Goal: Task Accomplishment & Management: Manage account settings

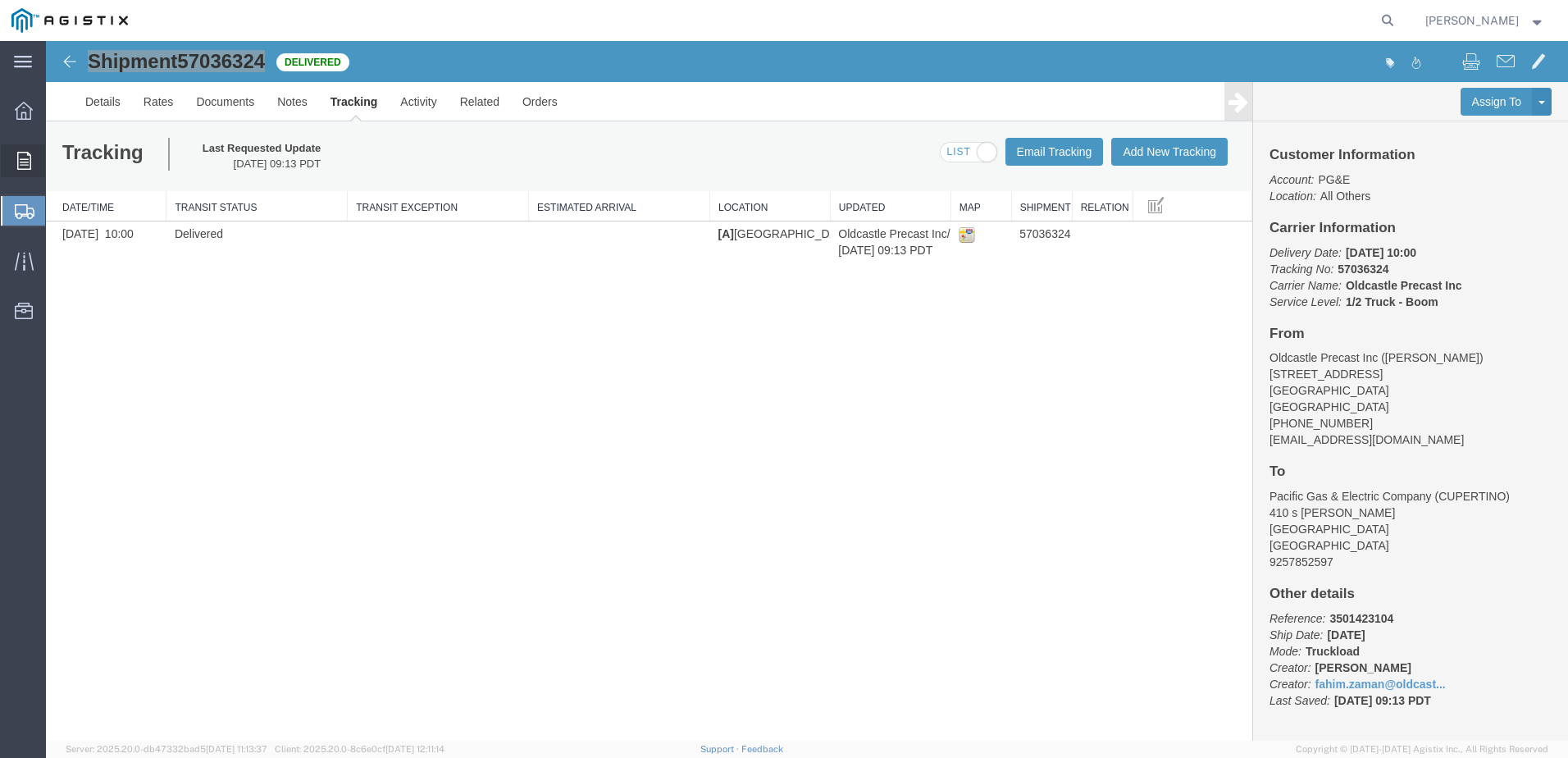
click at [56, 161] on span "Orders" at bounding box center [50, 161] width 11 height 32
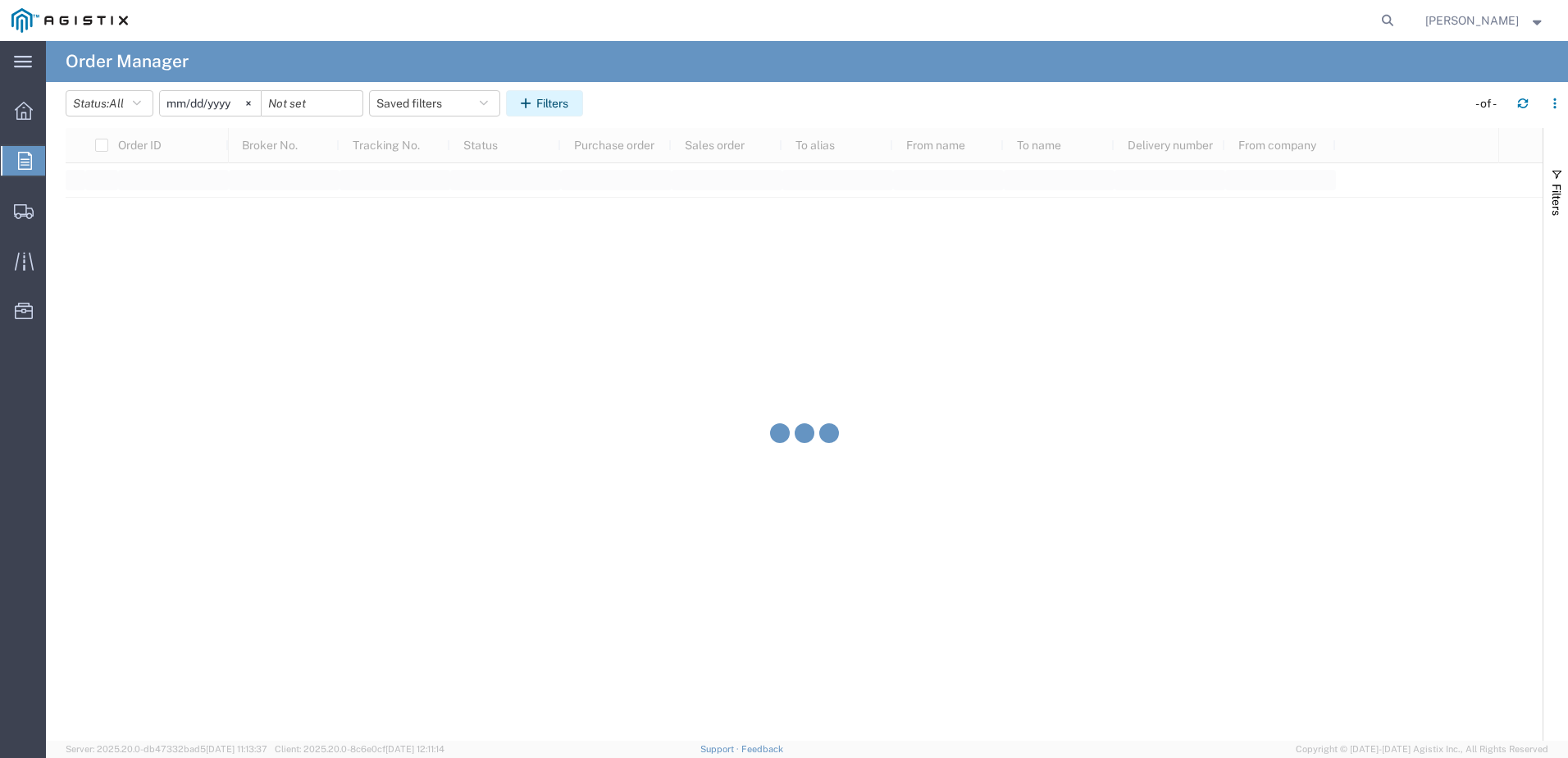
click at [547, 110] on button "Filters" at bounding box center [544, 104] width 77 height 27
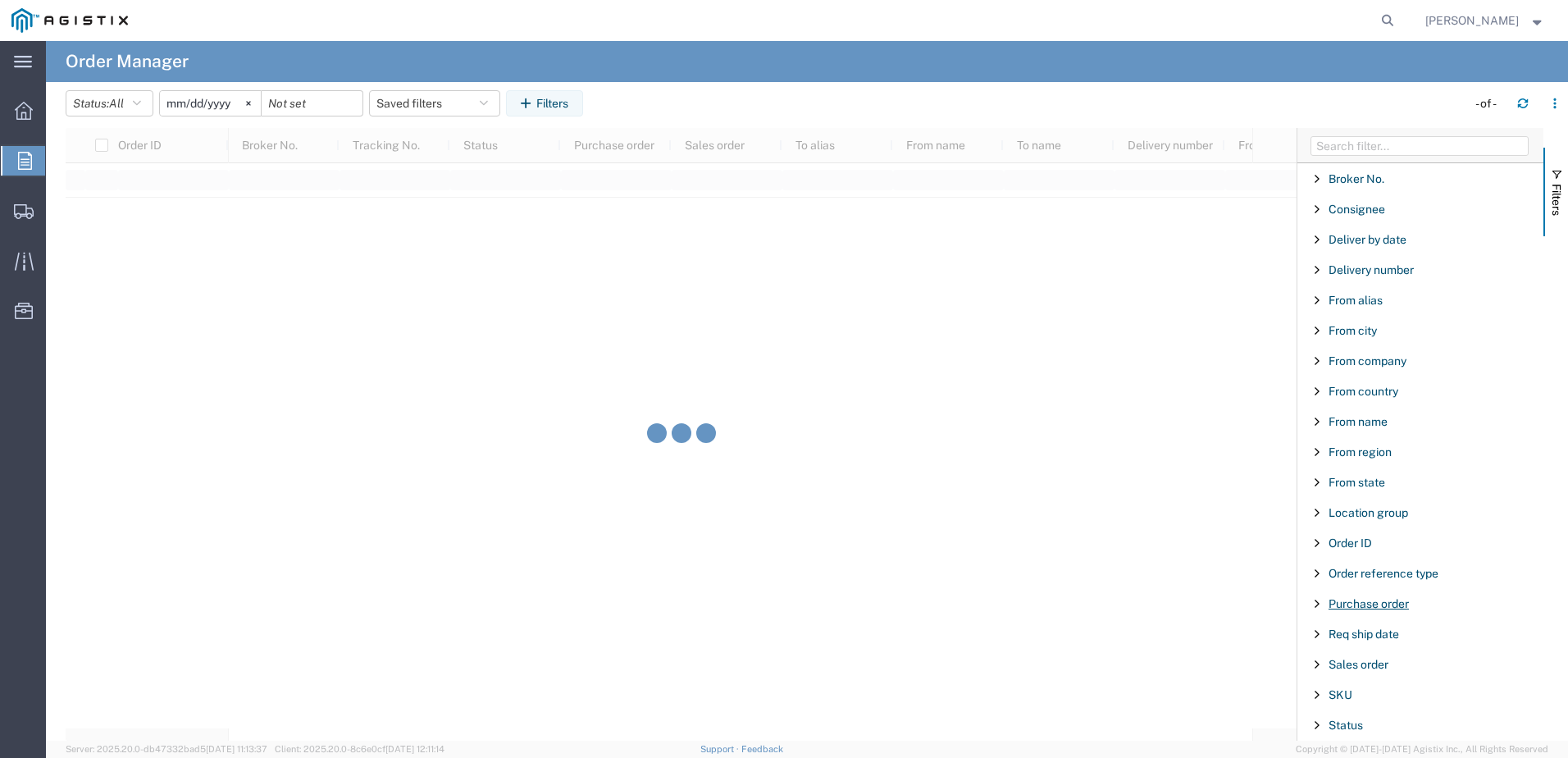
click at [1348, 603] on span "Purchase order" at bounding box center [1369, 604] width 80 height 13
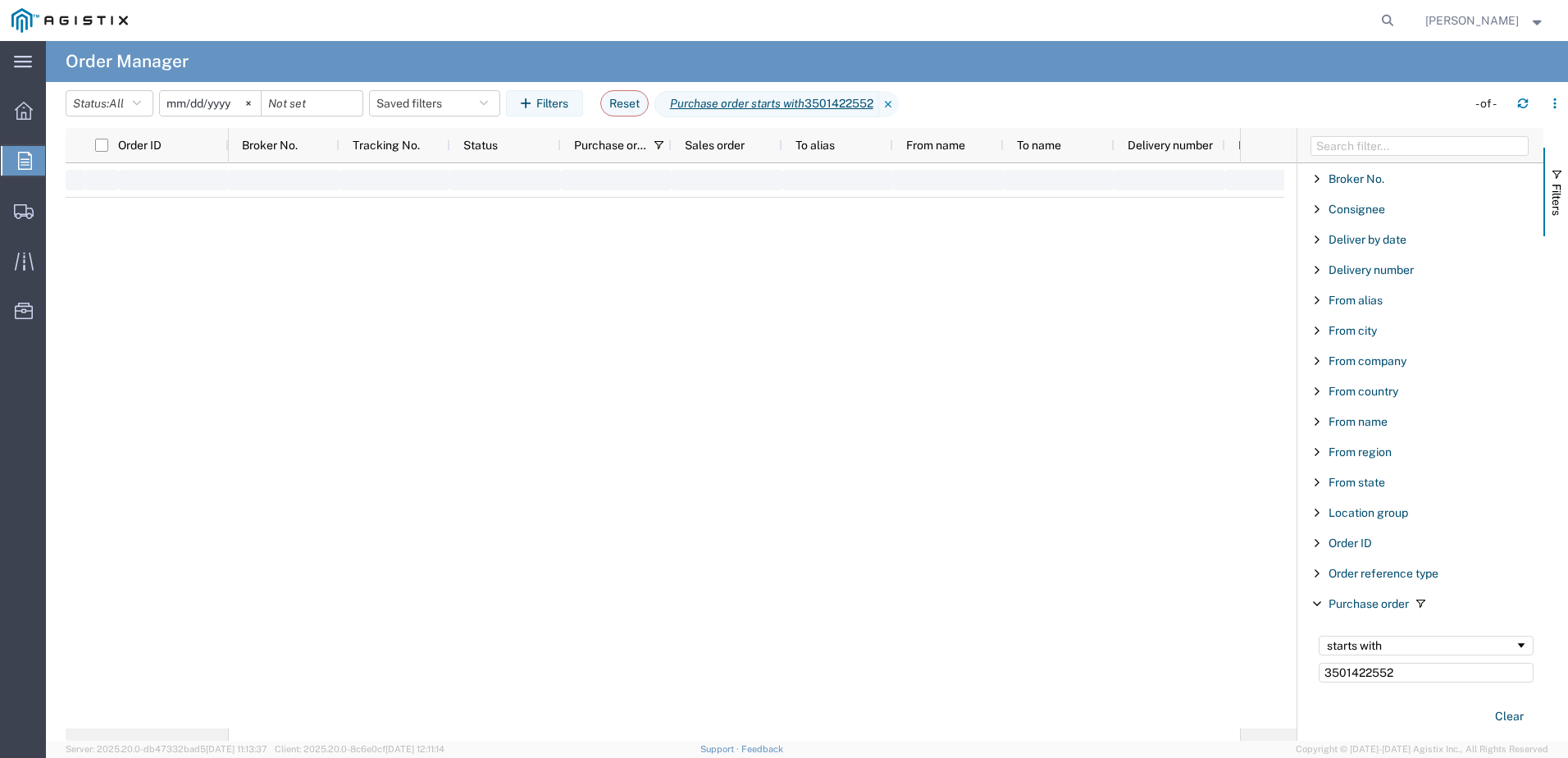
type input "3501422552"
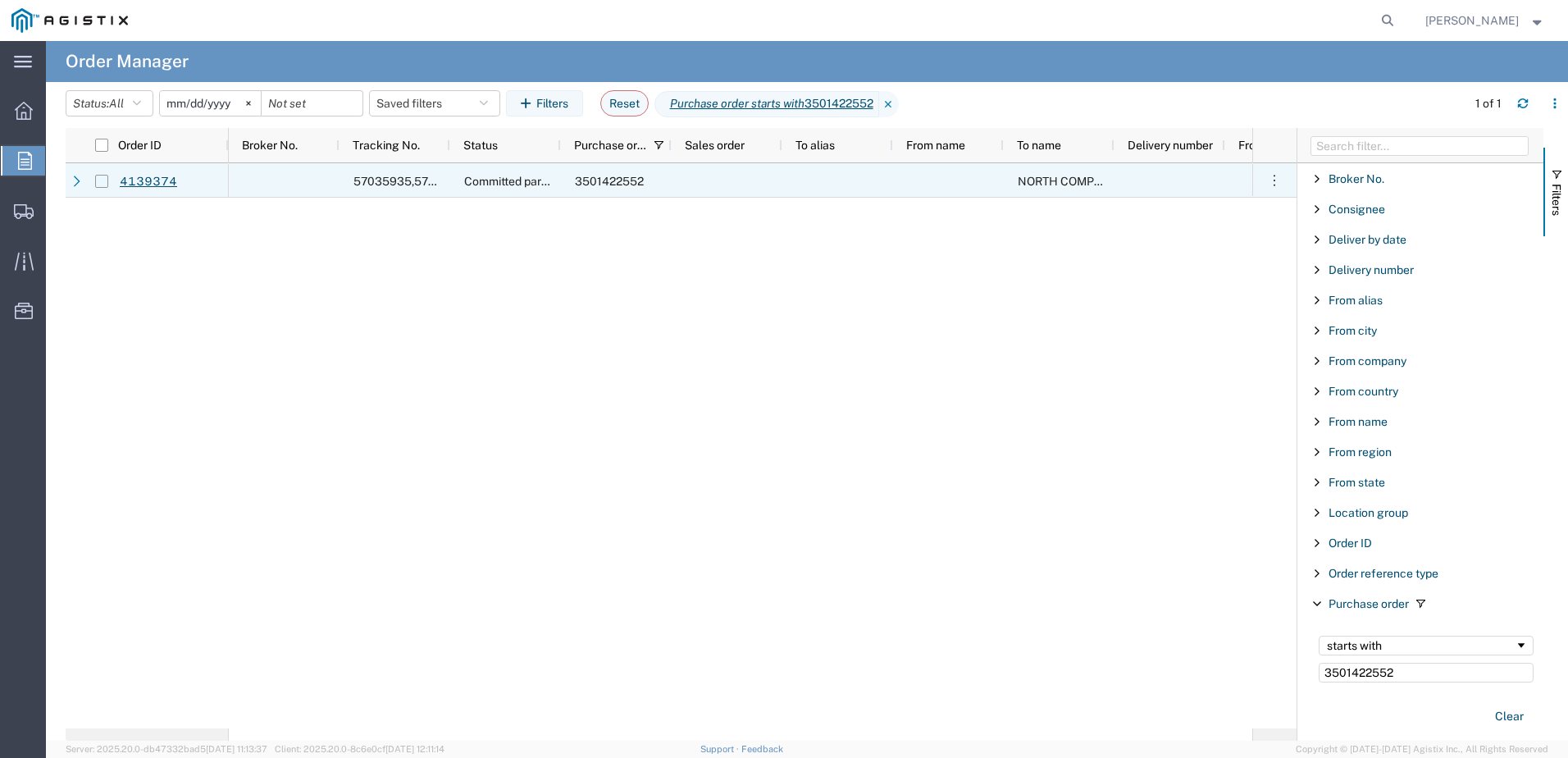
click at [97, 182] on input "Press Space to toggle row selection (unchecked)" at bounding box center [102, 182] width 13 height 13
checkbox input "true"
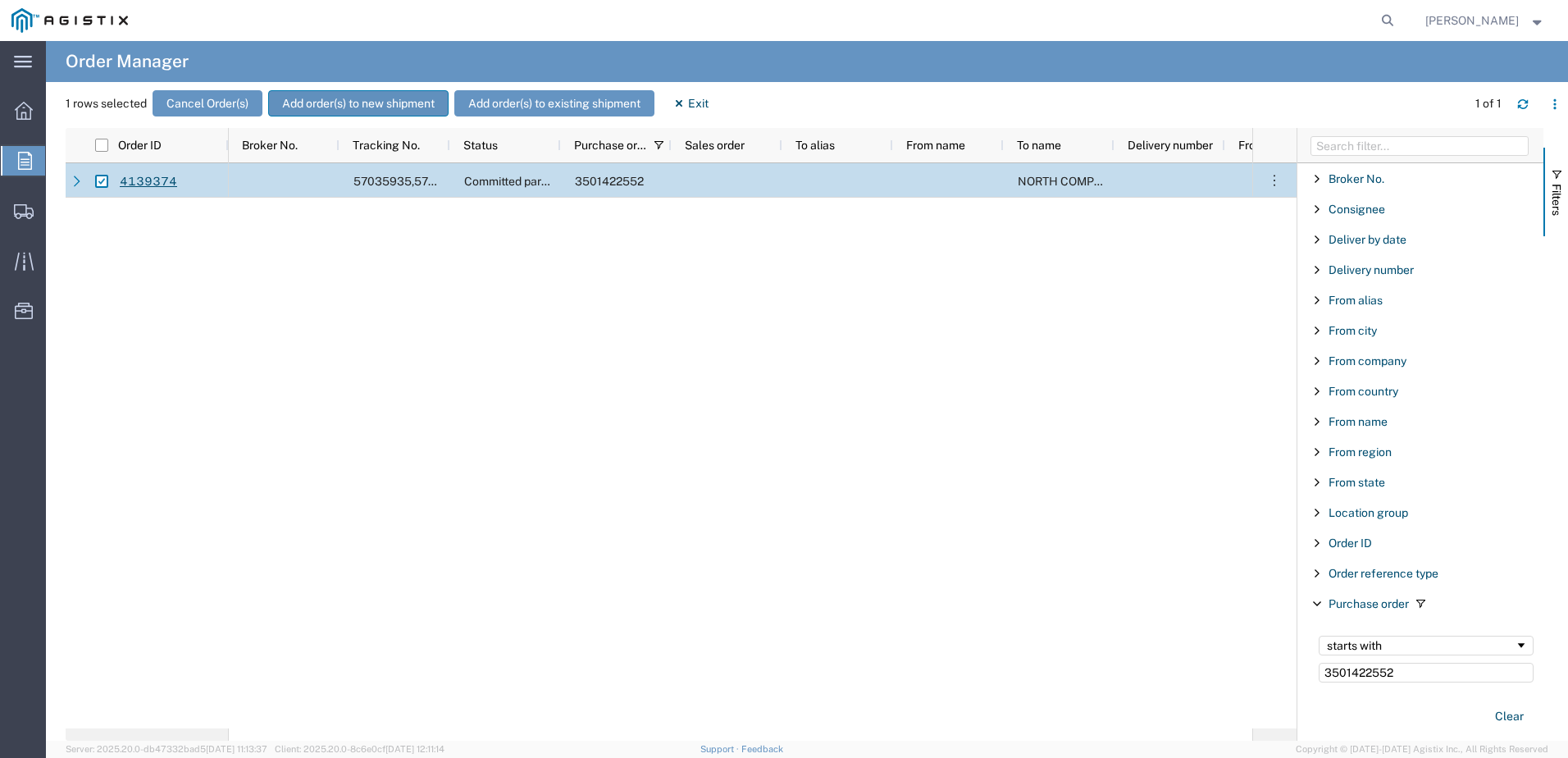
click at [358, 106] on button "Add order(s) to new shipment" at bounding box center [359, 104] width 181 height 27
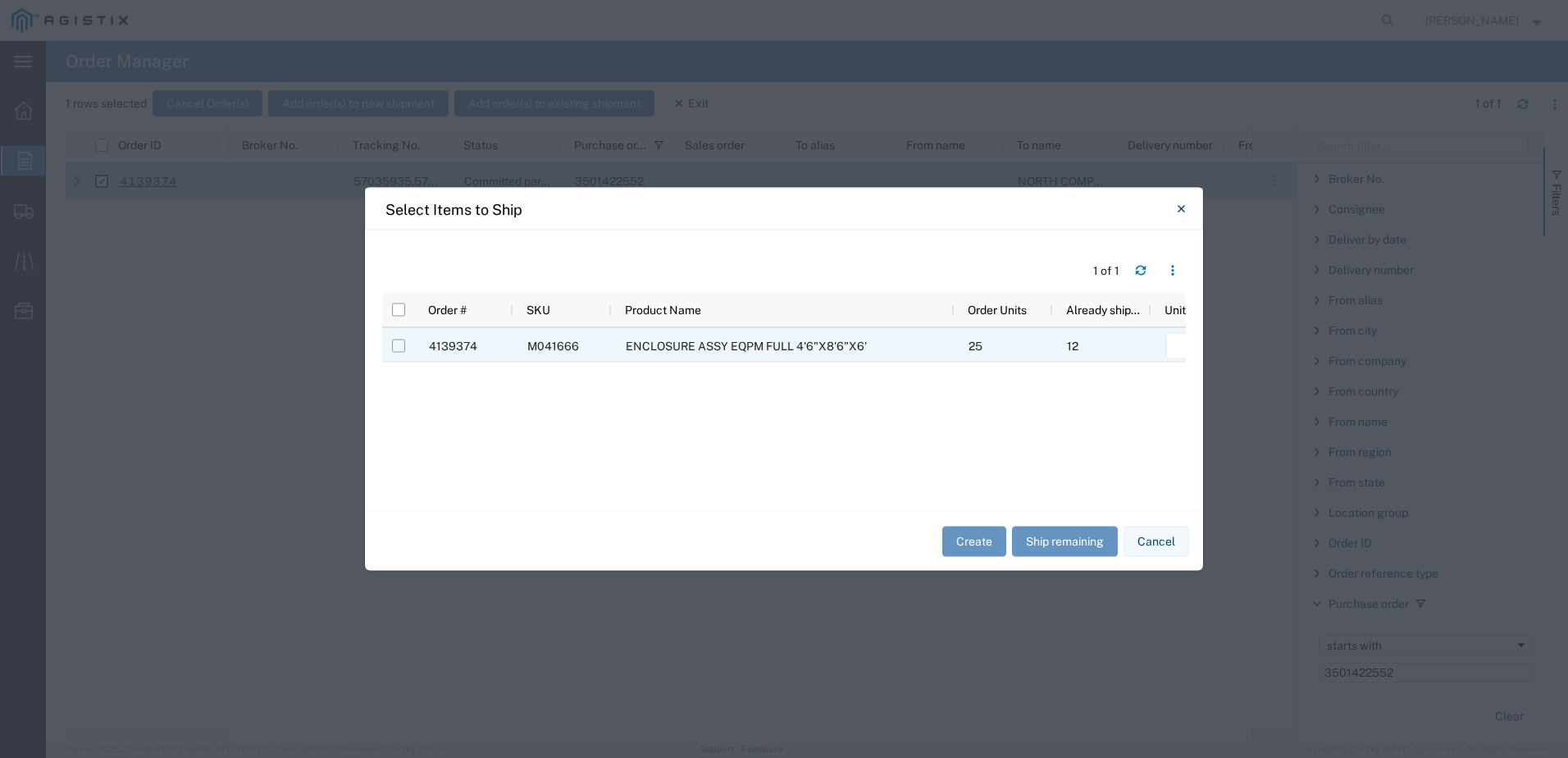
click at [402, 344] on input "Press Space to toggle row selection (unchecked)" at bounding box center [399, 346] width 13 height 13
checkbox input "true"
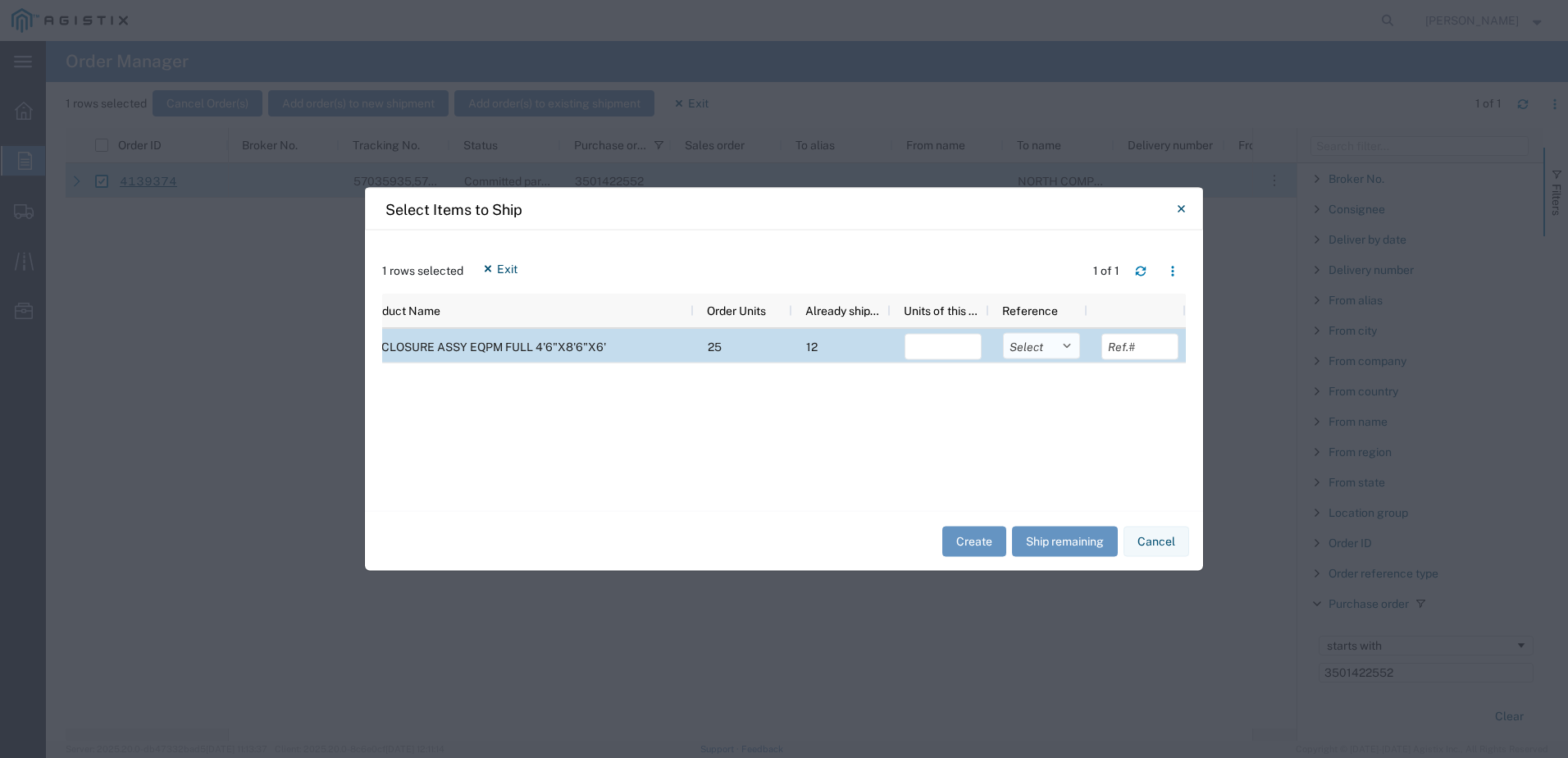
click at [1058, 341] on select "Select Purchase Order Delivery Number" at bounding box center [1041, 346] width 77 height 27
select select "PURCHORD"
click at [1003, 333] on select "Select Purchase Order Delivery Number" at bounding box center [1041, 346] width 77 height 27
click at [943, 345] on input "number" at bounding box center [943, 347] width 77 height 27
type input "2"
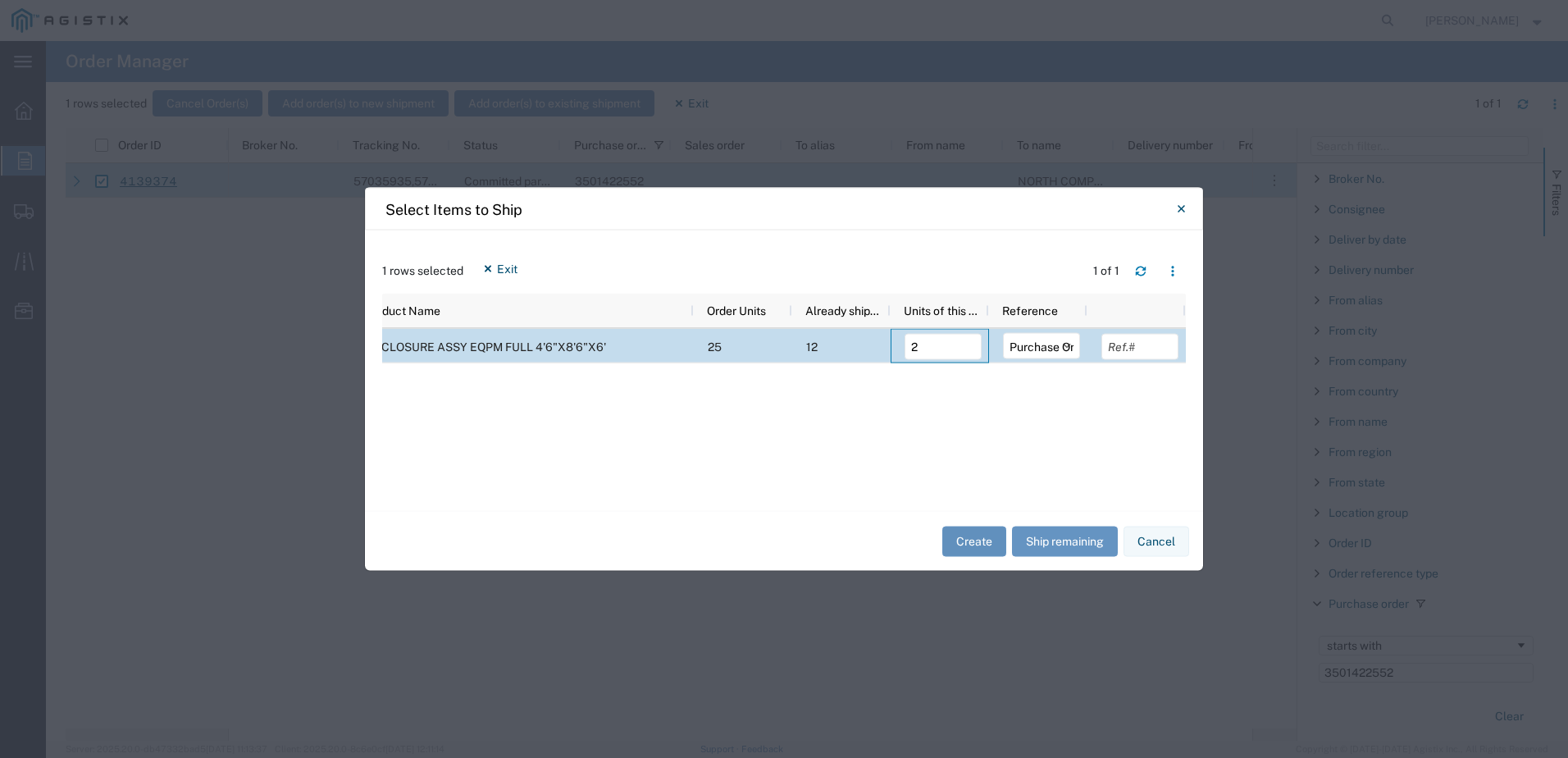
click at [989, 544] on button "Create" at bounding box center [974, 541] width 64 height 30
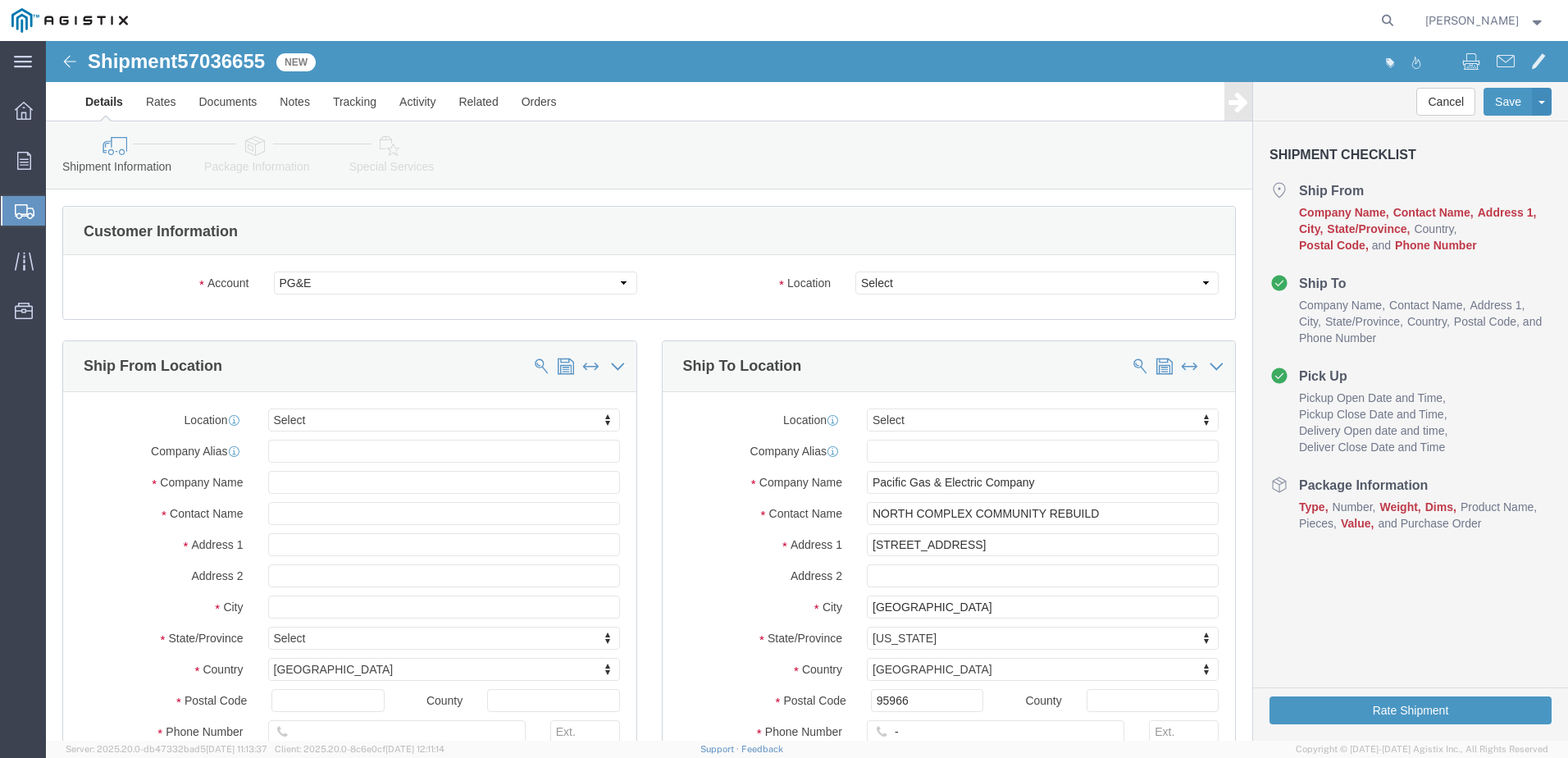
select select
click select "Select All Others [GEOGRAPHIC_DATA] [GEOGRAPHIC_DATA] [GEOGRAPHIC_DATA] [GEOGRA…"
select select "23082"
click select "Select All Others [GEOGRAPHIC_DATA] [GEOGRAPHIC_DATA] [GEOGRAPHIC_DATA] [GEOGRA…"
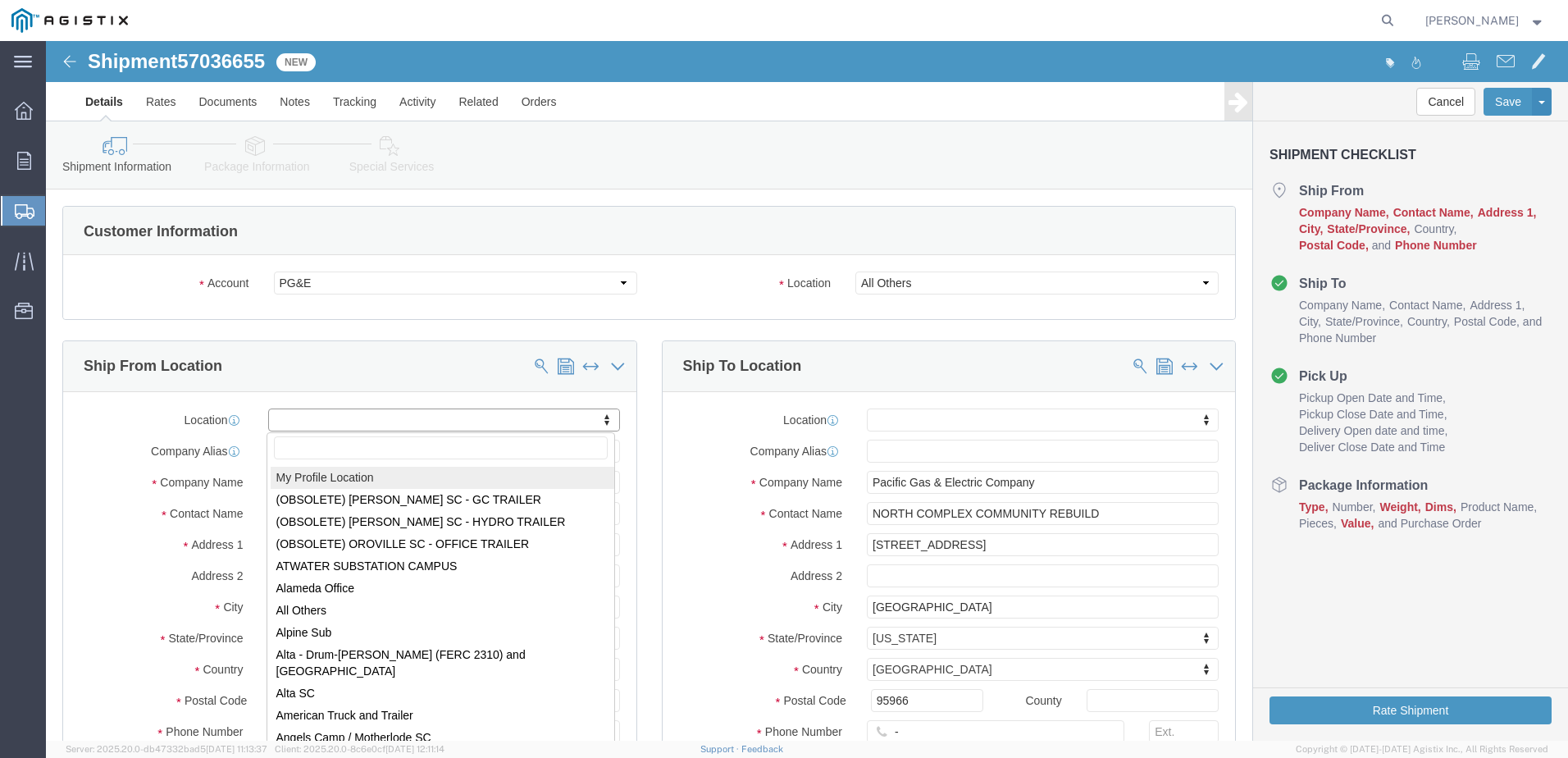
select select "MYPROFILE"
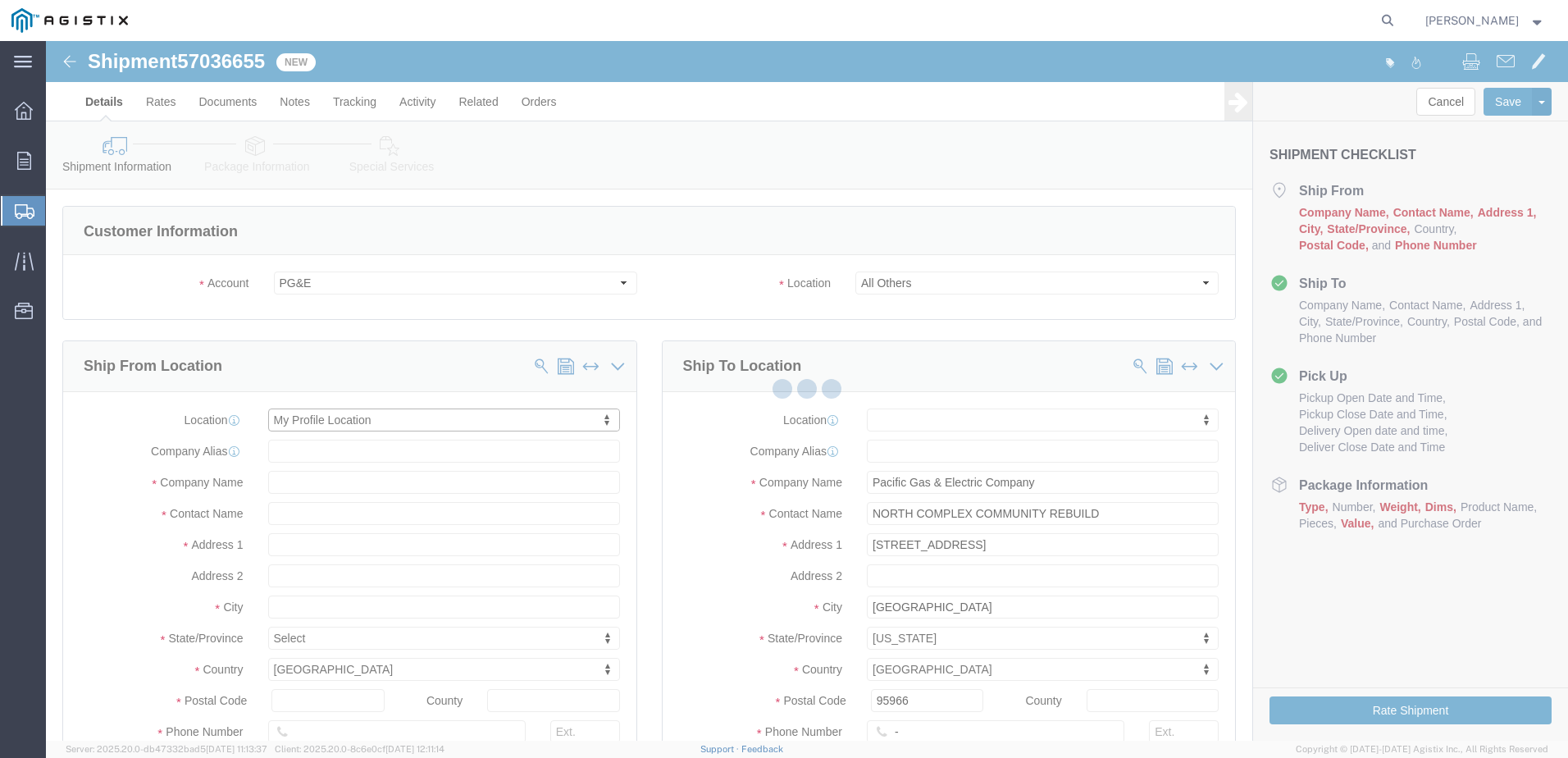
select select "CA"
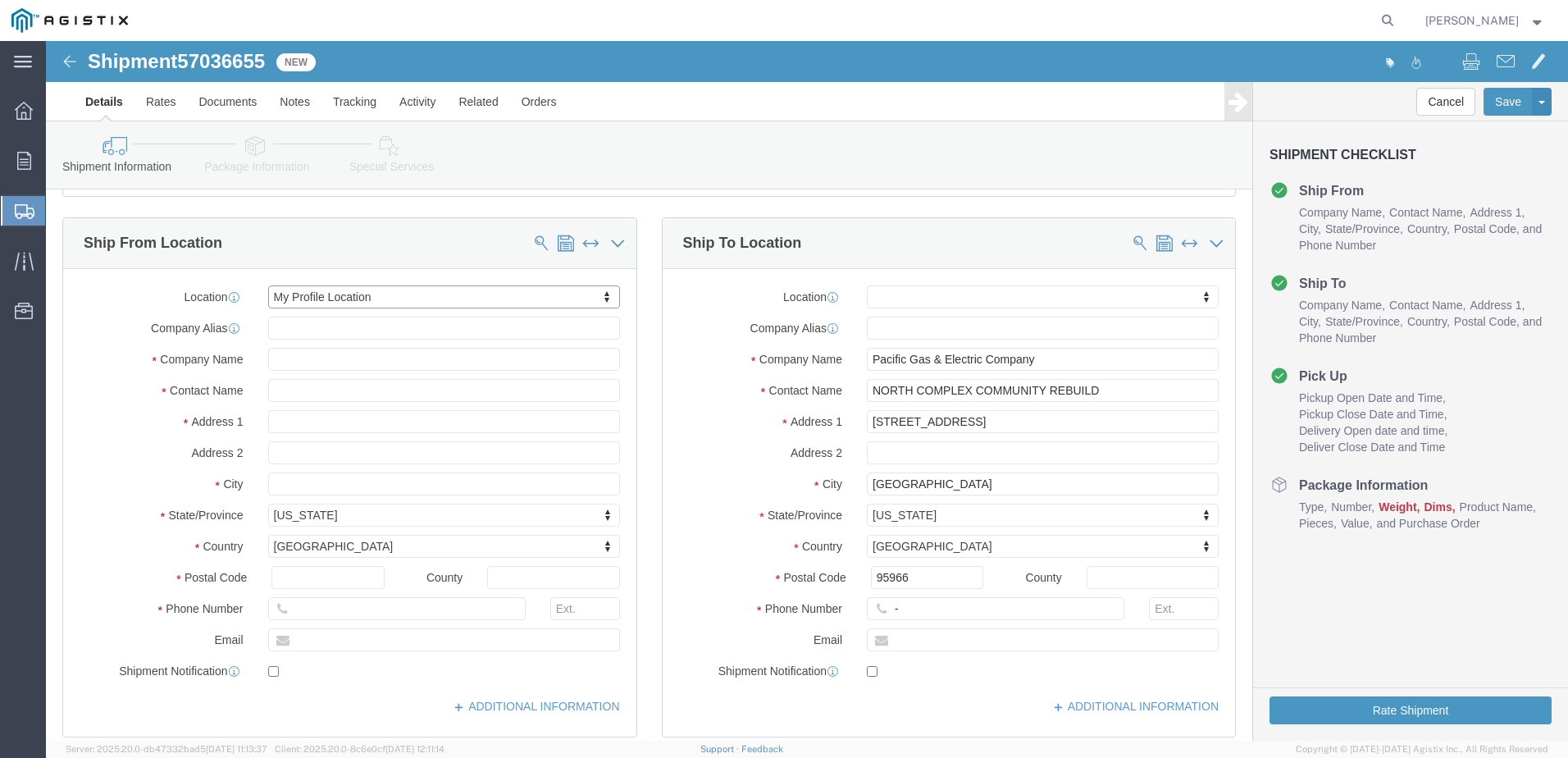
scroll to position [246, 0]
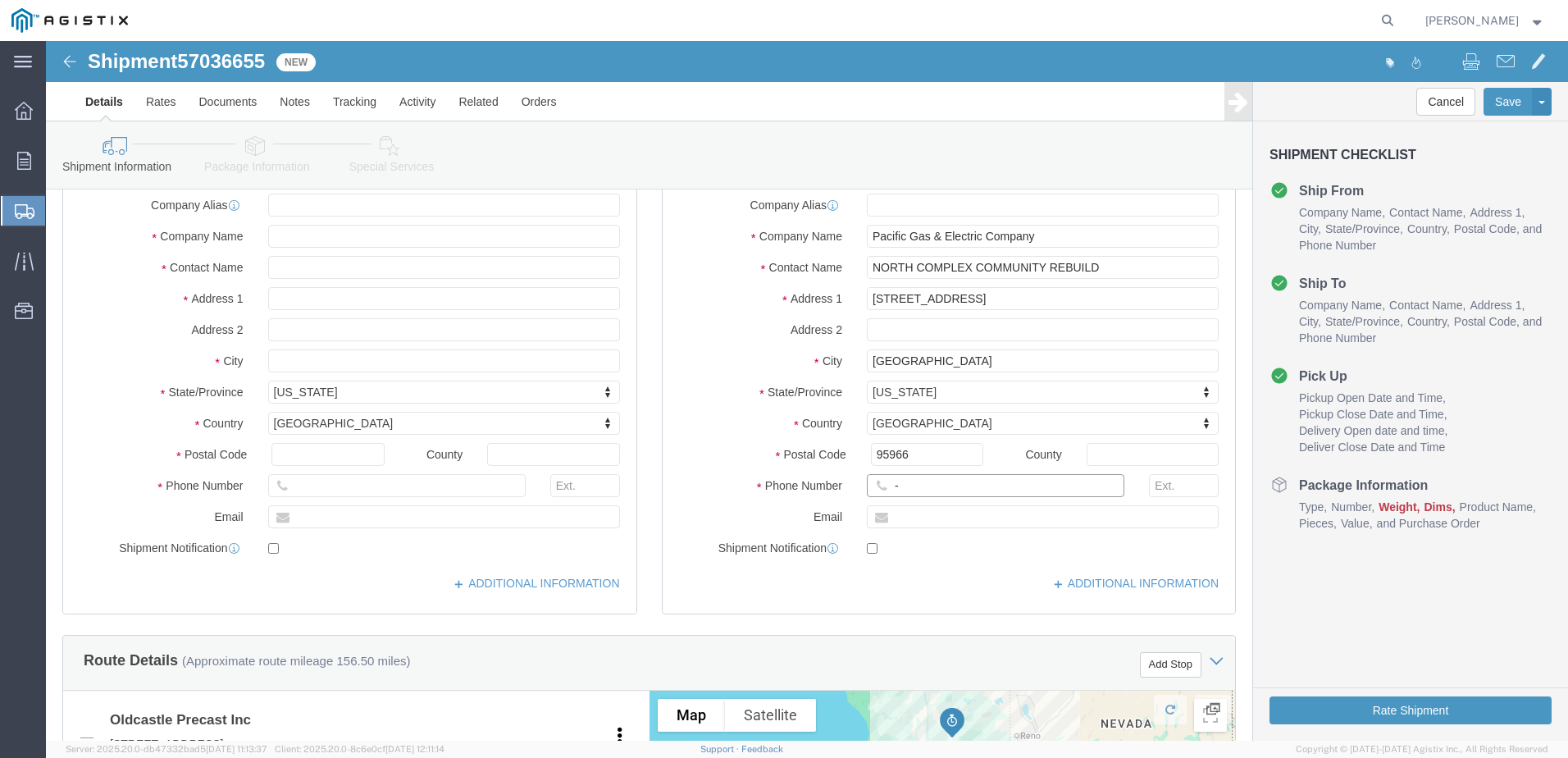
click input "-"
type input "9257852597"
click label "Email"
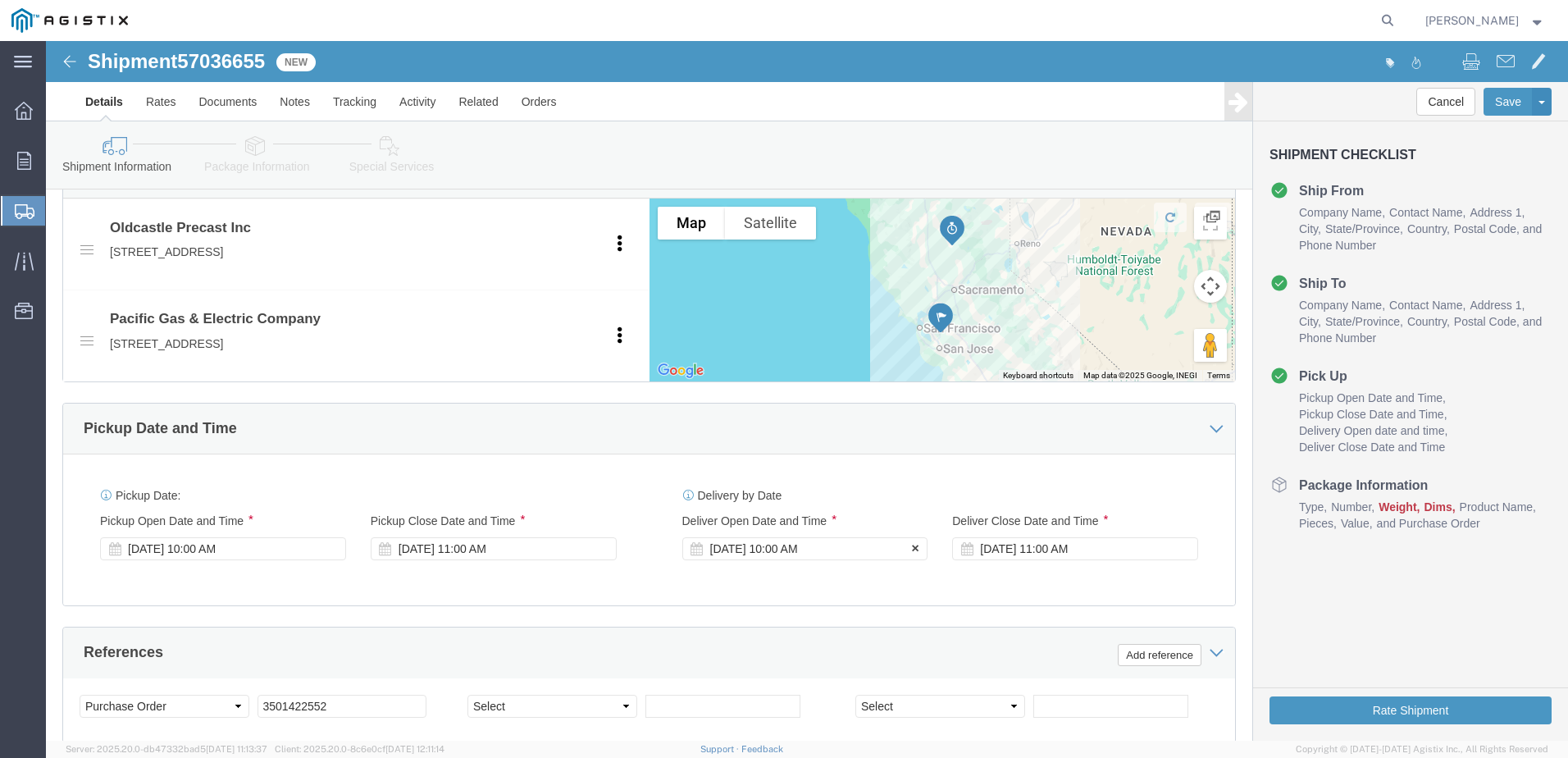
click div "Oct 21 2025 10:00 AM"
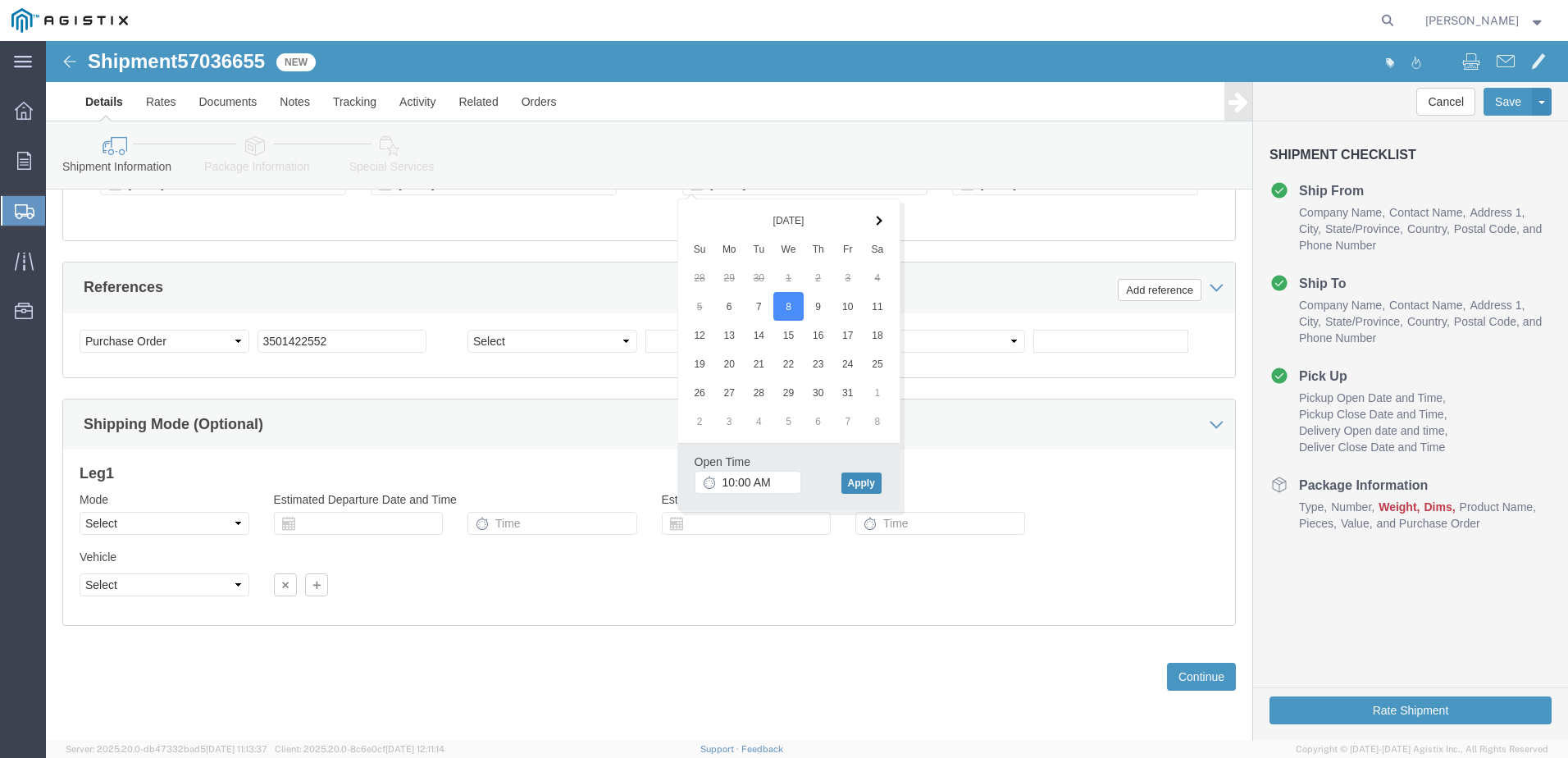
click button "Apply"
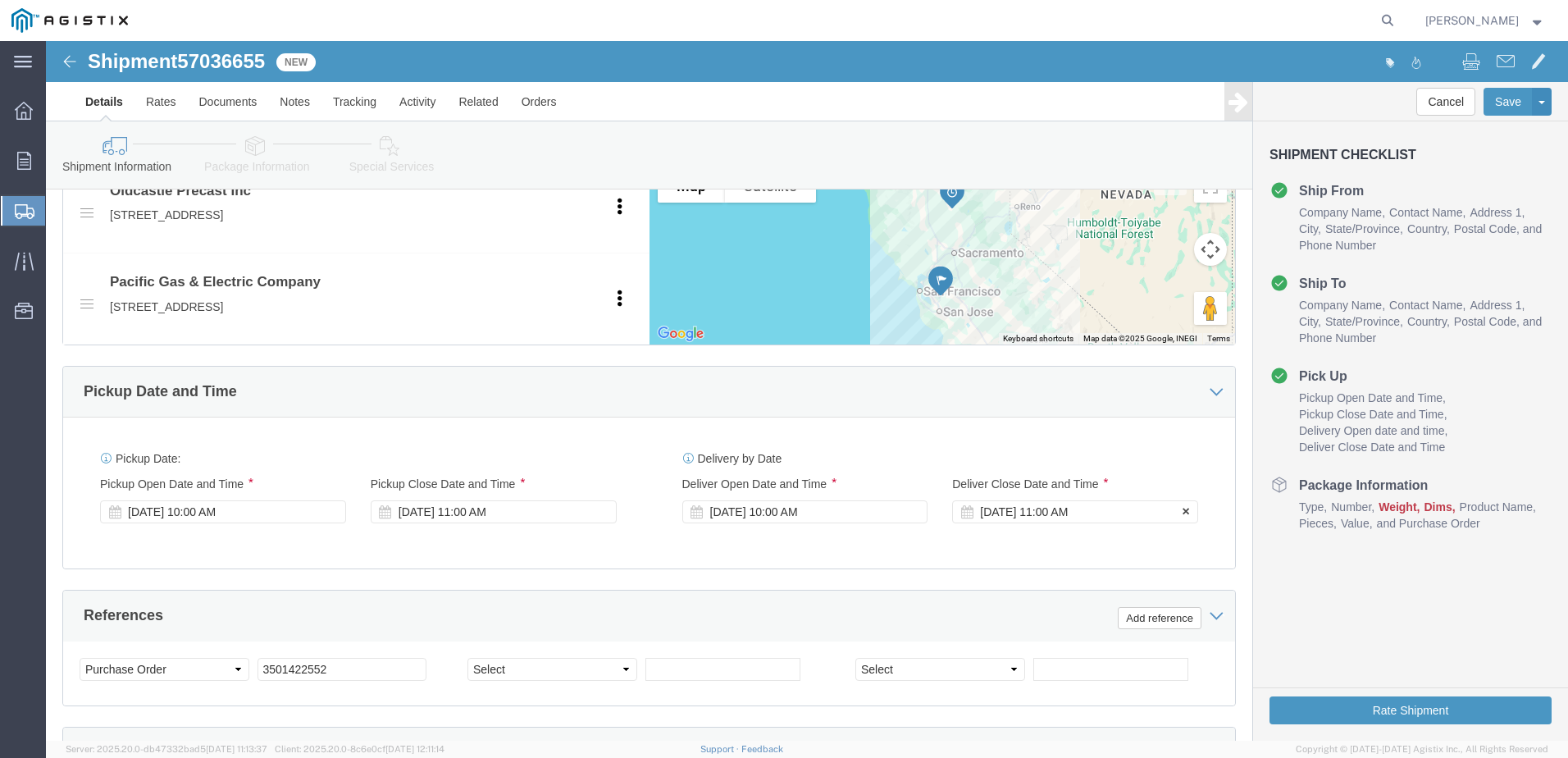
click div "[DATE] 11:00 AM"
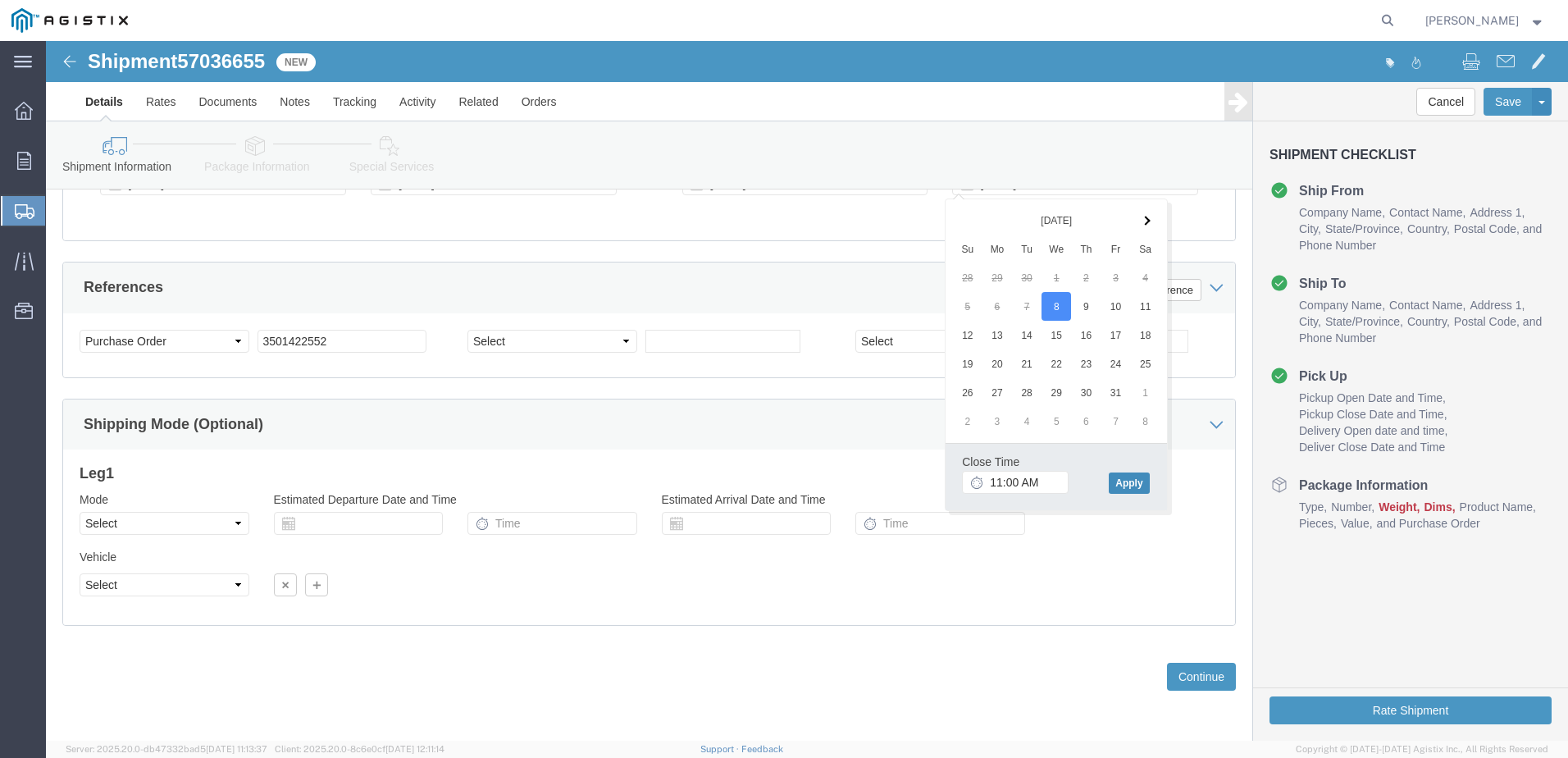
click button "Apply"
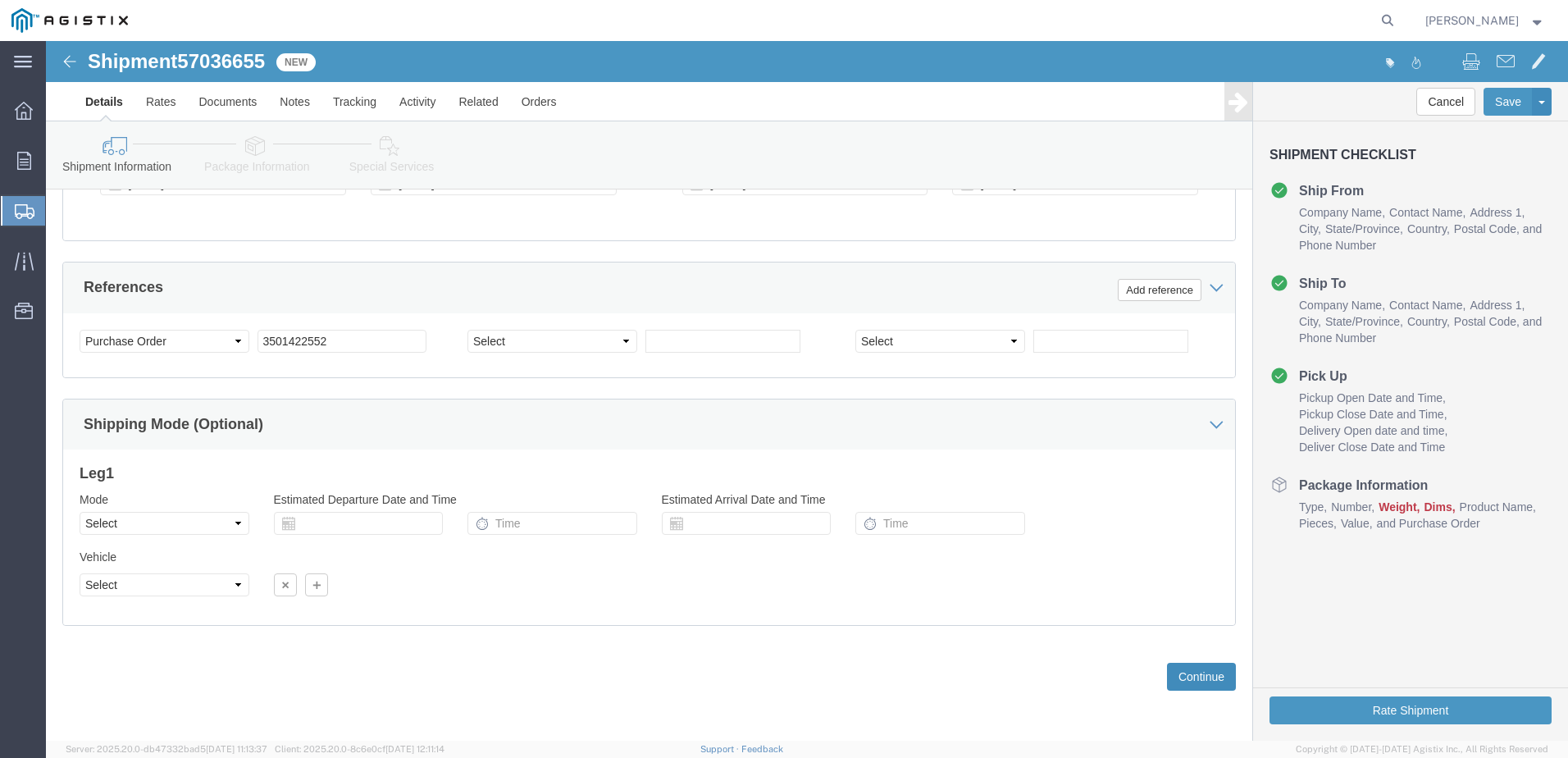
click button "Continue"
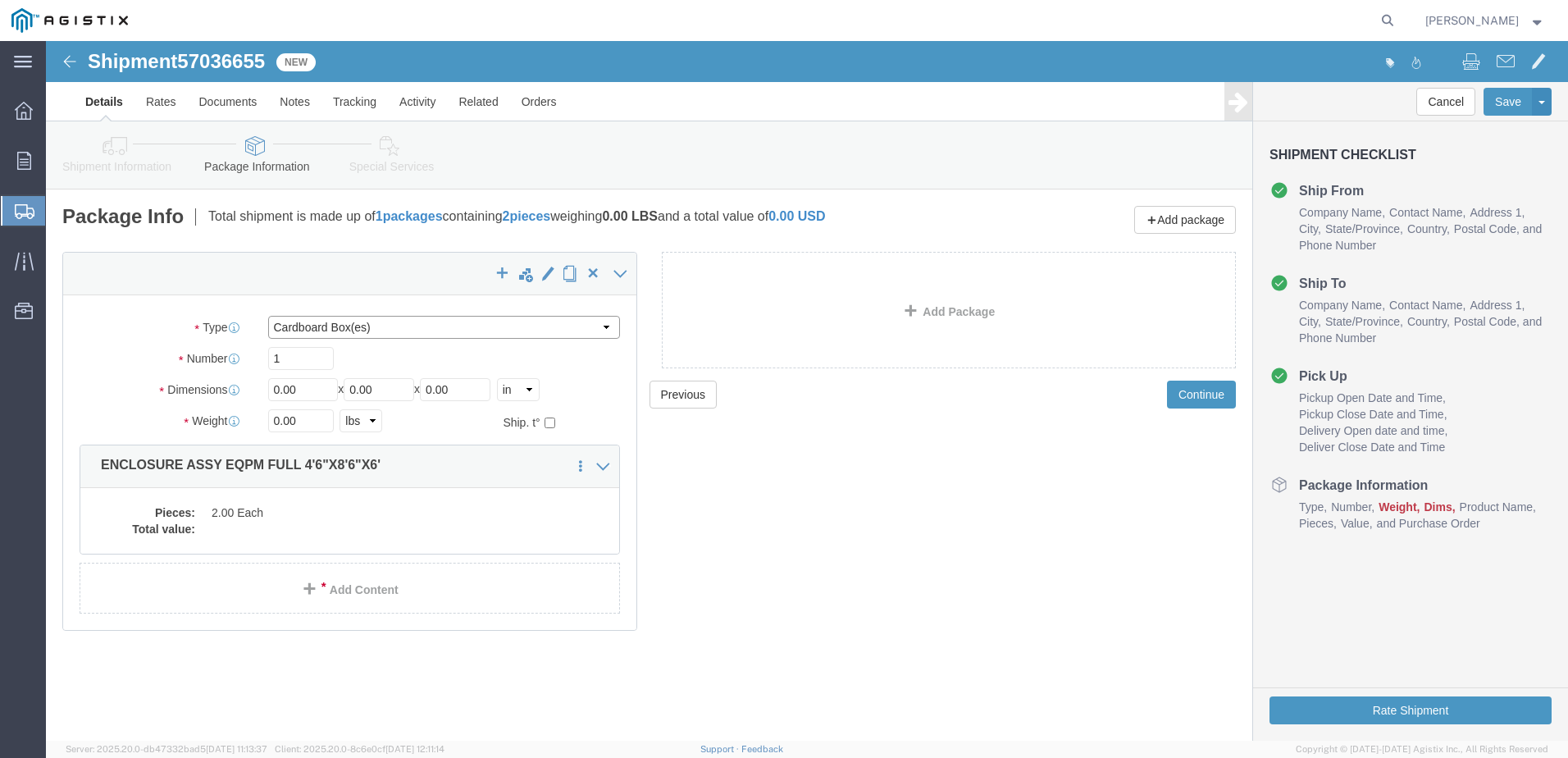
click select "Select Bulk Bundle(s) Cardboard Box(es) Carton(s) Crate(s) Drum(s) (Fiberboard)…"
select select "YRPK"
click select "Select Bulk Bundle(s) Cardboard Box(es) Carton(s) Crate(s) Drum(s) (Fiberboard)…"
click input "0.00"
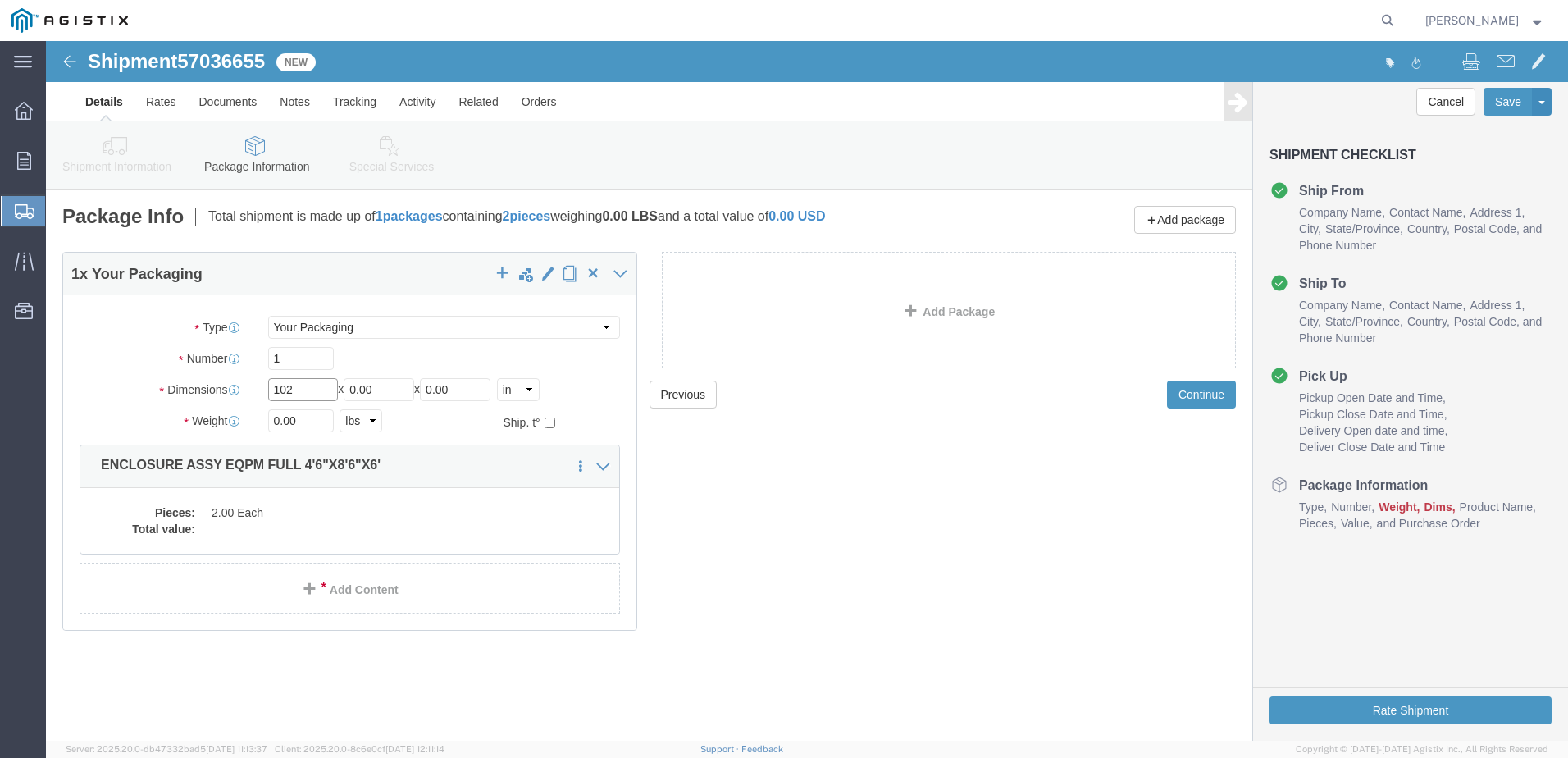
type input "102"
type input "54"
type input "72"
click input "0.00"
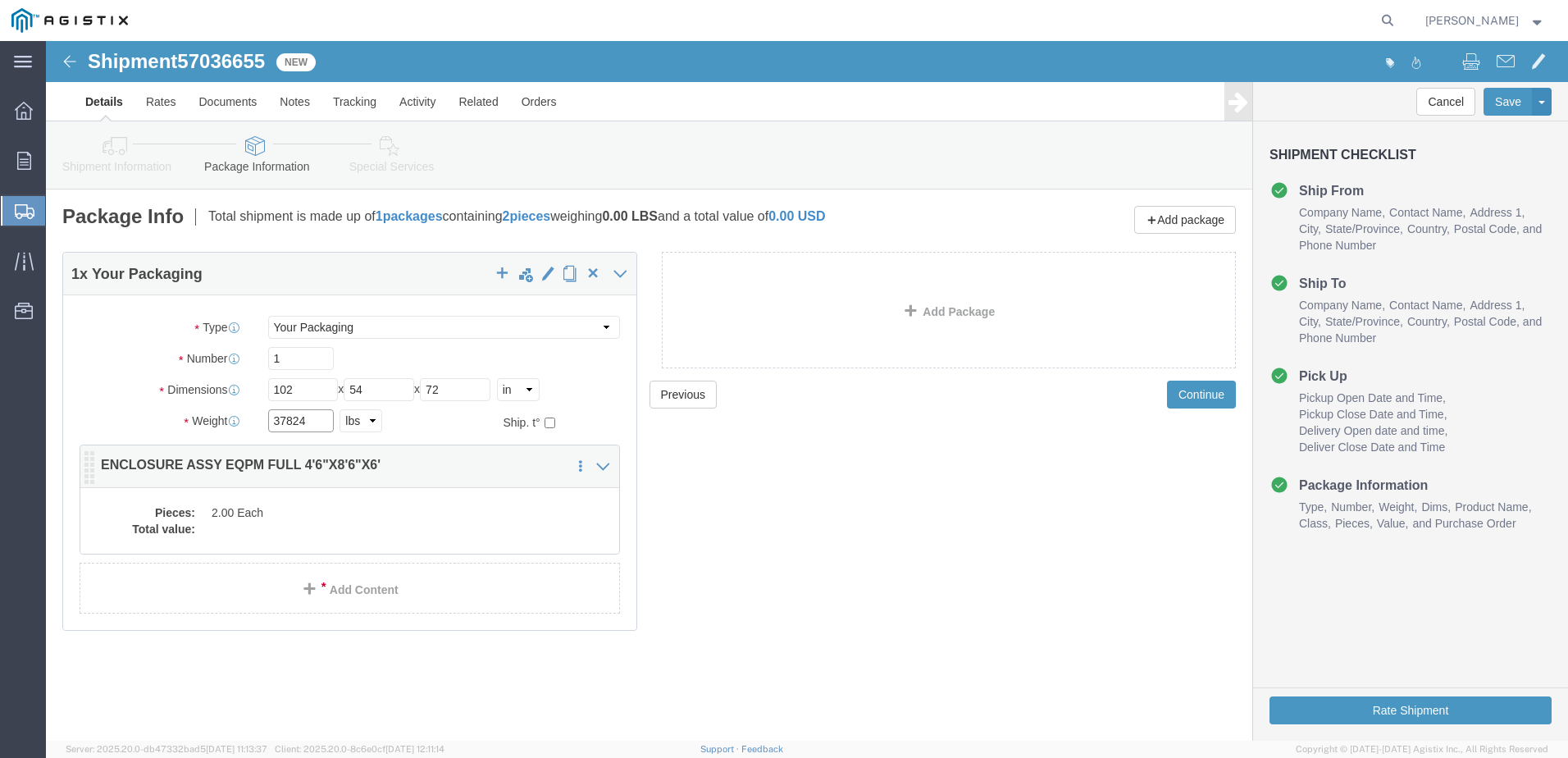
type input "37824"
click dd "2.00 Each"
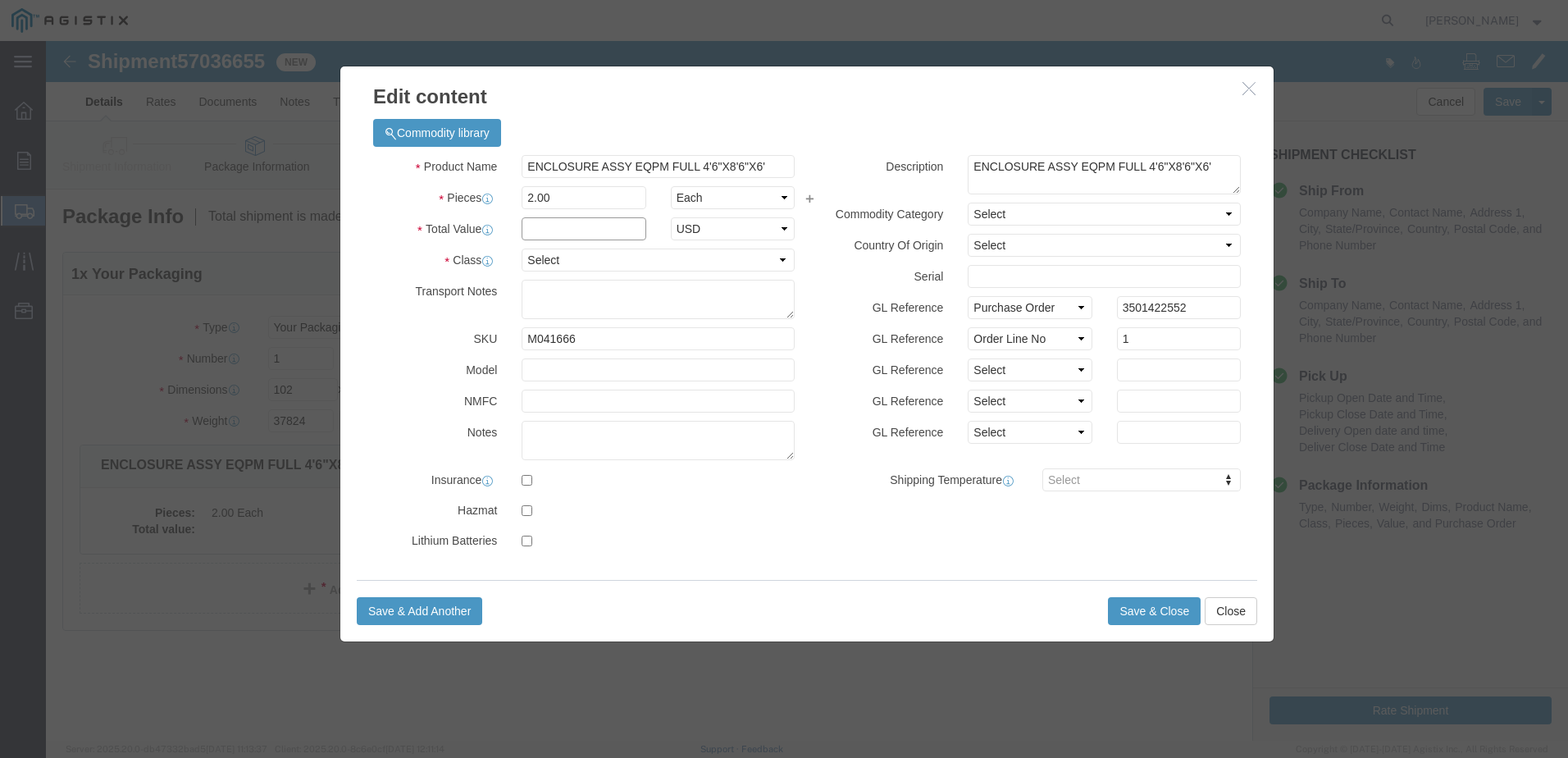
click input "text"
type input "1"
click select "Select 50 55 60 65 70 85 92.5 100 125 175 250 300 400"
select select "55"
click select "Select 50 55 60 65 70 85 92.5 100 125 175 250 300 400"
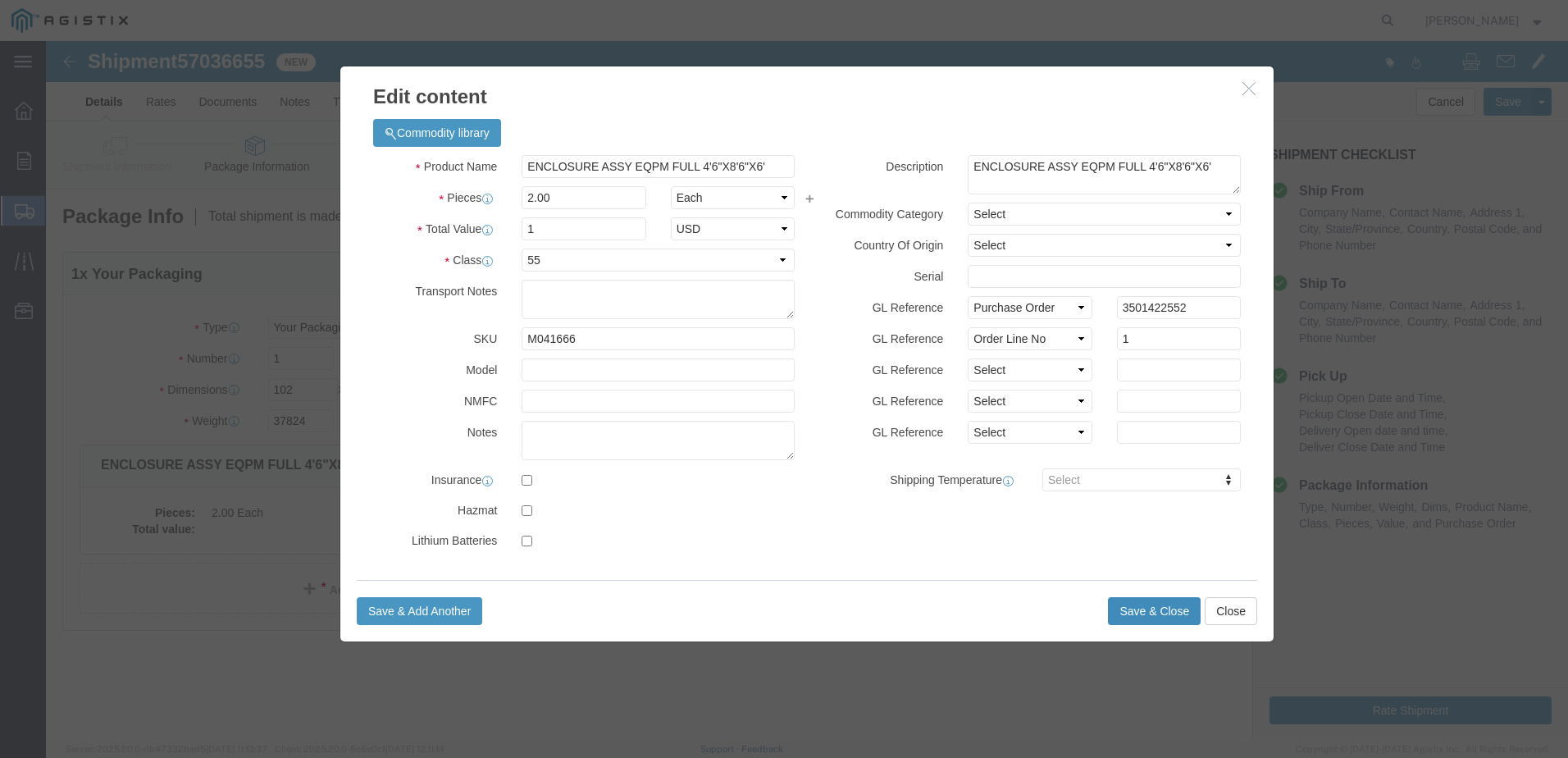
click button "Save & Close"
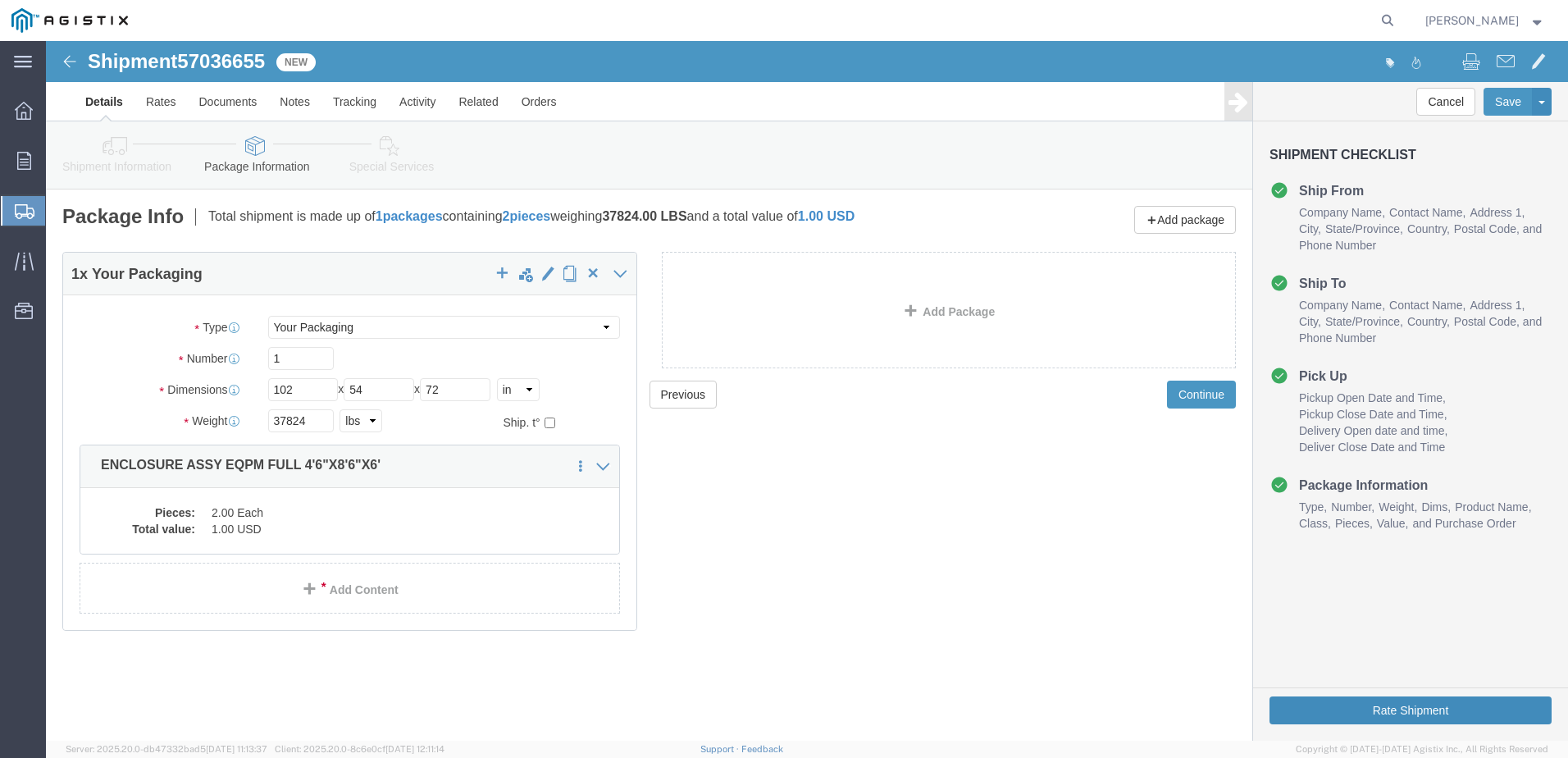
click button "Rate Shipment"
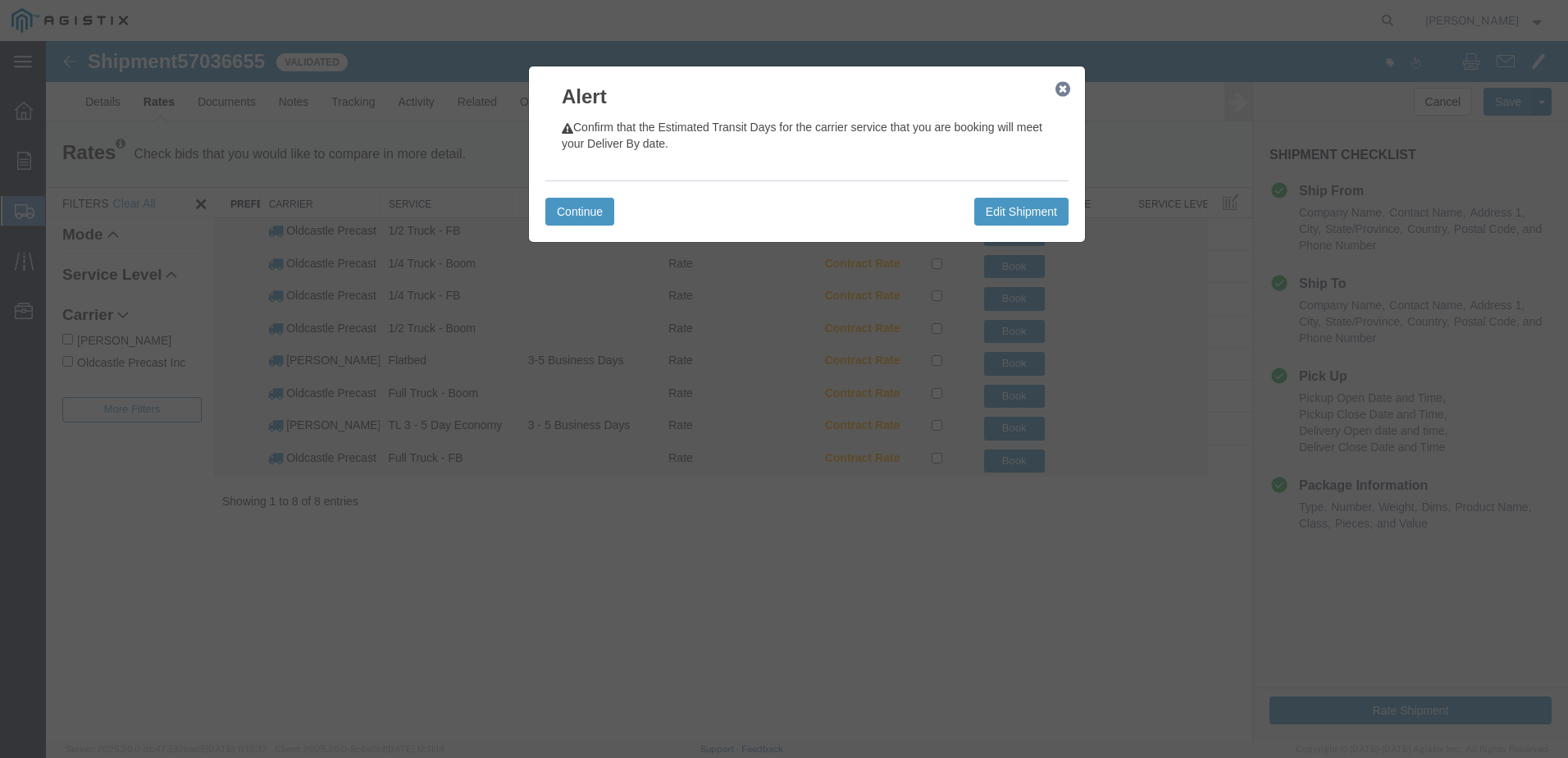
click at [1068, 90] on icon "button" at bounding box center [1063, 89] width 15 height 13
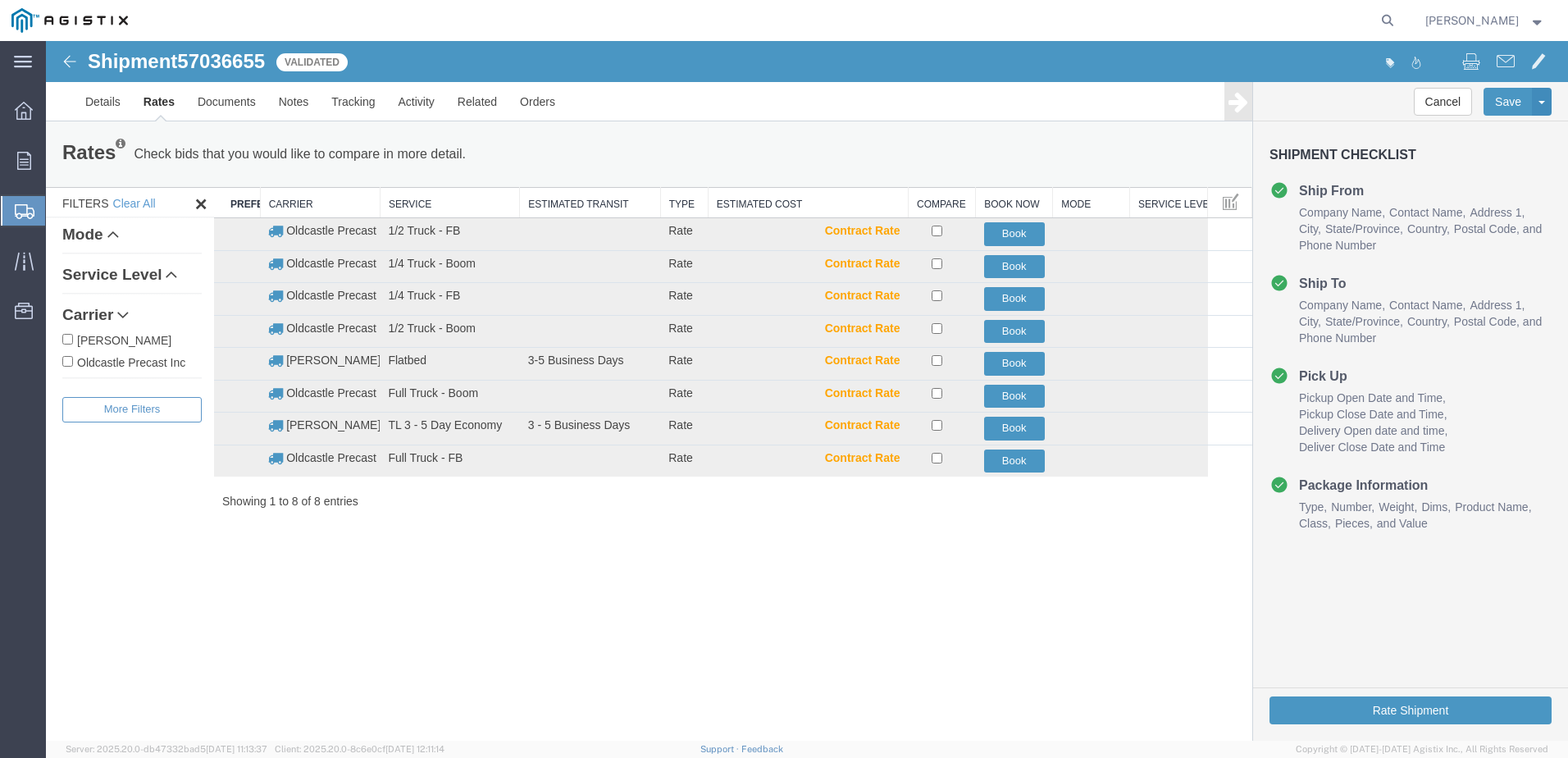
click at [128, 355] on label "Oldcastle Precast Inc" at bounding box center [132, 361] width 140 height 18
click at [73, 356] on input "Oldcastle Precast Inc" at bounding box center [68, 360] width 10 height 10
checkbox input "true"
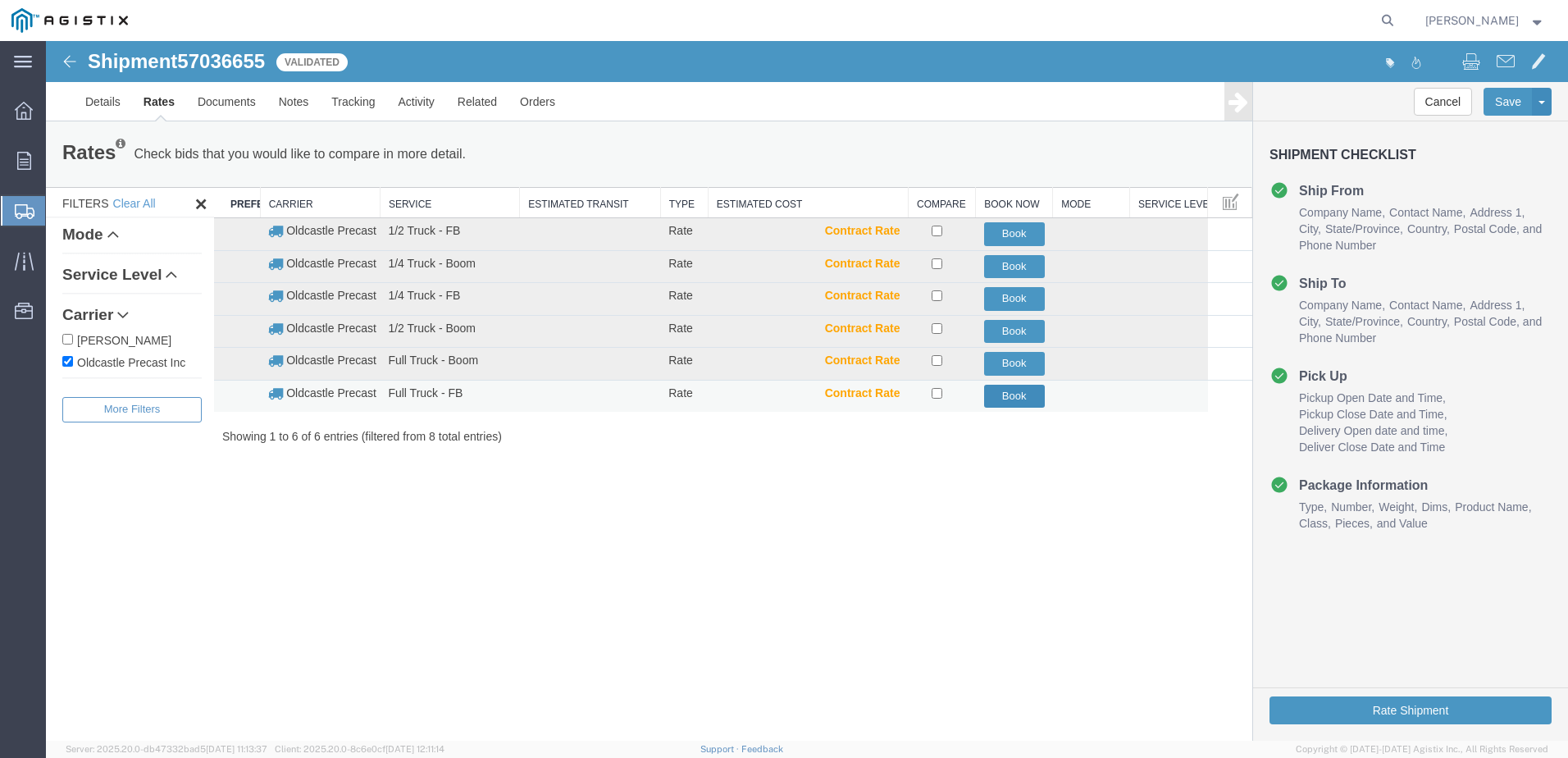
click at [1026, 398] on button "Book" at bounding box center [1014, 396] width 61 height 24
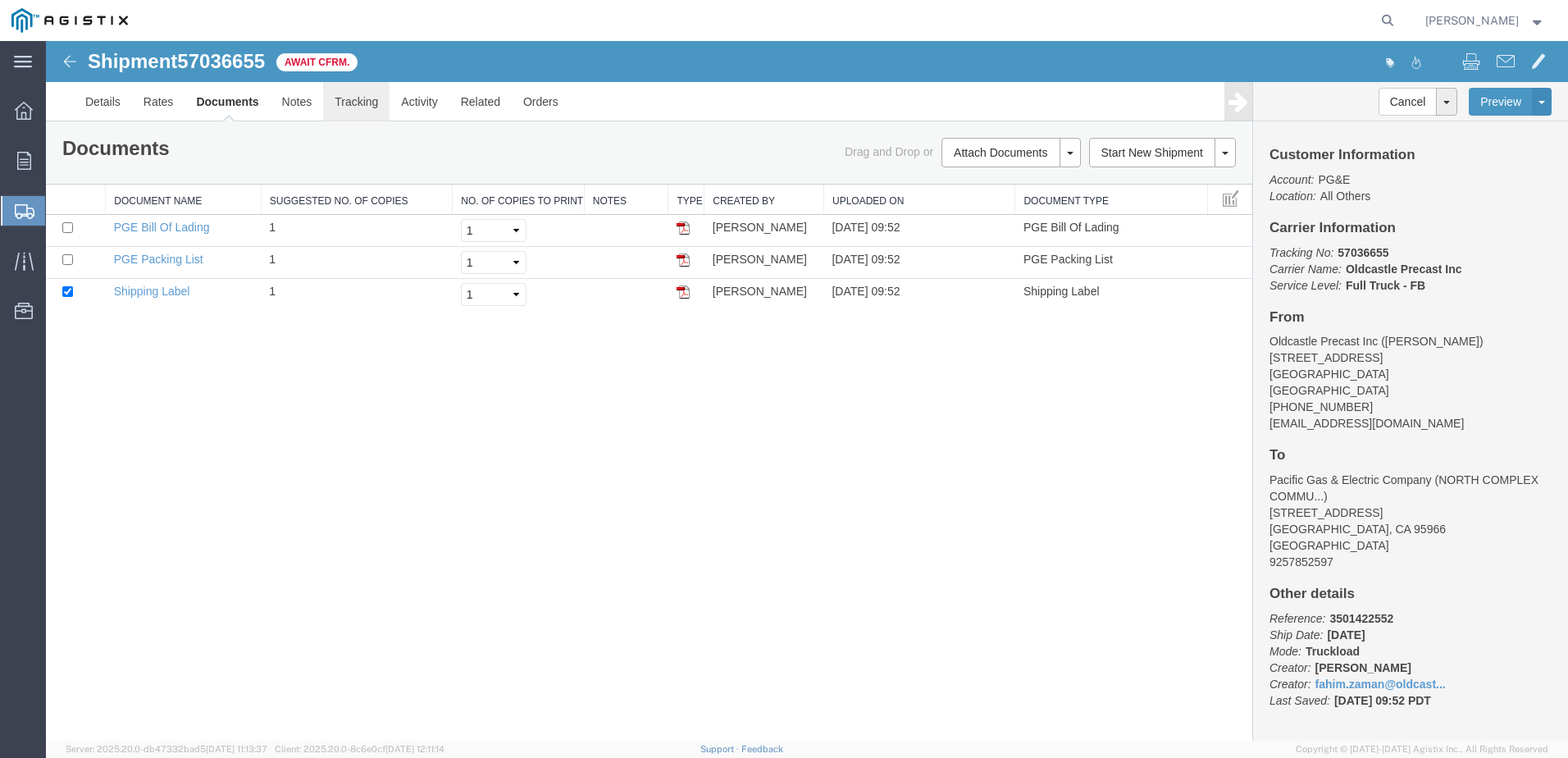
click at [363, 99] on link "Tracking" at bounding box center [357, 101] width 67 height 39
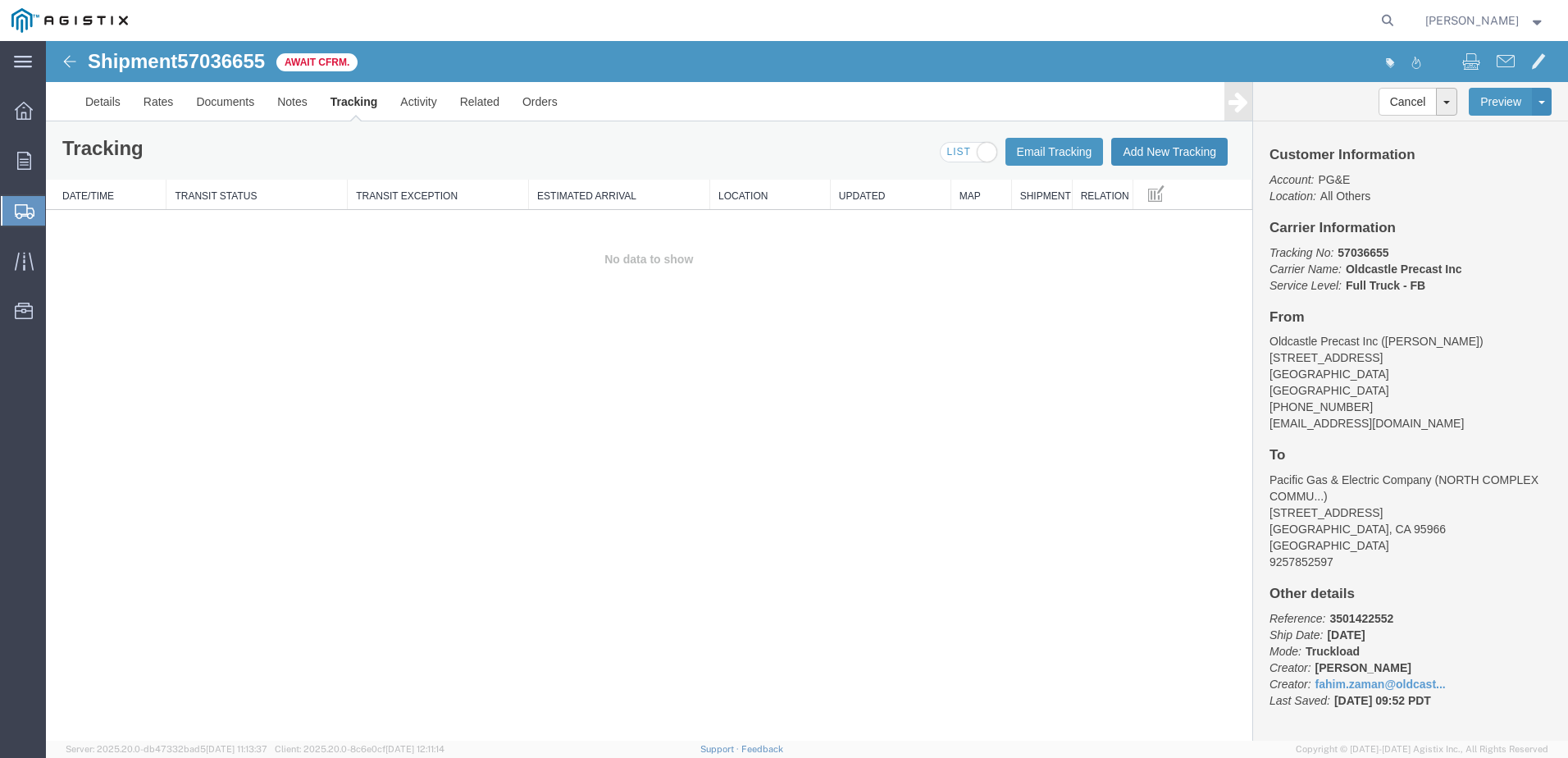
click at [1141, 150] on button "Add New Tracking" at bounding box center [1169, 151] width 116 height 28
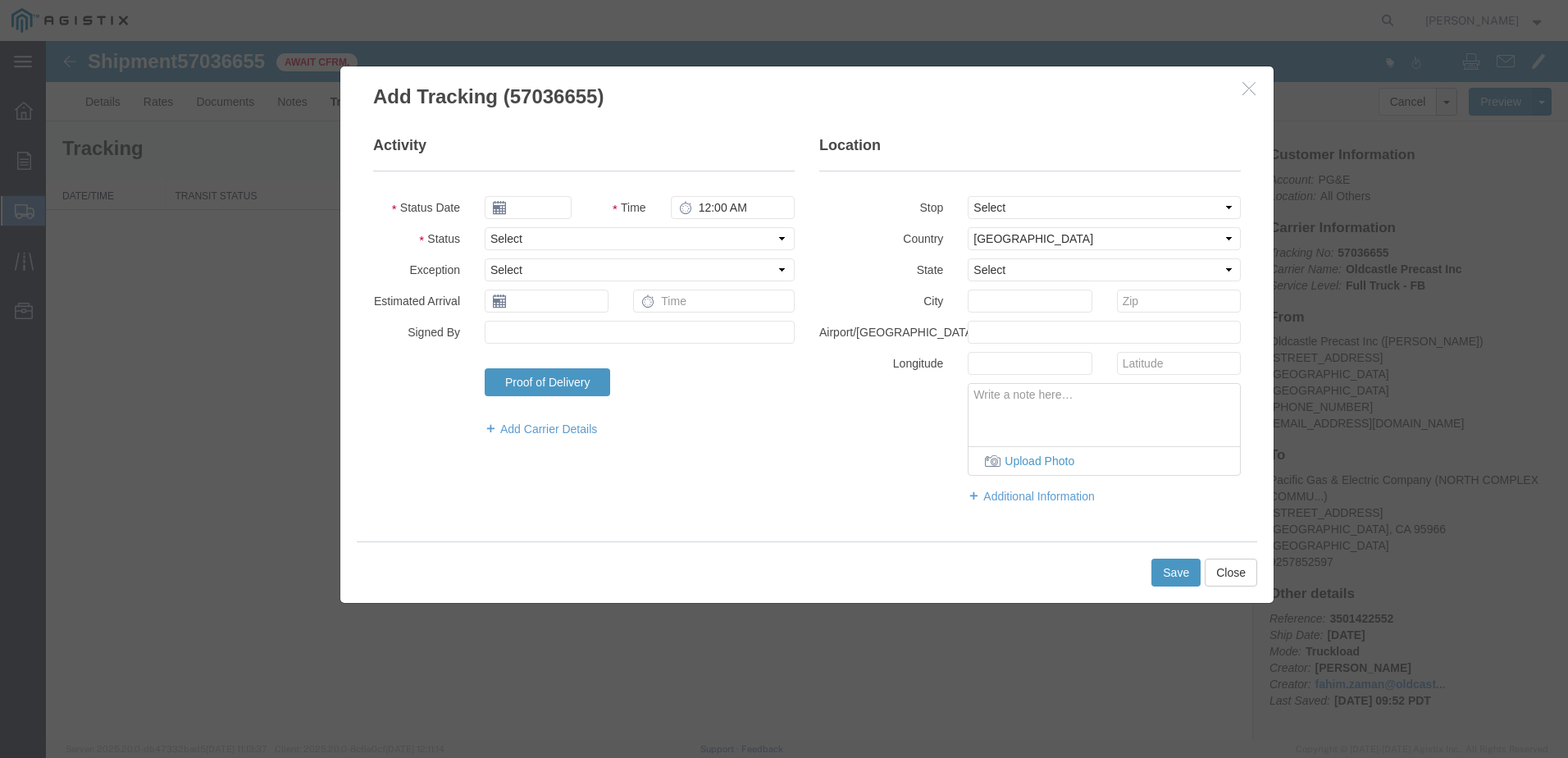
type input "[DATE]"
type input "10:00 AM"
click at [603, 240] on select "Select Arrival Notice Available Arrival Notice Imported Arrive at Delivery Loca…" at bounding box center [639, 239] width 310 height 23
select select "DELIVRED"
click at [484, 227] on select "Select Arrival Notice Available Arrival Notice Imported Arrive at Delivery Loca…" at bounding box center [639, 239] width 310 height 23
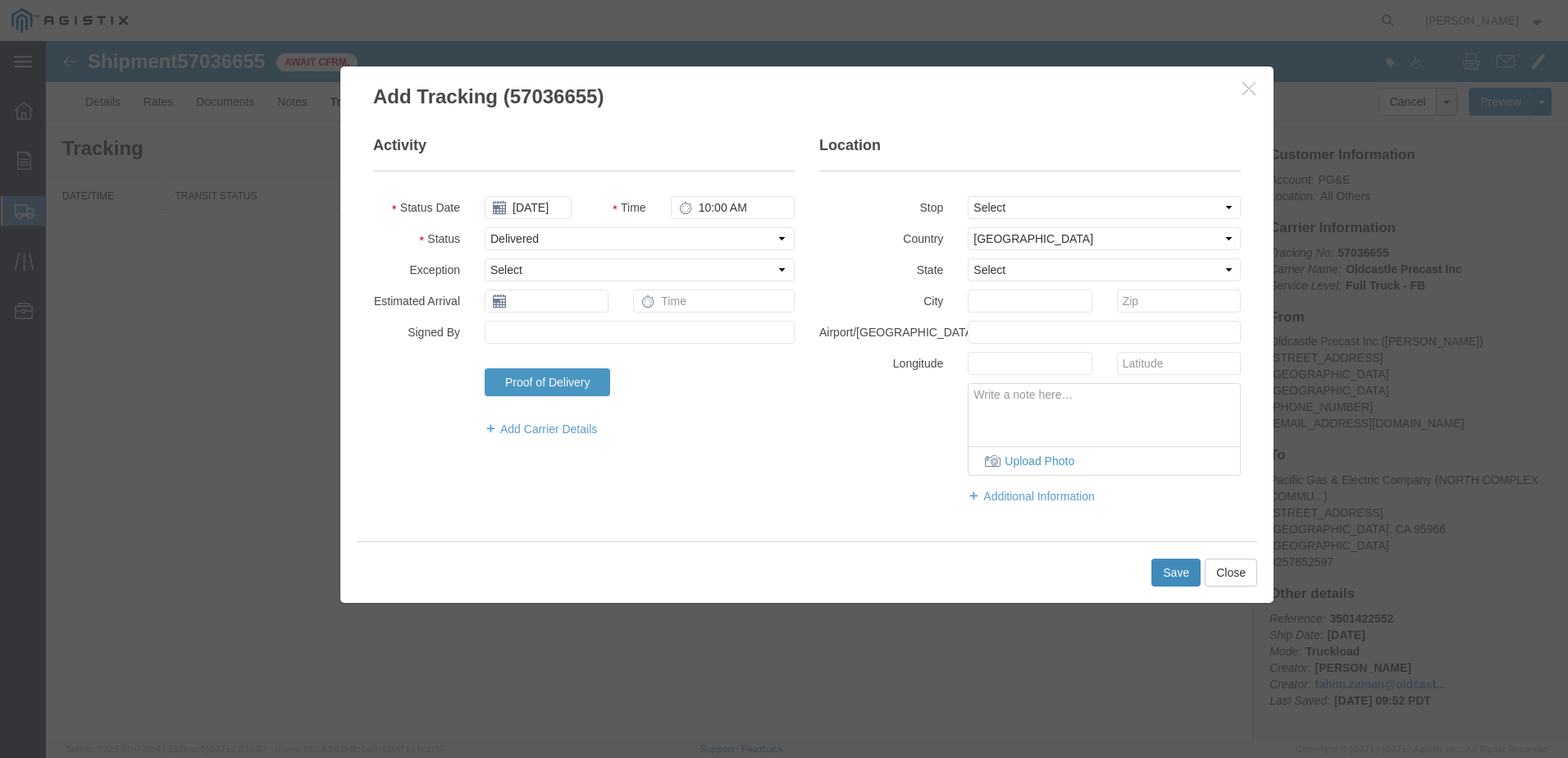
click at [1179, 567] on button "Save" at bounding box center [1176, 572] width 49 height 28
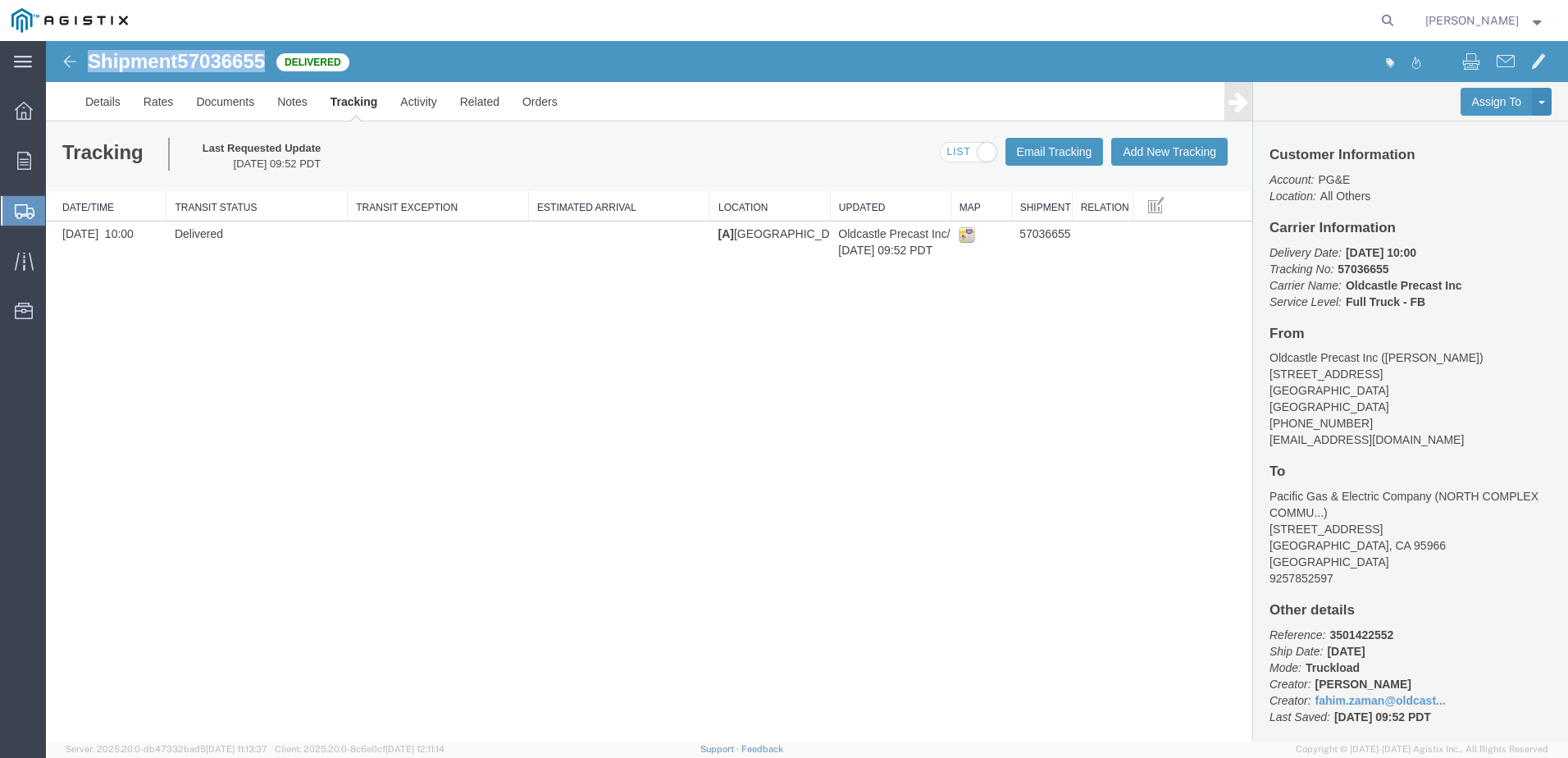
drag, startPoint x: 266, startPoint y: 62, endPoint x: 88, endPoint y: 63, distance: 178.0
click at [88, 63] on div "Shipment 57036655 1 of 1 Delivered" at bounding box center [427, 66] width 759 height 31
copy h1 "Shipment 57036655"
click at [56, 161] on span "Orders" at bounding box center [50, 161] width 11 height 32
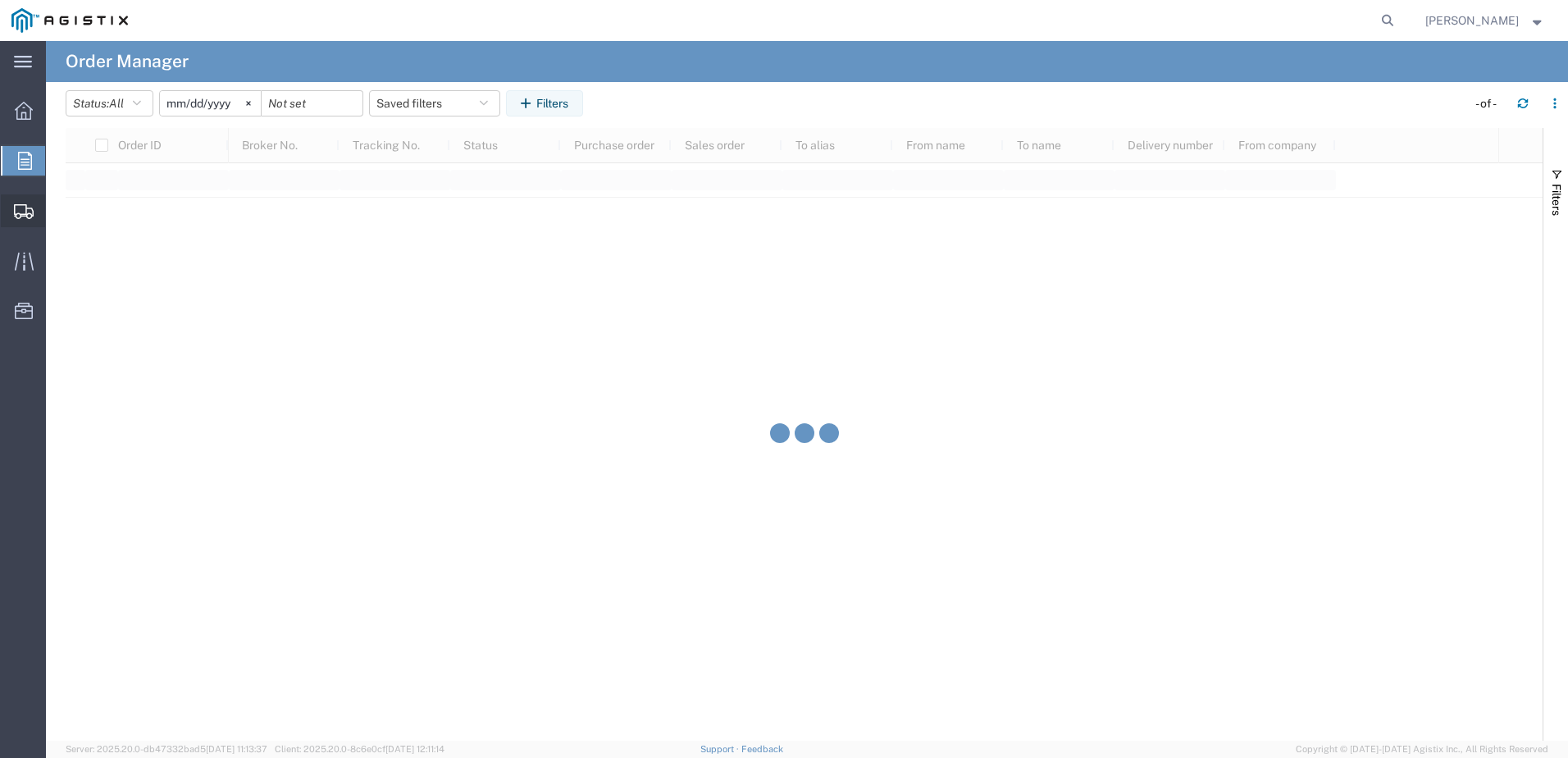
click at [56, 207] on span "Shipments" at bounding box center [50, 210] width 11 height 32
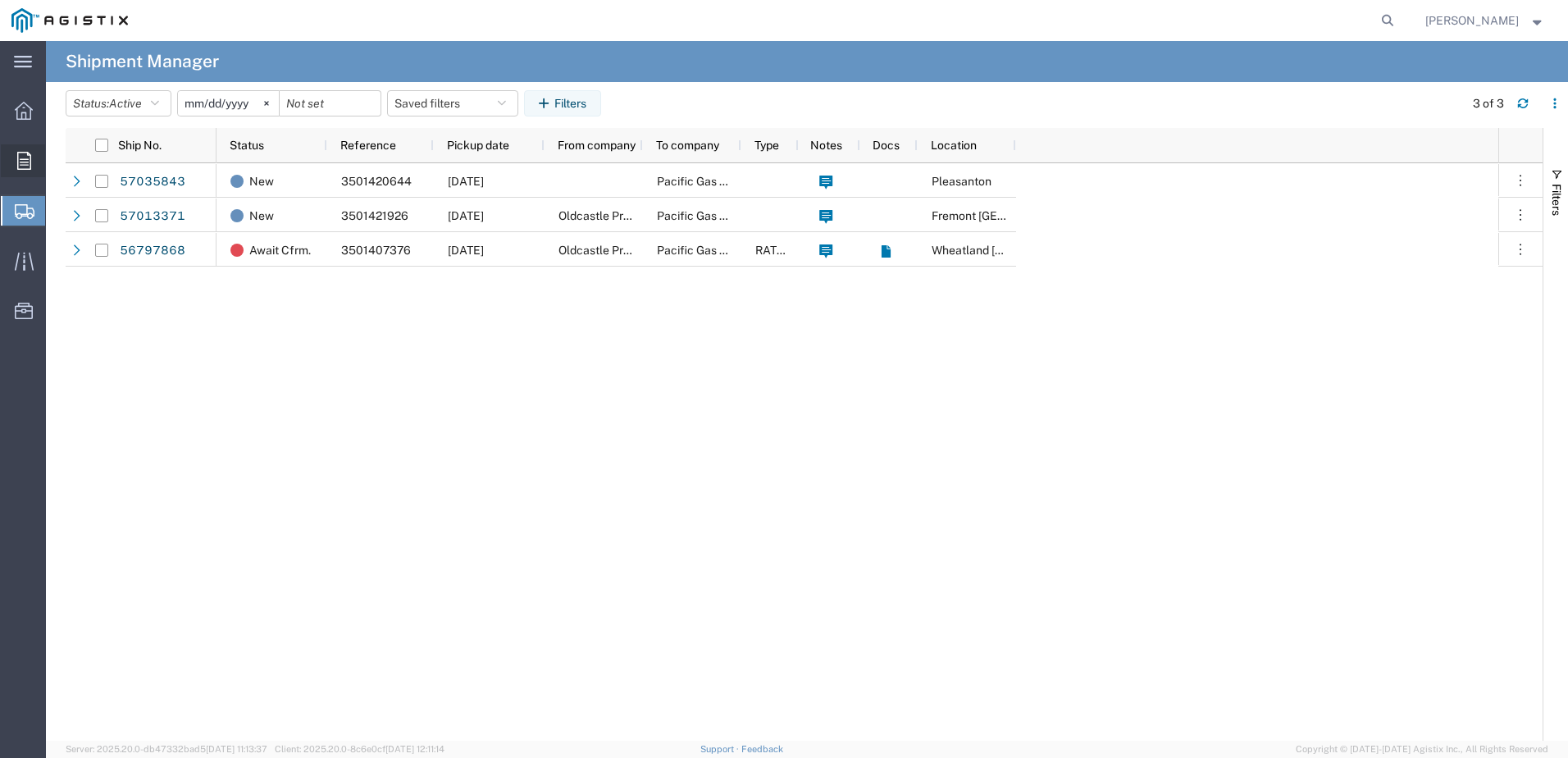
click at [56, 157] on span "Orders" at bounding box center [50, 161] width 11 height 32
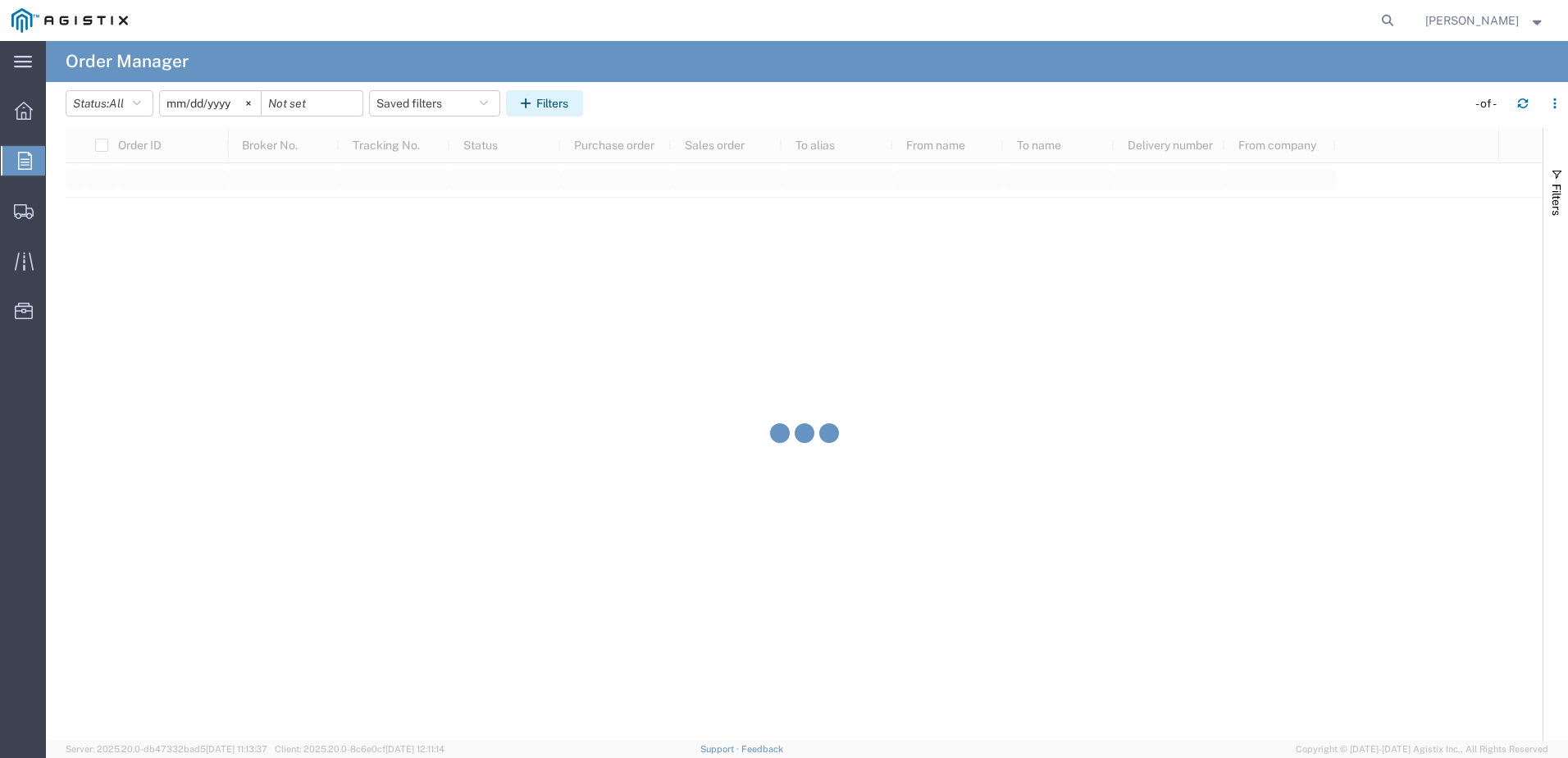
click at [528, 106] on icon "button" at bounding box center [528, 104] width 15 height 11
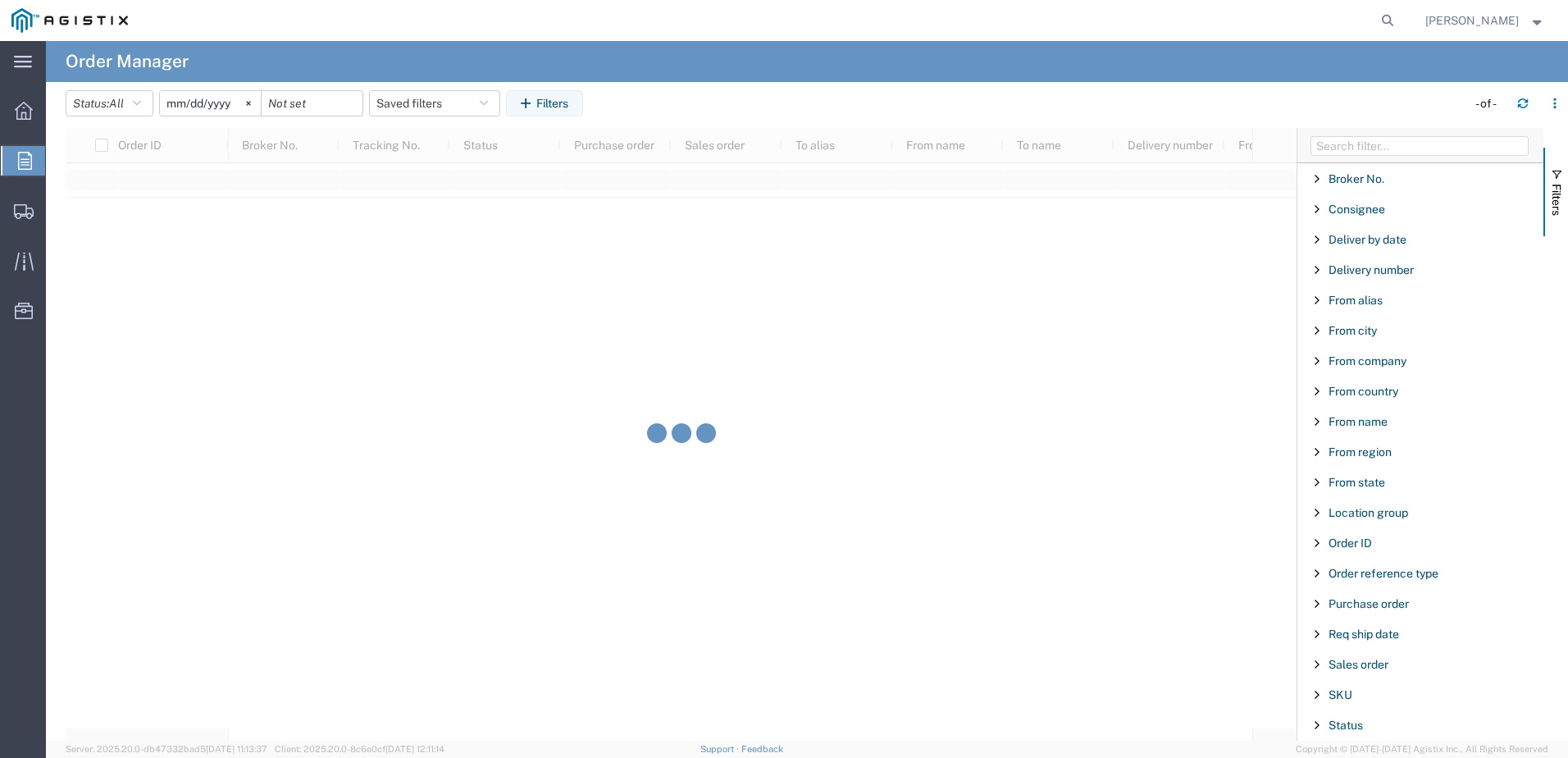
click at [1366, 610] on div "Purchase order" at bounding box center [1421, 603] width 246 height 29
click at [1362, 603] on span "Purchase order" at bounding box center [1369, 604] width 80 height 13
click at [1362, 604] on span "Purchase order" at bounding box center [1369, 604] width 80 height 13
click at [1377, 663] on input "Filter Value" at bounding box center [1426, 672] width 215 height 20
click at [1377, 670] on input "Filter Value" at bounding box center [1426, 672] width 215 height 20
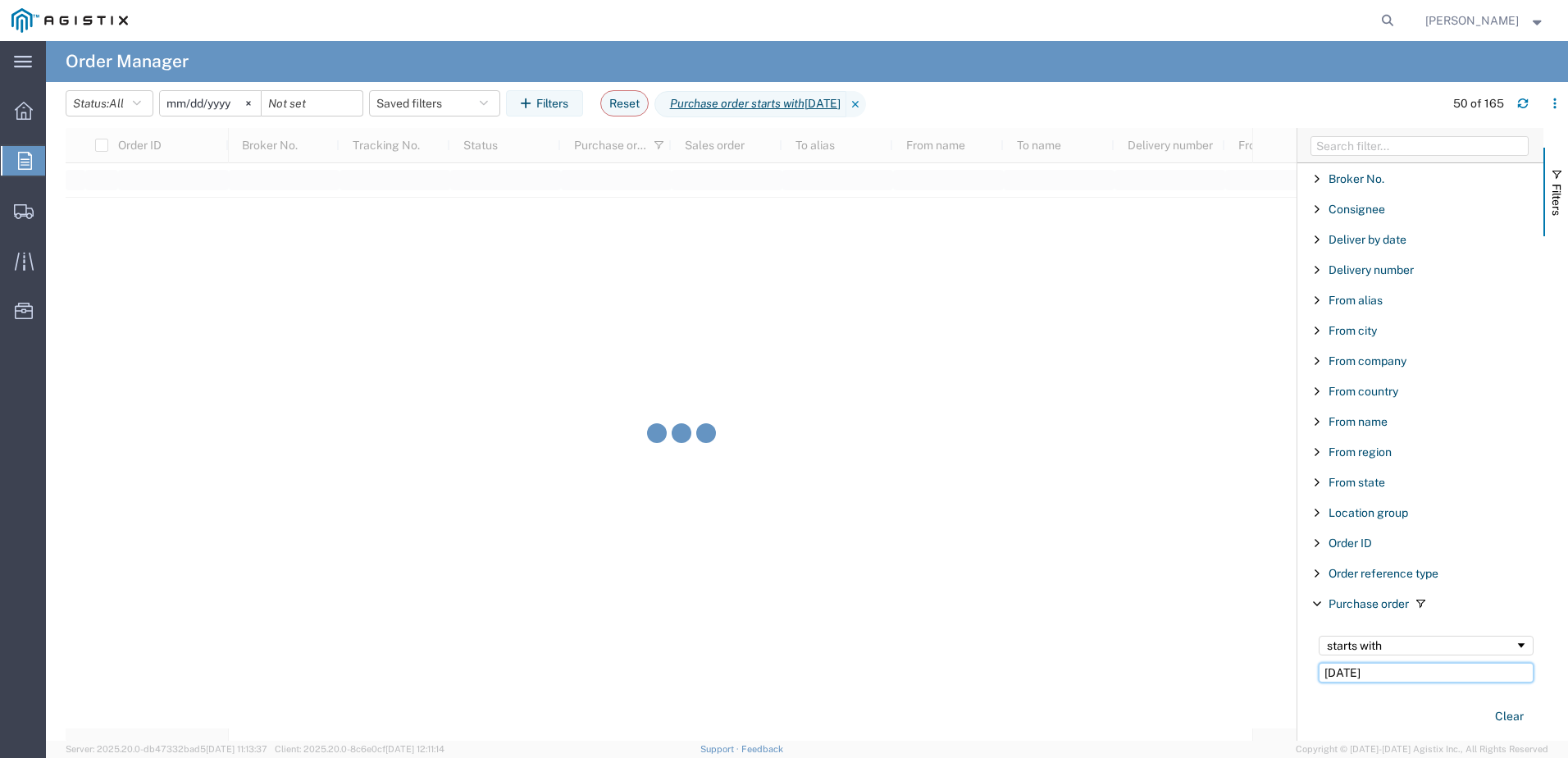
click at [1408, 669] on input "10/08/2025" at bounding box center [1426, 672] width 215 height 20
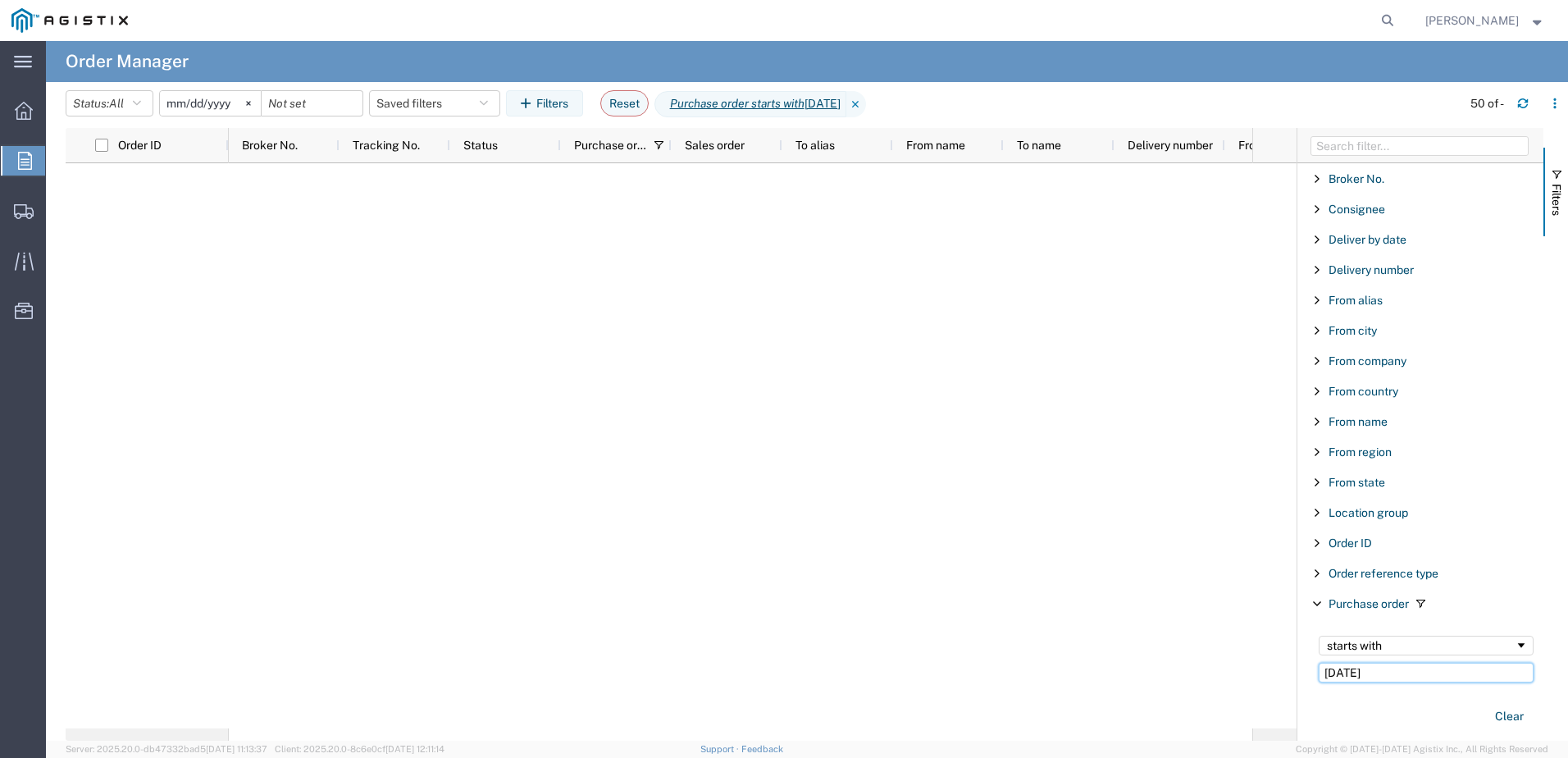
click at [1408, 669] on input "10/08/2025" at bounding box center [1426, 672] width 215 height 20
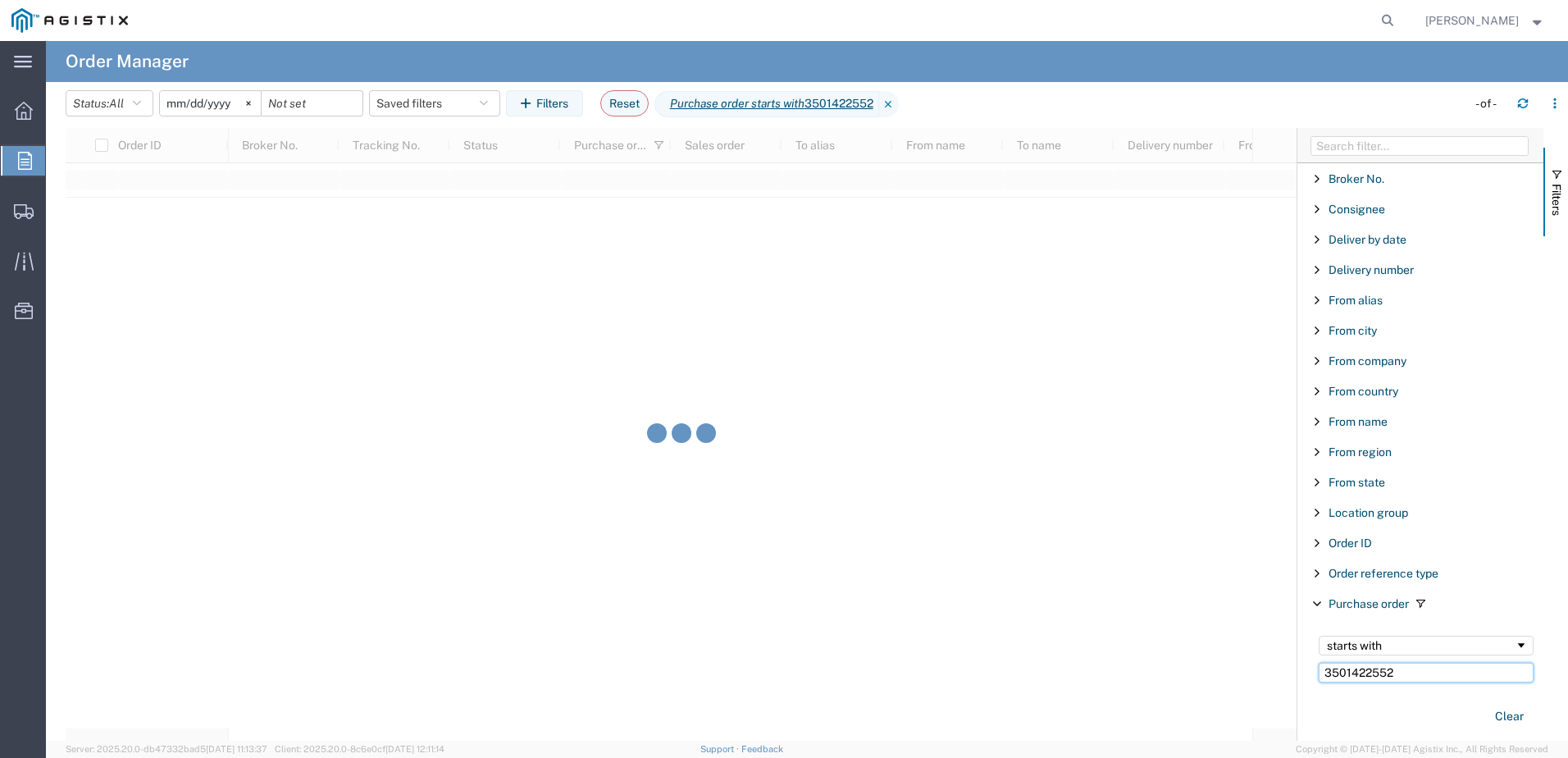
type input "3501422552"
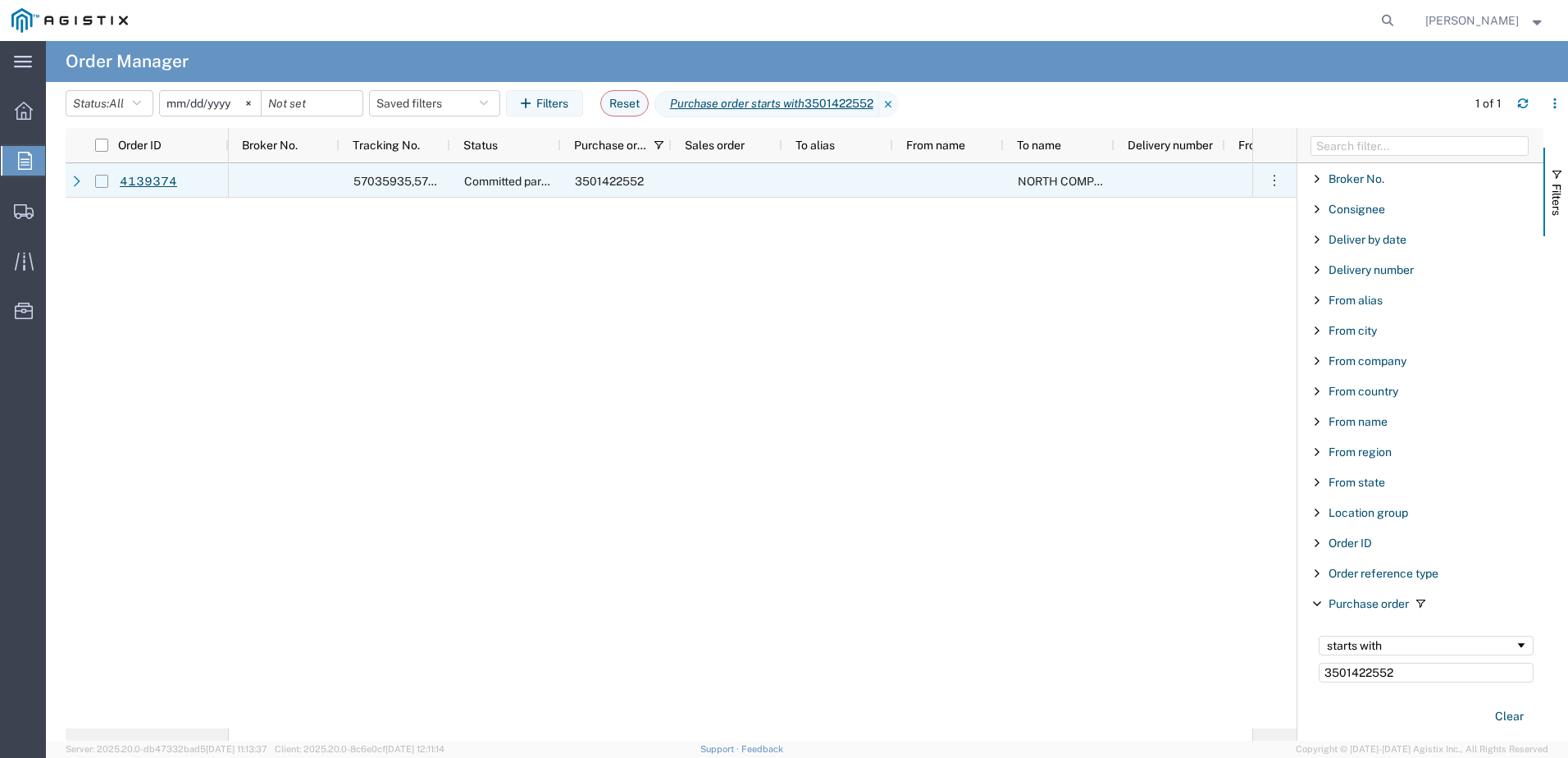
click at [104, 182] on input "Press Space to toggle row selection (unchecked)" at bounding box center [102, 182] width 13 height 13
checkbox input "true"
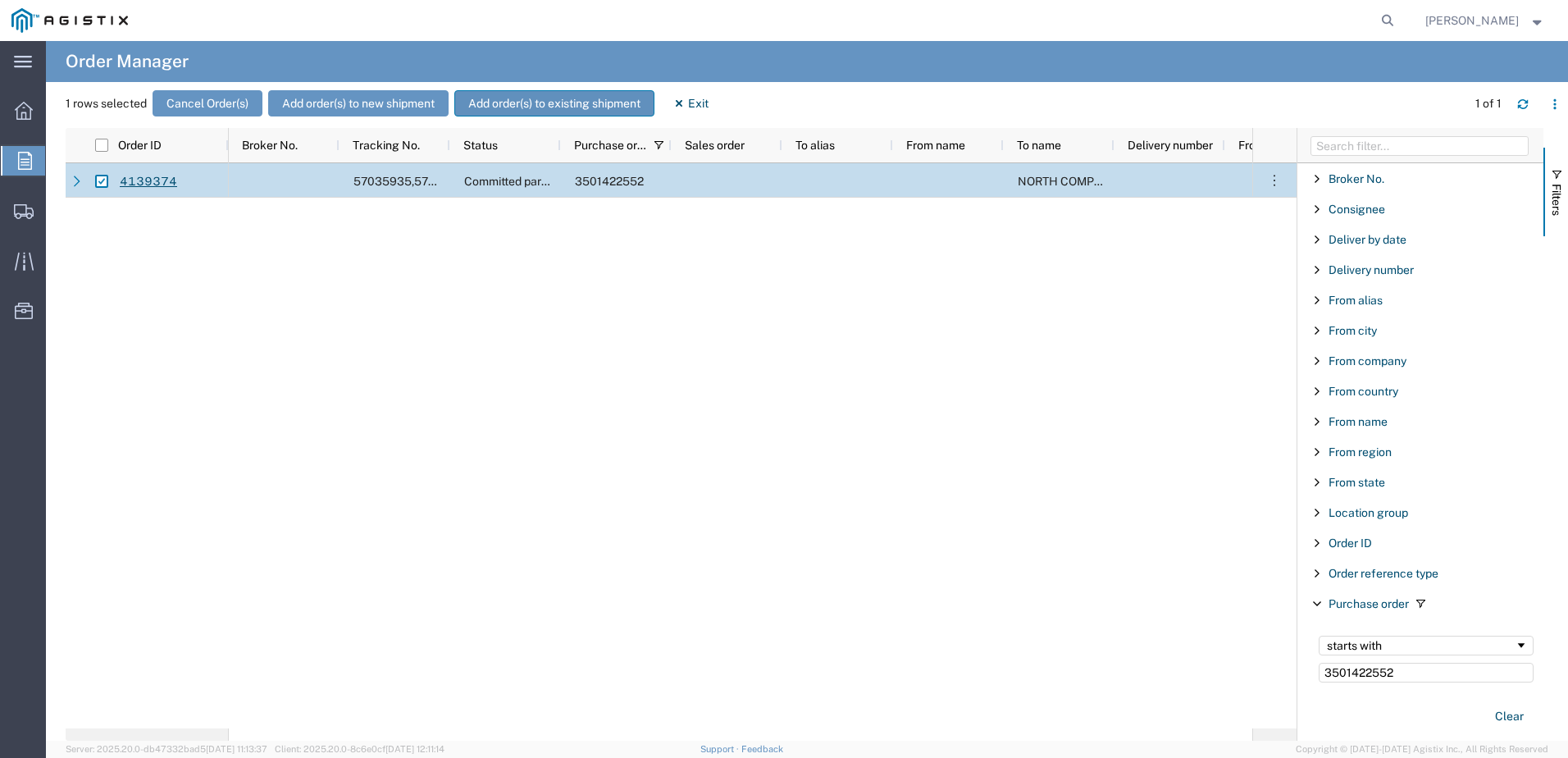
click at [538, 107] on button "Add order(s) to existing shipment" at bounding box center [555, 104] width 200 height 27
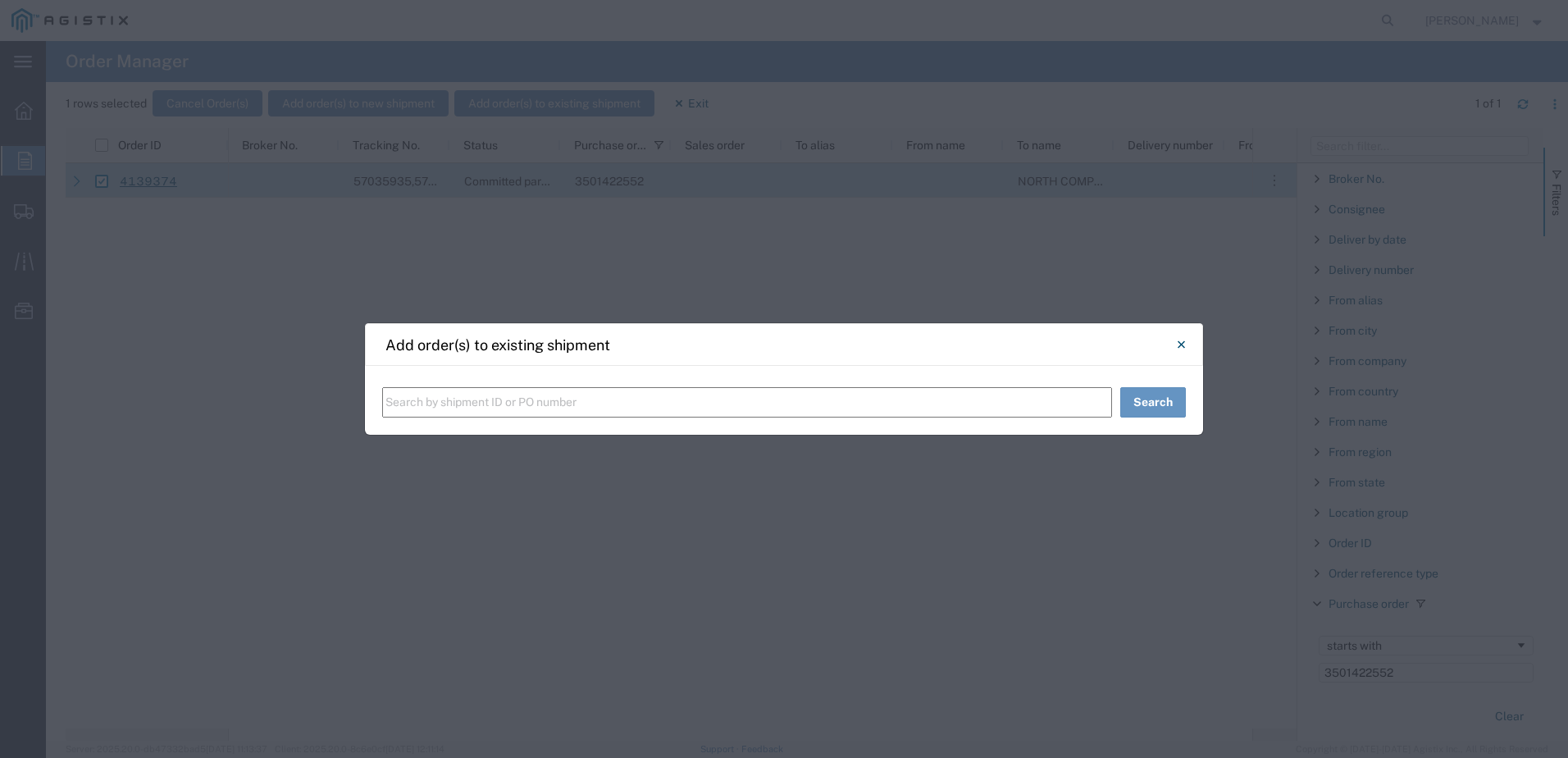
click at [598, 410] on input "text" at bounding box center [747, 402] width 730 height 30
paste input "Shipment 57036655"
click at [1128, 401] on button "Search" at bounding box center [1153, 402] width 66 height 30
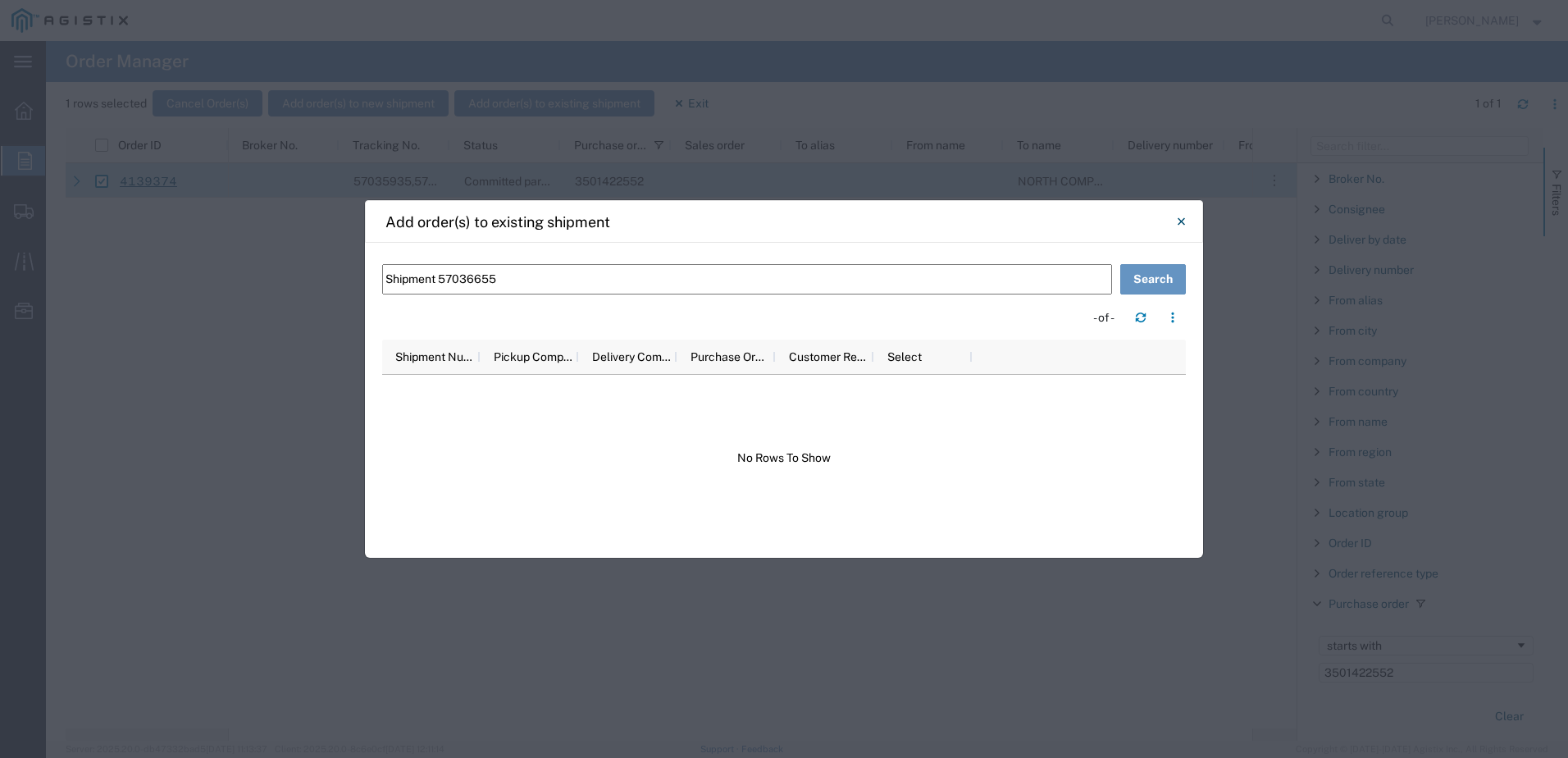
drag, startPoint x: 440, startPoint y: 281, endPoint x: 359, endPoint y: 275, distance: 81.2
click at [359, 275] on div "Add order(s) to existing shipment Shipment 57036655 Search - of - Shipment Numb…" at bounding box center [784, 379] width 1568 height 758
type input "57036655"
click at [1143, 282] on button "Search" at bounding box center [1153, 280] width 66 height 30
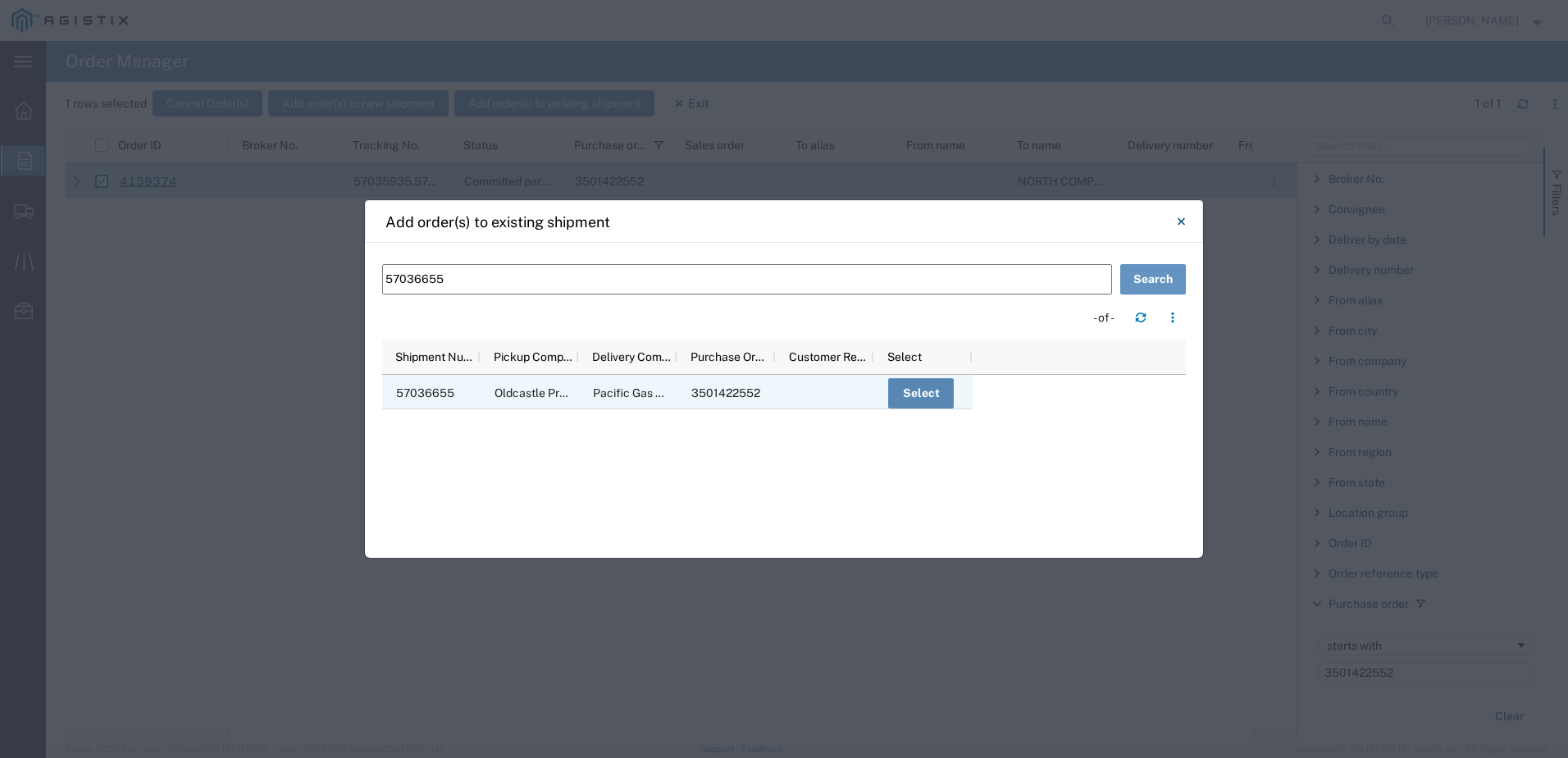
click at [915, 391] on button "Select" at bounding box center [921, 393] width 66 height 30
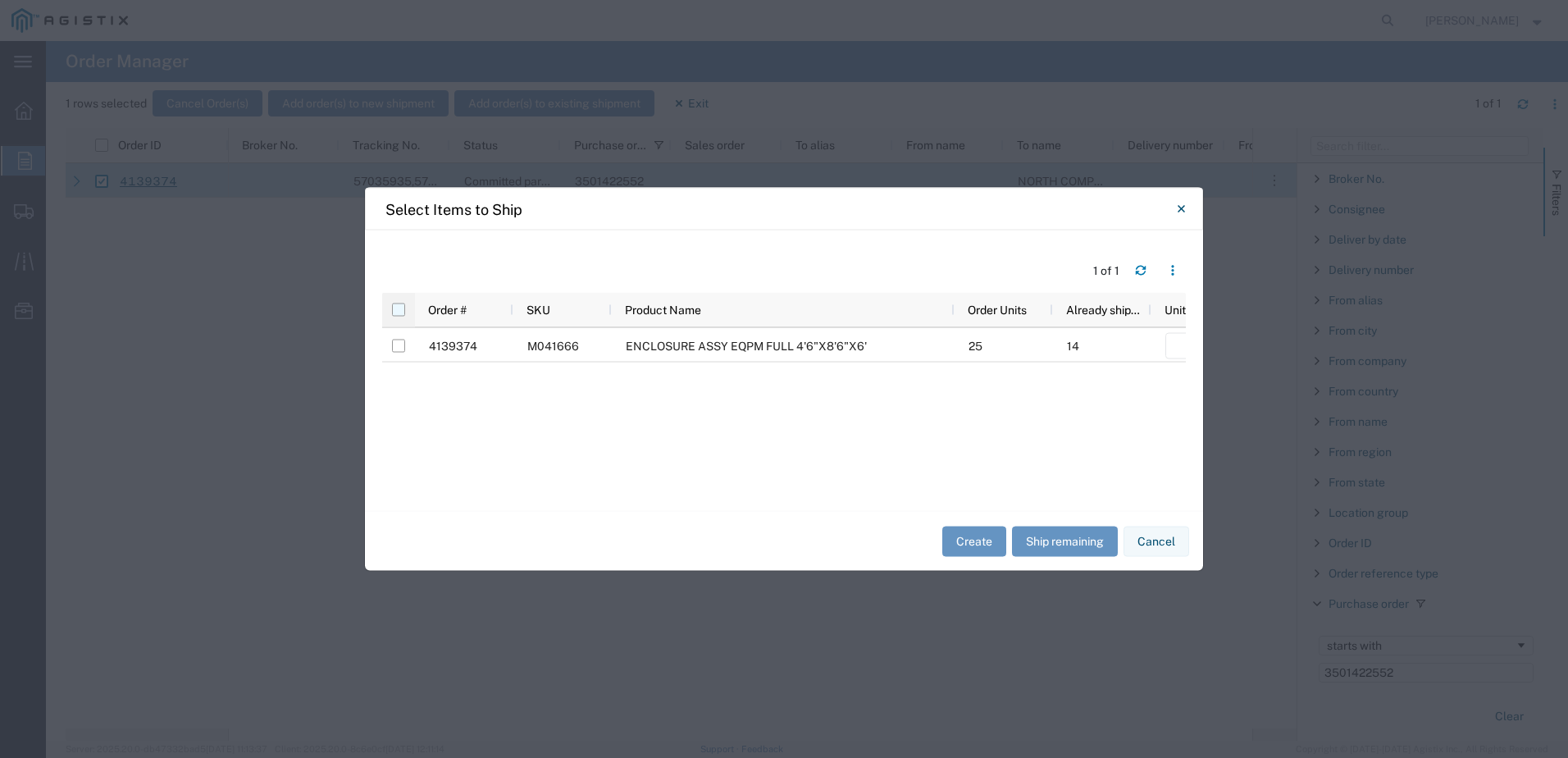
click at [395, 308] on input "checkbox" at bounding box center [399, 310] width 13 height 13
checkbox input "true"
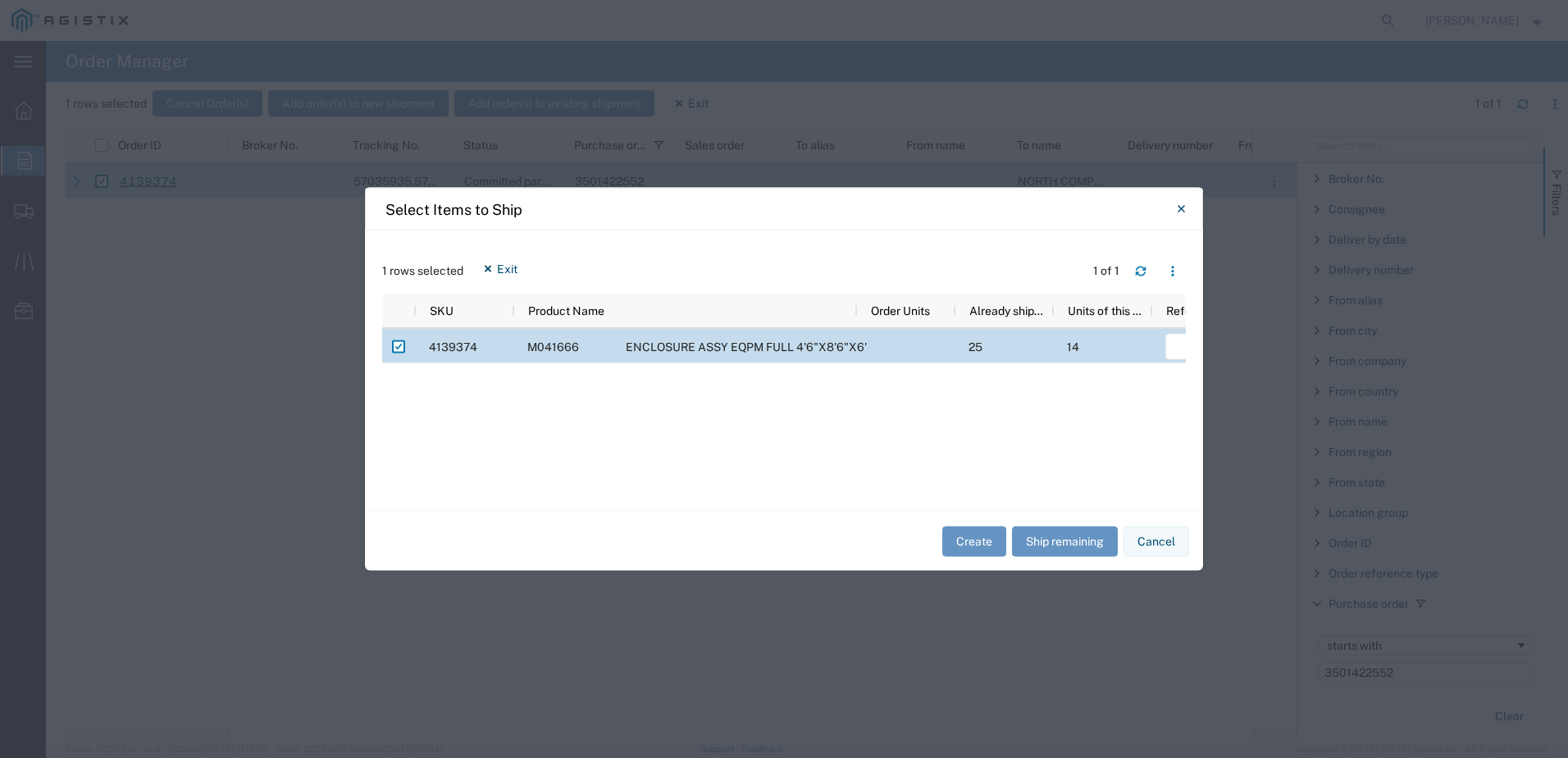
scroll to position [0, 261]
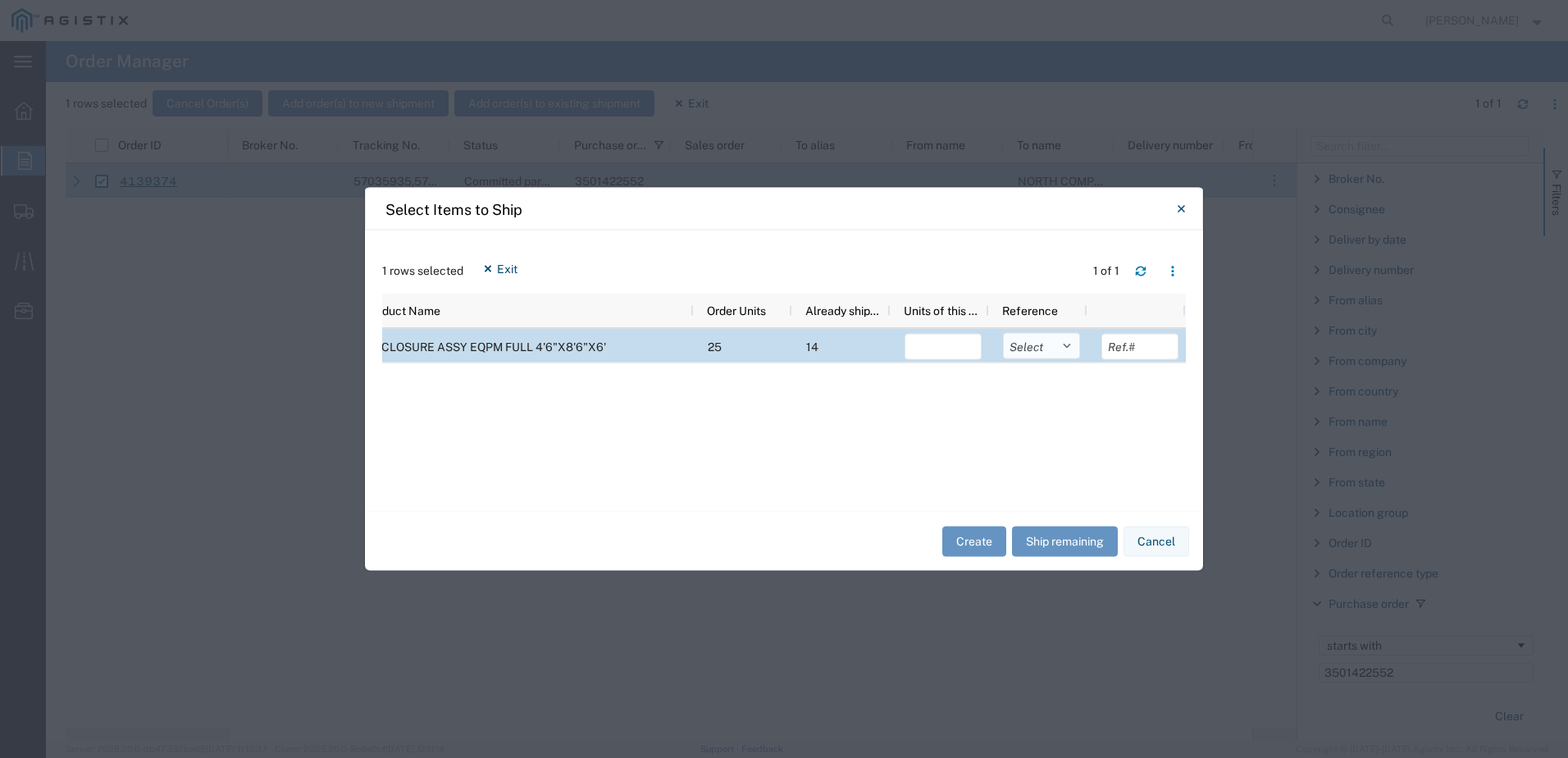
click at [1061, 348] on select "Select Purchase Order Delivery Number" at bounding box center [1041, 346] width 77 height 27
select select "PURCHORD"
click at [1003, 333] on select "Select Purchase Order Delivery Number" at bounding box center [1041, 346] width 77 height 27
click at [963, 346] on input "number" at bounding box center [943, 347] width 77 height 27
type input "2"
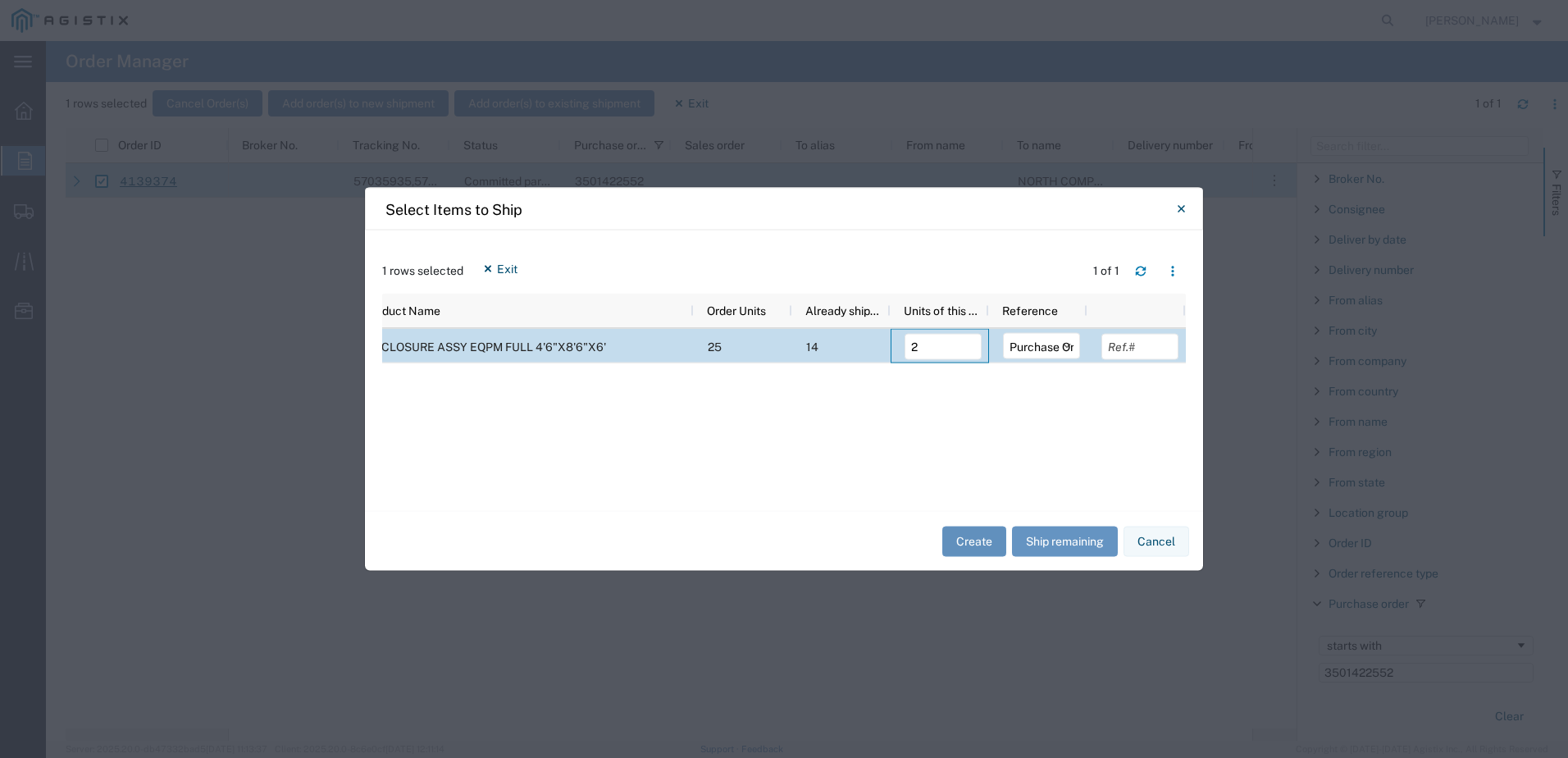
click at [978, 544] on button "Create" at bounding box center [974, 541] width 64 height 30
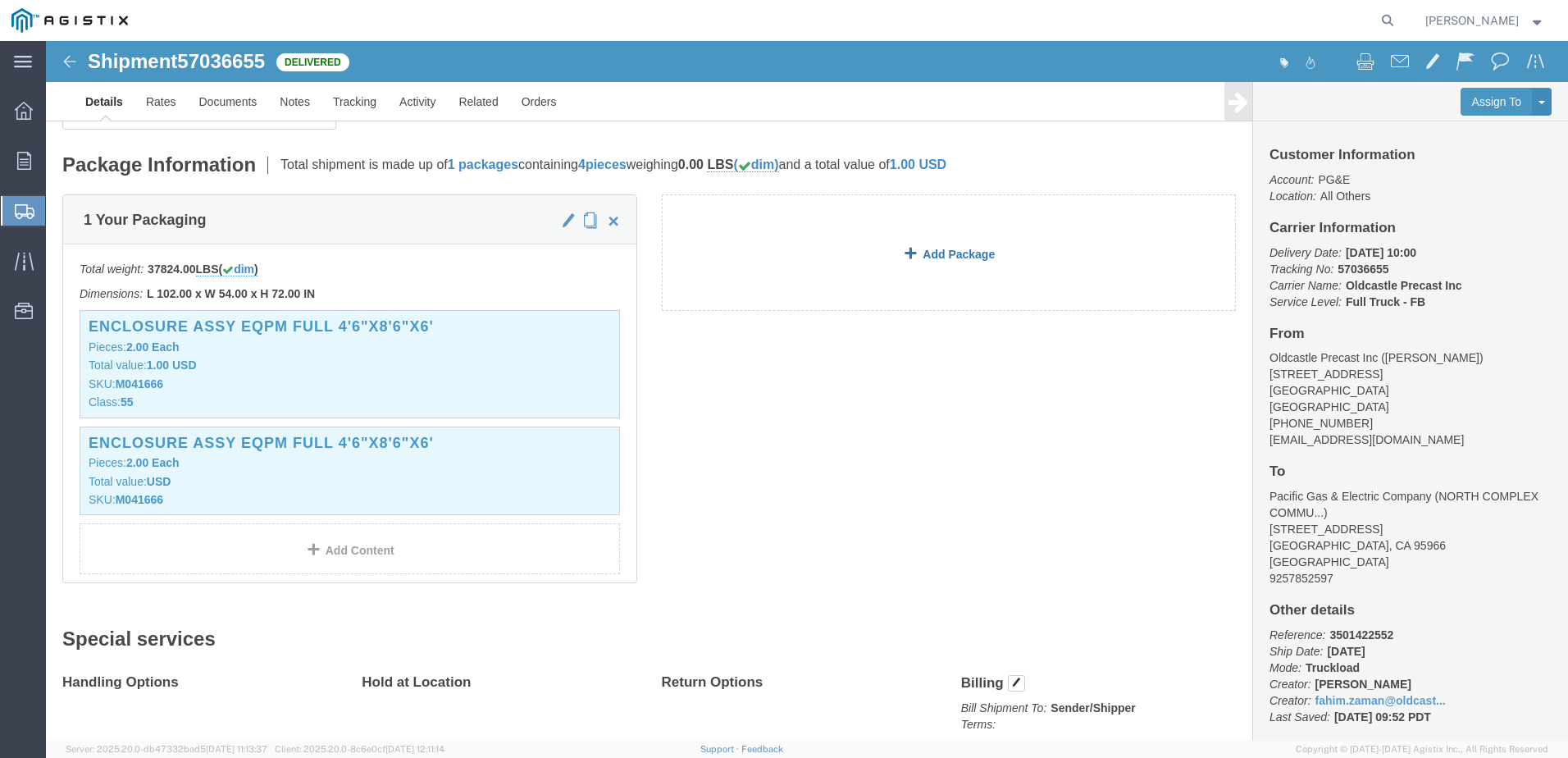
scroll to position [328, 0]
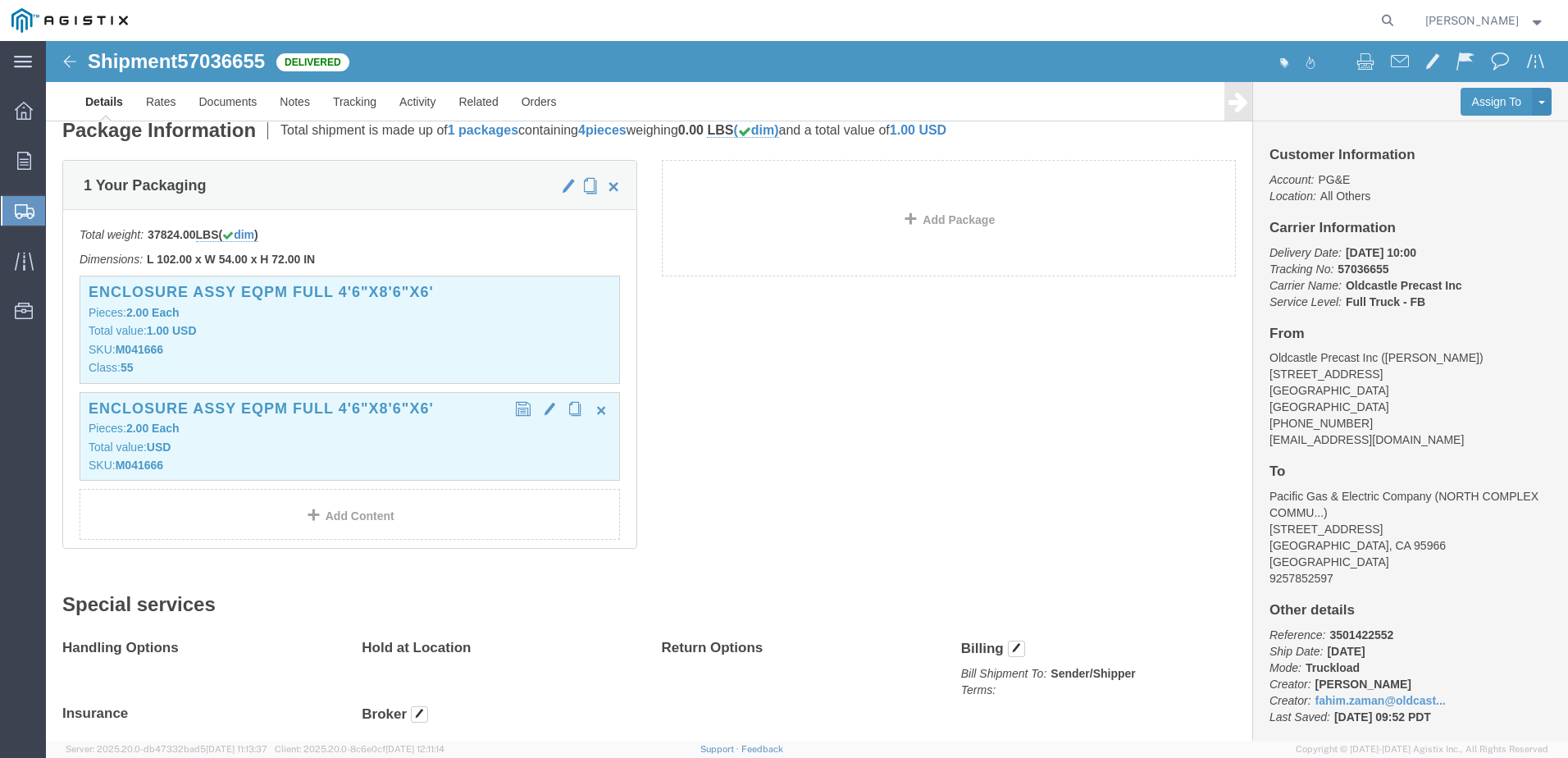
click p "Pieces: 2.00 Each"
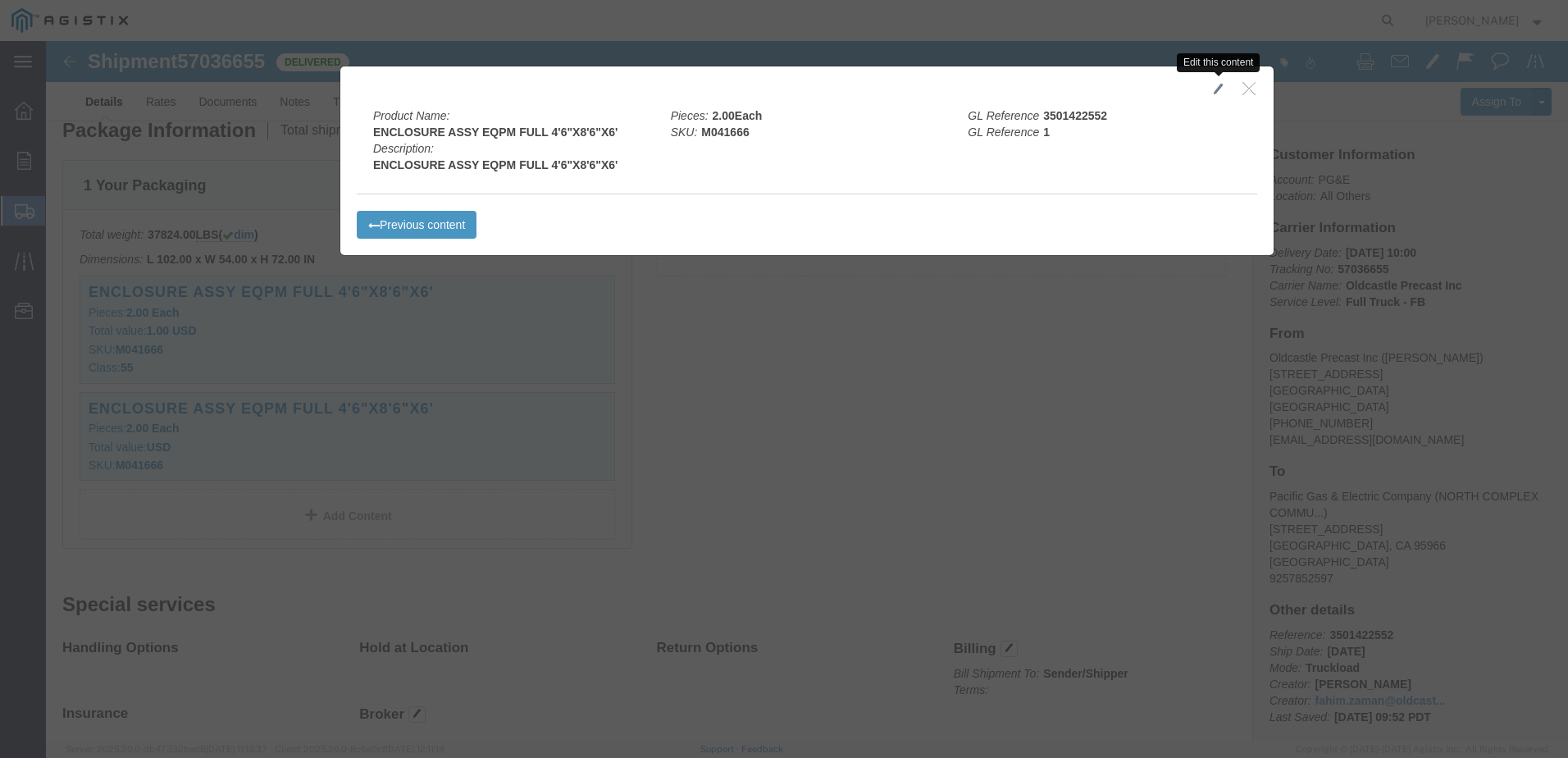
click span "button"
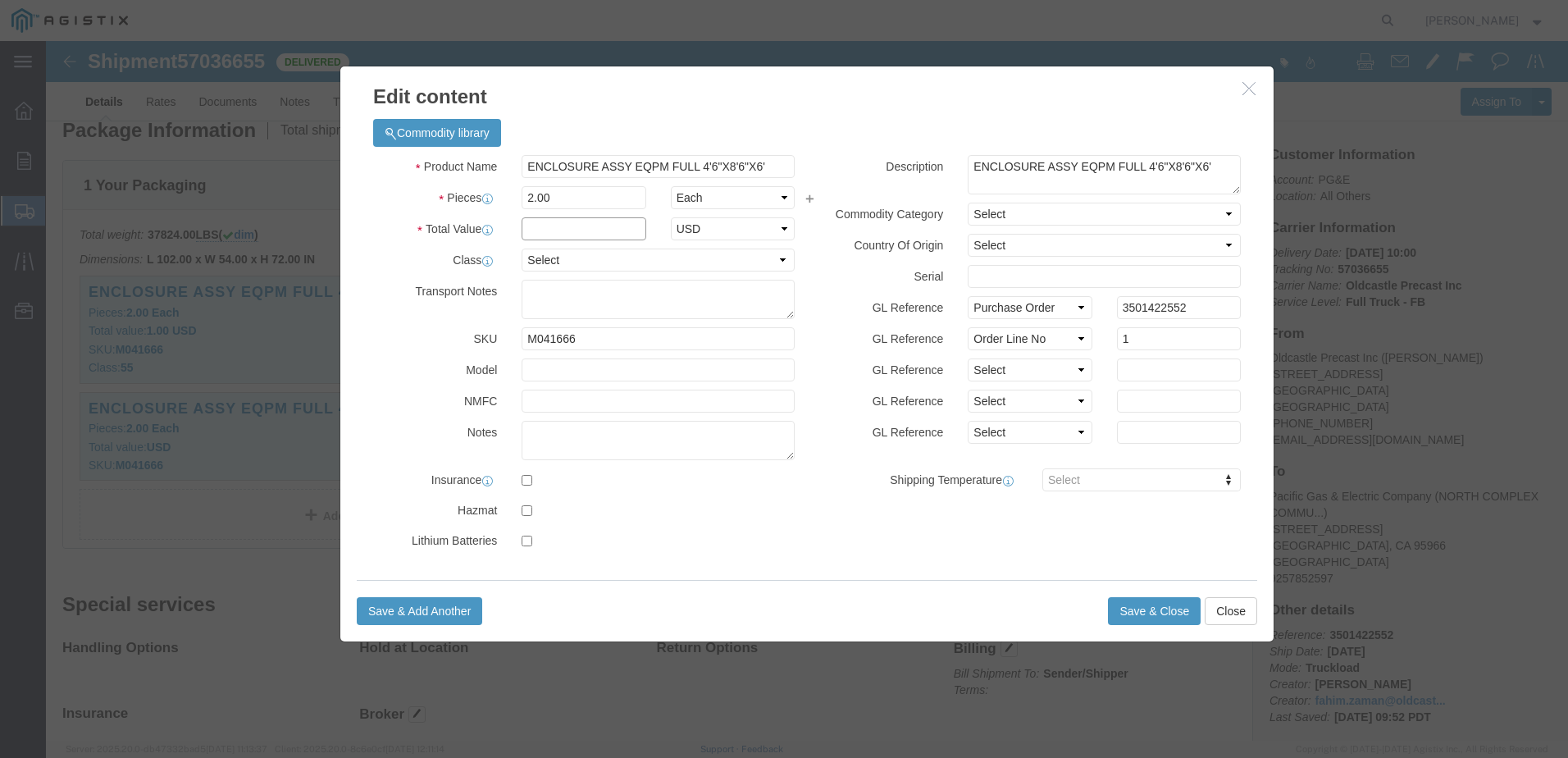
click input "text"
type input "1.00"
click select "Select 50 55 60 65 70 85 92.5 100 125 175 250 300 400"
select select "55"
click select "Select 50 55 60 65 70 85 92.5 100 125 175 250 300 400"
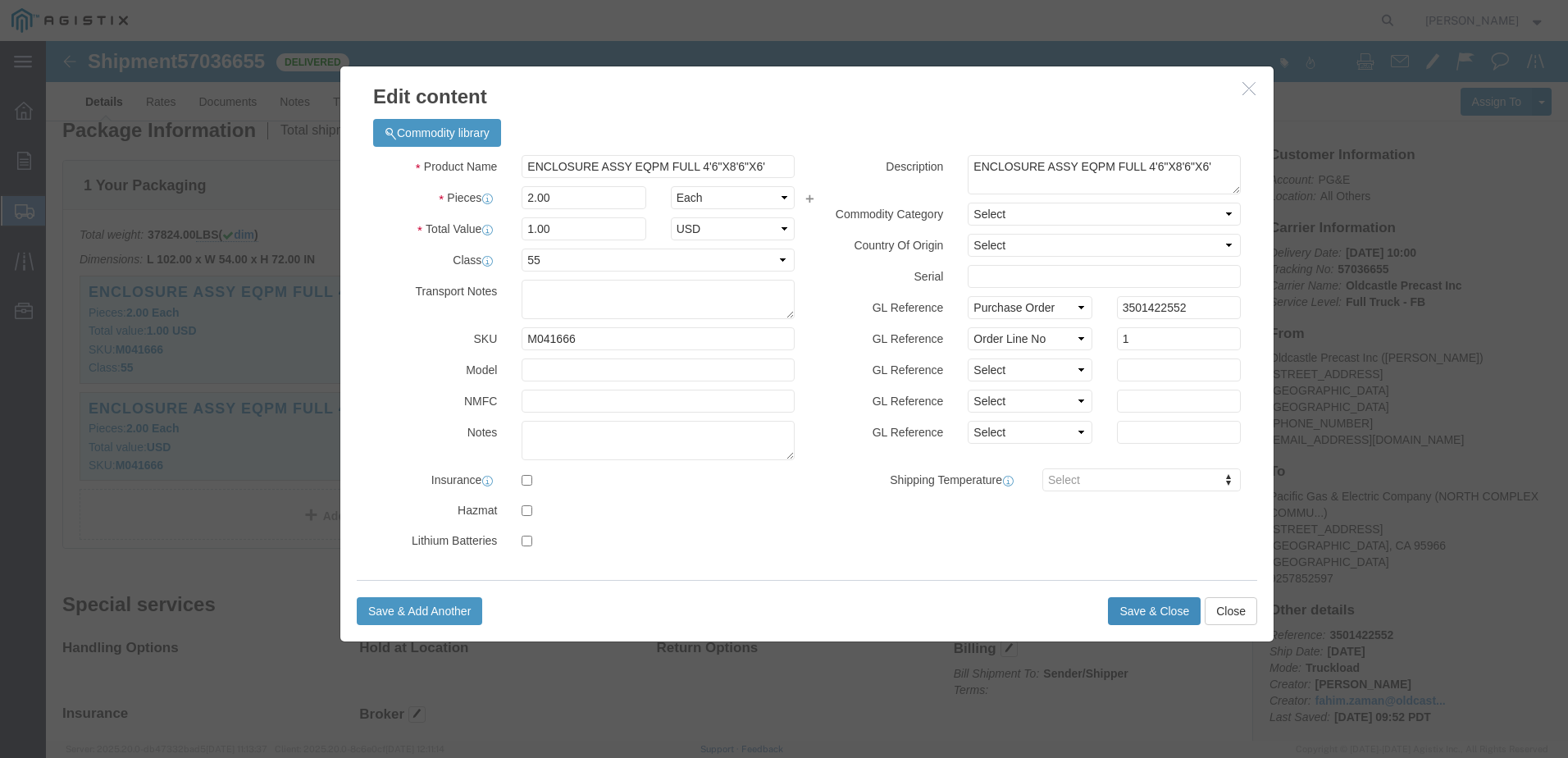
click button "Save & Close"
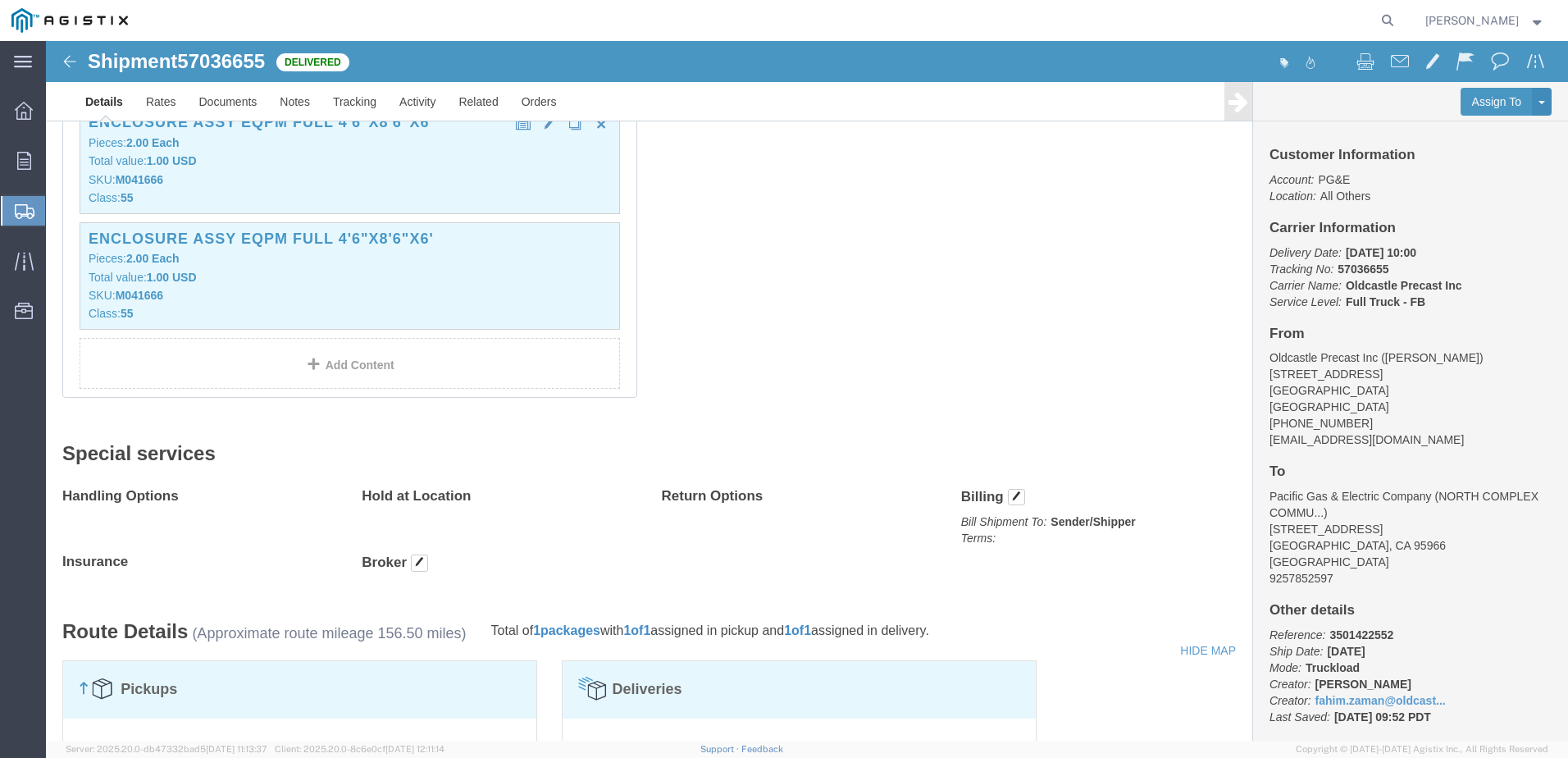
scroll to position [410, 0]
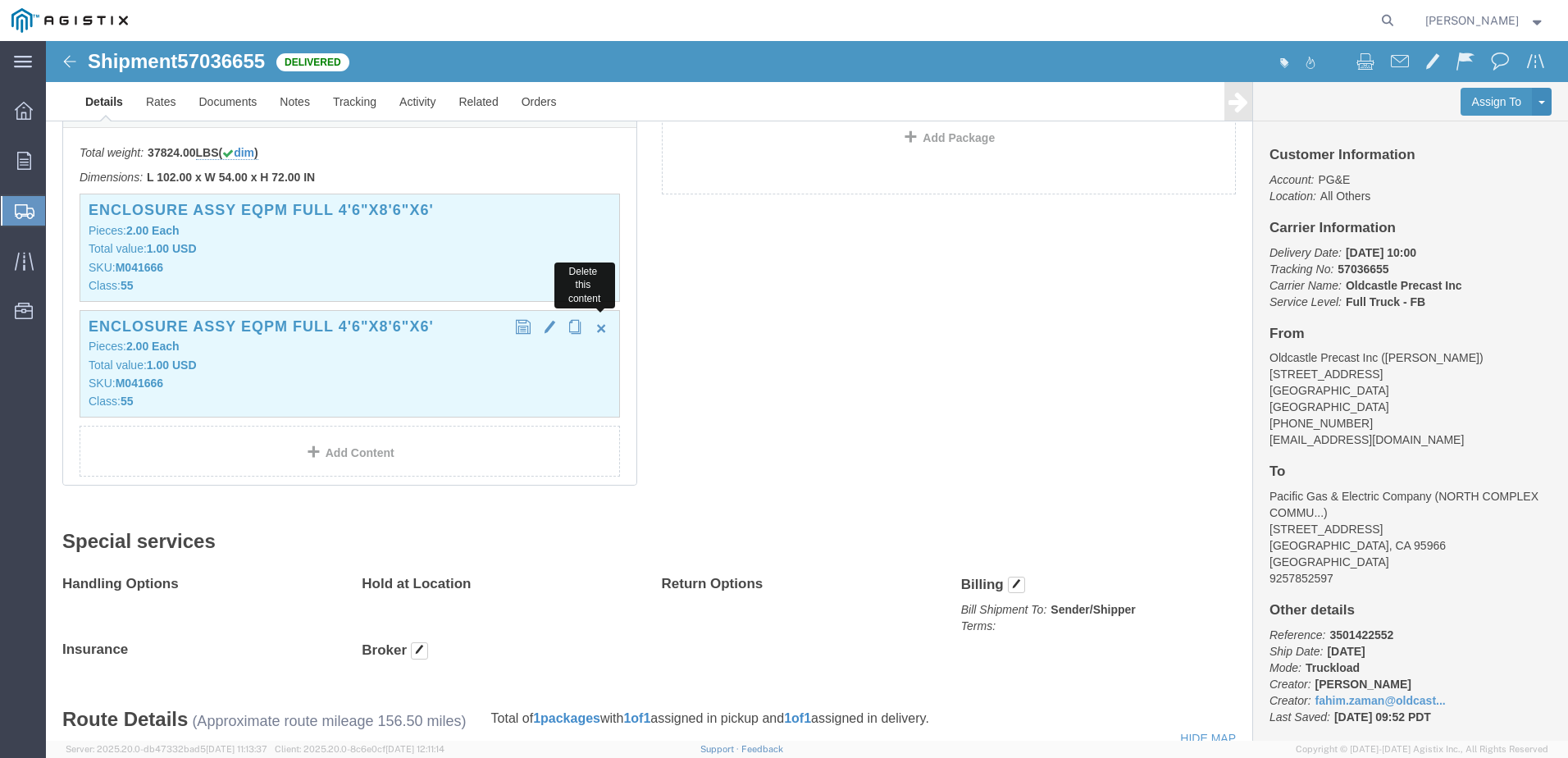
click span "button"
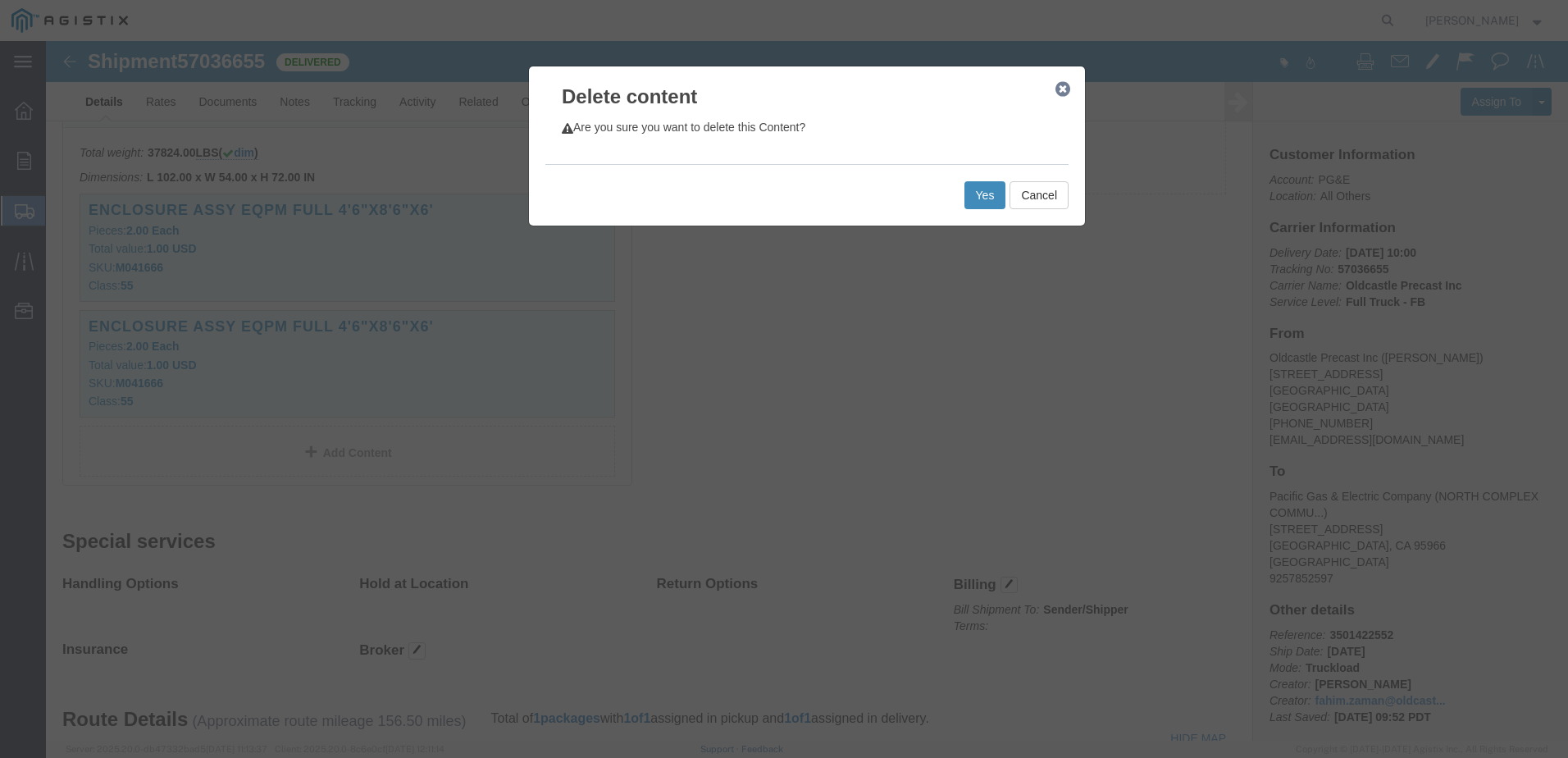
click button "Yes"
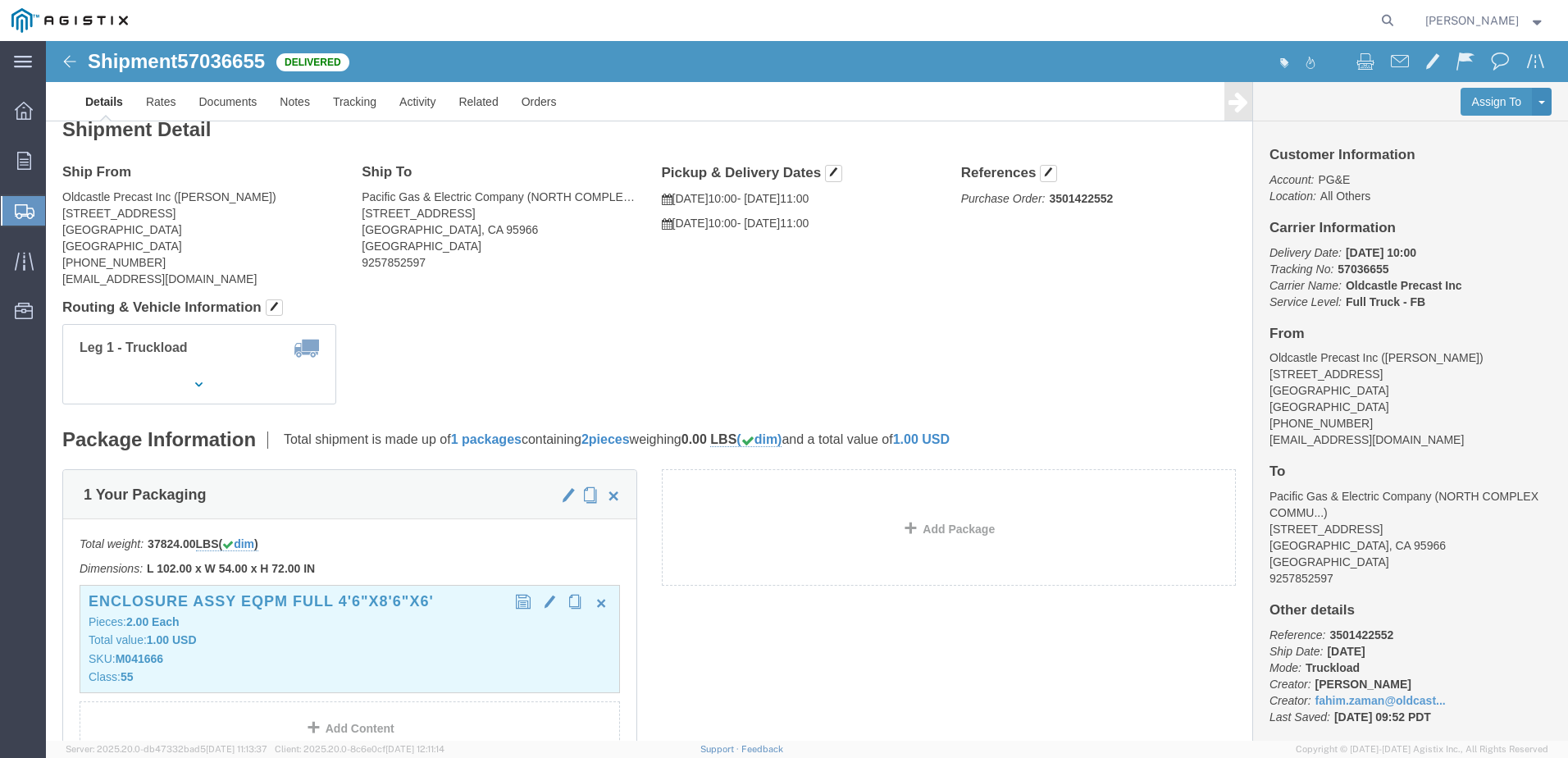
scroll to position [0, 0]
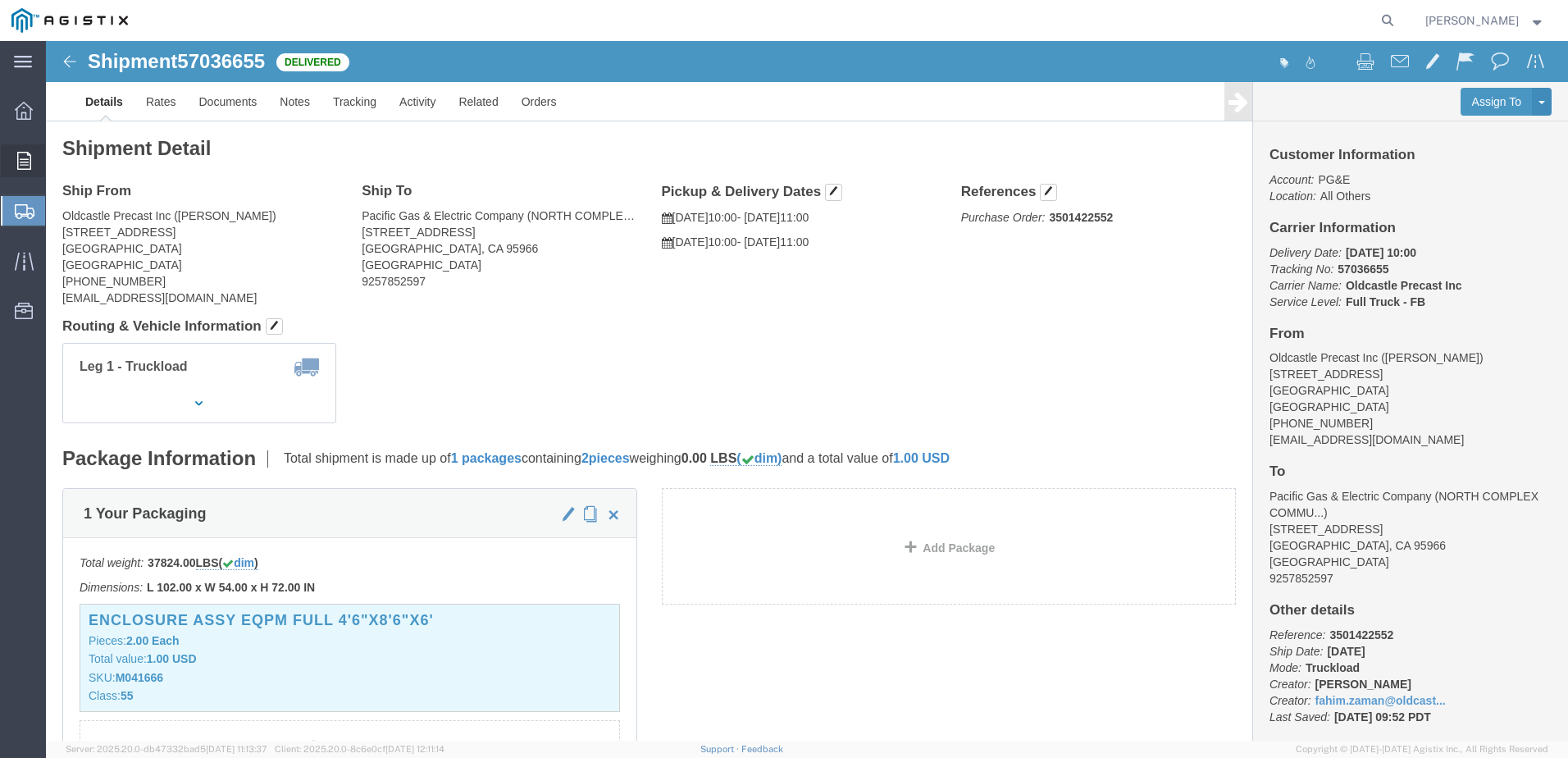
click at [31, 165] on div at bounding box center [24, 161] width 46 height 32
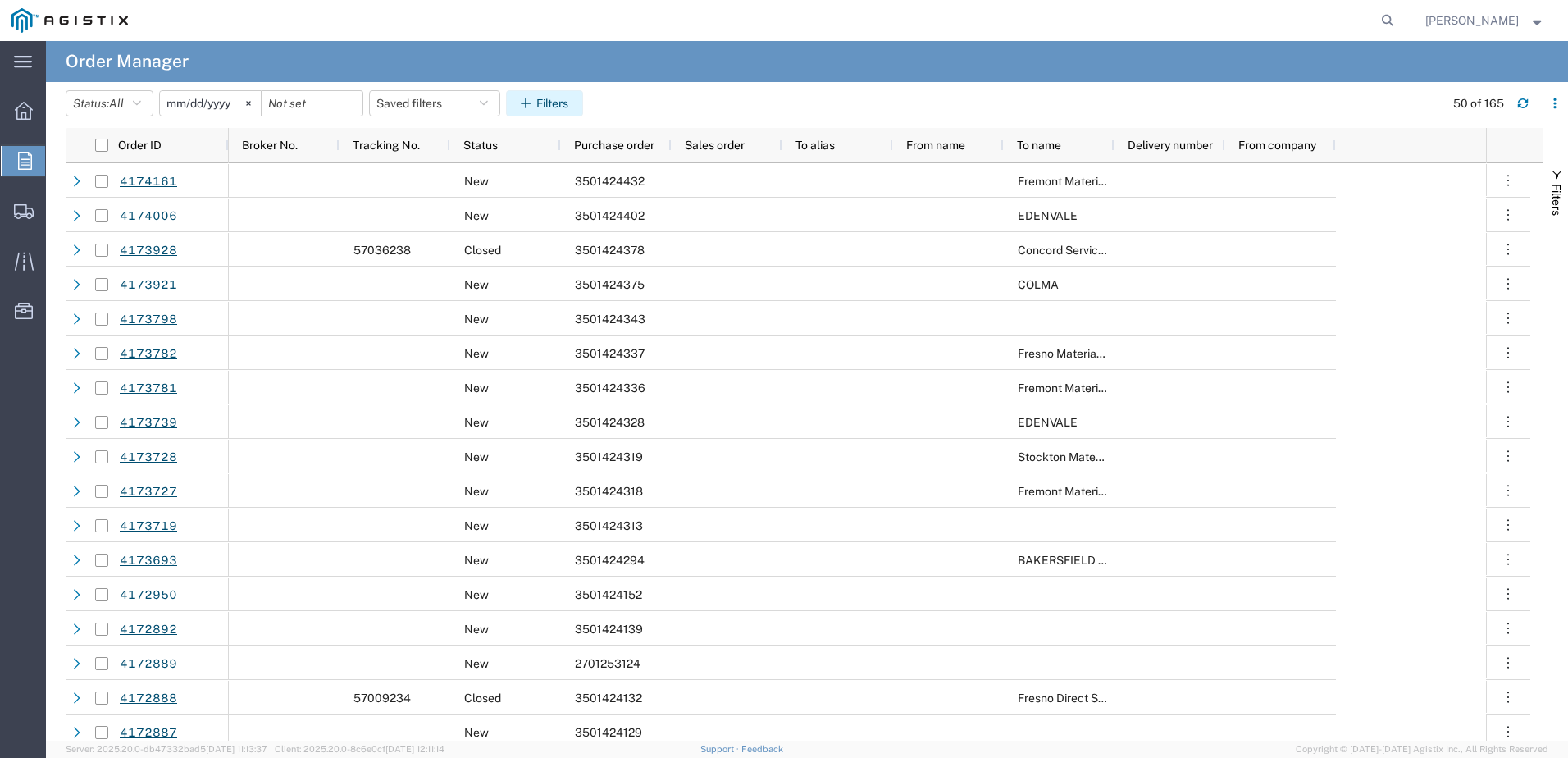
click at [537, 99] on icon "button" at bounding box center [528, 104] width 15 height 11
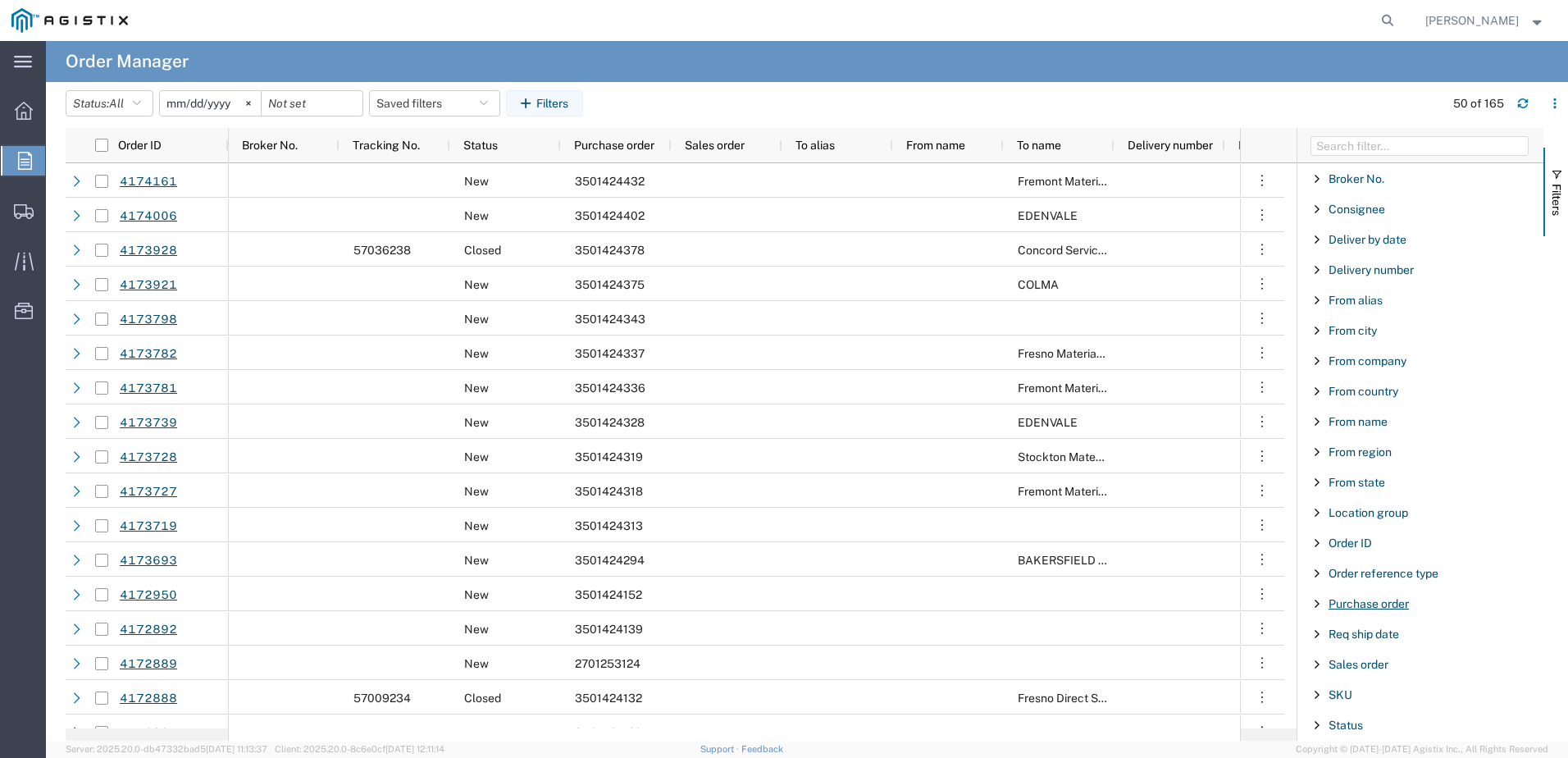
click at [1375, 601] on span "Purchase order" at bounding box center [1369, 604] width 80 height 13
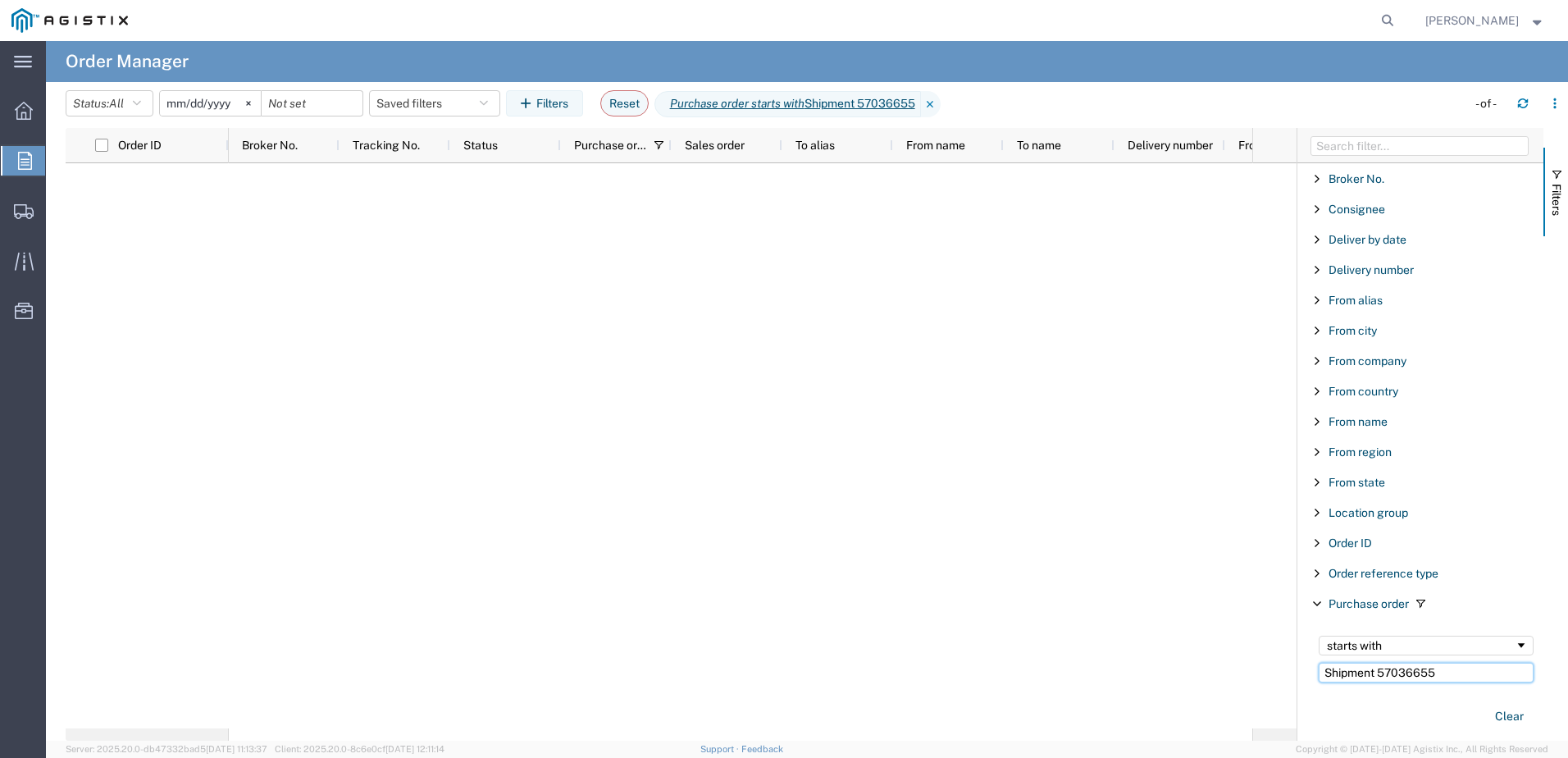
drag, startPoint x: 1442, startPoint y: 675, endPoint x: 1305, endPoint y: 675, distance: 137.0
click at [1305, 675] on div "starts with Shipment 57036655 Clear" at bounding box center [1422, 683] width 241 height 114
paste input "3501422552"
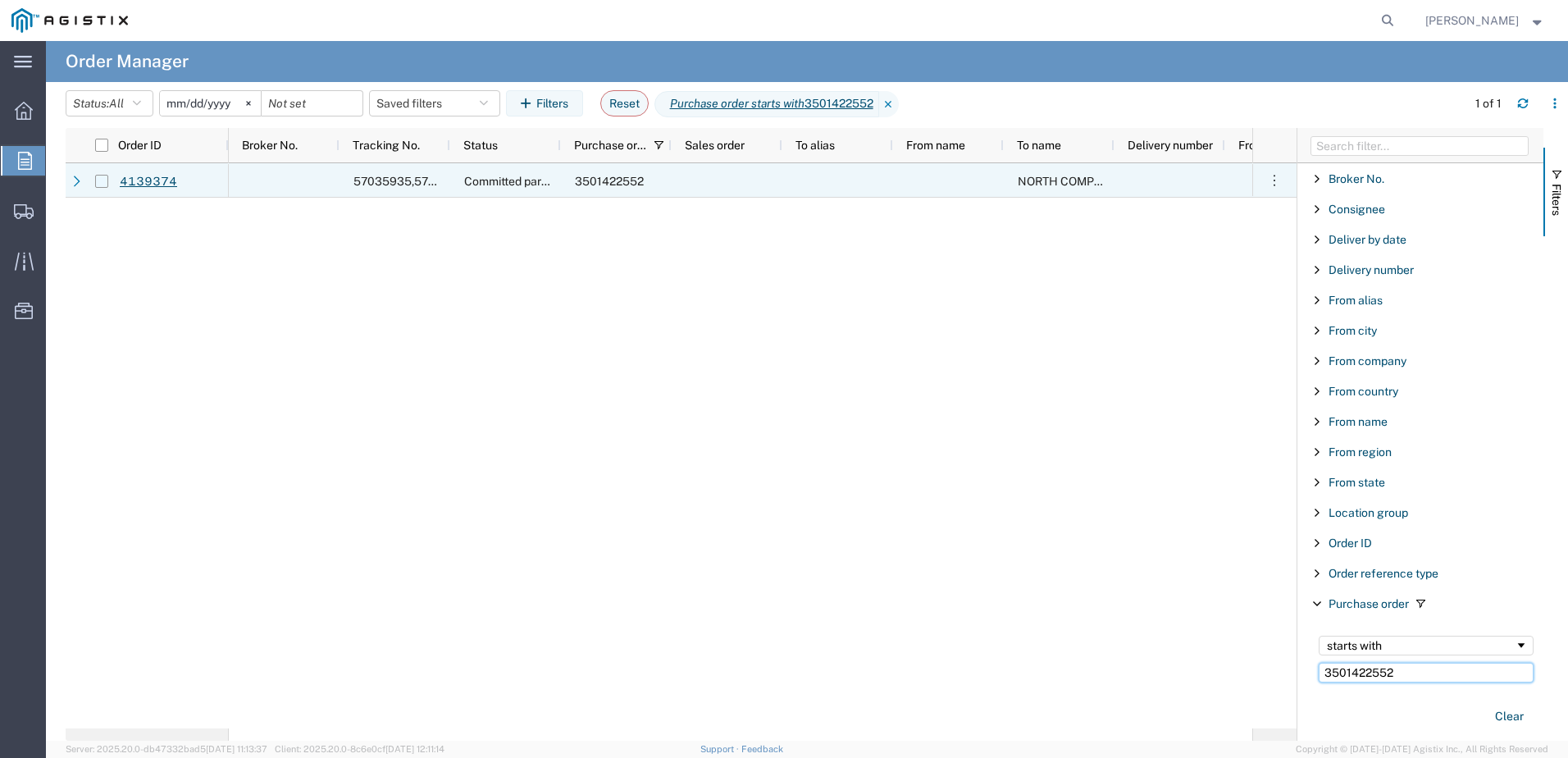
type input "3501422552"
click at [107, 185] on input "Press Space to toggle row selection (unchecked)" at bounding box center [102, 182] width 13 height 13
checkbox input "true"
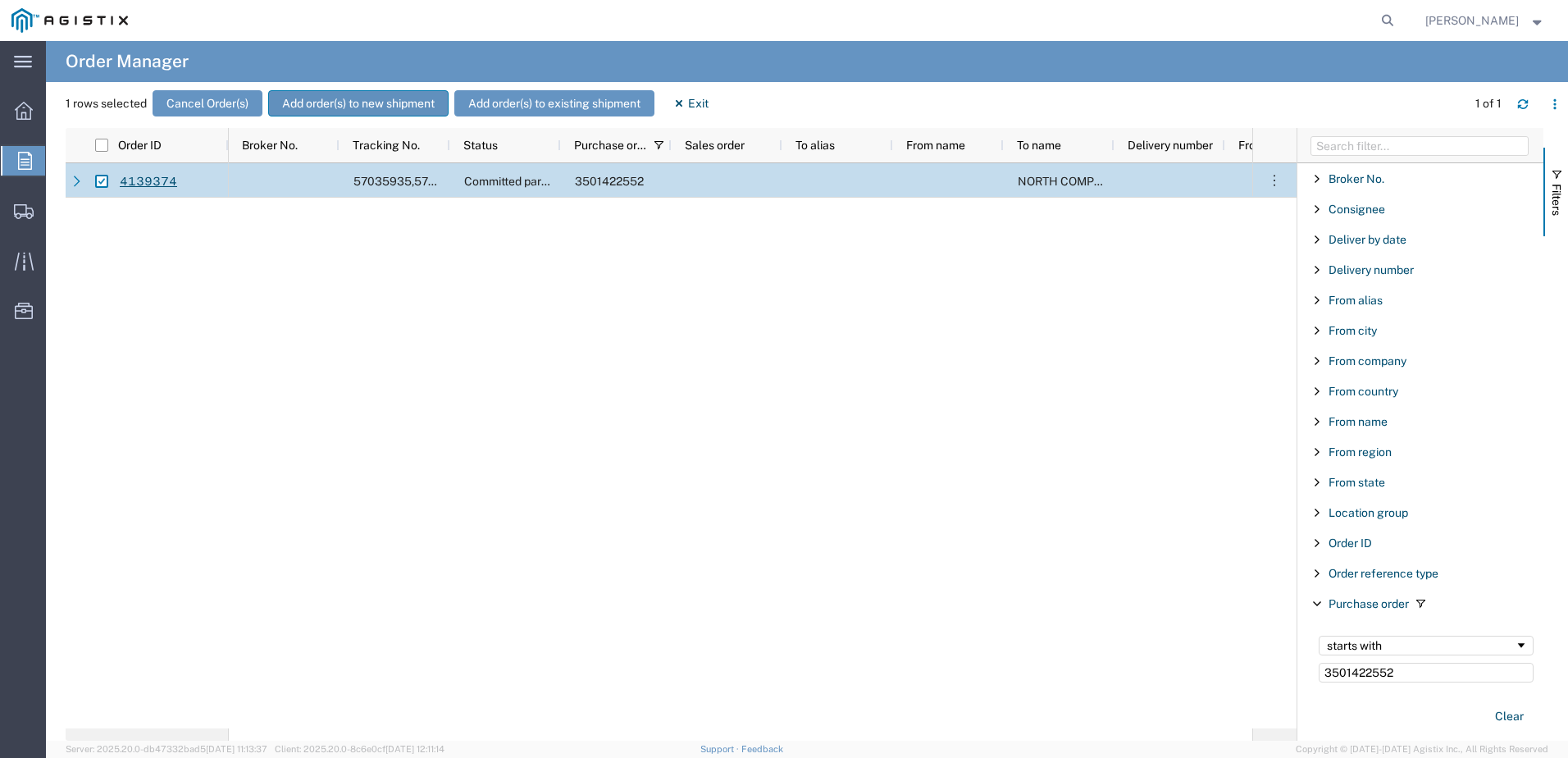
click at [375, 107] on button "Add order(s) to new shipment" at bounding box center [359, 104] width 181 height 27
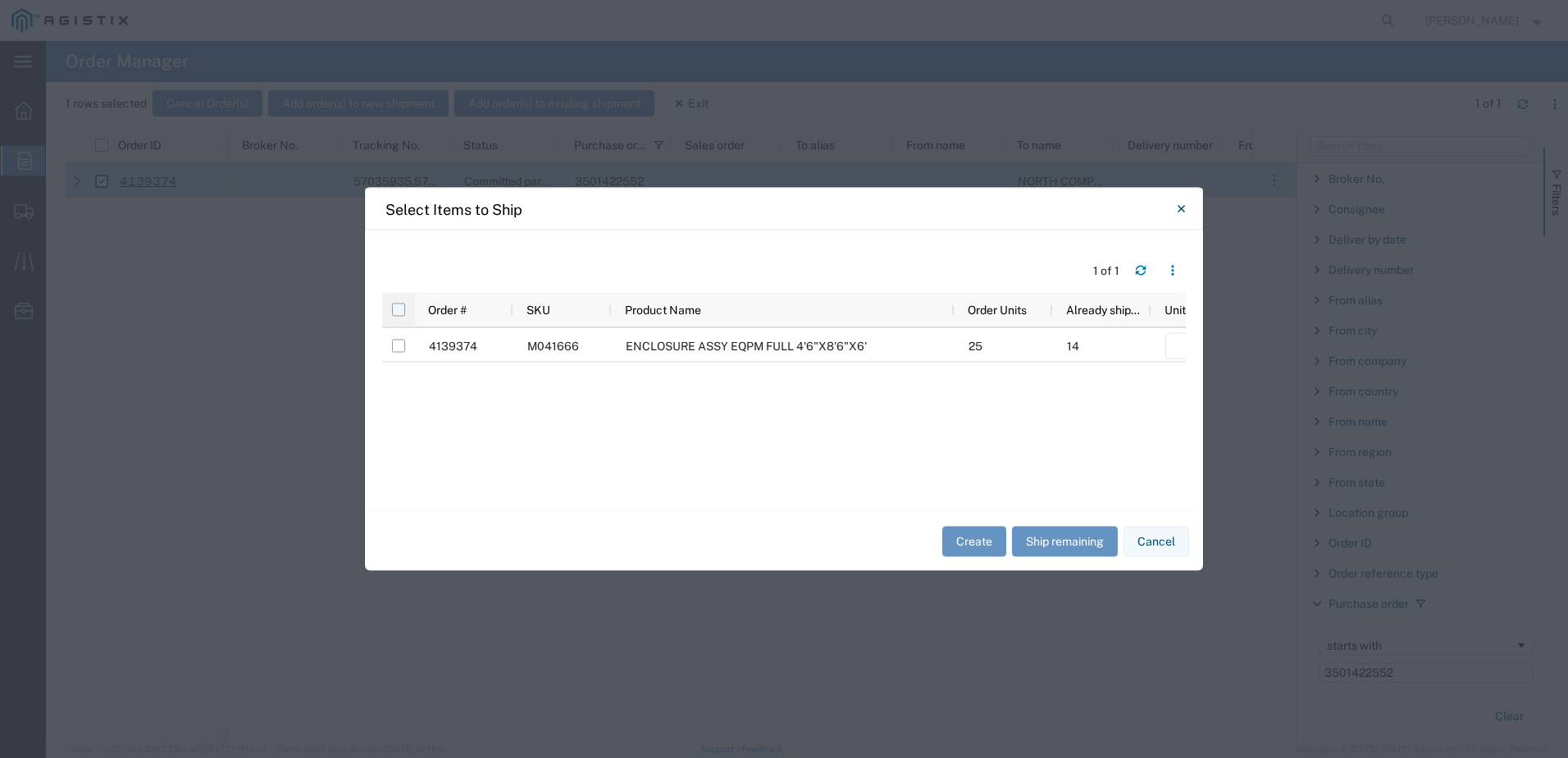
click at [399, 308] on input "checkbox" at bounding box center [399, 310] width 13 height 13
checkbox input "true"
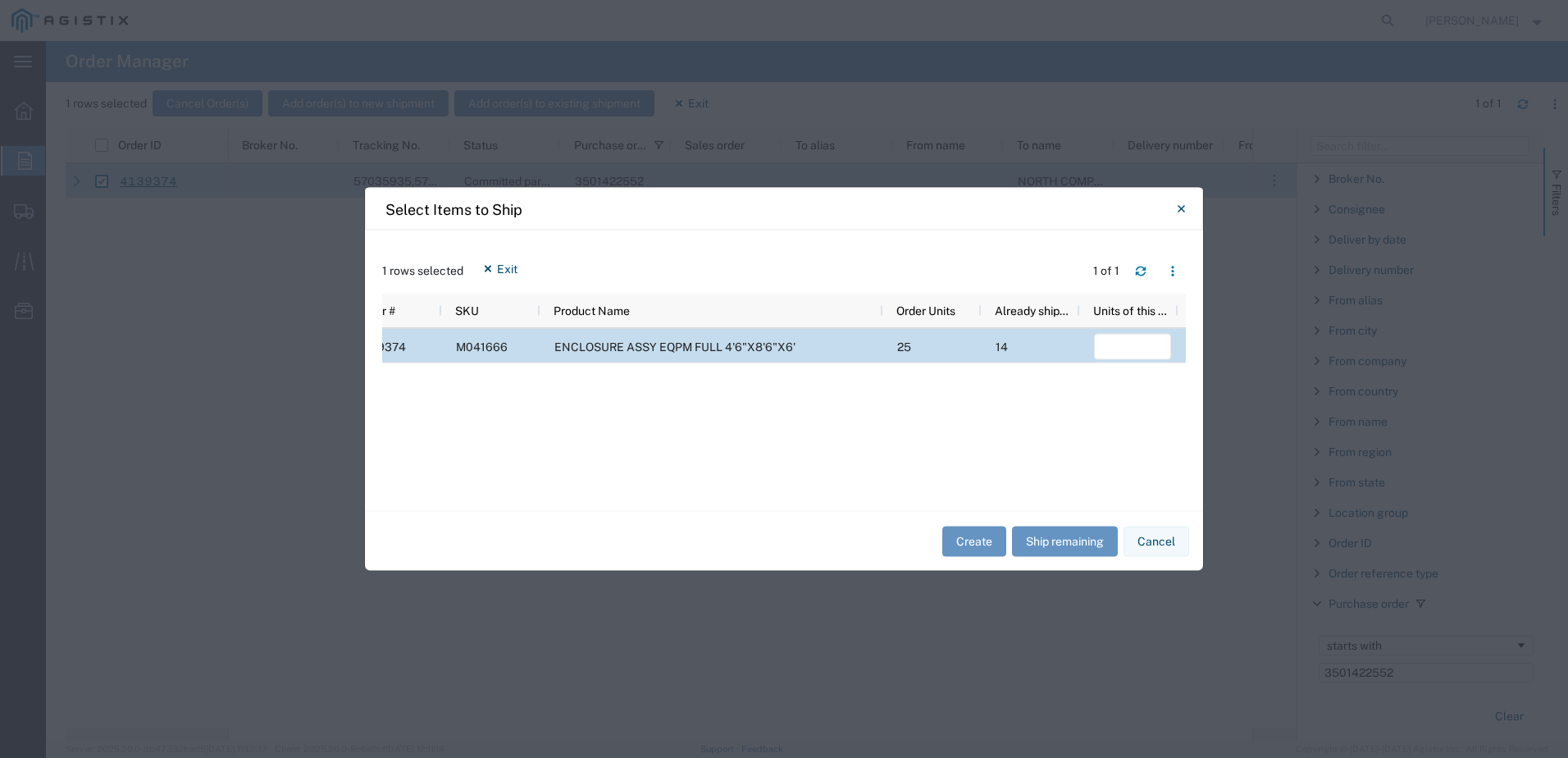
scroll to position [0, 261]
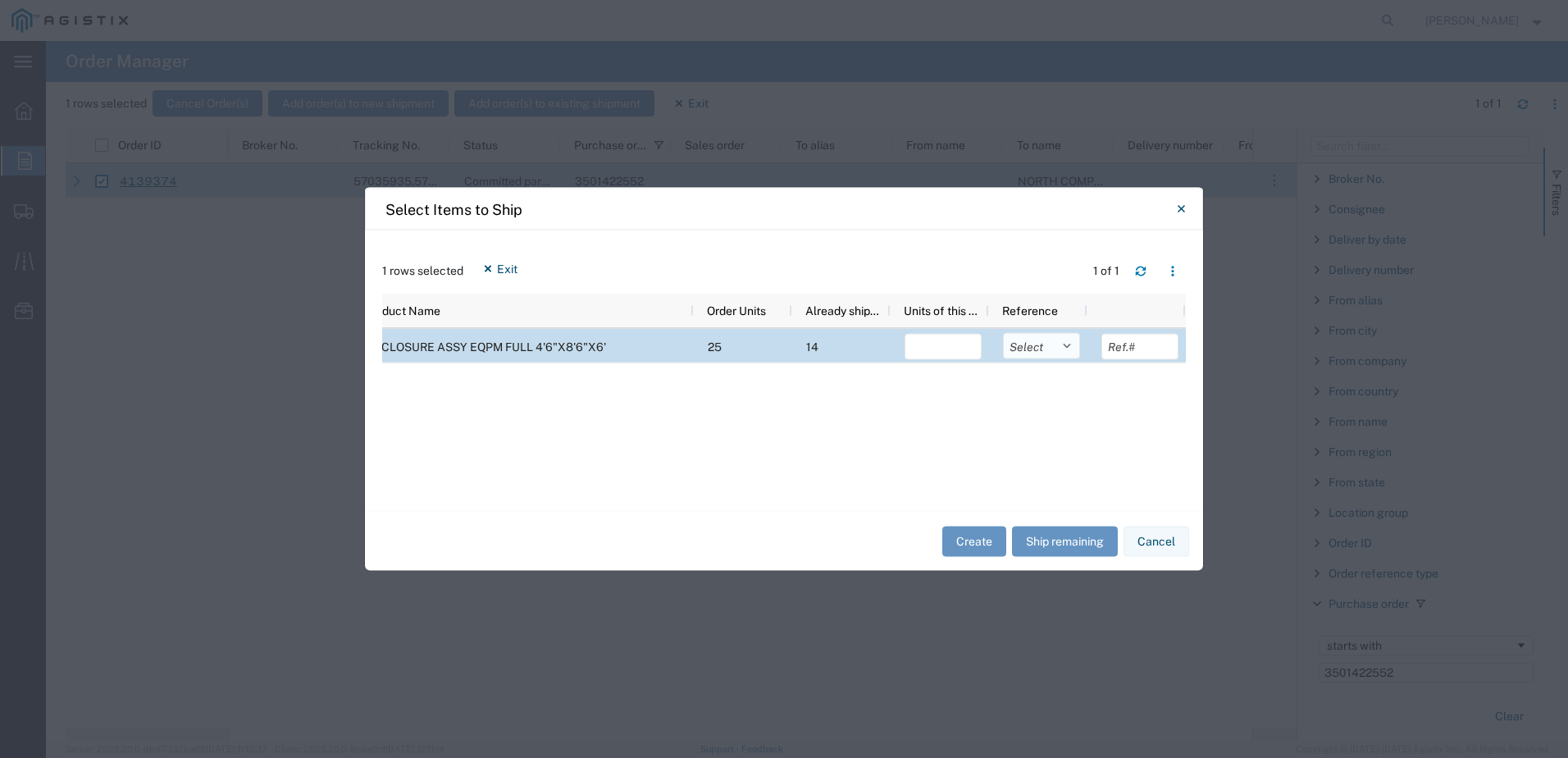
click at [1031, 351] on select "Select Purchase Order Delivery Number" at bounding box center [1041, 346] width 77 height 27
select select "PURCHORD"
click at [1003, 333] on select "Select Purchase Order Delivery Number" at bounding box center [1041, 346] width 77 height 27
click at [968, 347] on input "number" at bounding box center [943, 347] width 77 height 27
click at [1066, 543] on button "Ship remaining" at bounding box center [1065, 541] width 106 height 30
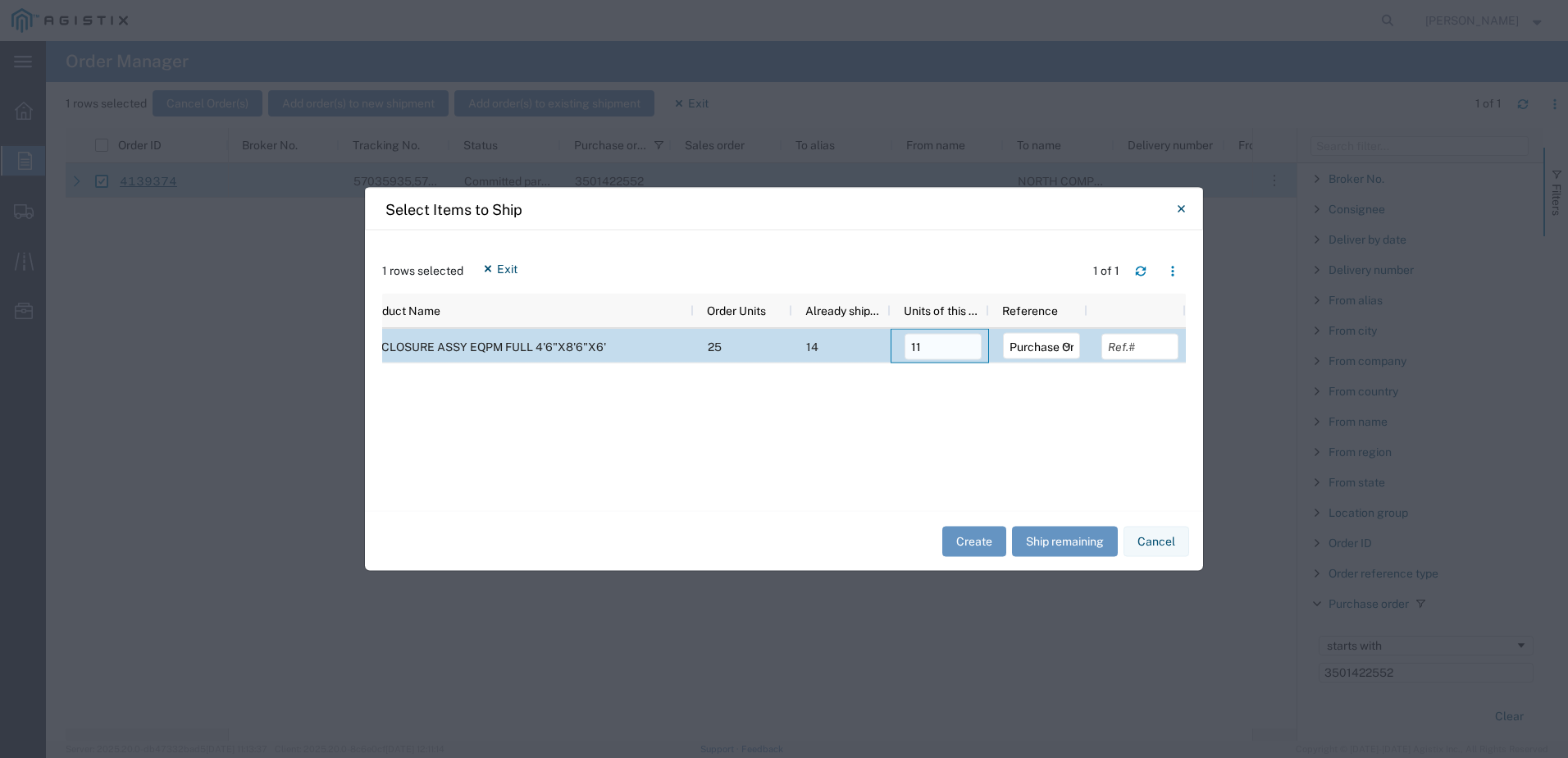
click at [949, 354] on input "11" at bounding box center [943, 347] width 77 height 27
type input "2"
click at [970, 540] on button "Create" at bounding box center [974, 541] width 64 height 30
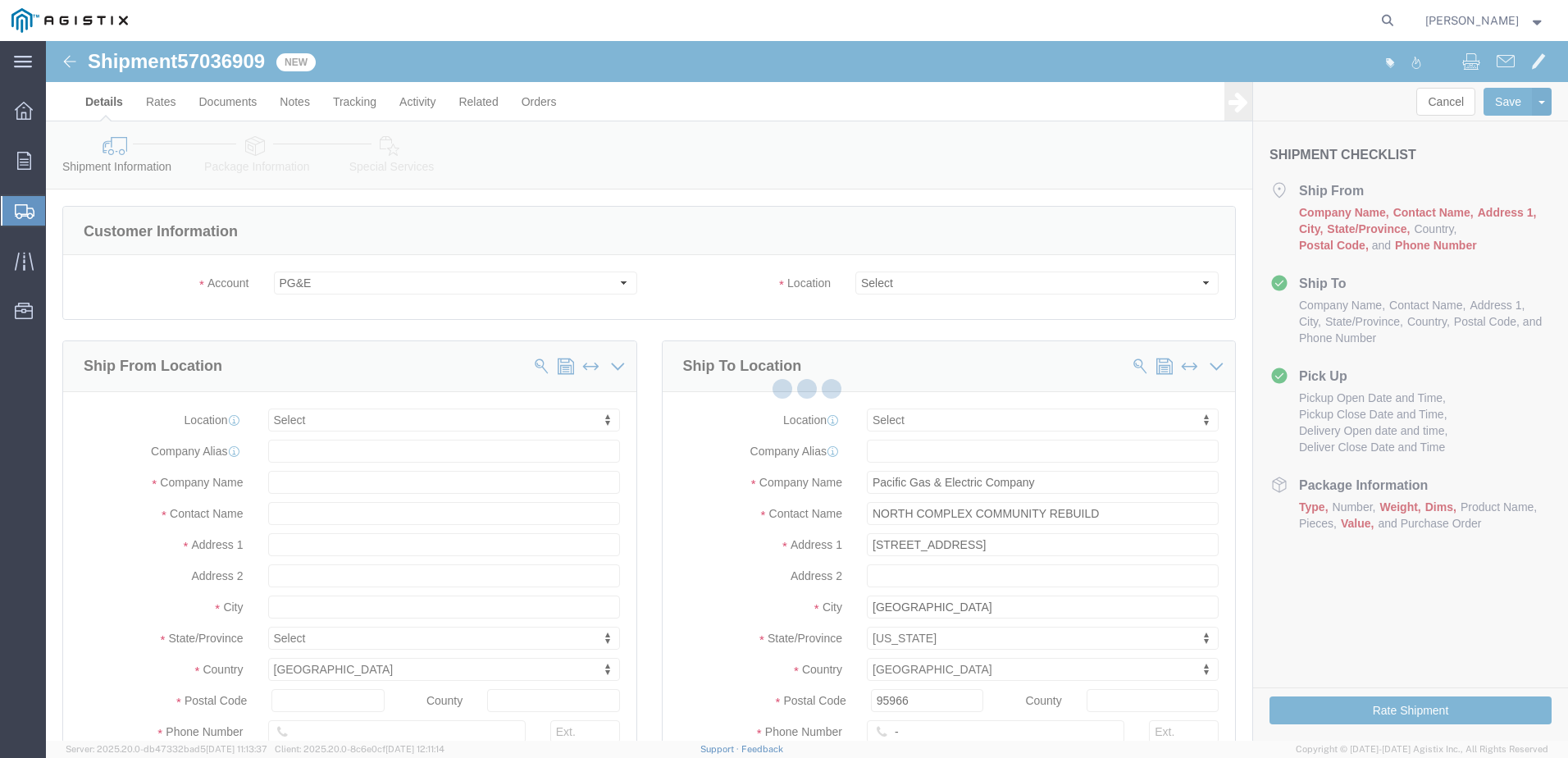
select select
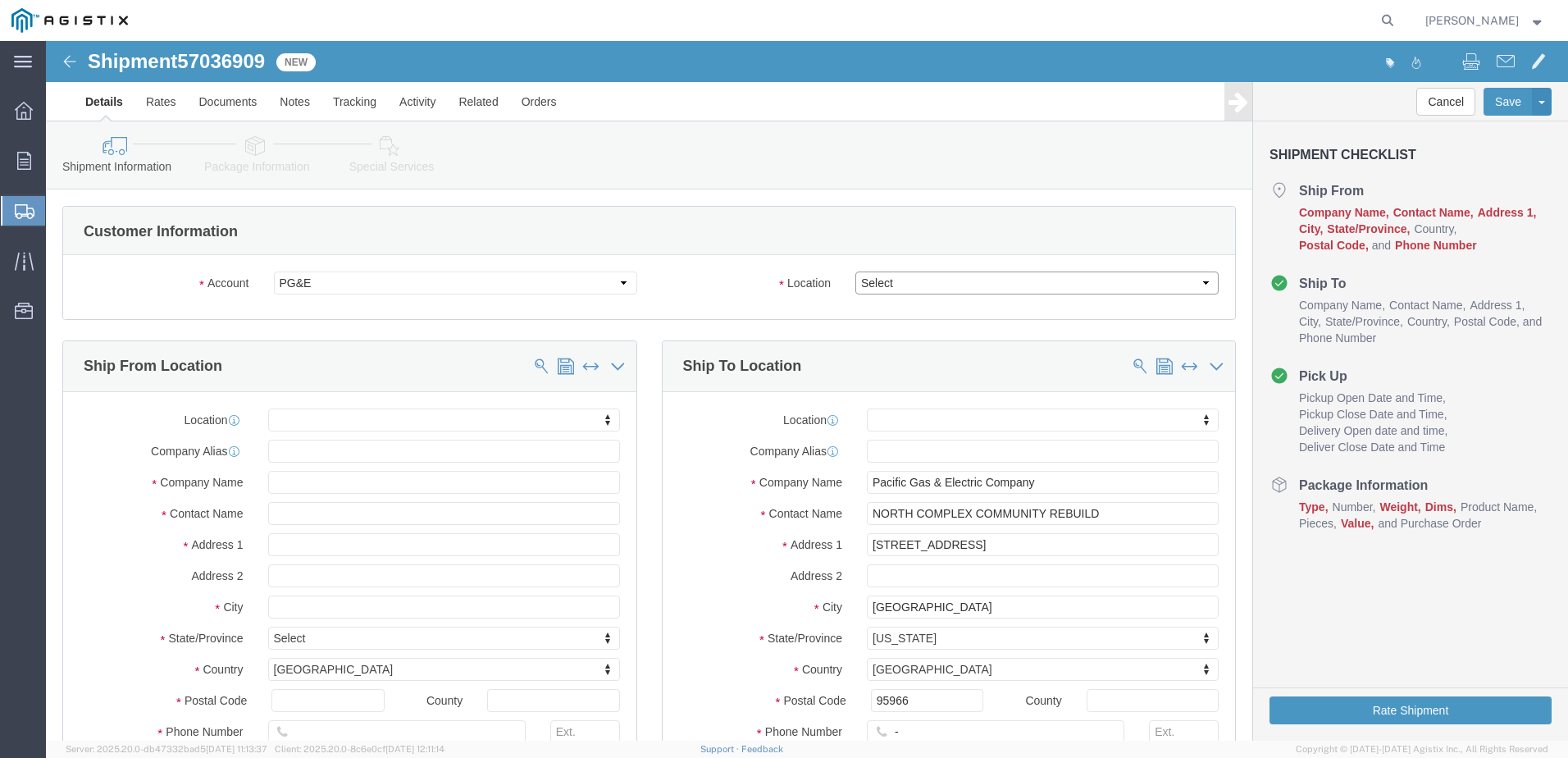
click select "Select All Others [GEOGRAPHIC_DATA] [GEOGRAPHIC_DATA] [GEOGRAPHIC_DATA] [GEOGRA…"
select select "23082"
click select "Select All Others [GEOGRAPHIC_DATA] [GEOGRAPHIC_DATA] [GEOGRAPHIC_DATA] [GEOGRA…"
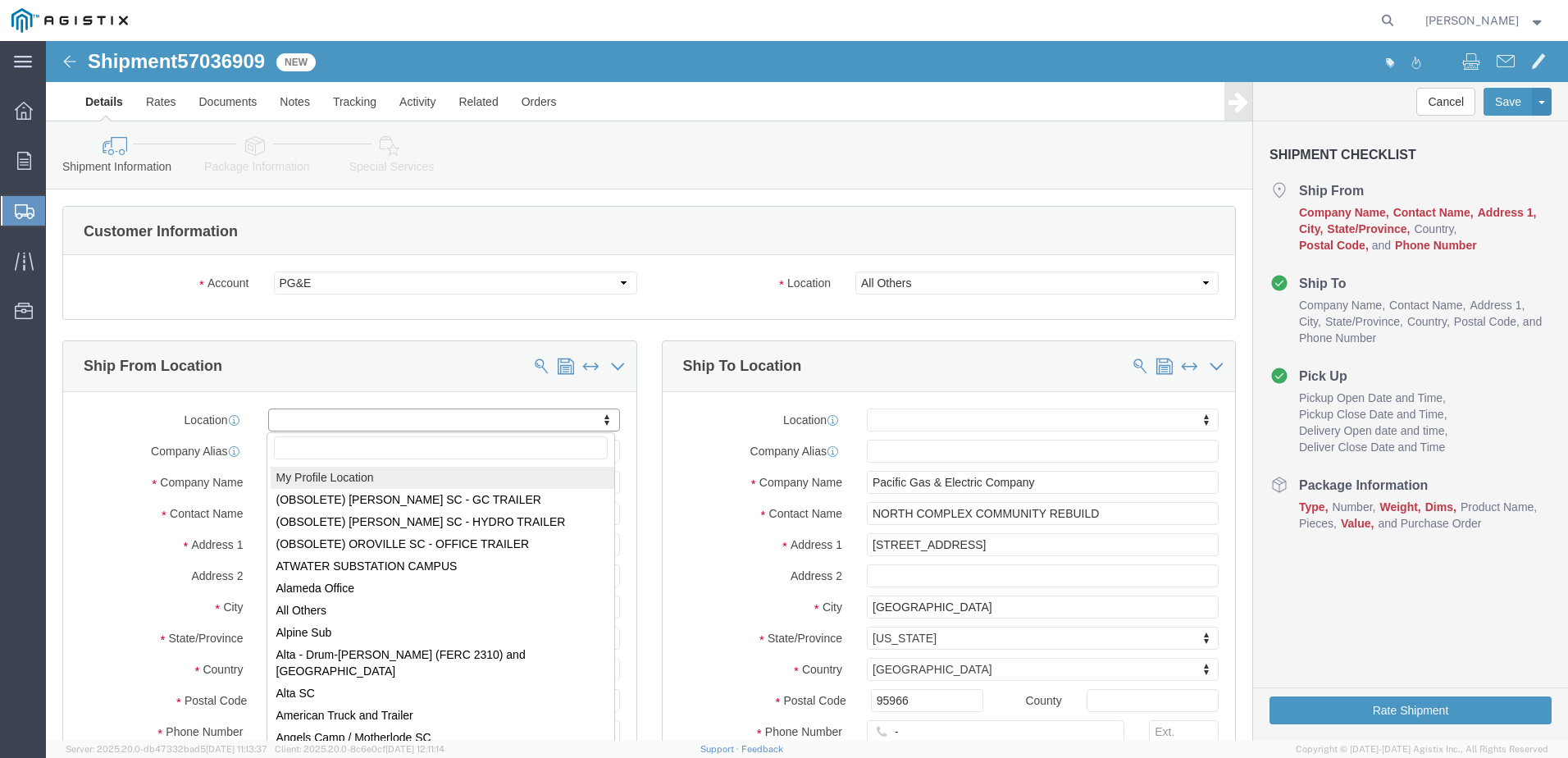
select select "MYPROFILE"
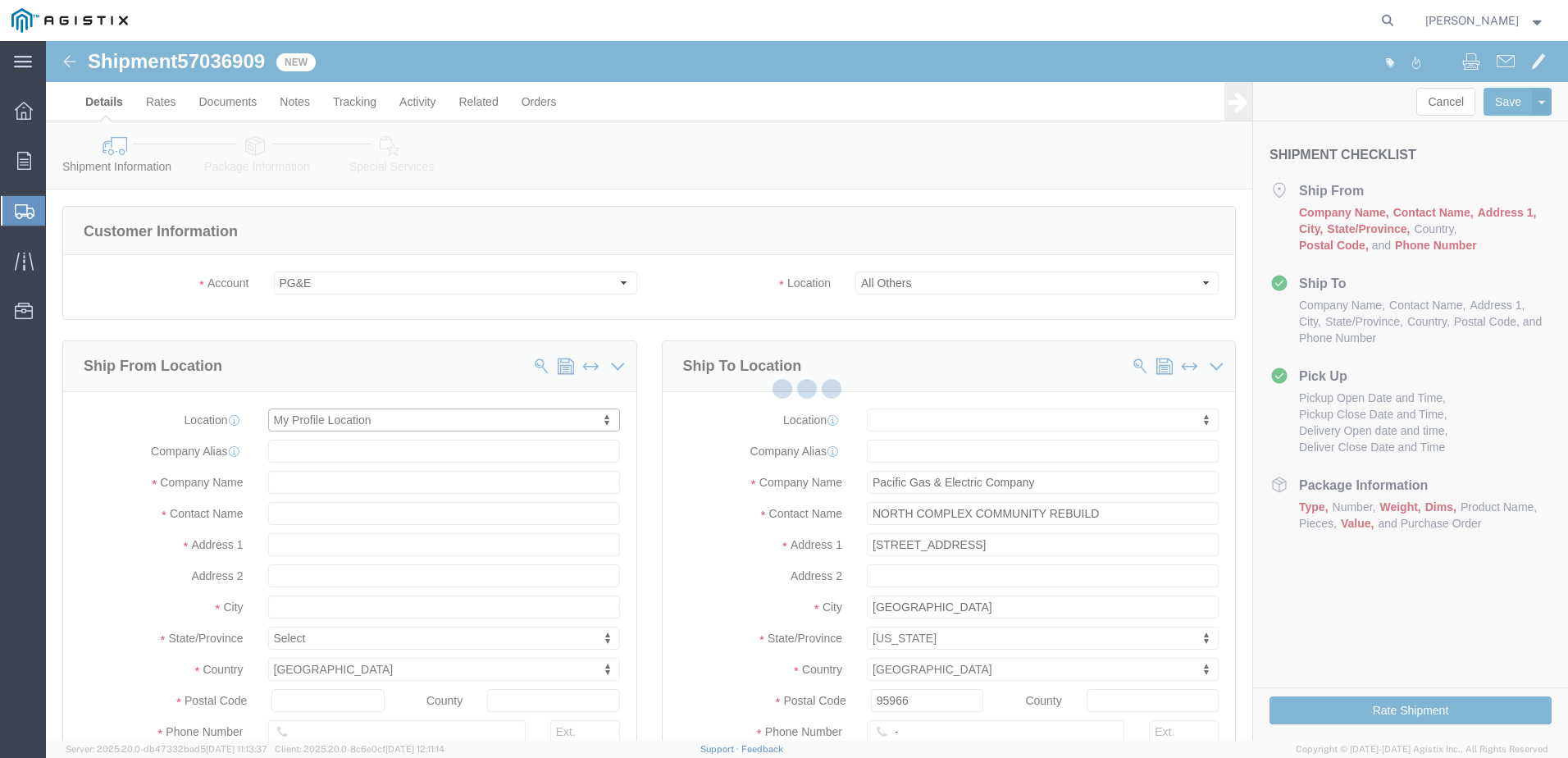
select select "CA"
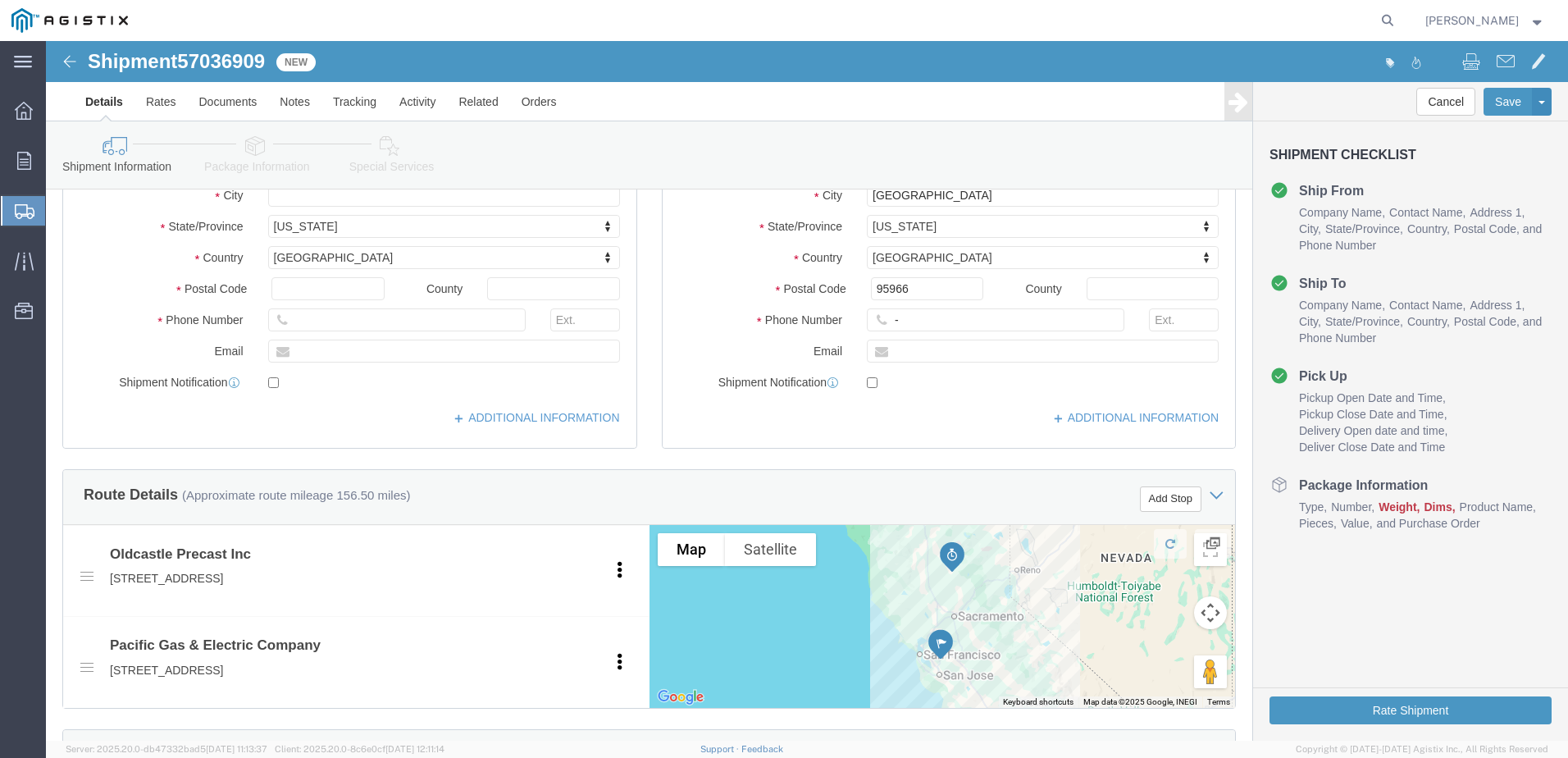
scroll to position [410, 0]
click input "-"
type input "9257852597"
click div "Route Details (Approximate route mileage 156.50 miles) Add Stop"
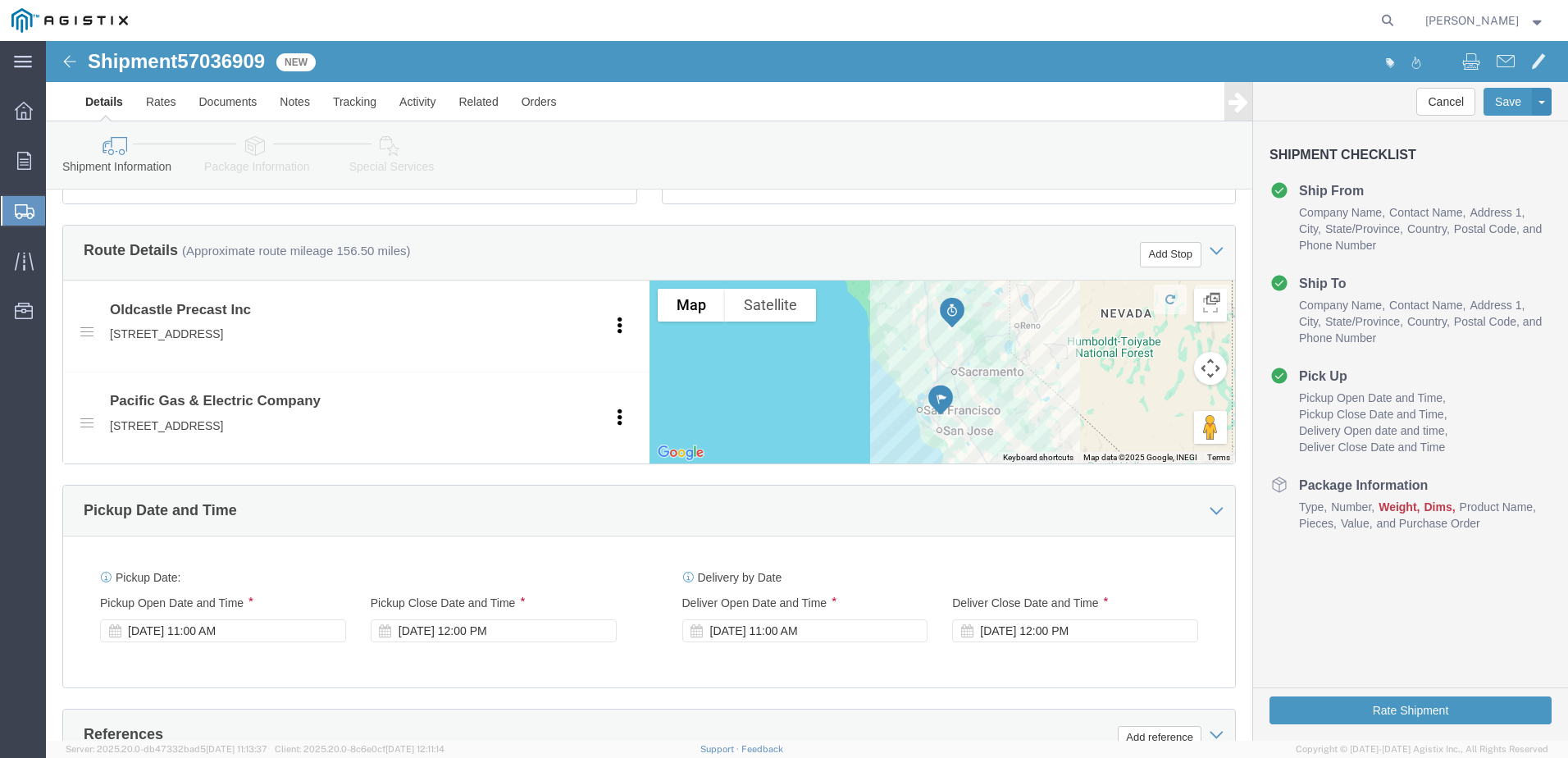
scroll to position [902, 0]
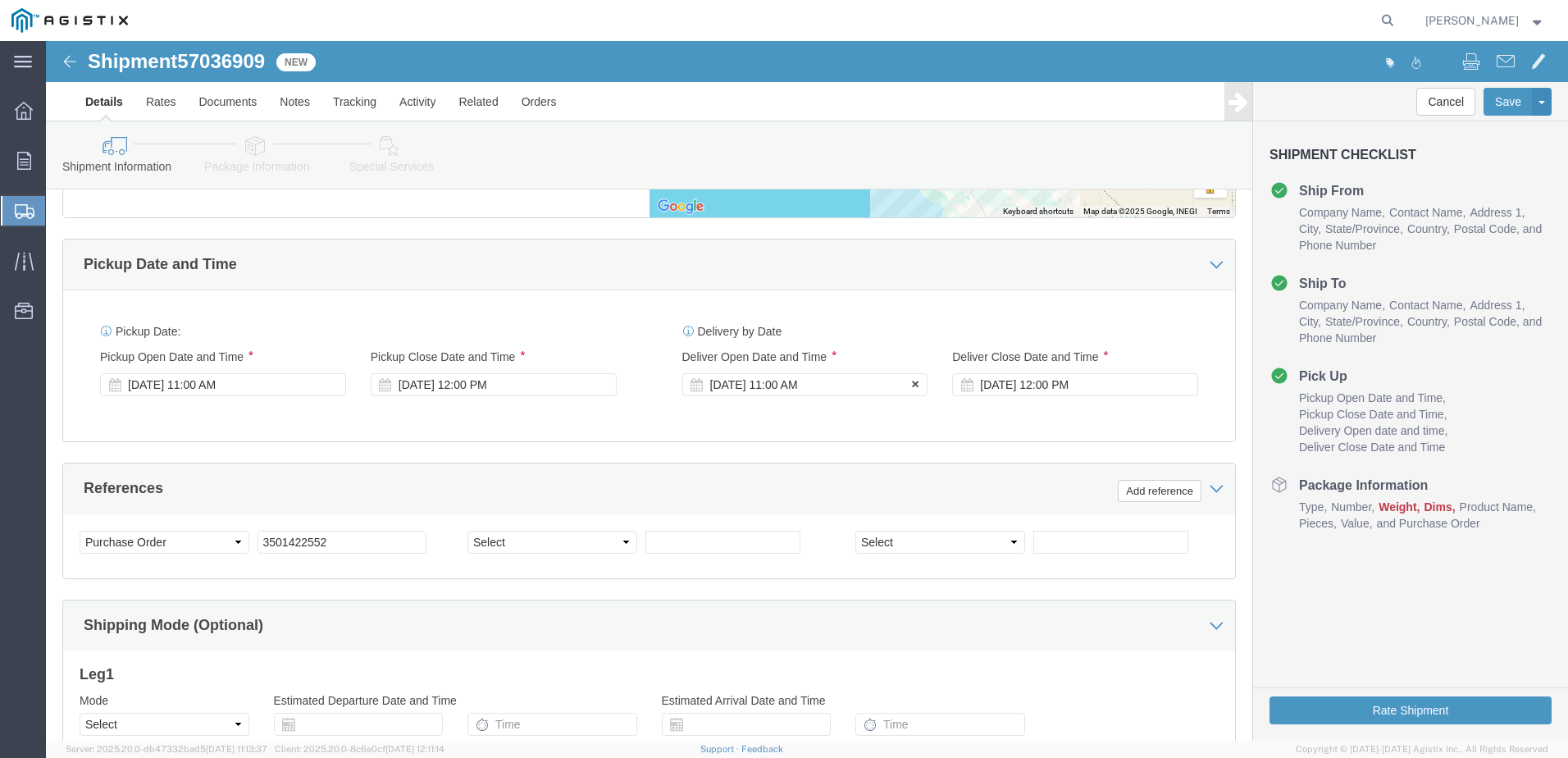
click div "[DATE] 11:00 AM"
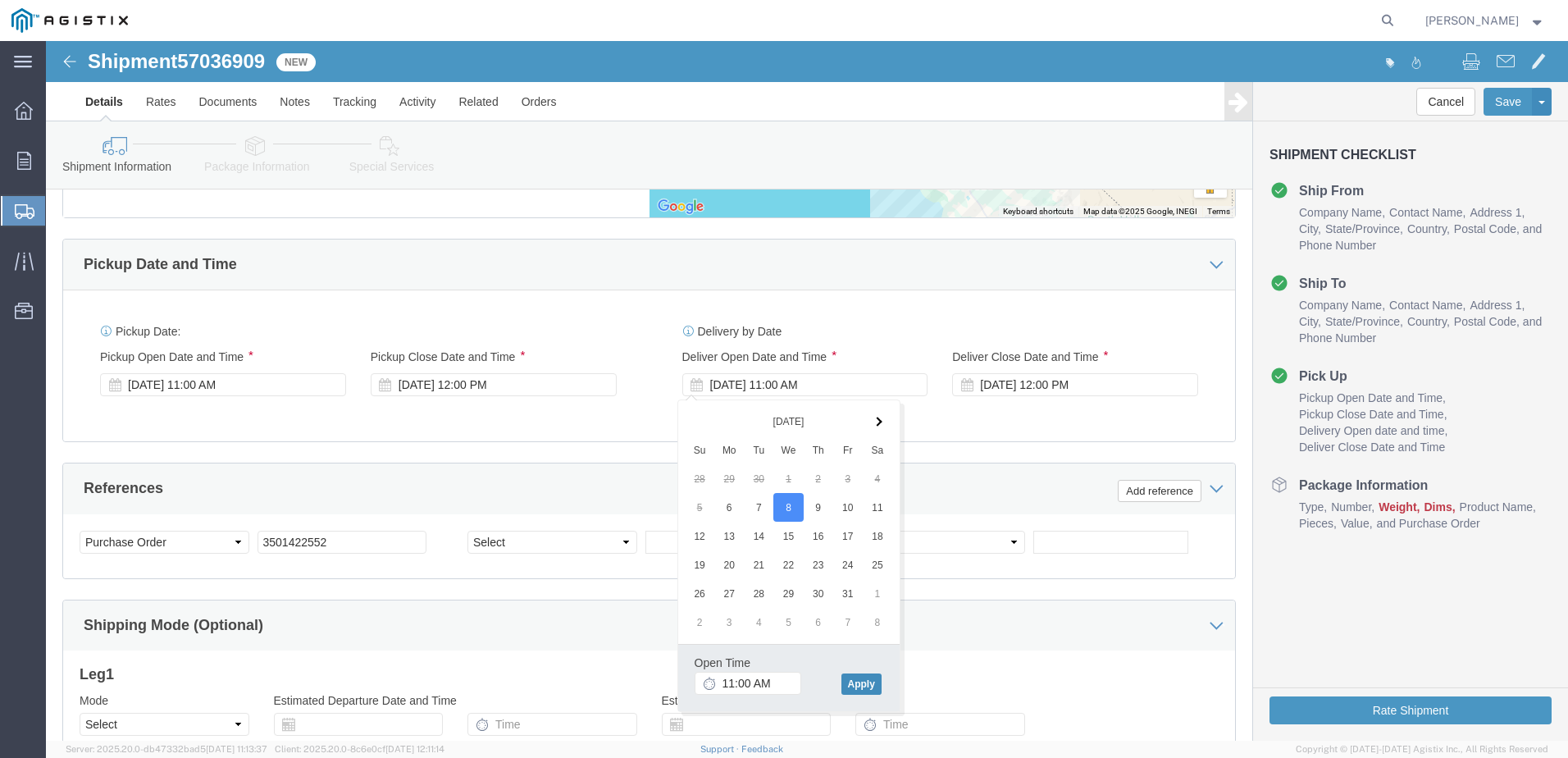
click button "Apply"
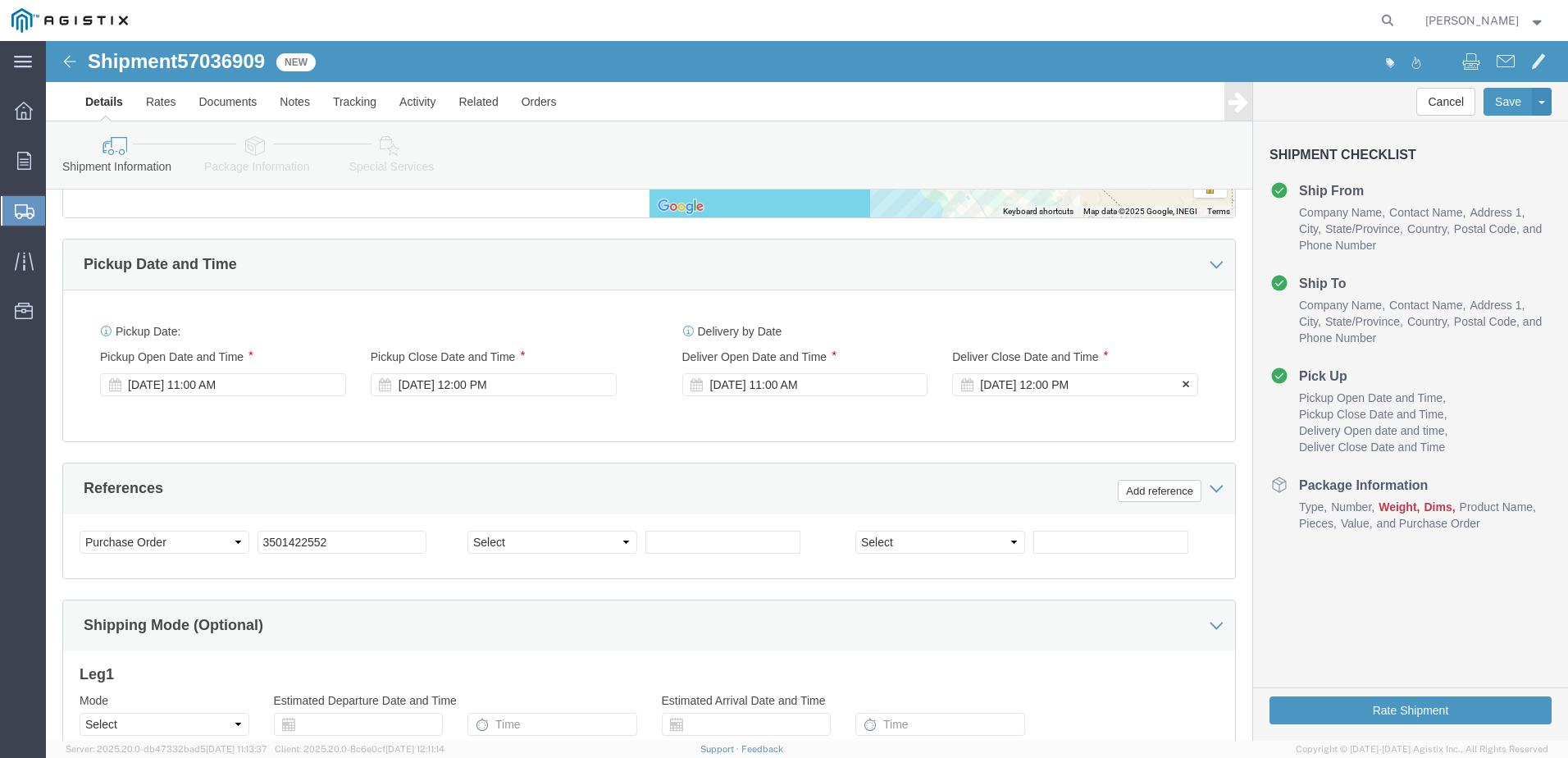
click div "[DATE] 12:00 PM"
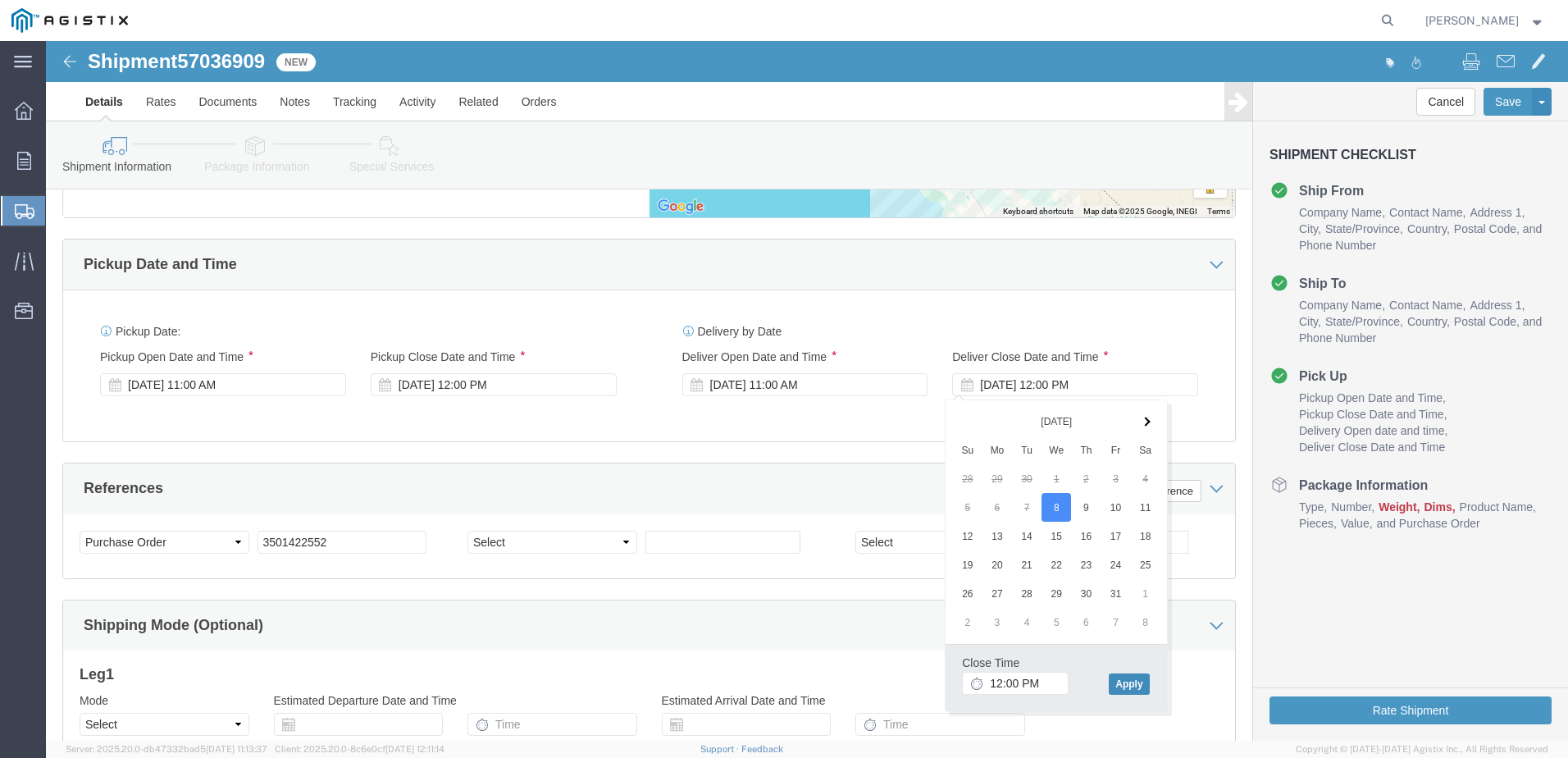
click button "Apply"
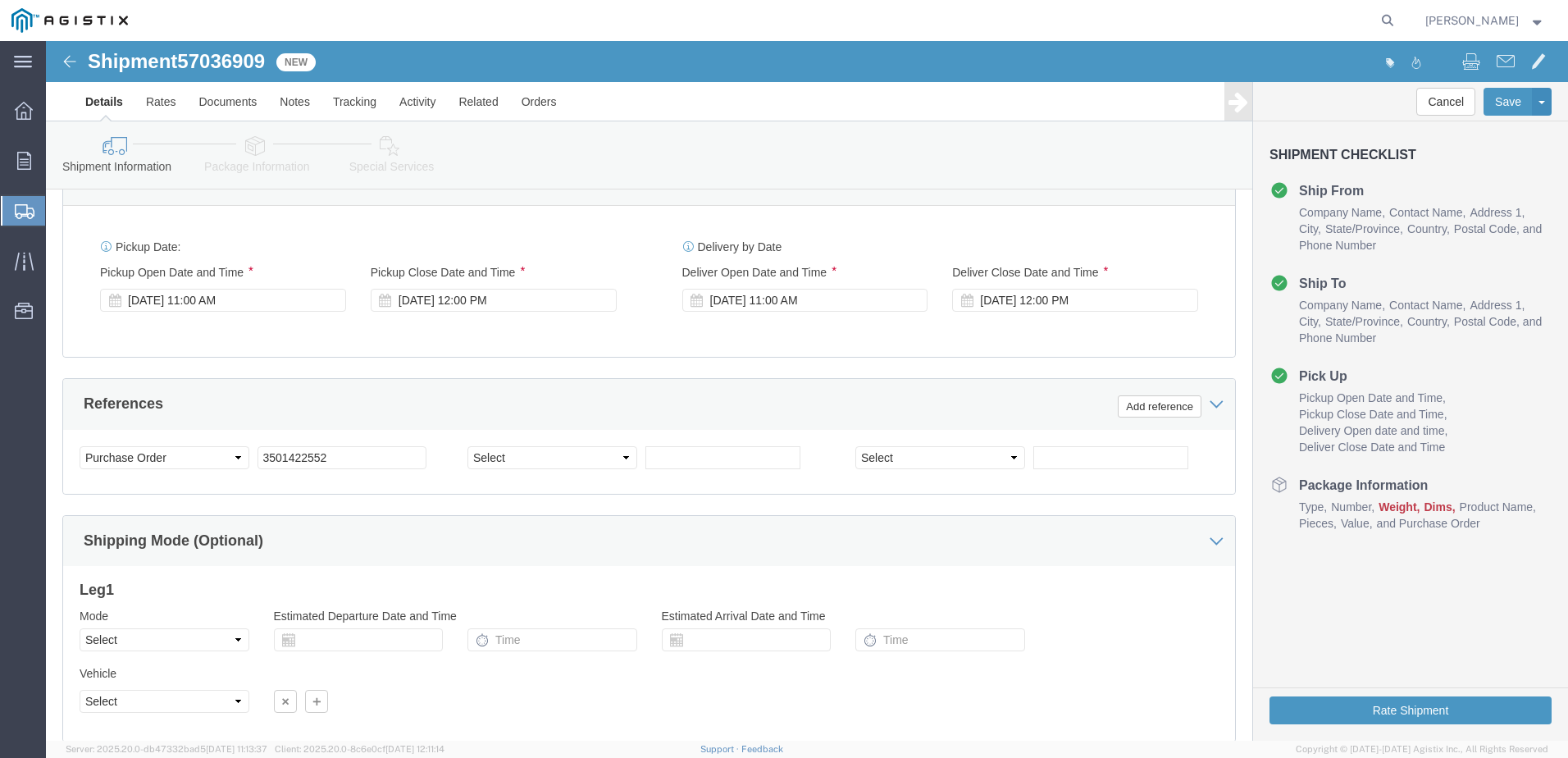
scroll to position [1102, 0]
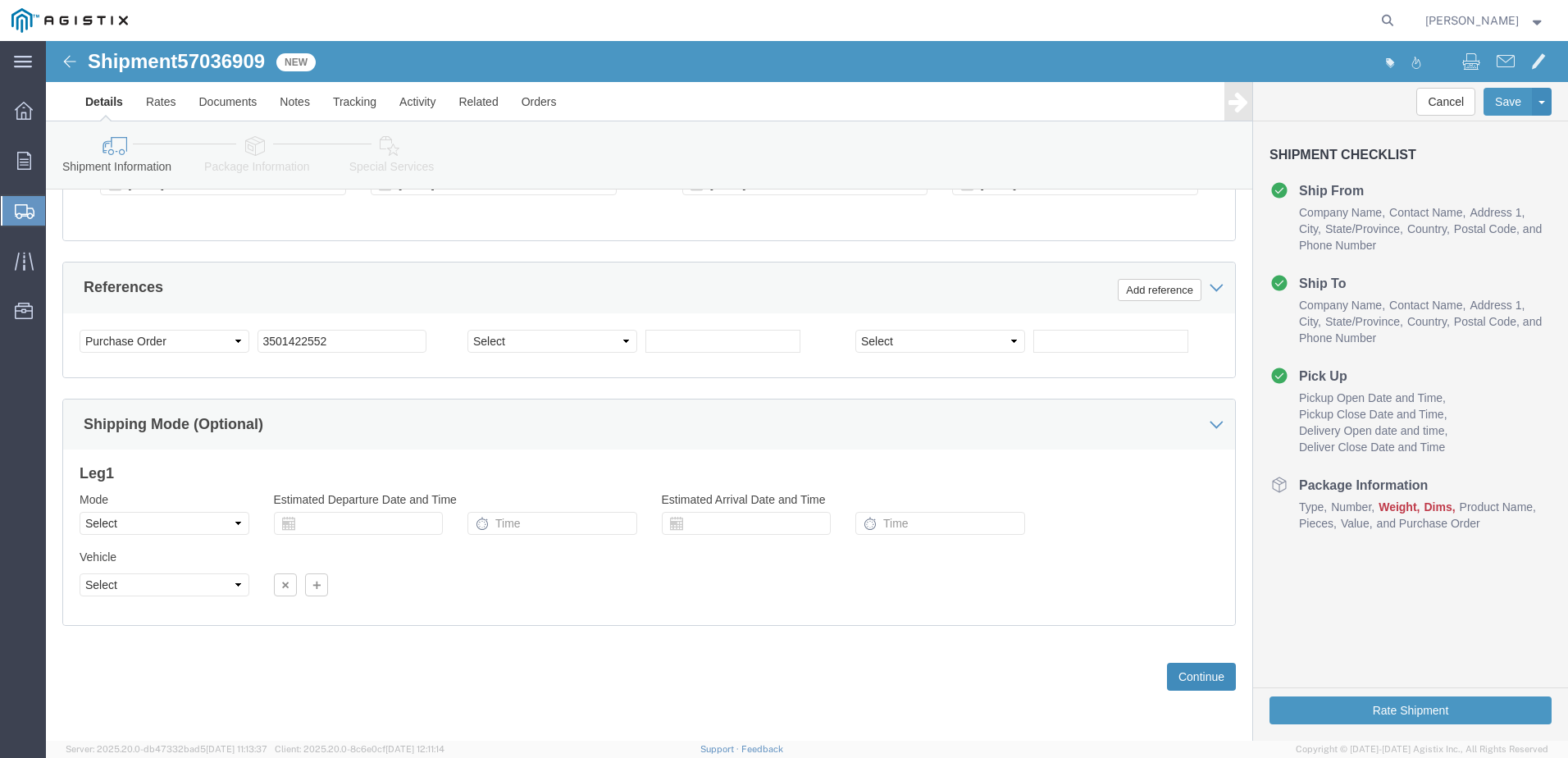
click button "Continue"
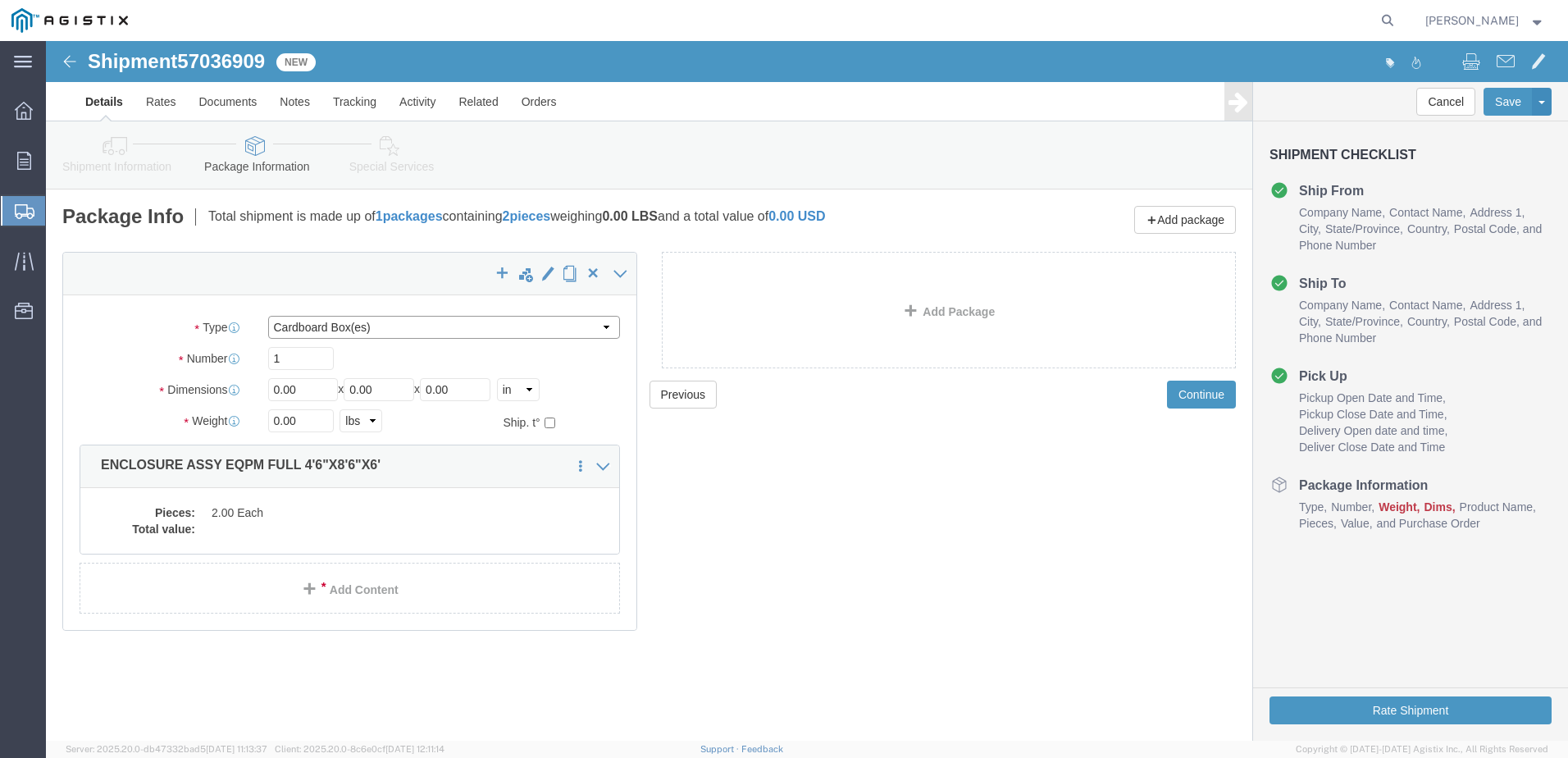
click select "Select Bulk Bundle(s) Cardboard Box(es) Carton(s) Crate(s) Drum(s) (Fiberboard)…"
select select "YRPK"
click select "Select Bulk Bundle(s) Cardboard Box(es) Carton(s) Crate(s) Drum(s) (Fiberboard)…"
click input "0.00"
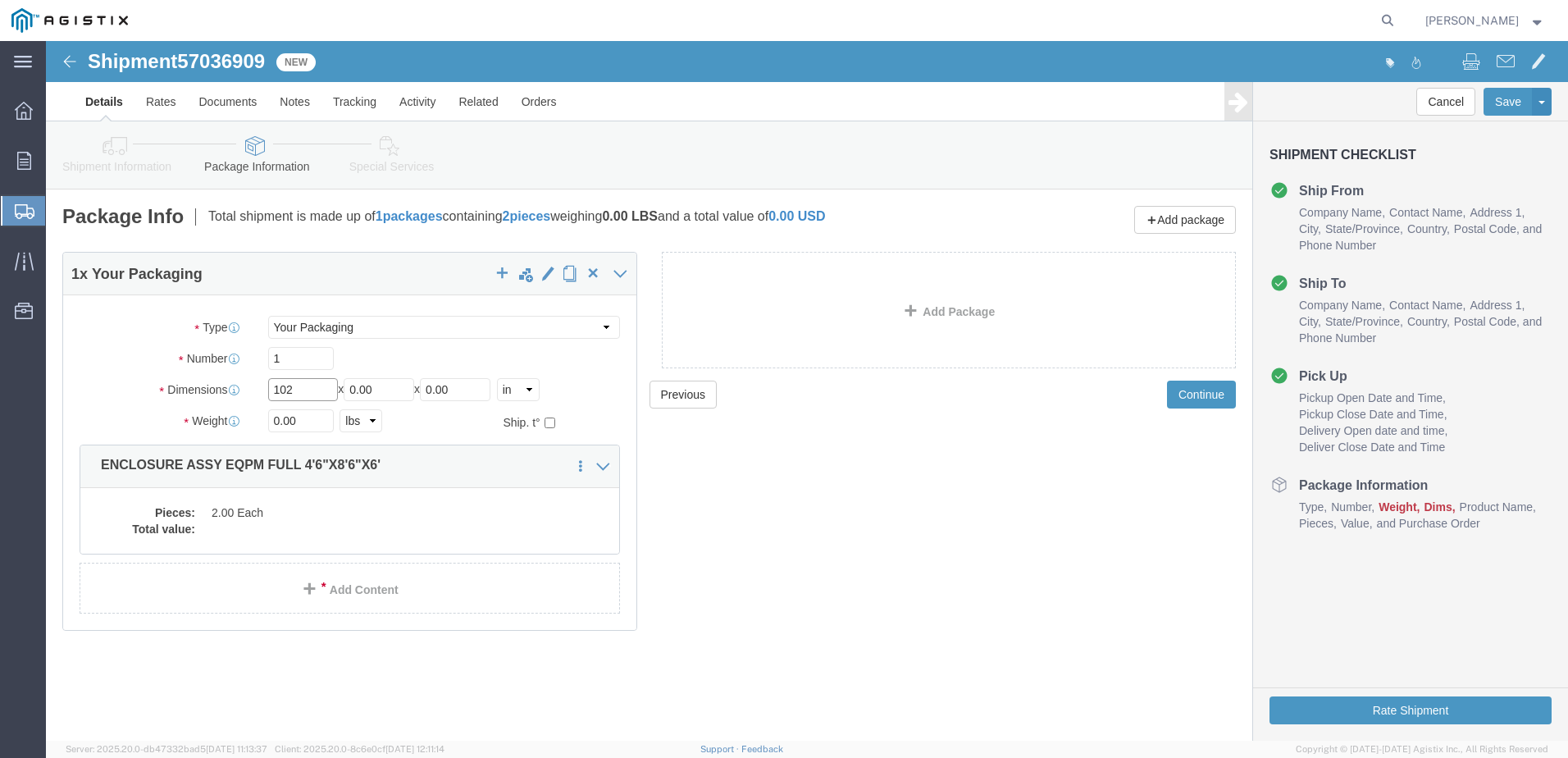
type input "102"
type input "54"
type input "72"
click input "0.00"
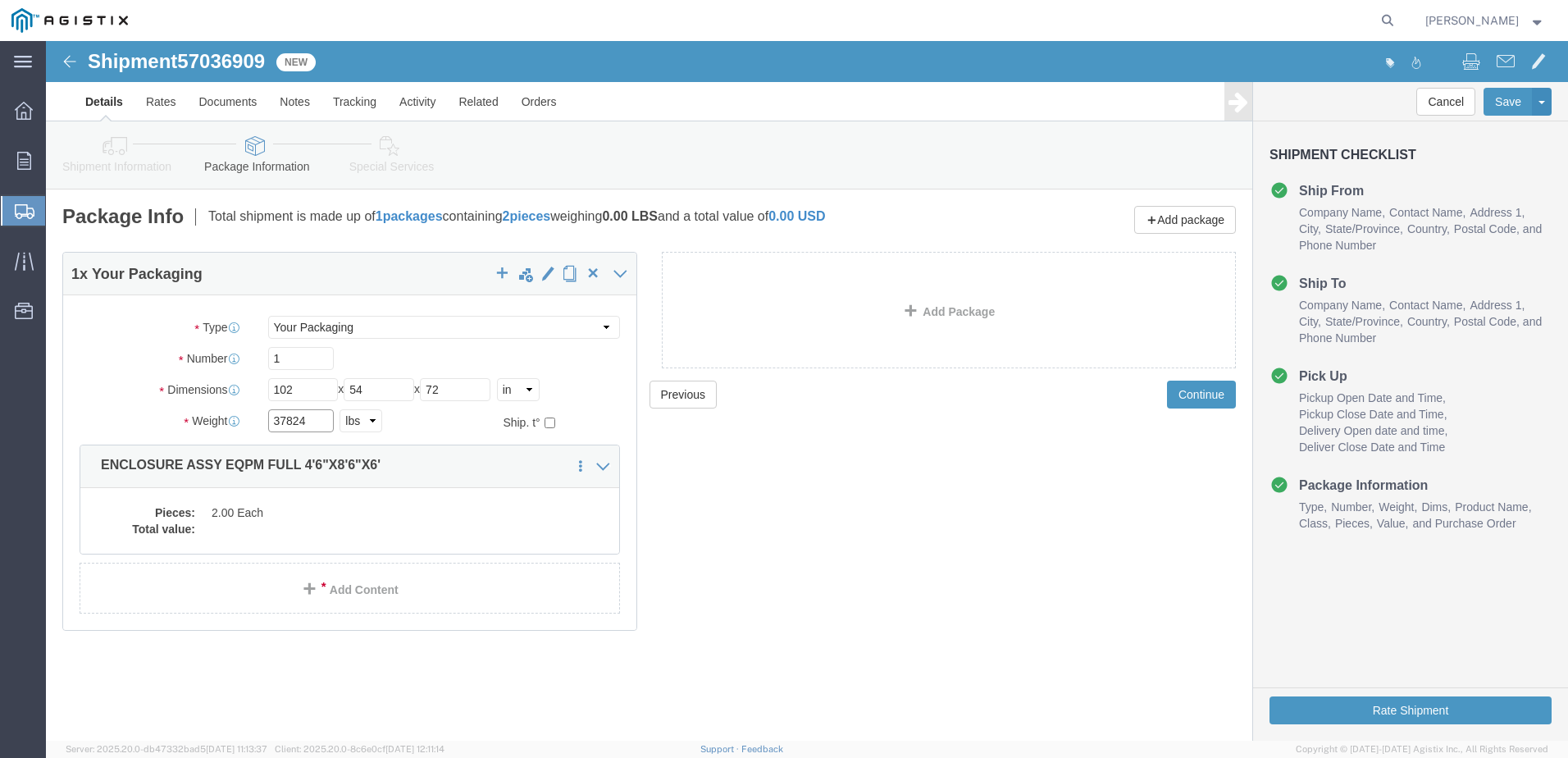
type input "37824"
click dd
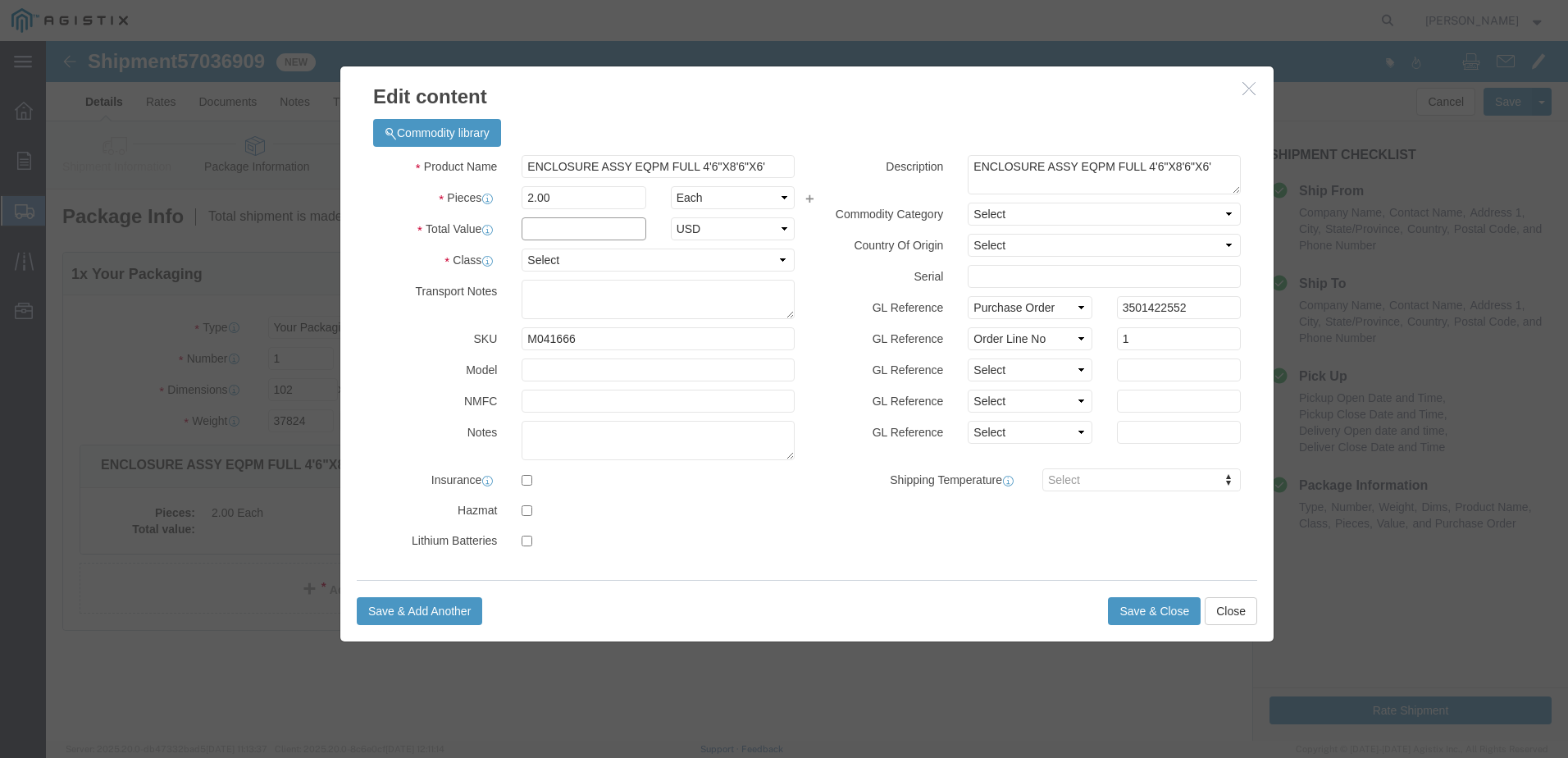
click input "text"
type input "1"
click select "Select 50 55 60 65 70 85 92.5 100 125 175 250 300 400"
select select "55"
click select "Select 50 55 60 65 70 85 92.5 100 125 175 250 300 400"
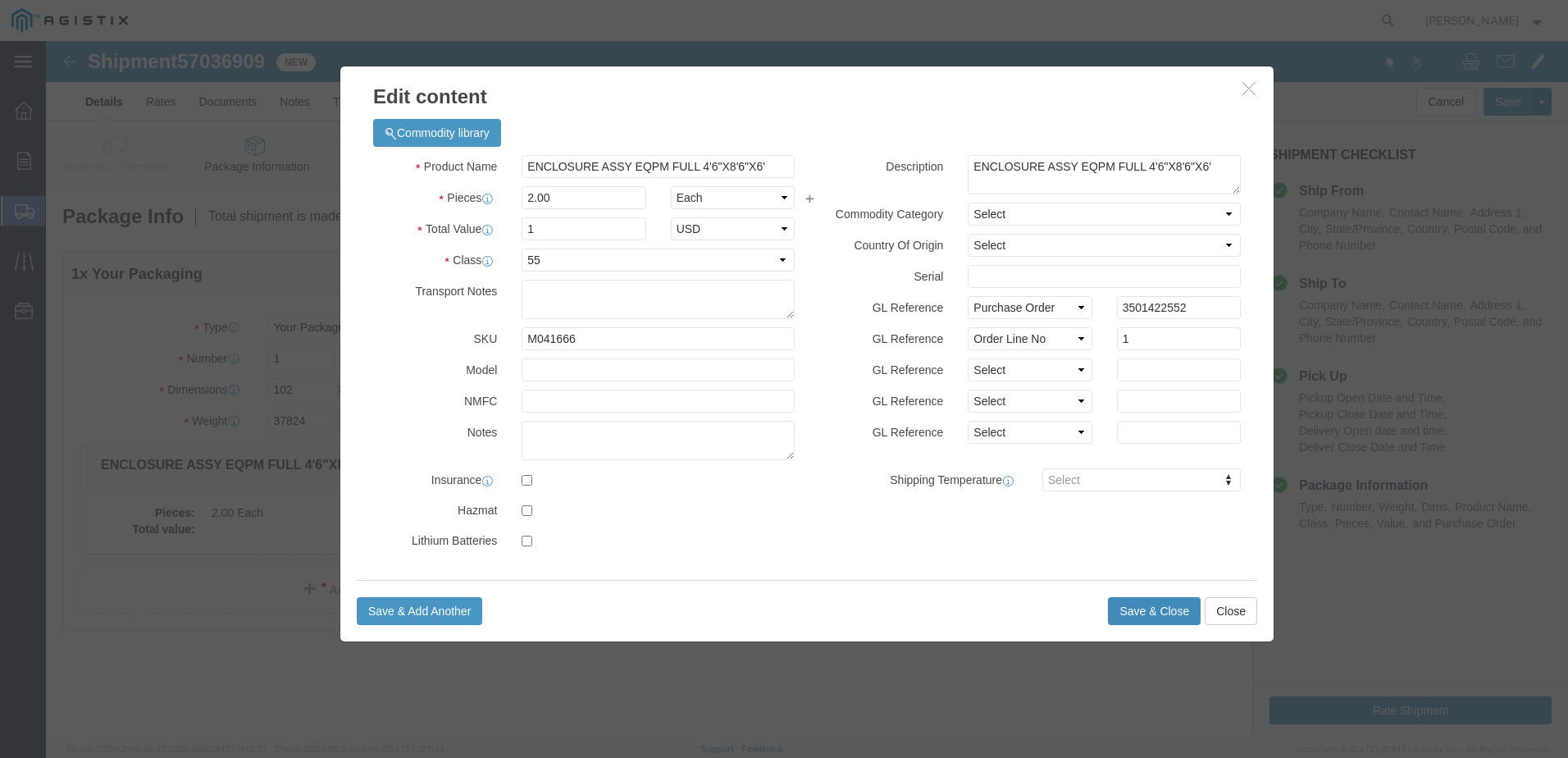
click button "Save & Close"
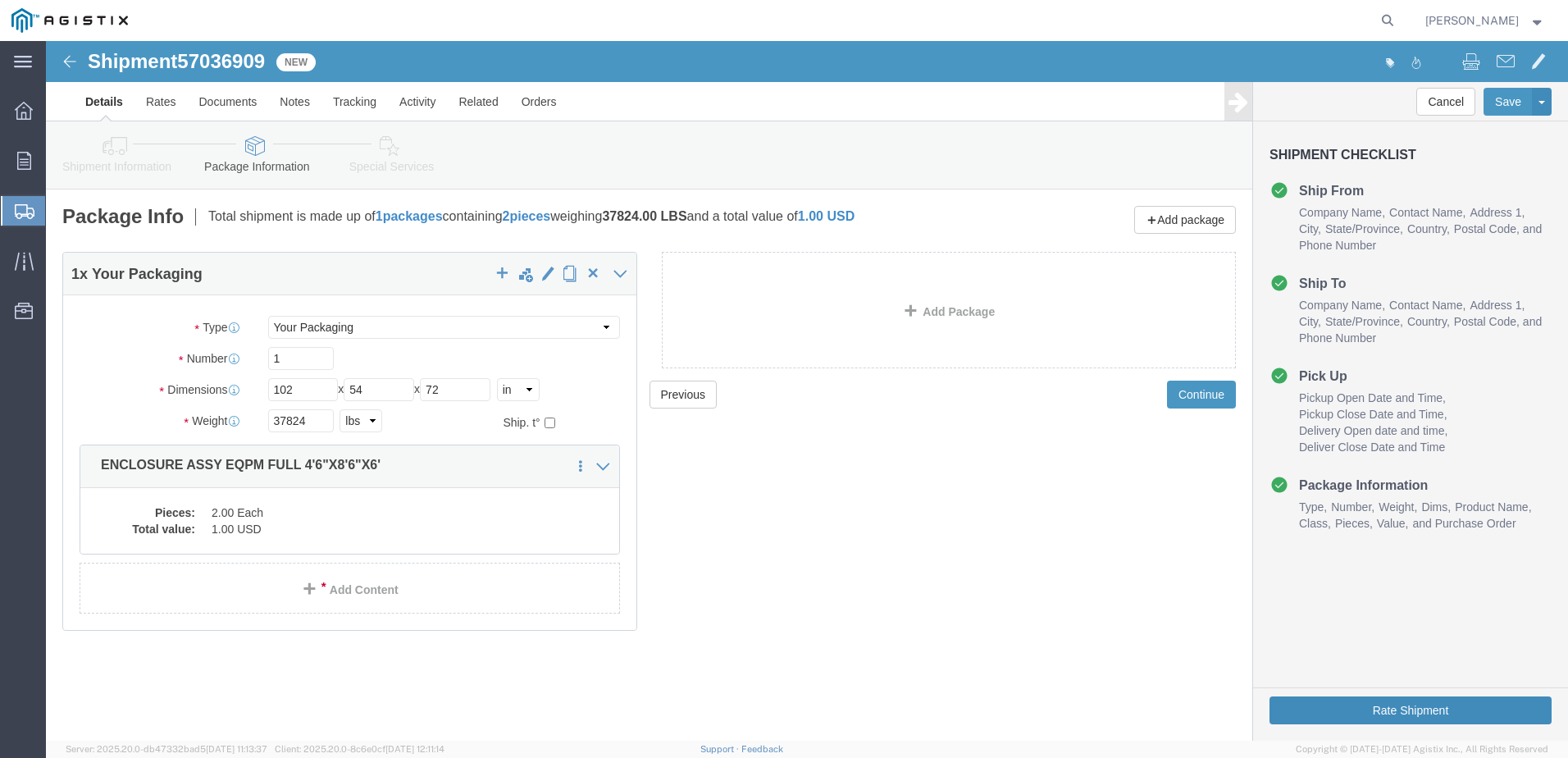
click button "Rate Shipment"
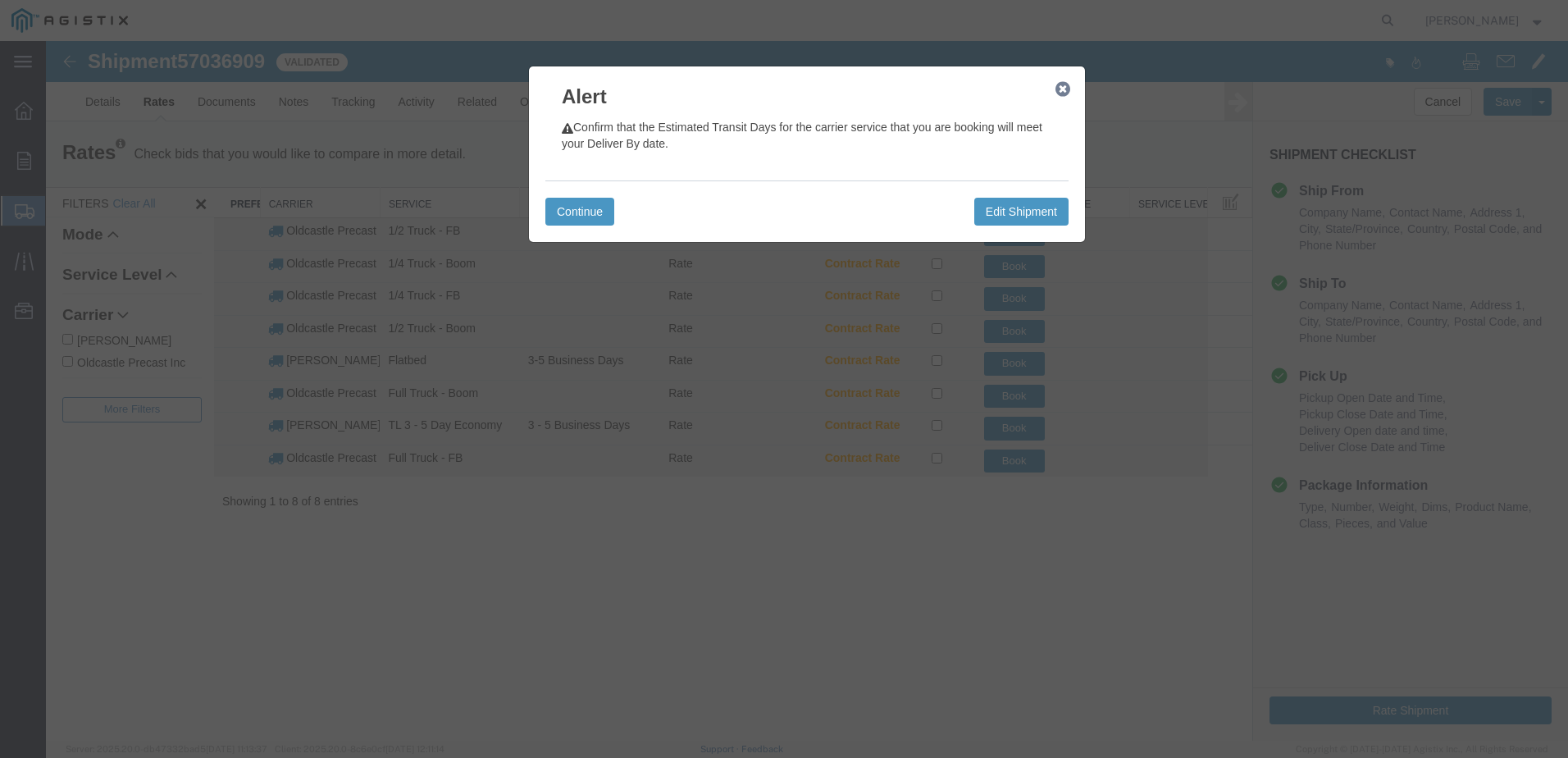
click at [1063, 95] on icon "button" at bounding box center [1063, 89] width 15 height 13
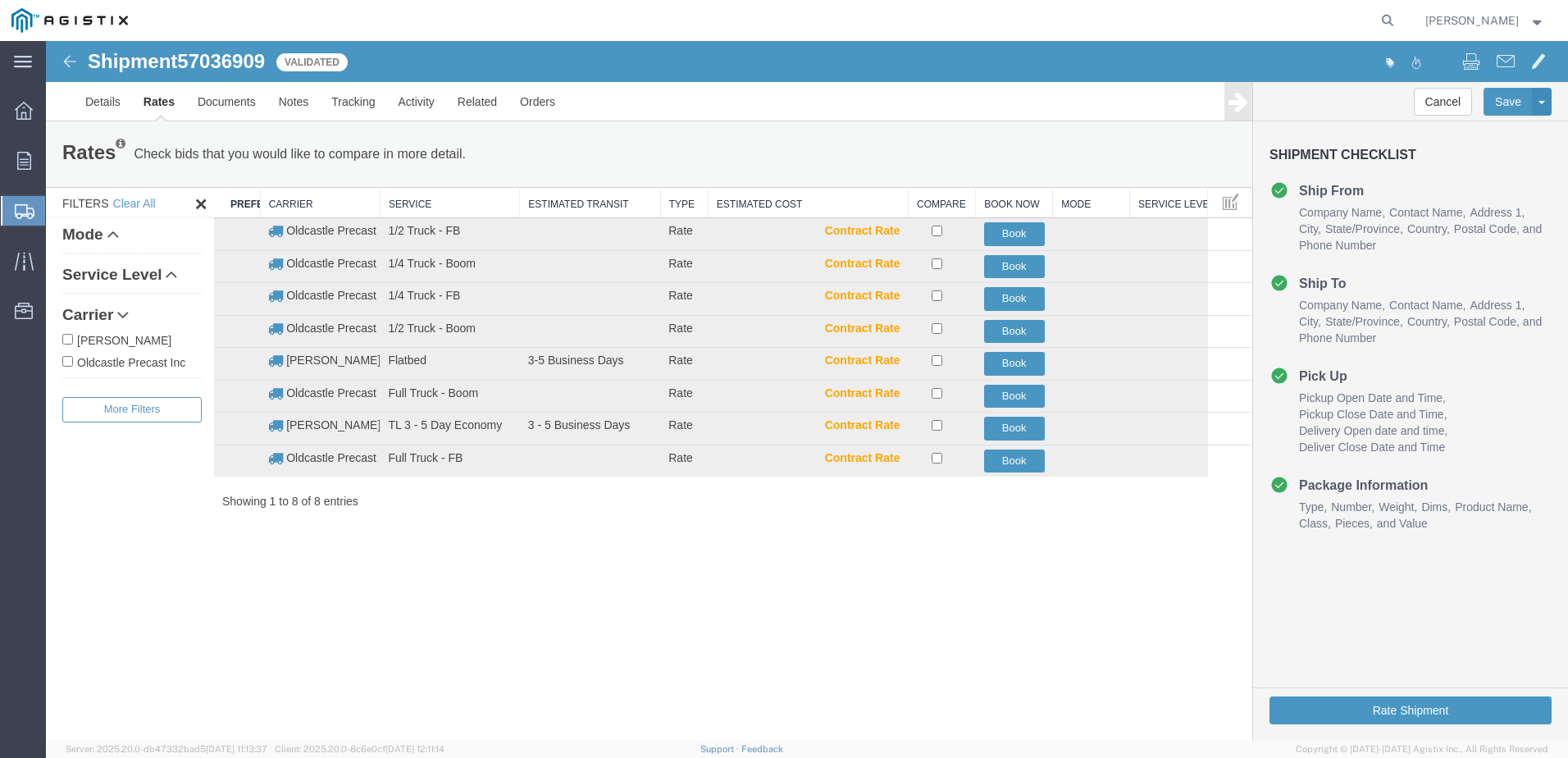
click at [147, 359] on label "Oldcastle Precast Inc" at bounding box center [132, 361] width 140 height 18
click at [73, 359] on input "Oldcastle Precast Inc" at bounding box center [68, 360] width 10 height 10
checkbox input "true"
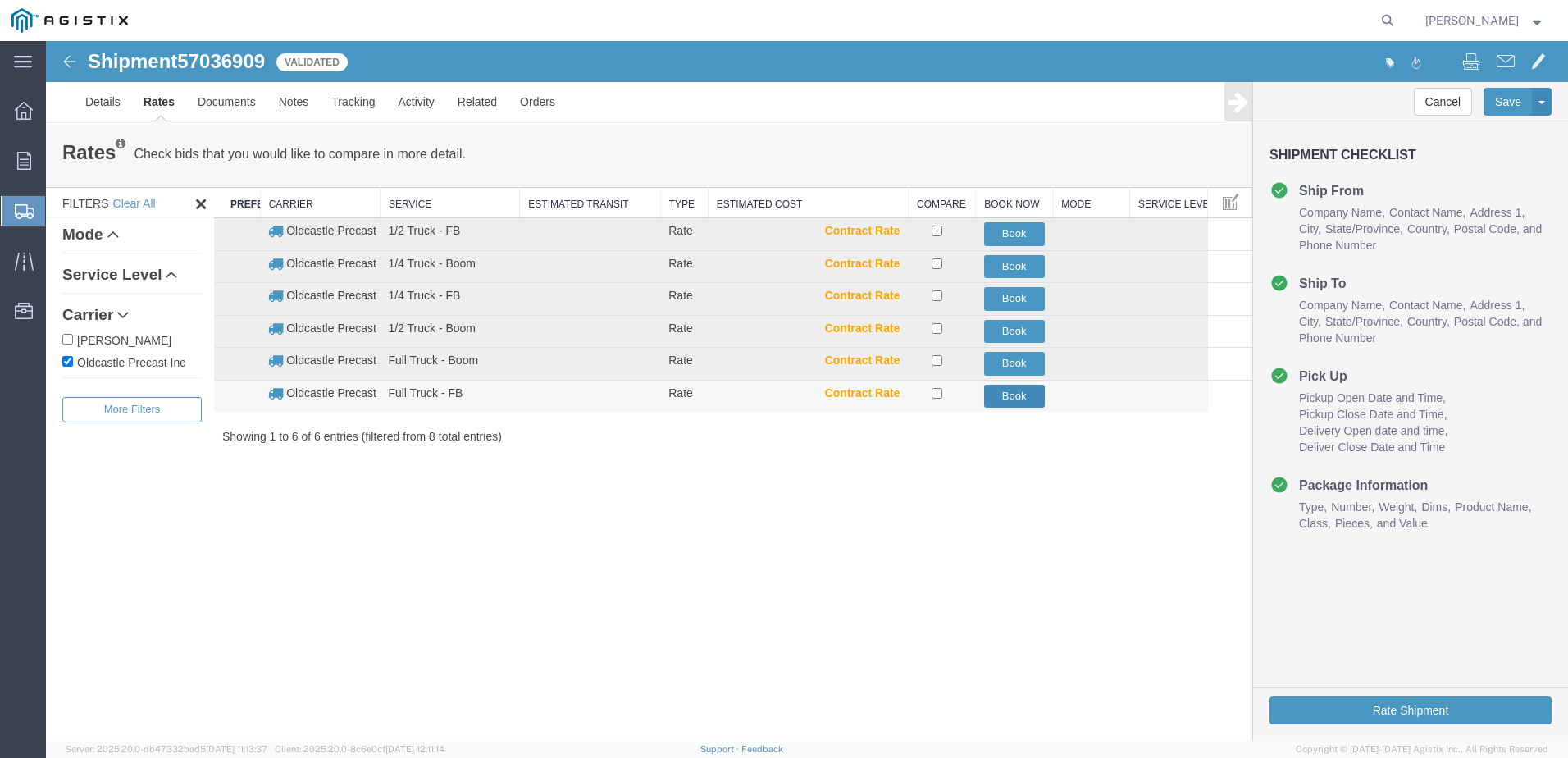
click at [1002, 396] on button "Book" at bounding box center [1014, 396] width 61 height 24
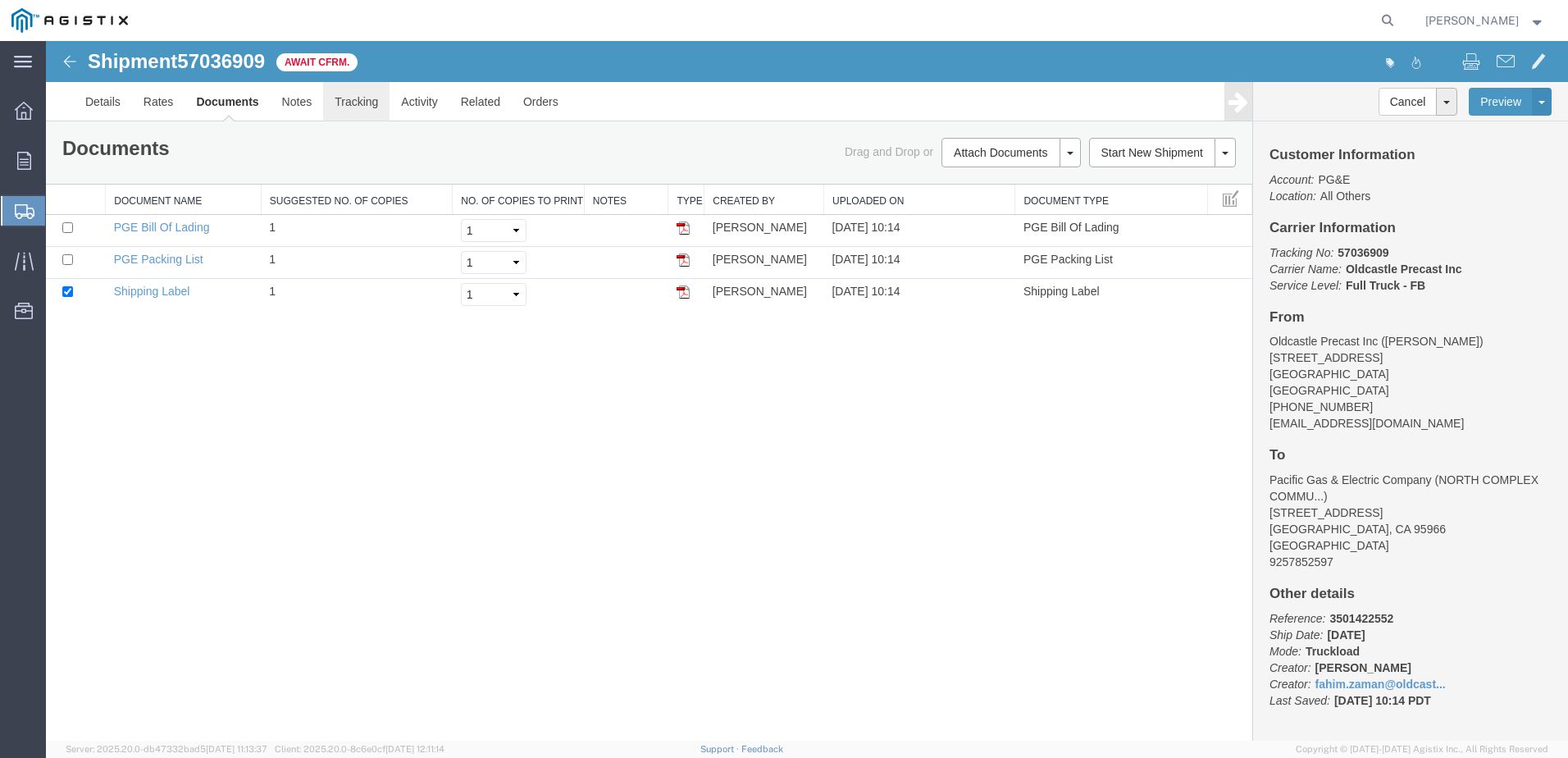
click at [356, 104] on link "Tracking" at bounding box center [357, 101] width 67 height 39
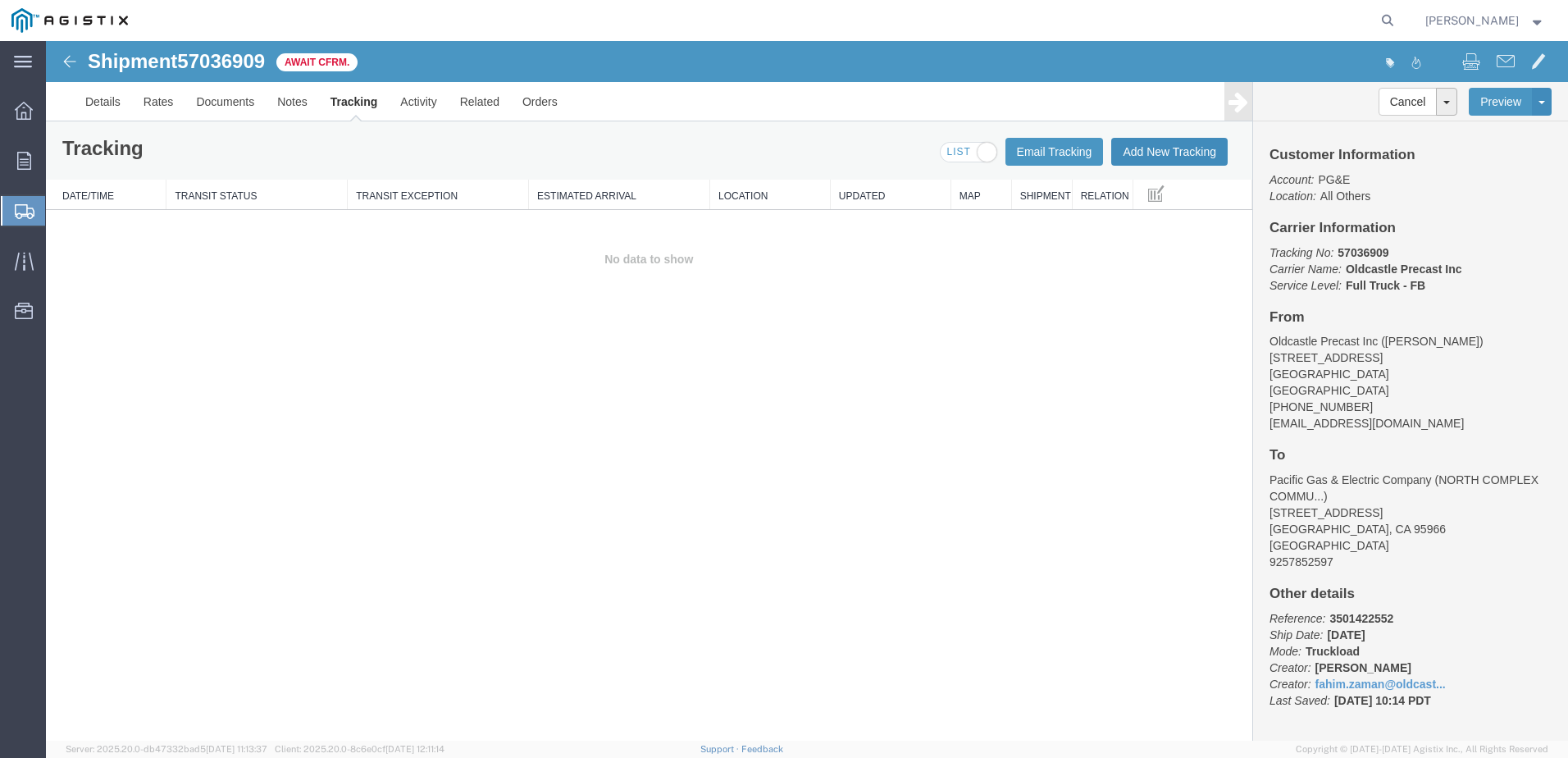
click at [1155, 146] on button "Add New Tracking" at bounding box center [1169, 151] width 116 height 28
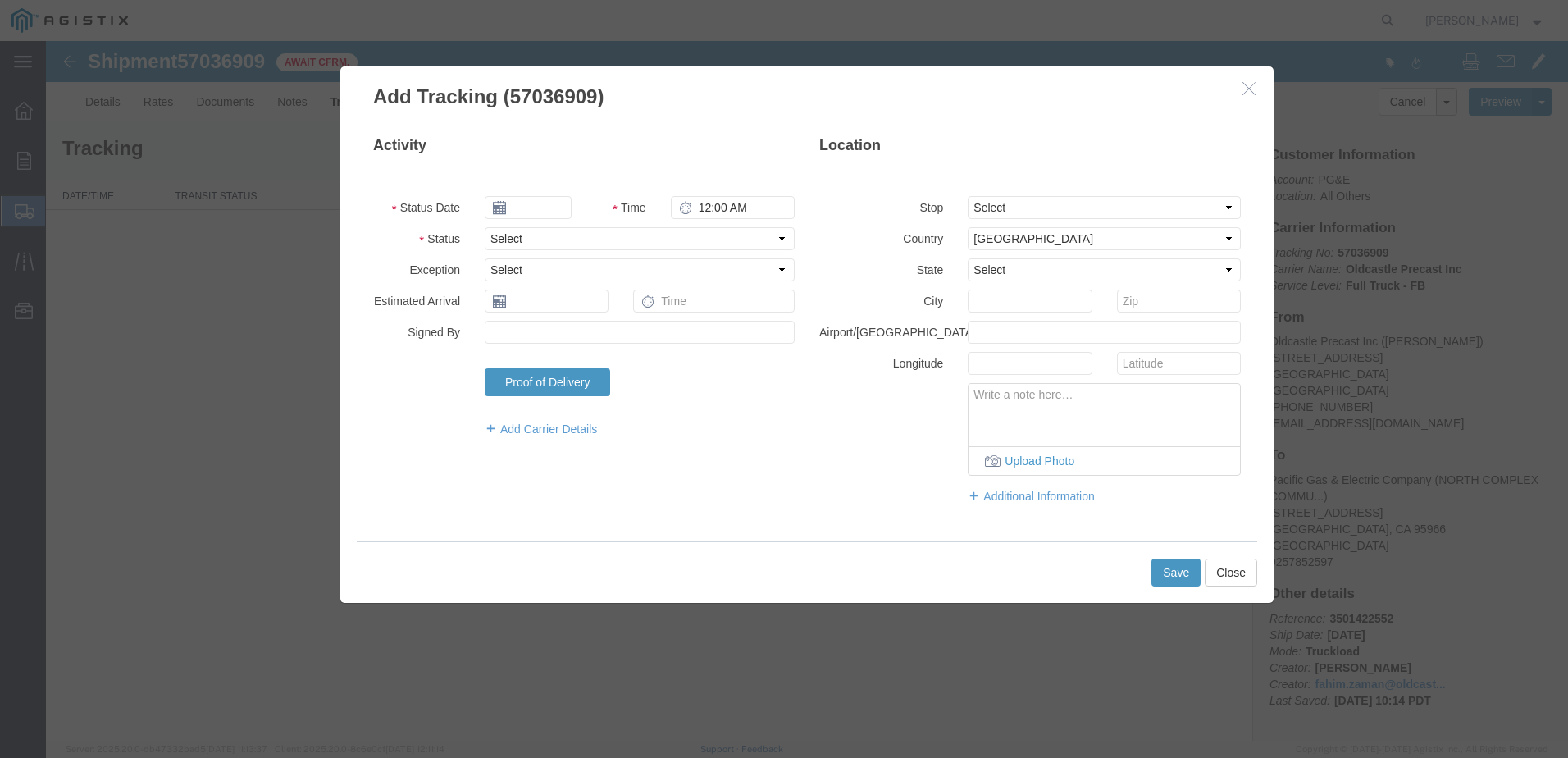
type input "[DATE]"
type input "11:00 AM"
click at [587, 237] on select "Select Arrival Notice Available Arrival Notice Imported Arrive at Delivery Loca…" at bounding box center [639, 239] width 310 height 23
select select "DELIVRED"
click at [484, 227] on select "Select Arrival Notice Available Arrival Notice Imported Arrive at Delivery Loca…" at bounding box center [639, 239] width 310 height 23
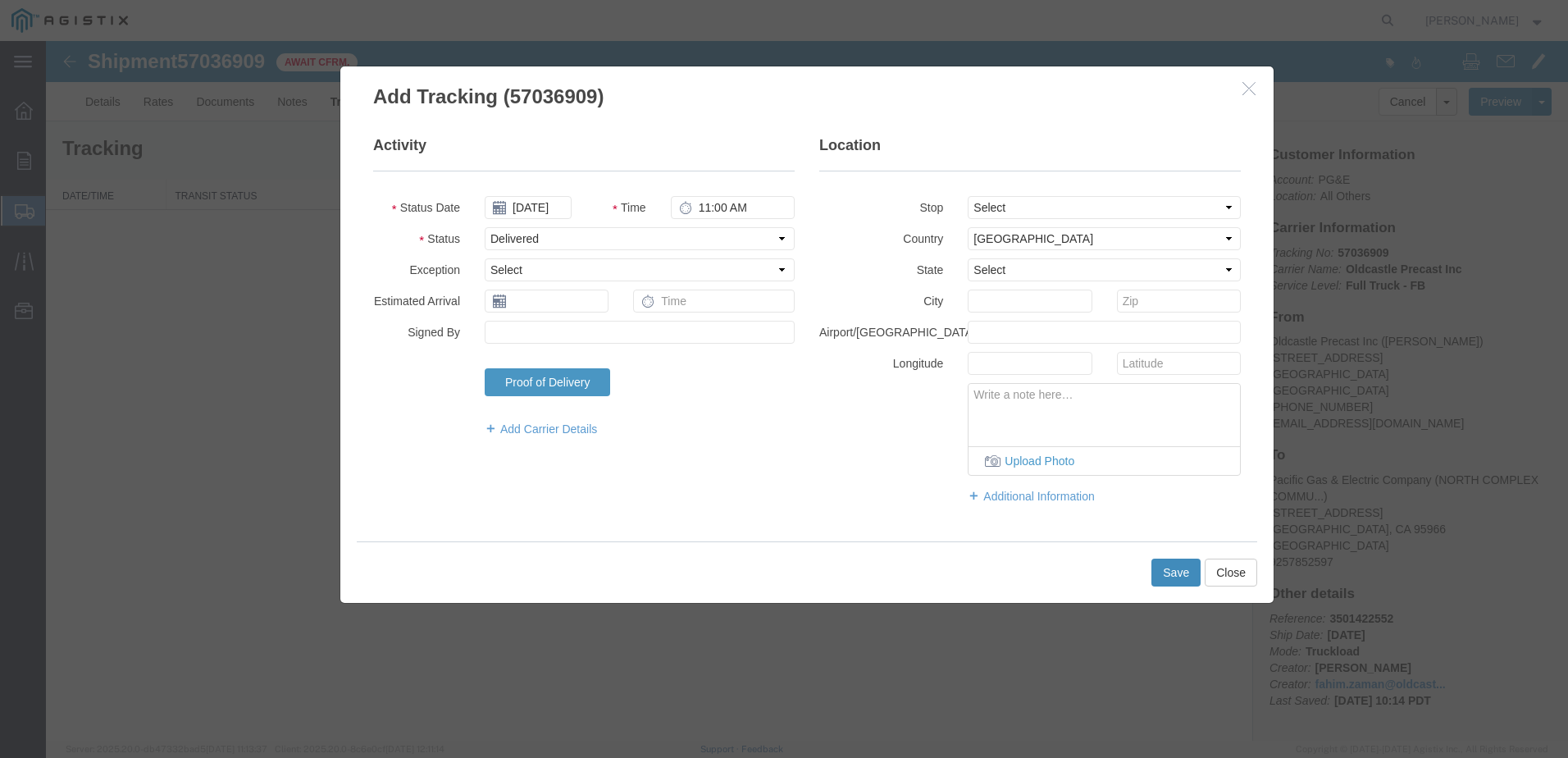
click at [1169, 565] on button "Save" at bounding box center [1176, 572] width 49 height 28
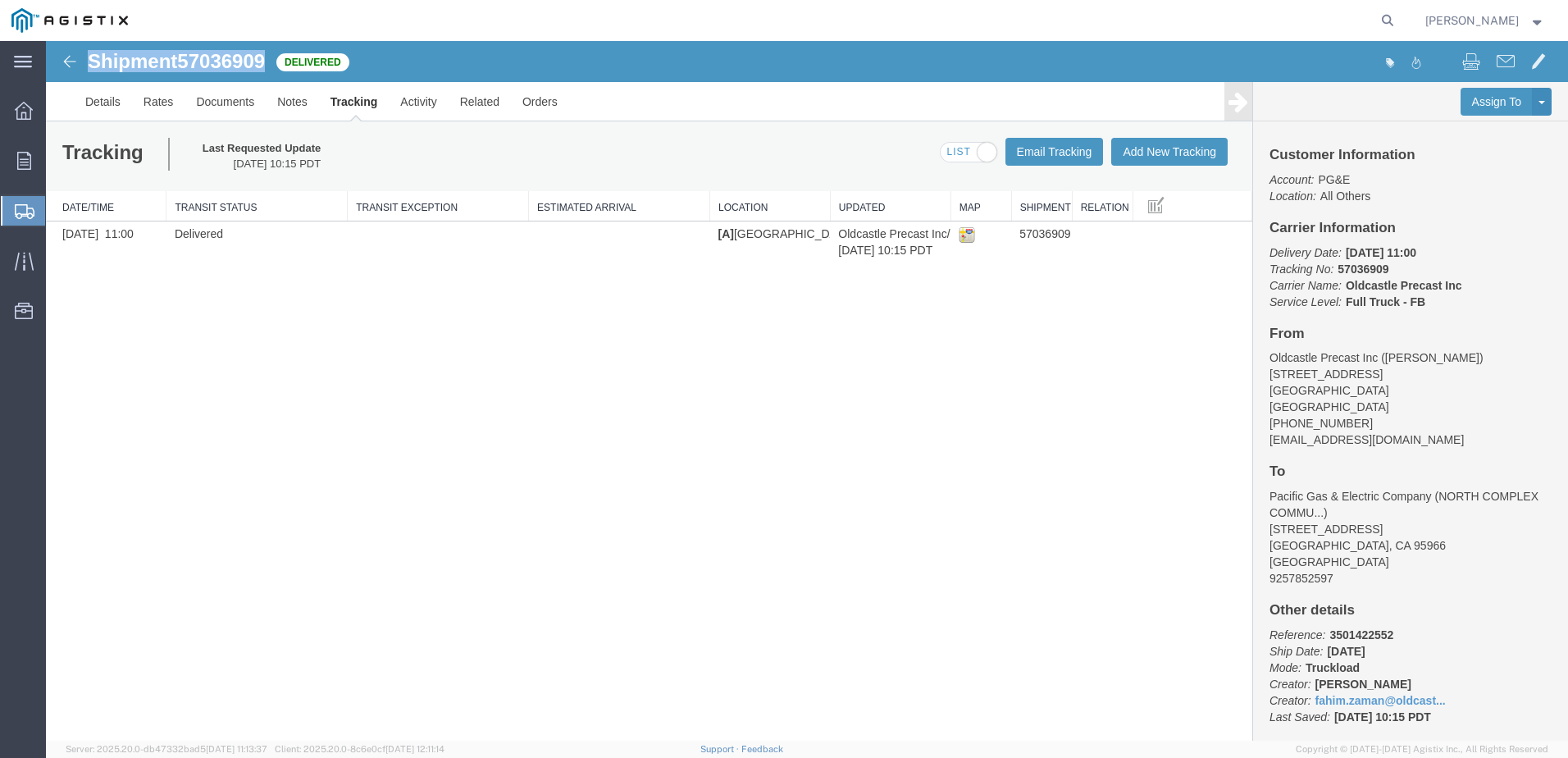
drag, startPoint x: 269, startPoint y: 56, endPoint x: 84, endPoint y: 57, distance: 185.0
click at [84, 57] on div "Shipment 57036909 1 of 1 Delivered" at bounding box center [427, 66] width 759 height 31
copy h1 "Shipment 57036909"
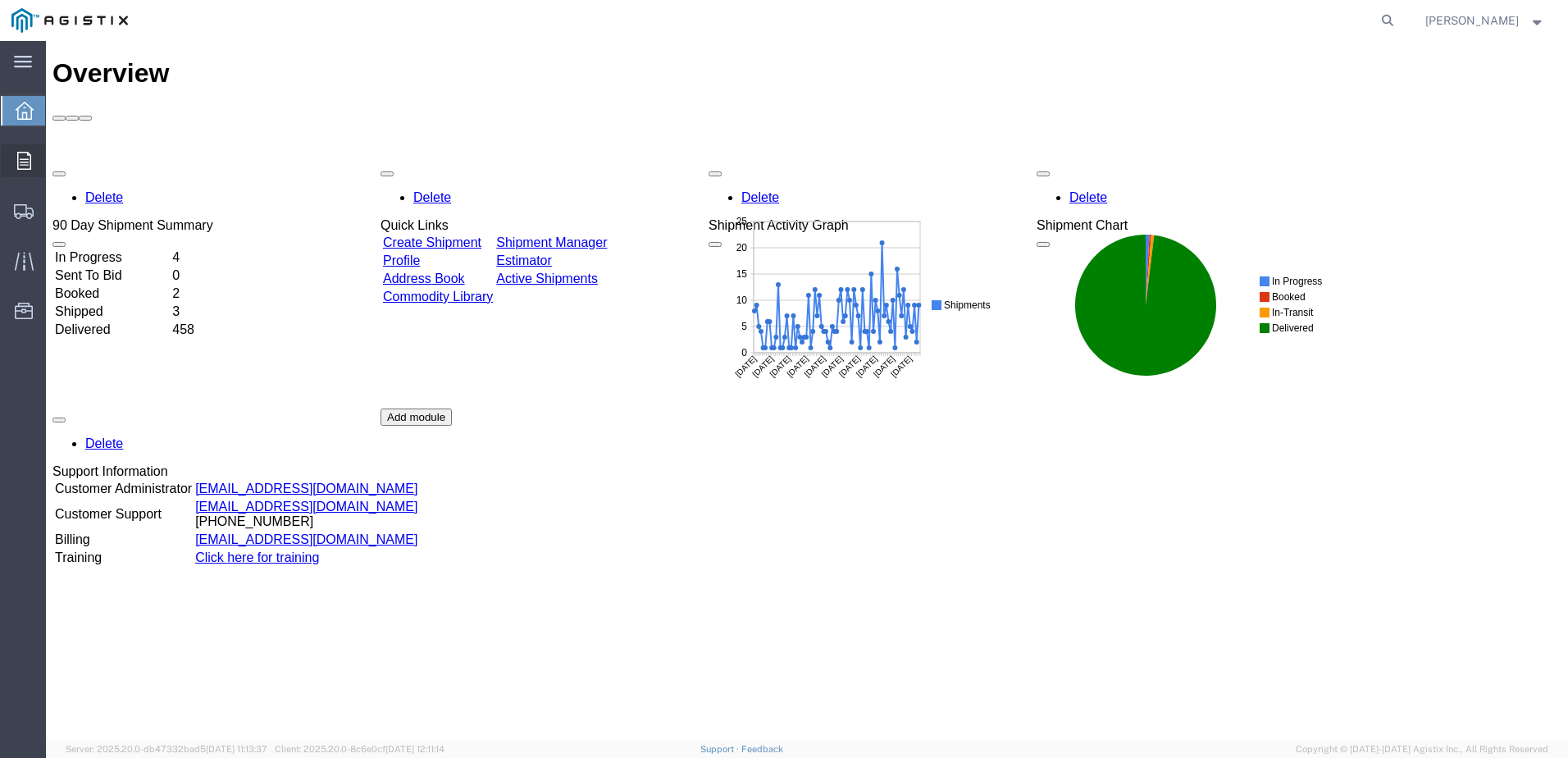
click at [56, 155] on span "Orders" at bounding box center [50, 161] width 11 height 32
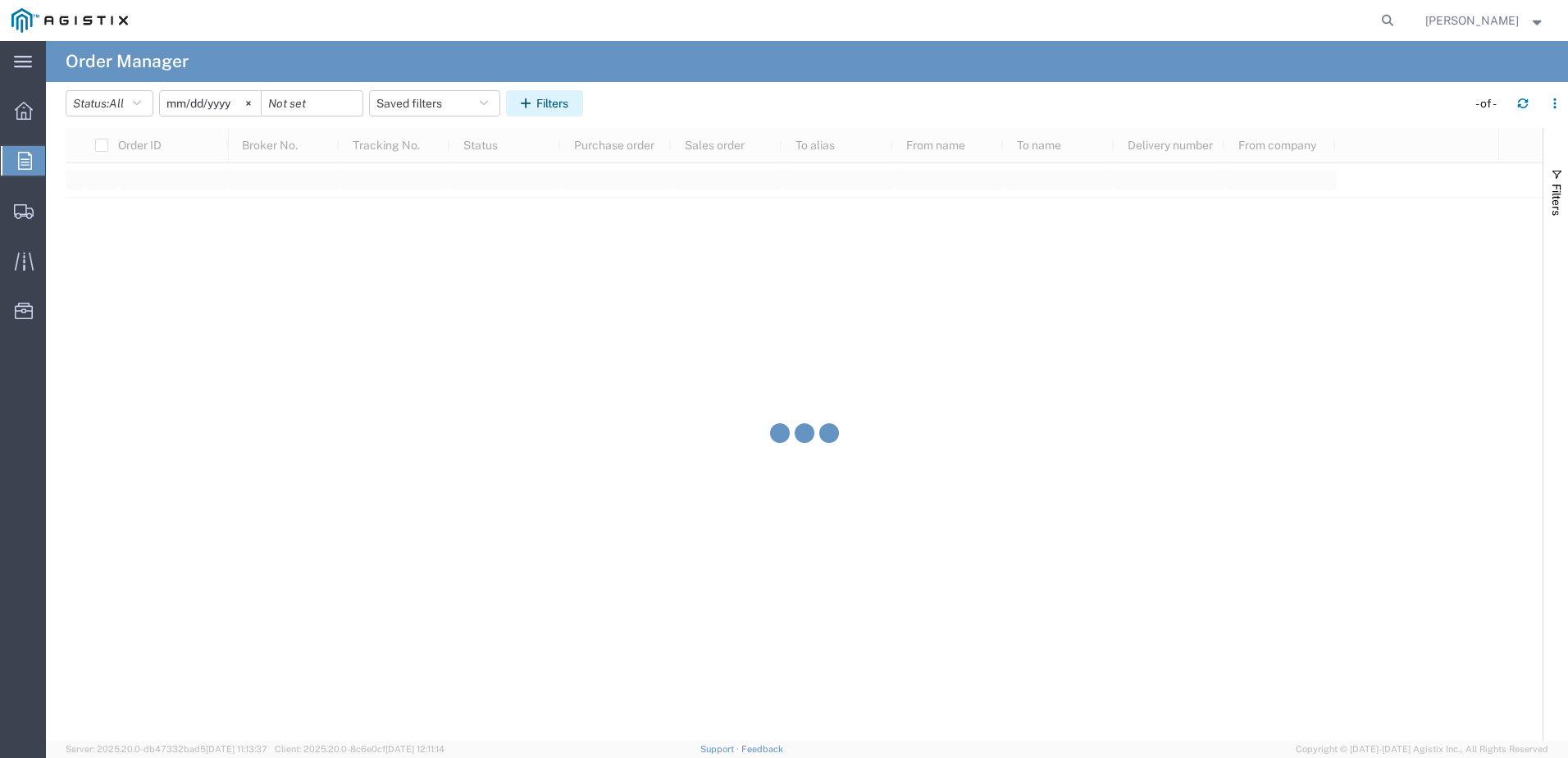
click at [532, 101] on icon "button" at bounding box center [528, 104] width 15 height 11
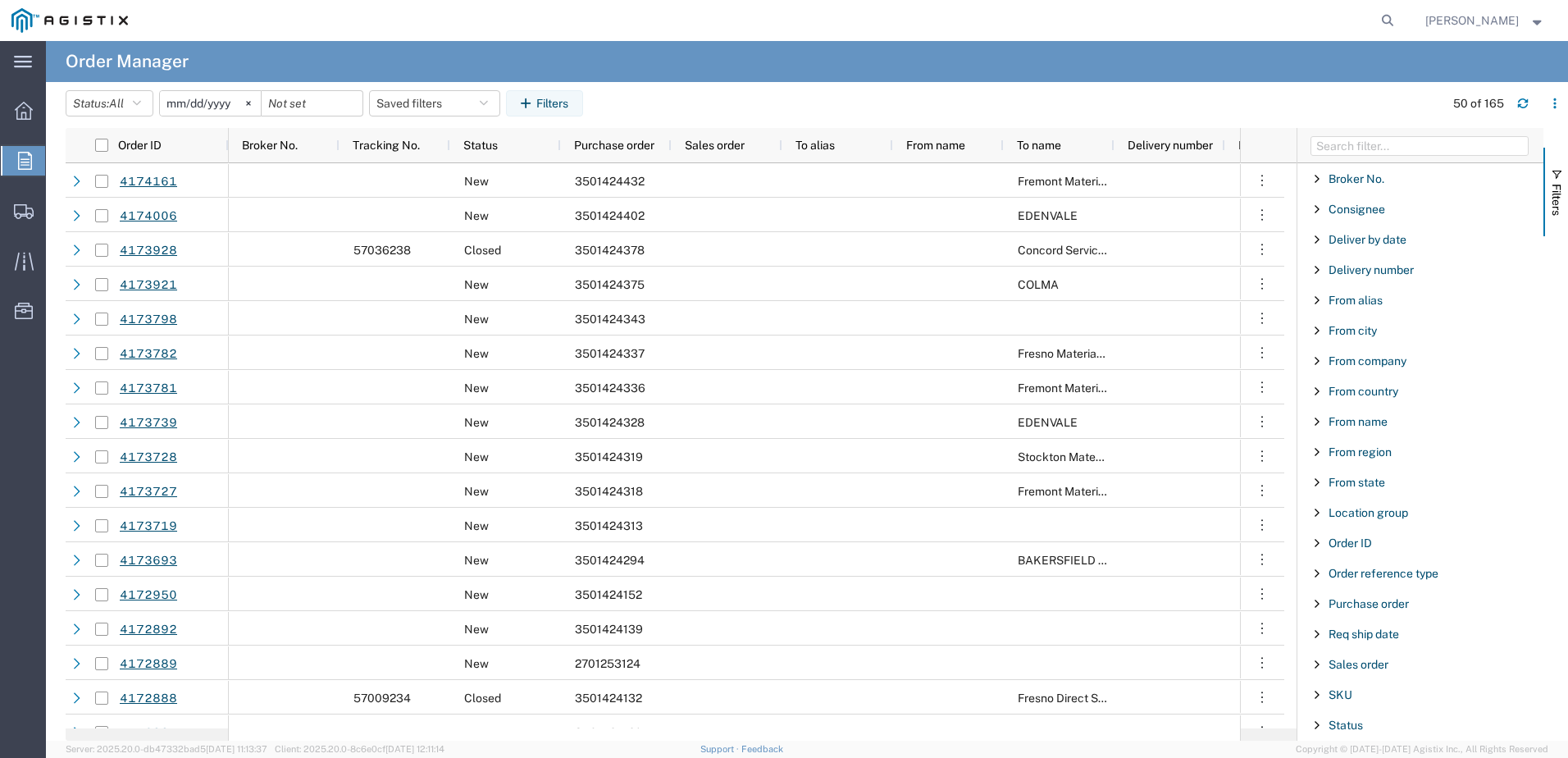
click at [1372, 596] on div "Purchase order" at bounding box center [1421, 603] width 246 height 29
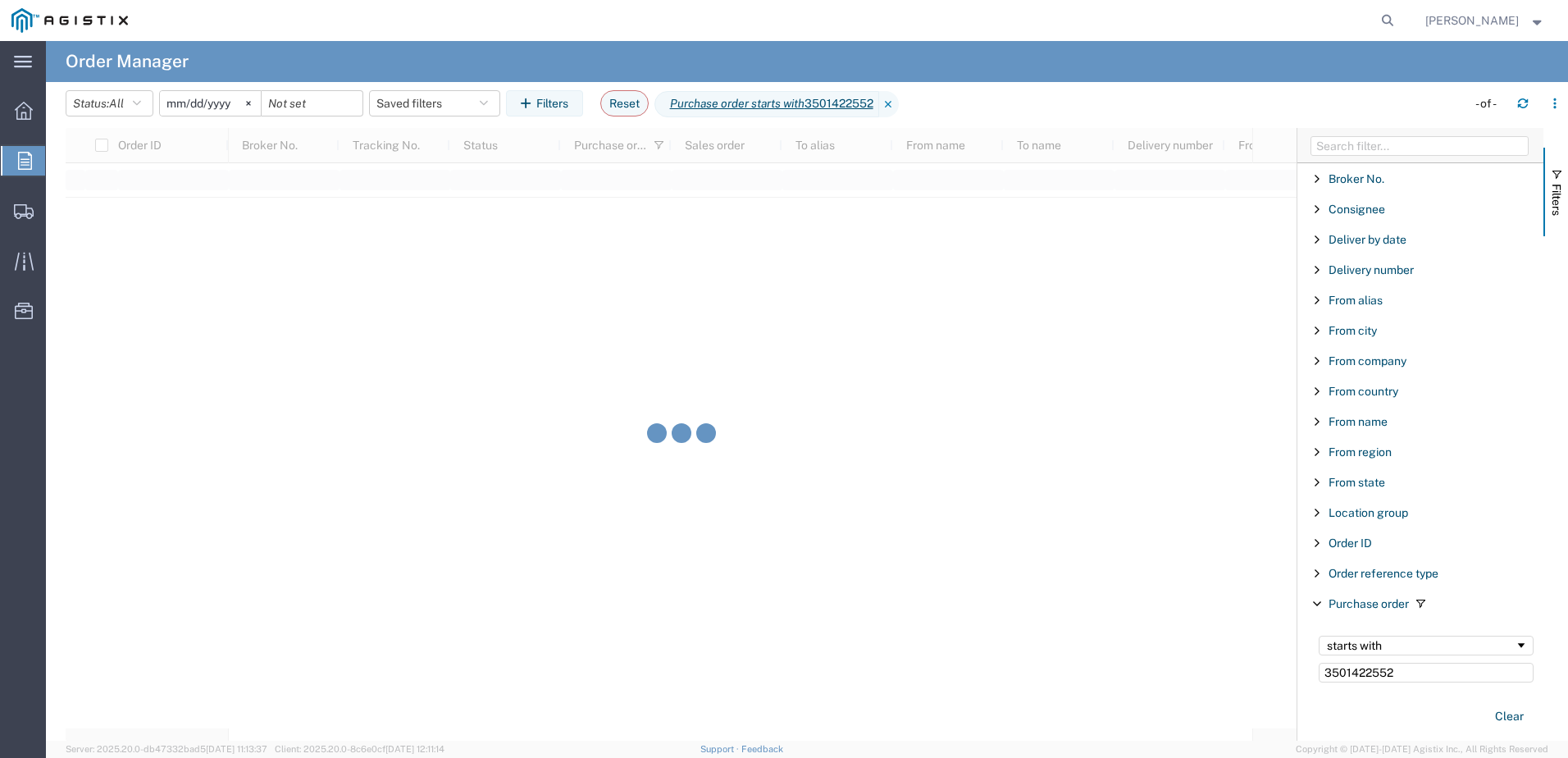
type input "3501422552"
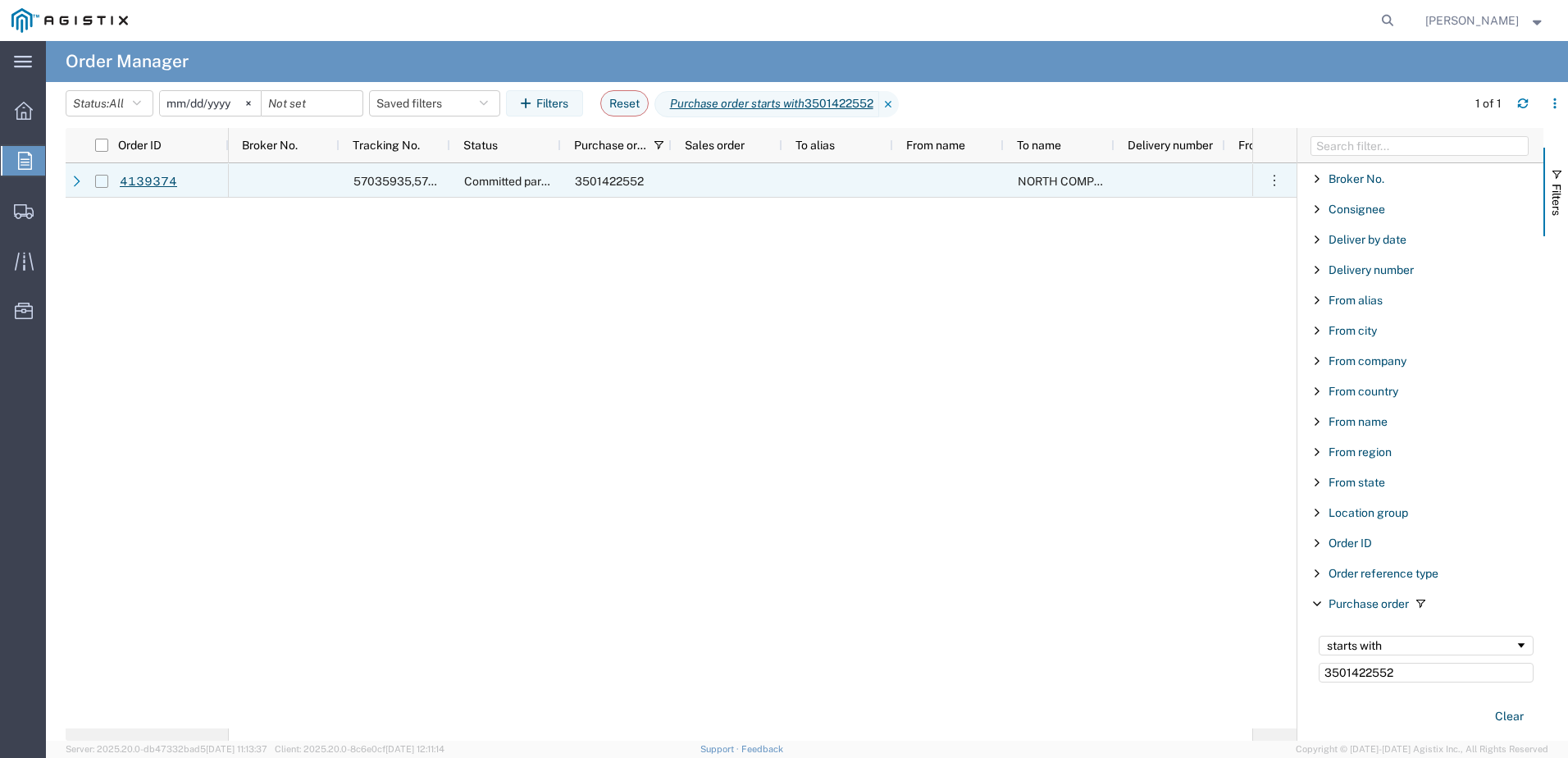
click at [100, 184] on input "Press Space to toggle row selection (unchecked)" at bounding box center [102, 182] width 13 height 13
checkbox input "true"
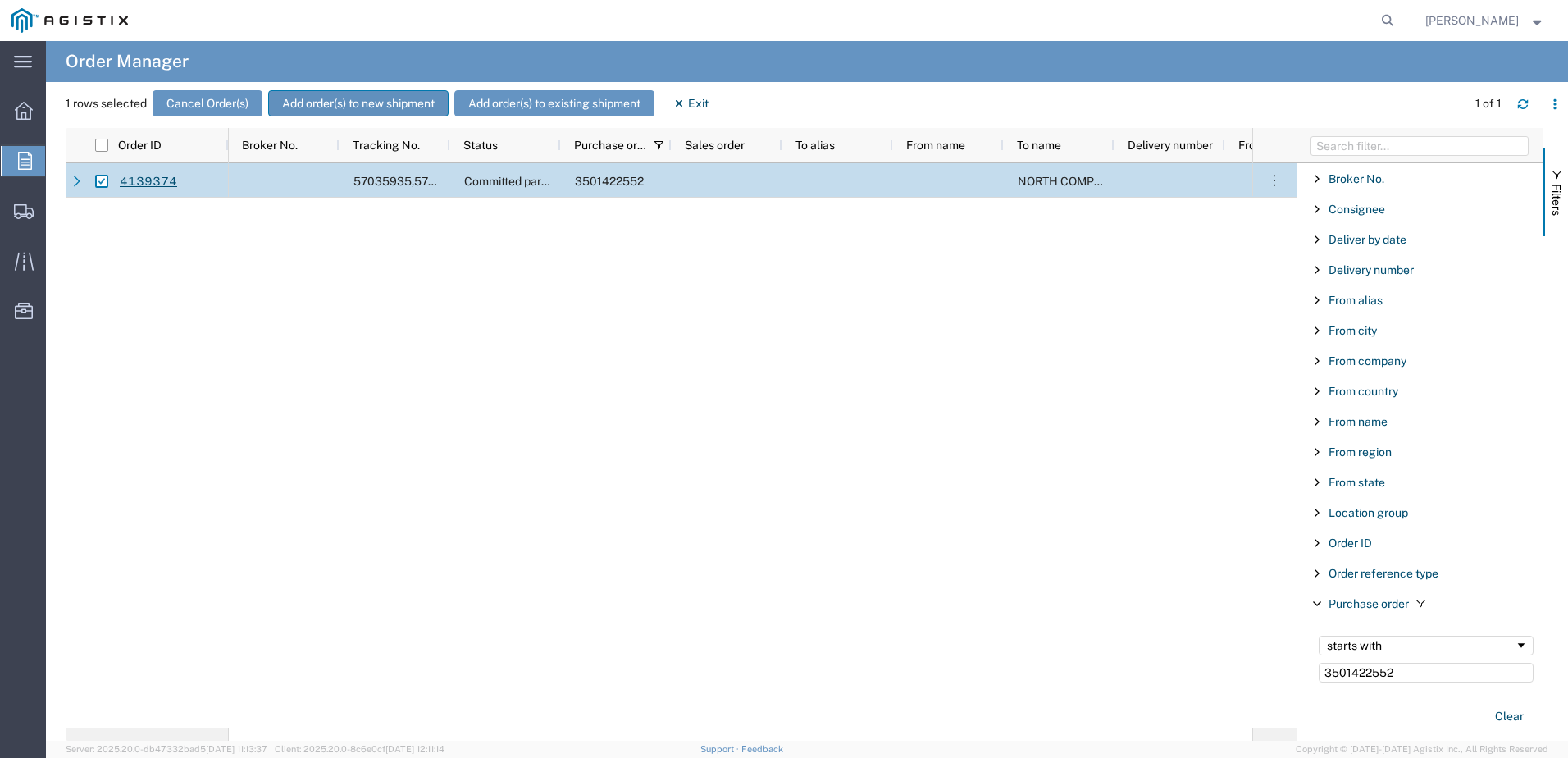
click at [375, 110] on button "Add order(s) to new shipment" at bounding box center [359, 104] width 181 height 27
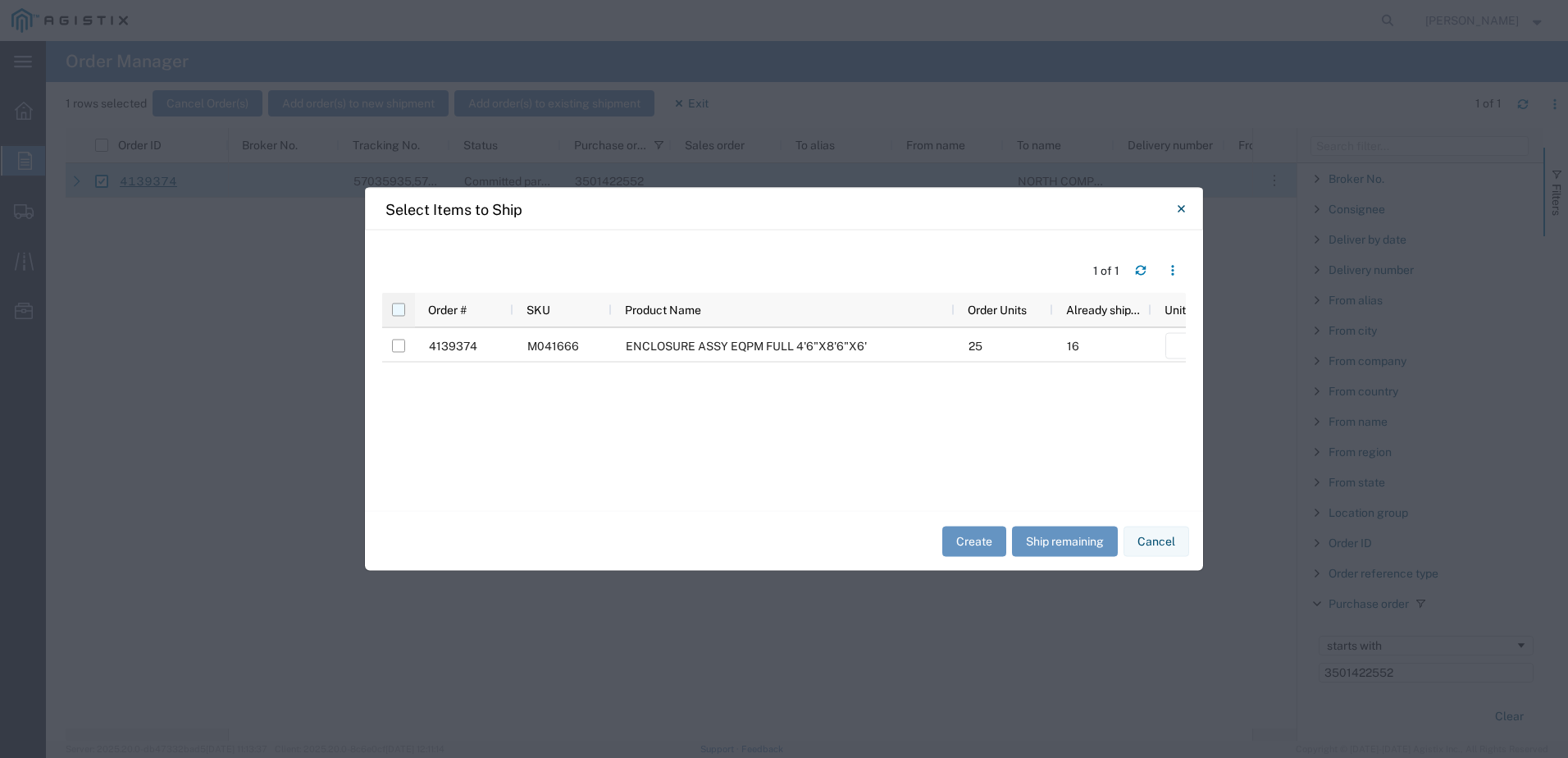
click at [396, 312] on input "checkbox" at bounding box center [399, 310] width 13 height 13
checkbox input "true"
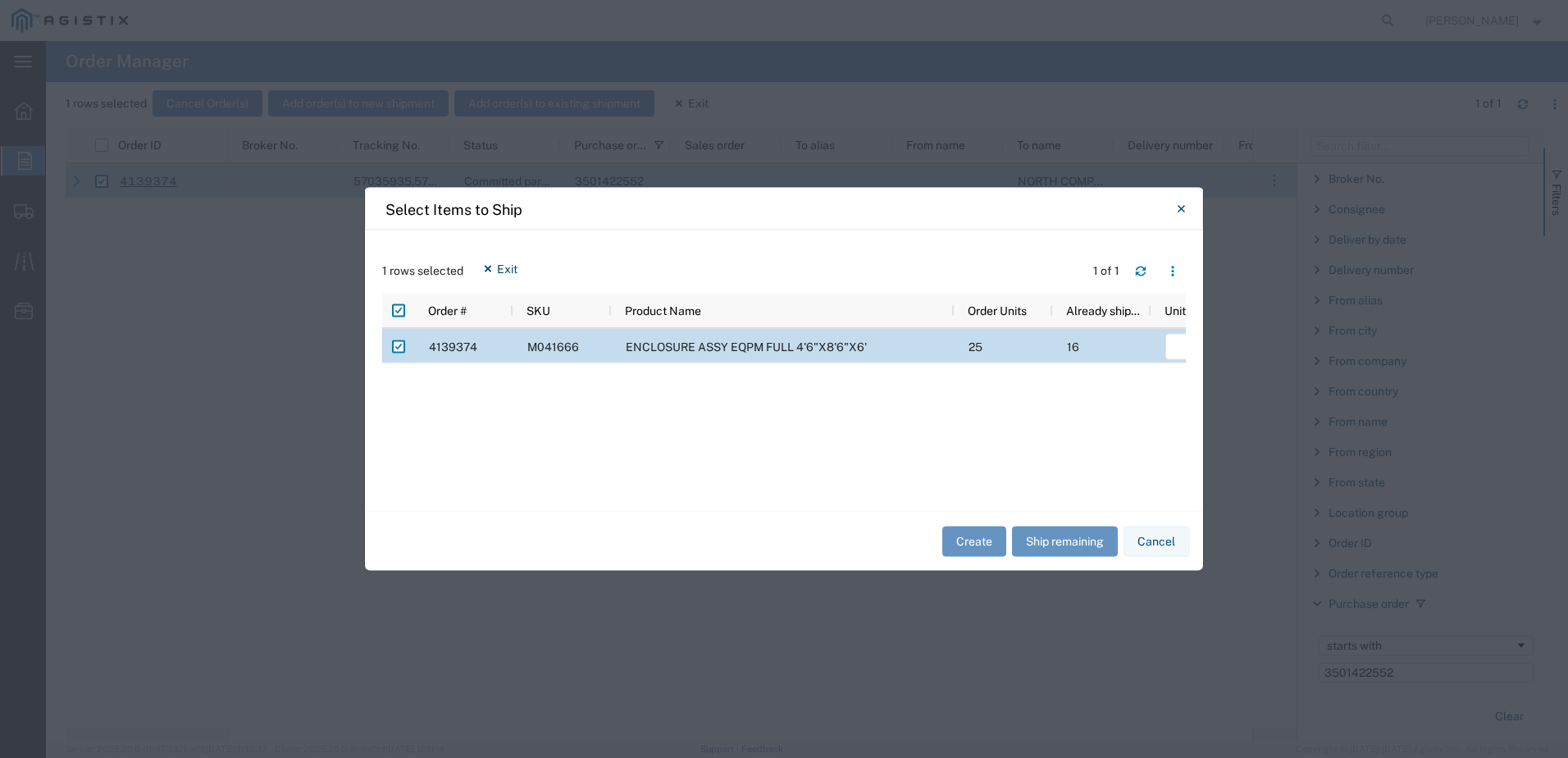
scroll to position [0, 261]
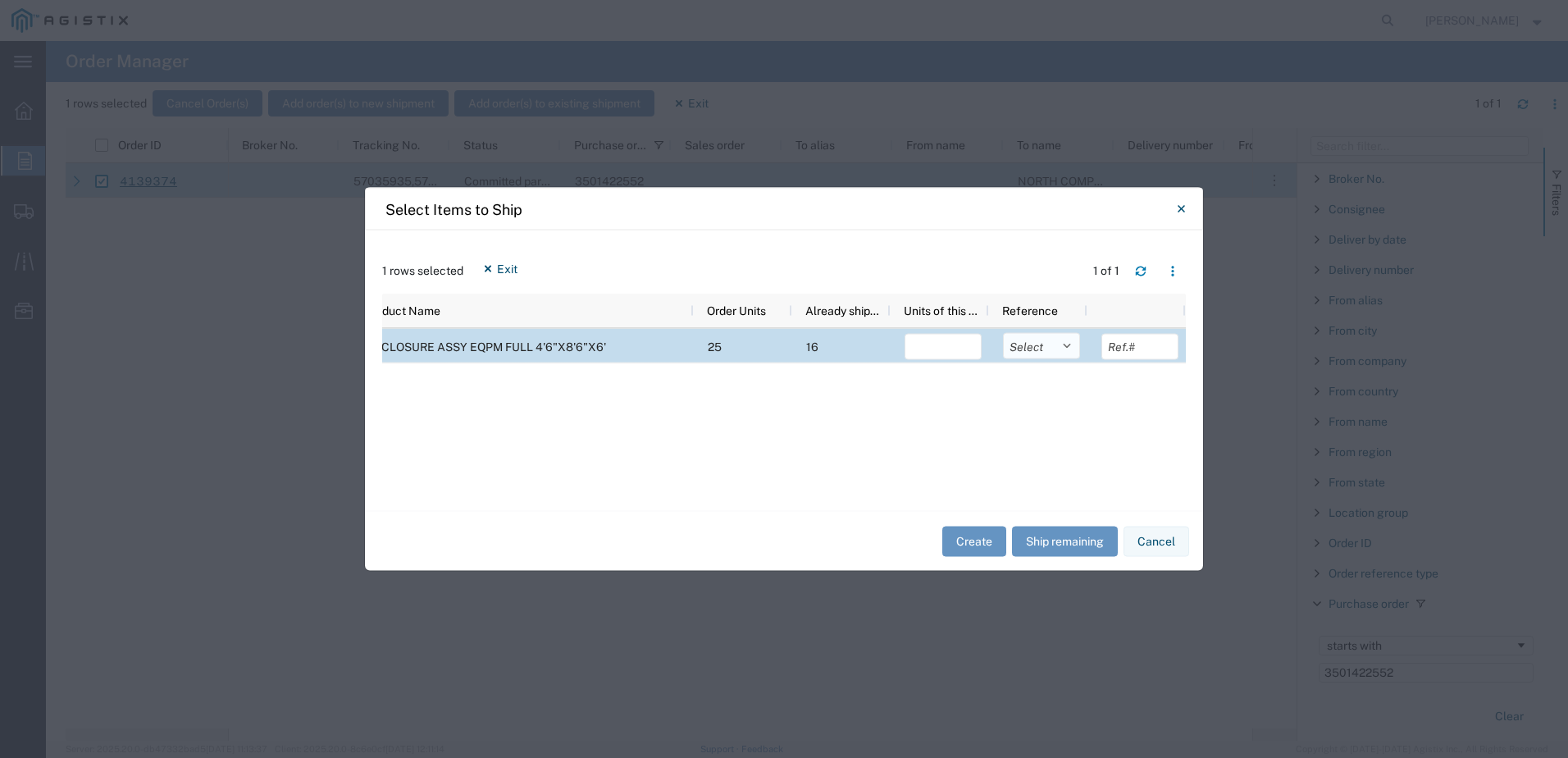
click at [1038, 348] on select "Select Purchase Order Delivery Number" at bounding box center [1041, 346] width 77 height 27
select select "PURCHORD"
click at [1003, 333] on select "Select Purchase Order Delivery Number" at bounding box center [1041, 346] width 77 height 27
click at [951, 348] on input "number" at bounding box center [943, 347] width 77 height 27
type input "2"
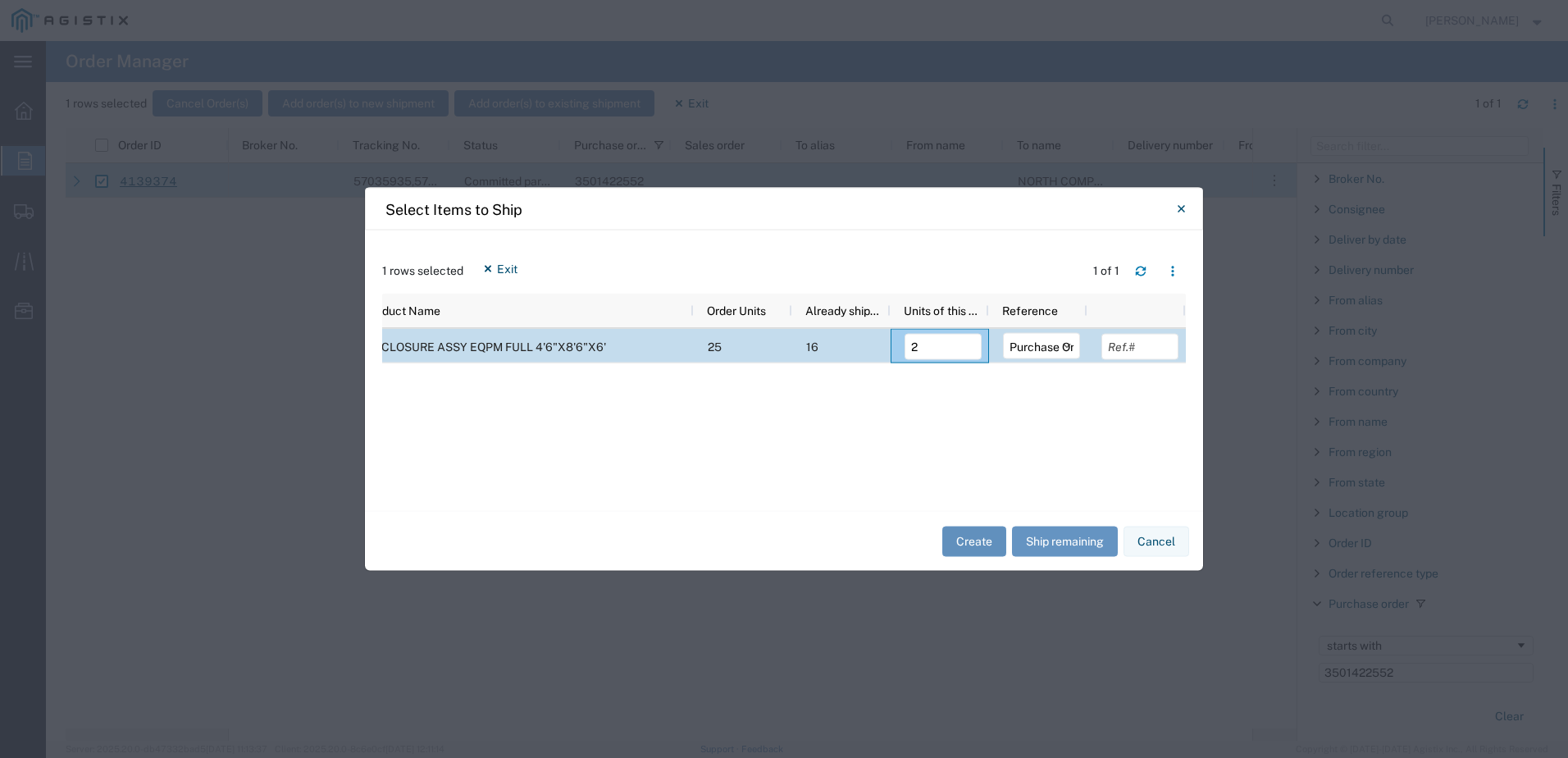
click at [971, 543] on button "Create" at bounding box center [974, 541] width 64 height 30
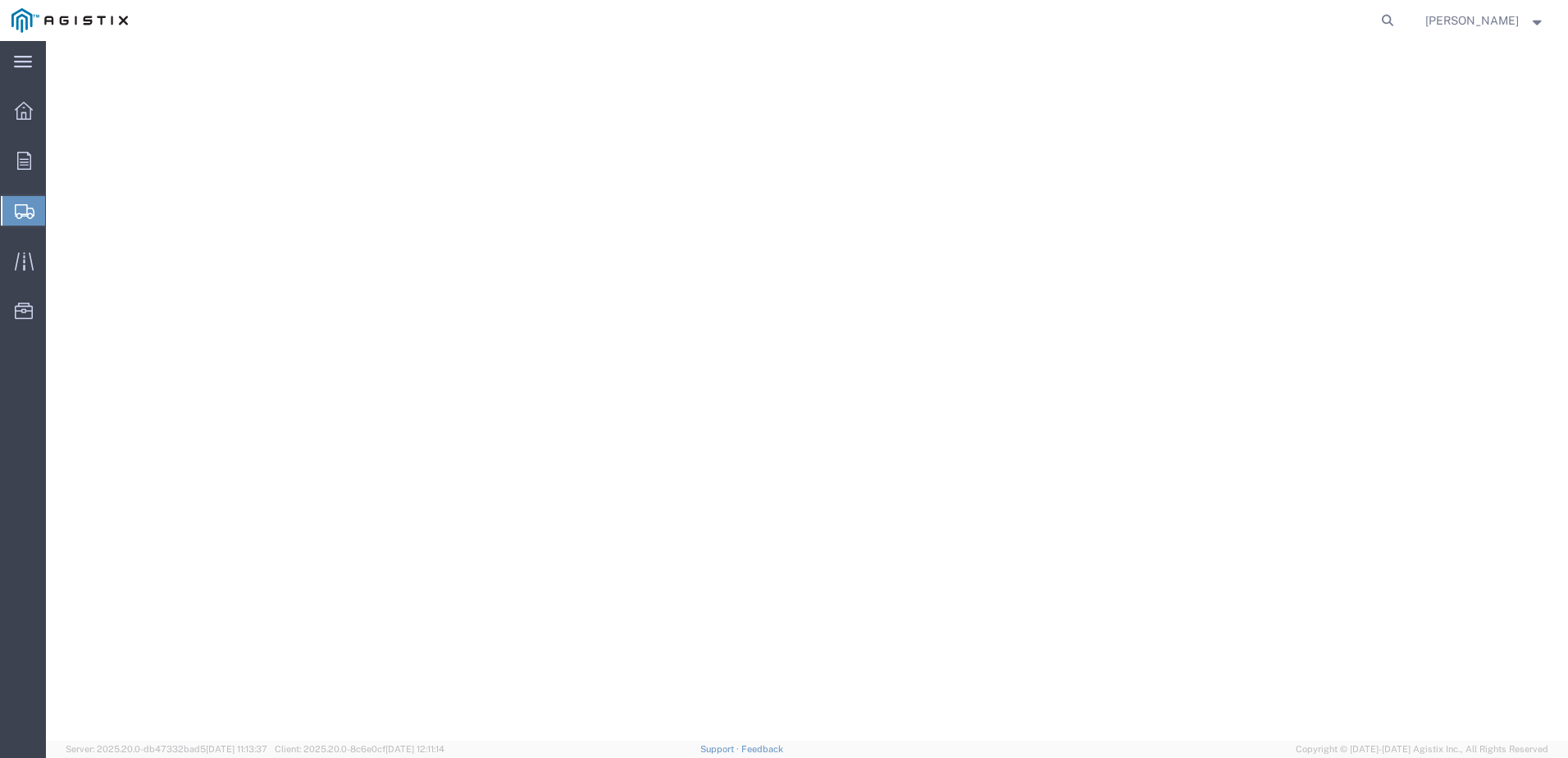
select select
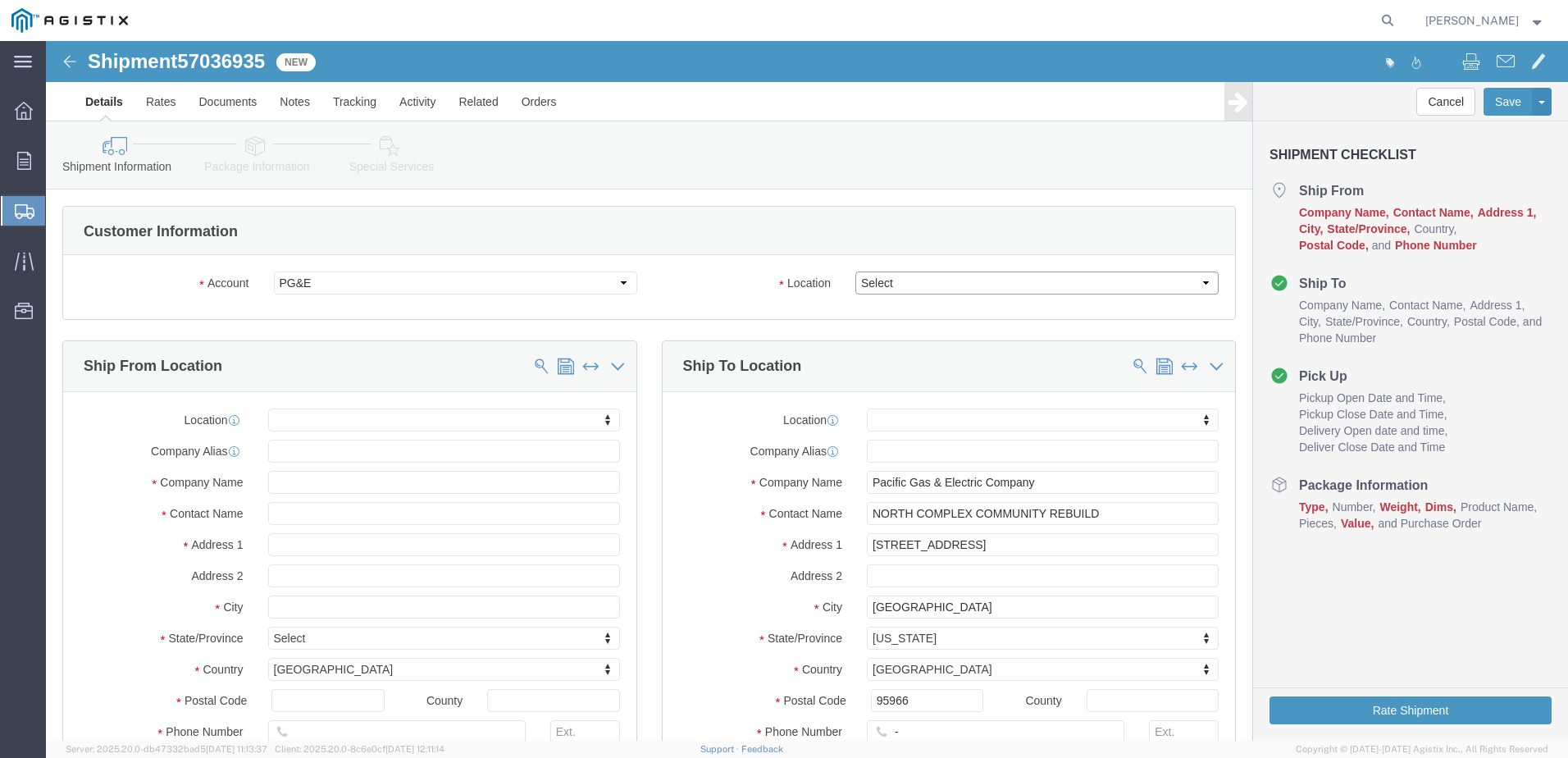
click select "Select All Others [GEOGRAPHIC_DATA] [GEOGRAPHIC_DATA] [GEOGRAPHIC_DATA] [GEOGRA…"
select select "23082"
click select "Select All Others [GEOGRAPHIC_DATA] [GEOGRAPHIC_DATA] [GEOGRAPHIC_DATA] [GEOGRA…"
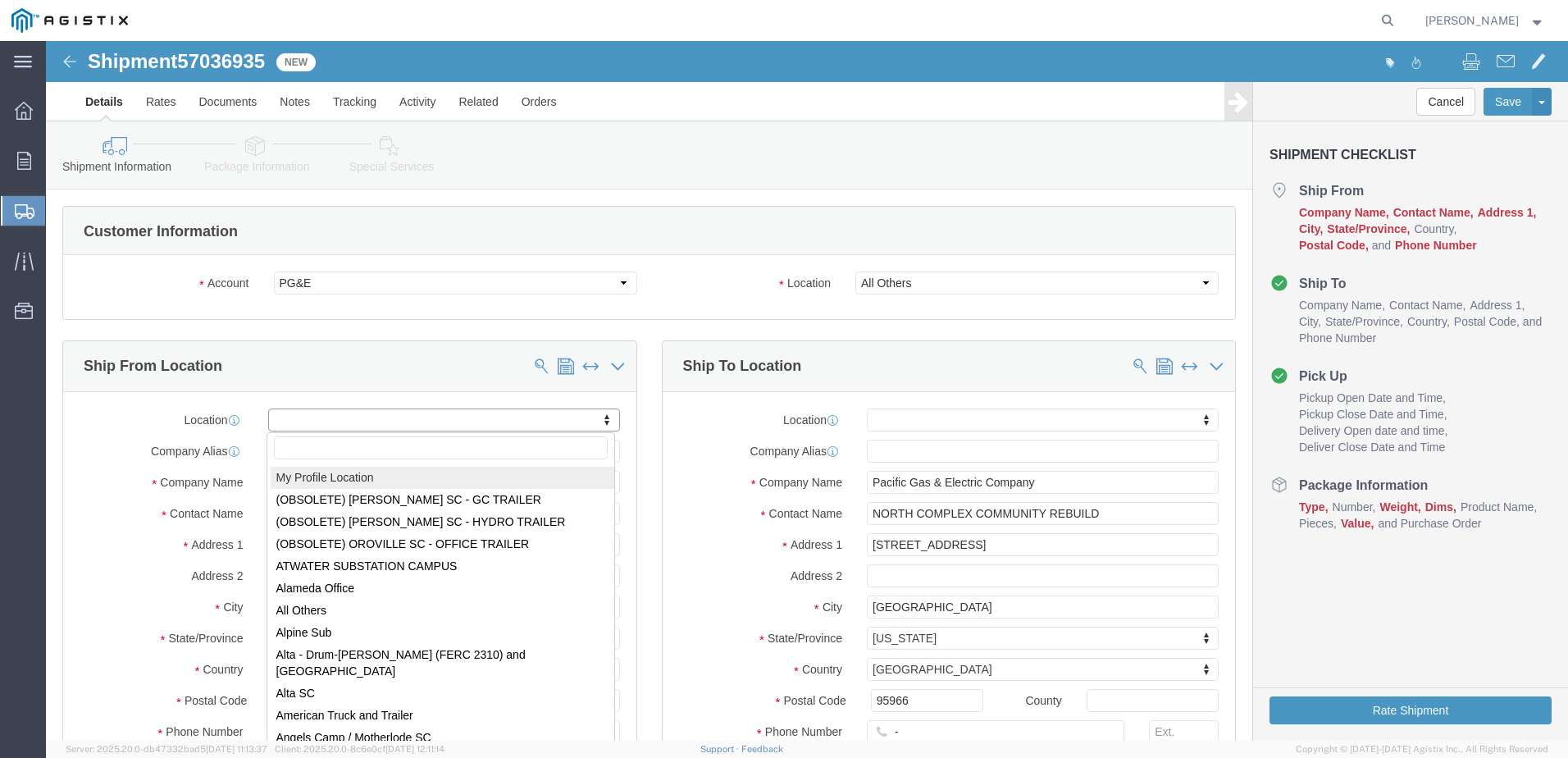
select select "MYPROFILE"
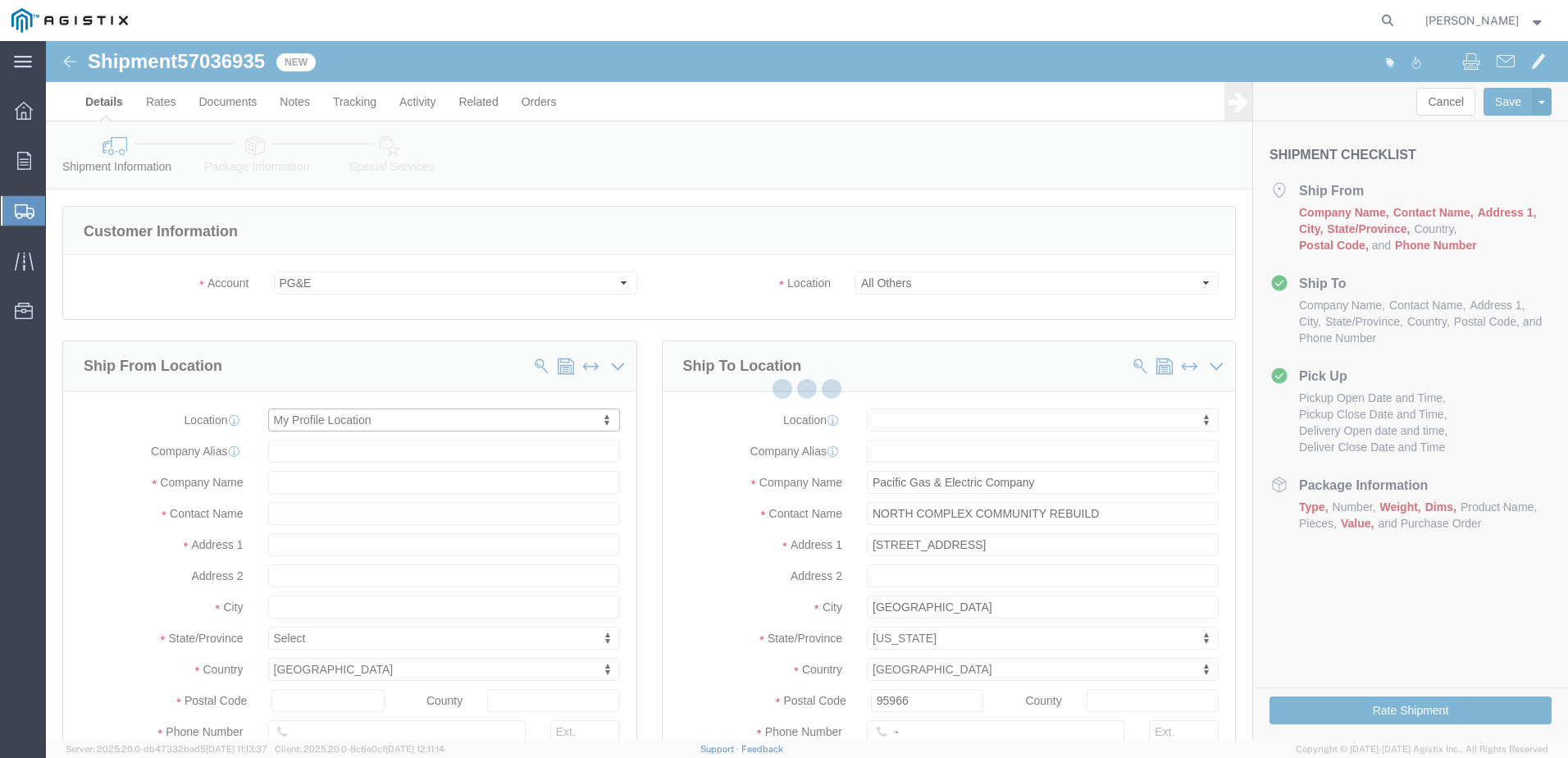
select select "CA"
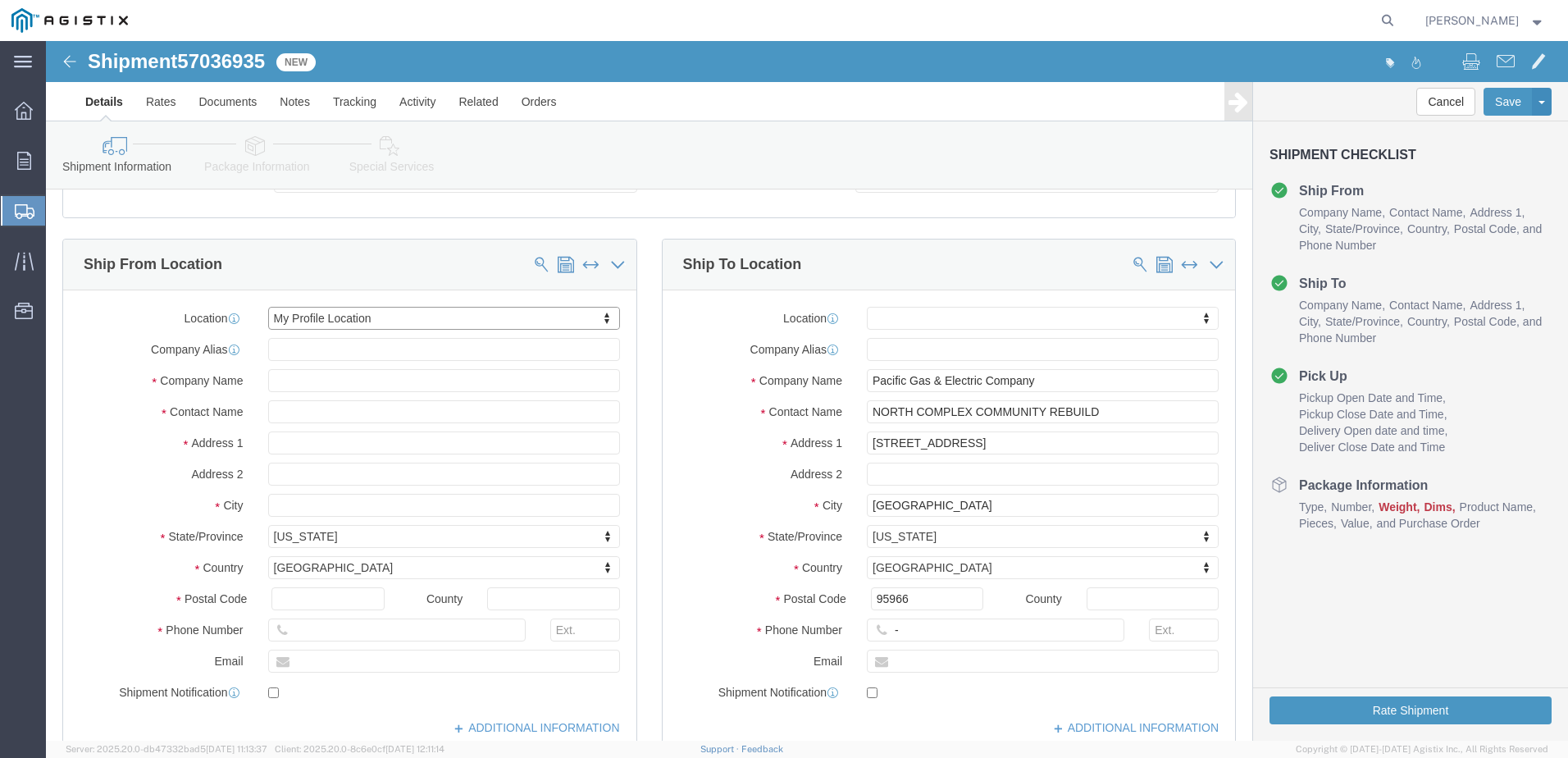
scroll to position [328, 0]
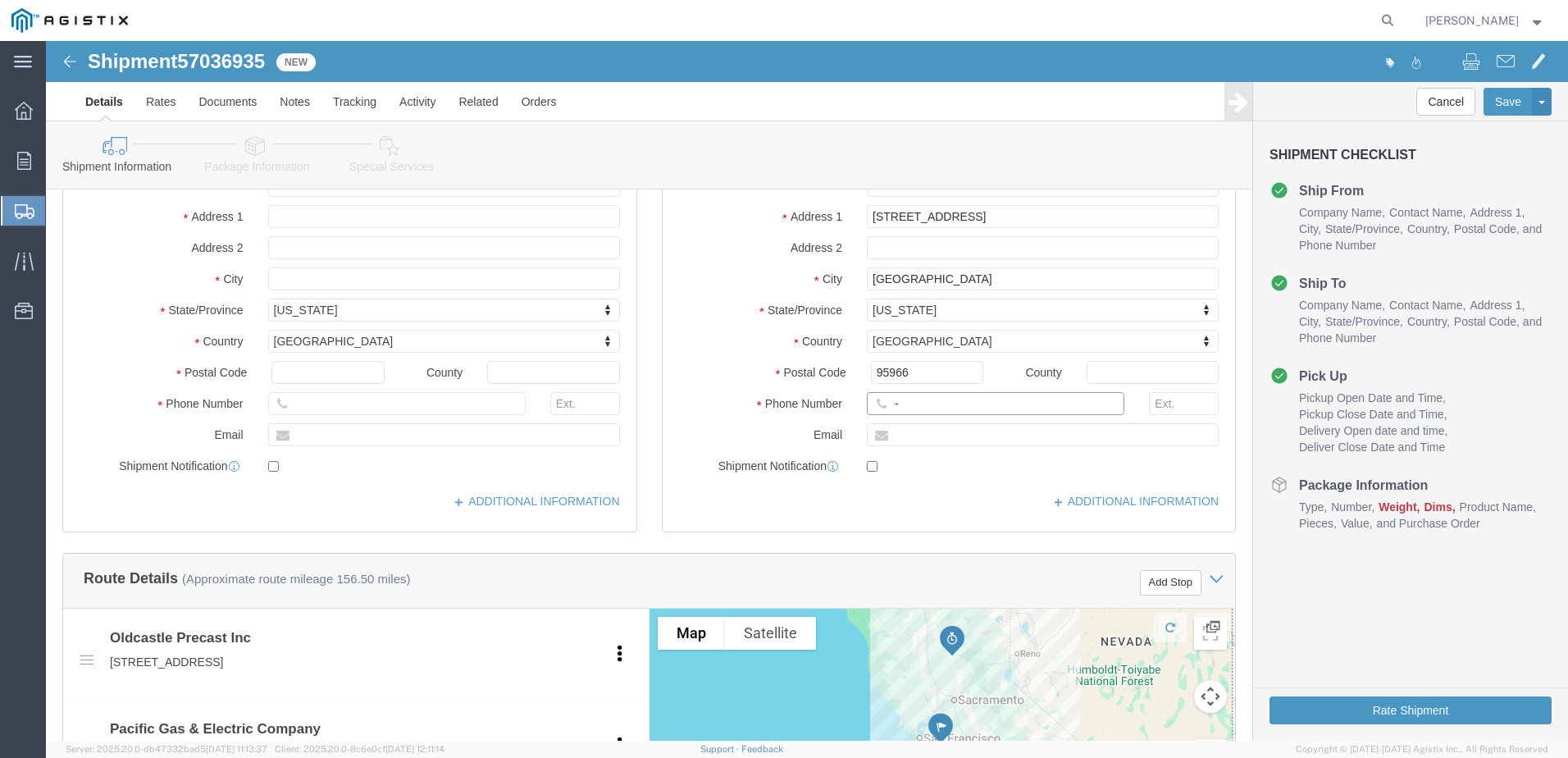
click input "-"
type input "4082424912"
click div "Route Details (Approximate route mileage 156.50 miles) Add Stop"
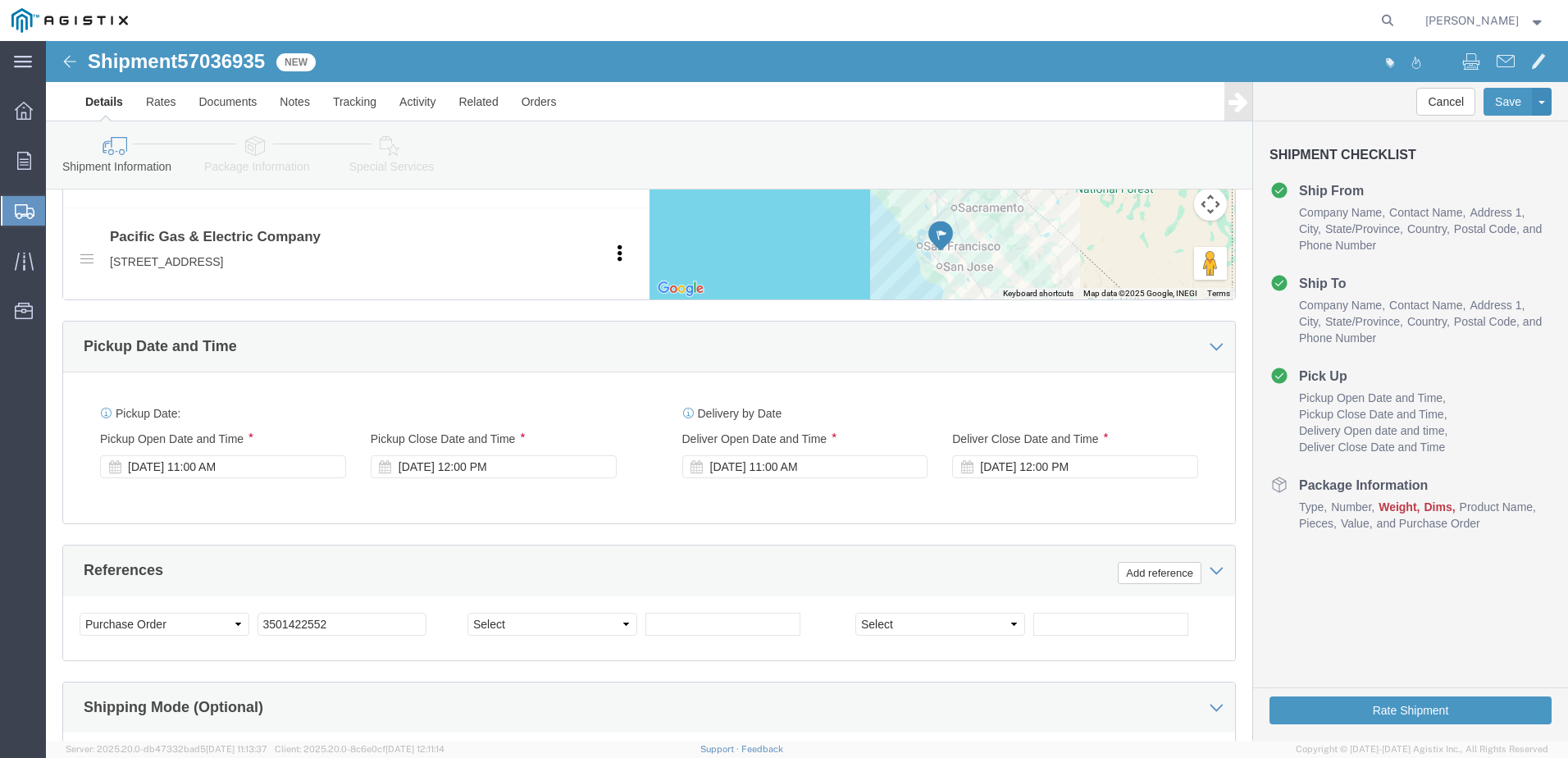
click div "[DATE] 11:00 AM"
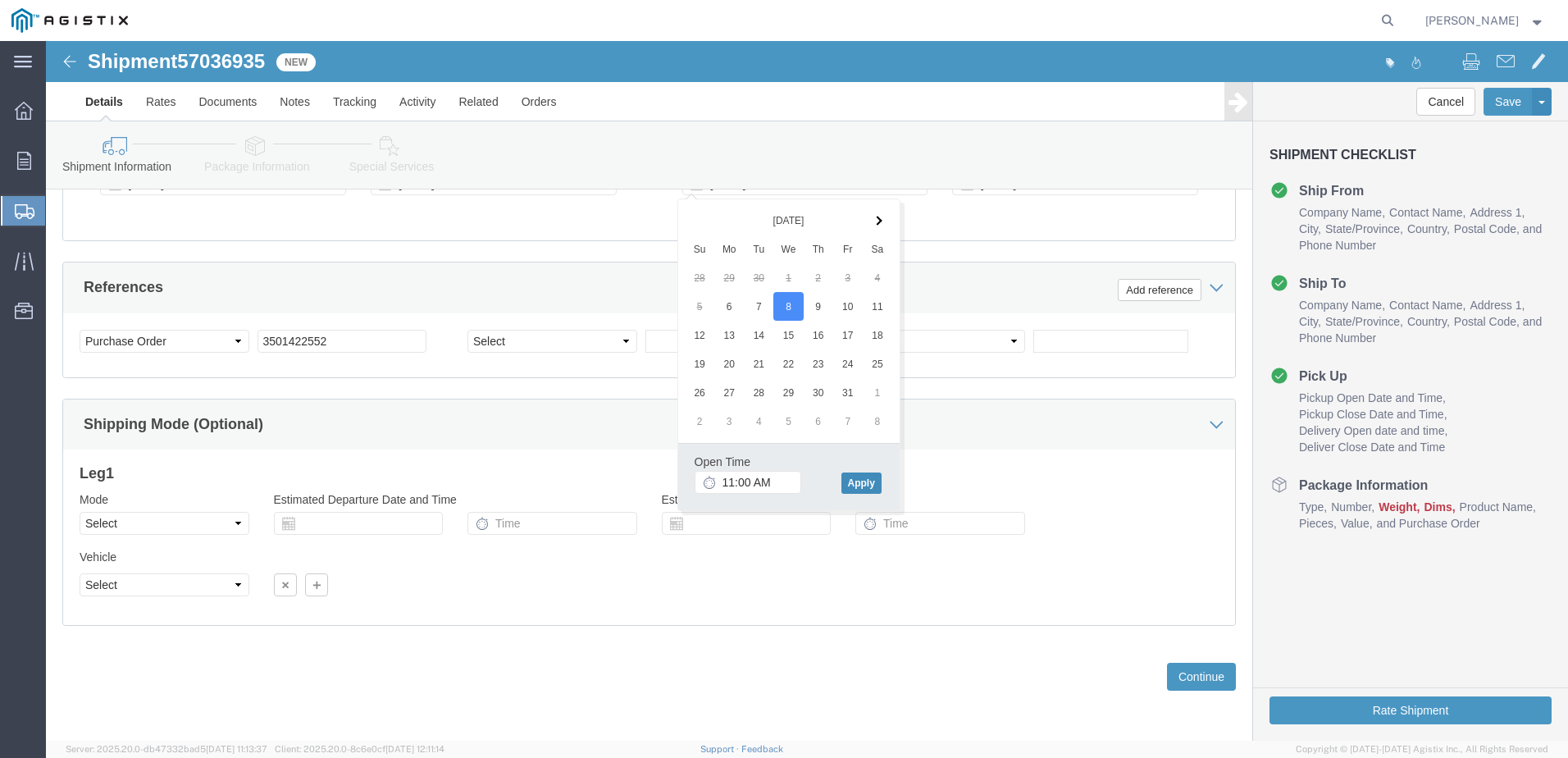
click button "Apply"
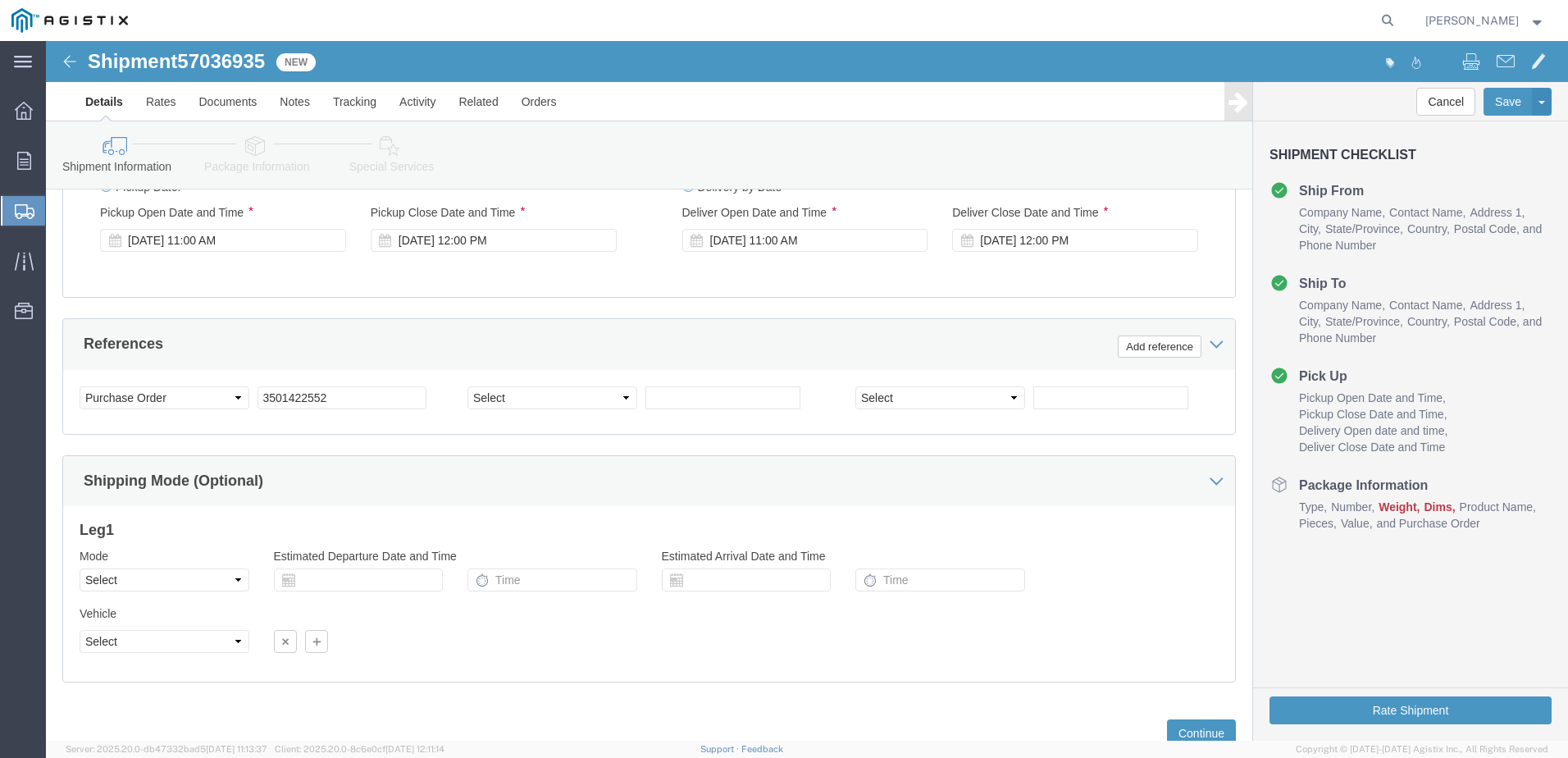
scroll to position [857, 0]
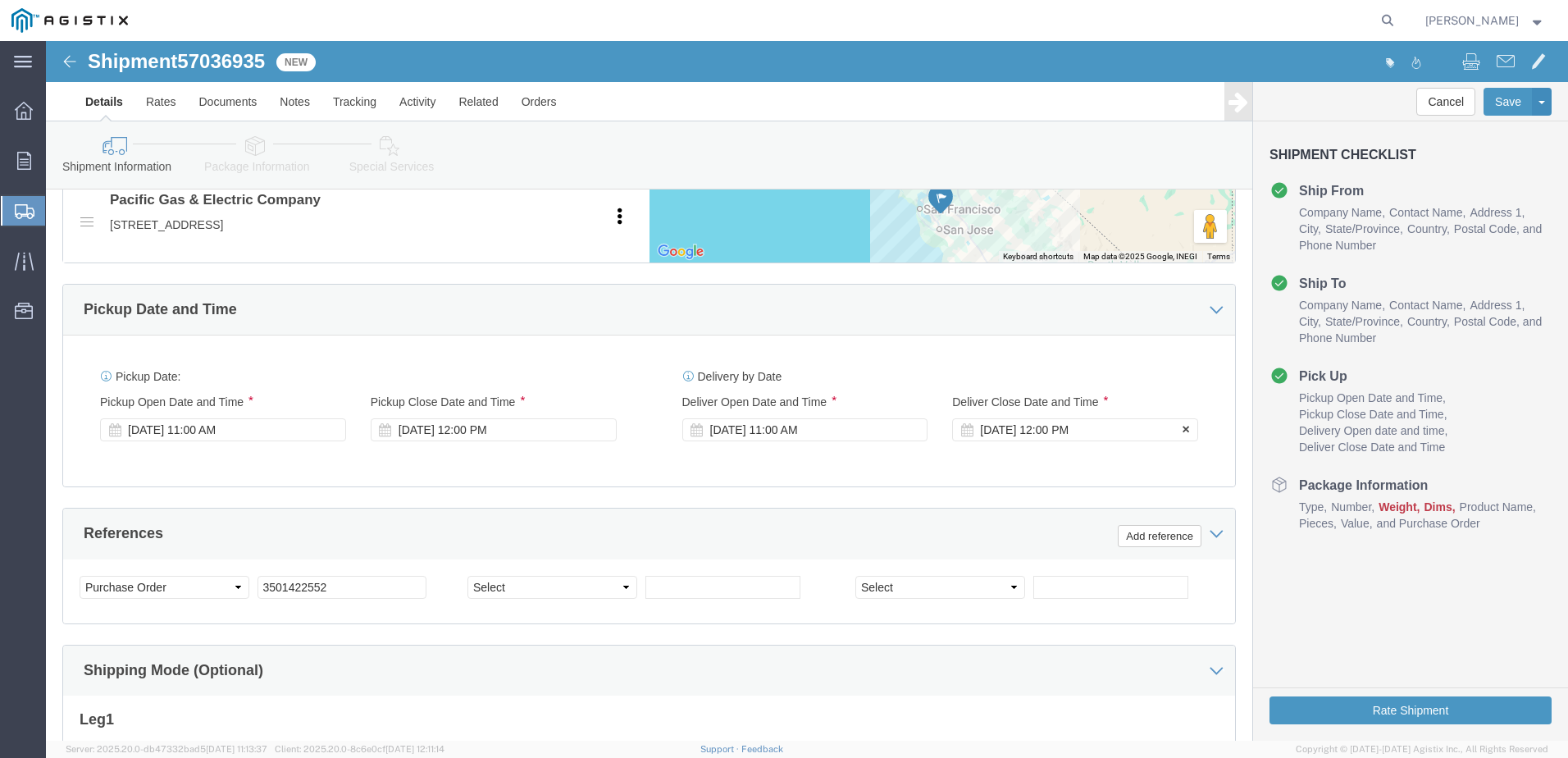
click div "[DATE] 12:00 PM"
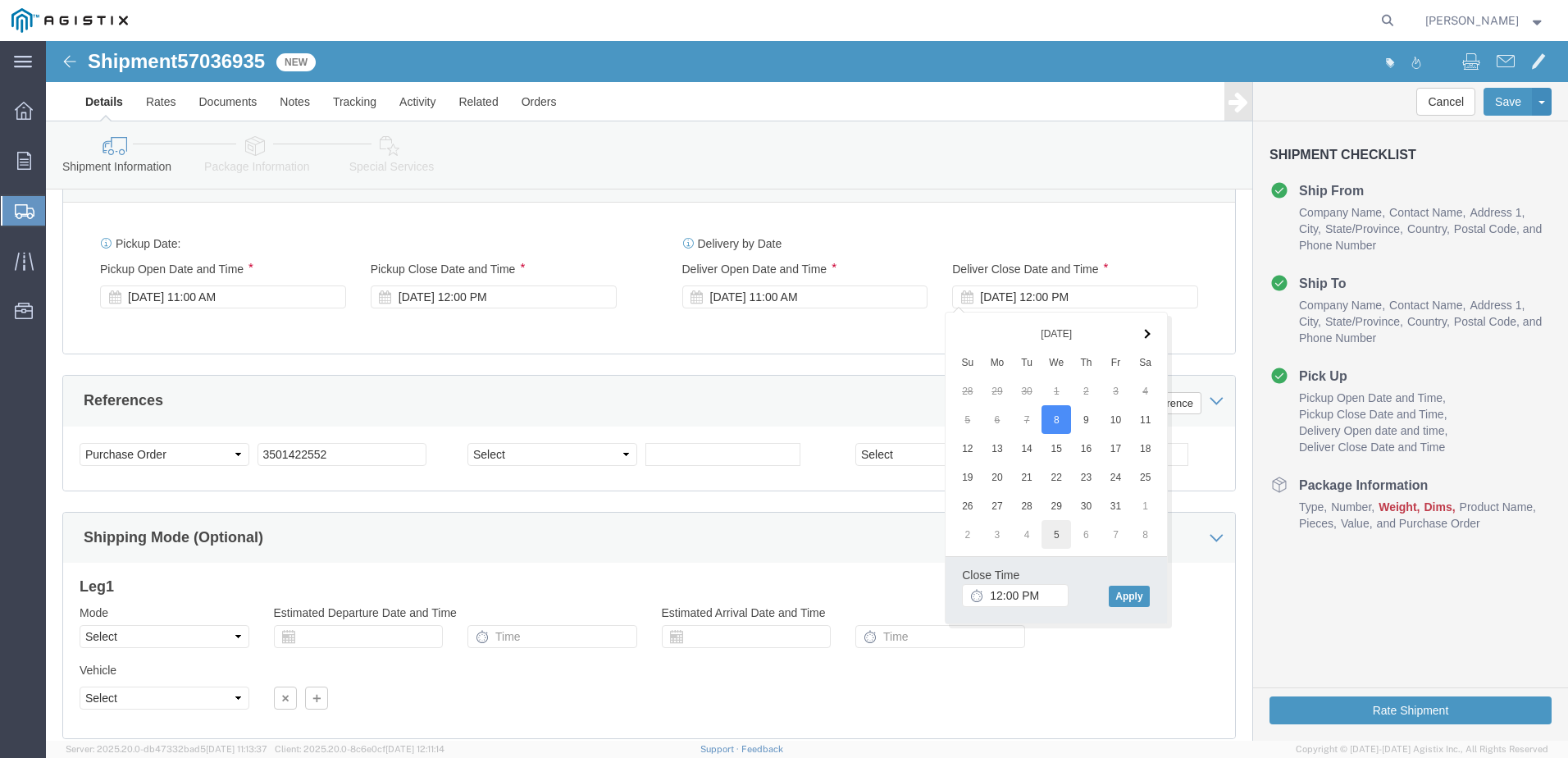
scroll to position [1102, 0]
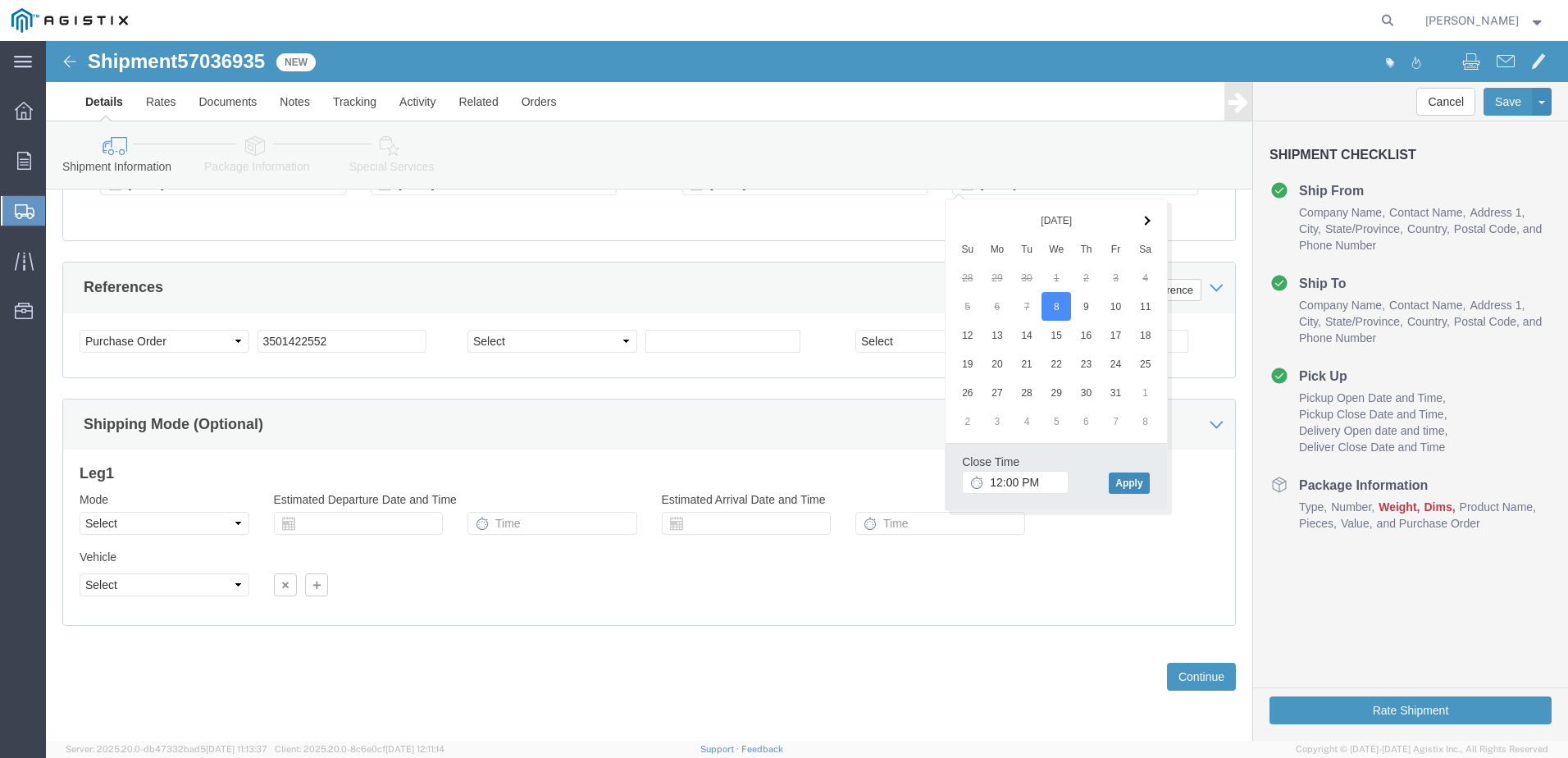
click button "Apply"
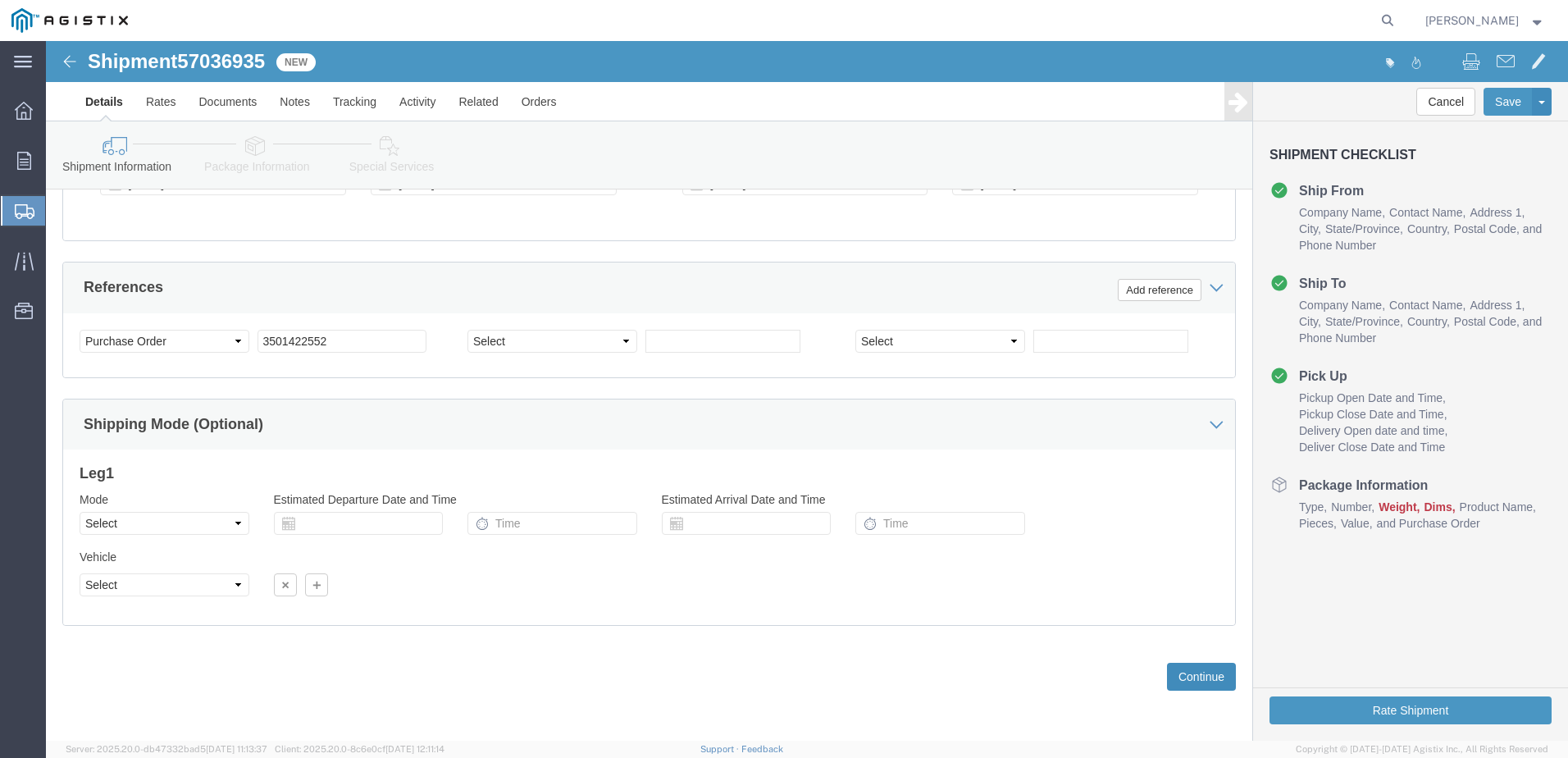
click button "Continue"
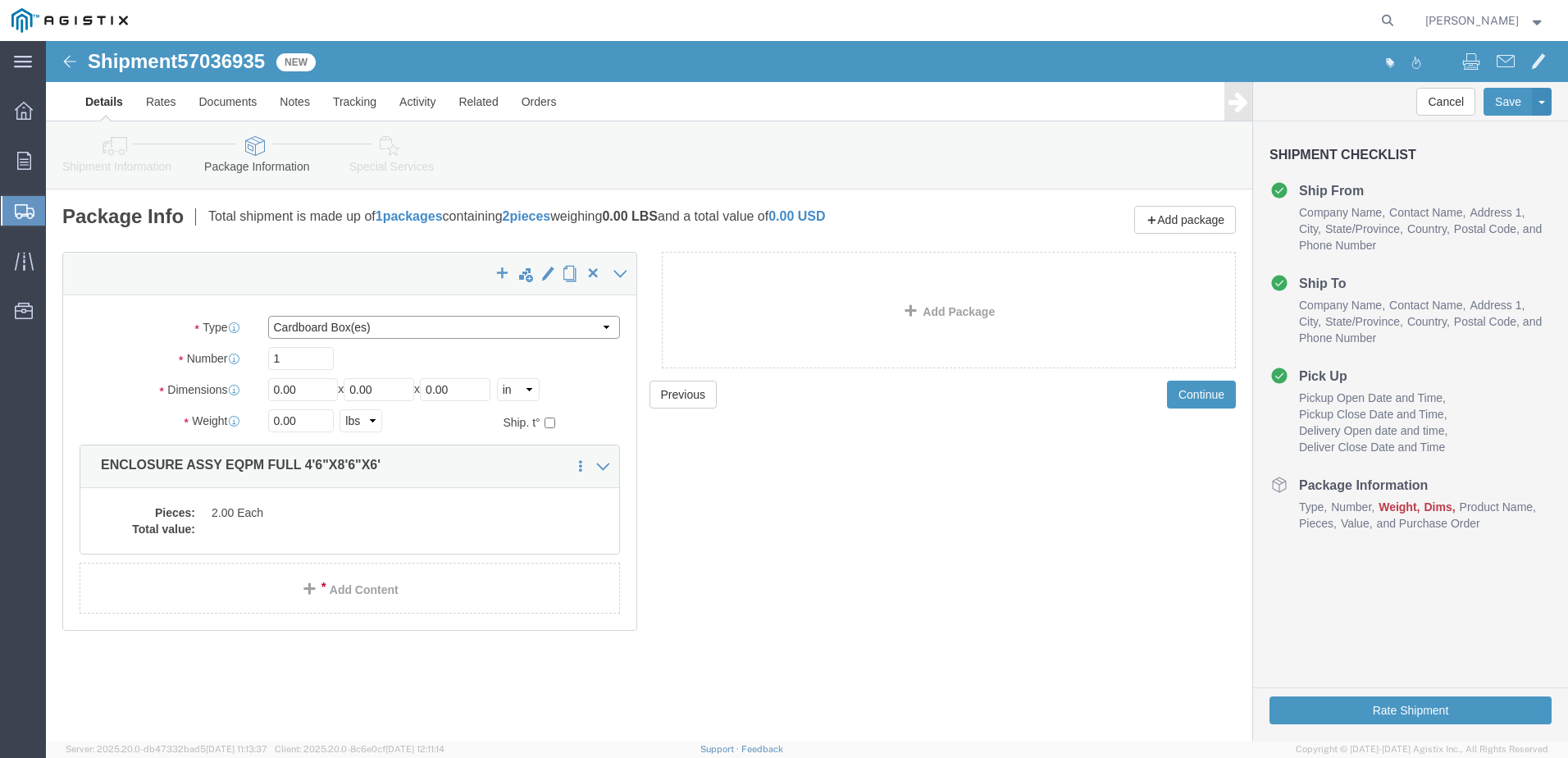
click select "Select Bulk Bundle(s) Cardboard Box(es) Carton(s) Crate(s) Drum(s) (Fiberboard)…"
select select "YRPK"
click select "Select Bulk Bundle(s) Cardboard Box(es) Carton(s) Crate(s) Drum(s) (Fiberboard)…"
click input "0.00"
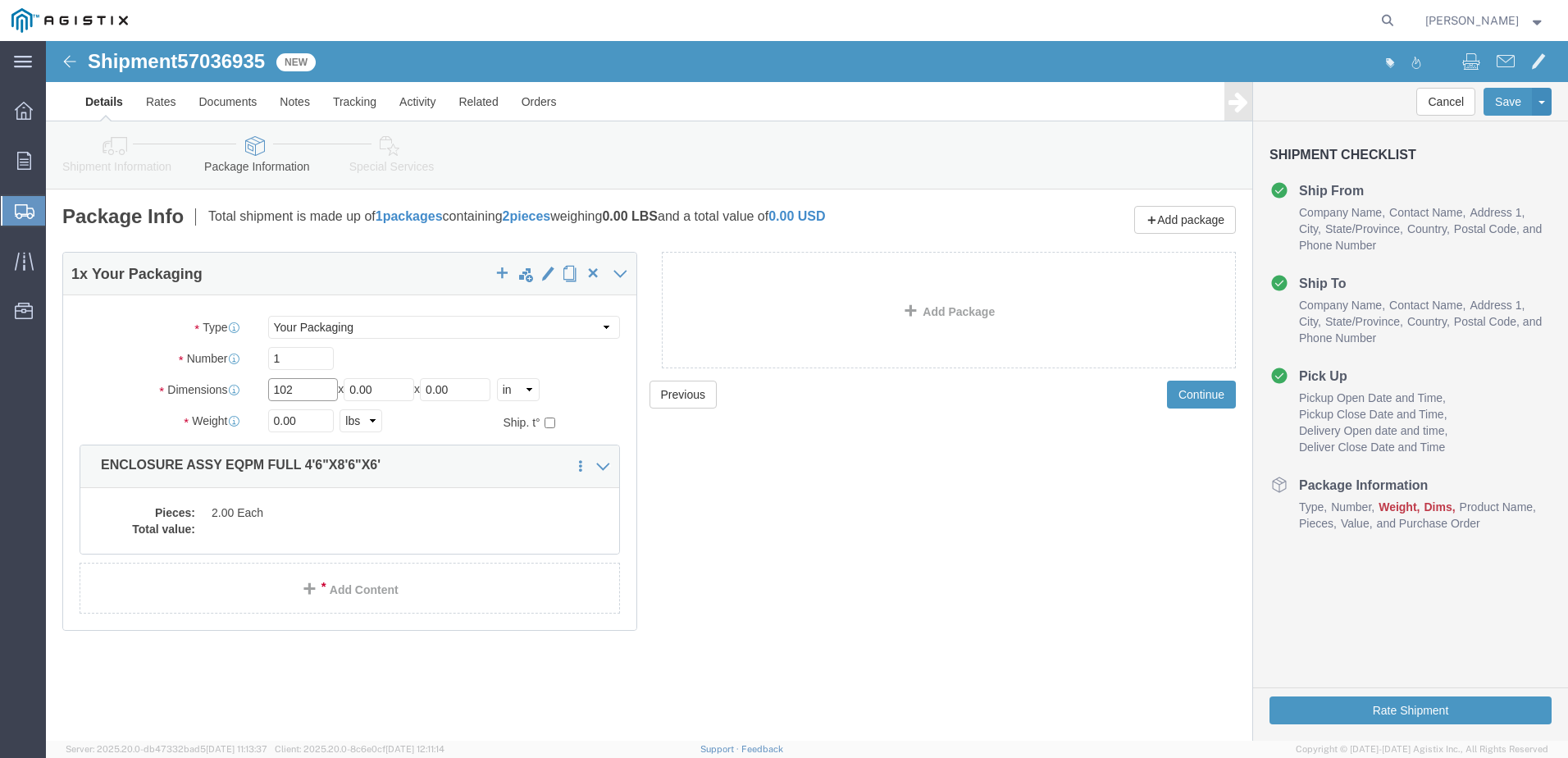
type input "102"
type input "54"
type input "72"
click input "0.00"
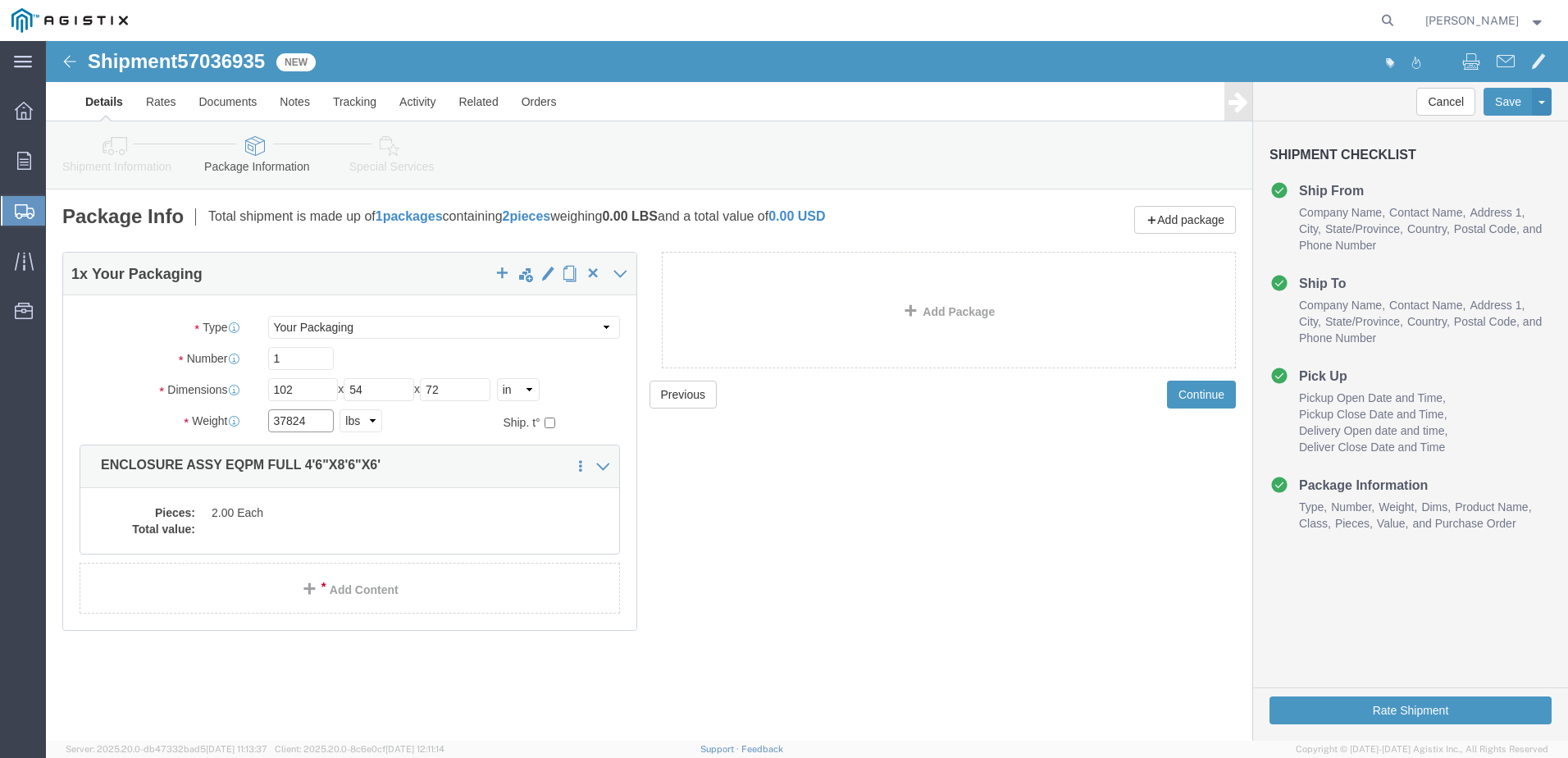
type input "37824"
click div "Pieces: 2.00 Each Total value:"
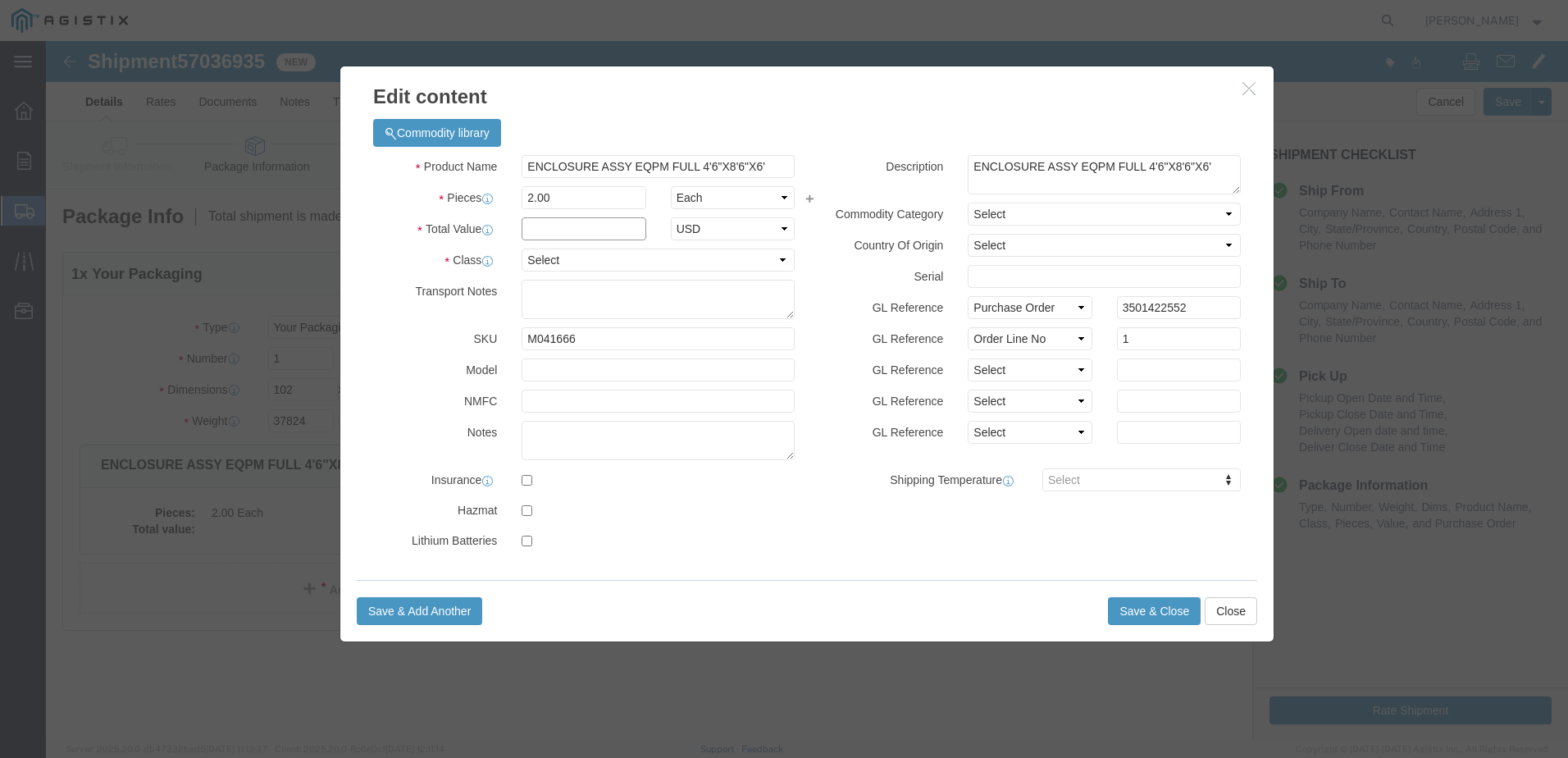
click input "text"
type input "1"
click select "Select 50 55 60 65 70 85 92.5 100 125 175 250 300 400"
select select "55"
click select "Select 50 55 60 65 70 85 92.5 100 125 175 250 300 400"
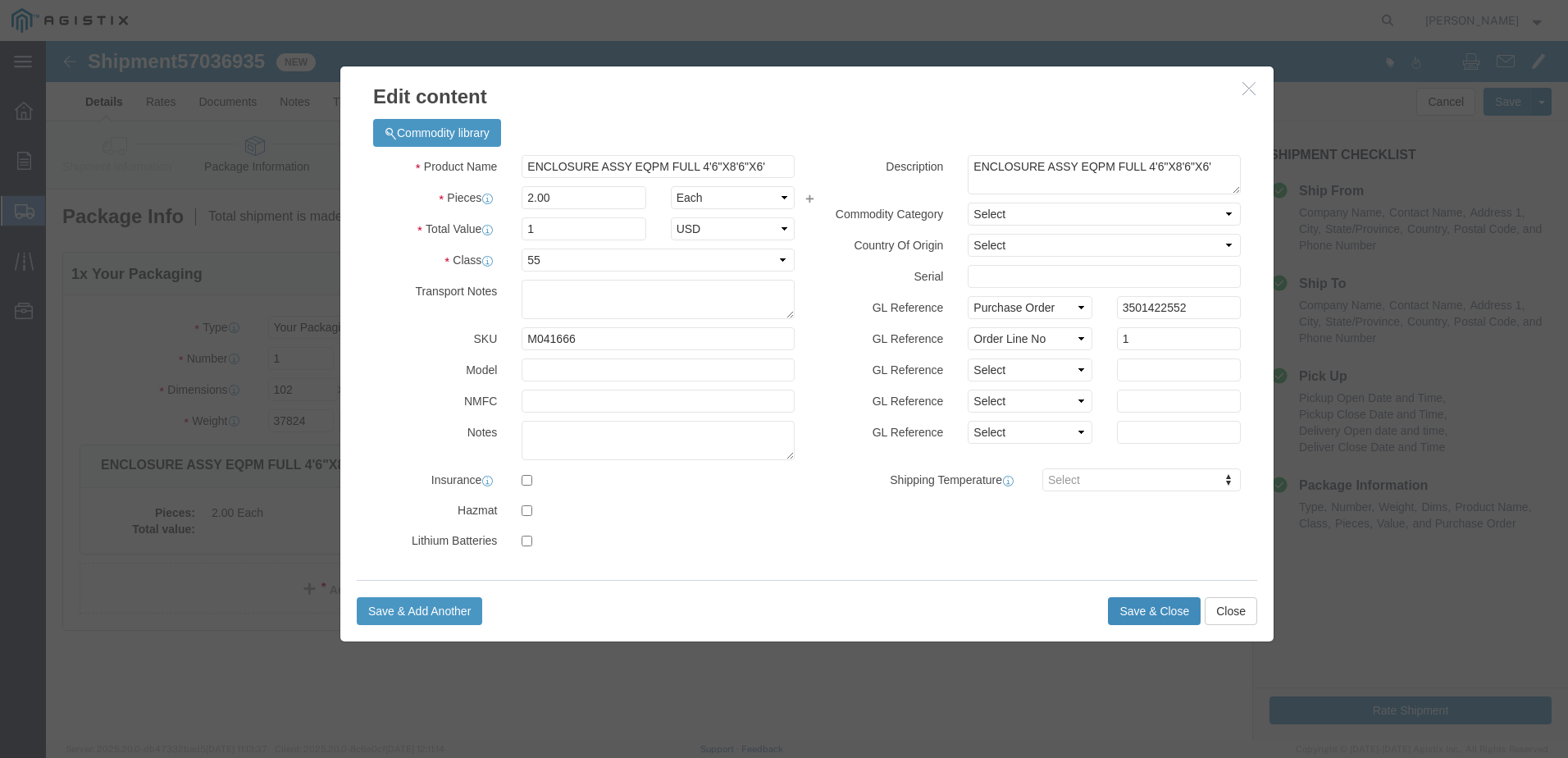
click button "Save & Close"
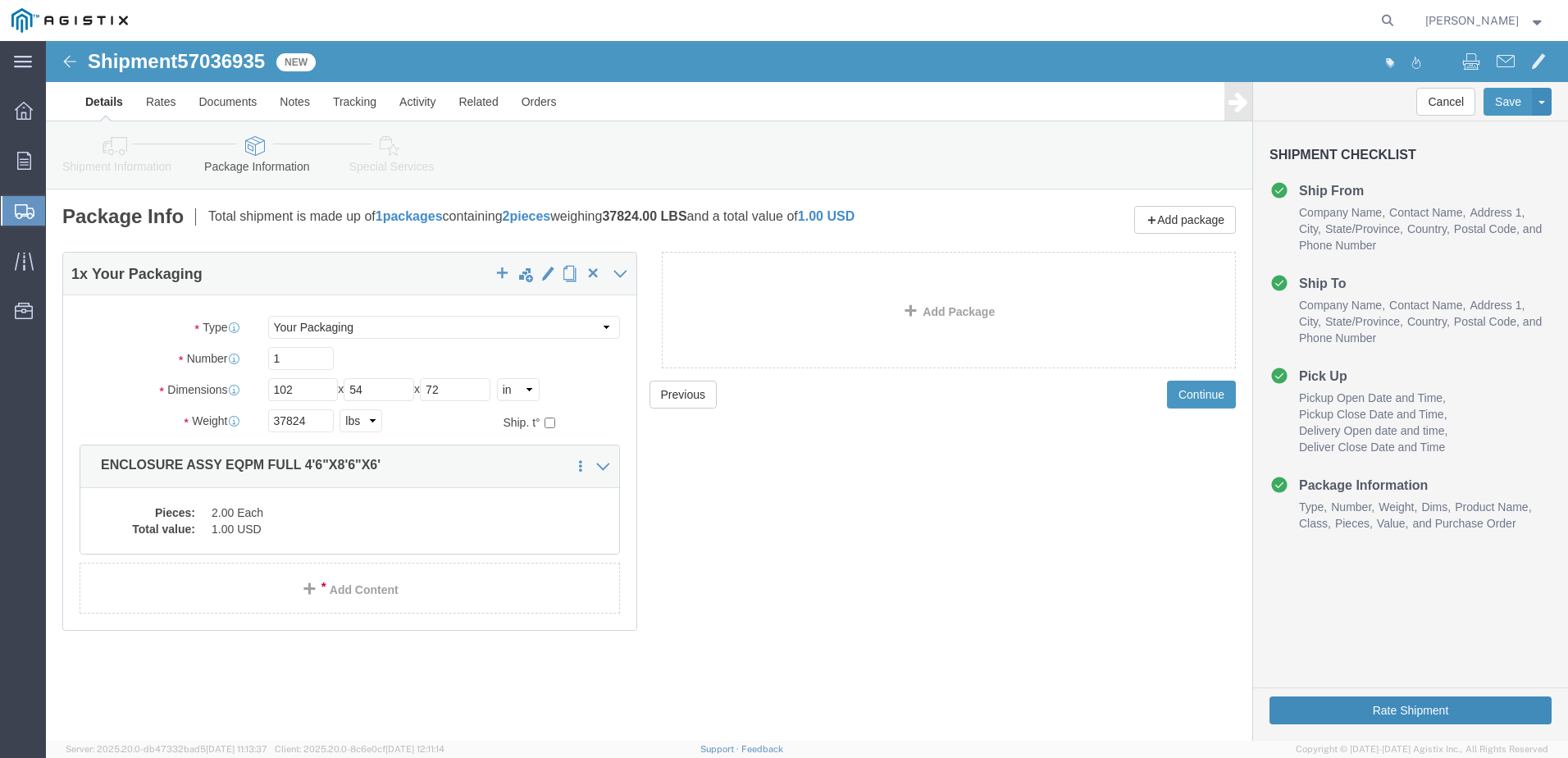
click button "Rate Shipment"
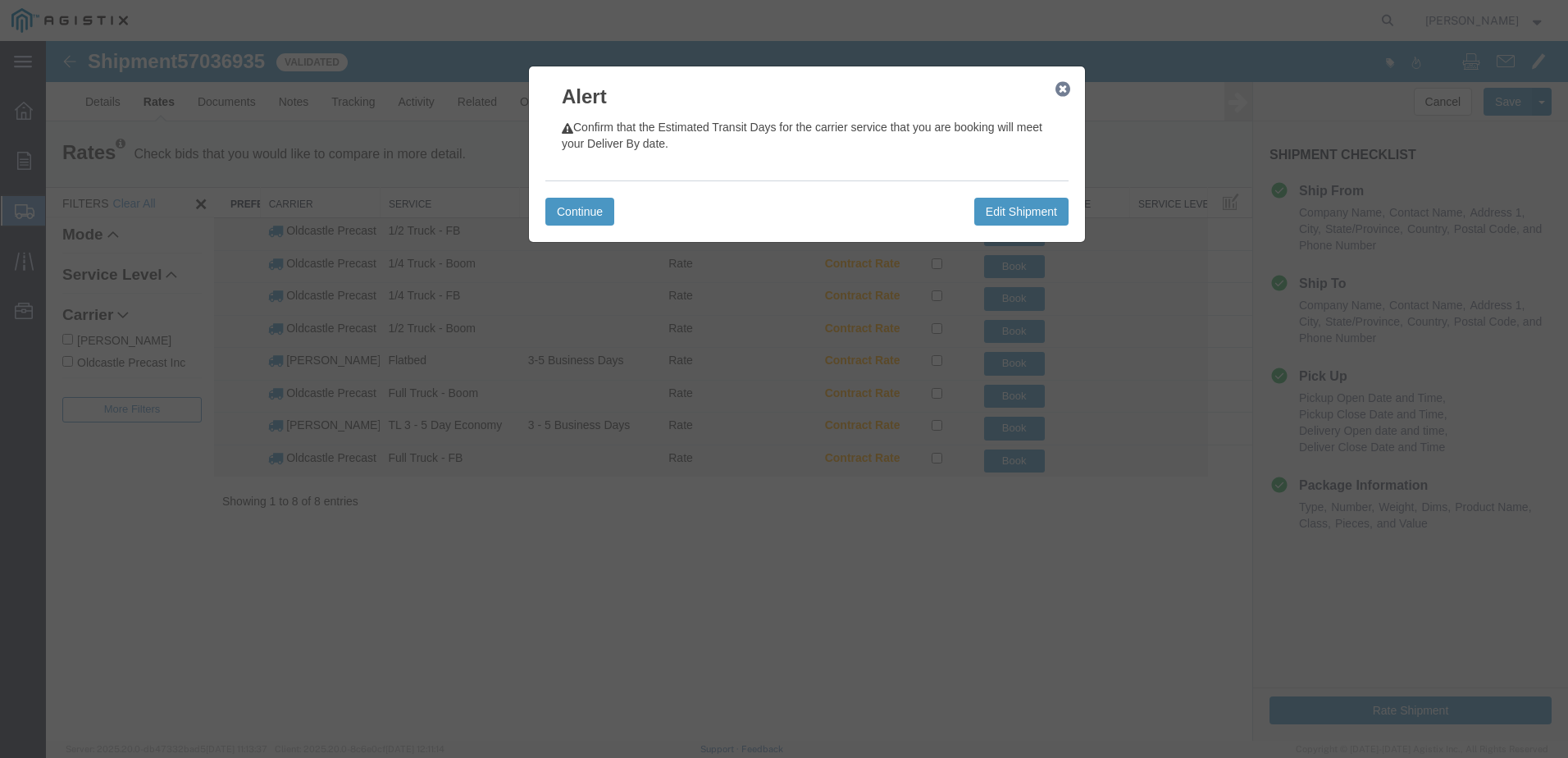
click at [1064, 89] on icon "button" at bounding box center [1063, 89] width 15 height 13
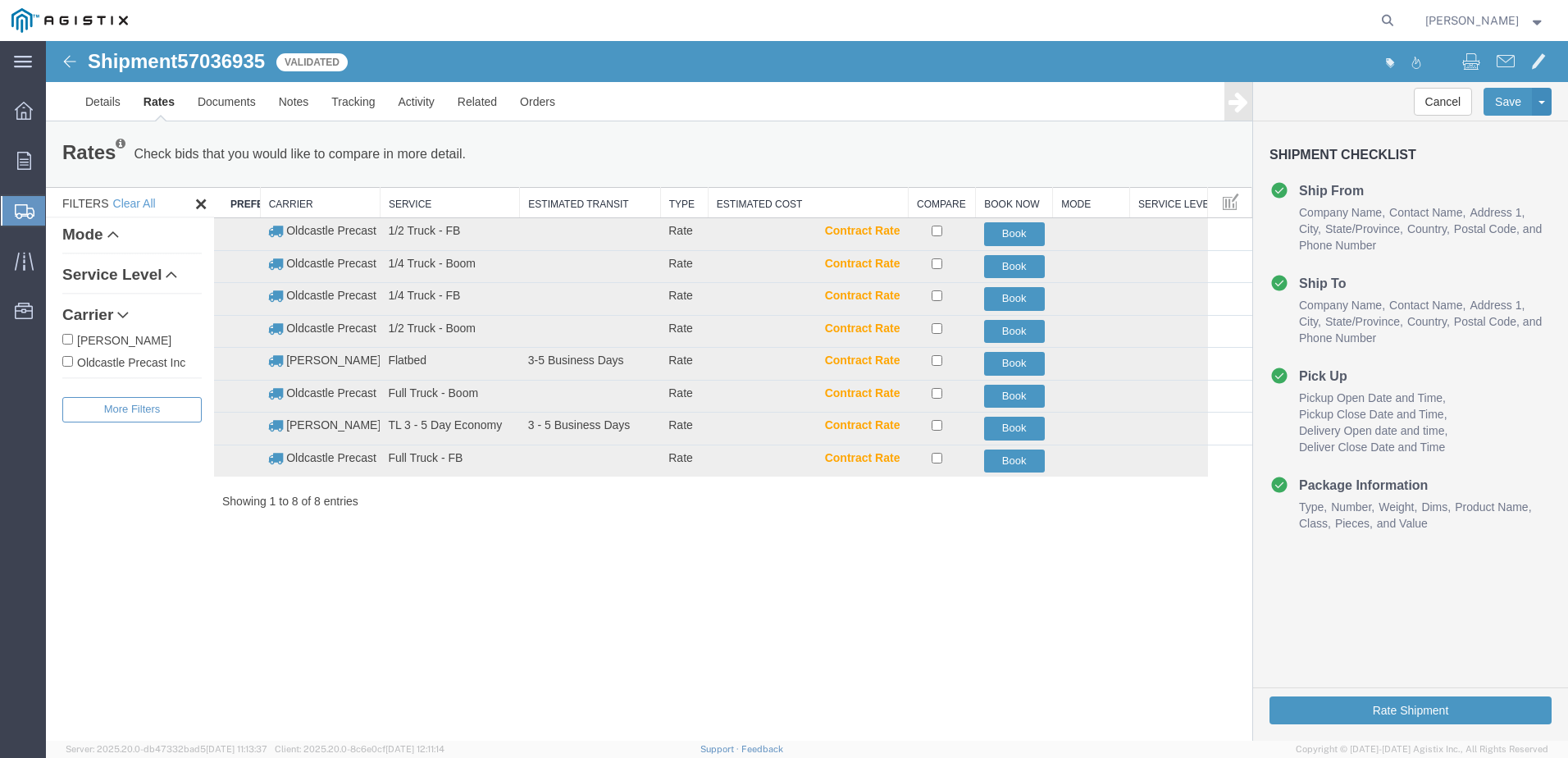
click at [145, 365] on label "Oldcastle Precast Inc" at bounding box center [132, 361] width 140 height 18
click at [73, 365] on input "Oldcastle Precast Inc" at bounding box center [68, 360] width 10 height 10
checkbox input "true"
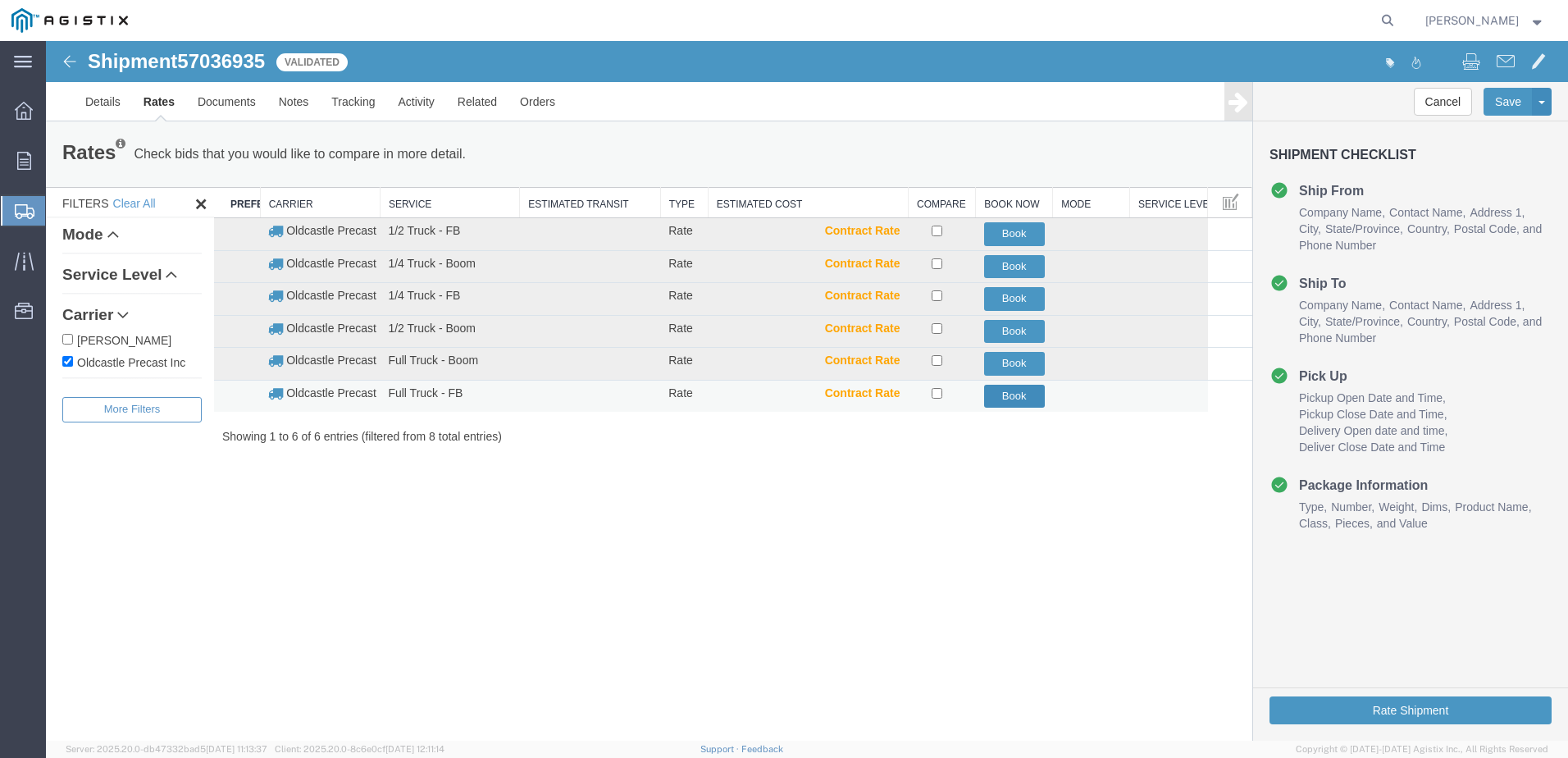
click at [1009, 391] on button "Book" at bounding box center [1014, 396] width 61 height 24
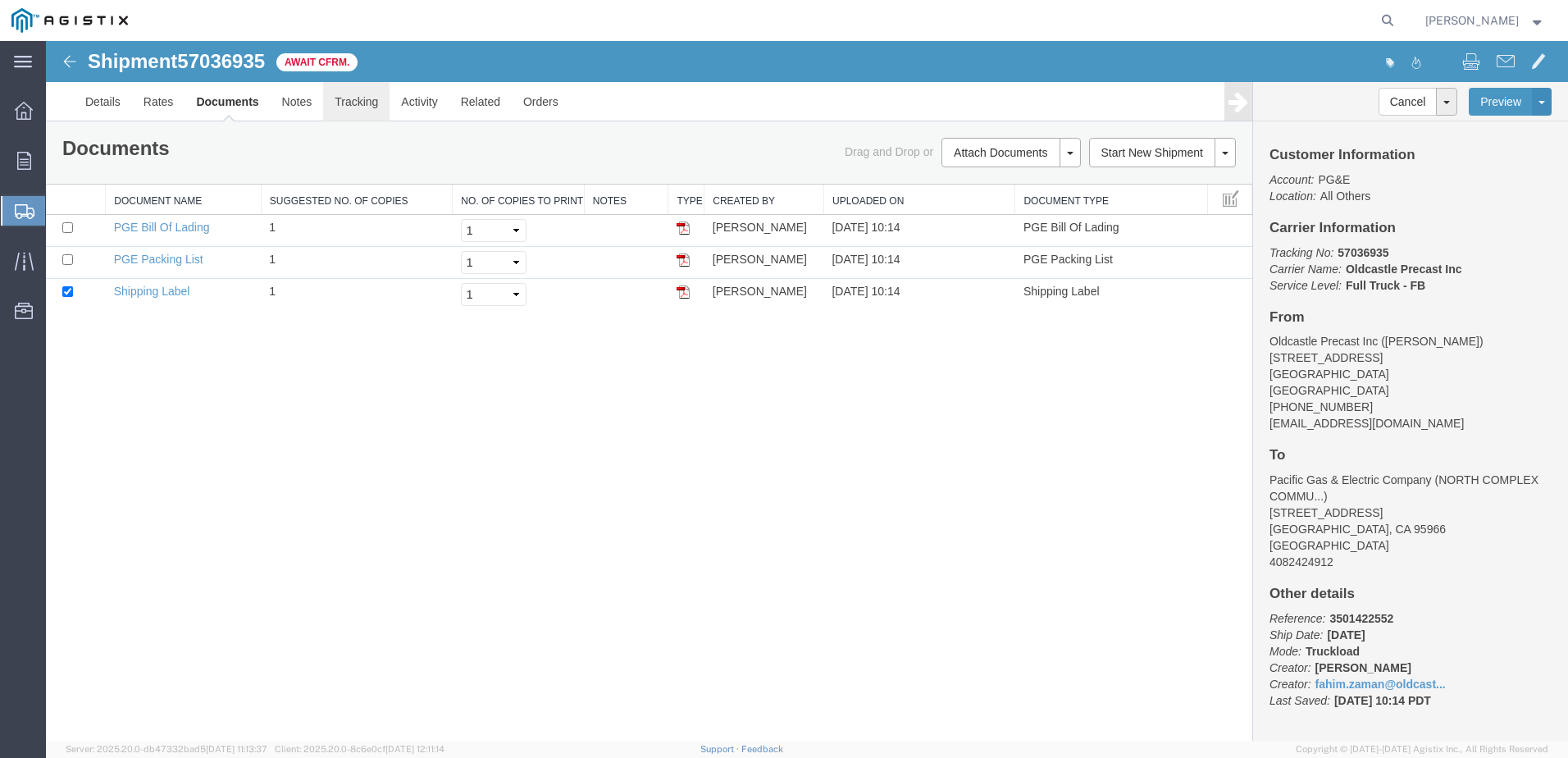
click at [358, 104] on link "Tracking" at bounding box center [357, 101] width 67 height 39
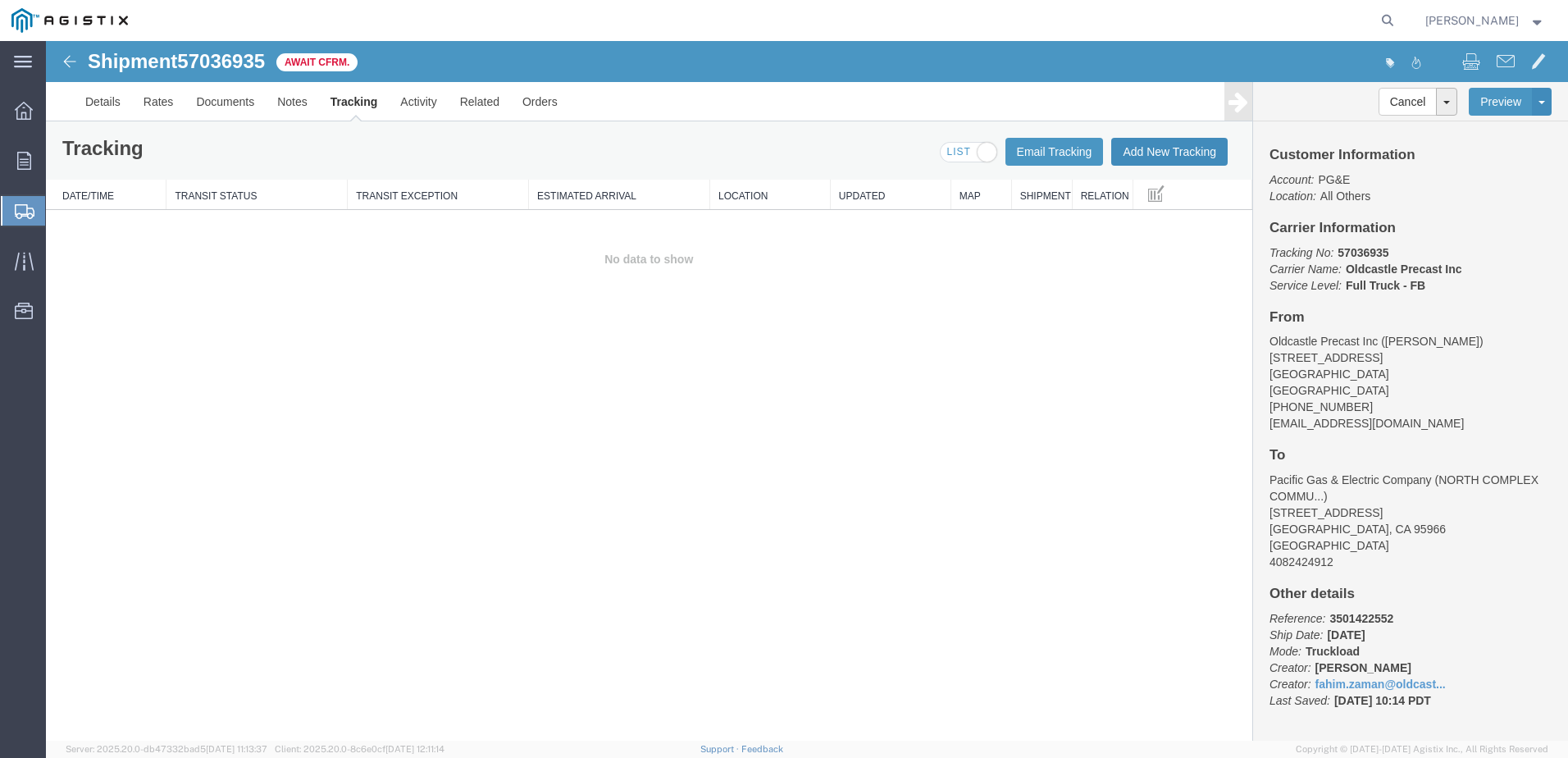
click at [1193, 157] on button "Add New Tracking" at bounding box center [1169, 151] width 116 height 28
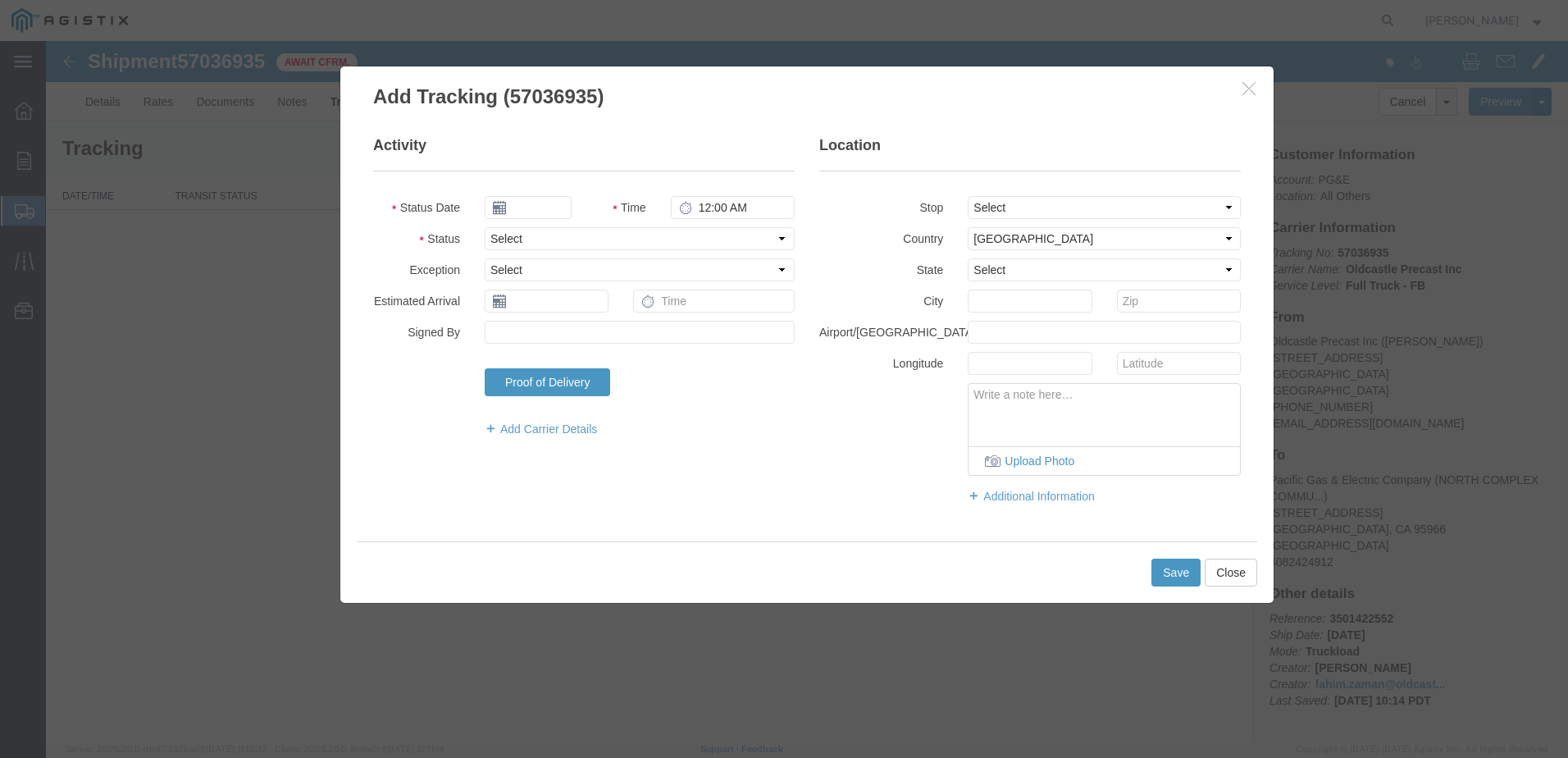
type input "[DATE]"
type input "11:00 AM"
click at [523, 241] on select "Select Arrival Notice Available Arrival Notice Imported Arrive at Delivery Loca…" at bounding box center [639, 239] width 310 height 23
select select "DELIVRED"
click at [484, 227] on select "Select Arrival Notice Available Arrival Notice Imported Arrive at Delivery Loca…" at bounding box center [639, 239] width 310 height 23
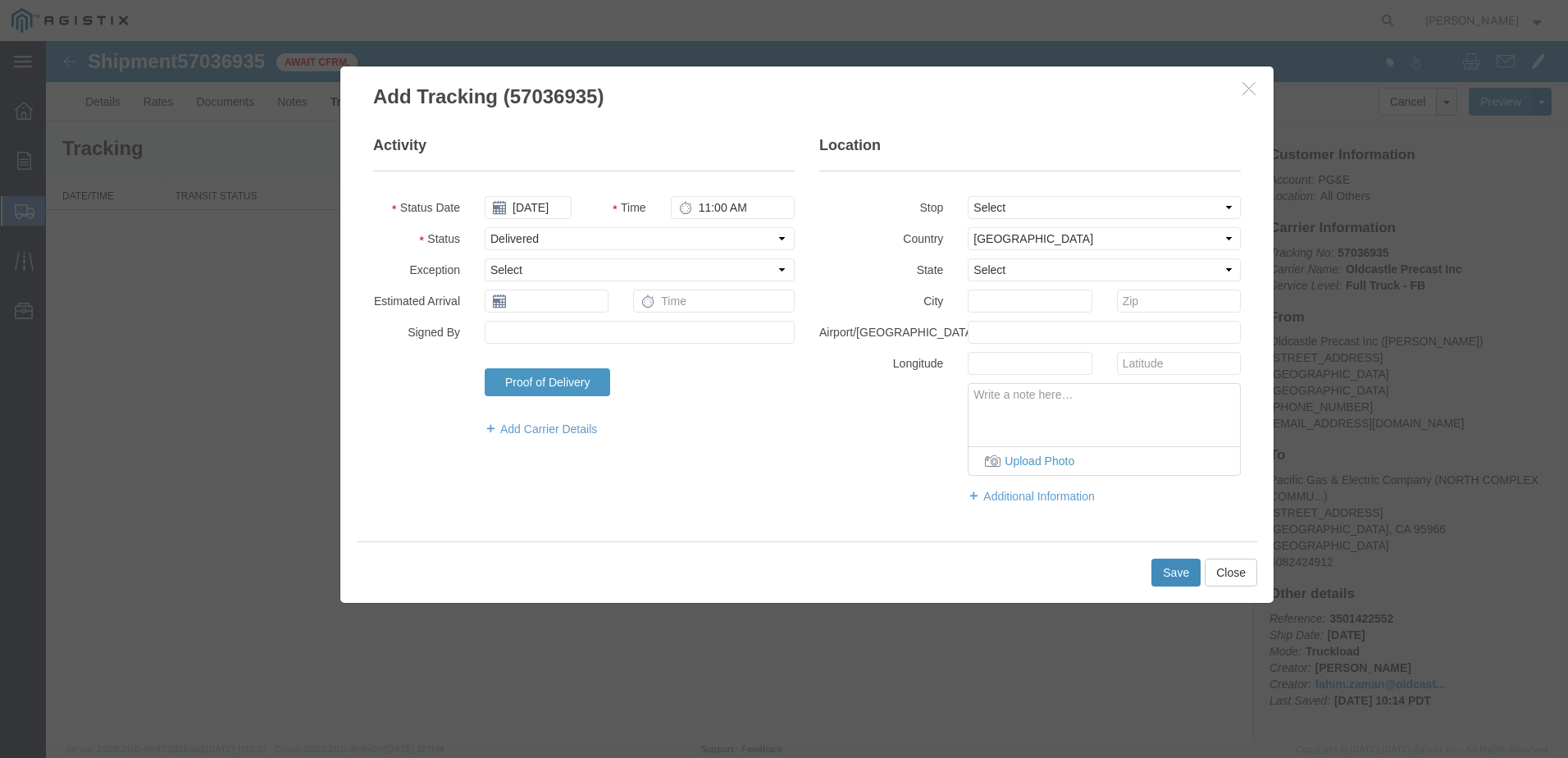
click at [1181, 558] on button "Save" at bounding box center [1176, 572] width 49 height 28
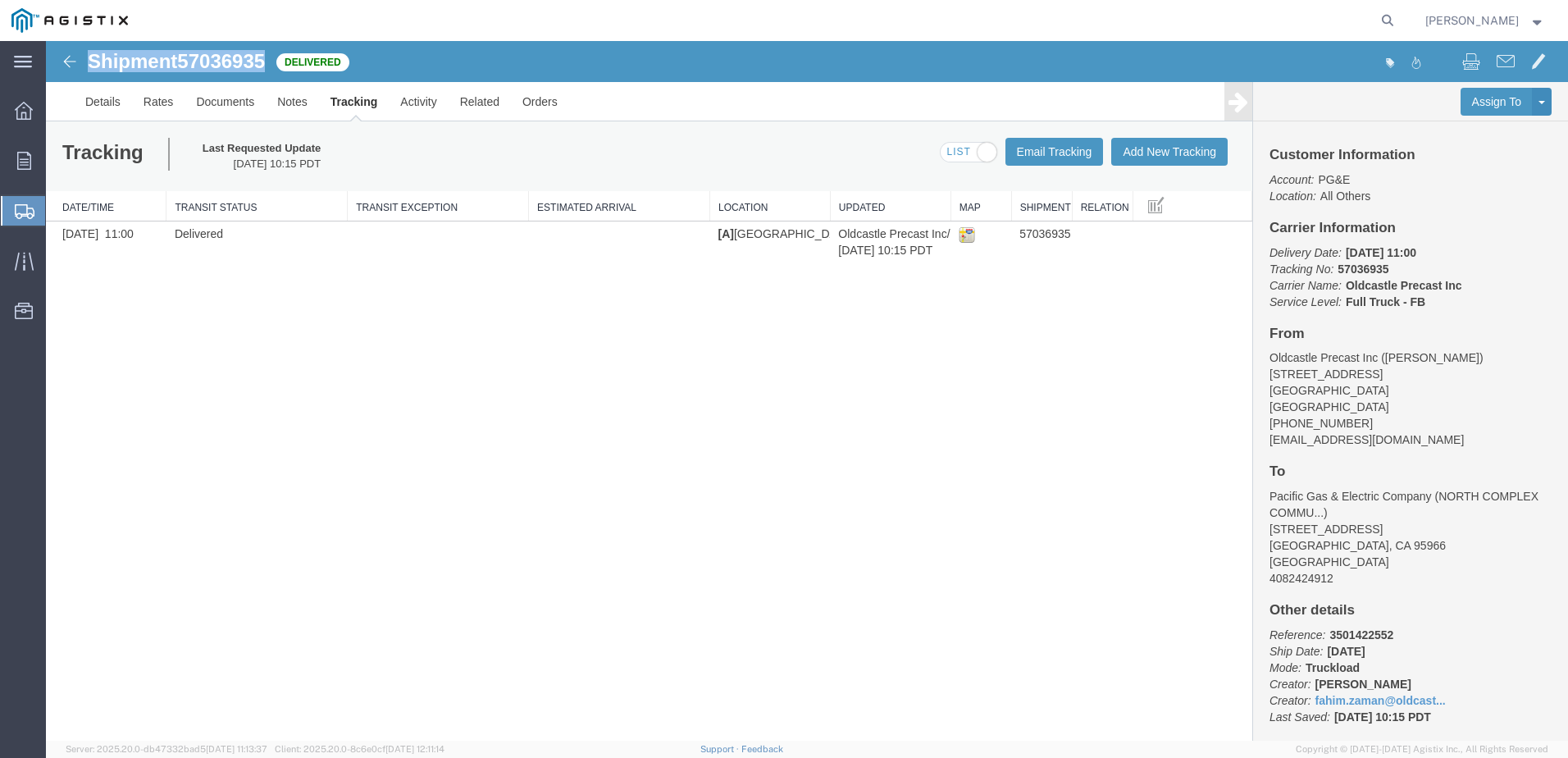
drag, startPoint x: 240, startPoint y: 61, endPoint x: 74, endPoint y: 61, distance: 166.0
click at [74, 61] on div "Shipment 57036935 1 of 1 Delivered" at bounding box center [427, 66] width 759 height 31
copy h1 "Shipment 57036935"
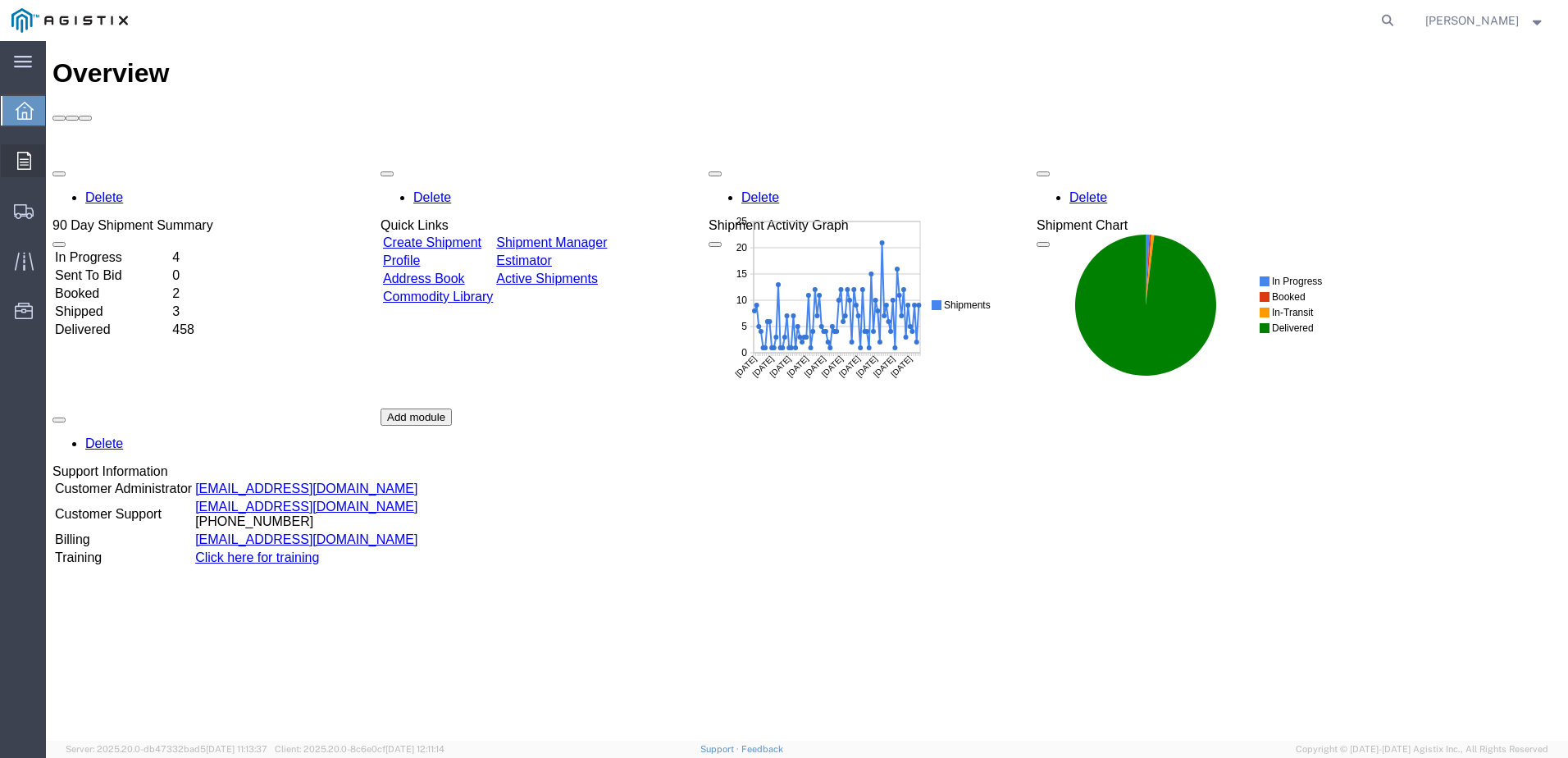
click at [33, 158] on div at bounding box center [24, 161] width 46 height 32
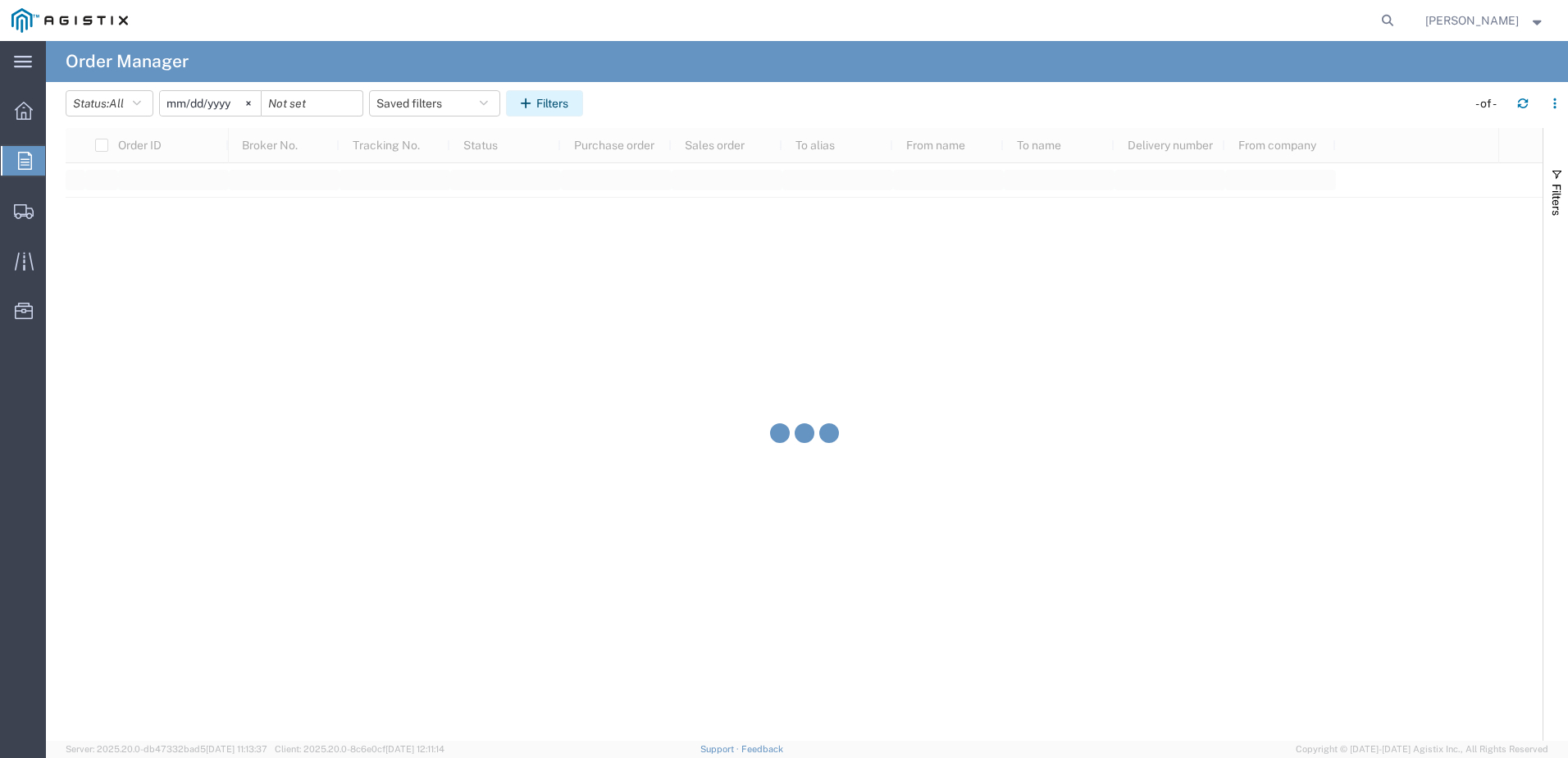
click at [548, 105] on button "Filters" at bounding box center [544, 104] width 77 height 27
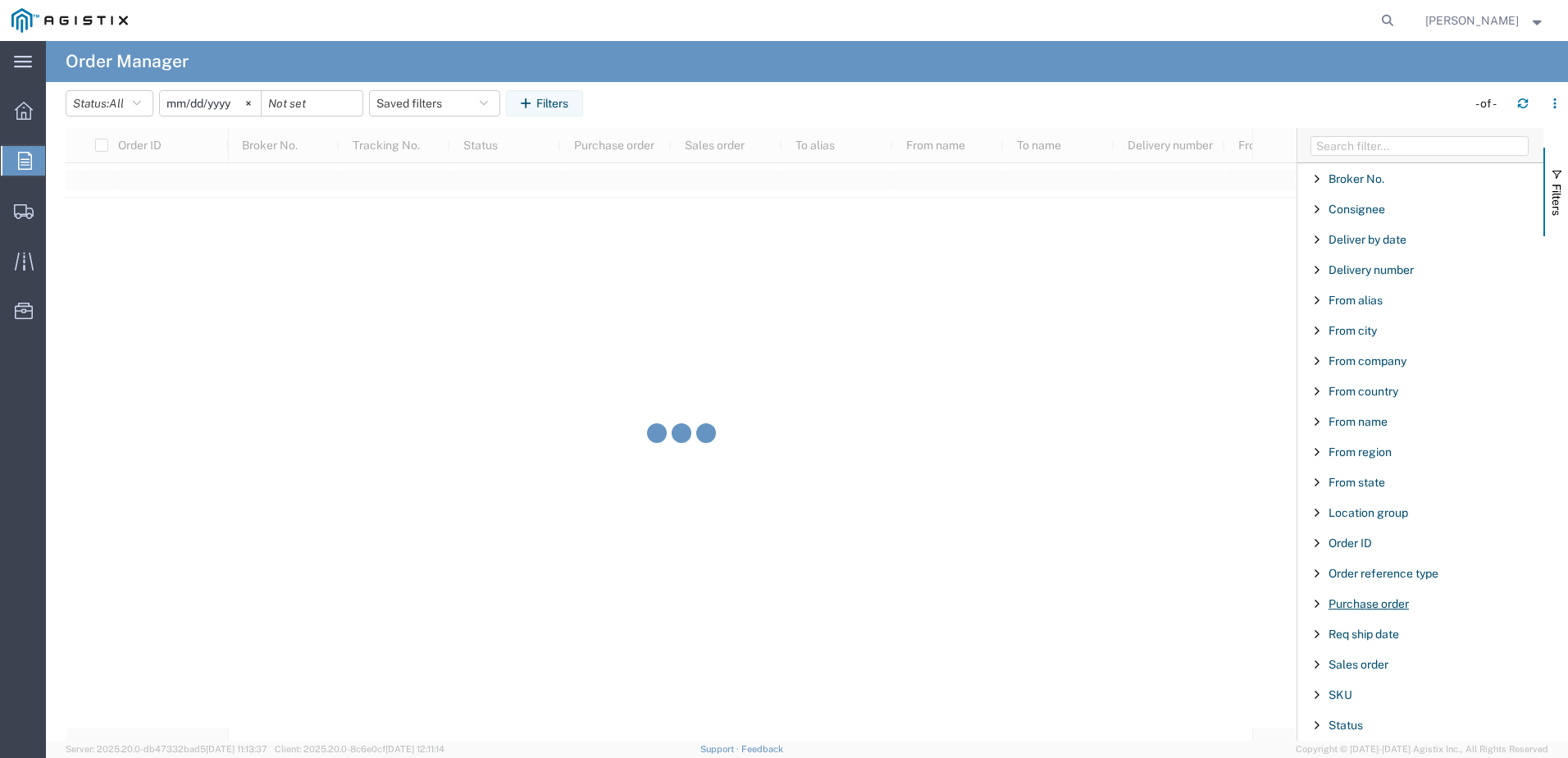
click at [1373, 603] on span "Purchase order" at bounding box center [1369, 604] width 80 height 13
type input "3501422552"
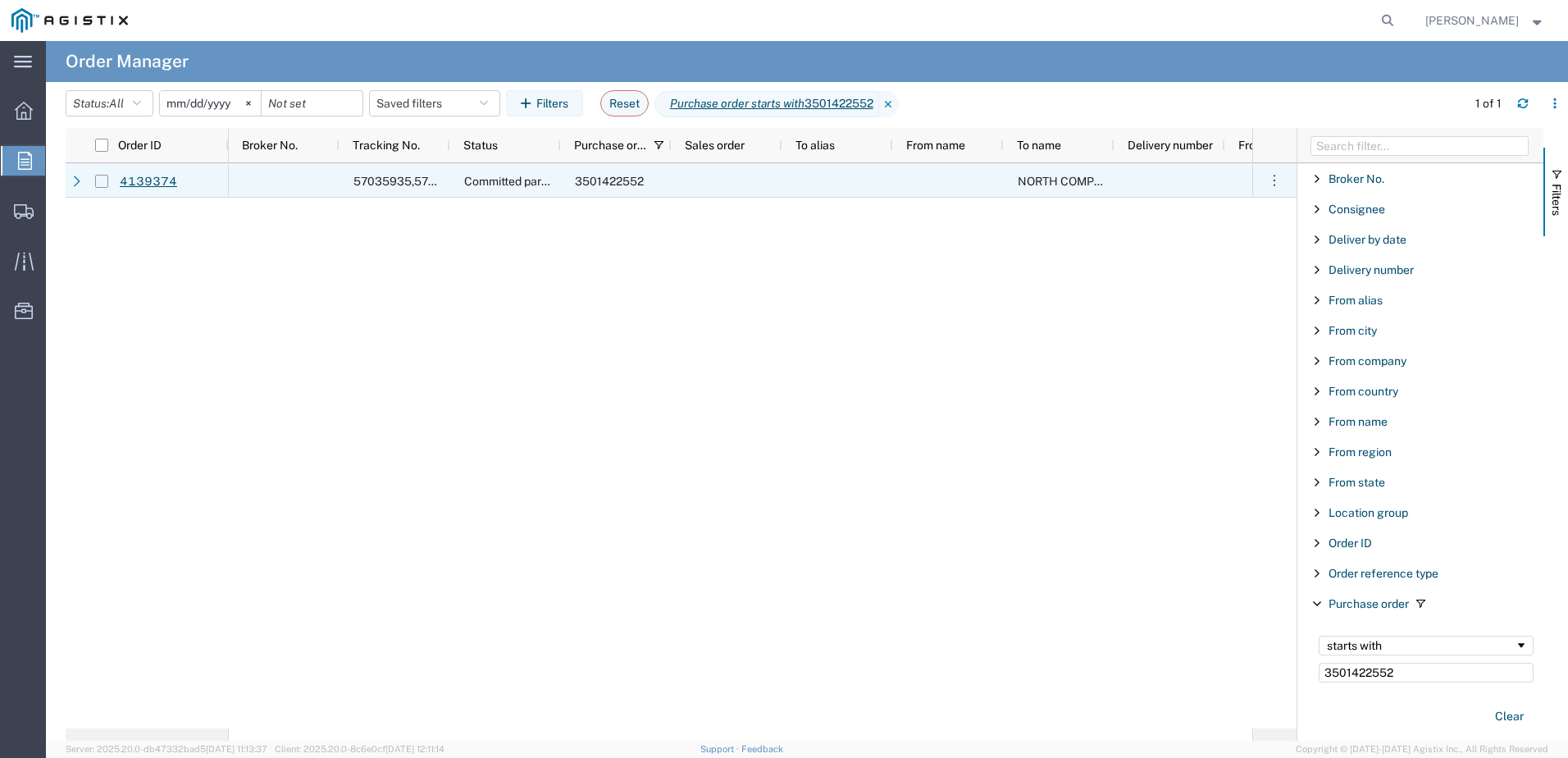
click at [98, 181] on input "Press Space to toggle row selection (unchecked)" at bounding box center [102, 182] width 13 height 13
checkbox input "true"
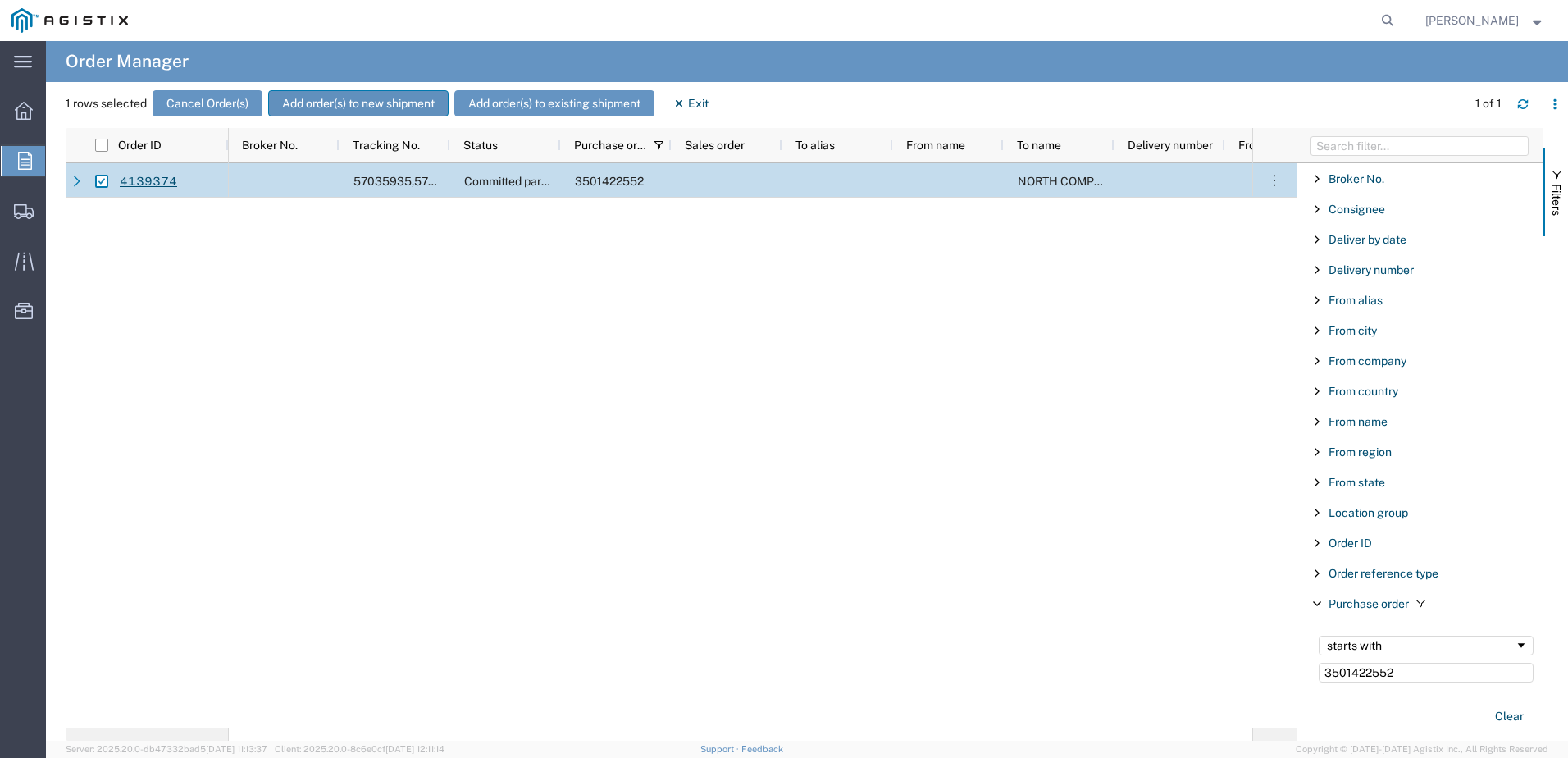
click at [370, 108] on button "Add order(s) to new shipment" at bounding box center [359, 104] width 181 height 27
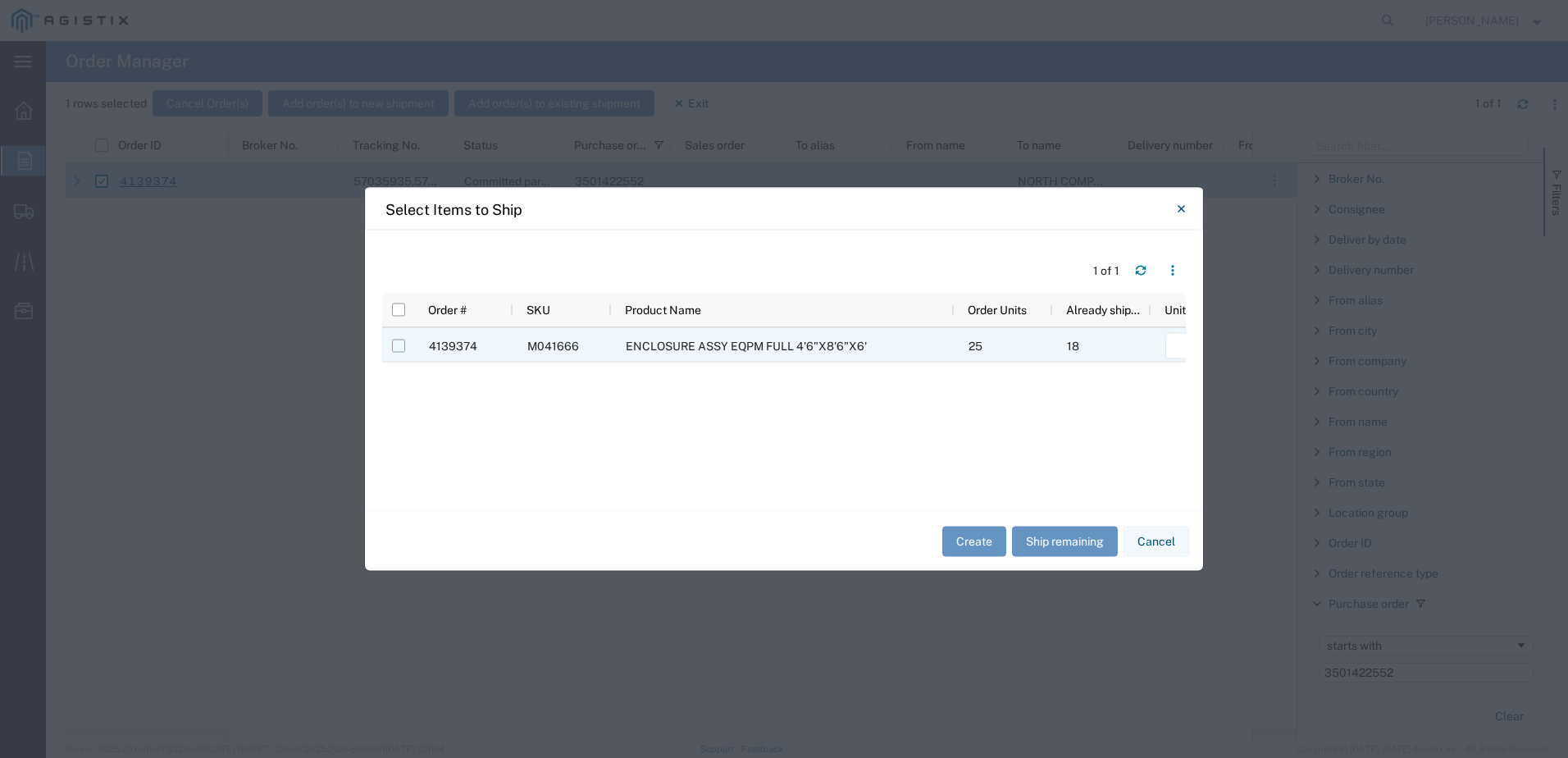
click at [397, 343] on input "Press Space to toggle row selection (unchecked)" at bounding box center [399, 346] width 13 height 13
checkbox input "true"
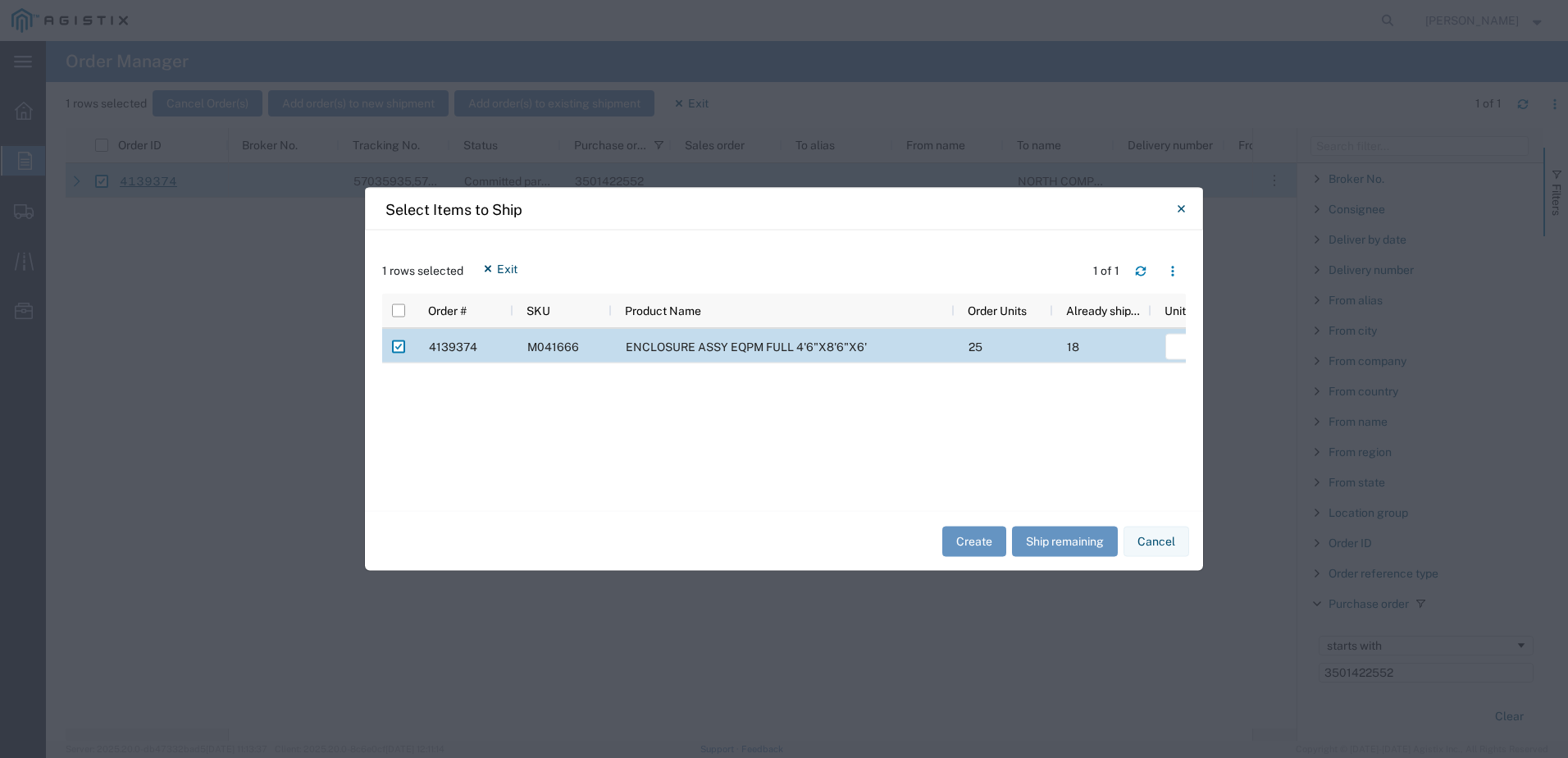
drag, startPoint x: 714, startPoint y: 478, endPoint x: 1047, endPoint y: 478, distance: 333.0
click at [1047, 478] on div "4139374 M041666 ENCLOSURE ASSY EQPM FULL 4'6"X8'6"X6' 25 18 Select Purchase Ord…" at bounding box center [784, 405] width 804 height 152
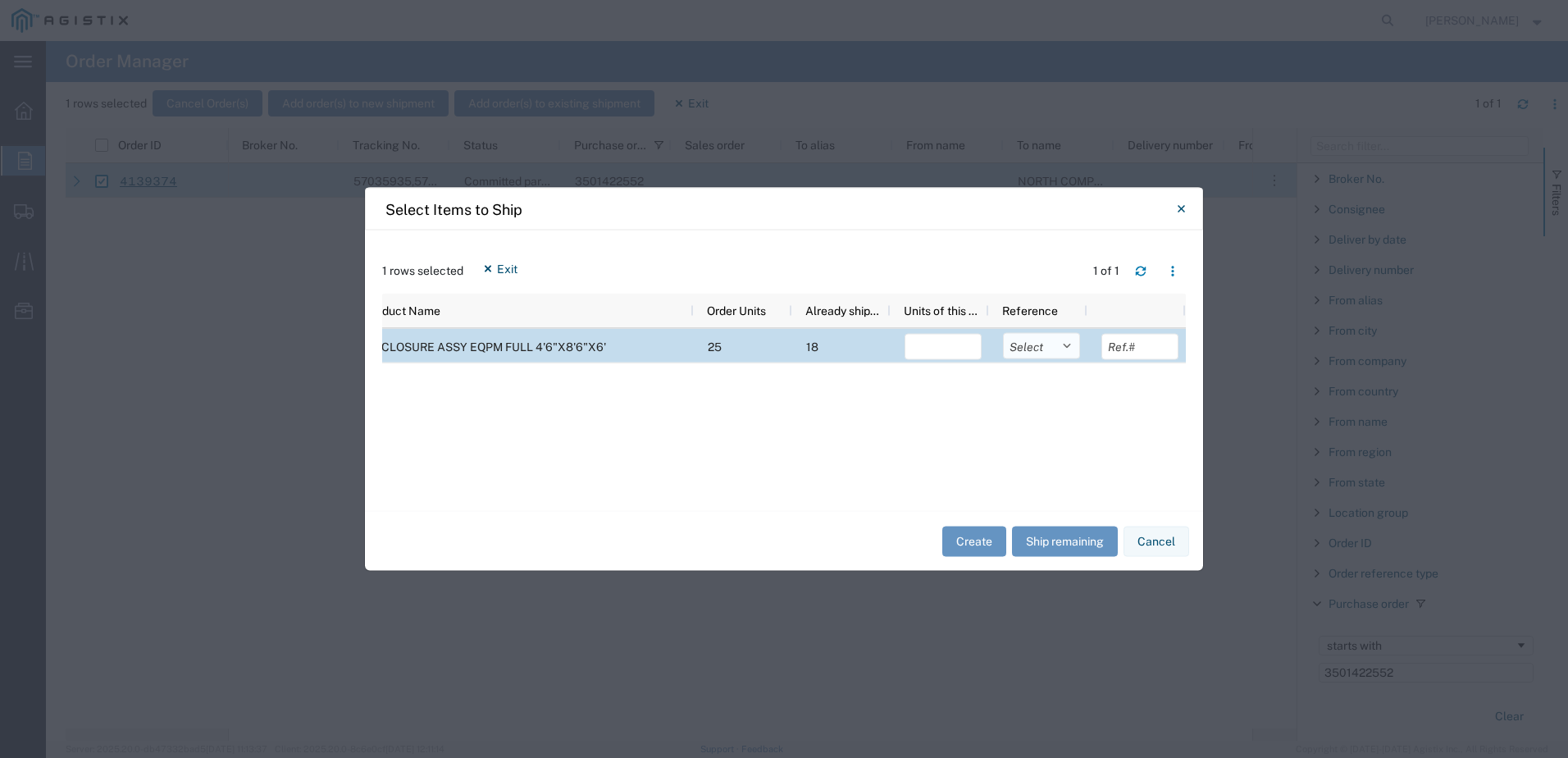
click at [1055, 354] on select "Select Purchase Order Delivery Number" at bounding box center [1041, 346] width 77 height 27
select select "PURCHORD"
click at [1003, 333] on select "Select Purchase Order Delivery Number" at bounding box center [1041, 346] width 77 height 27
click at [971, 352] on input "number" at bounding box center [943, 347] width 77 height 27
type input "2"
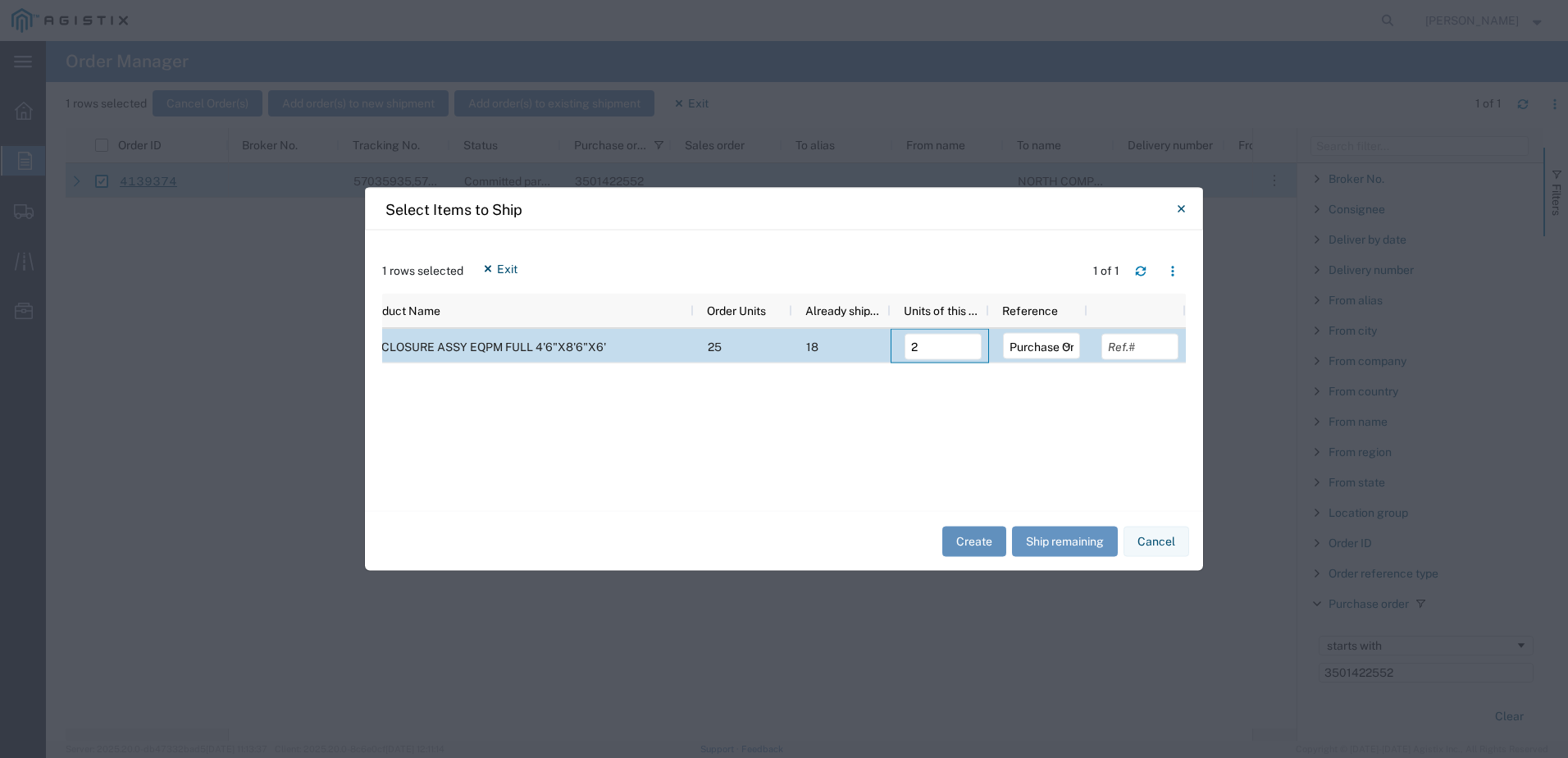
click at [974, 544] on button "Create" at bounding box center [974, 541] width 64 height 30
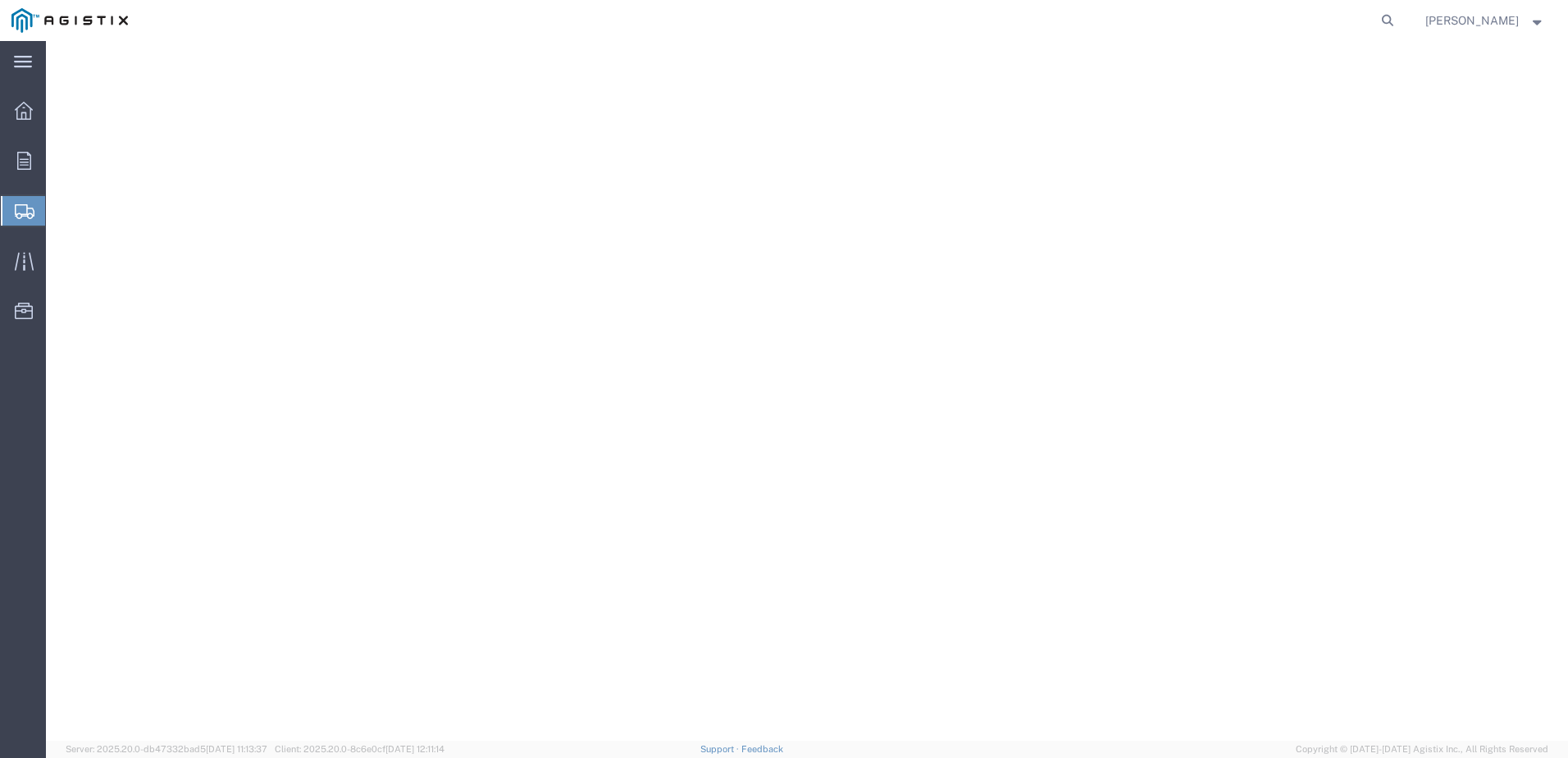
select select
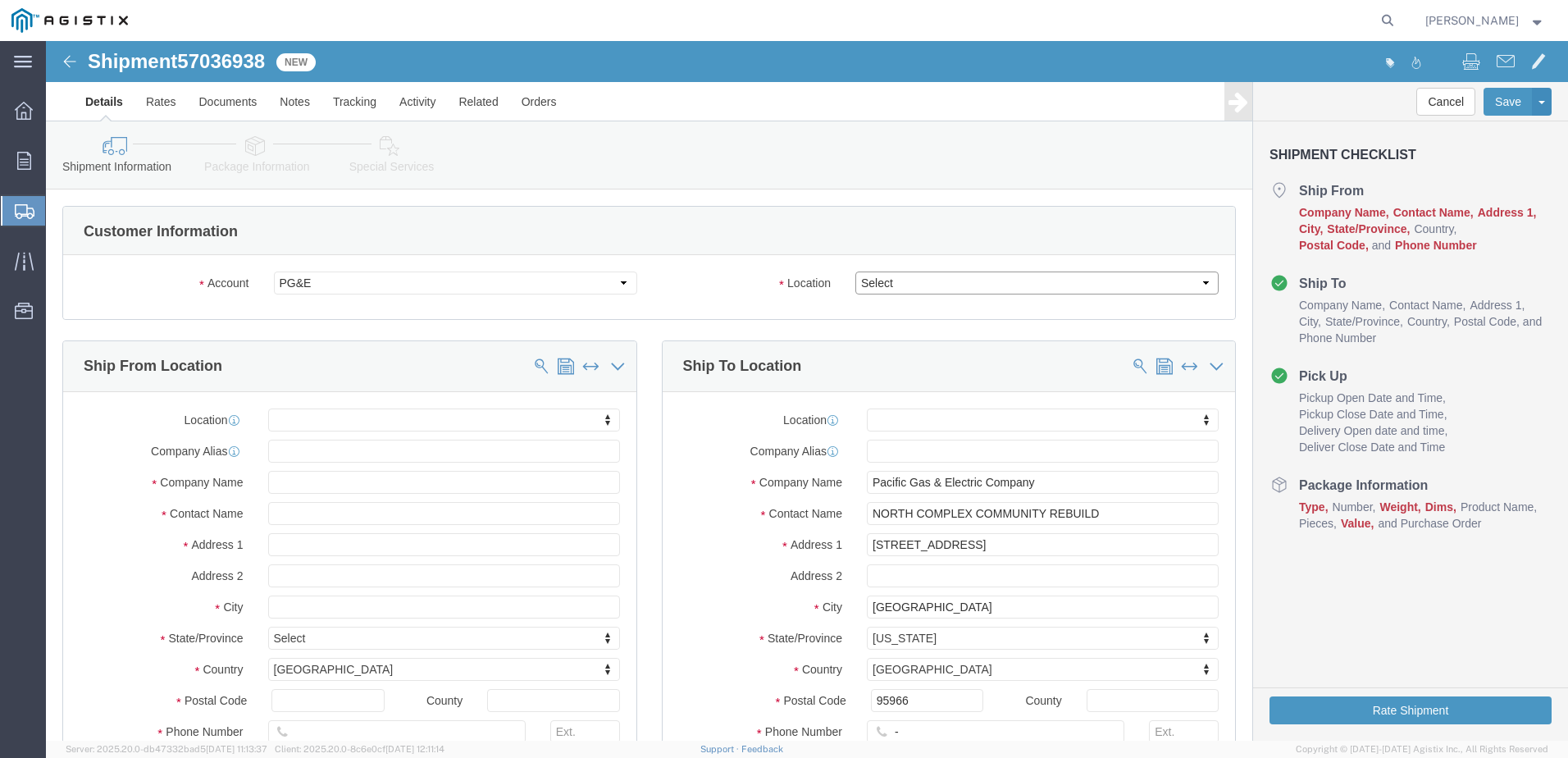
click select "Select All Others [GEOGRAPHIC_DATA] [GEOGRAPHIC_DATA] [GEOGRAPHIC_DATA] [GEOGRA…"
select select "23082"
click select "Select All Others [GEOGRAPHIC_DATA] [GEOGRAPHIC_DATA] [GEOGRAPHIC_DATA] [GEOGRA…"
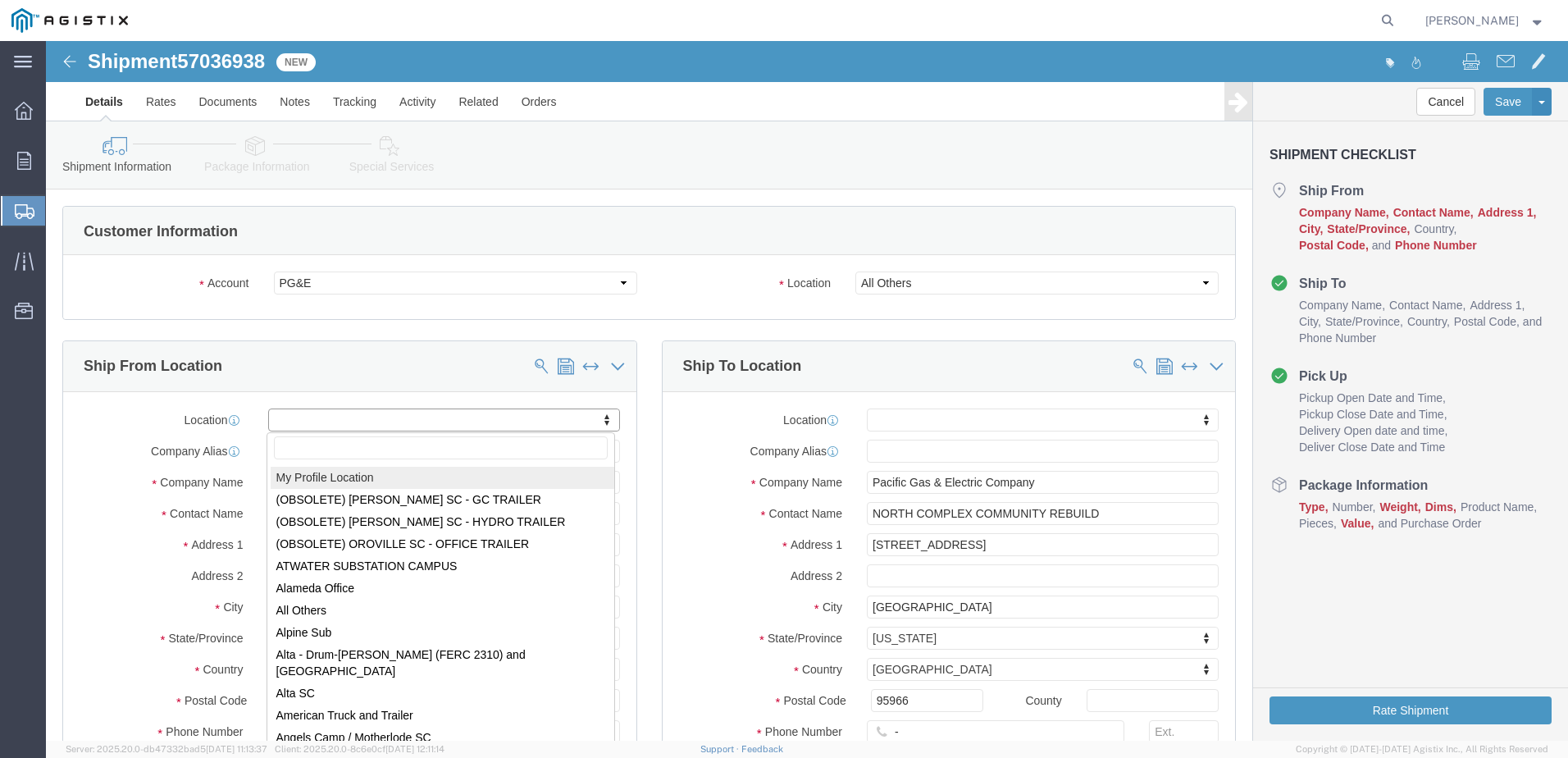
select select "MYPROFILE"
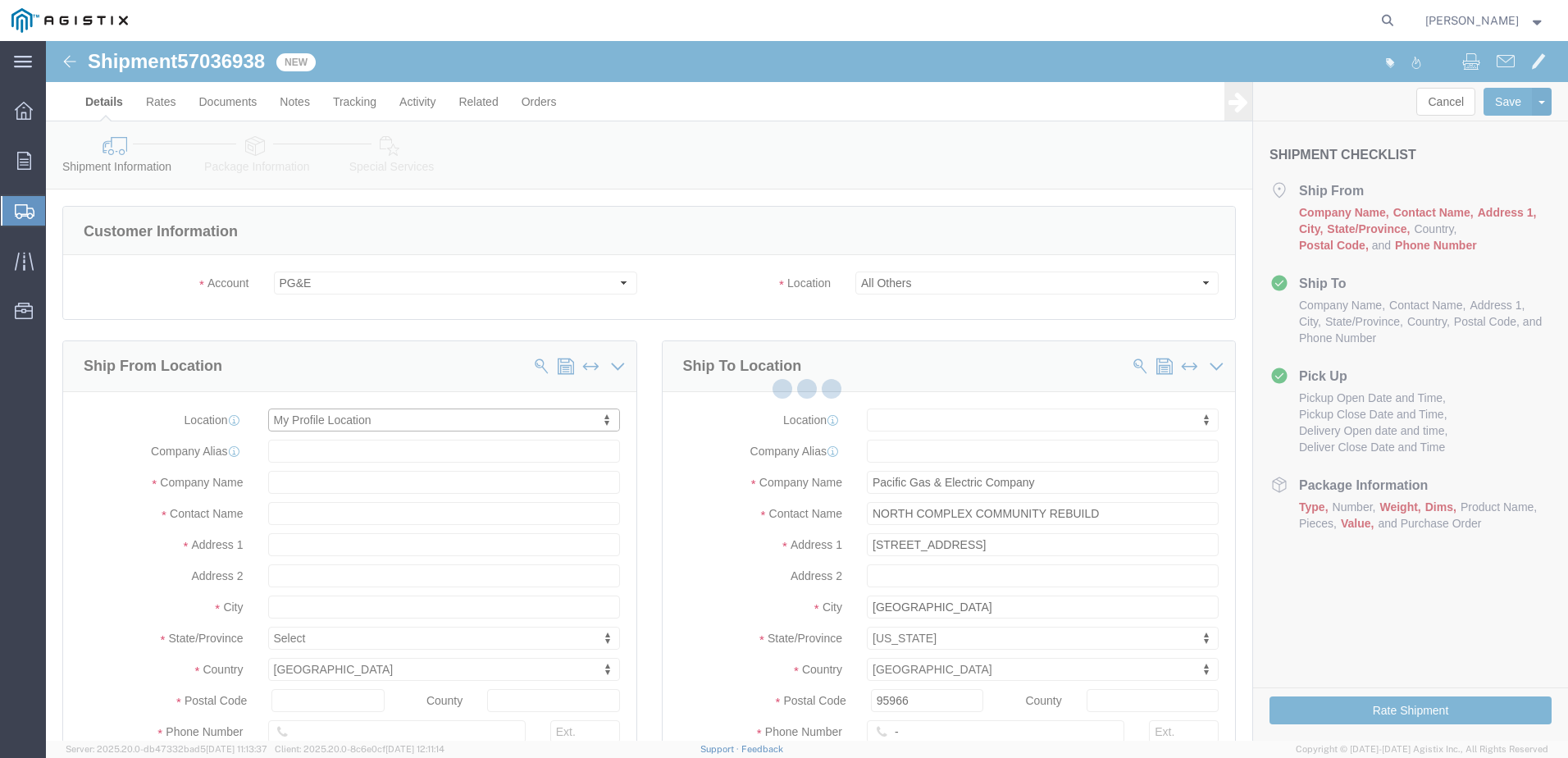
select select "CA"
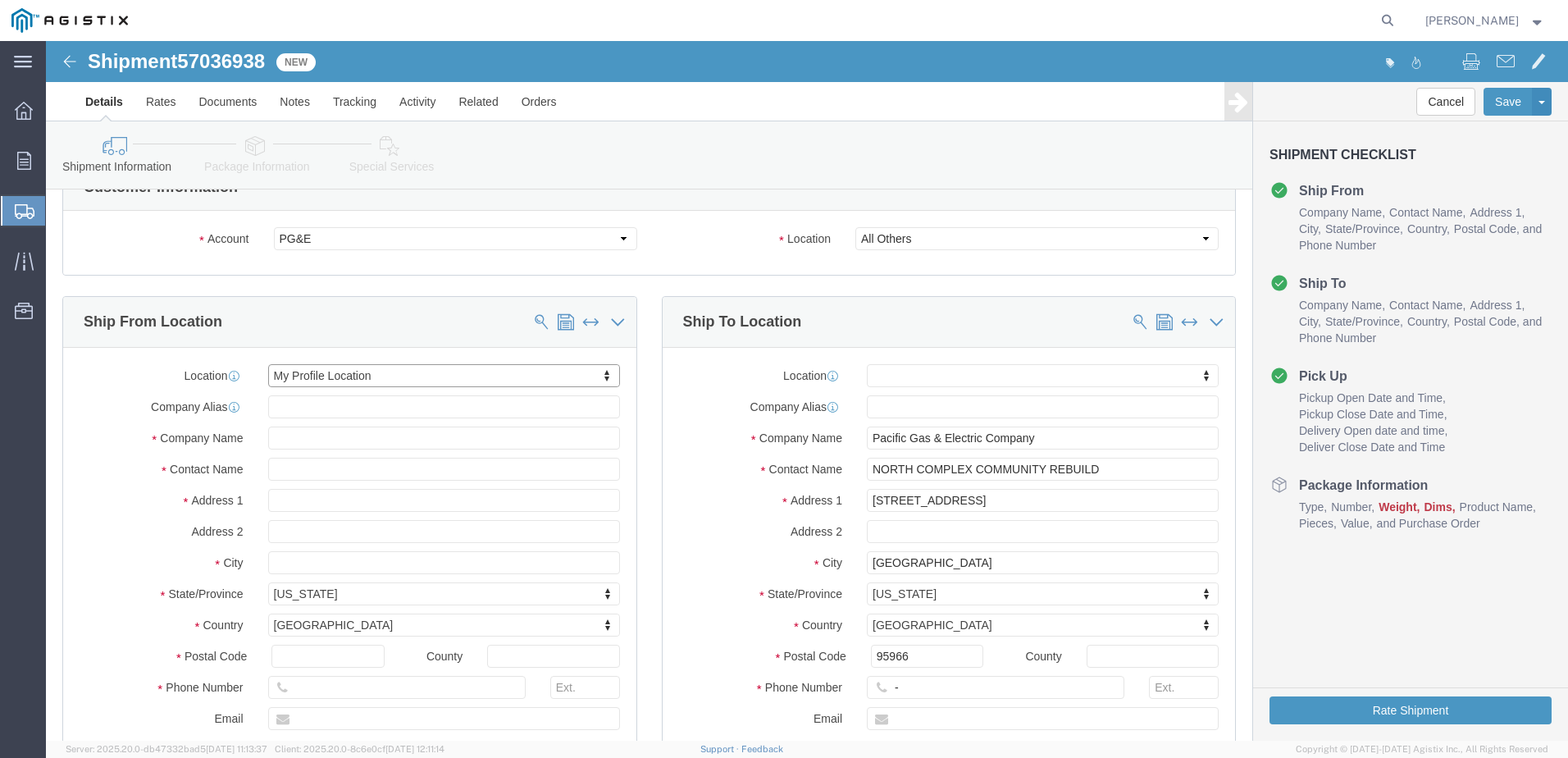
scroll to position [410, 0]
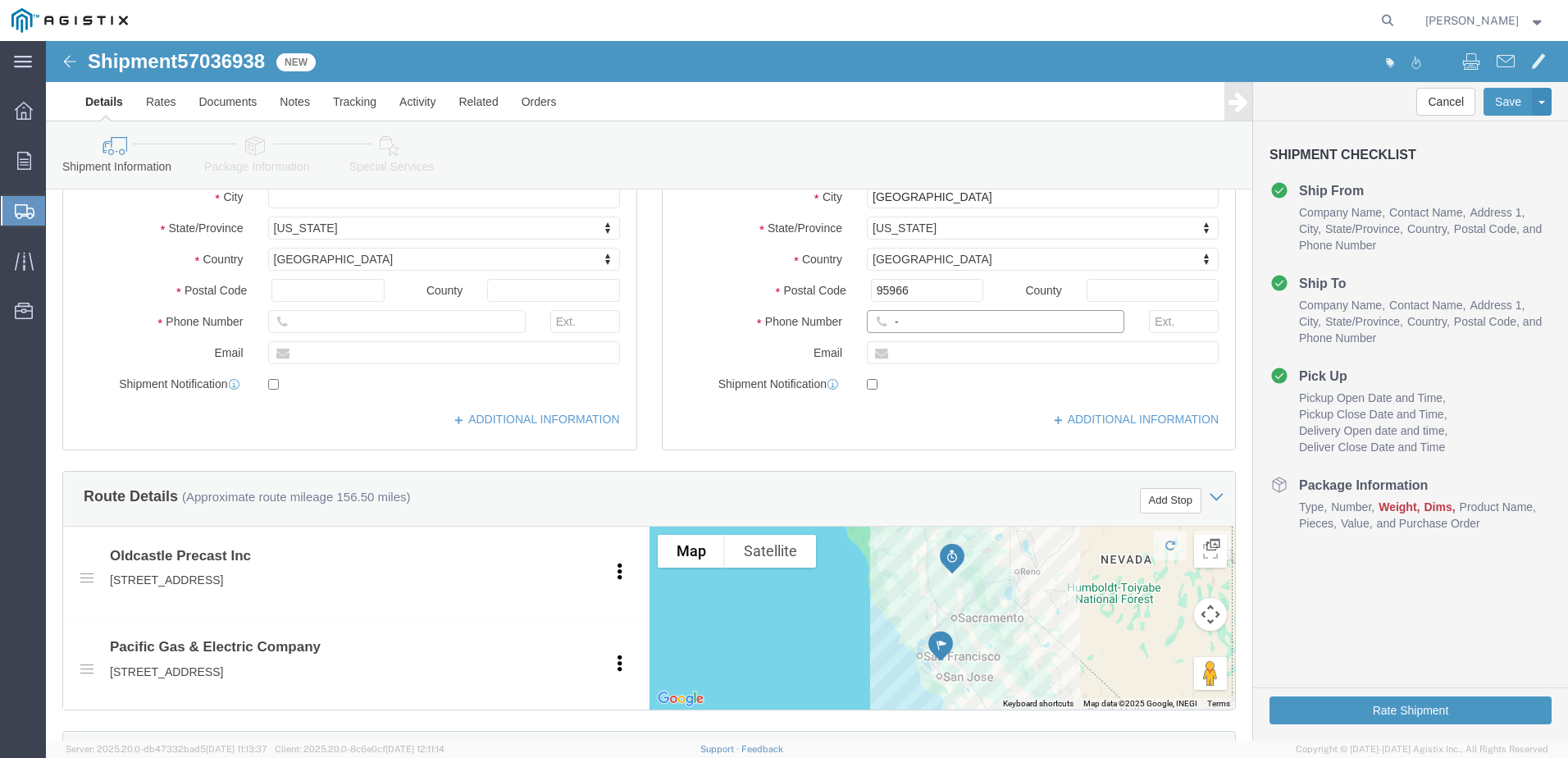
click input "-"
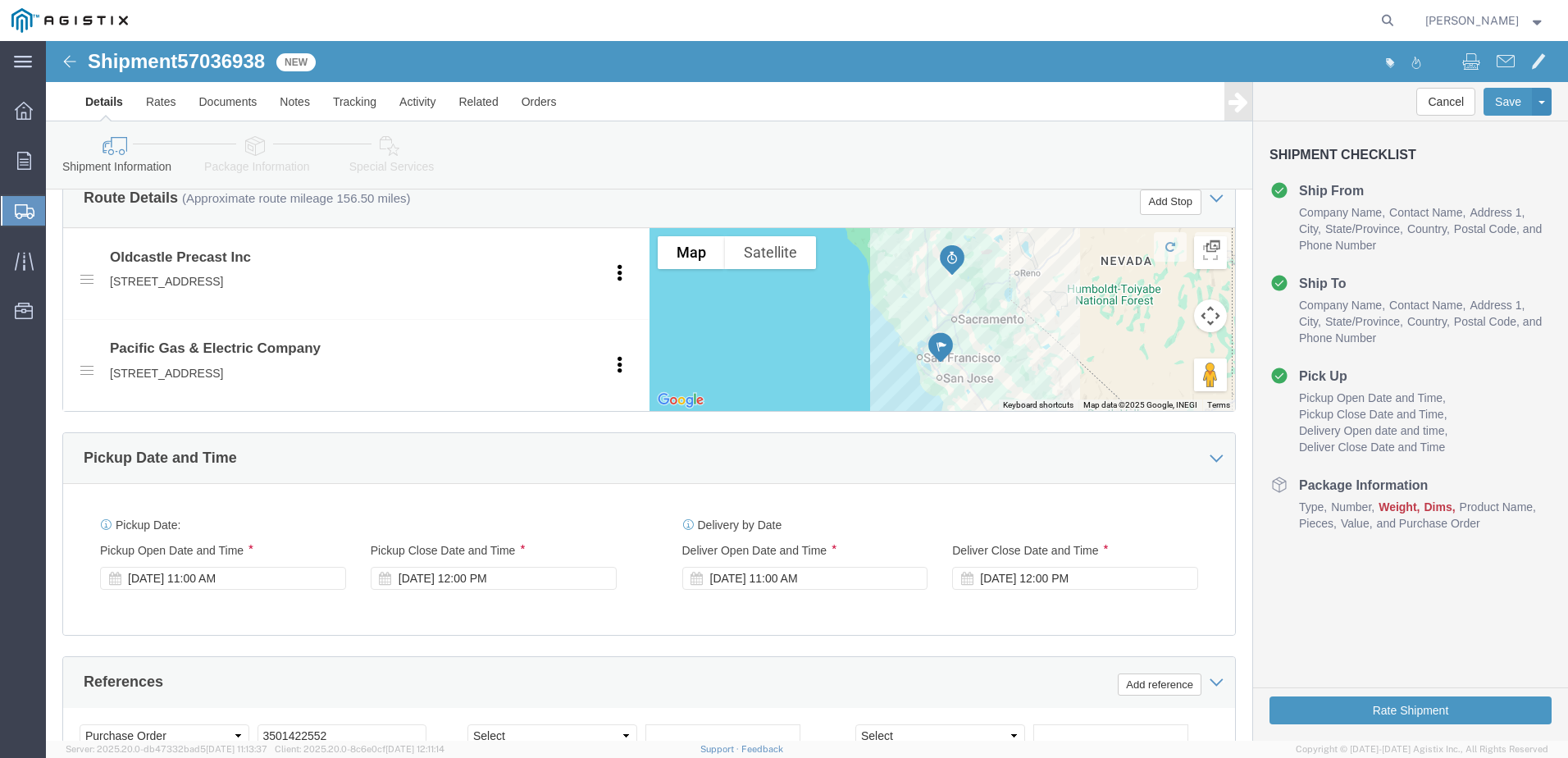
scroll to position [902, 0]
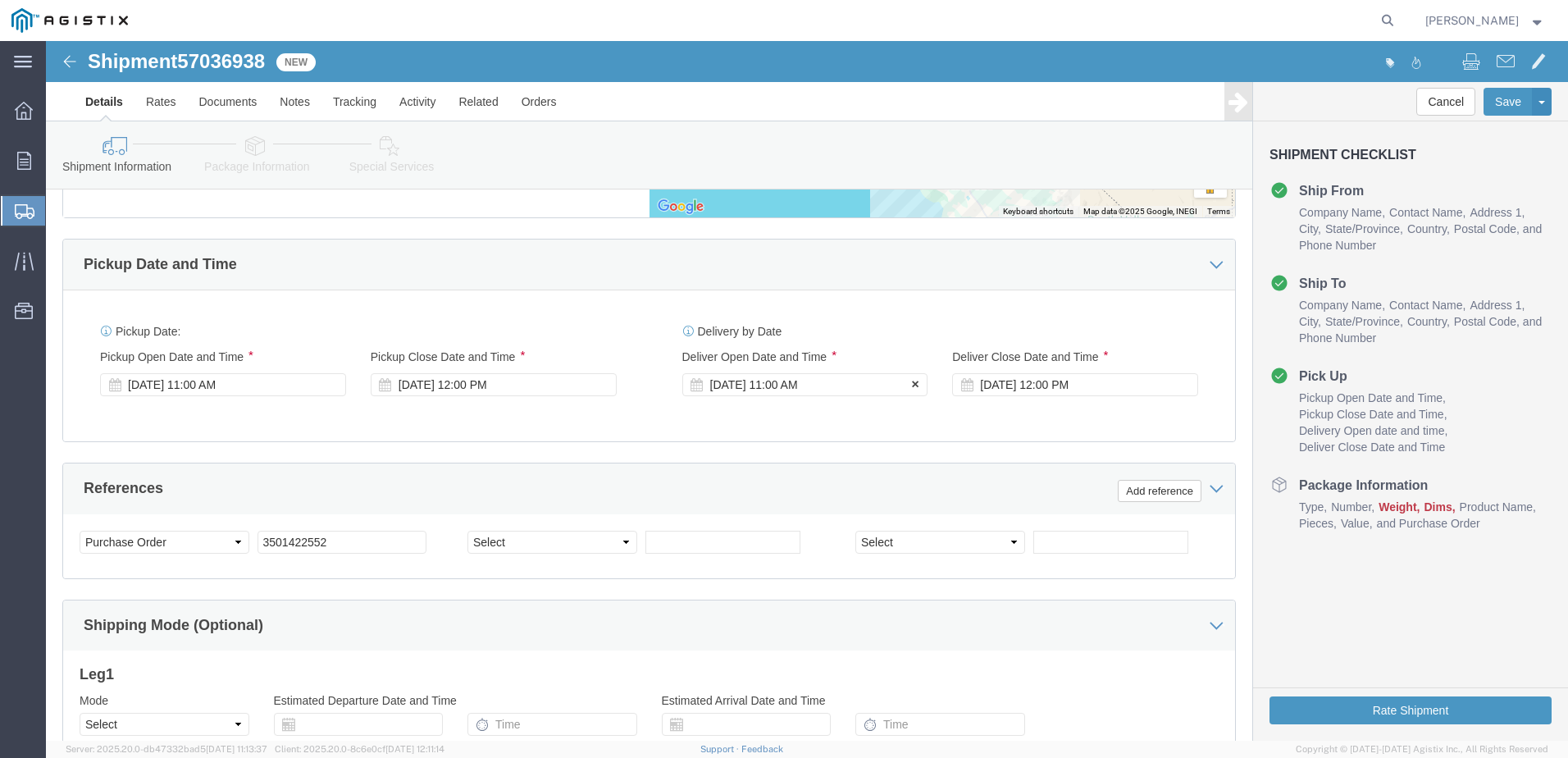
type input "4082424912"
click div "[DATE] 11:00 AM"
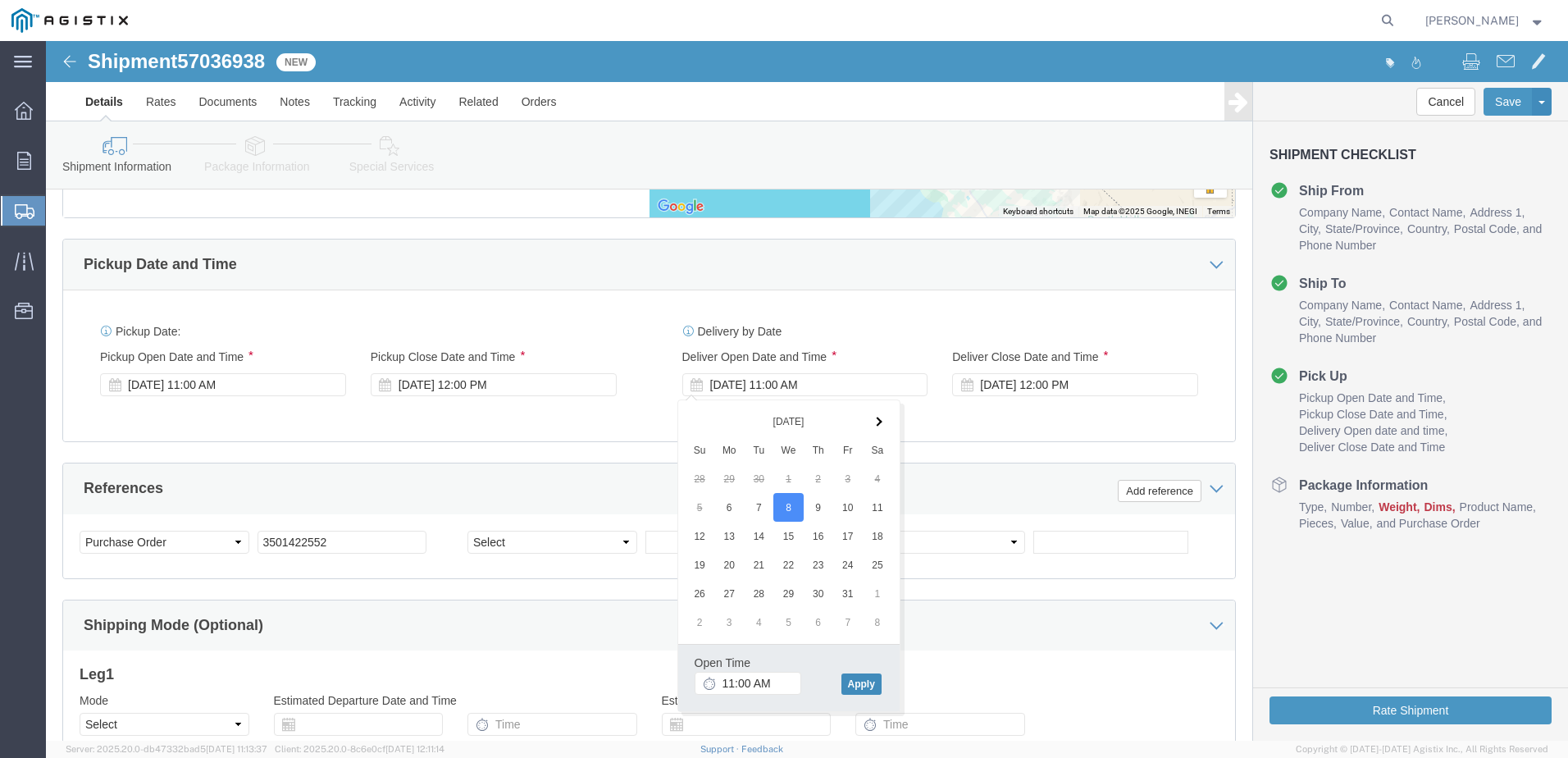
click button "Apply"
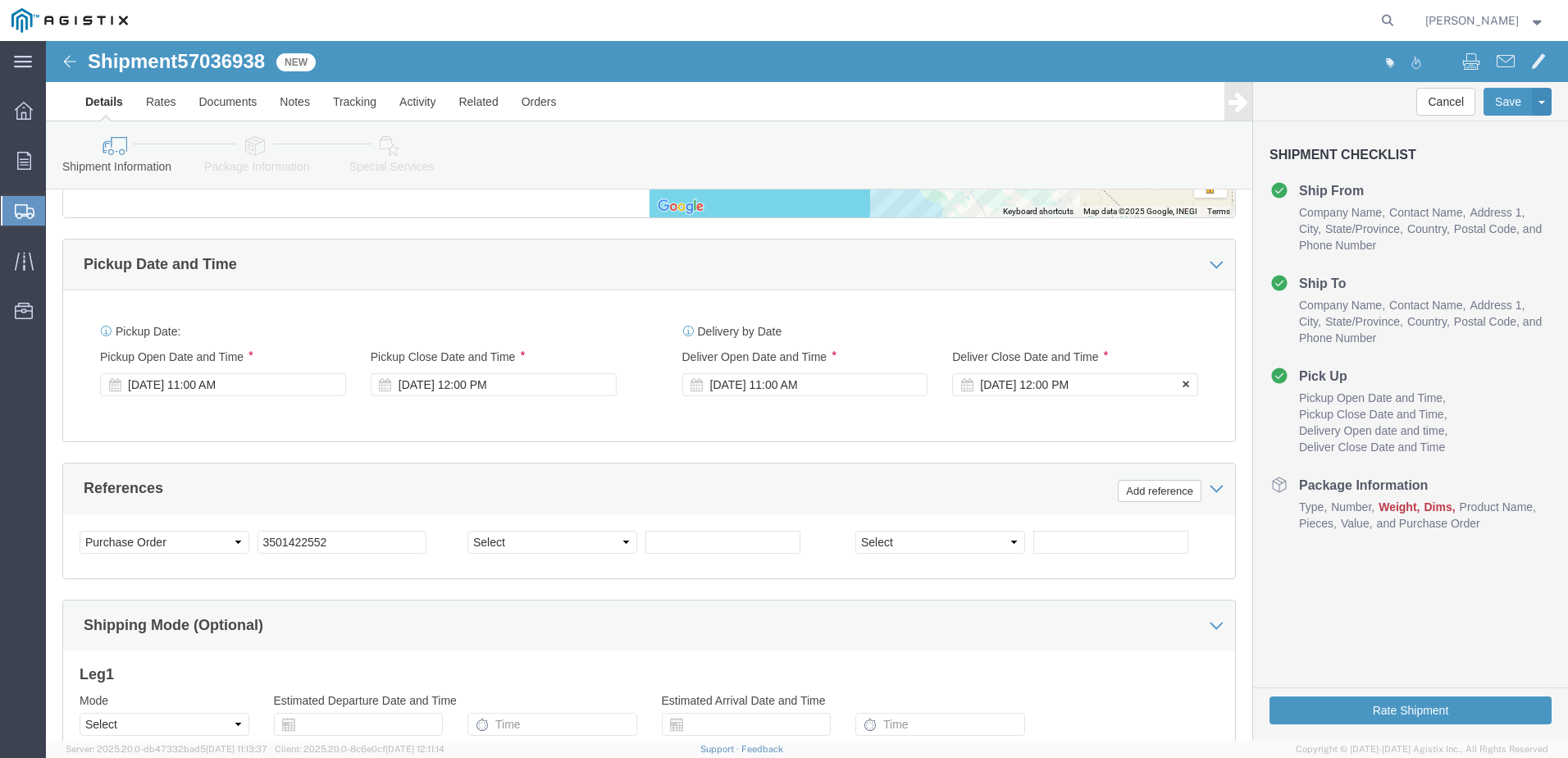
click div "[DATE] 12:00 PM"
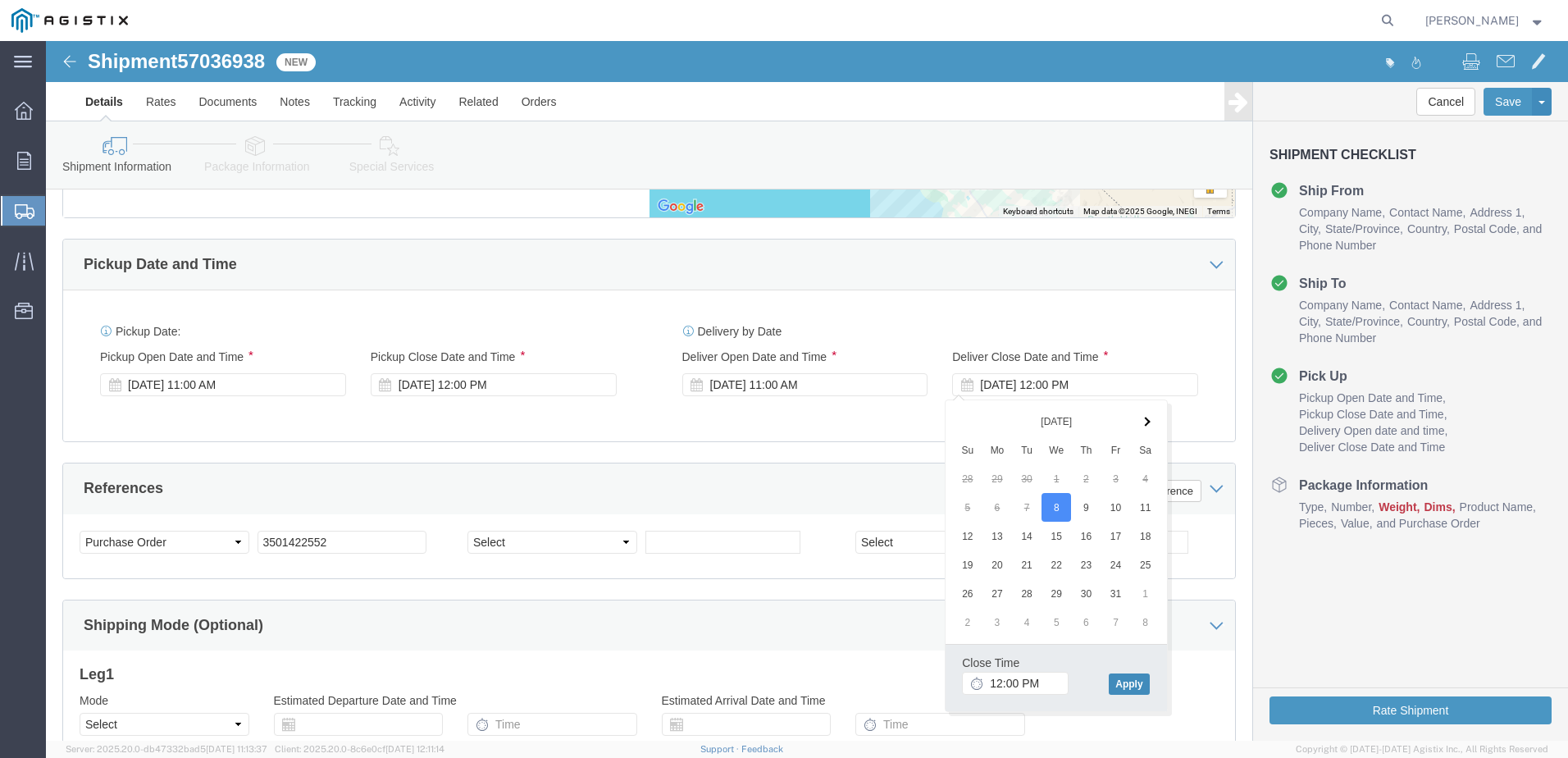
click button "Apply"
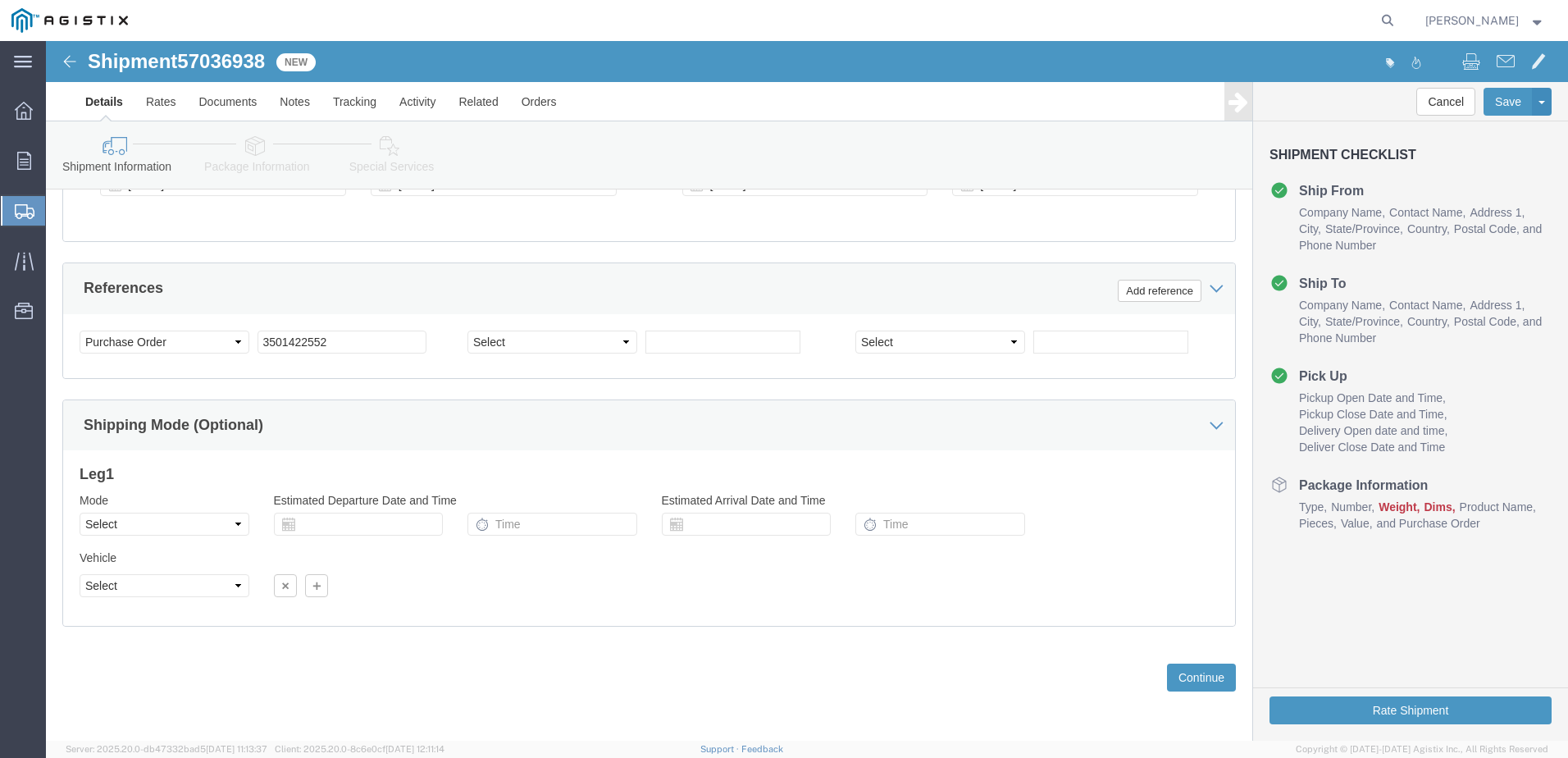
scroll to position [1102, 0]
click button "Continue"
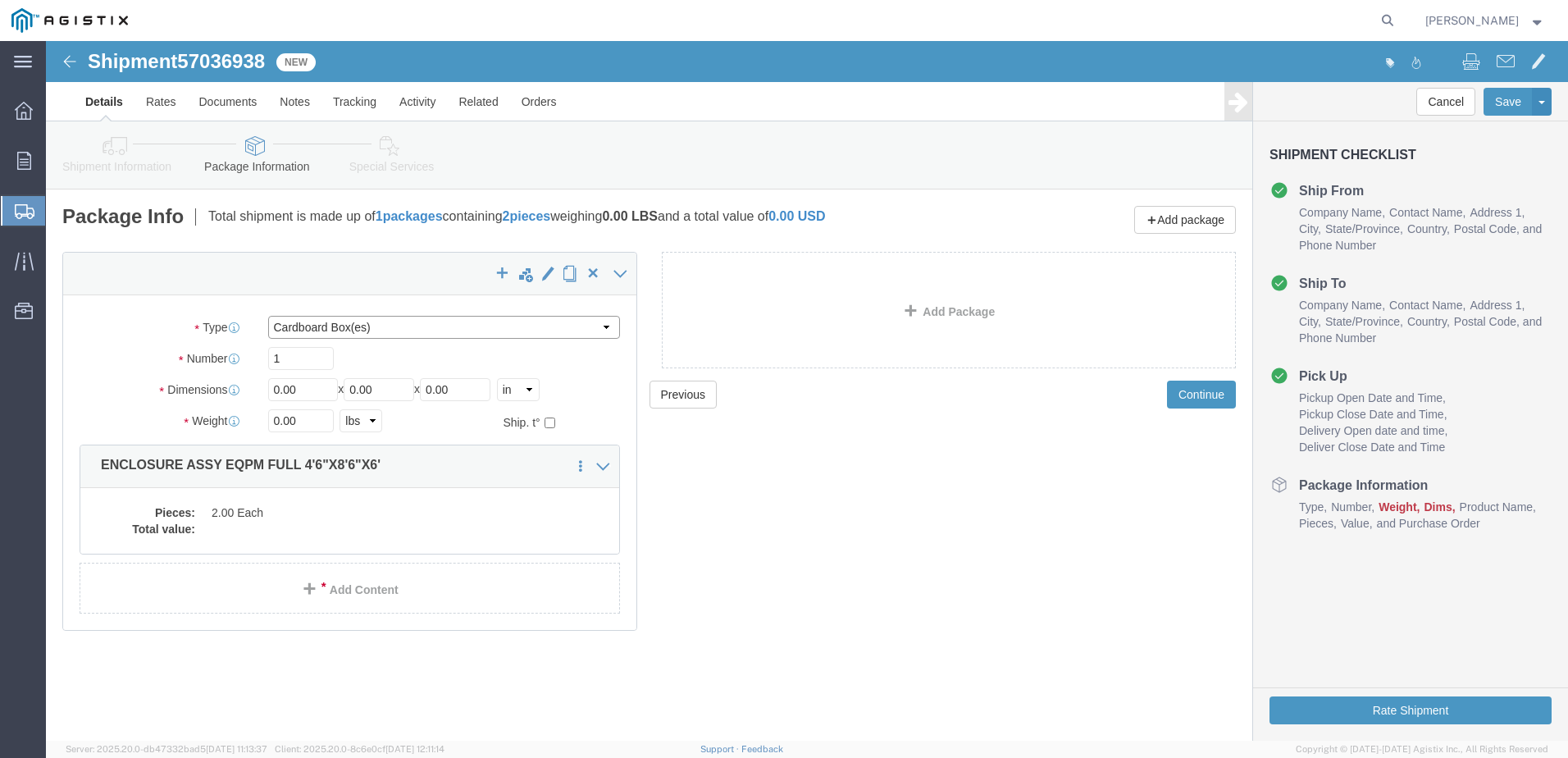
click select "Select Bulk Bundle(s) Cardboard Box(es) Carton(s) Crate(s) Drum(s) (Fiberboard)…"
select select "YRPK"
click select "Select Bulk Bundle(s) Cardboard Box(es) Carton(s) Crate(s) Drum(s) (Fiberboard)…"
click input "0.00"
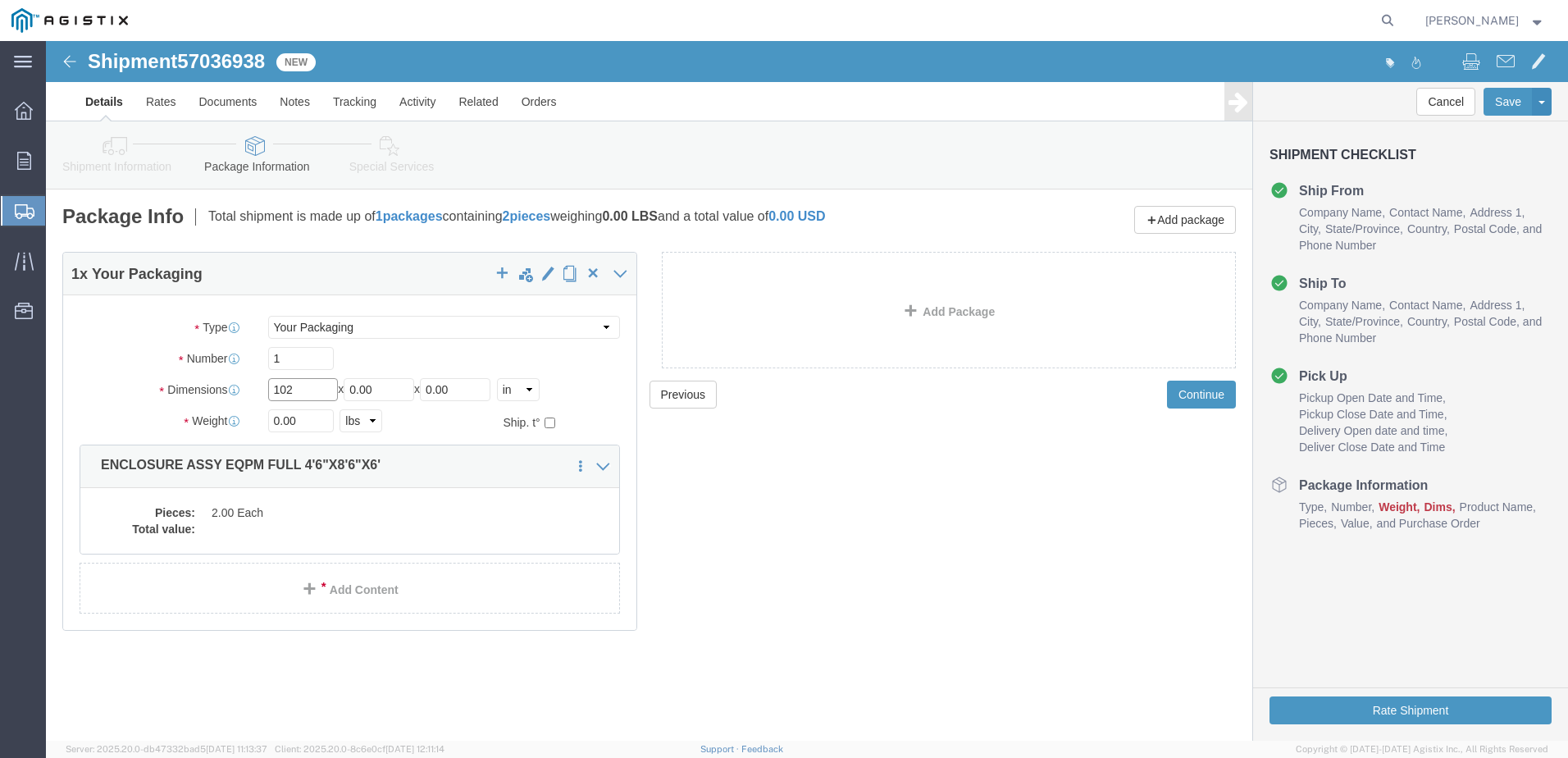
type input "102"
type input "54"
type input "72"
click input "0.00"
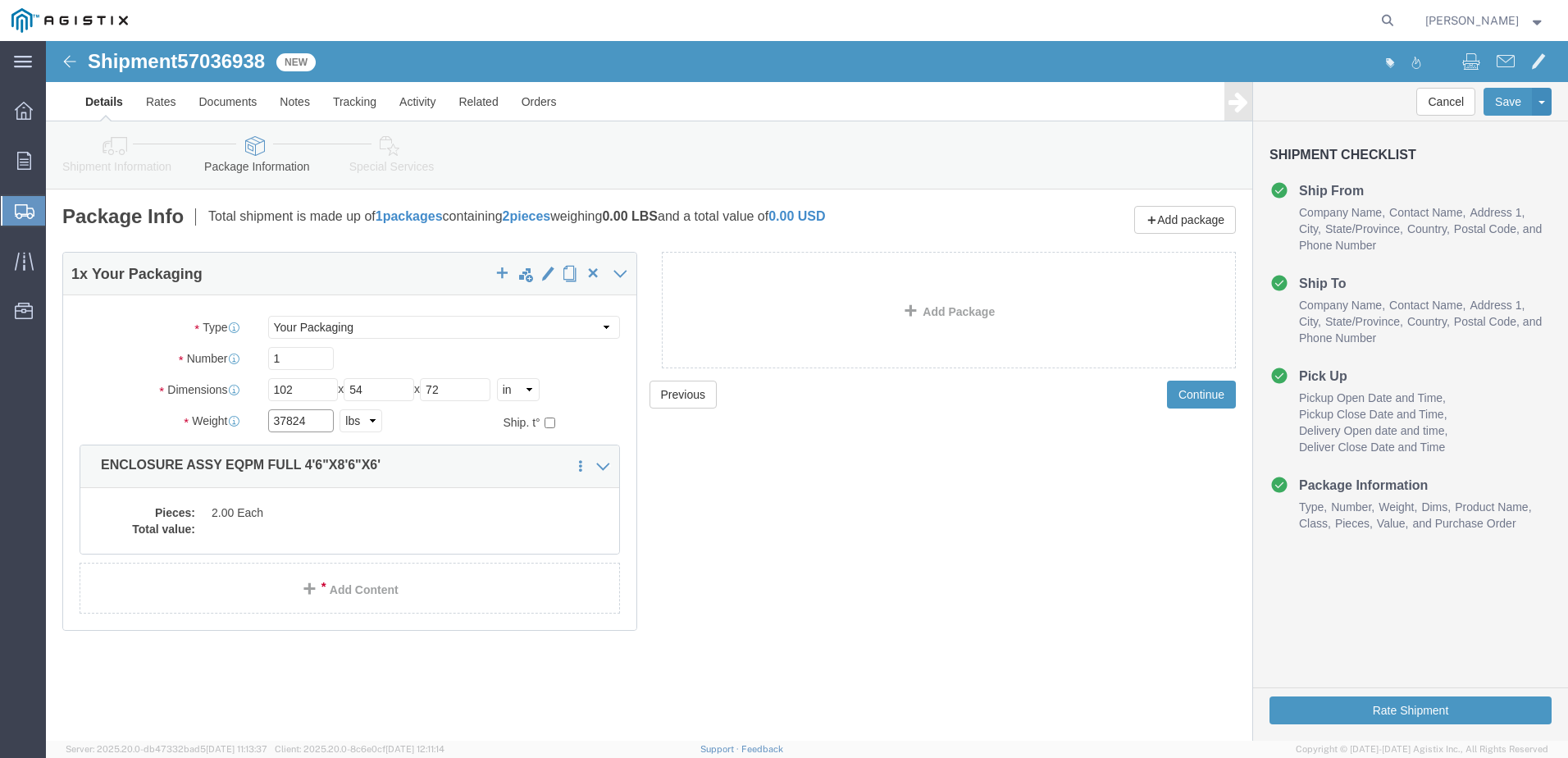
type input "37824"
click dd "2.00 Each"
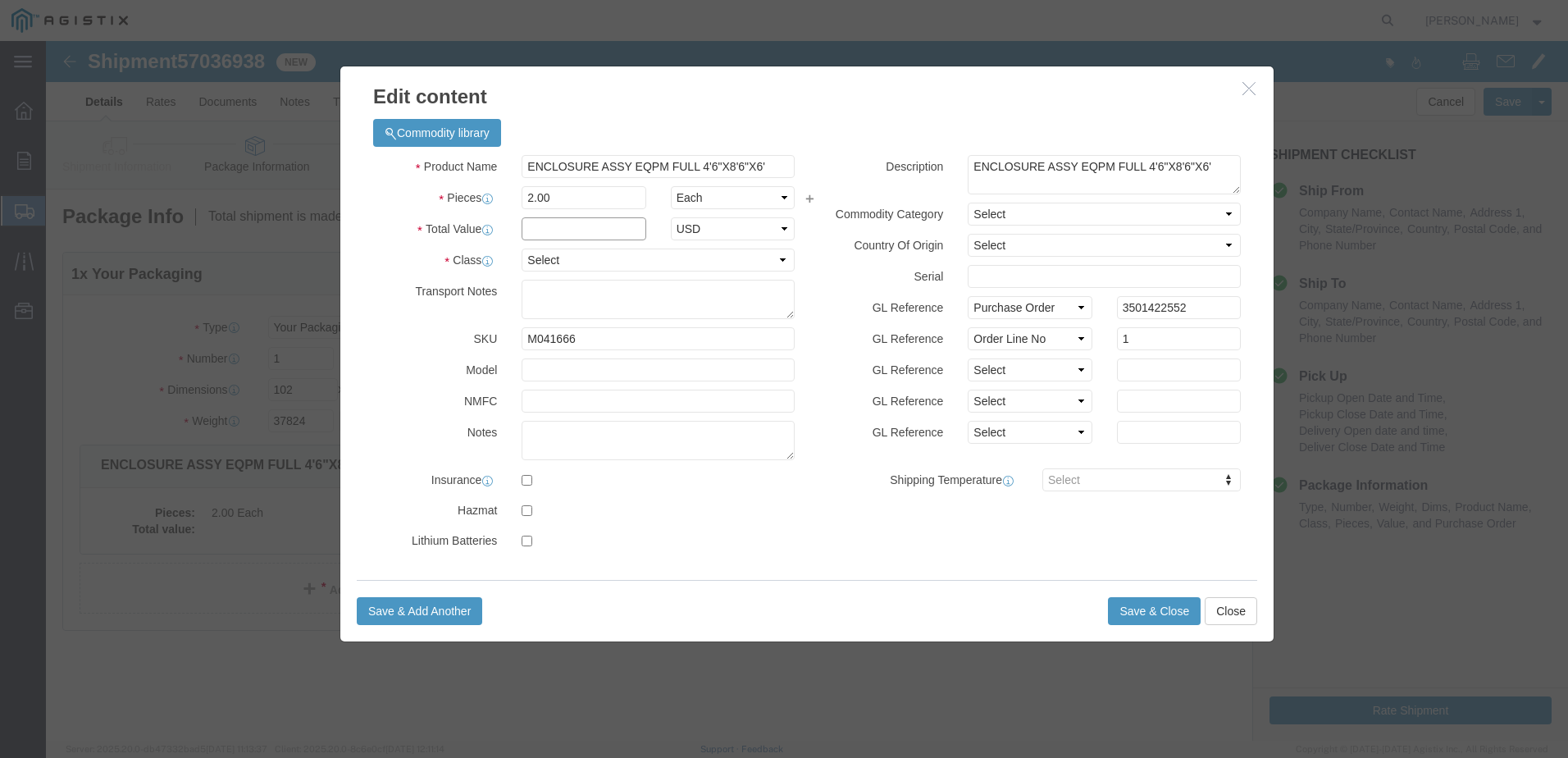
drag, startPoint x: 494, startPoint y: 190, endPoint x: 494, endPoint y: 213, distance: 23.0
click input "text"
type input "1"
click select "Select 50 55 60 65 70 85 92.5 100 125 175 250 300 400"
select select "55"
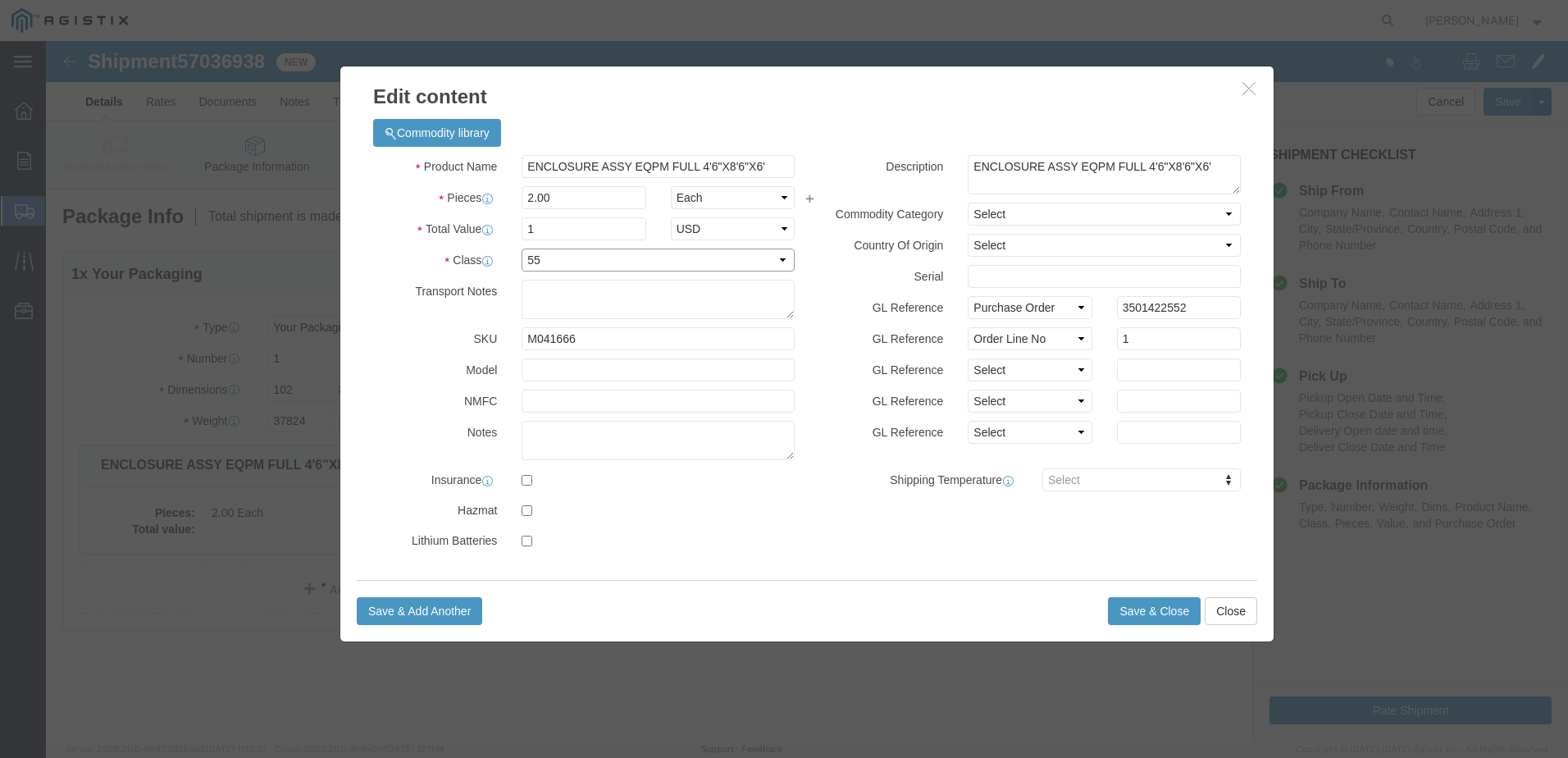
click select "Select 50 55 60 65 70 85 92.5 100 125 175 250 300 400"
click button "Save & Close"
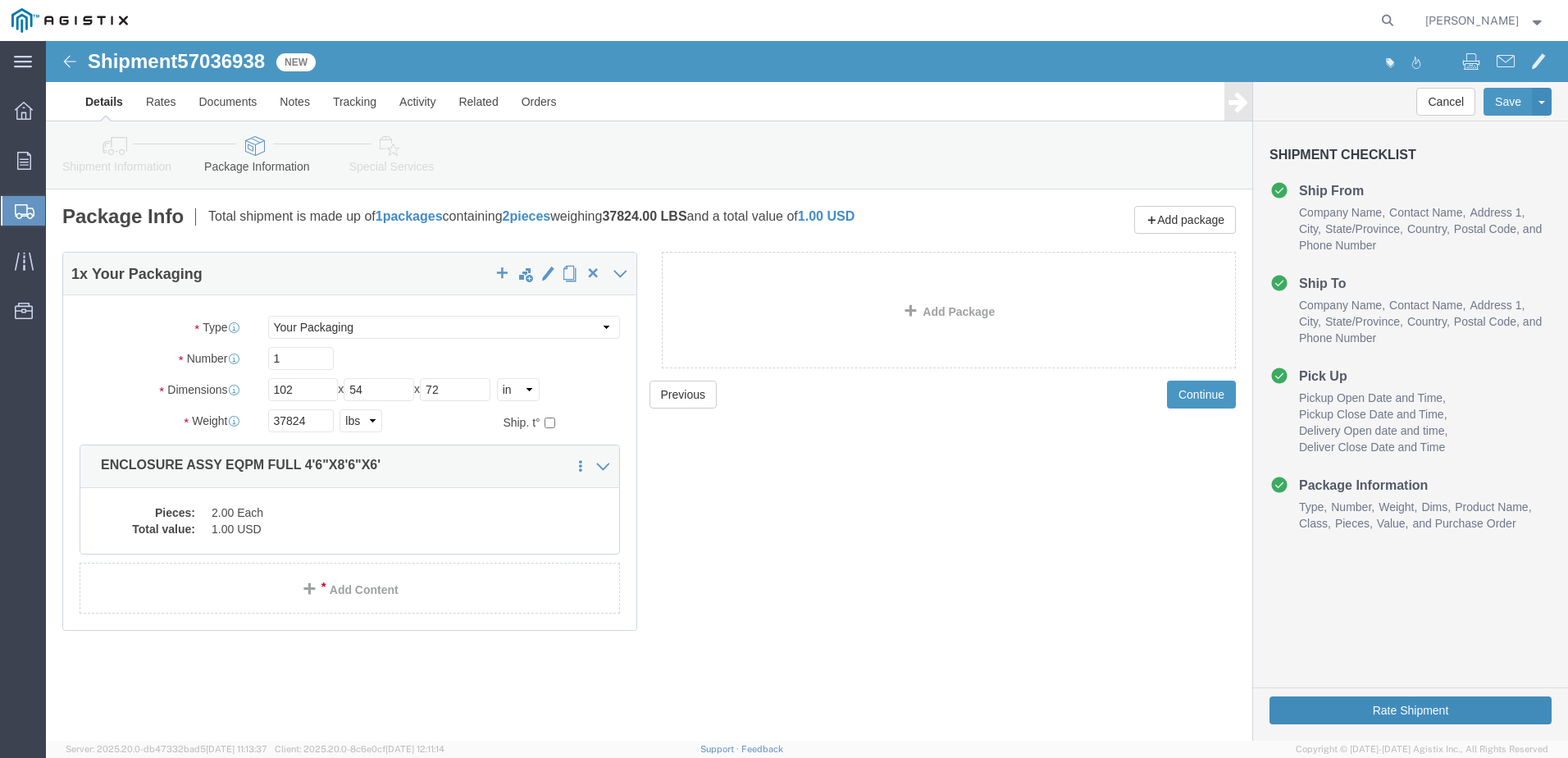
click button "Rate Shipment"
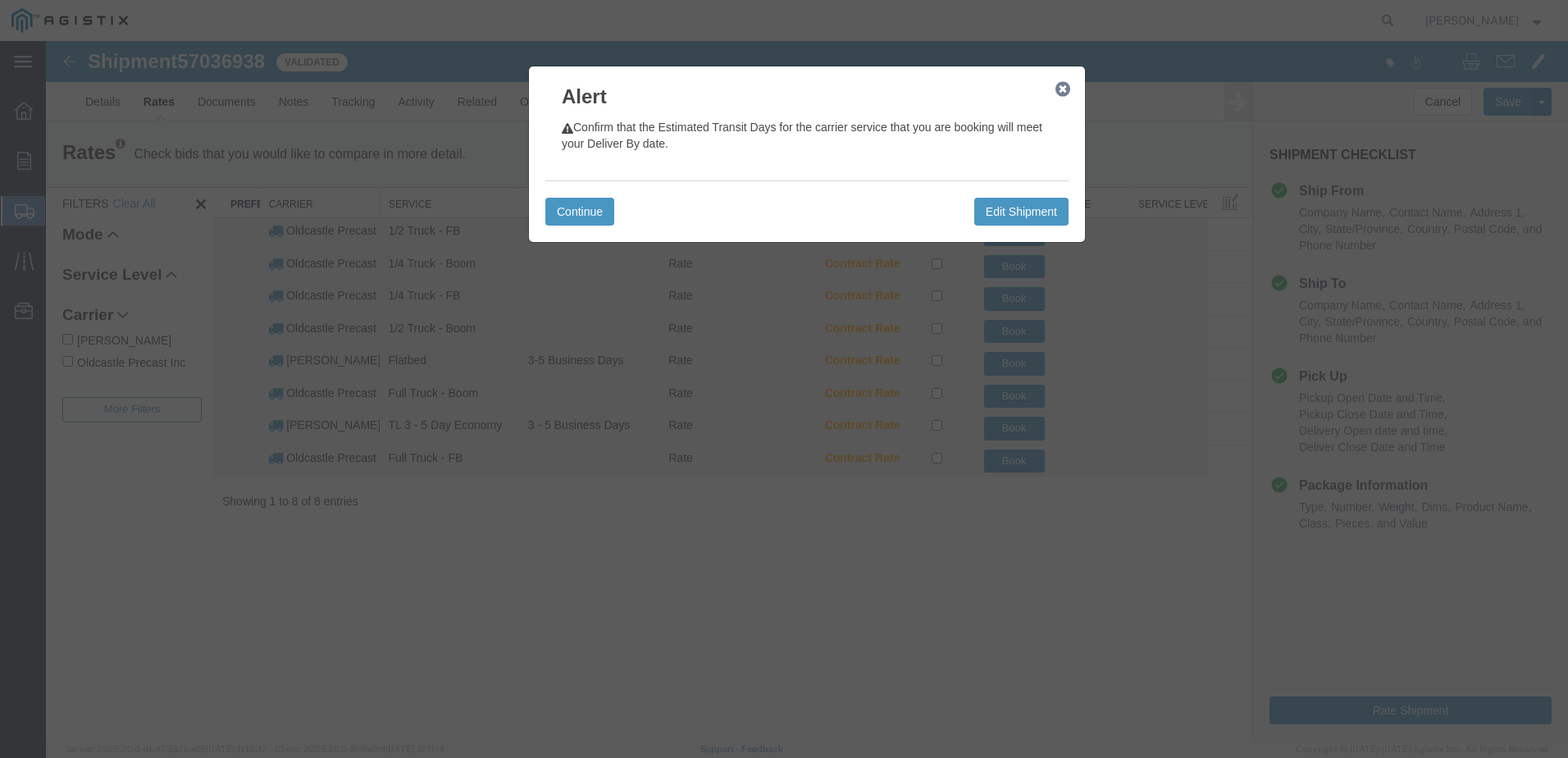
click at [1069, 91] on icon "button" at bounding box center [1063, 89] width 15 height 13
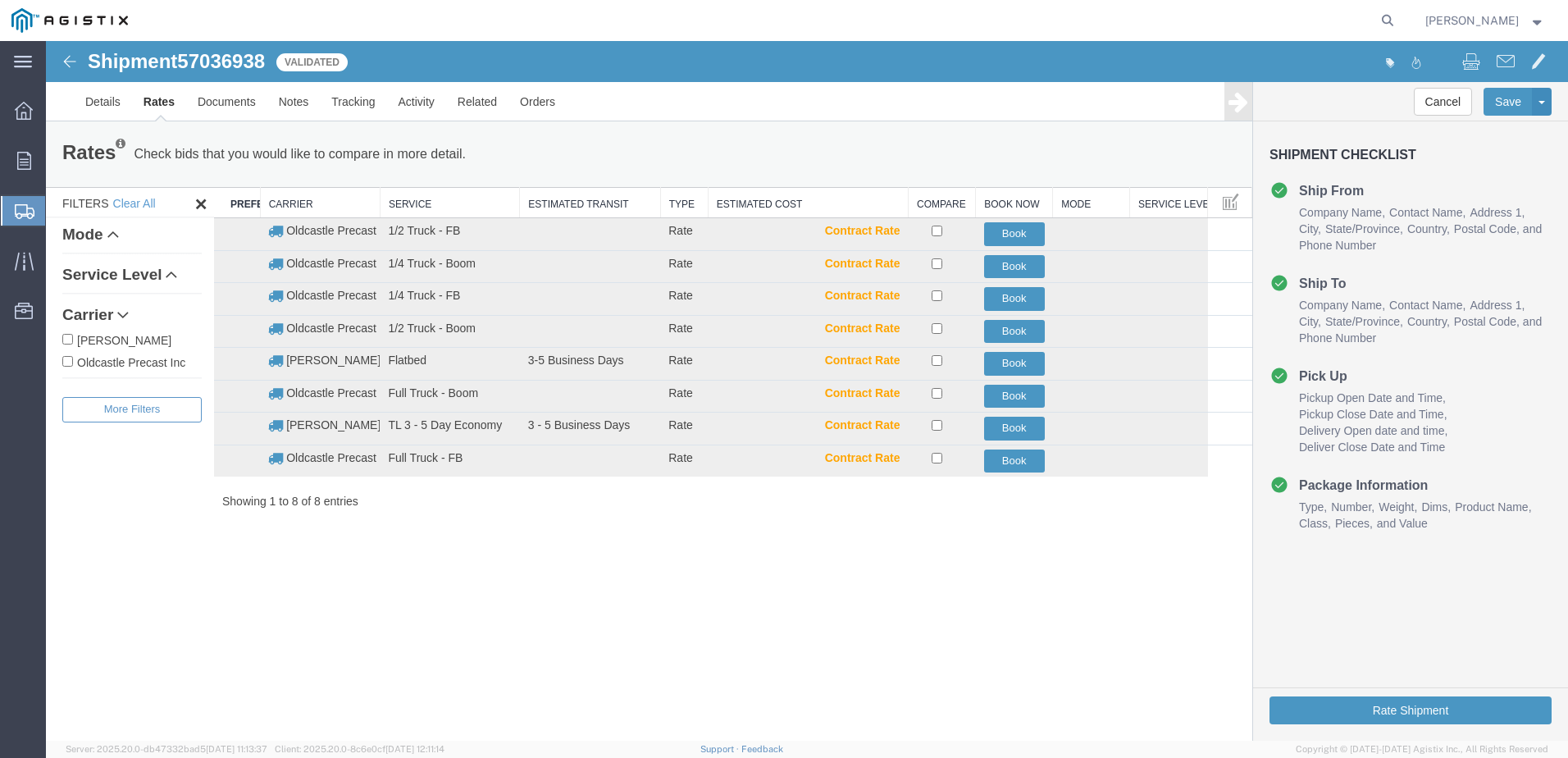
click at [169, 370] on label "Oldcastle Precast Inc" at bounding box center [132, 361] width 140 height 18
click at [73, 366] on input "Oldcastle Precast Inc" at bounding box center [68, 360] width 10 height 10
checkbox input "true"
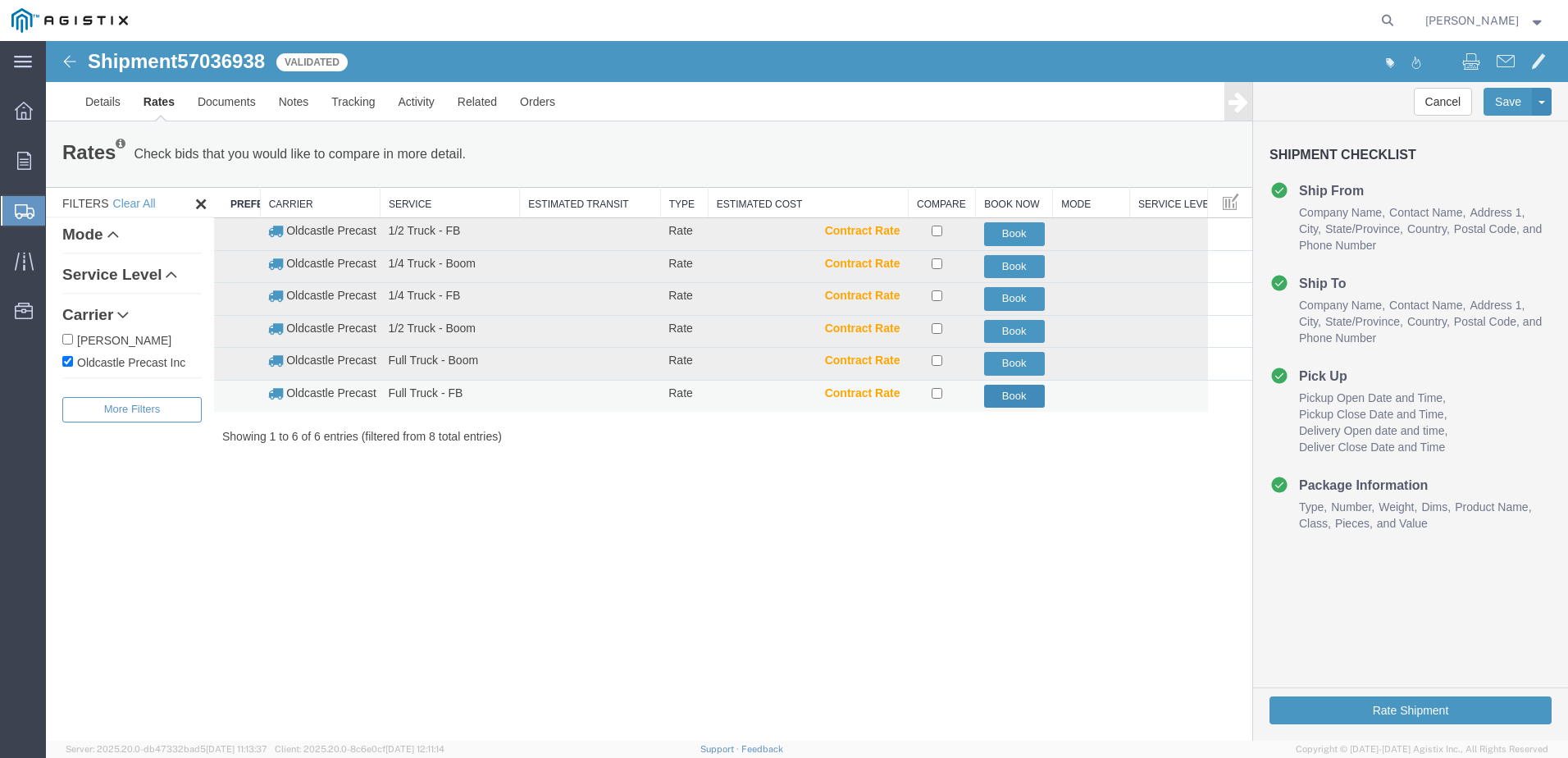
click at [1012, 389] on button "Book" at bounding box center [1014, 396] width 61 height 24
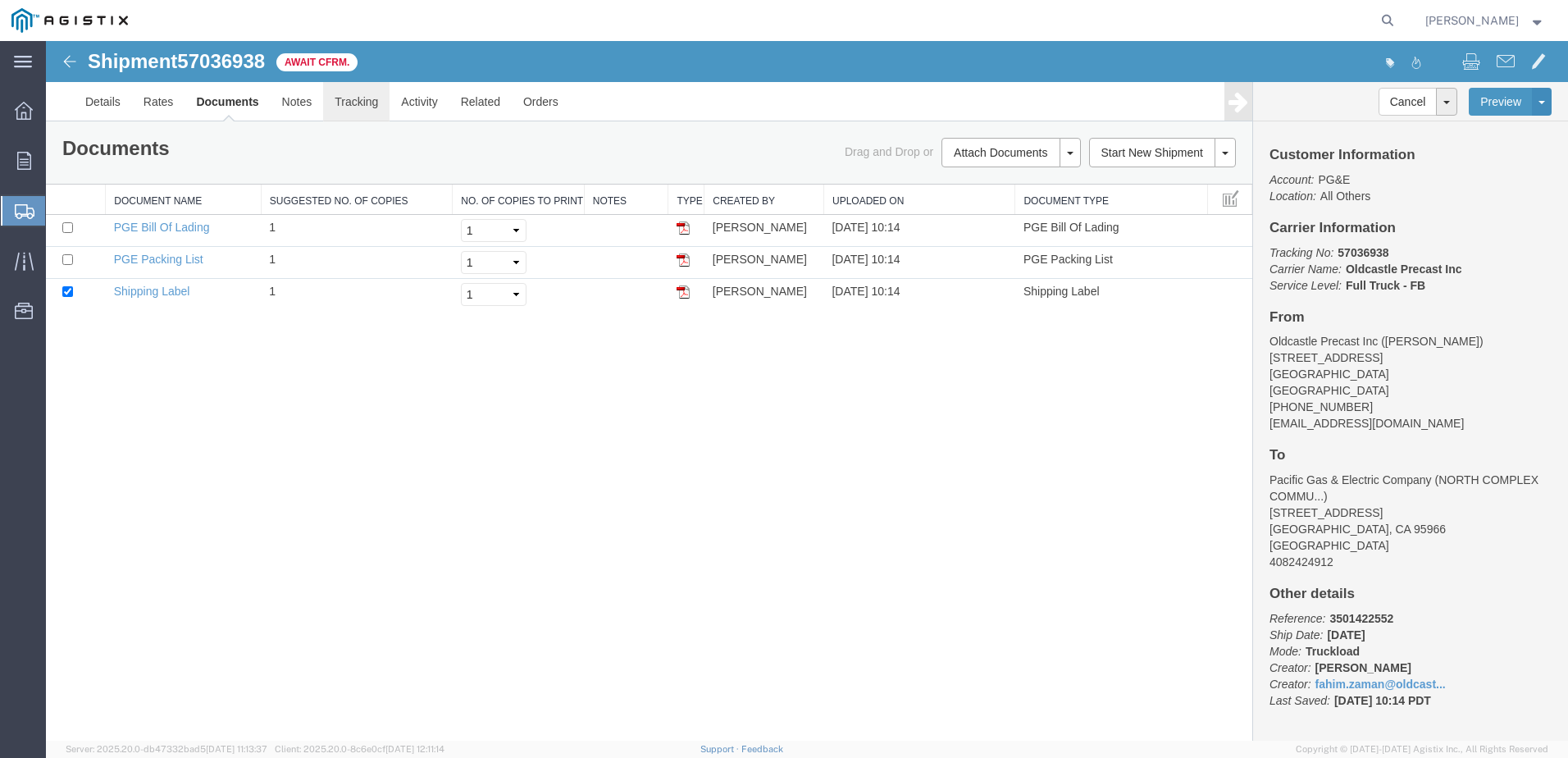
click at [345, 98] on link "Tracking" at bounding box center [357, 101] width 67 height 39
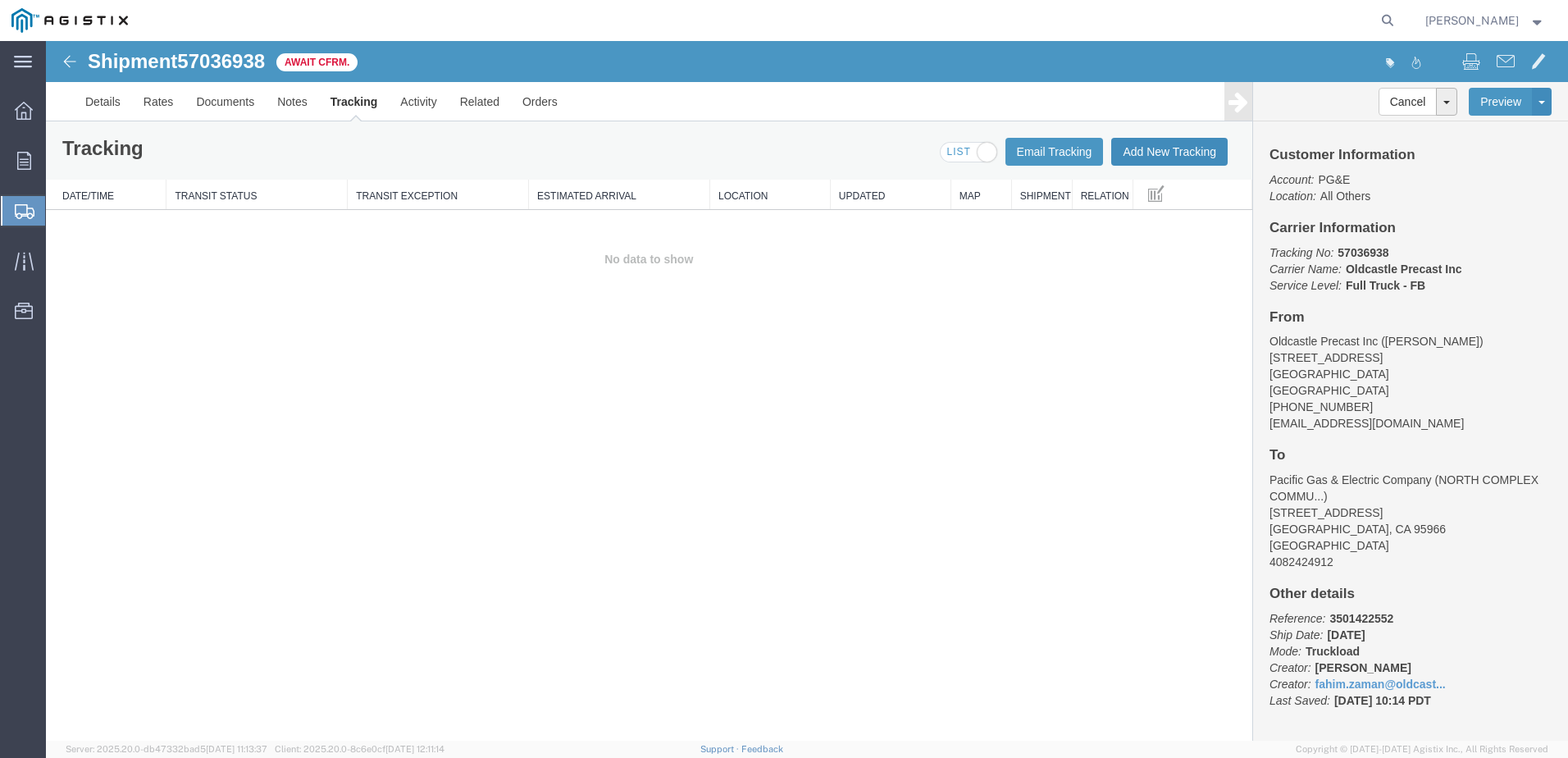
click at [1146, 153] on button "Add New Tracking" at bounding box center [1169, 151] width 116 height 28
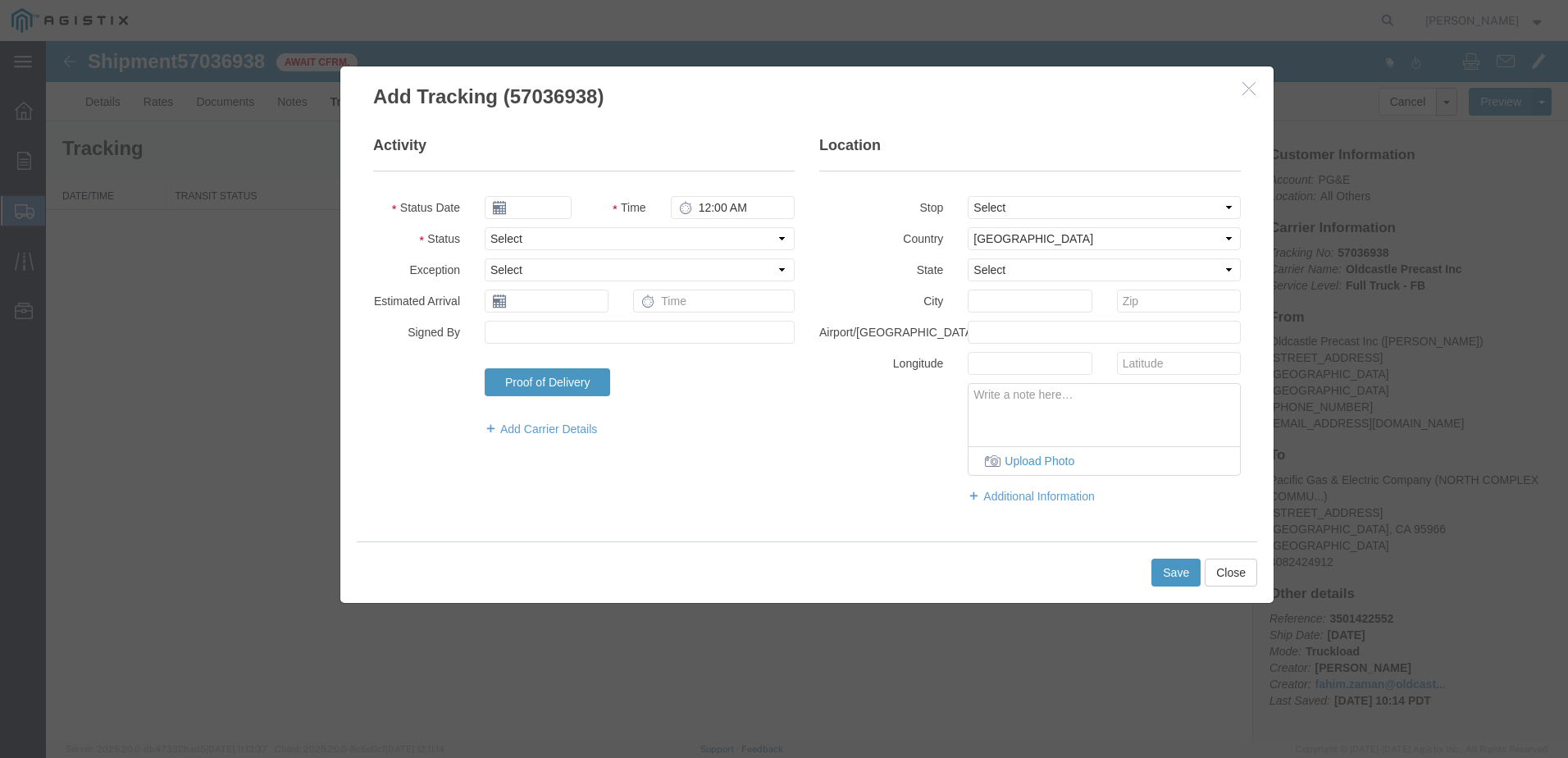
type input "[DATE]"
type input "11:00 AM"
click at [565, 237] on select "Select Arrival Notice Available Arrival Notice Imported Arrive at Delivery Loca…" at bounding box center [639, 239] width 310 height 23
select select "DELIVRED"
click at [484, 227] on select "Select Arrival Notice Available Arrival Notice Imported Arrive at Delivery Loca…" at bounding box center [639, 239] width 310 height 23
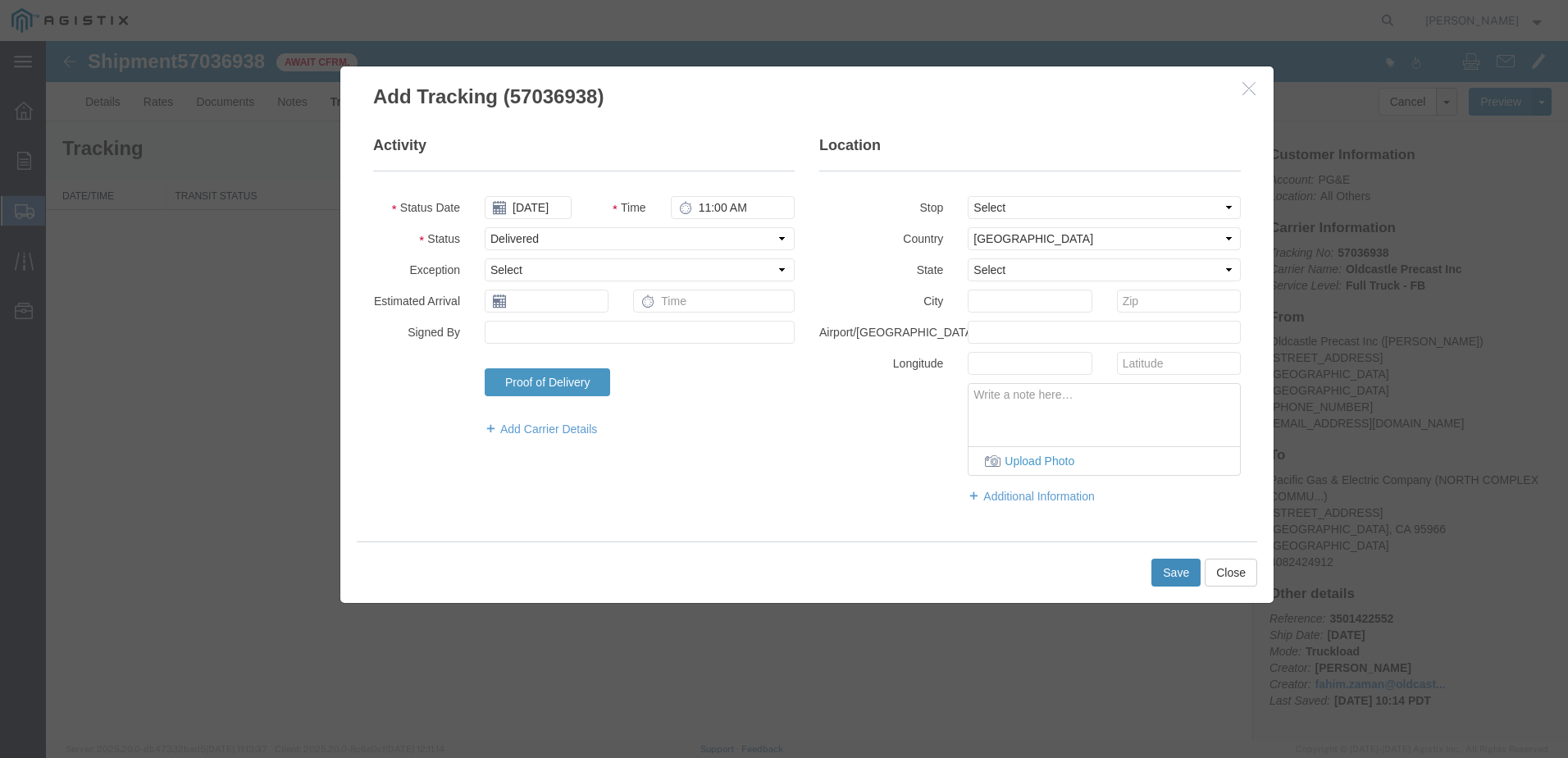
click at [1157, 571] on button "Save" at bounding box center [1176, 572] width 49 height 28
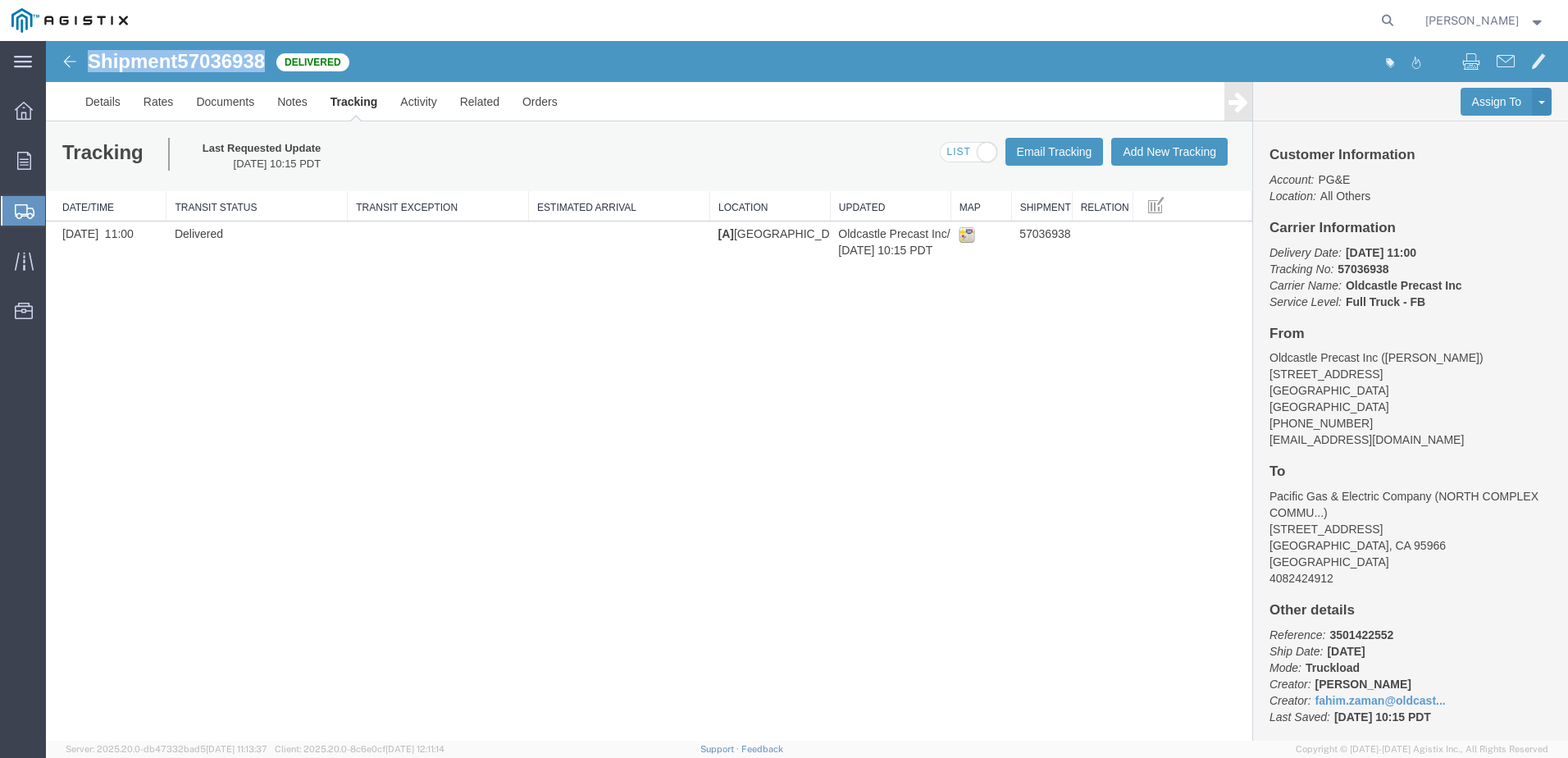
drag, startPoint x: 270, startPoint y: 65, endPoint x: 89, endPoint y: 65, distance: 181.0
click at [89, 65] on h1 "Shipment 57036938" at bounding box center [176, 61] width 177 height 21
copy h1 "Shipment 57036938"
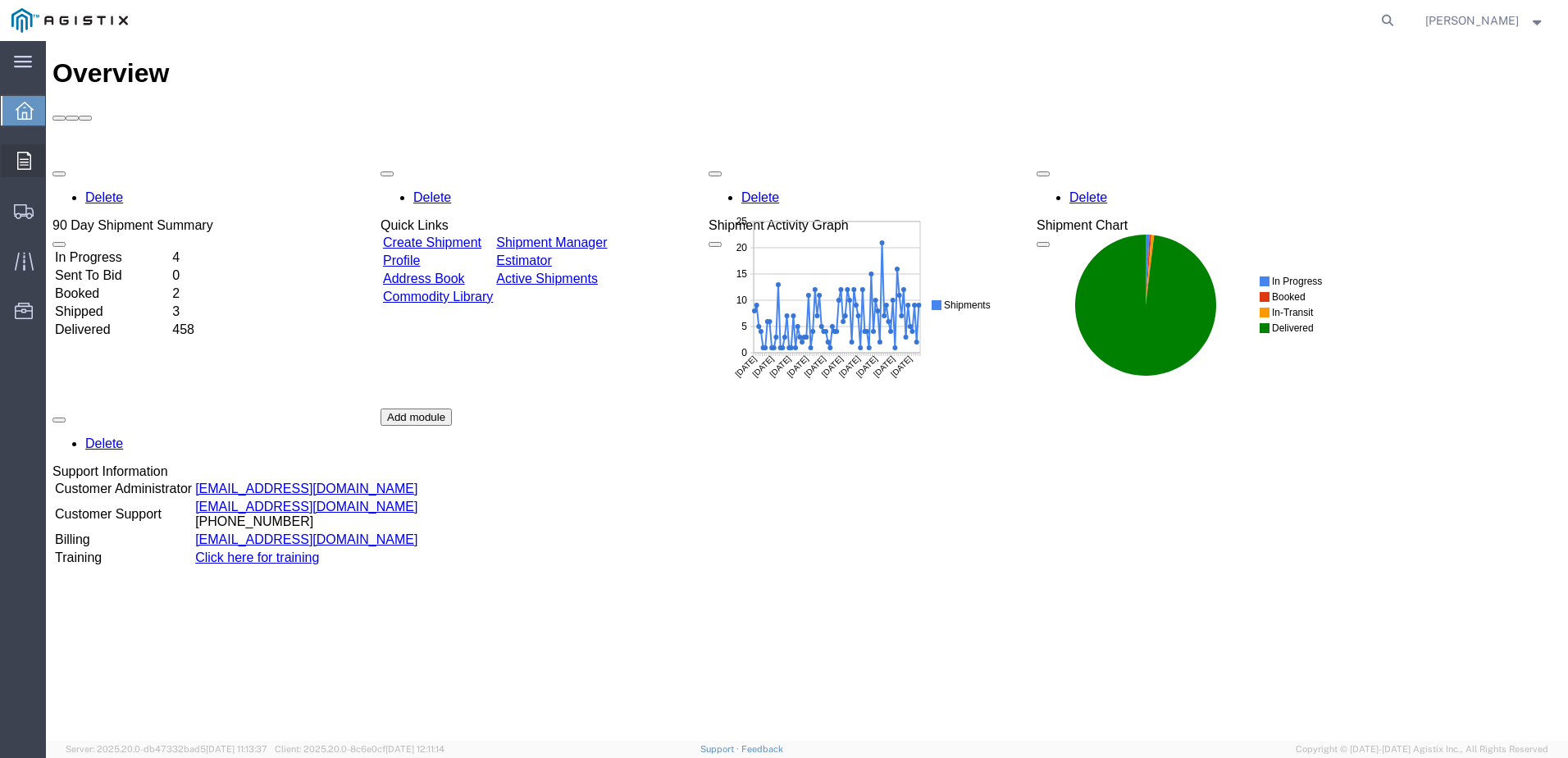
click at [20, 153] on icon at bounding box center [24, 160] width 14 height 18
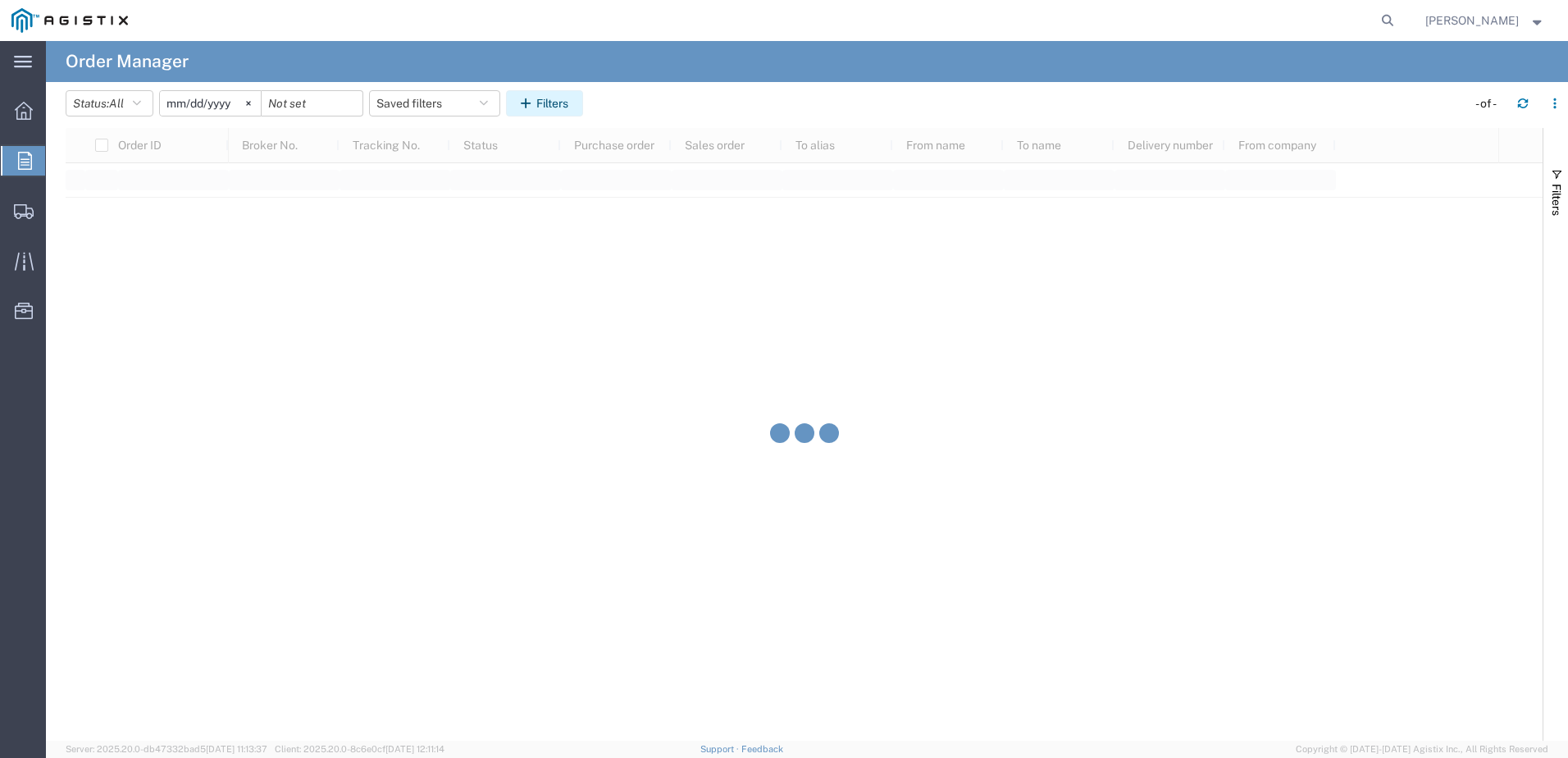
click at [550, 107] on button "Filters" at bounding box center [544, 104] width 77 height 27
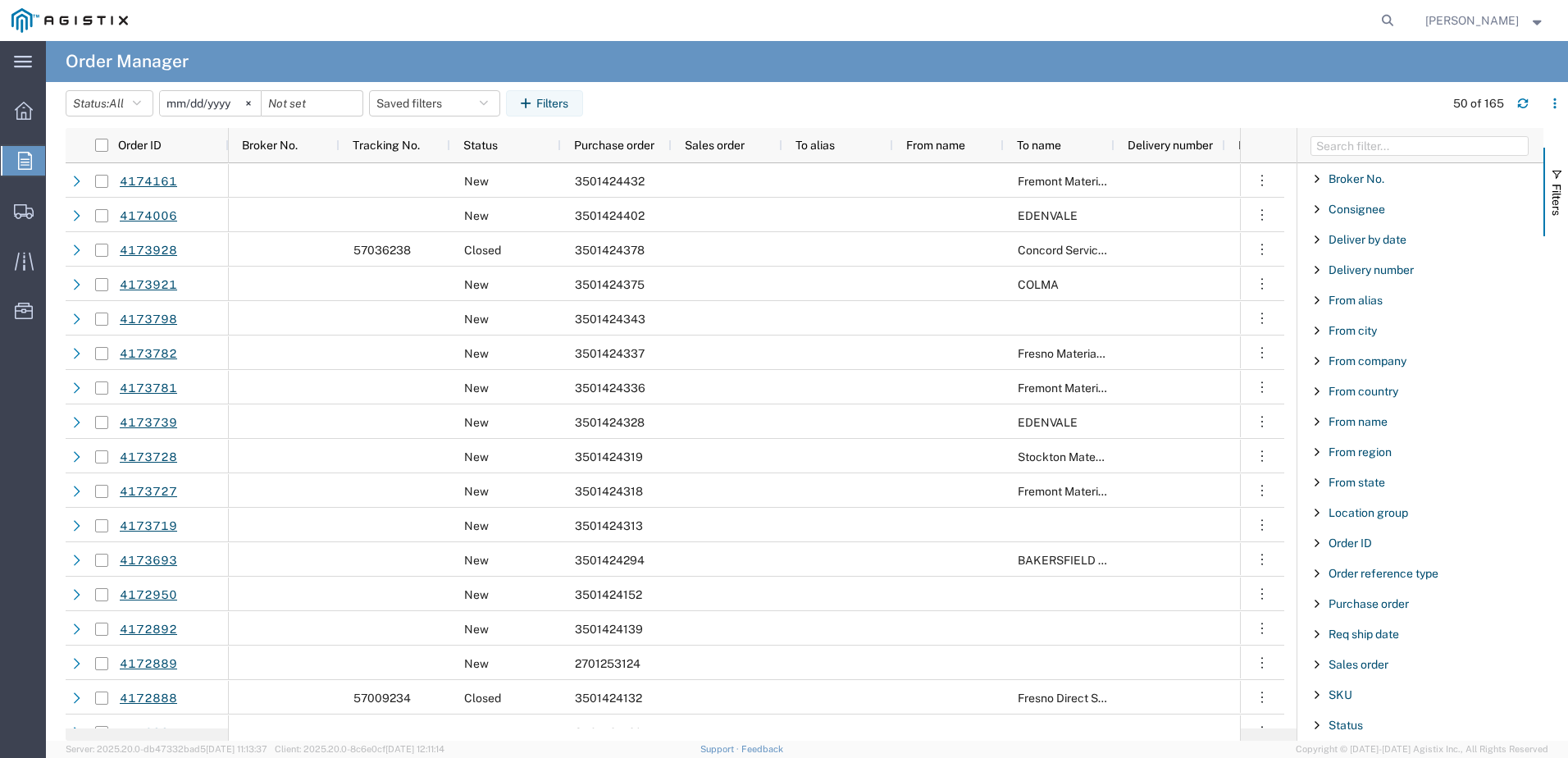
click at [1371, 611] on div "Purchase order" at bounding box center [1421, 603] width 246 height 29
type input "3501422552"
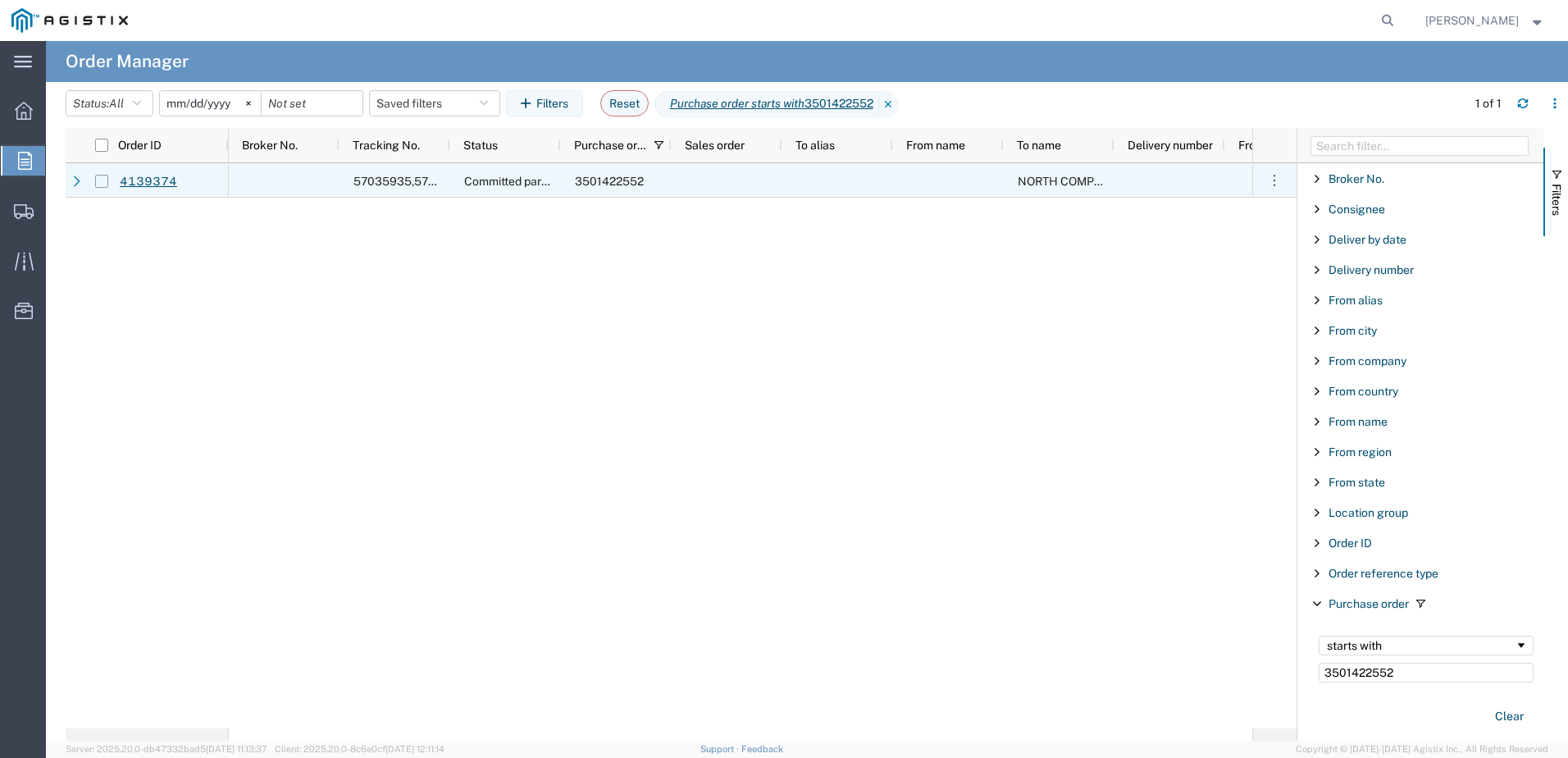
click at [97, 178] on input "Press Space to toggle row selection (unchecked)" at bounding box center [102, 182] width 13 height 13
checkbox input "true"
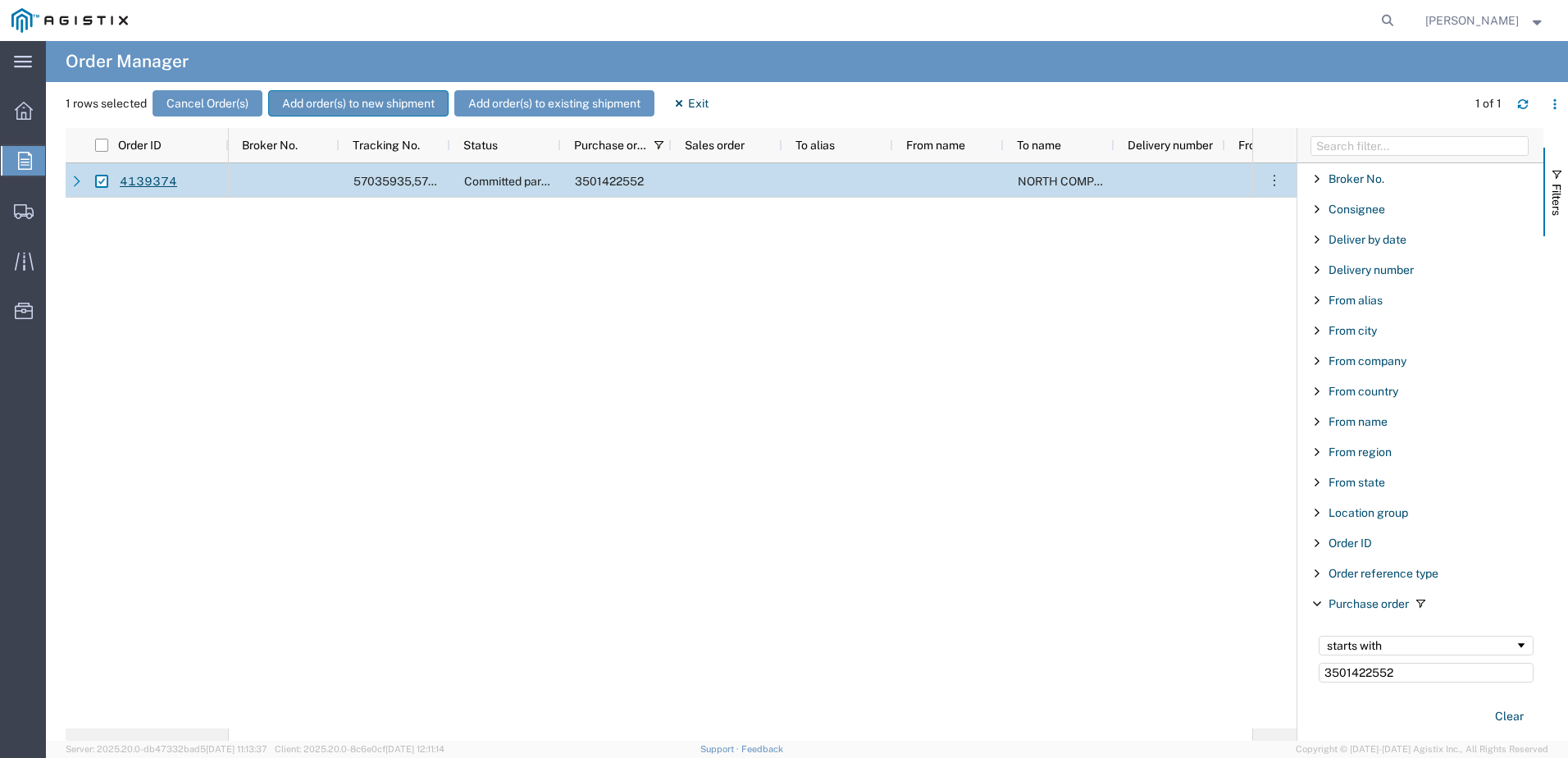
click at [369, 102] on button "Add order(s) to new shipment" at bounding box center [359, 104] width 181 height 27
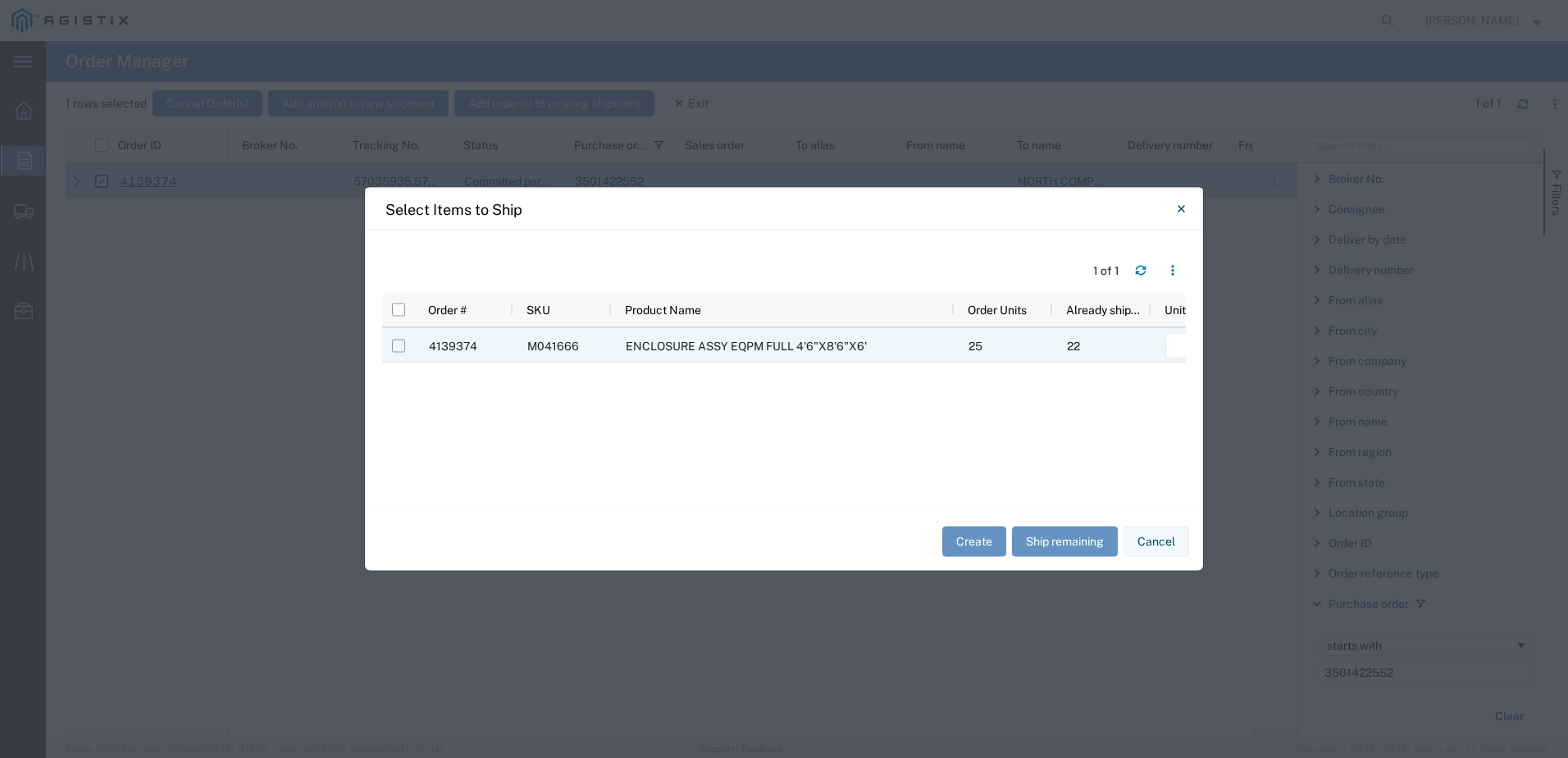
click at [402, 343] on input "Press Space to toggle row selection (unchecked)" at bounding box center [399, 346] width 13 height 13
checkbox input "true"
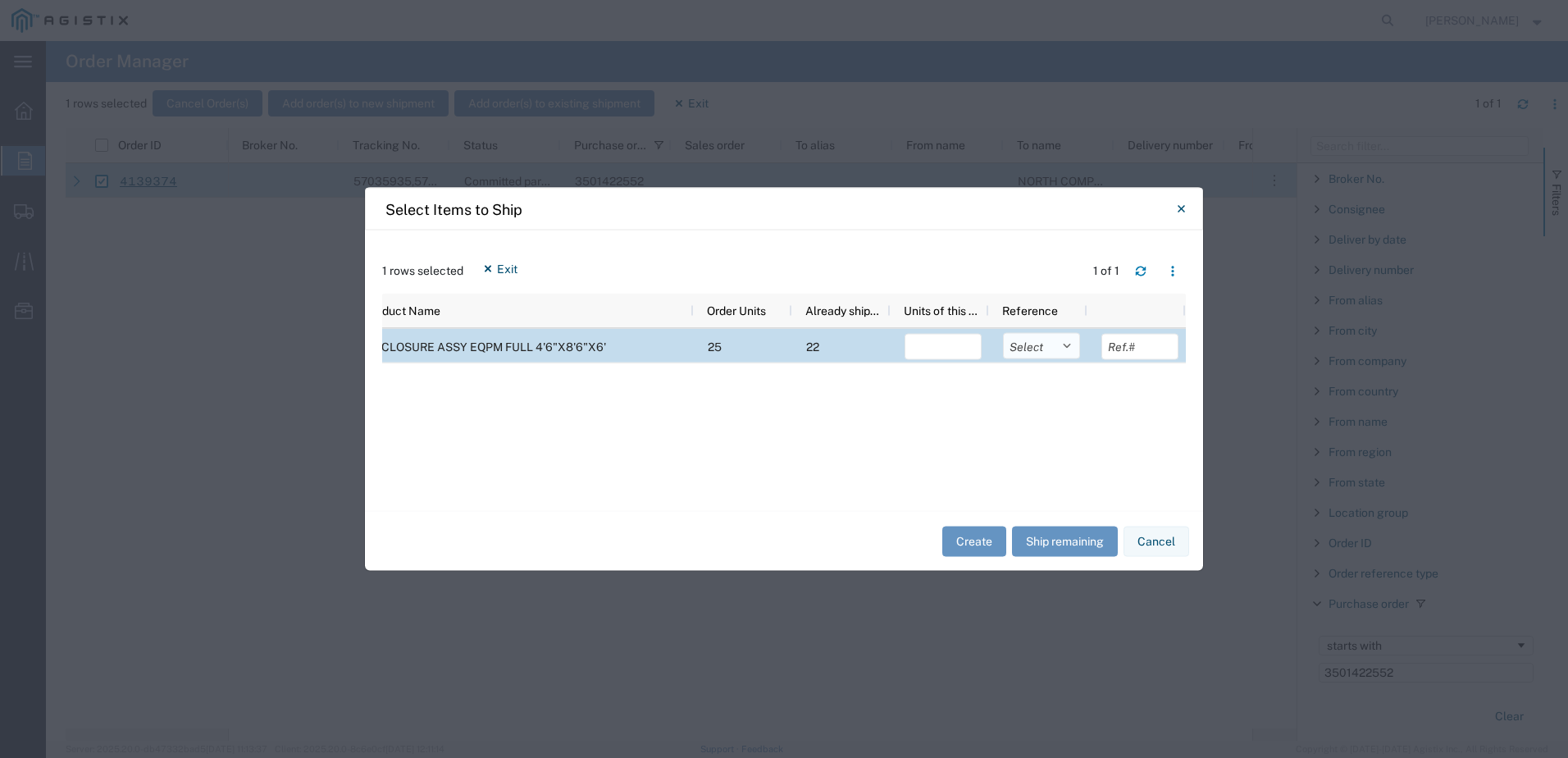
click at [1027, 349] on select "Select Purchase Order Delivery Number" at bounding box center [1041, 346] width 77 height 27
select select "PURCHORD"
click at [1003, 333] on select "Select Purchase Order Delivery Number" at bounding box center [1041, 346] width 77 height 27
click at [957, 347] on input "number" at bounding box center [943, 347] width 77 height 27
type input "2"
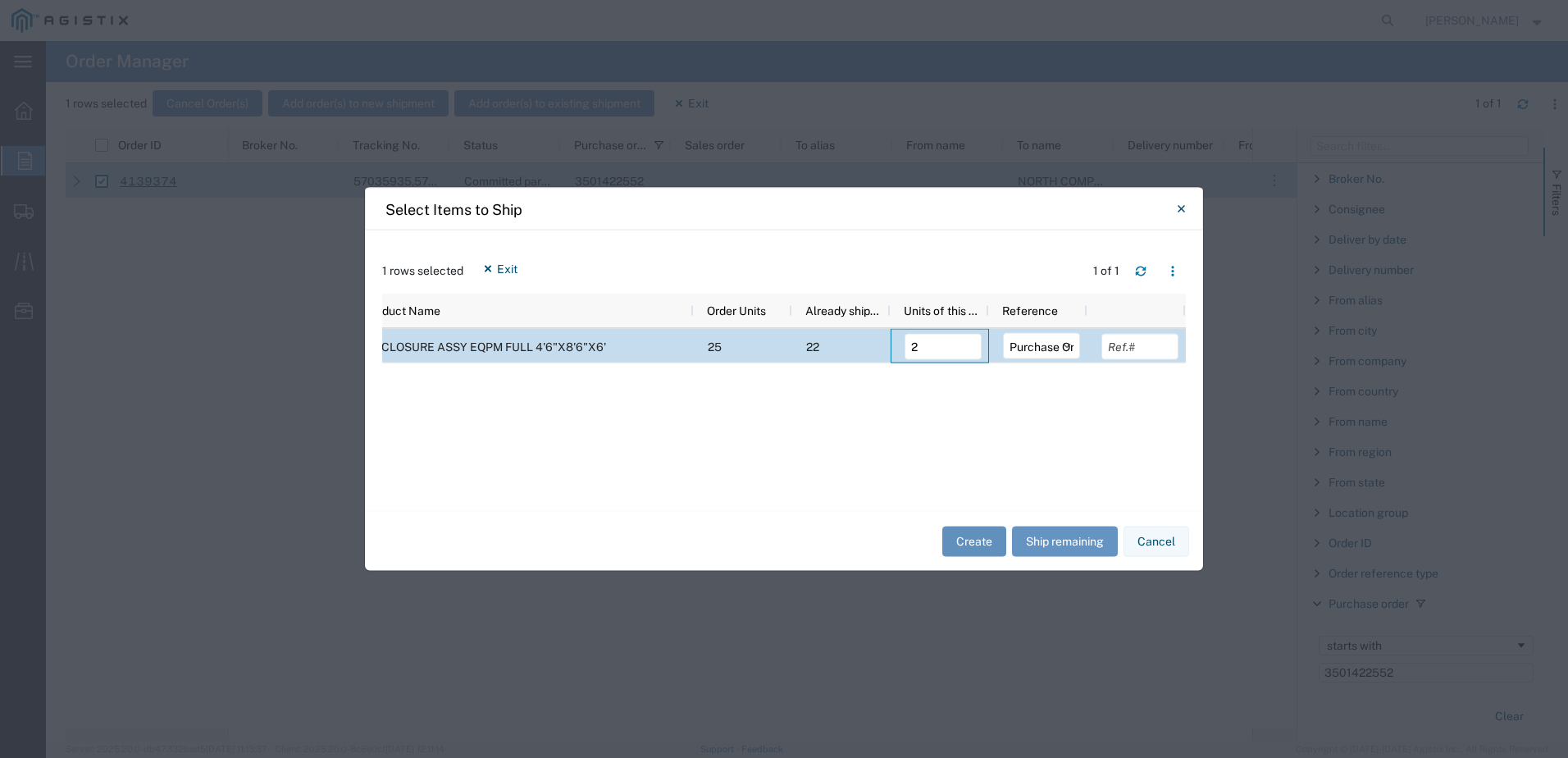
click at [973, 546] on button "Create" at bounding box center [974, 541] width 64 height 30
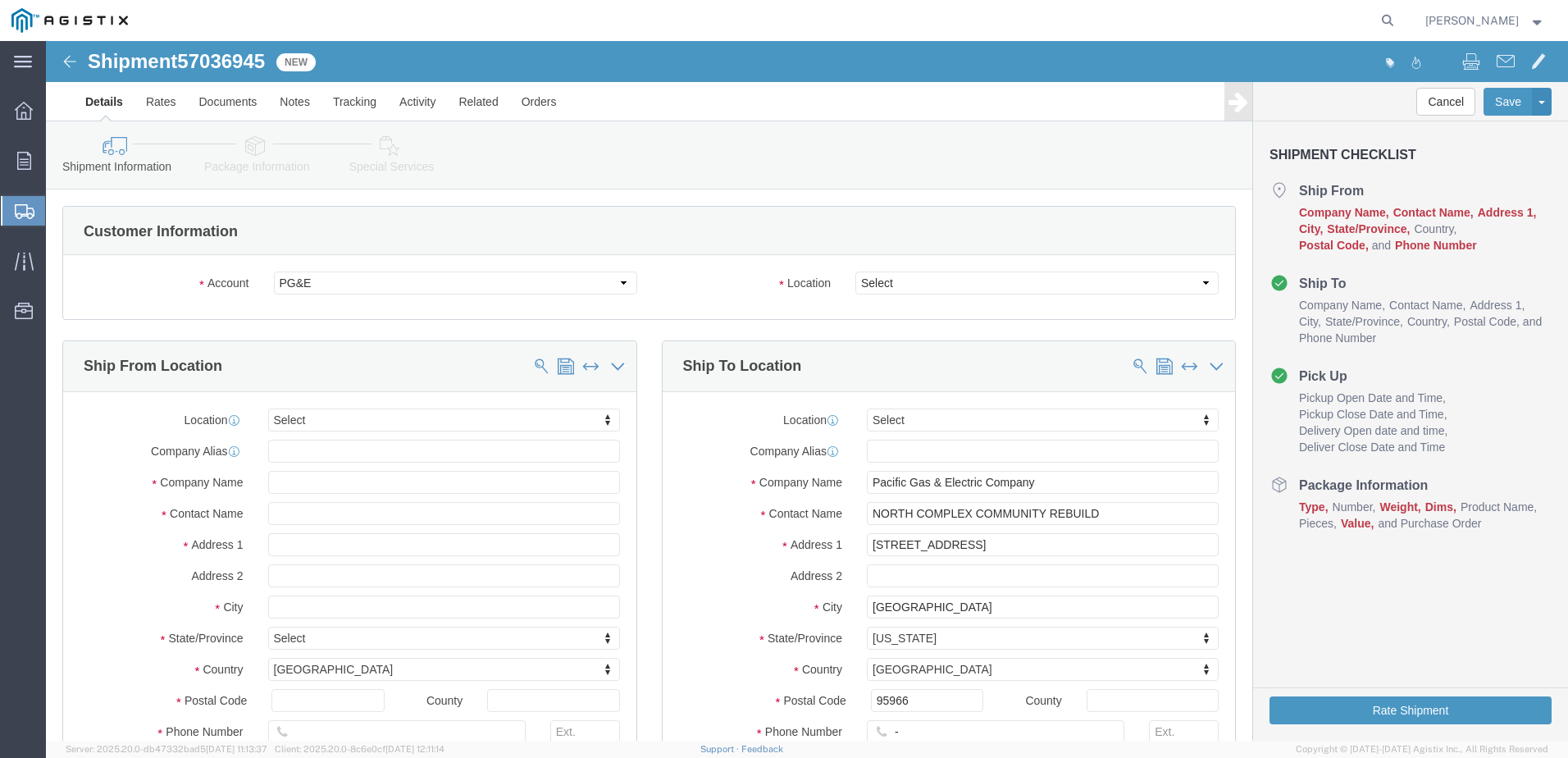
select select
click select "Select All Others [GEOGRAPHIC_DATA] [GEOGRAPHIC_DATA] [GEOGRAPHIC_DATA] [GEOGRA…"
select select "23082"
click select "Select All Others [GEOGRAPHIC_DATA] [GEOGRAPHIC_DATA] [GEOGRAPHIC_DATA] [GEOGRA…"
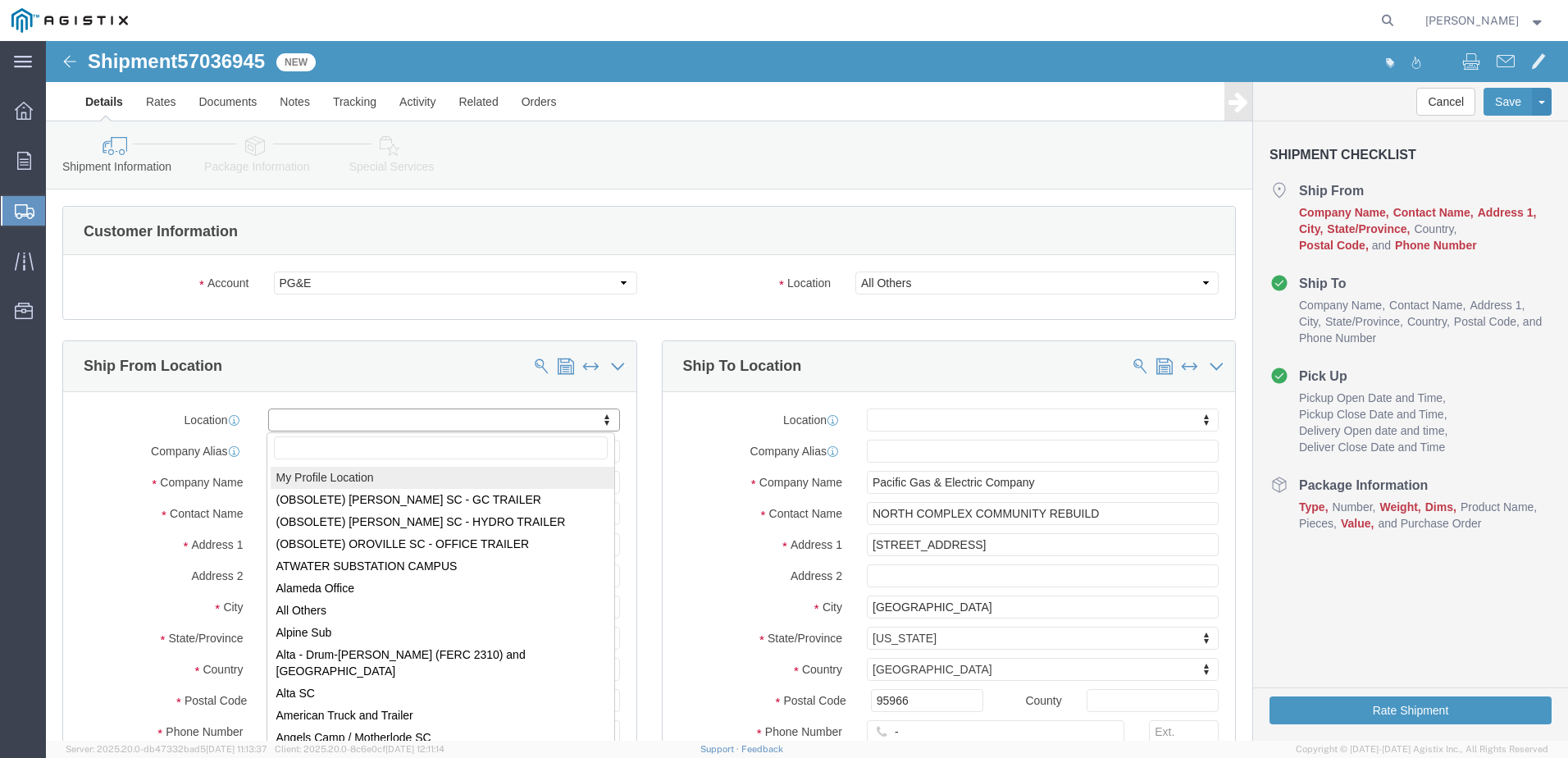
select select "MYPROFILE"
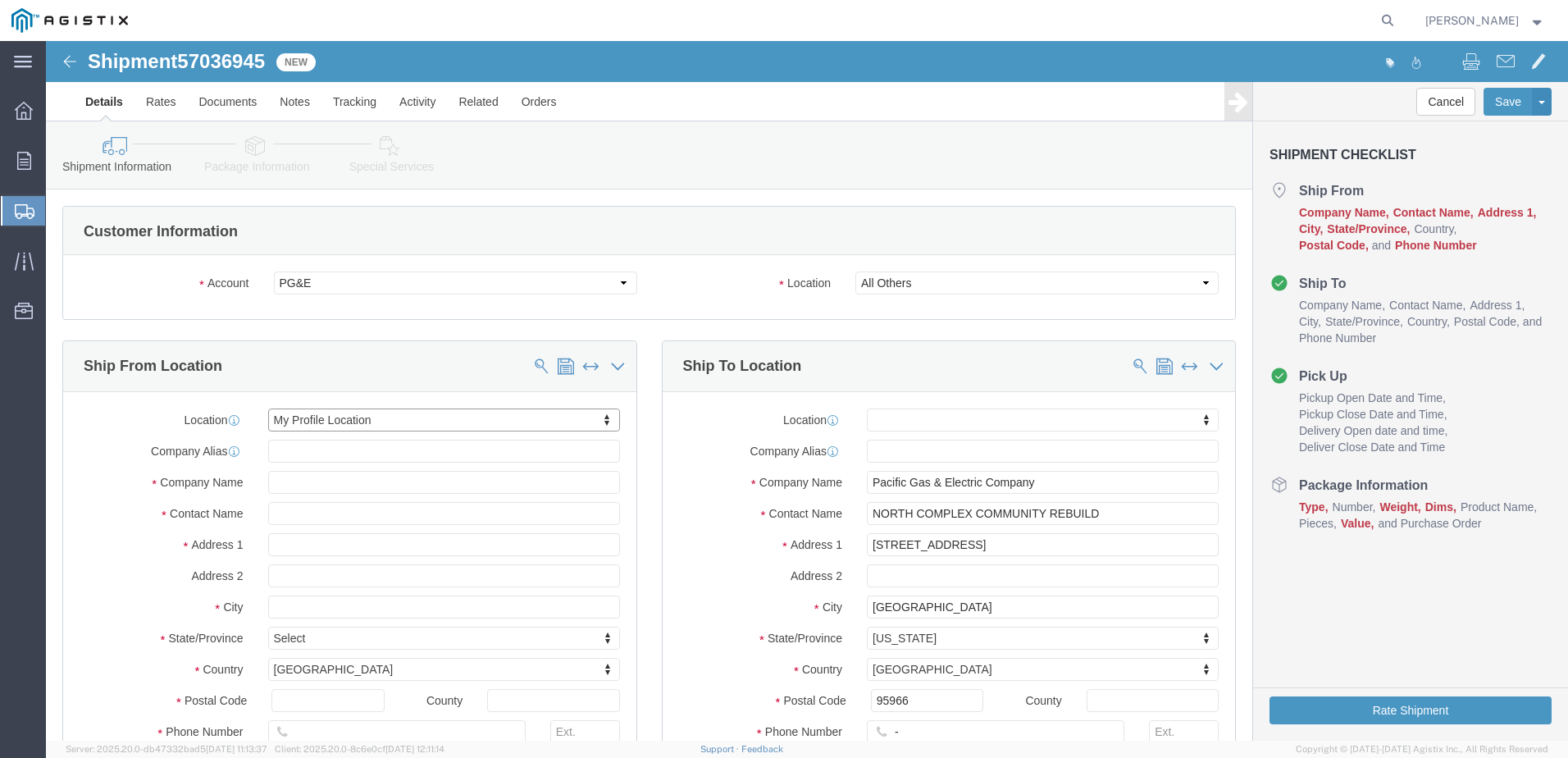
select select "CA"
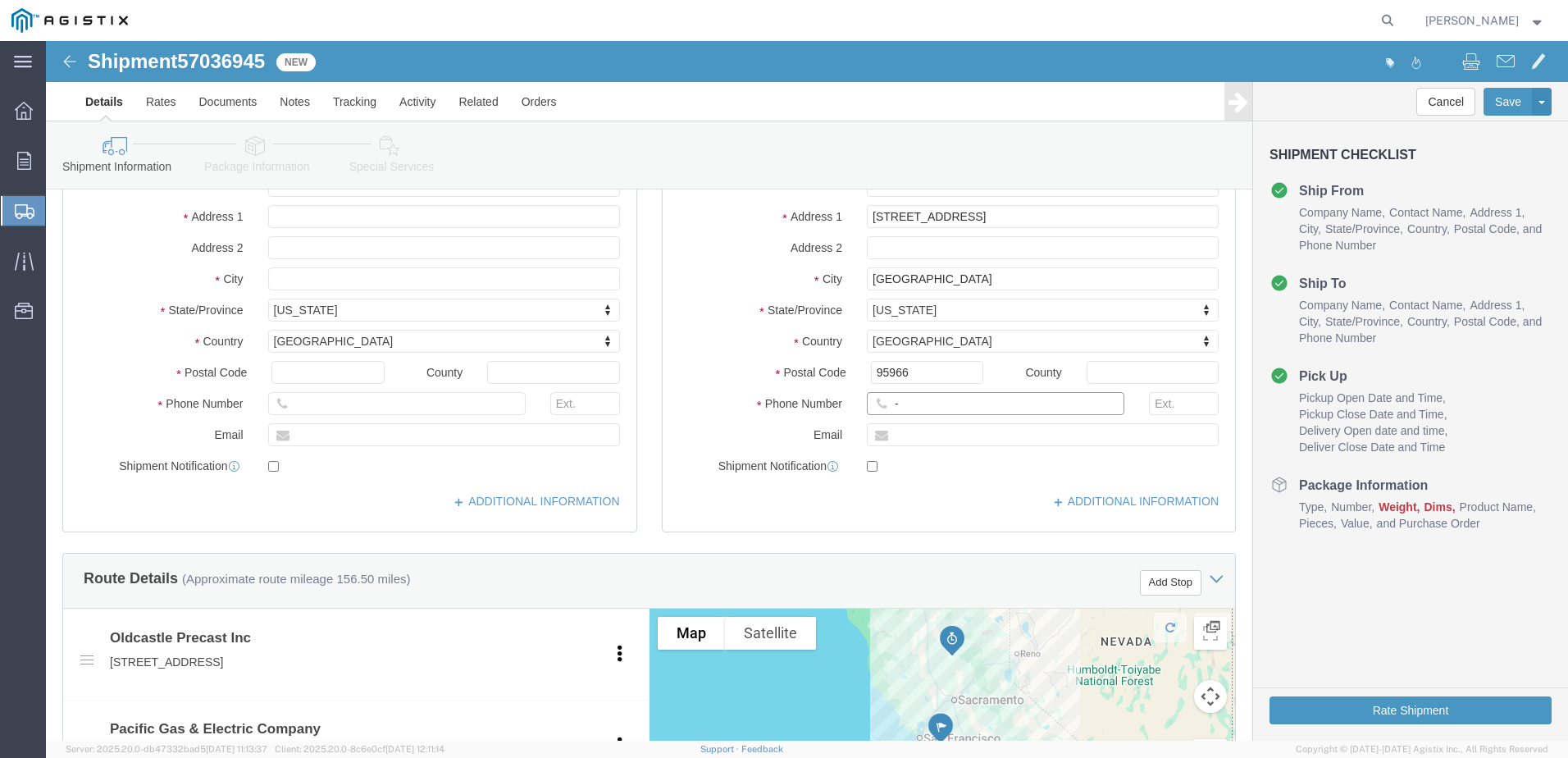
click input "-"
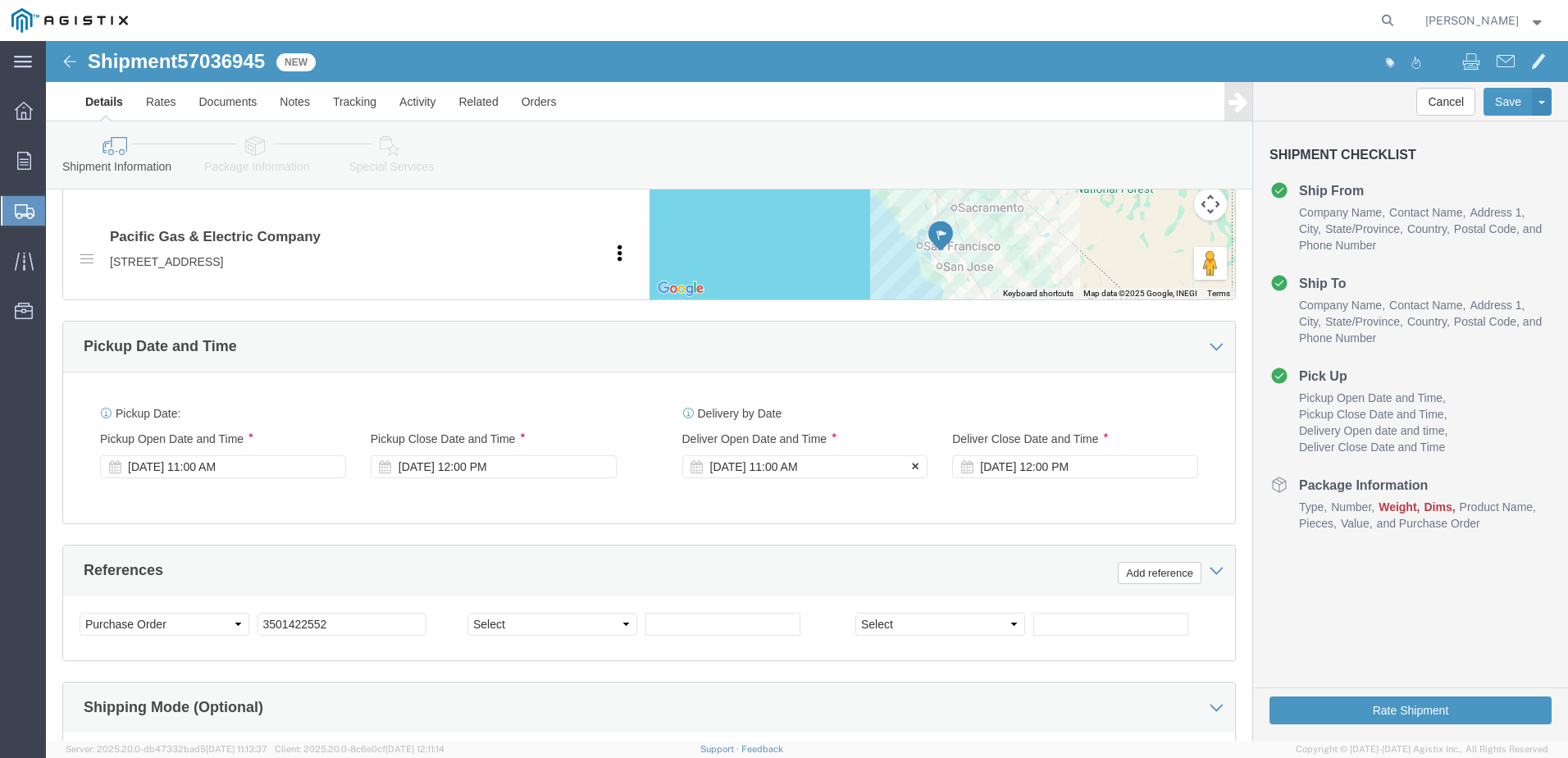
type input "4082424912"
click div "[DATE] 11:00 AM"
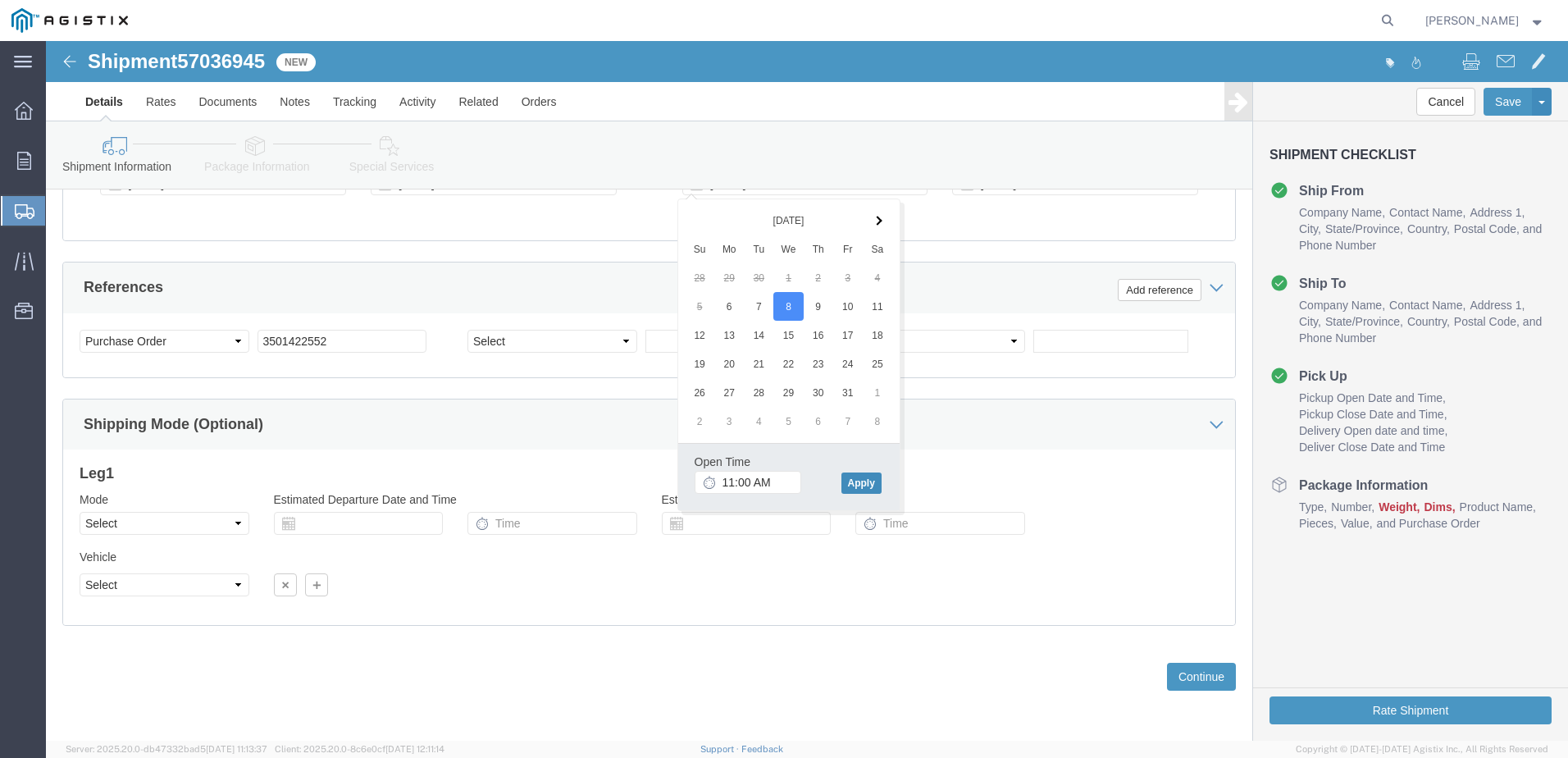
click button "Apply"
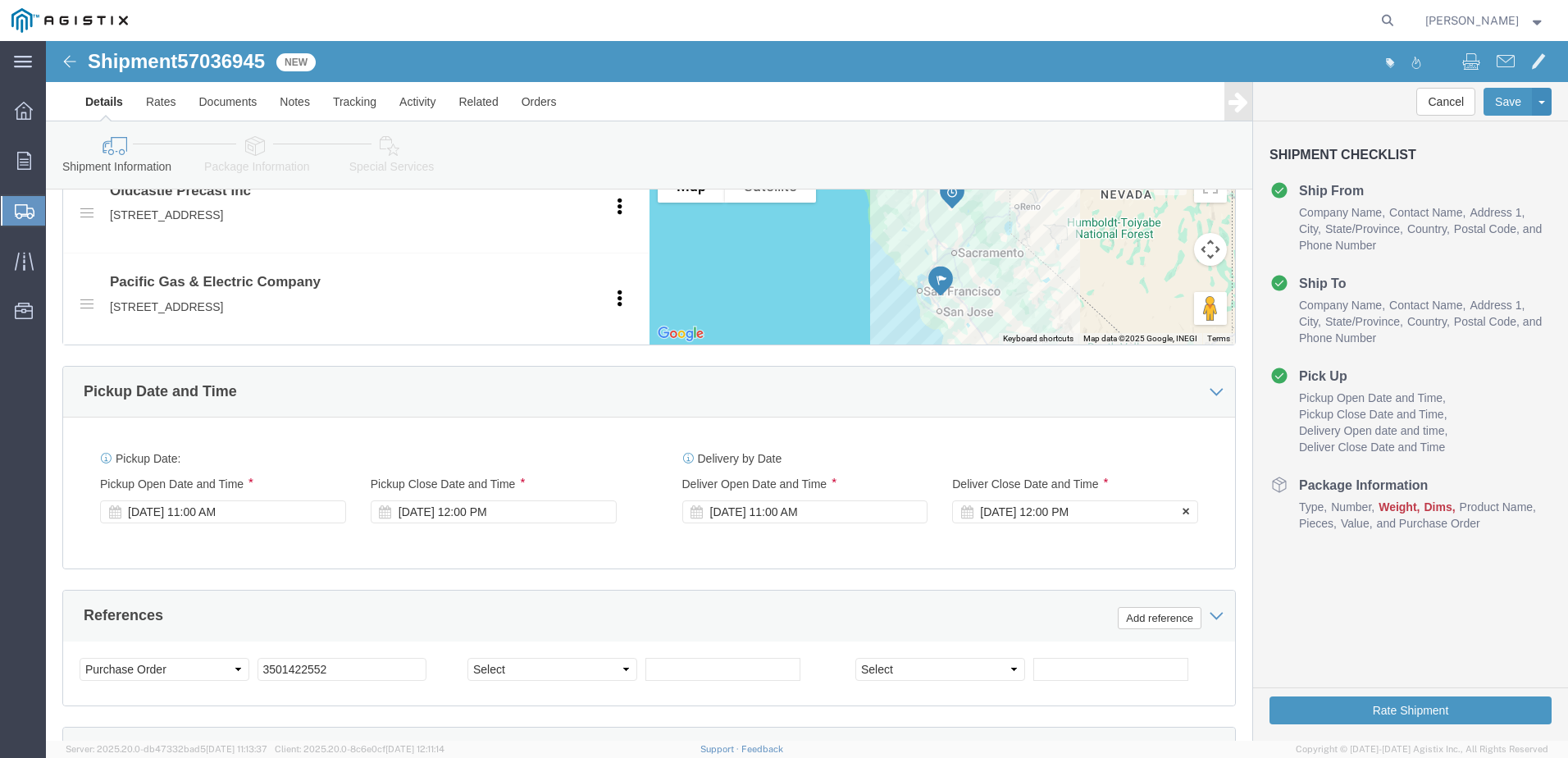
click div "[DATE] 12:00 PM"
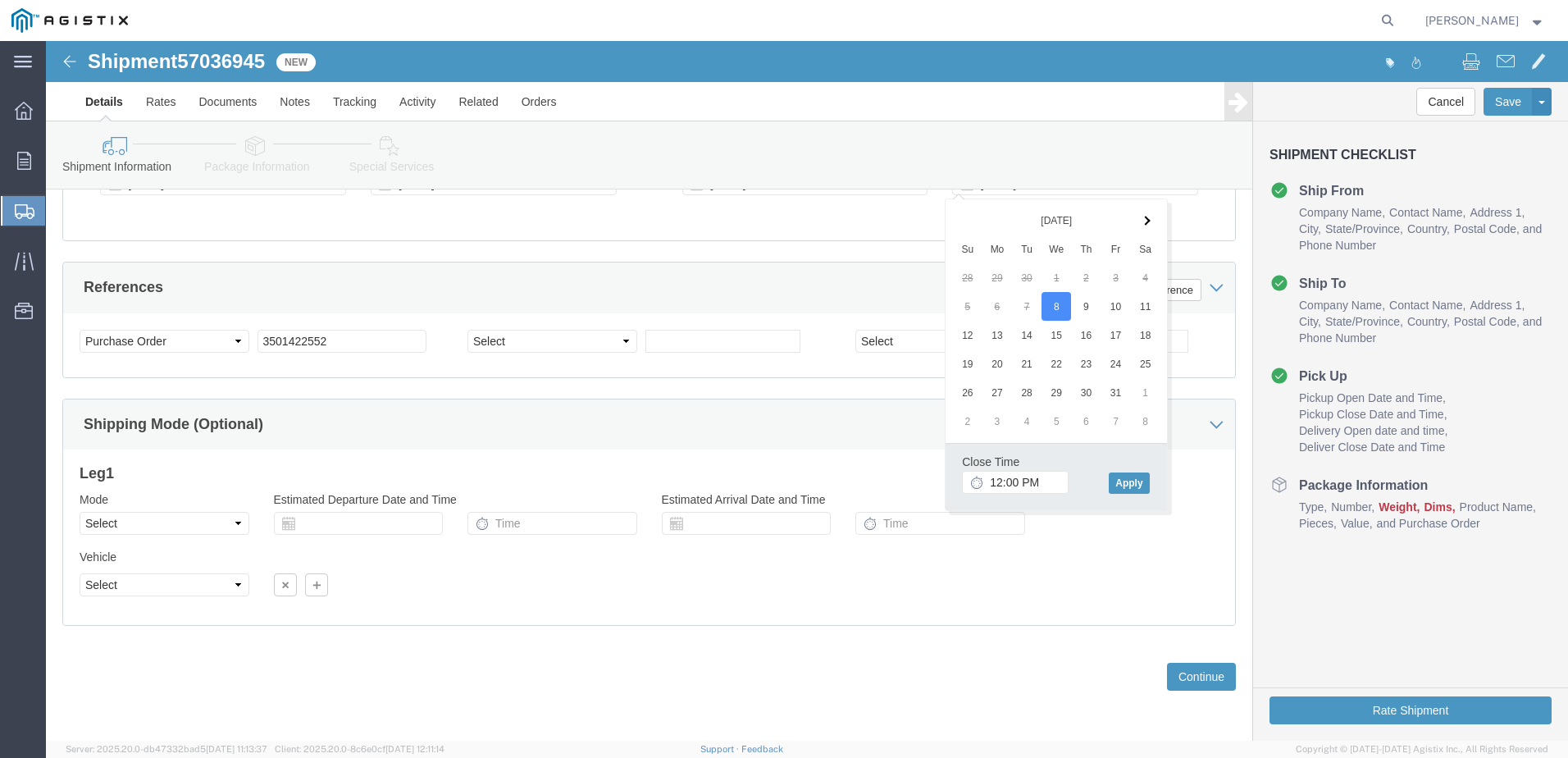
click div "Vehicle Select Size Select Container Number Owner Select Shipper Vessel"
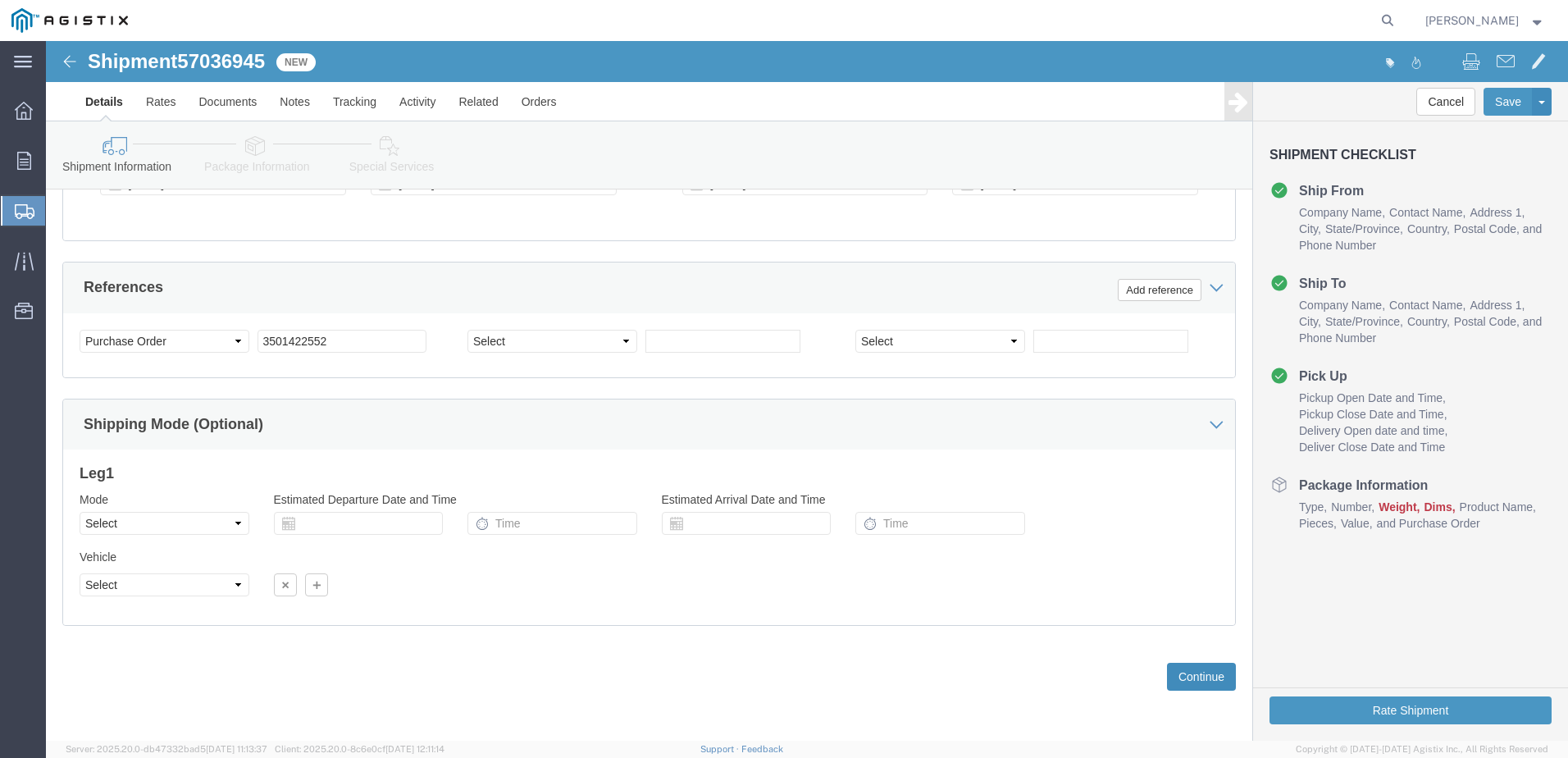
click button "Continue"
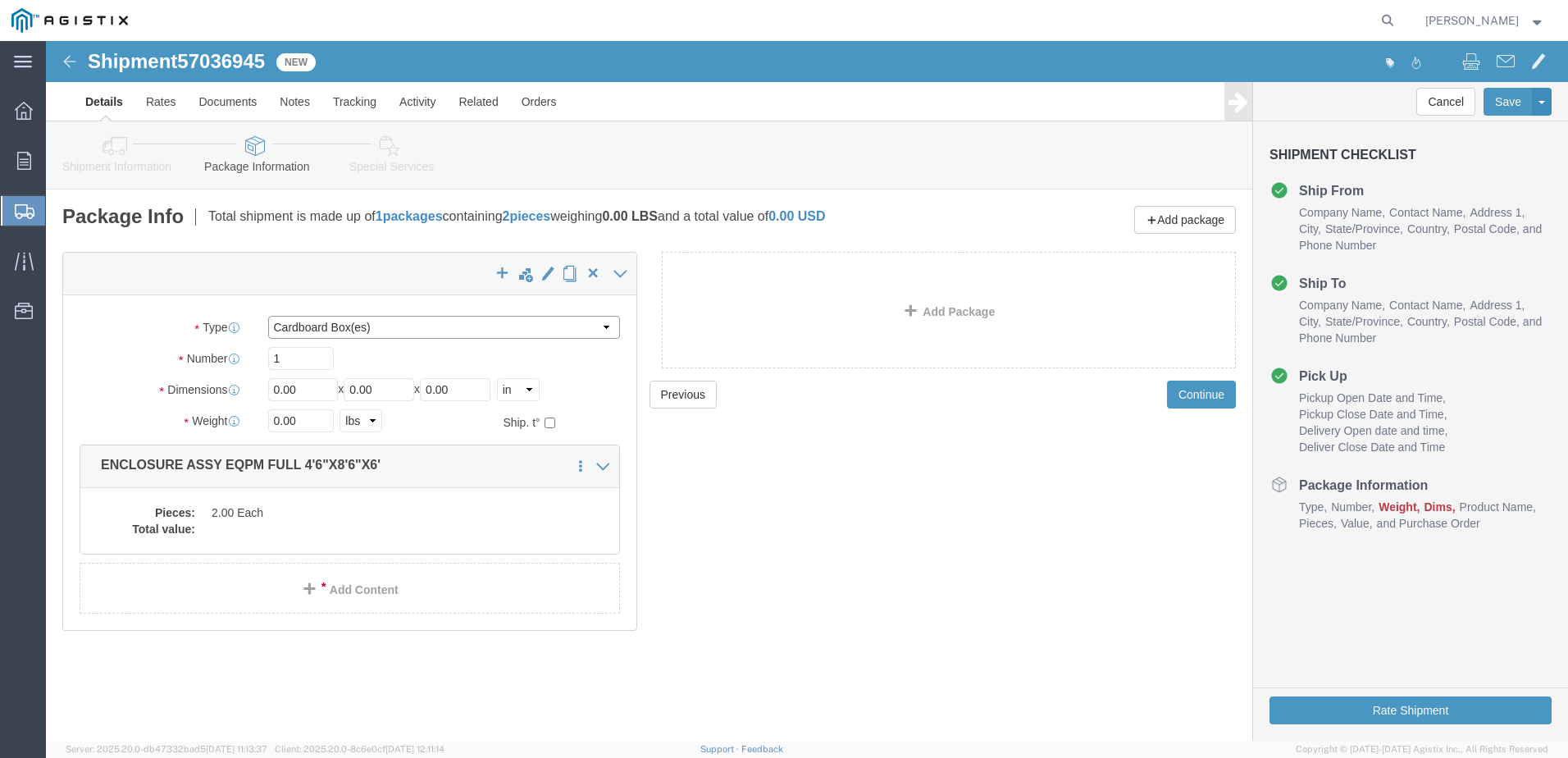
click select "Select Bulk Bundle(s) Cardboard Box(es) Carton(s) Crate(s) Drum(s) (Fiberboard)…"
select select "YRPK"
click select "Select Bulk Bundle(s) Cardboard Box(es) Carton(s) Crate(s) Drum(s) (Fiberboard)…"
click input "0.00"
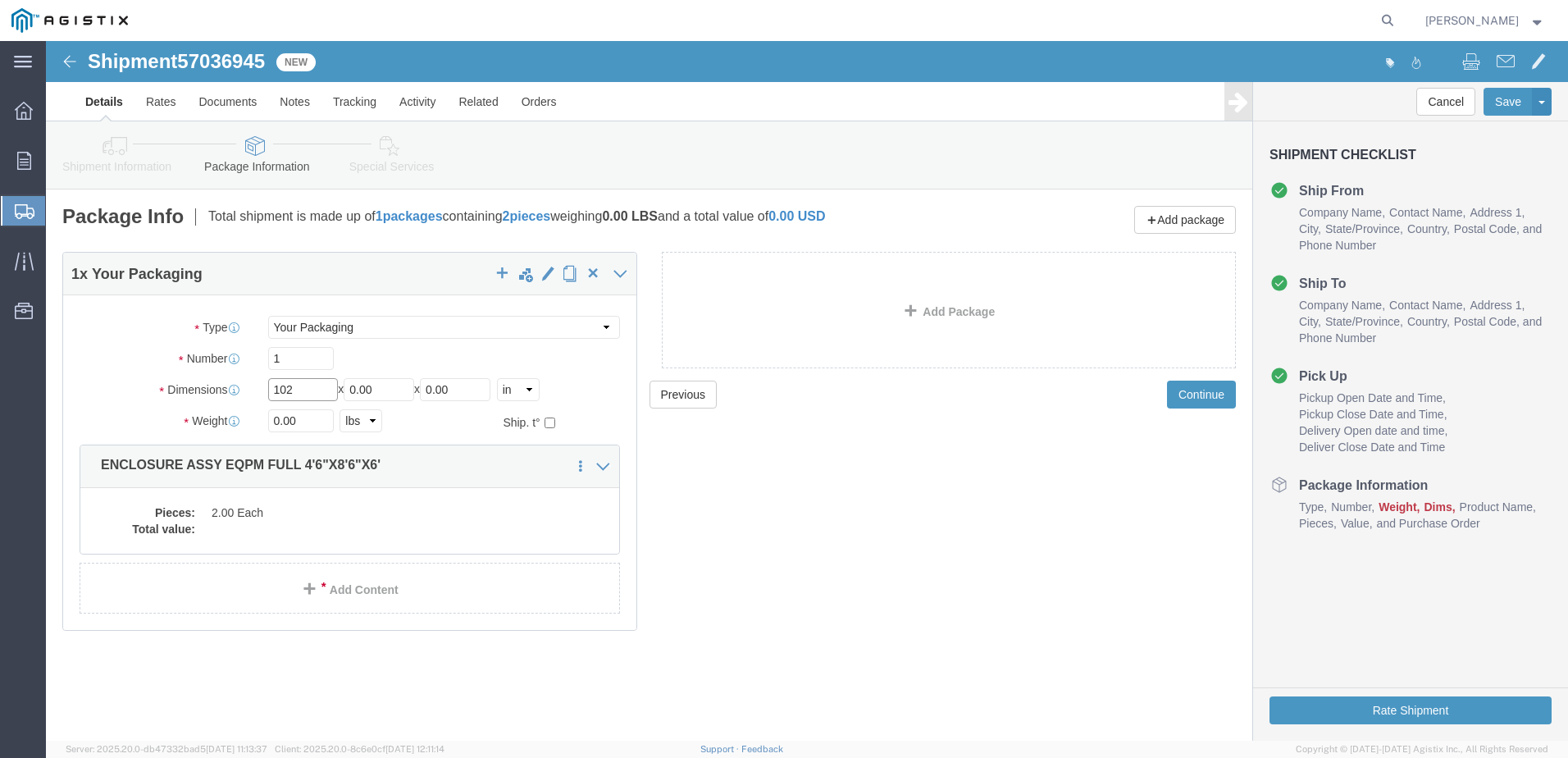
type input "102"
type input "54"
type input "72"
click input "0.00"
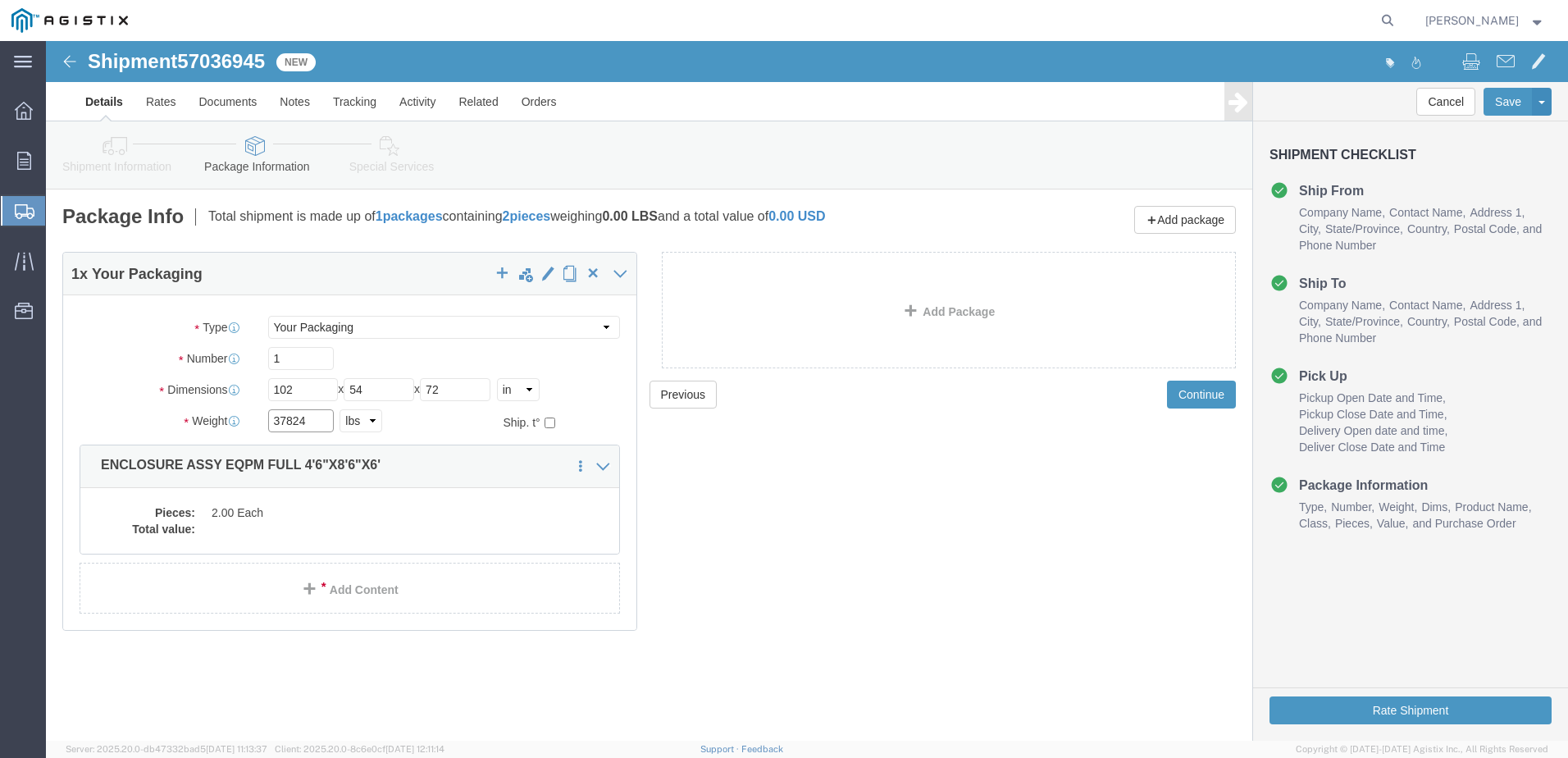
type input "37824"
click dl "Pieces: 2.00 Each Total value:"
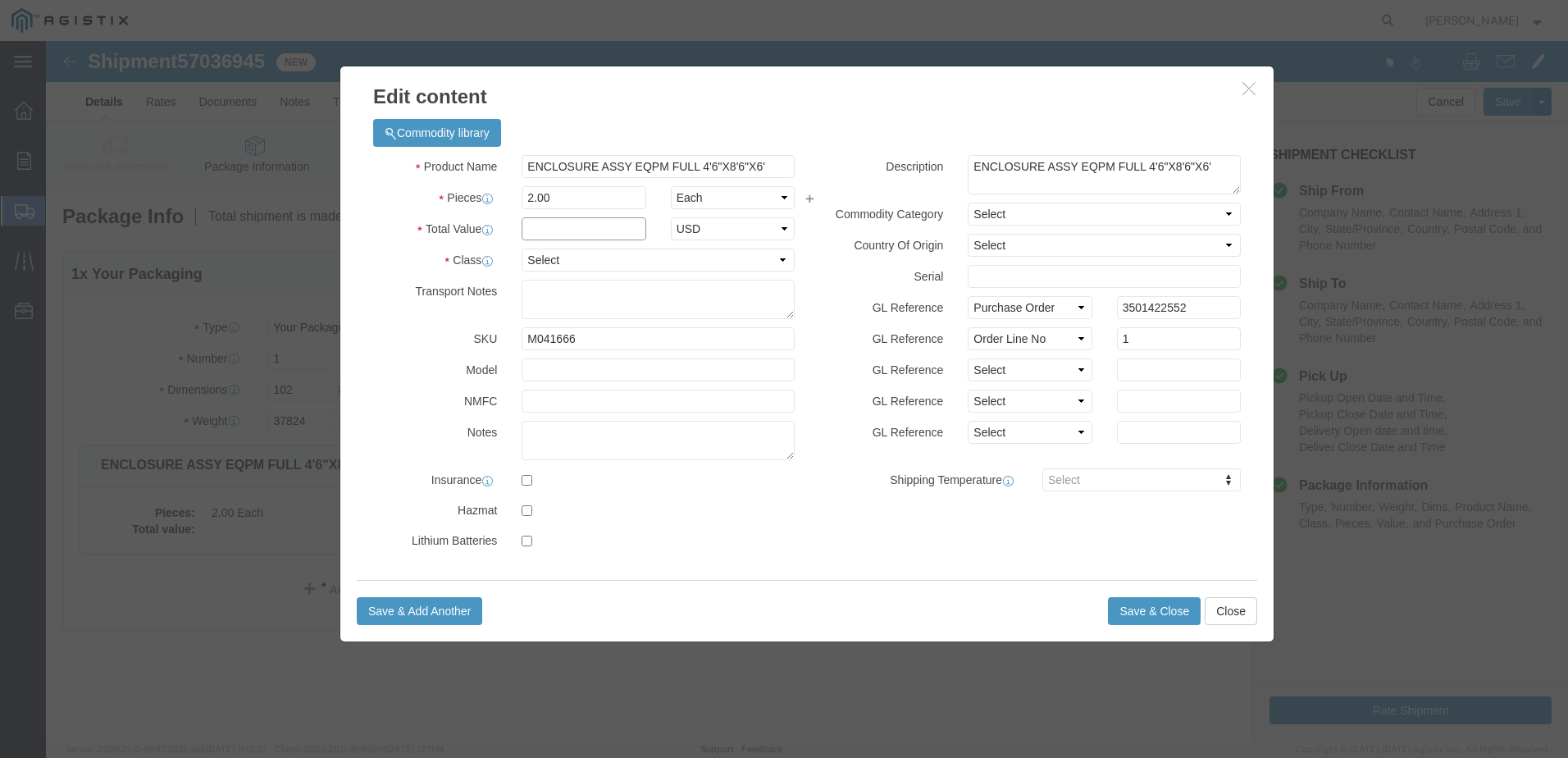
click input "text"
type input "1"
click select "Select 50 55 60 65 70 85 92.5 100 125 175 250 300 400"
select select "55"
click select "Select 50 55 60 65 70 85 92.5 100 125 175 250 300 400"
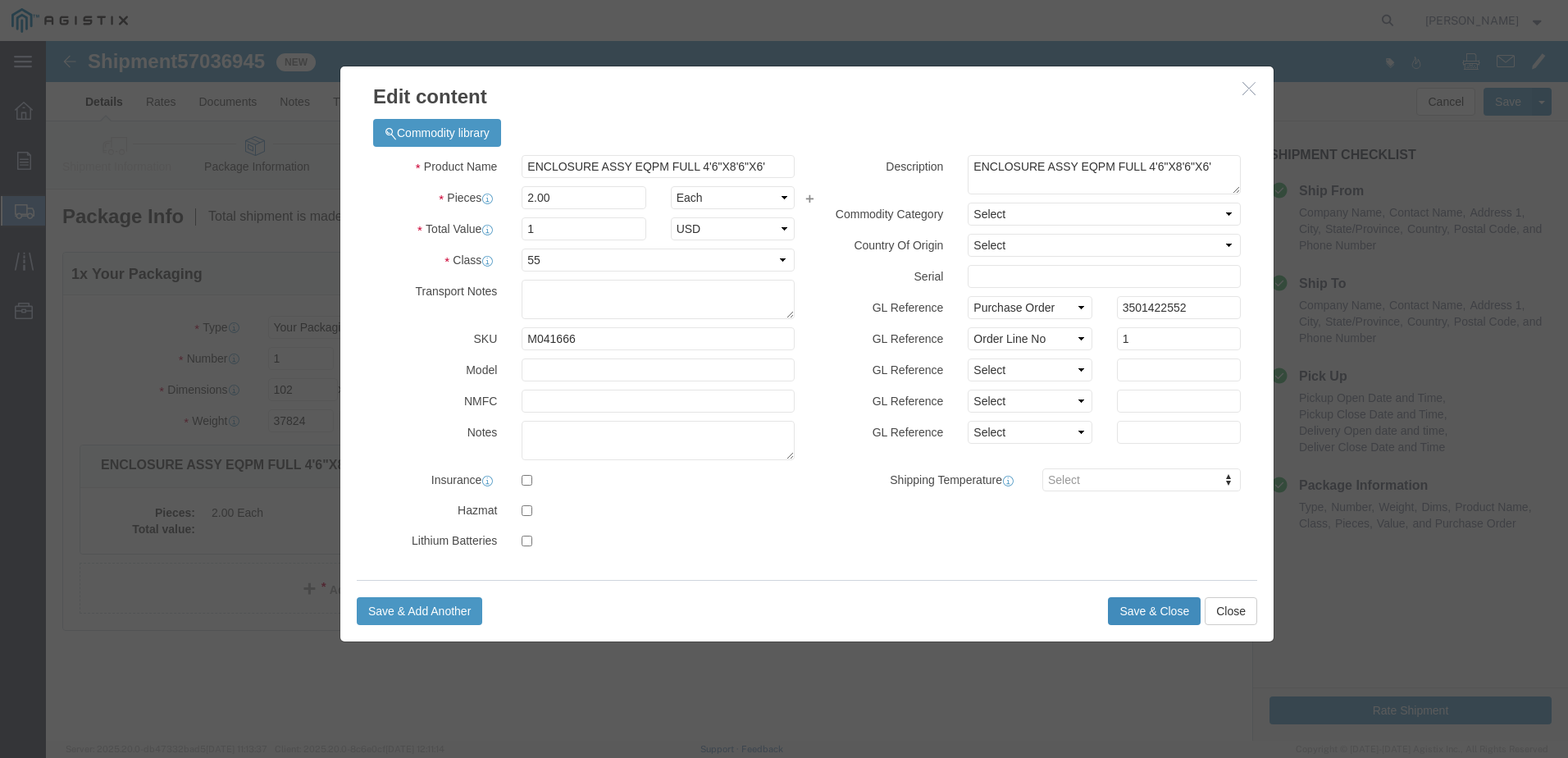
click button "Save & Close"
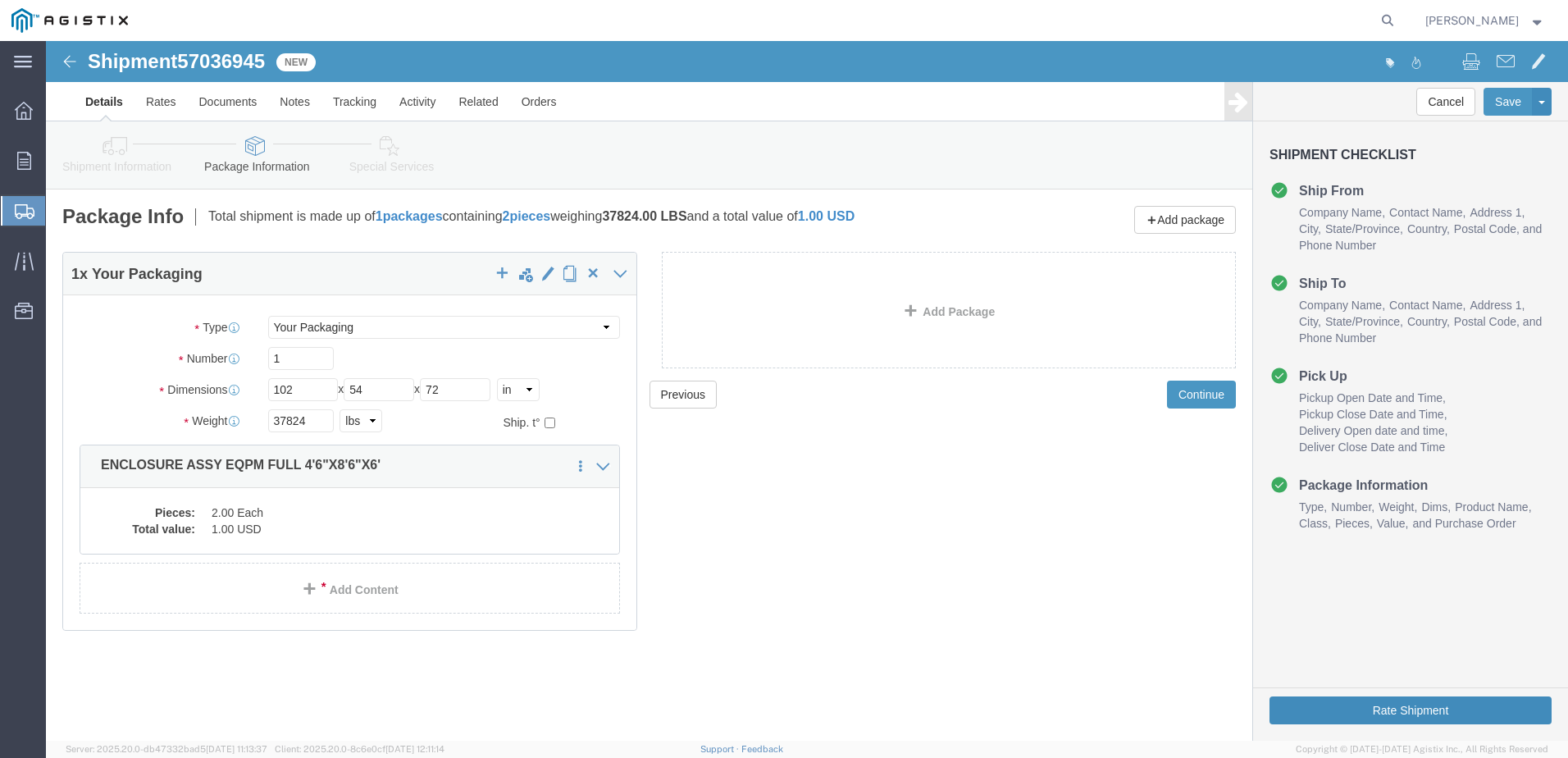
click button "Rate Shipment"
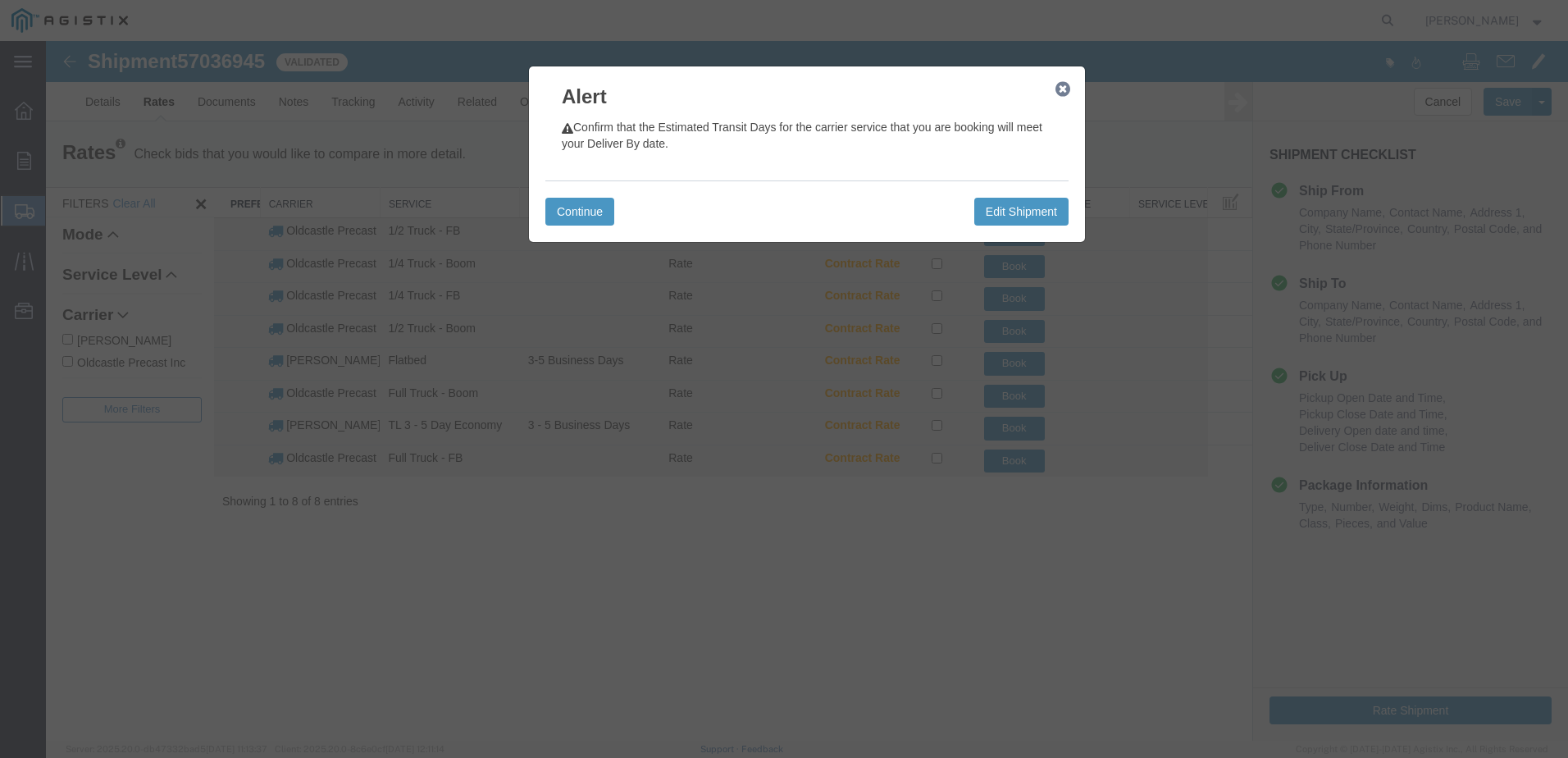
click at [1062, 88] on icon "button" at bounding box center [1063, 89] width 15 height 13
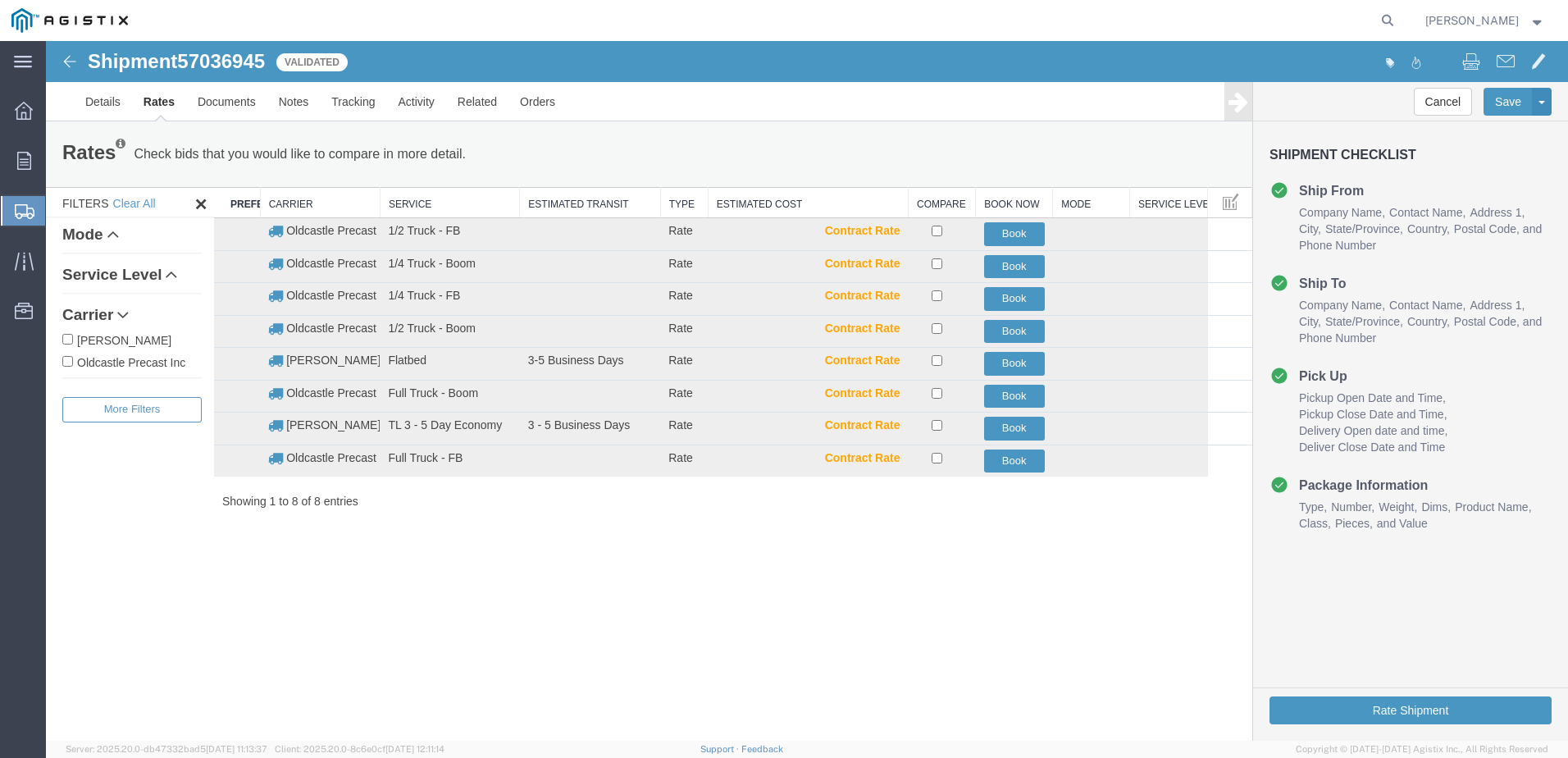
click at [126, 360] on label "Oldcastle Precast Inc" at bounding box center [132, 361] width 140 height 18
click at [73, 360] on input "Oldcastle Precast Inc" at bounding box center [68, 360] width 10 height 10
checkbox input "true"
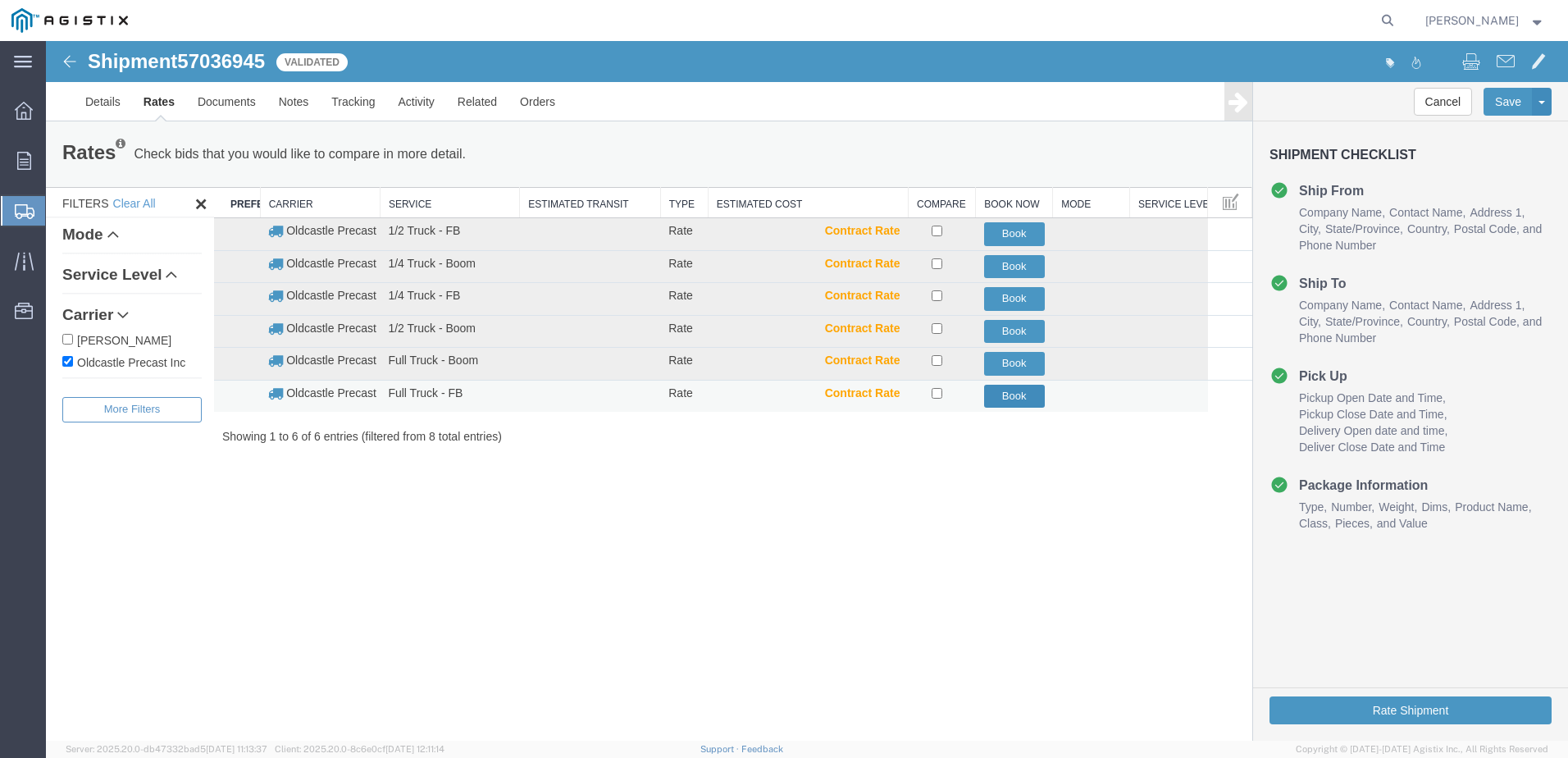
click at [999, 393] on button "Book" at bounding box center [1014, 396] width 61 height 24
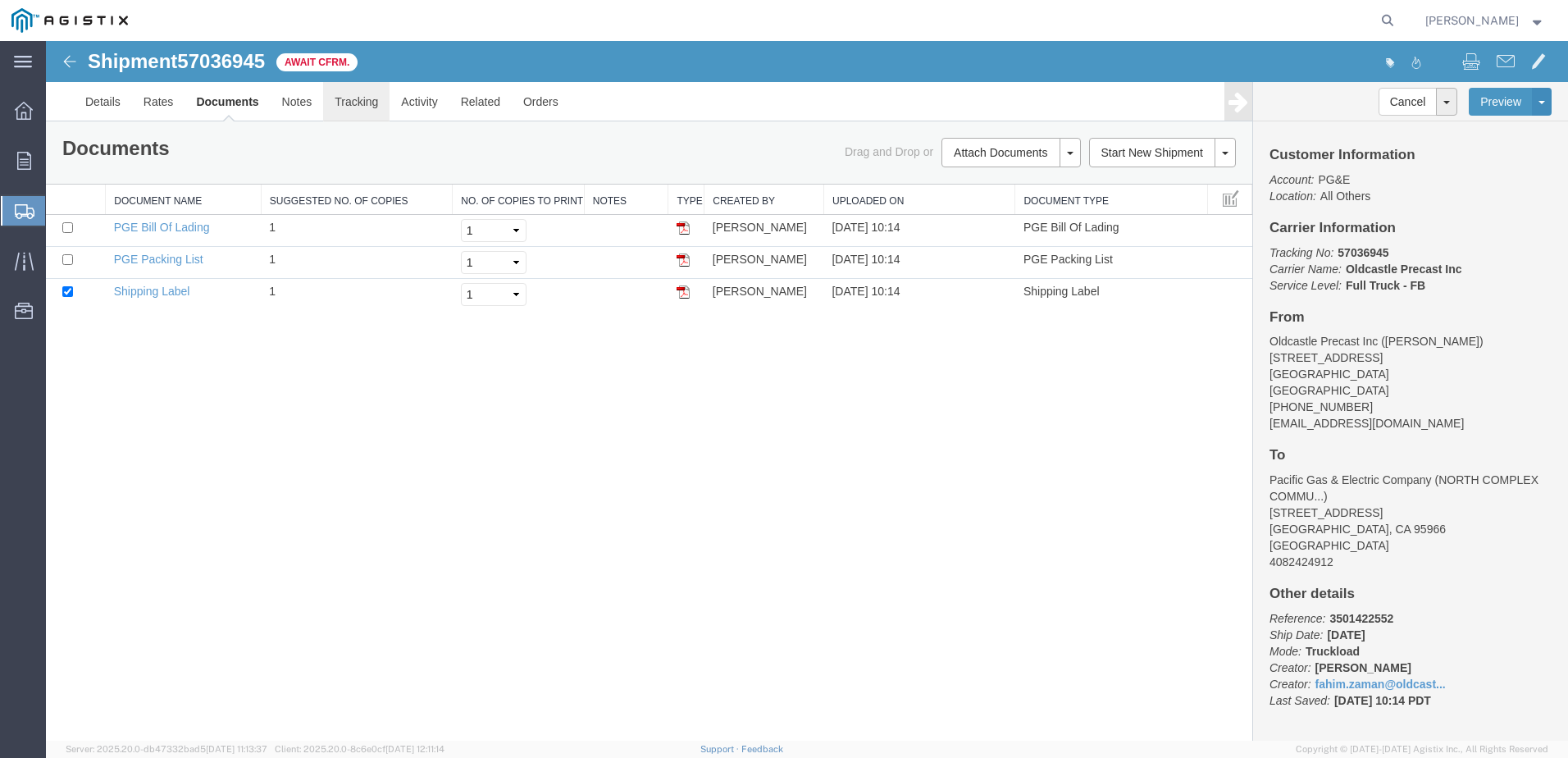
click at [334, 104] on link "Tracking" at bounding box center [357, 101] width 67 height 39
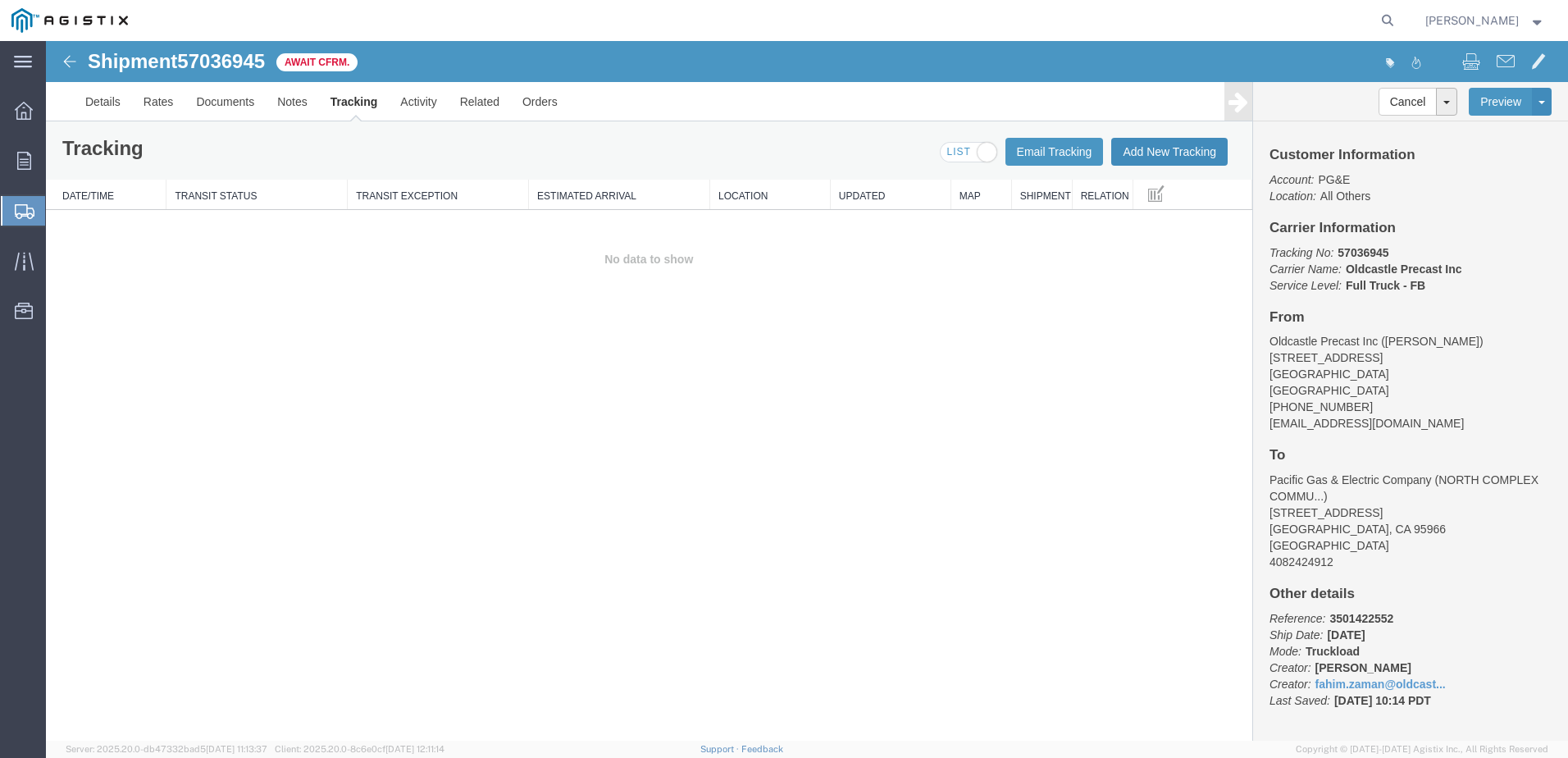
click at [1185, 153] on button "Add New Tracking" at bounding box center [1169, 151] width 116 height 28
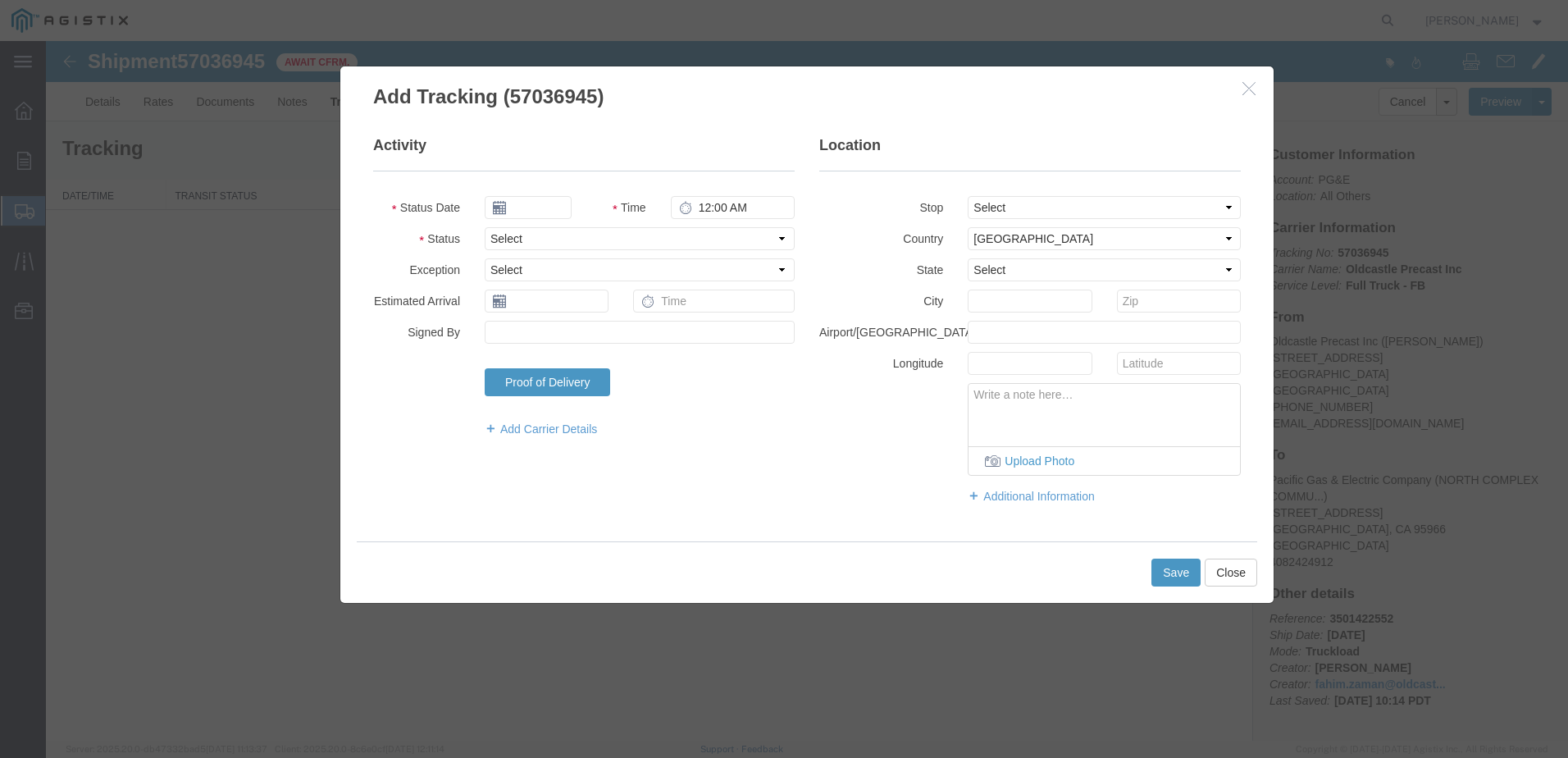
type input "[DATE]"
type input "11:00 AM"
click at [631, 241] on select "Select Arrival Notice Available Arrival Notice Imported Arrive at Delivery Loca…" at bounding box center [639, 239] width 310 height 23
select select "DELIVRED"
click at [484, 227] on select "Select Arrival Notice Available Arrival Notice Imported Arrive at Delivery Loca…" at bounding box center [639, 239] width 310 height 23
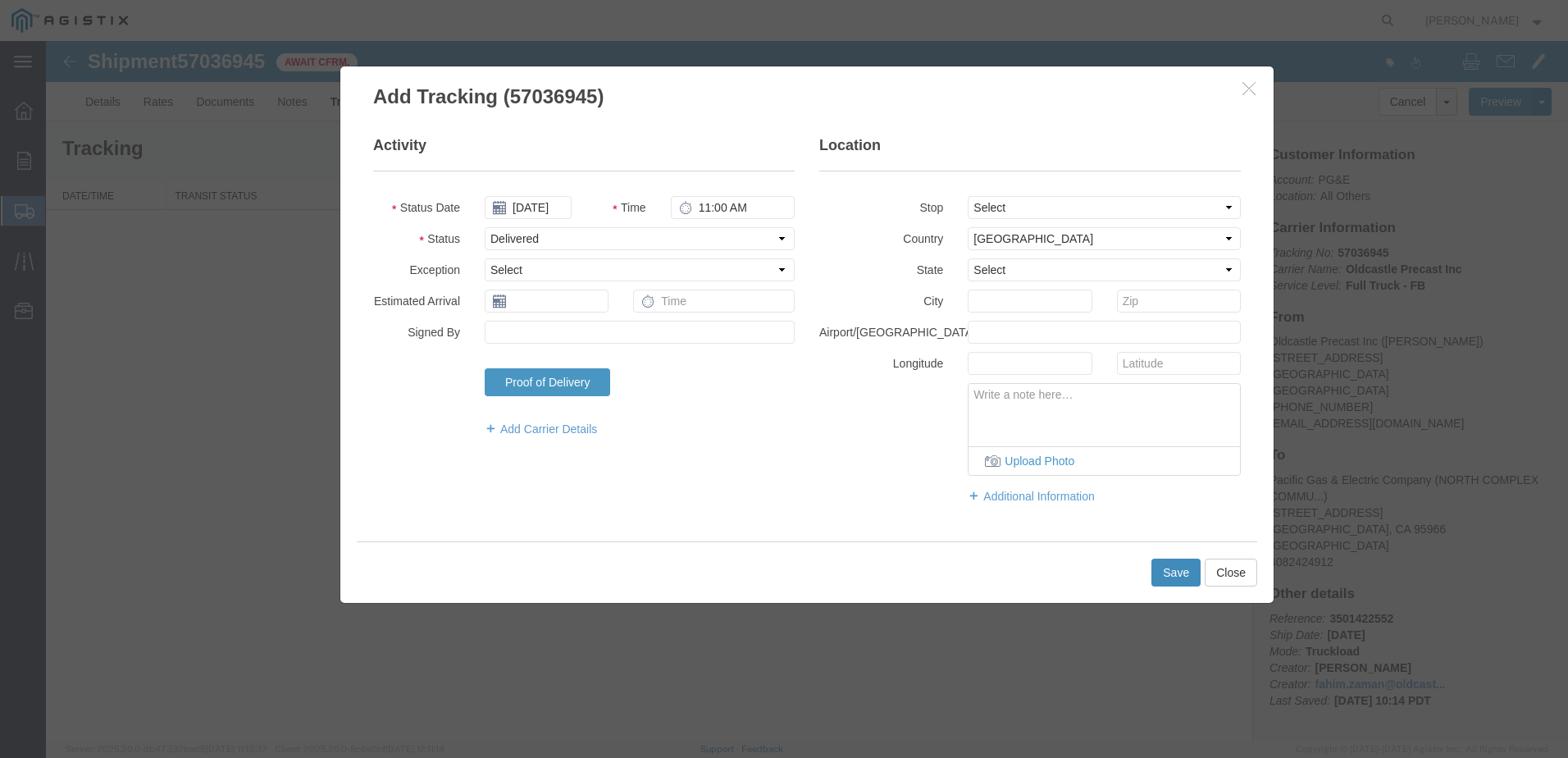
click at [1179, 568] on button "Save" at bounding box center [1176, 572] width 49 height 28
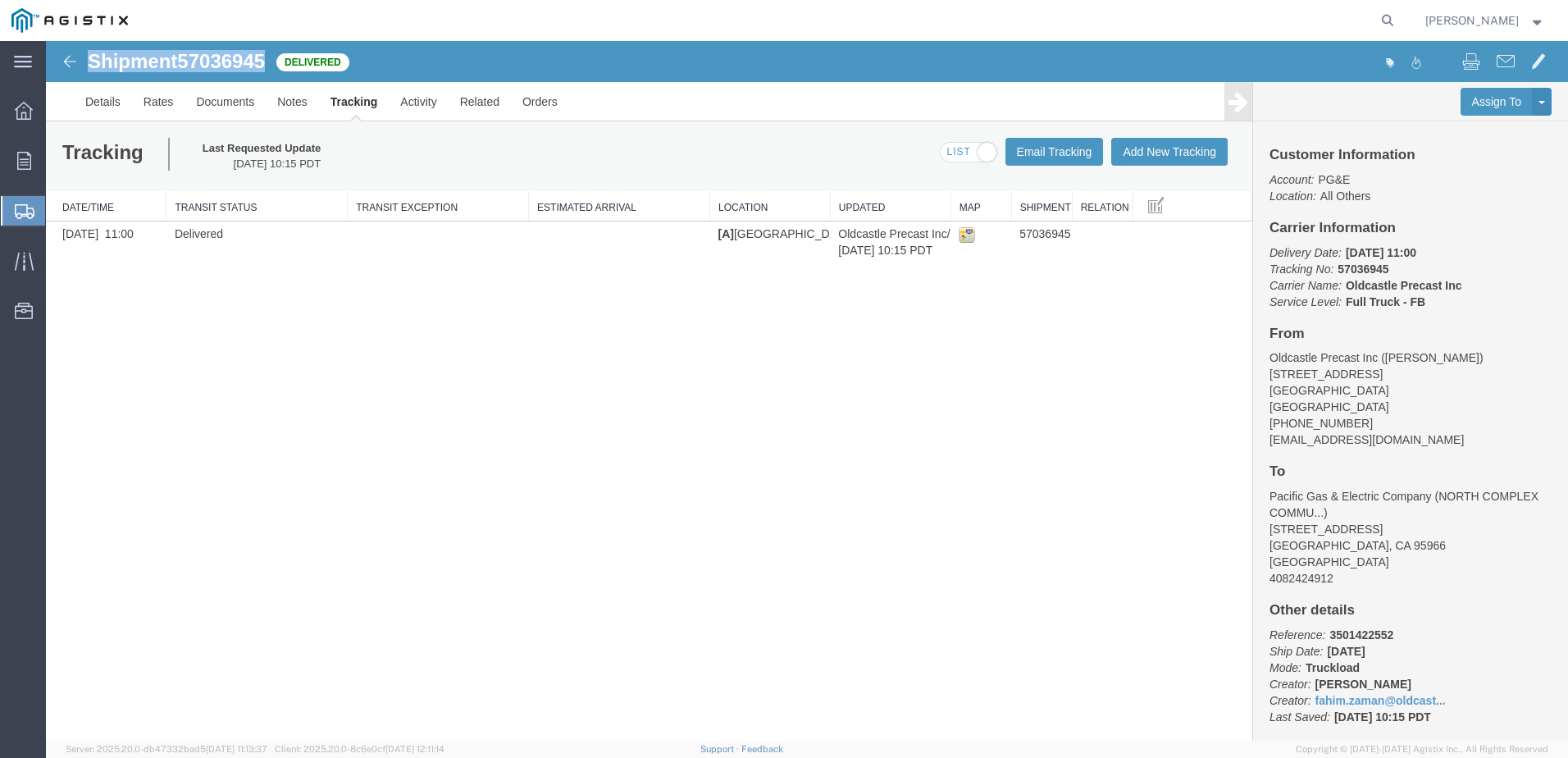
drag, startPoint x: 270, startPoint y: 62, endPoint x: 91, endPoint y: 66, distance: 179.0
click at [91, 66] on h1 "Shipment 57036945" at bounding box center [176, 61] width 177 height 21
copy h1 "Shipment 57036945"
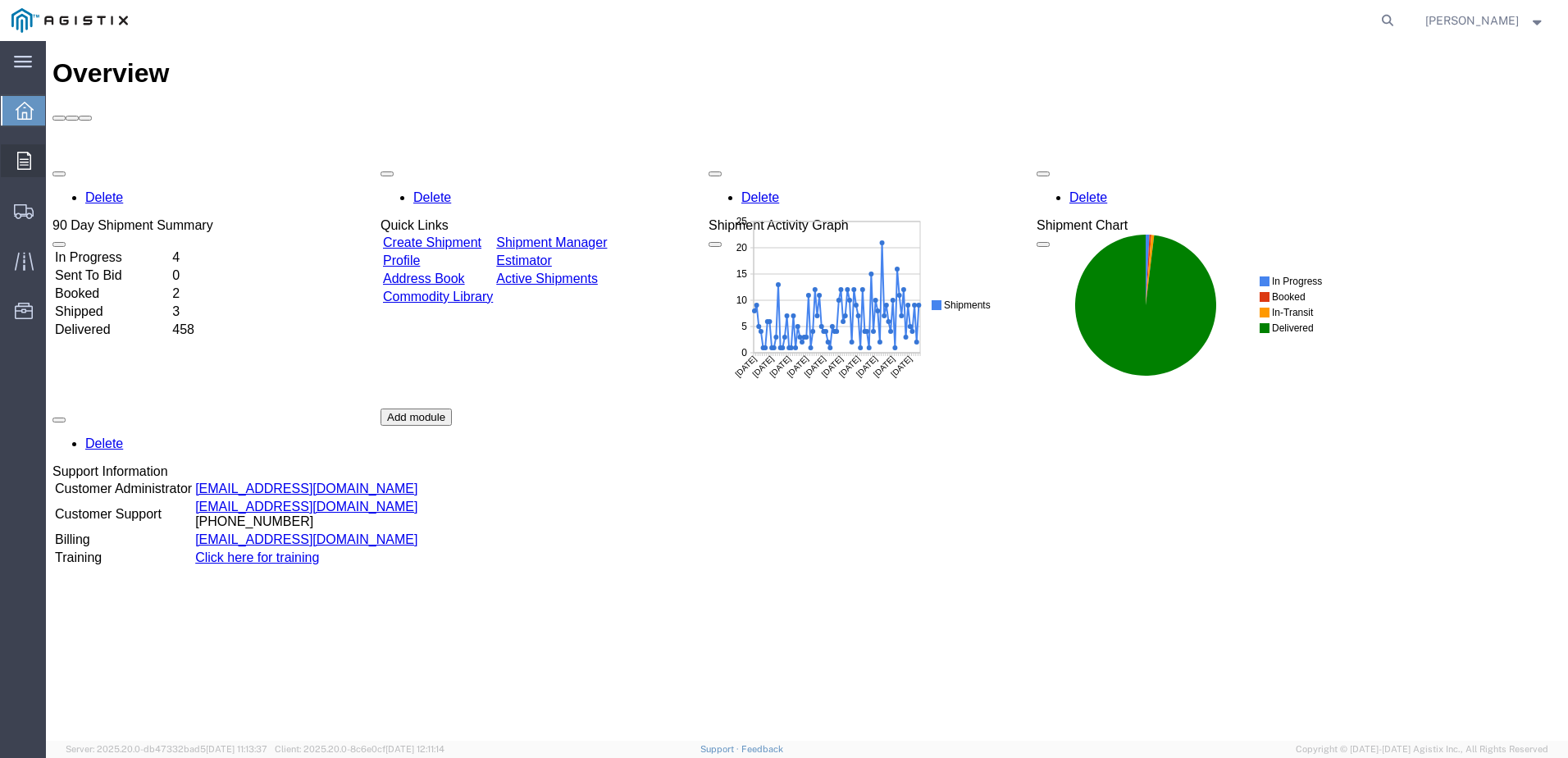
click at [15, 153] on div at bounding box center [24, 161] width 46 height 32
click at [56, 153] on span "Orders" at bounding box center [50, 161] width 11 height 32
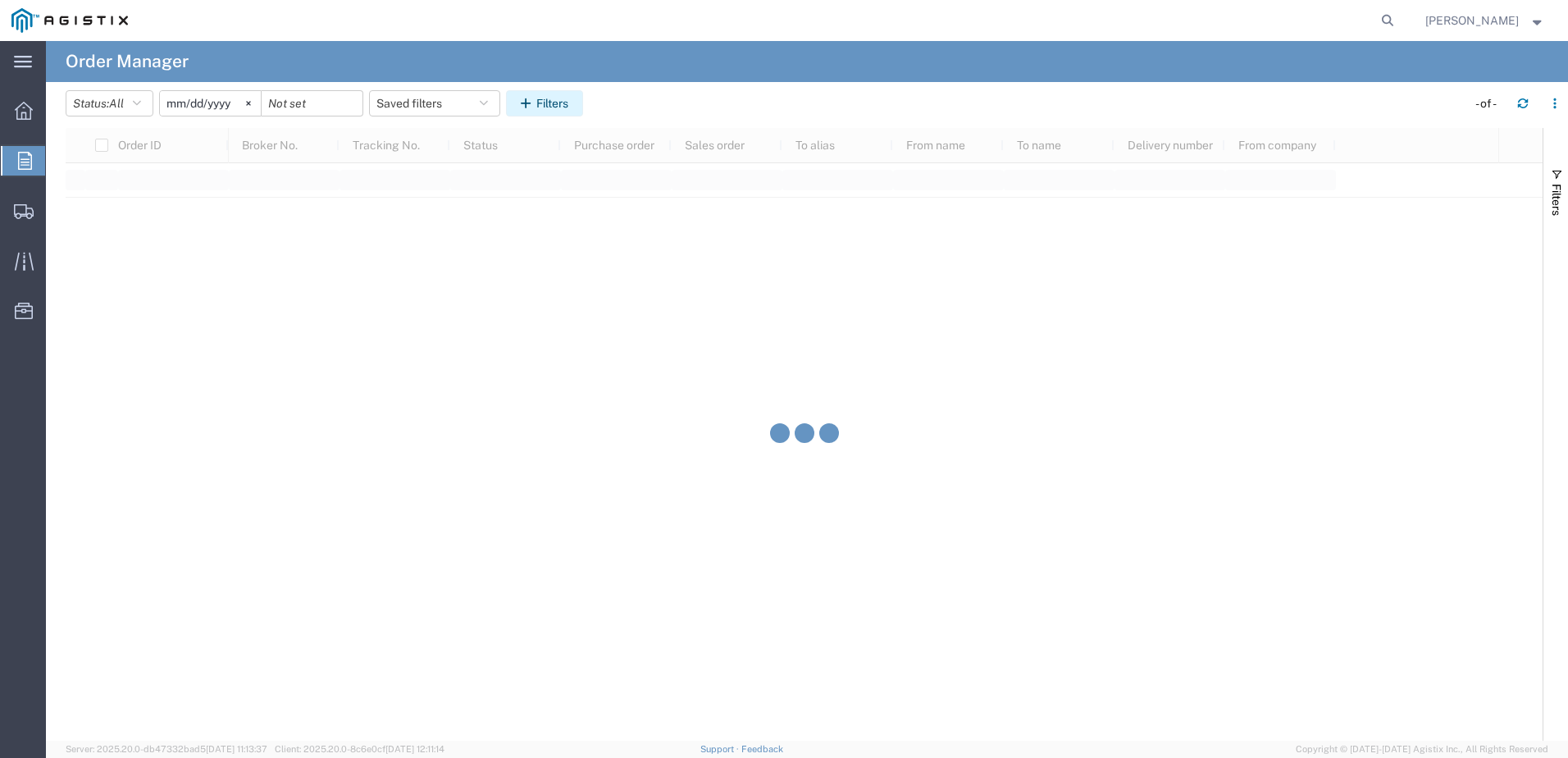
click at [563, 98] on button "Filters" at bounding box center [544, 104] width 77 height 27
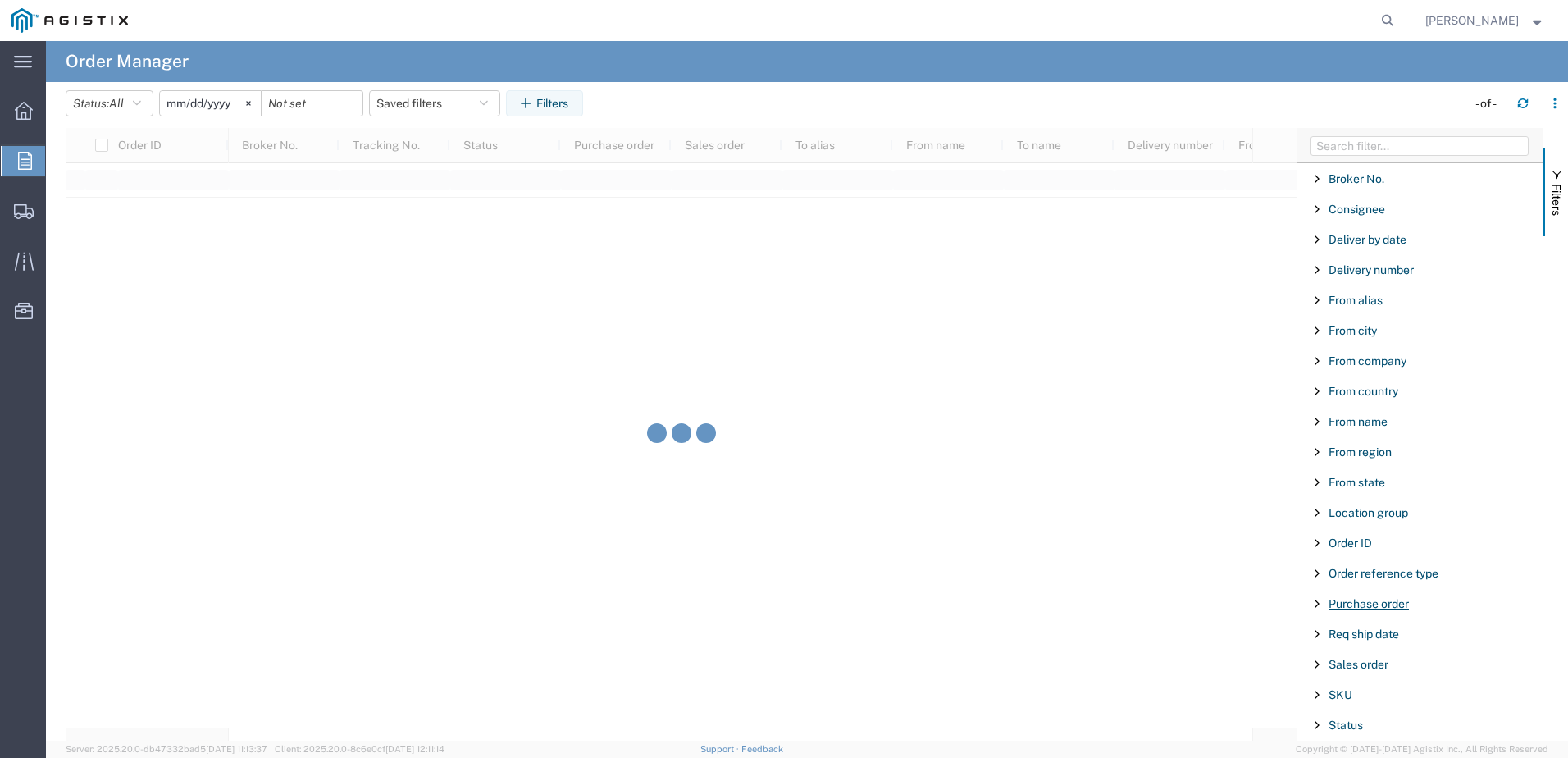
click at [1382, 608] on span "Purchase order" at bounding box center [1369, 604] width 80 height 13
type input "3501422552"
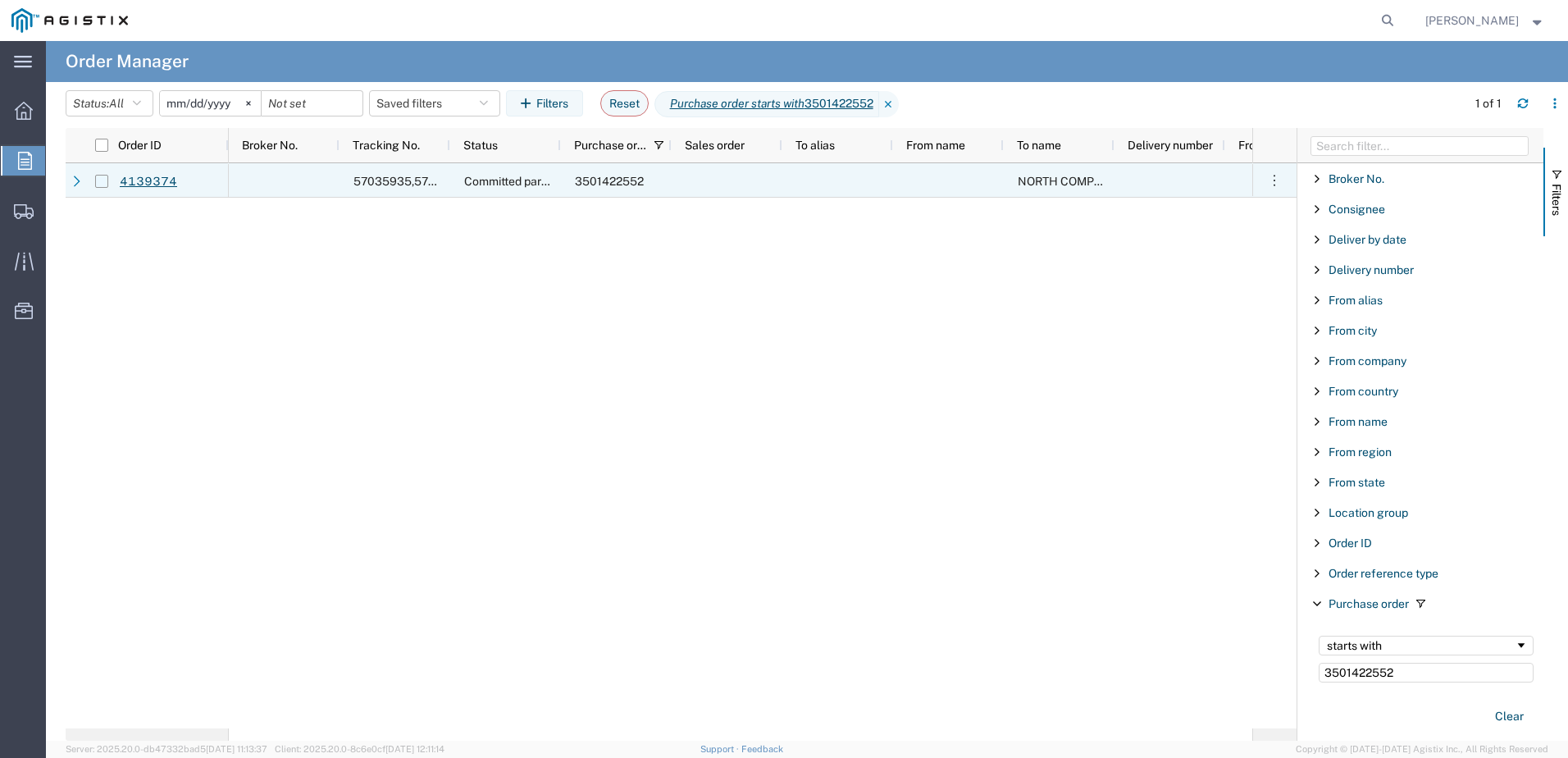
click at [103, 182] on input "Press Space to toggle row selection (unchecked)" at bounding box center [102, 182] width 13 height 13
checkbox input "true"
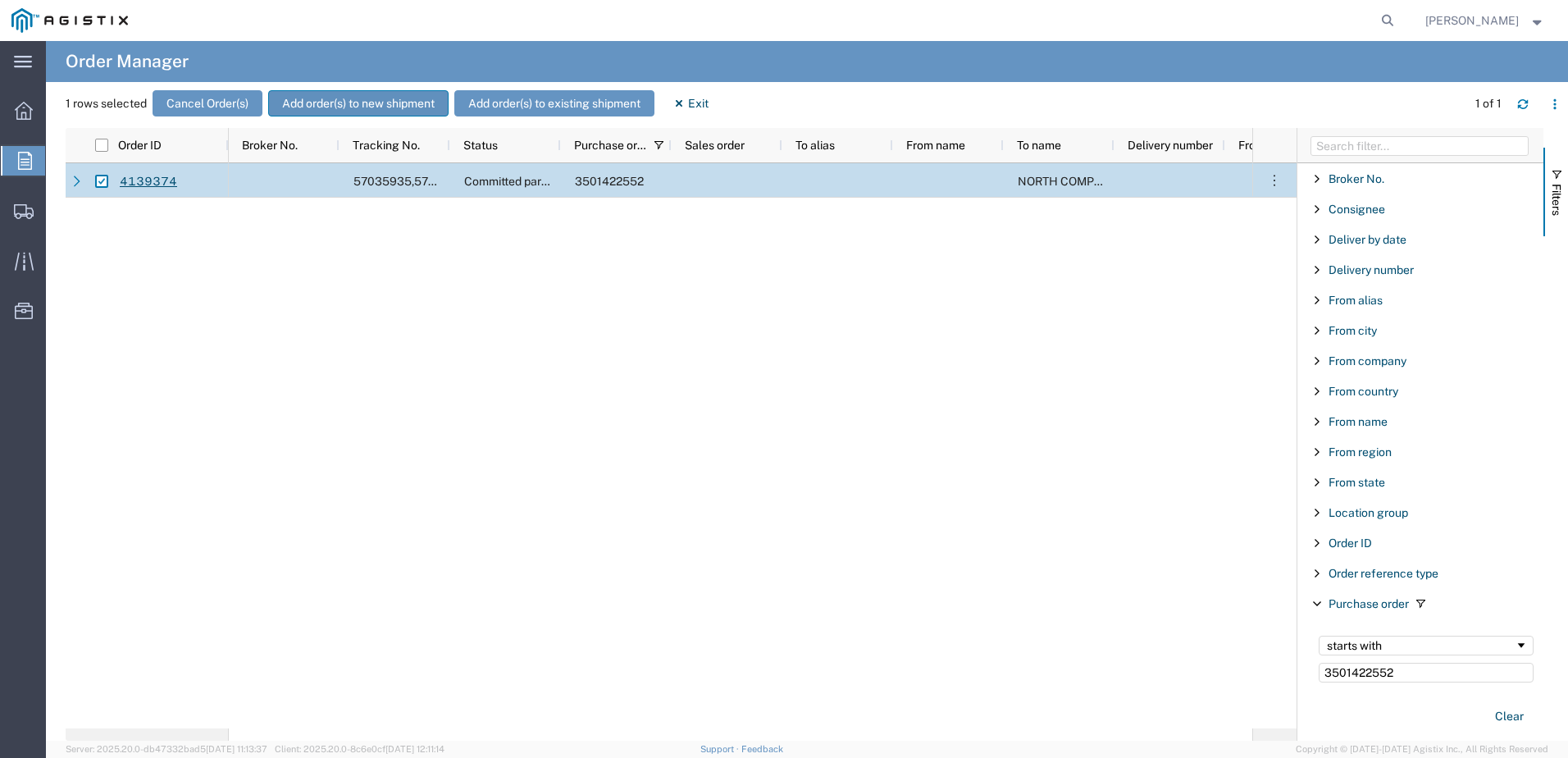
click at [369, 97] on button "Add order(s) to new shipment" at bounding box center [359, 104] width 181 height 27
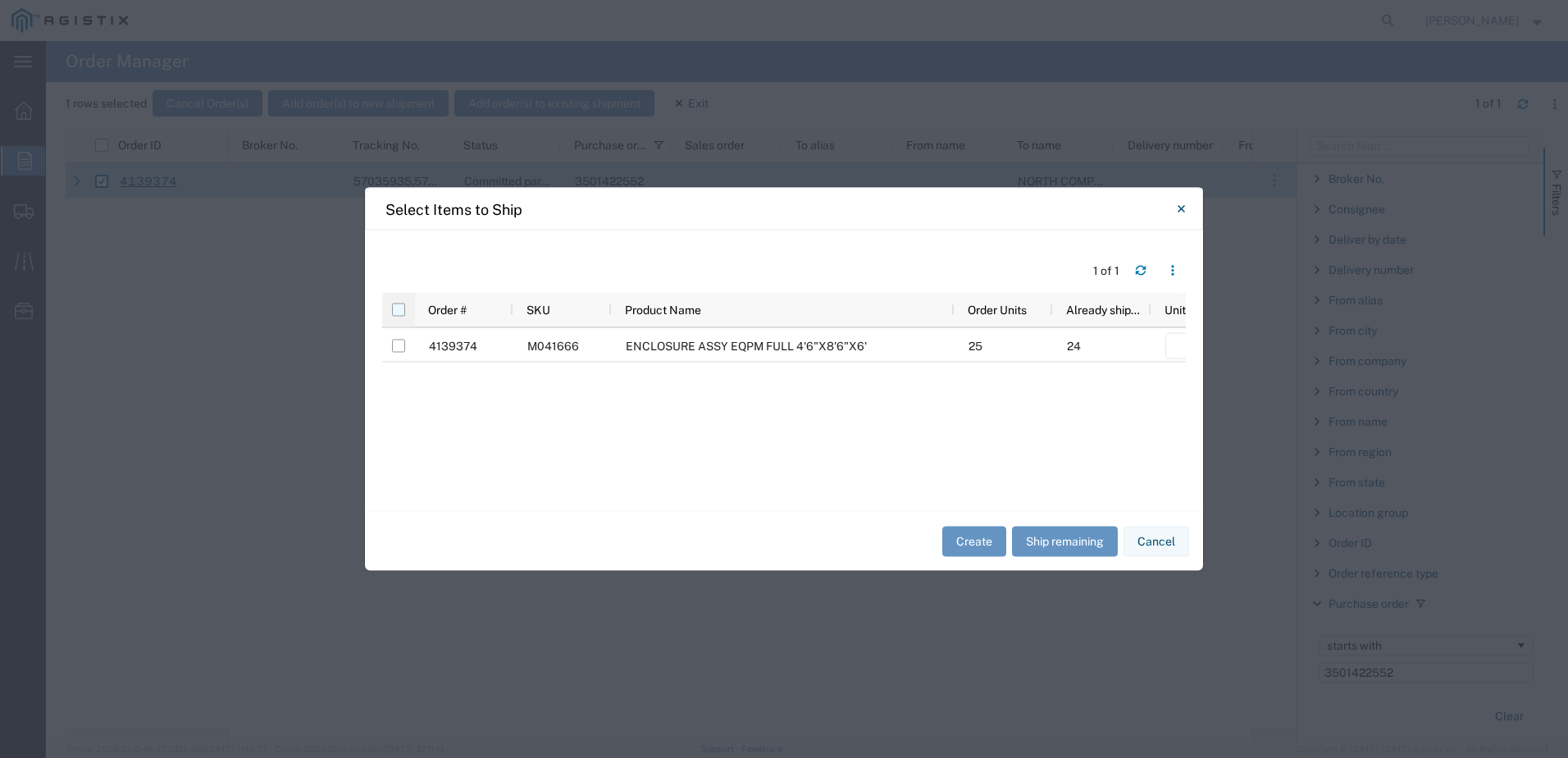
click at [398, 309] on input "checkbox" at bounding box center [399, 310] width 13 height 13
checkbox input "true"
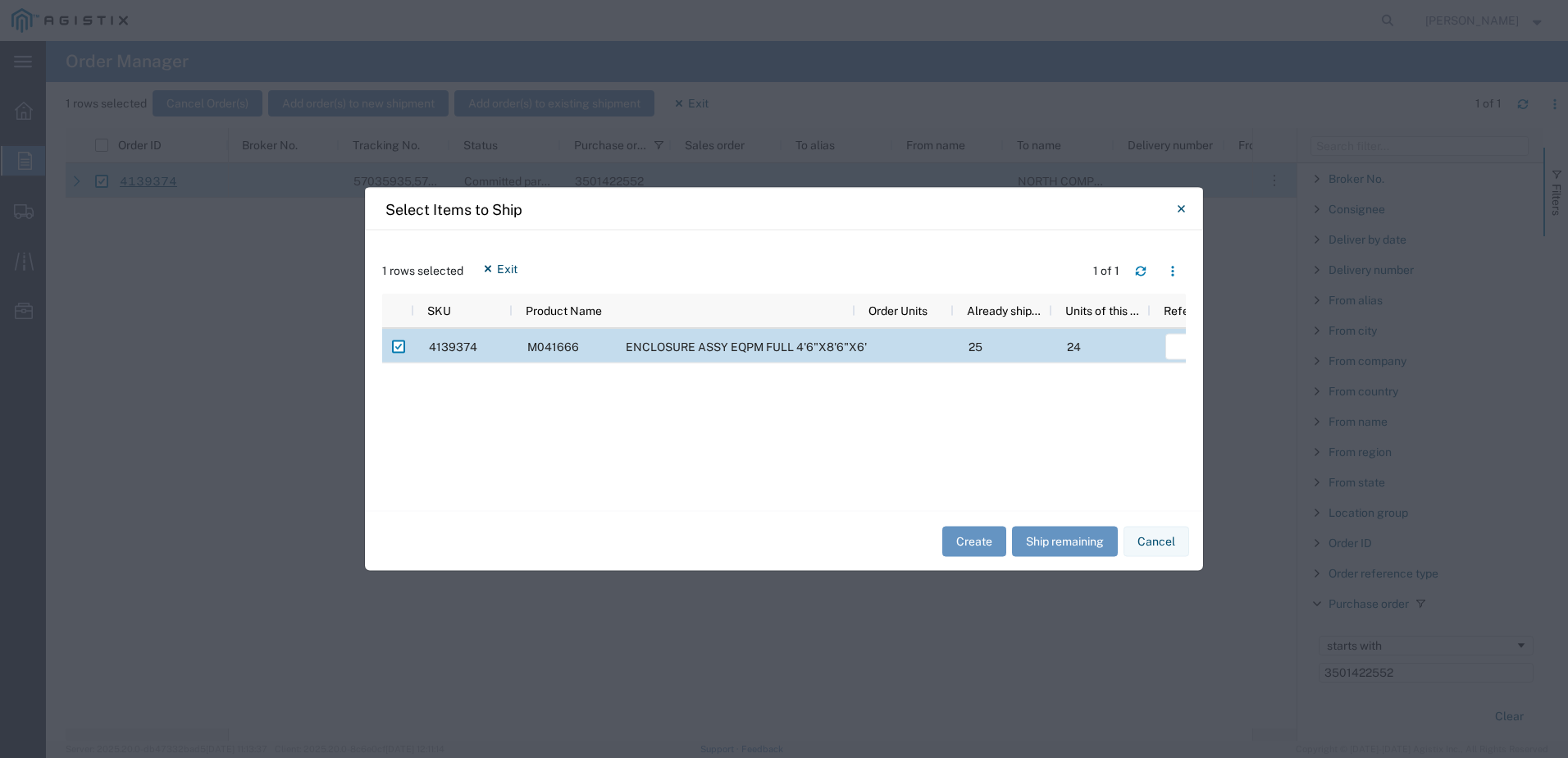
scroll to position [0, 261]
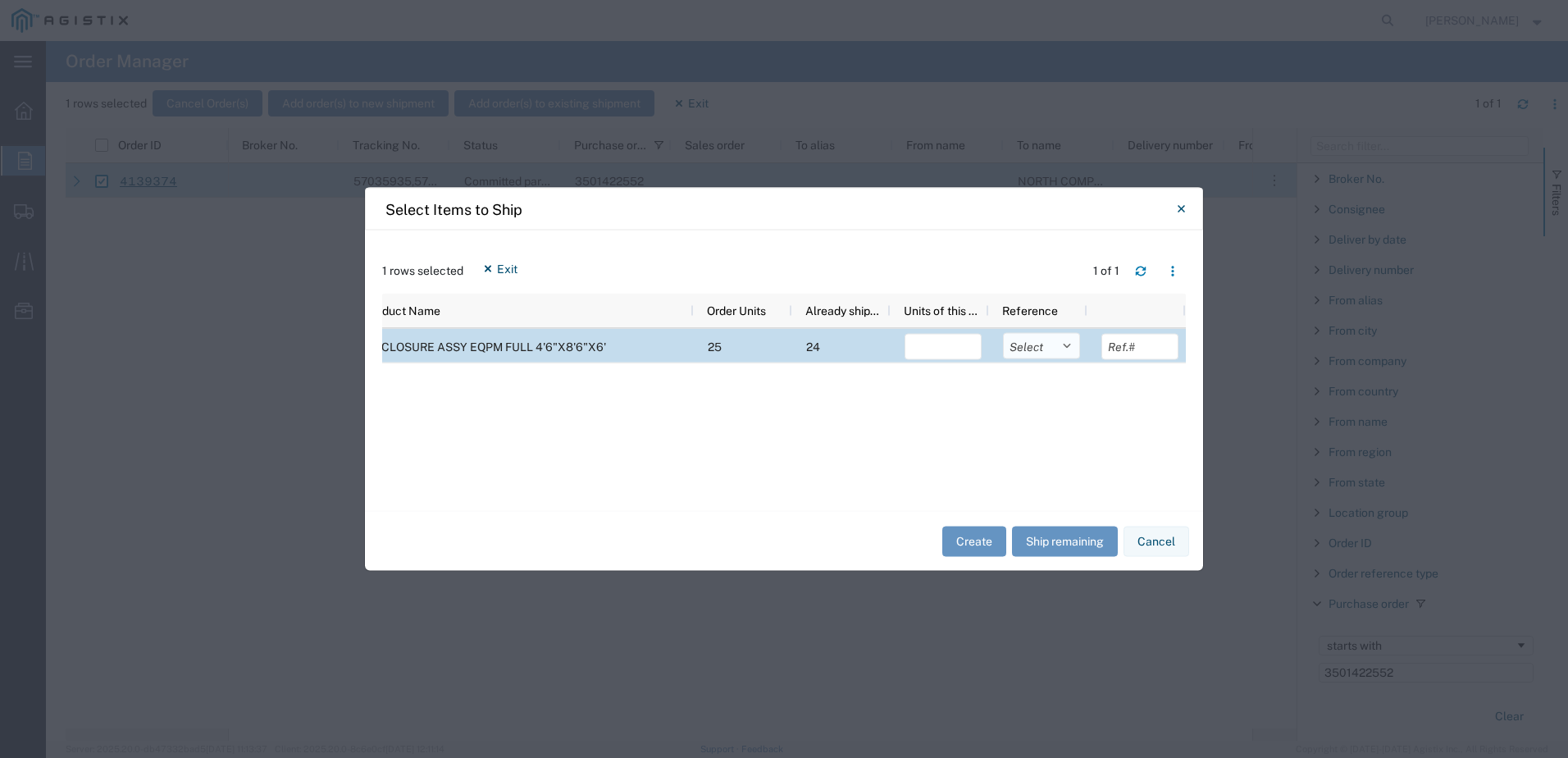
click at [1043, 342] on select "Select Purchase Order Delivery Number" at bounding box center [1041, 346] width 77 height 27
select select "PURCHORD"
click at [1003, 333] on select "Select Purchase Order Delivery Number" at bounding box center [1041, 346] width 77 height 27
click at [1069, 549] on button "Ship remaining" at bounding box center [1065, 541] width 106 height 30
type input "1"
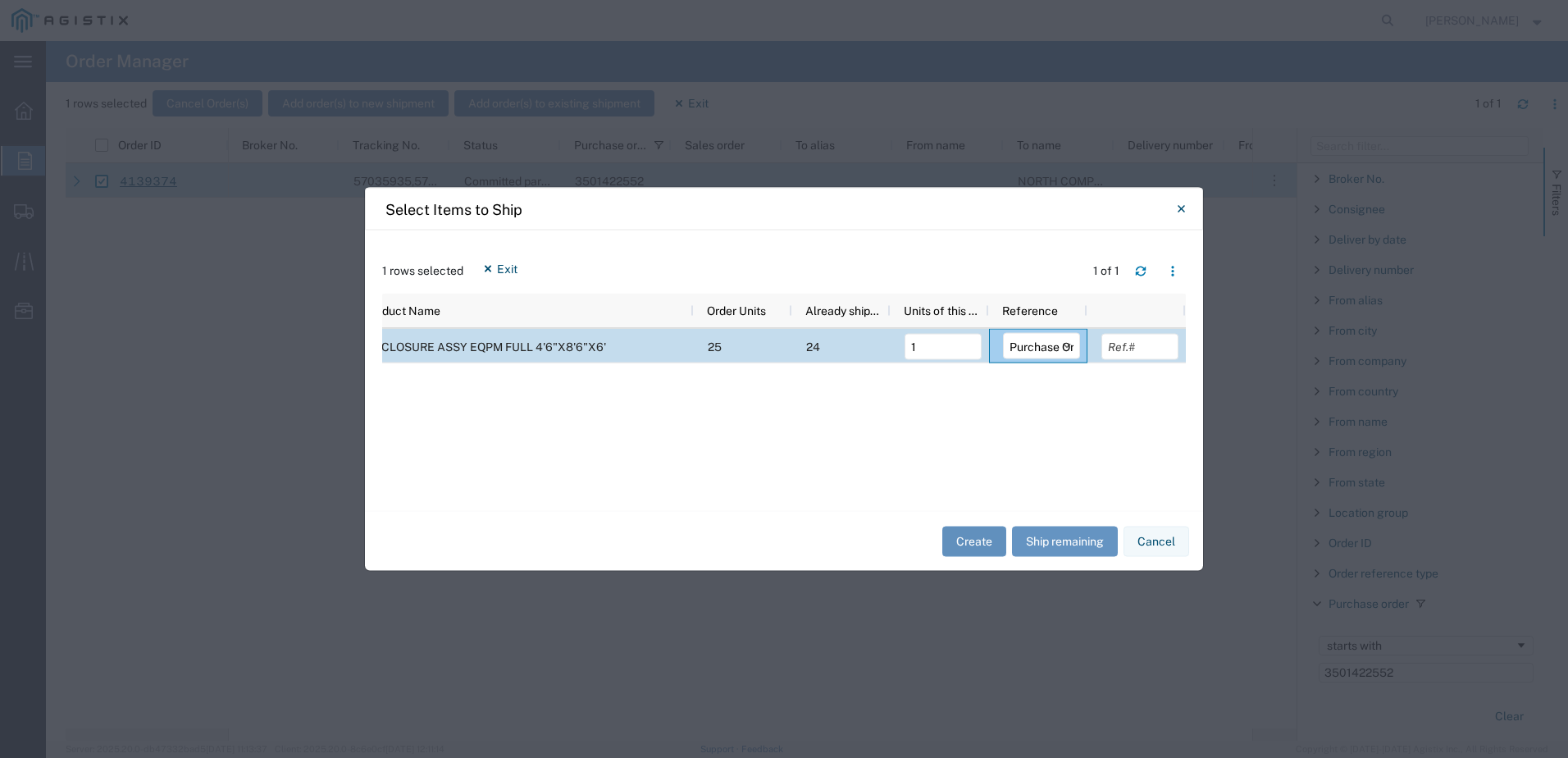
click at [986, 537] on button "Create" at bounding box center [974, 541] width 64 height 30
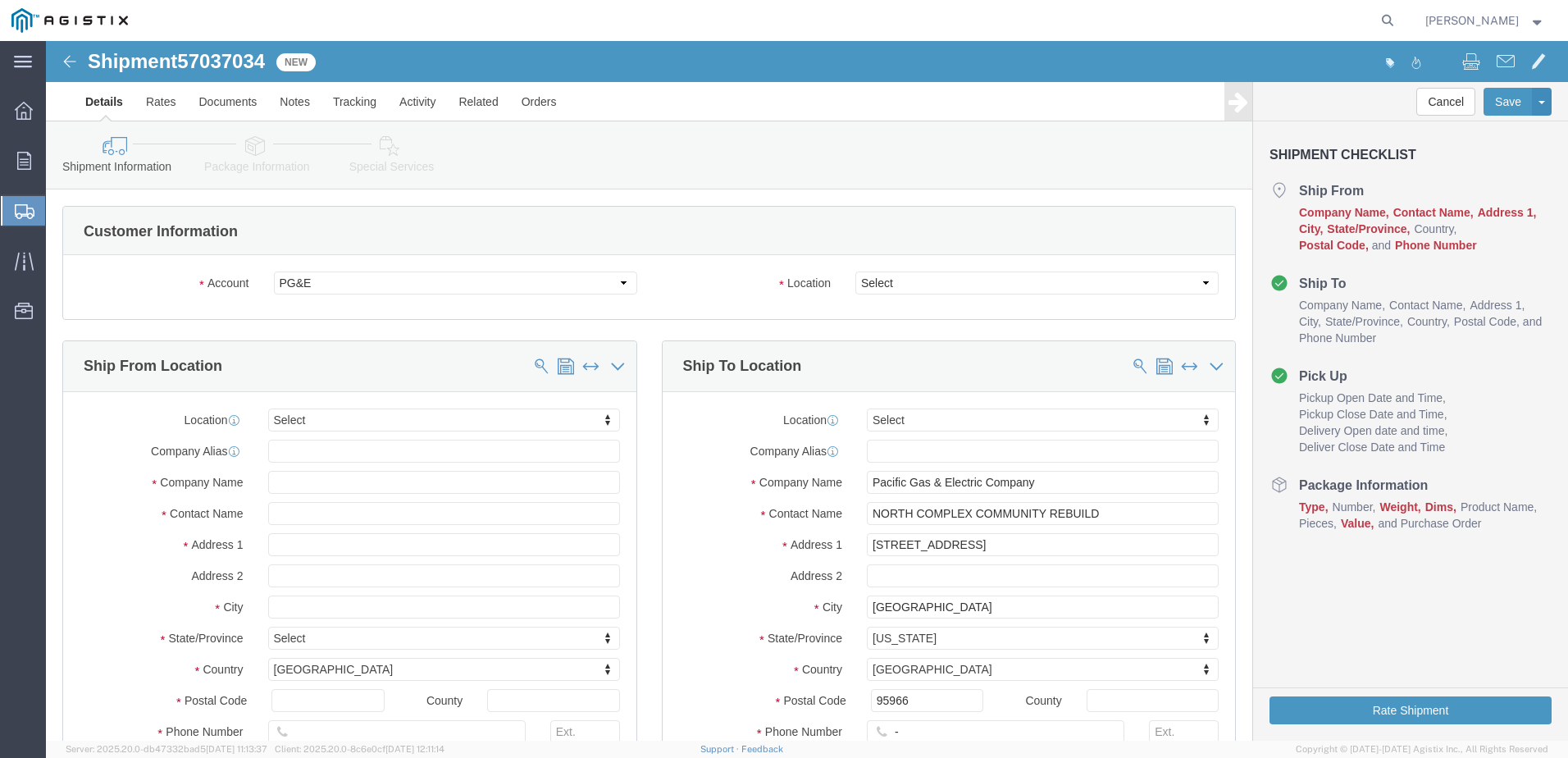
select select
click select "Select All Others [GEOGRAPHIC_DATA] [GEOGRAPHIC_DATA] [GEOGRAPHIC_DATA] [GEOGRA…"
select select "23082"
click select "Select All Others [GEOGRAPHIC_DATA] [GEOGRAPHIC_DATA] [GEOGRAPHIC_DATA] [GEOGRA…"
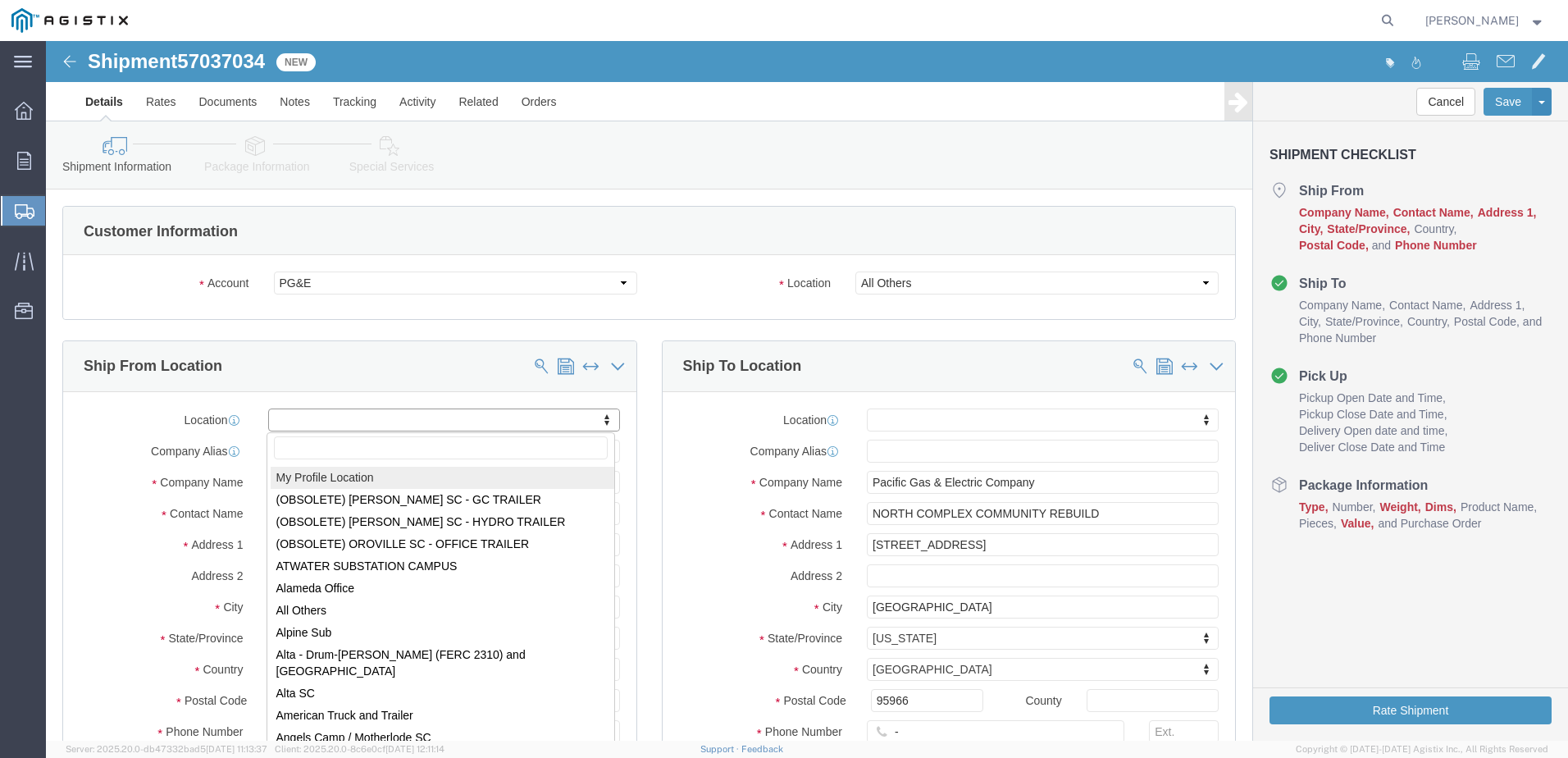
select select "MYPROFILE"
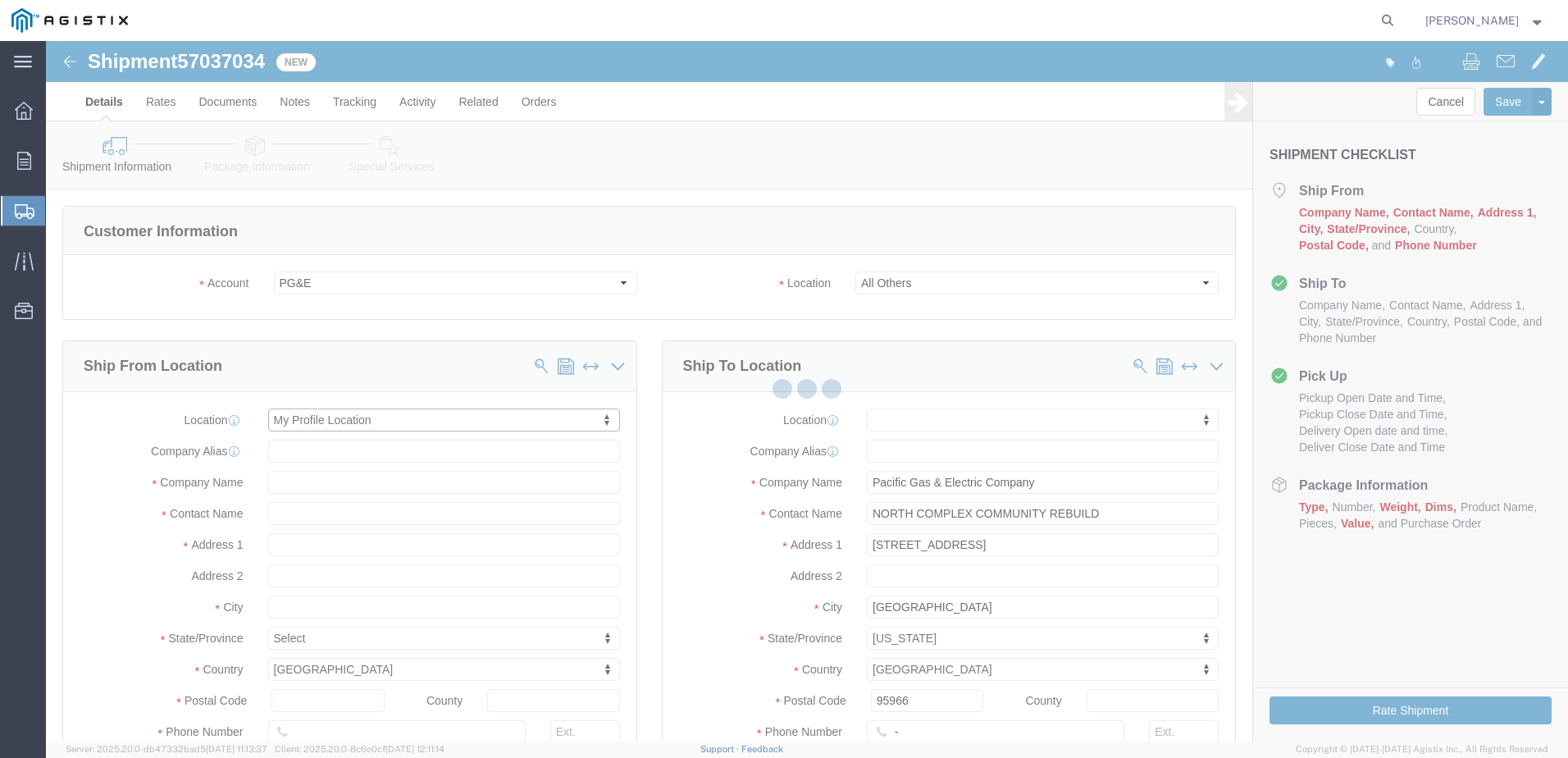
select select "CA"
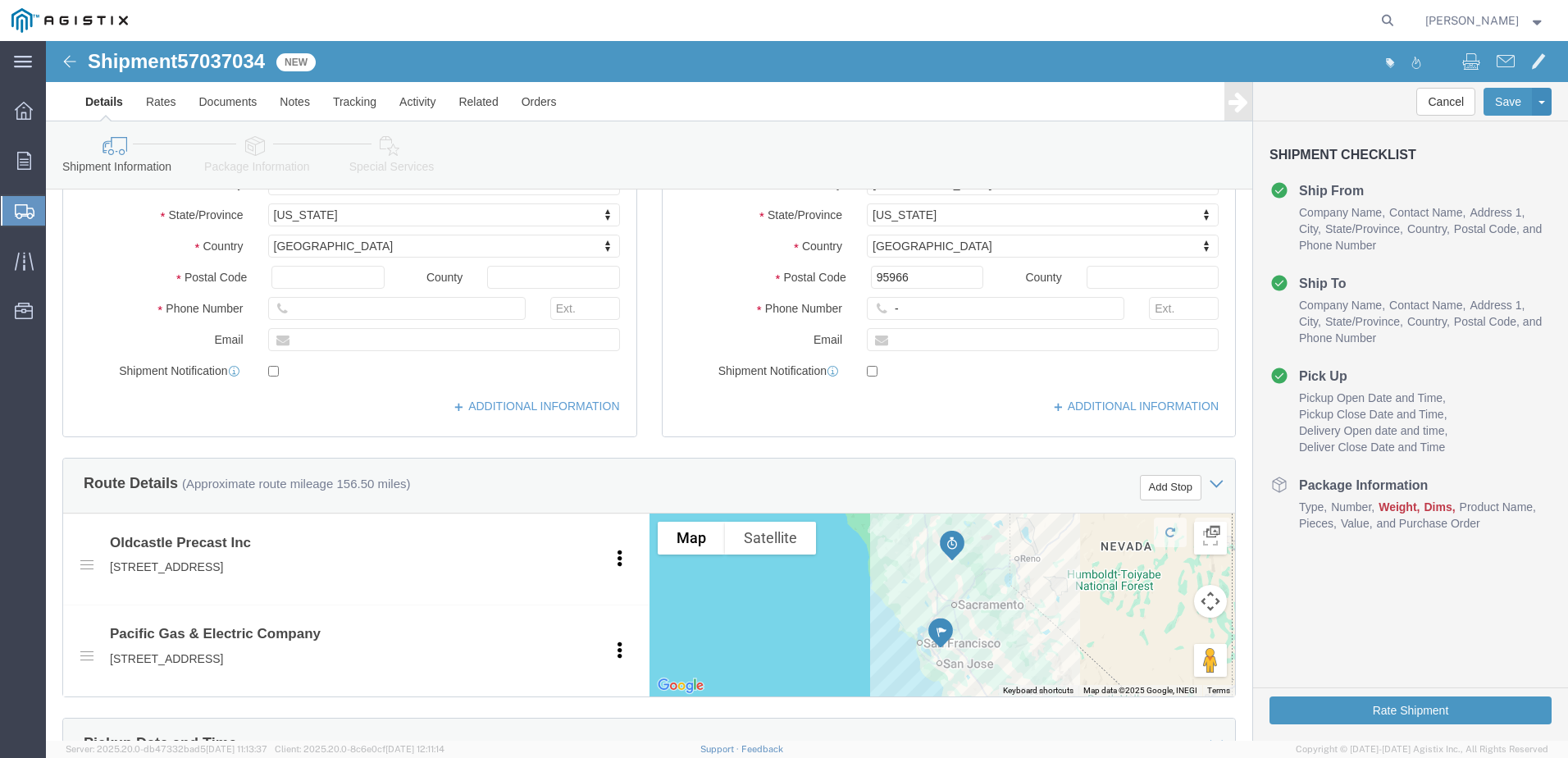
scroll to position [328, 0]
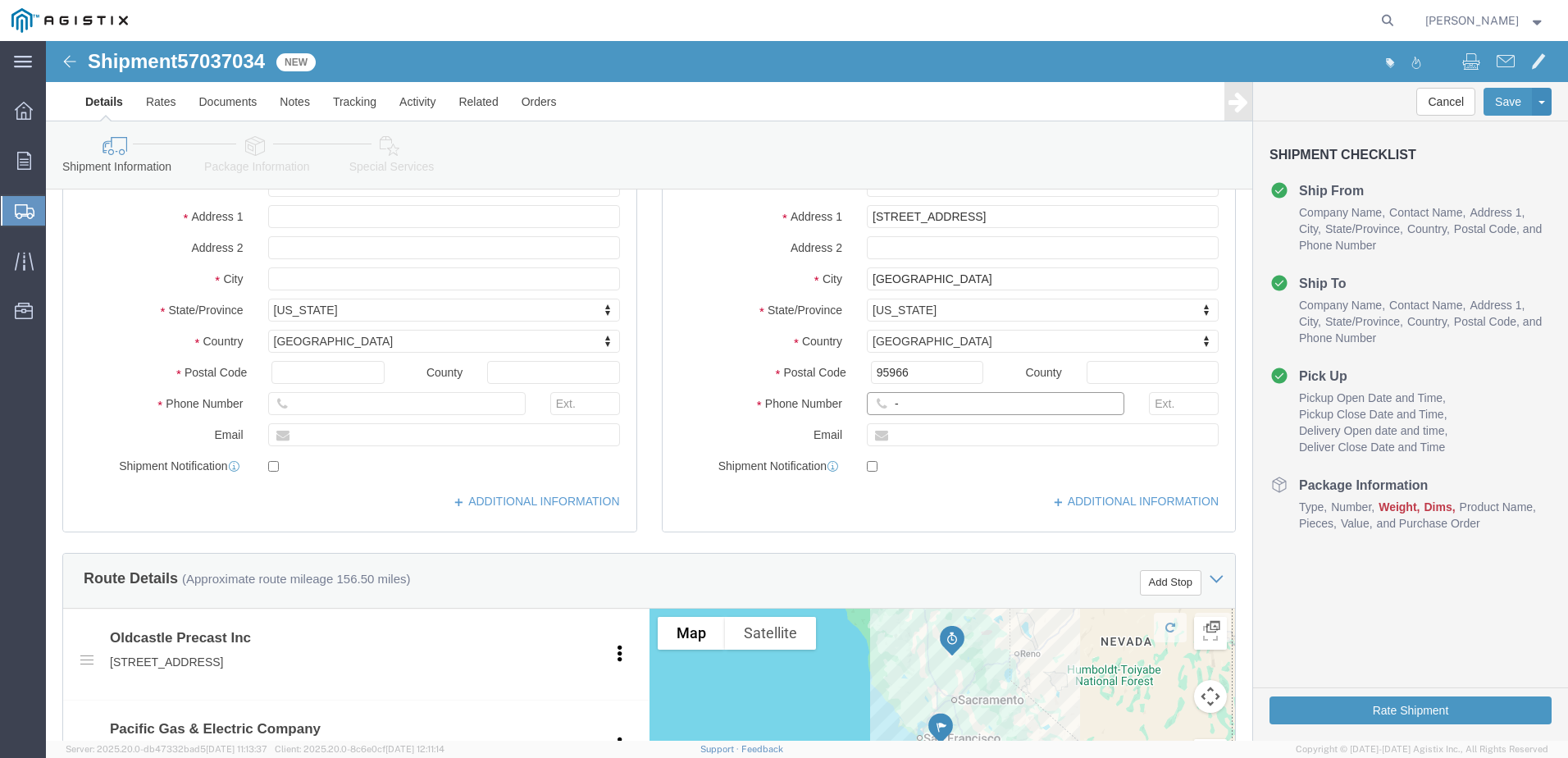
click input "-"
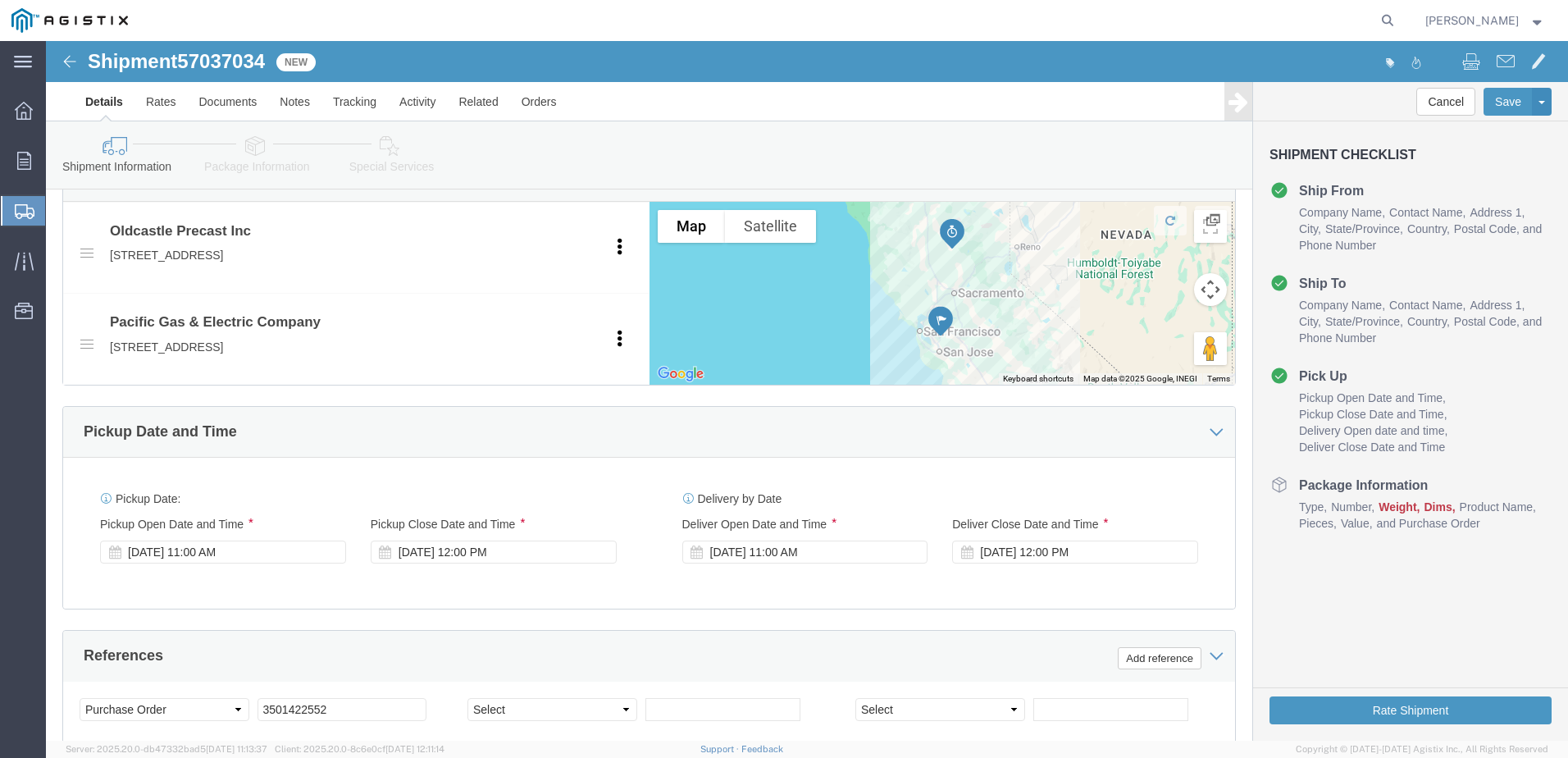
scroll to position [902, 0]
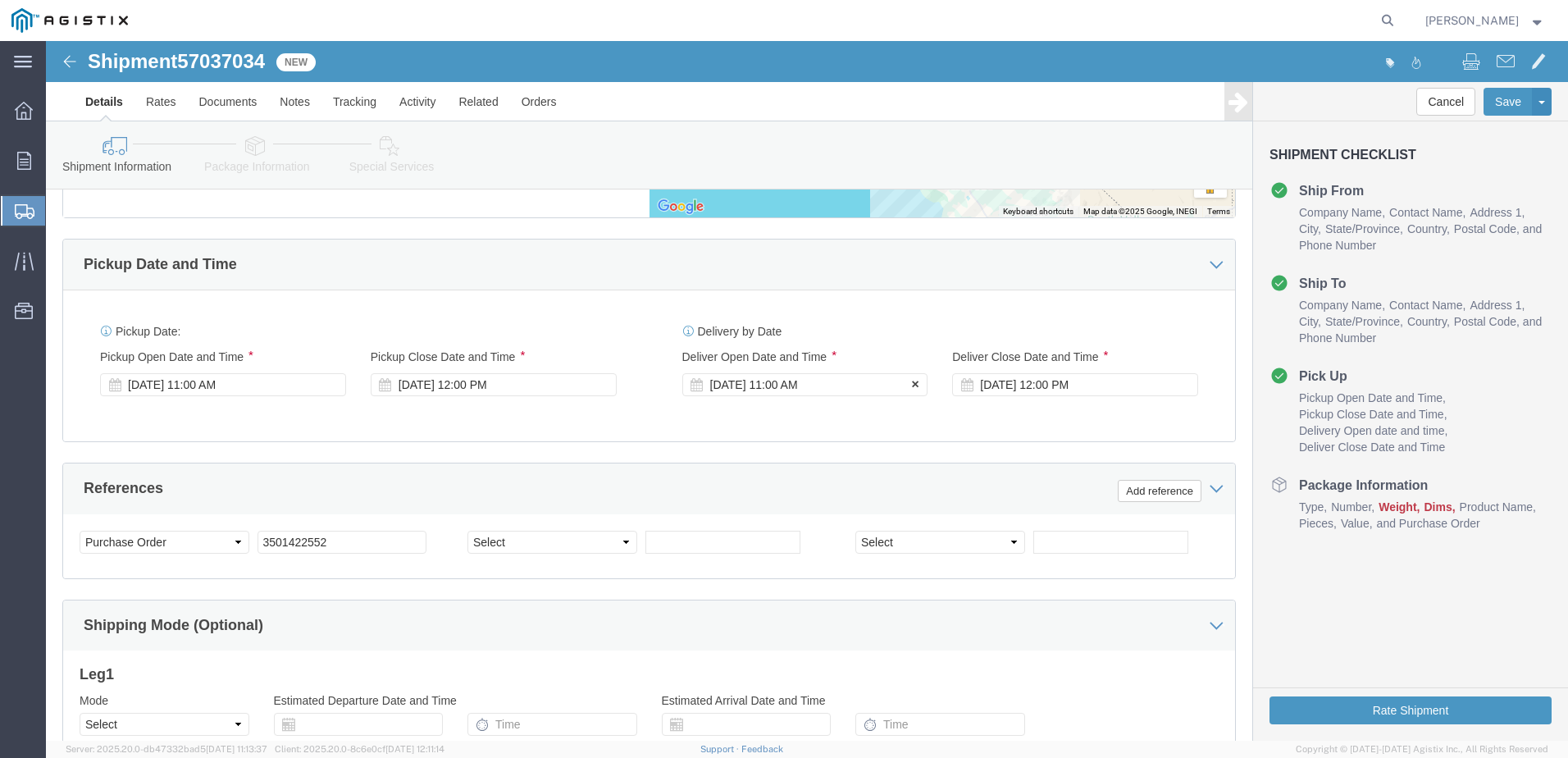
type input "4082424912"
click div "[DATE] 11:00 AM"
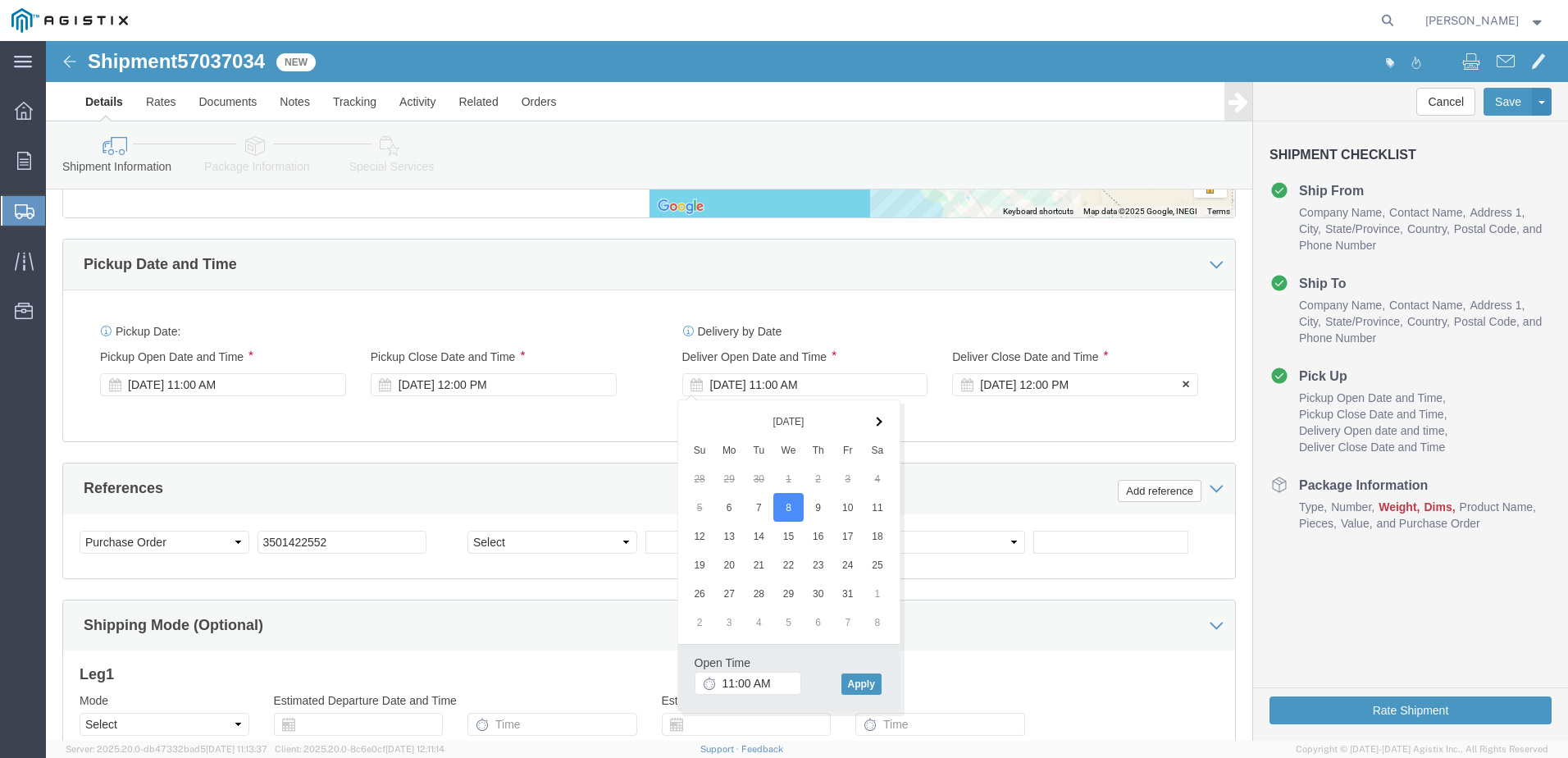
click div "[DATE] 12:00 PM"
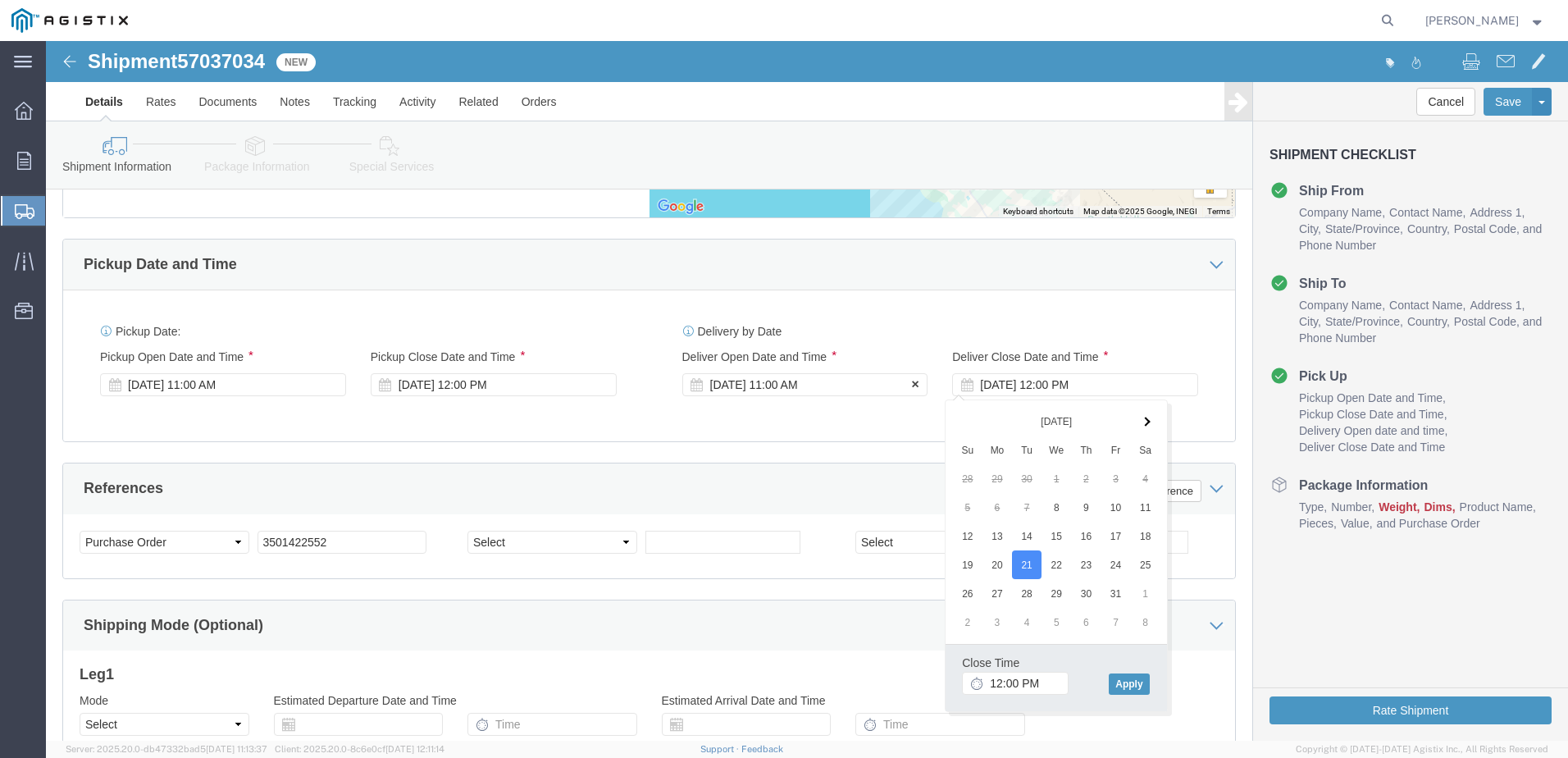
click div "[DATE] 11:00 AM"
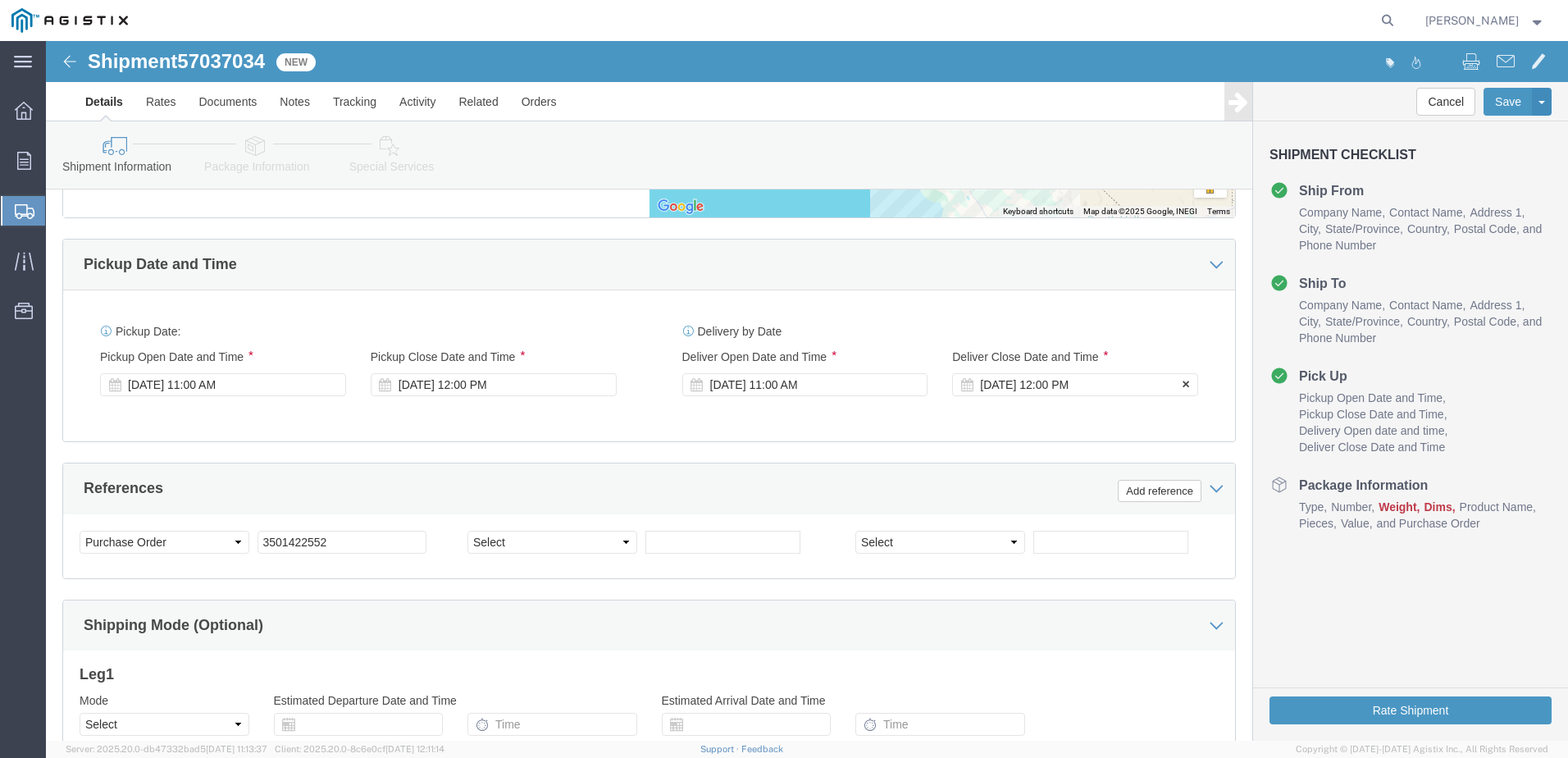
click div "[DATE] 12:00 PM"
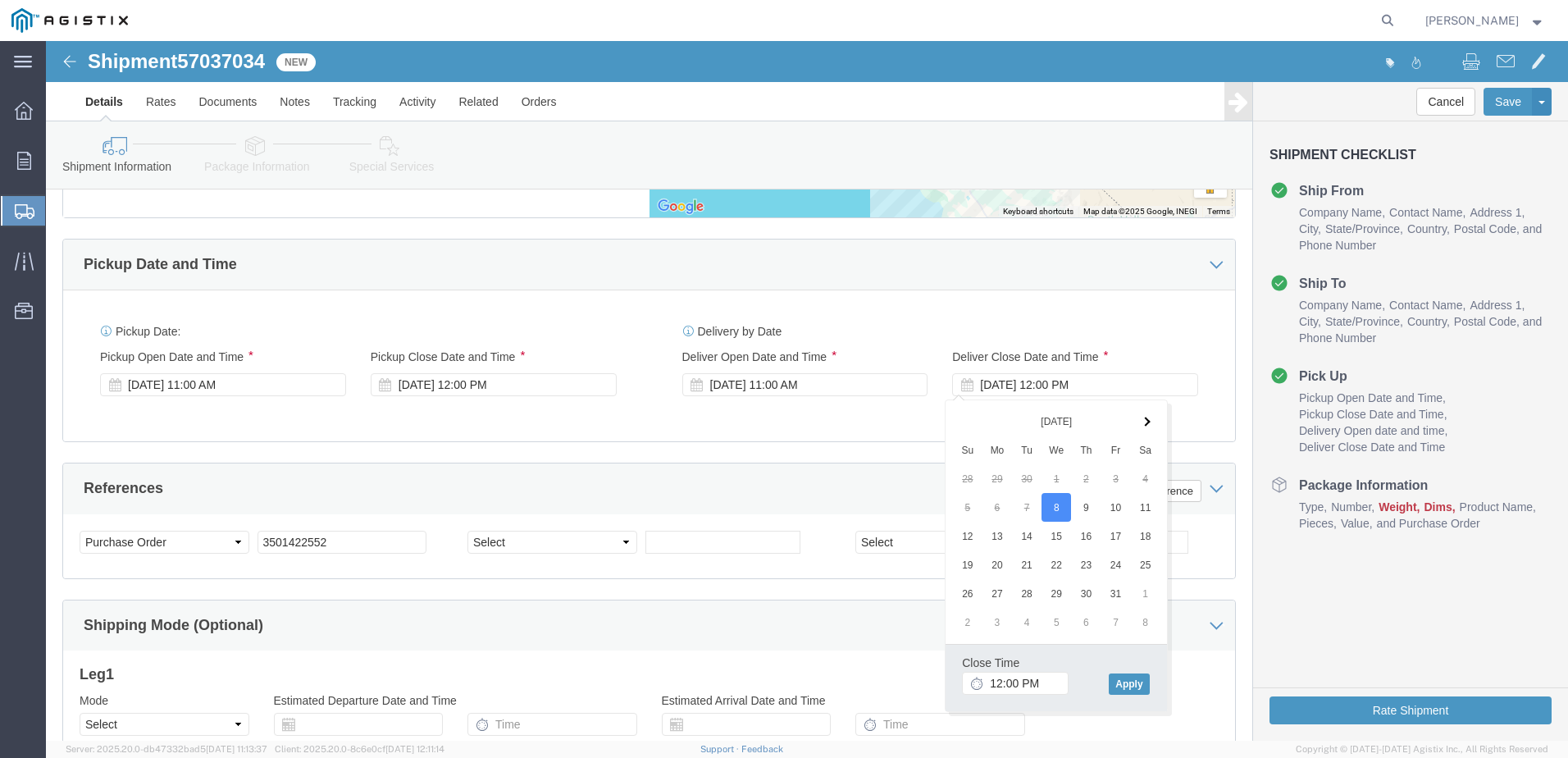
click div "References Add reference"
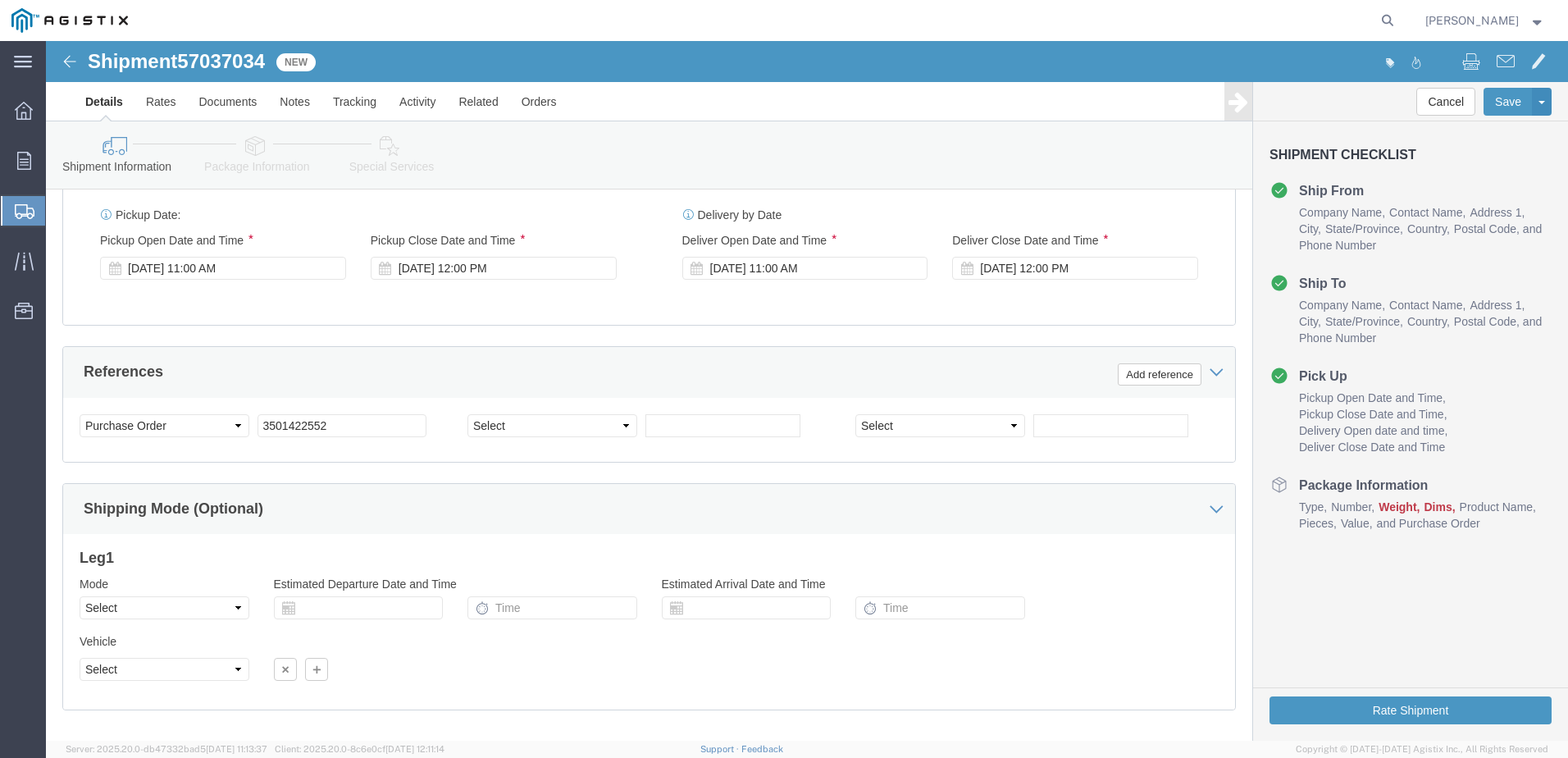
scroll to position [1102, 0]
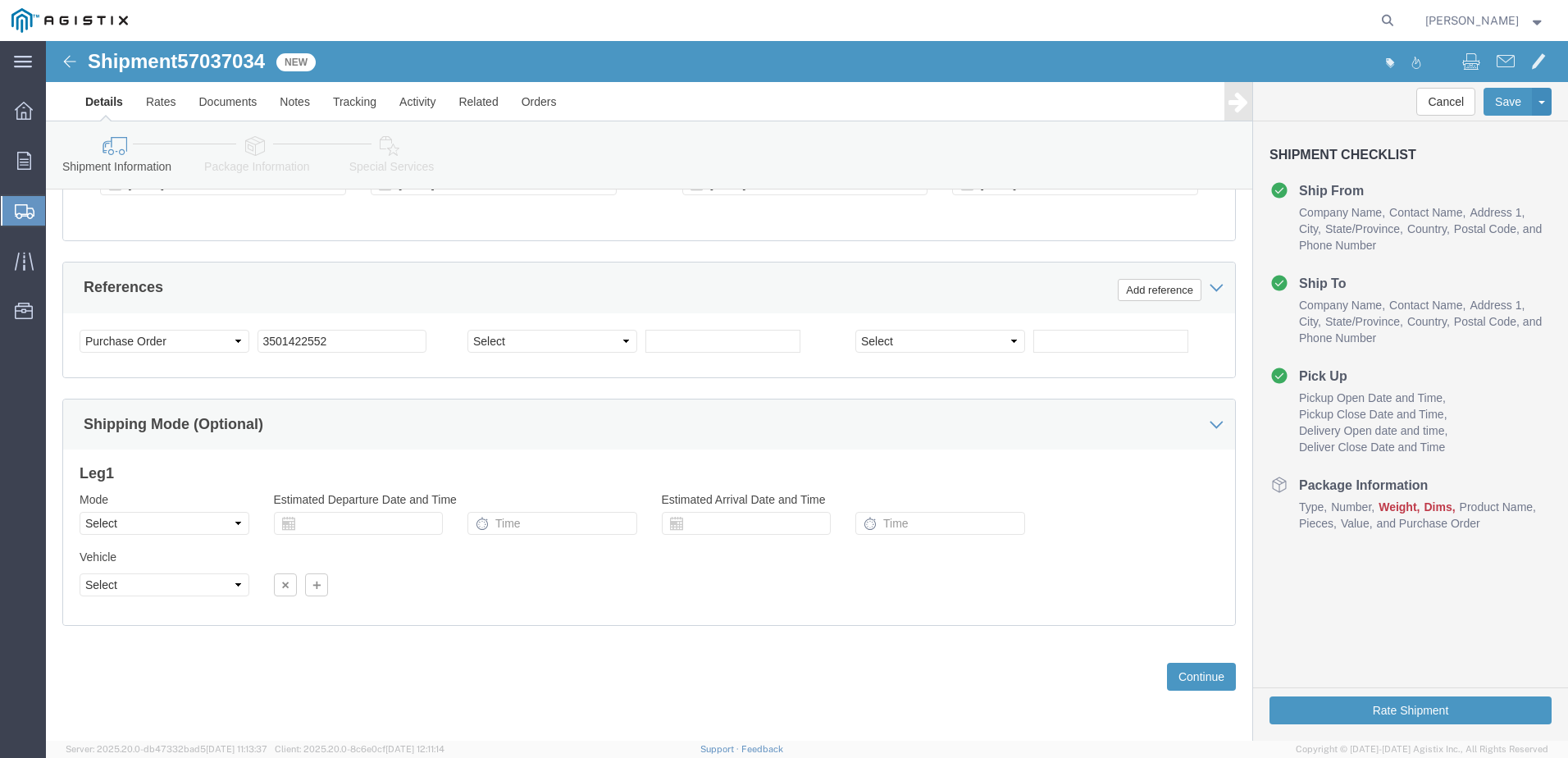
click div "Previous Continue"
click button "Continue"
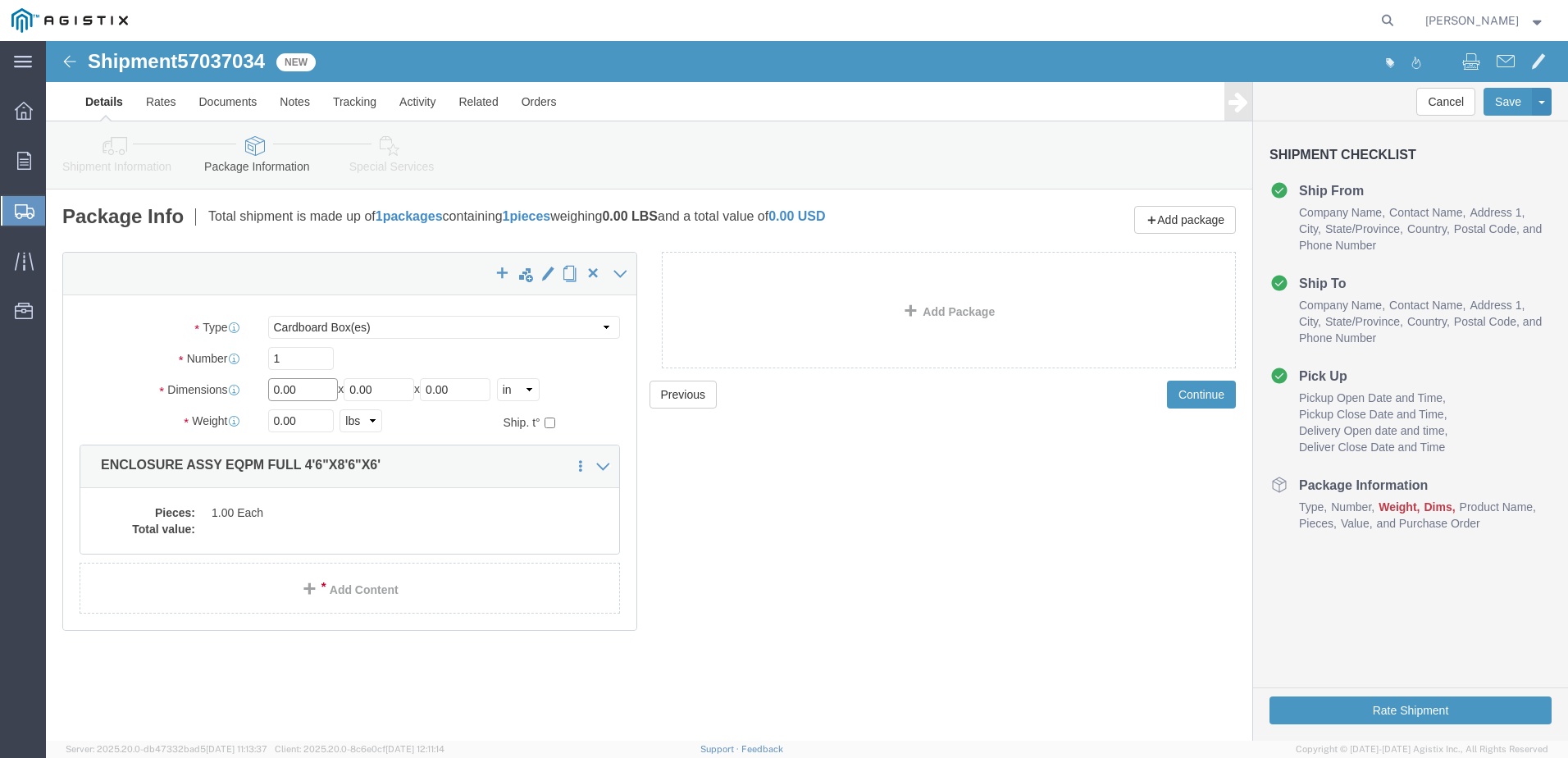
click input "0.00"
type input "102"
type input "54"
type input "72"
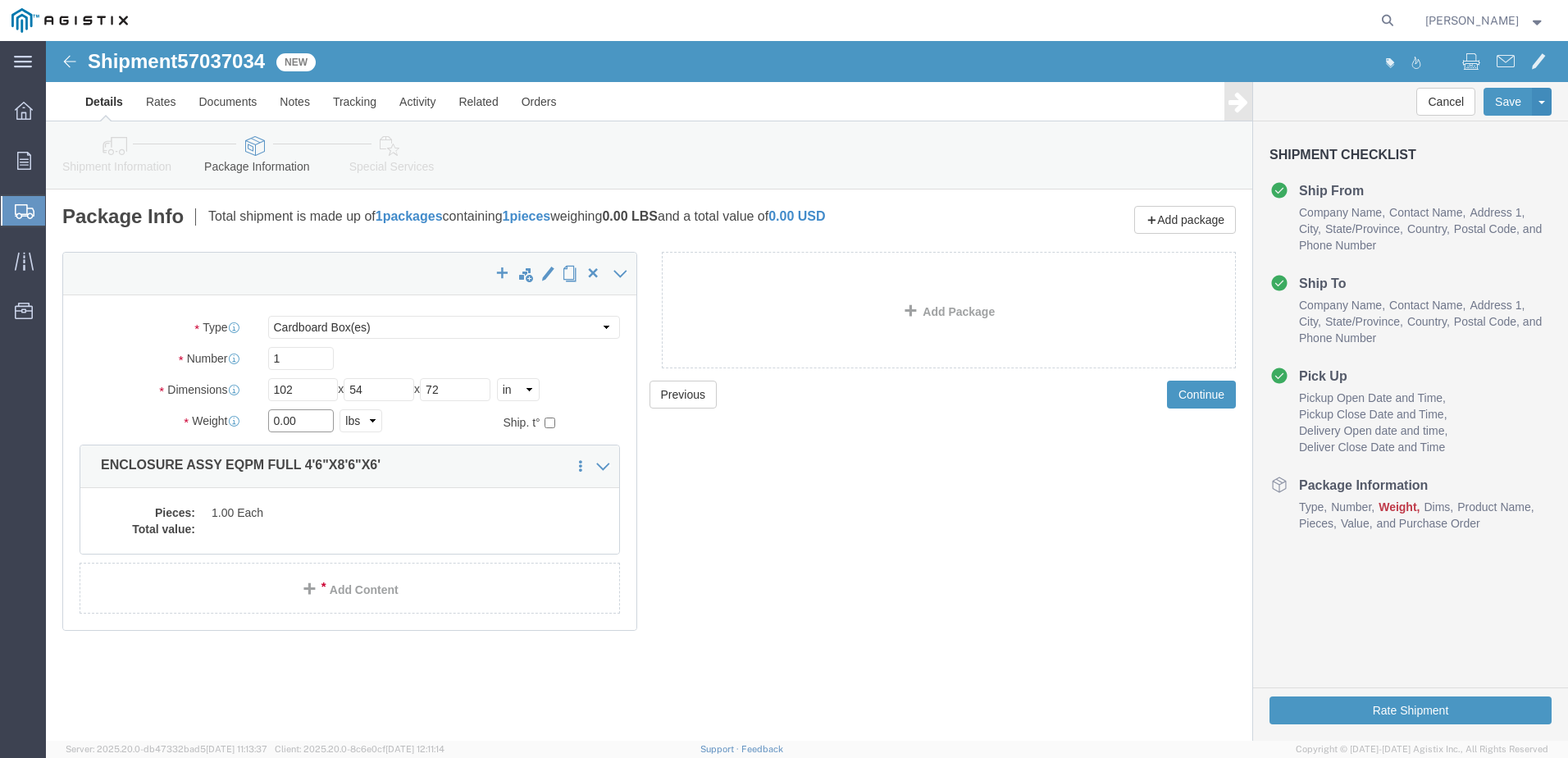
click input "0.00"
type input "37842"
click dd "1.00 Each"
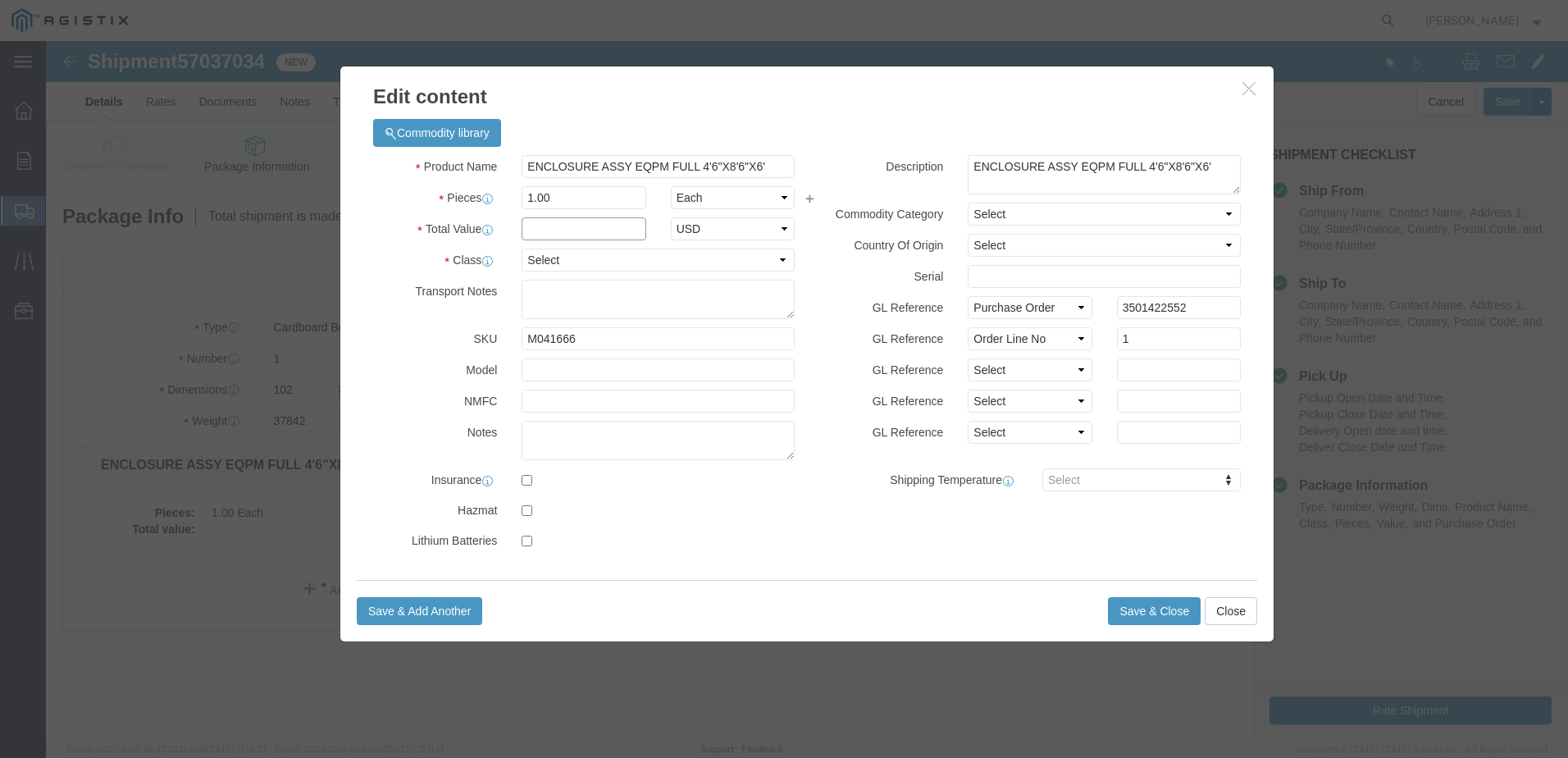
click input "text"
type input "1"
click select "Select 50 55 60 65 70 85 92.5 100 125 175 250 300 400"
select select "55"
click select "Select 50 55 60 65 70 85 92.5 100 125 175 250 300 400"
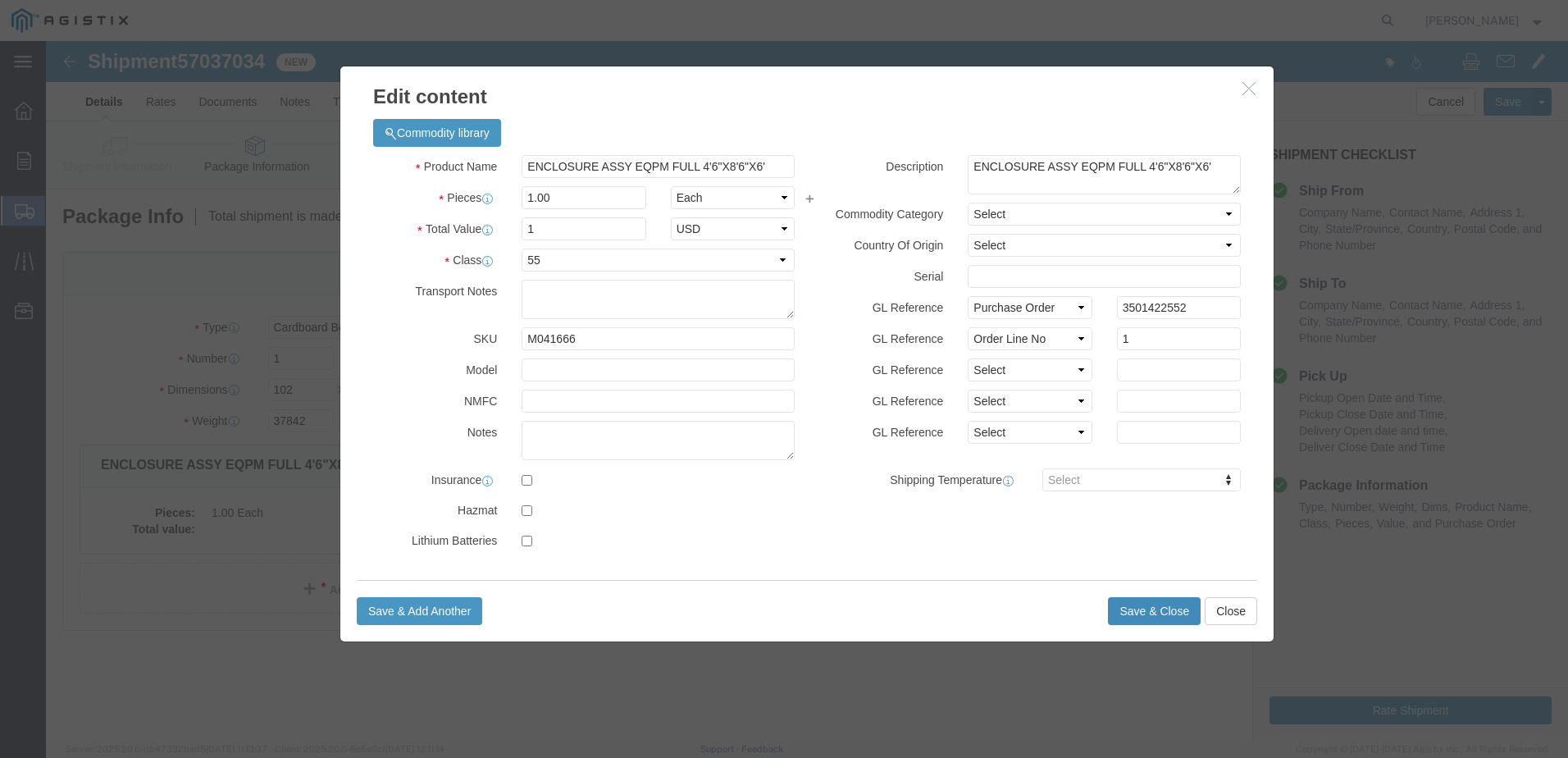
click button "Save & Close"
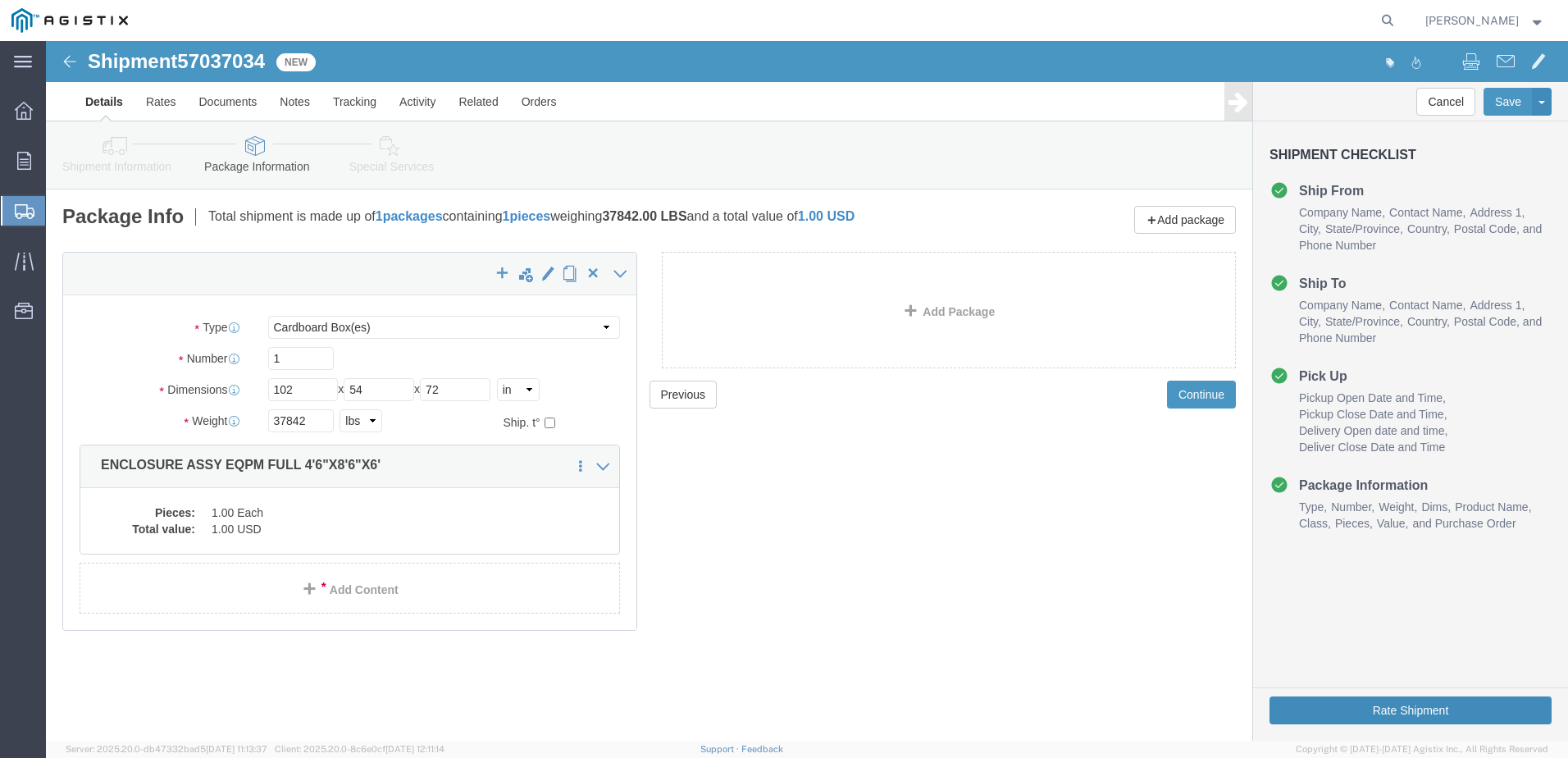
click button "Rate Shipment"
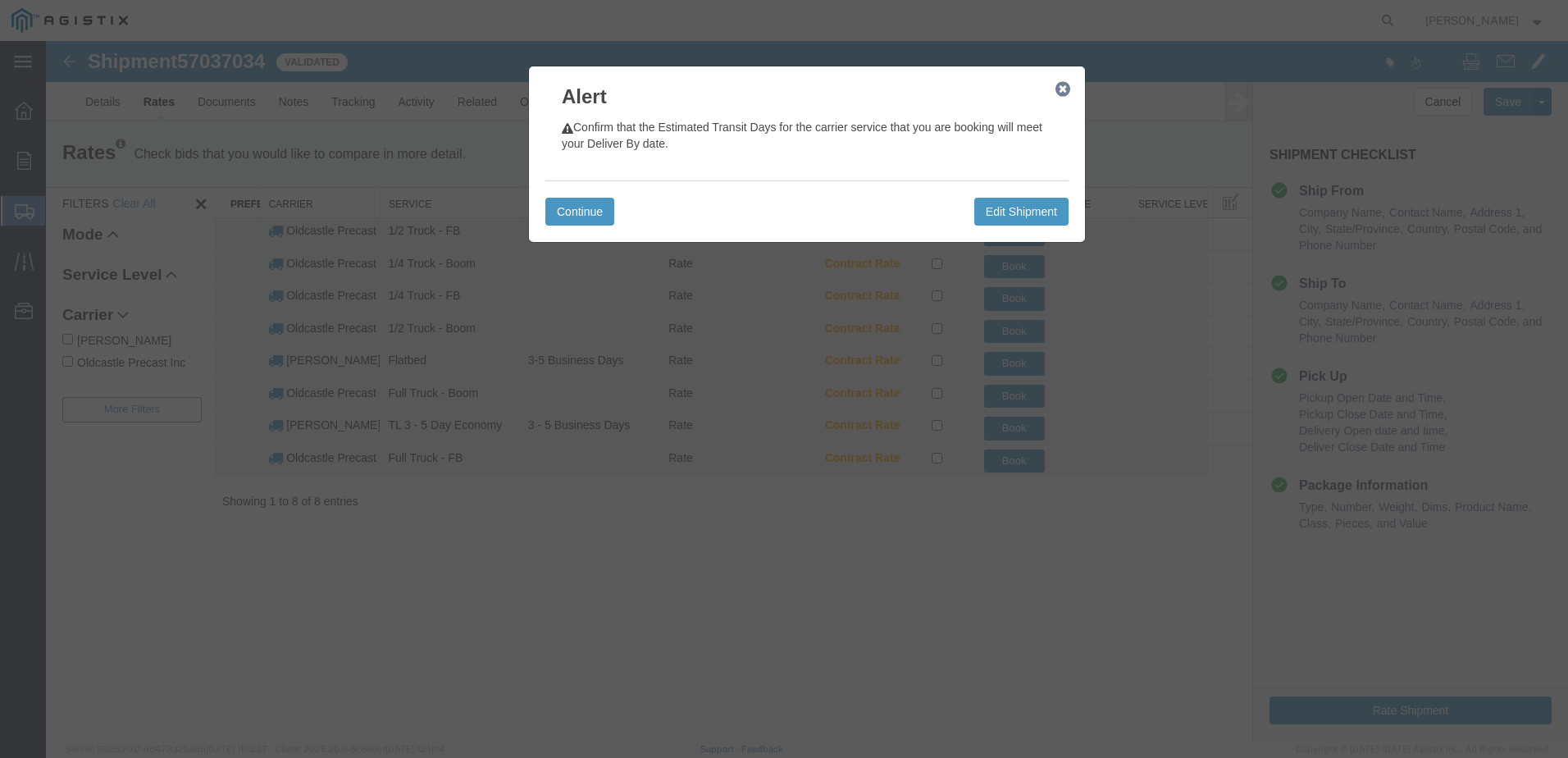
click at [1057, 96] on icon "button" at bounding box center [1063, 89] width 15 height 13
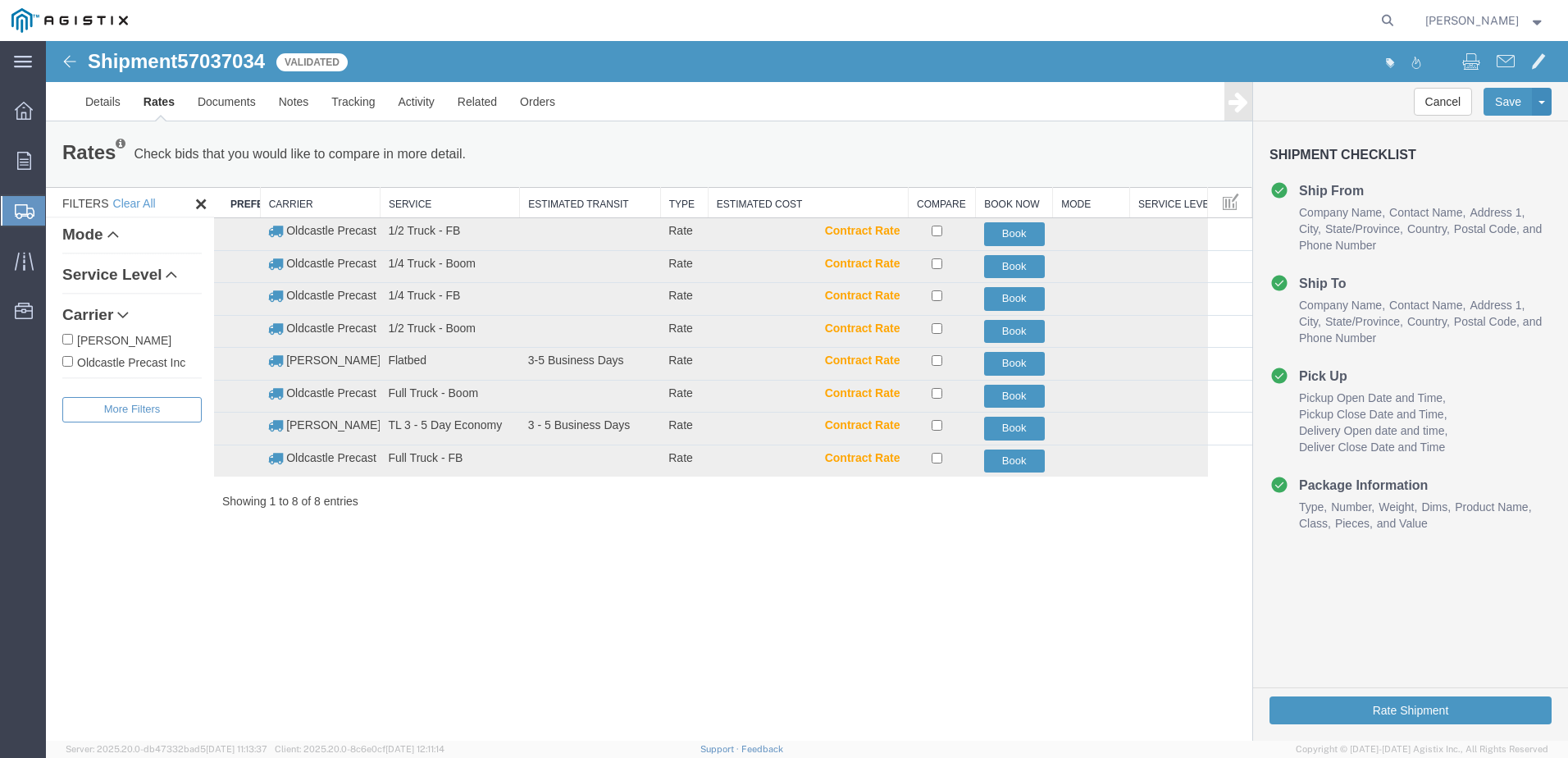
click at [96, 359] on label "Oldcastle Precast Inc" at bounding box center [132, 361] width 140 height 18
click at [73, 359] on input "Oldcastle Precast Inc" at bounding box center [68, 360] width 10 height 10
checkbox input "true"
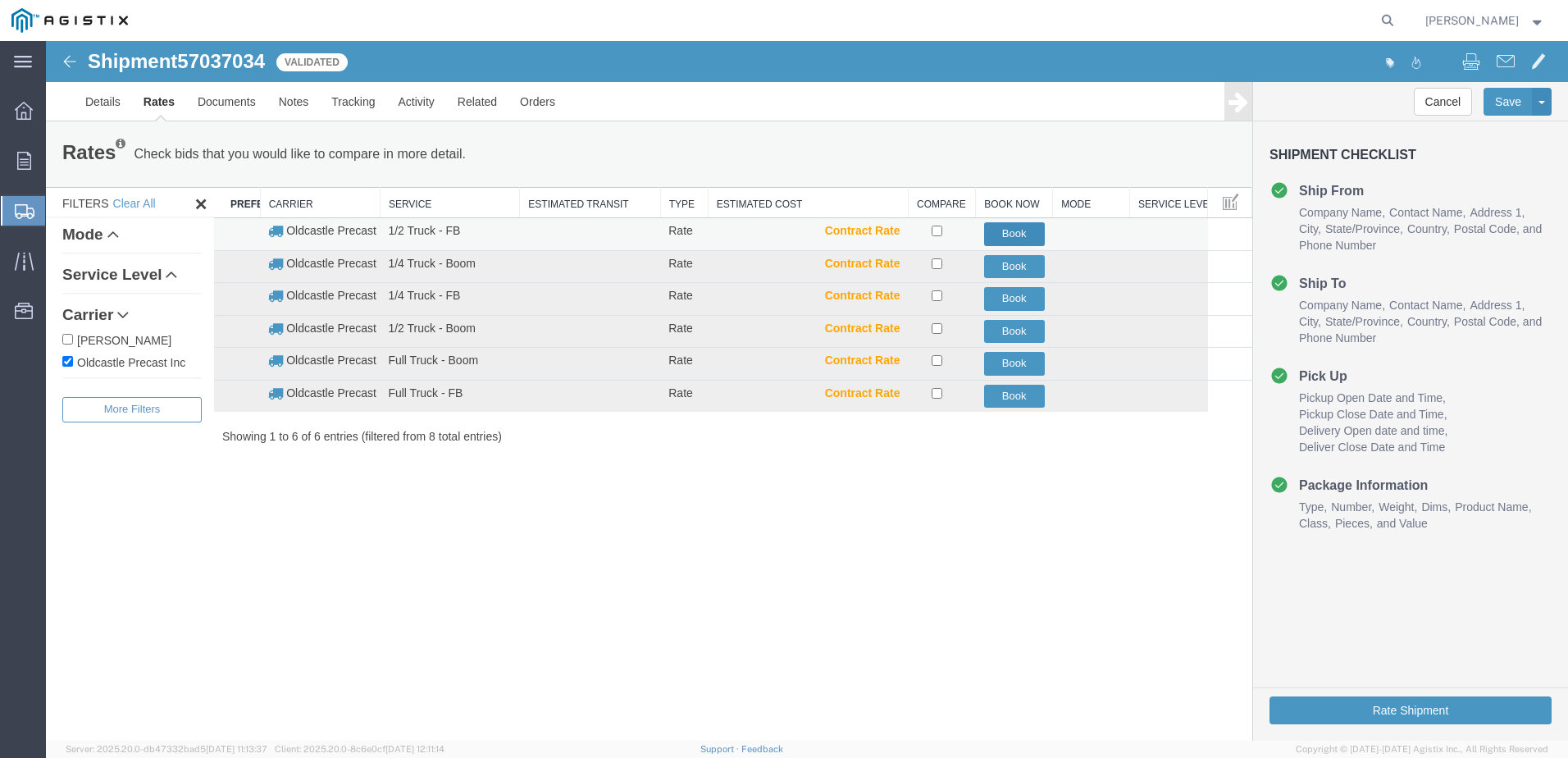
click at [1002, 232] on button "Book" at bounding box center [1014, 234] width 61 height 24
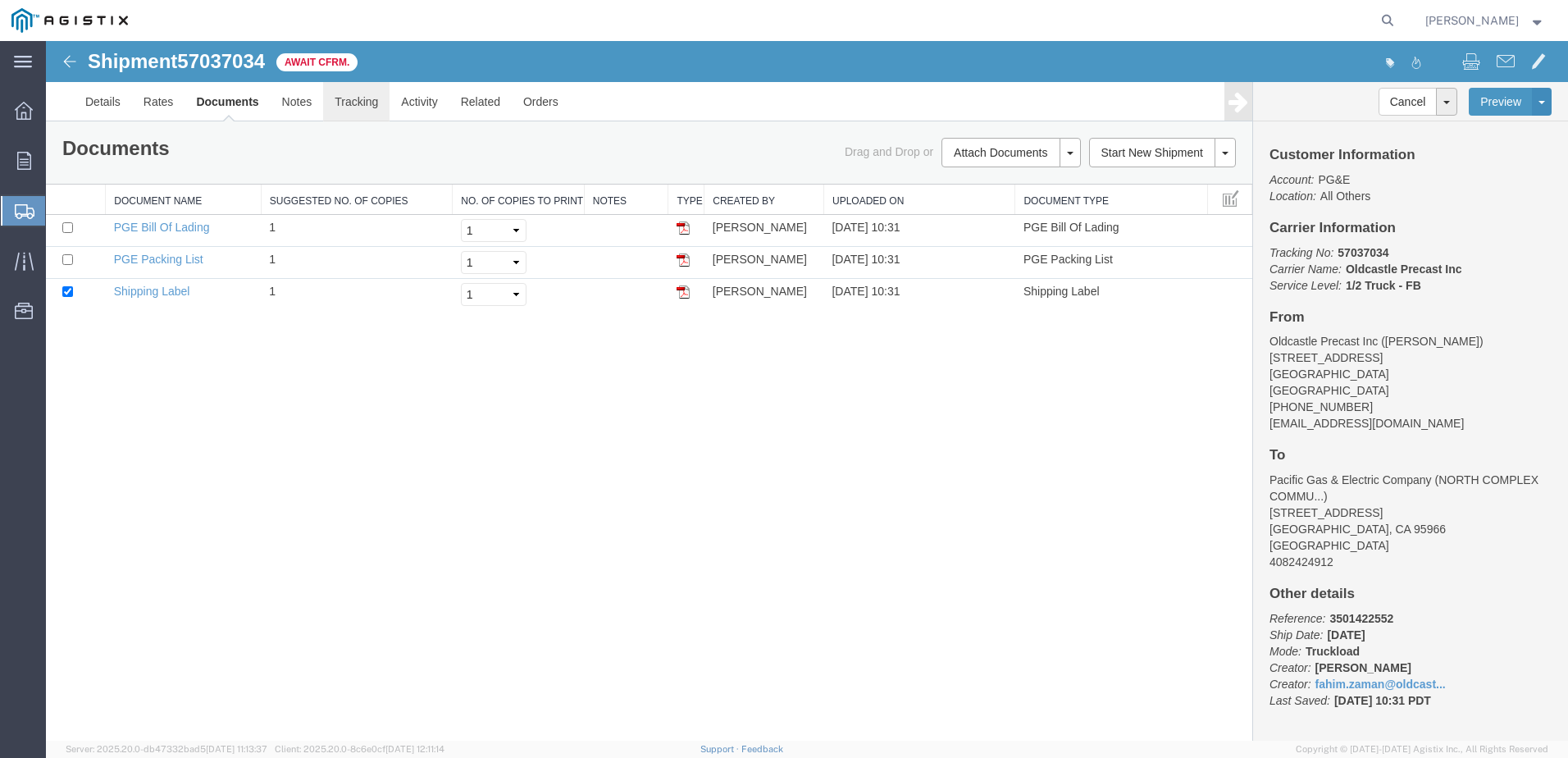
click at [370, 100] on link "Tracking" at bounding box center [357, 101] width 67 height 39
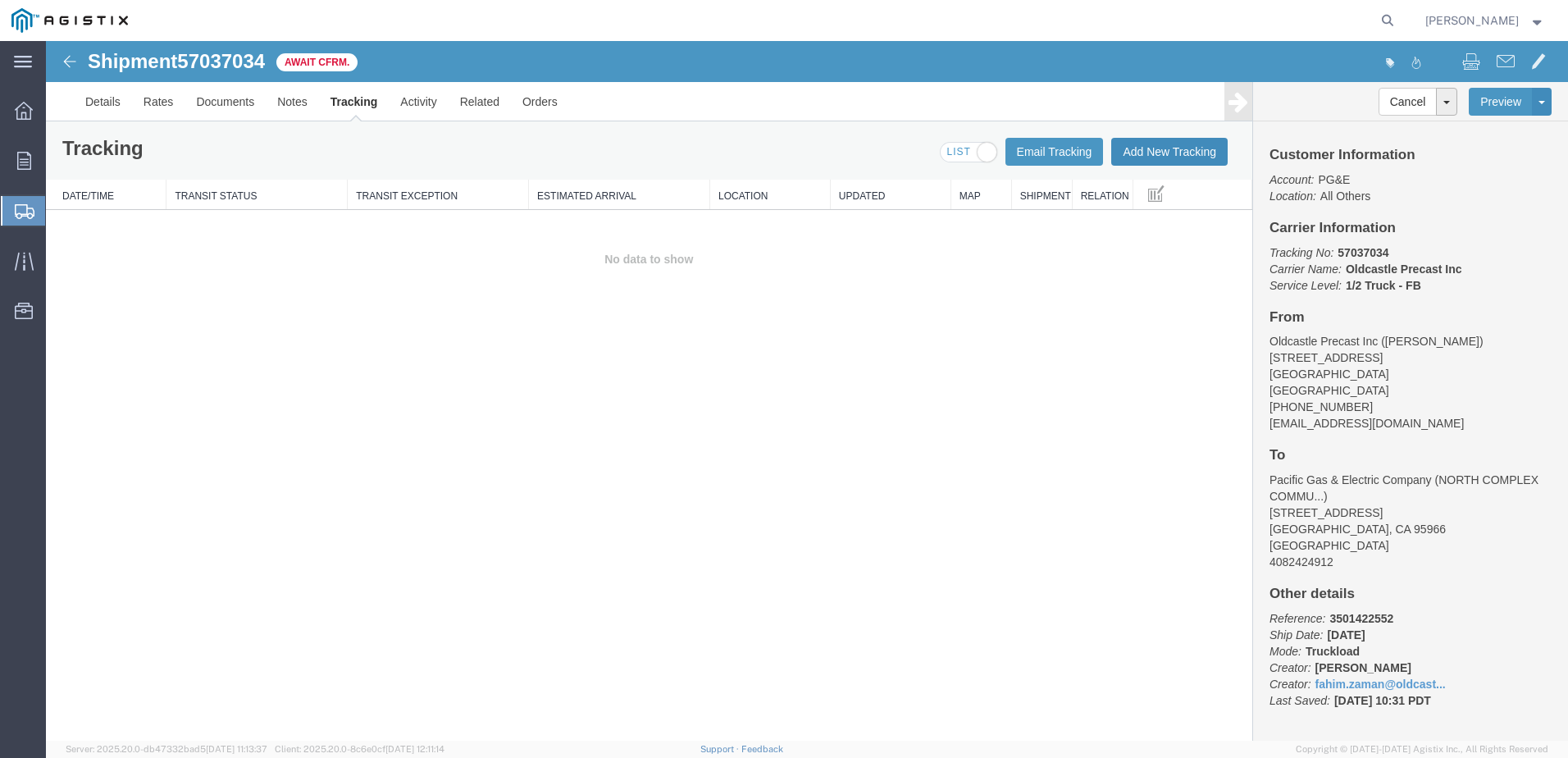
click at [1186, 151] on button "Add New Tracking" at bounding box center [1169, 151] width 116 height 28
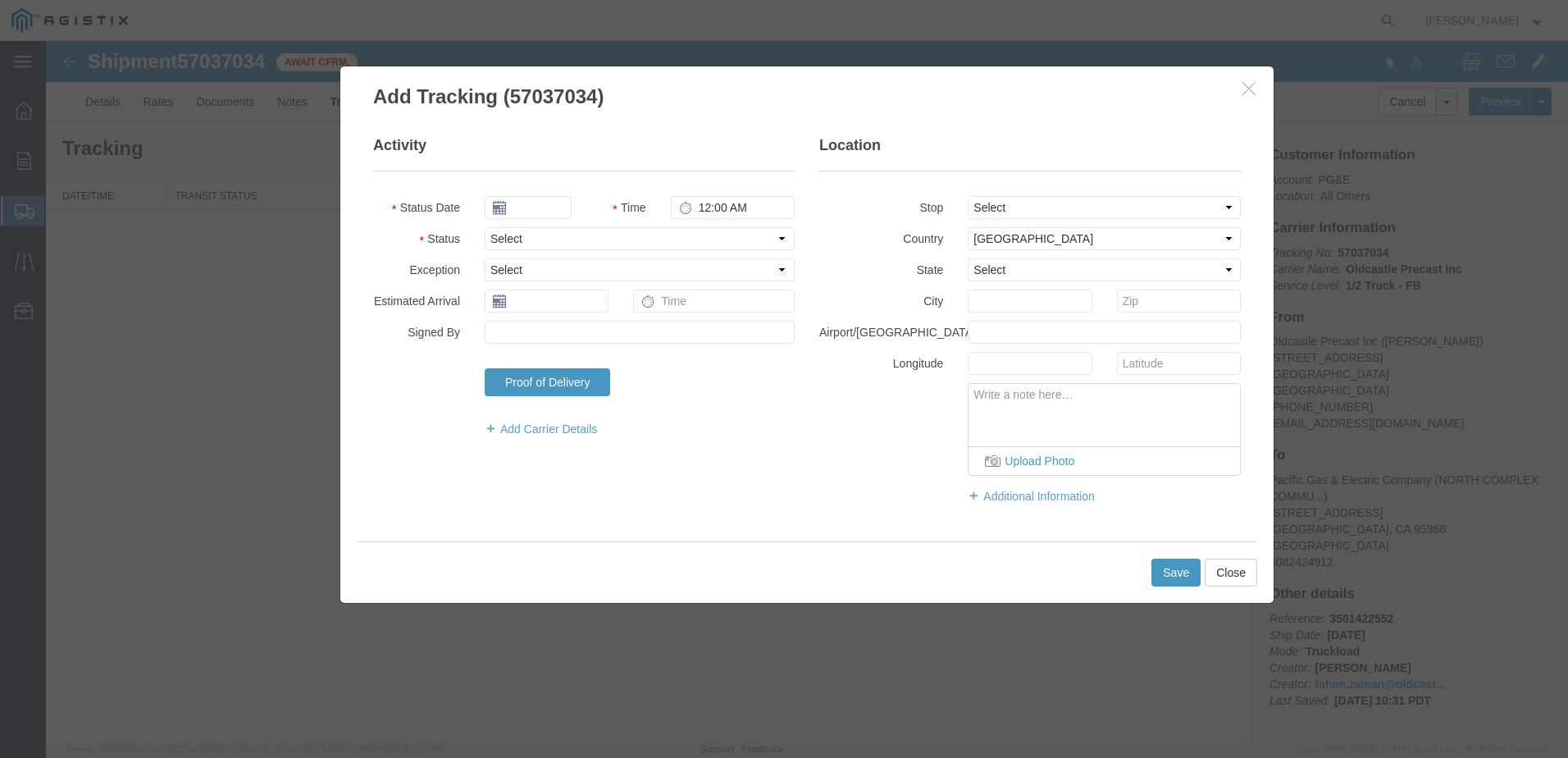
type input "[DATE]"
type input "11:00 AM"
click at [590, 236] on select "Select Arrival Notice Available Arrival Notice Imported Arrive at Delivery Loca…" at bounding box center [639, 239] width 310 height 23
select select "DELIVRED"
click at [484, 227] on select "Select Arrival Notice Available Arrival Notice Imported Arrive at Delivery Loca…" at bounding box center [639, 239] width 310 height 23
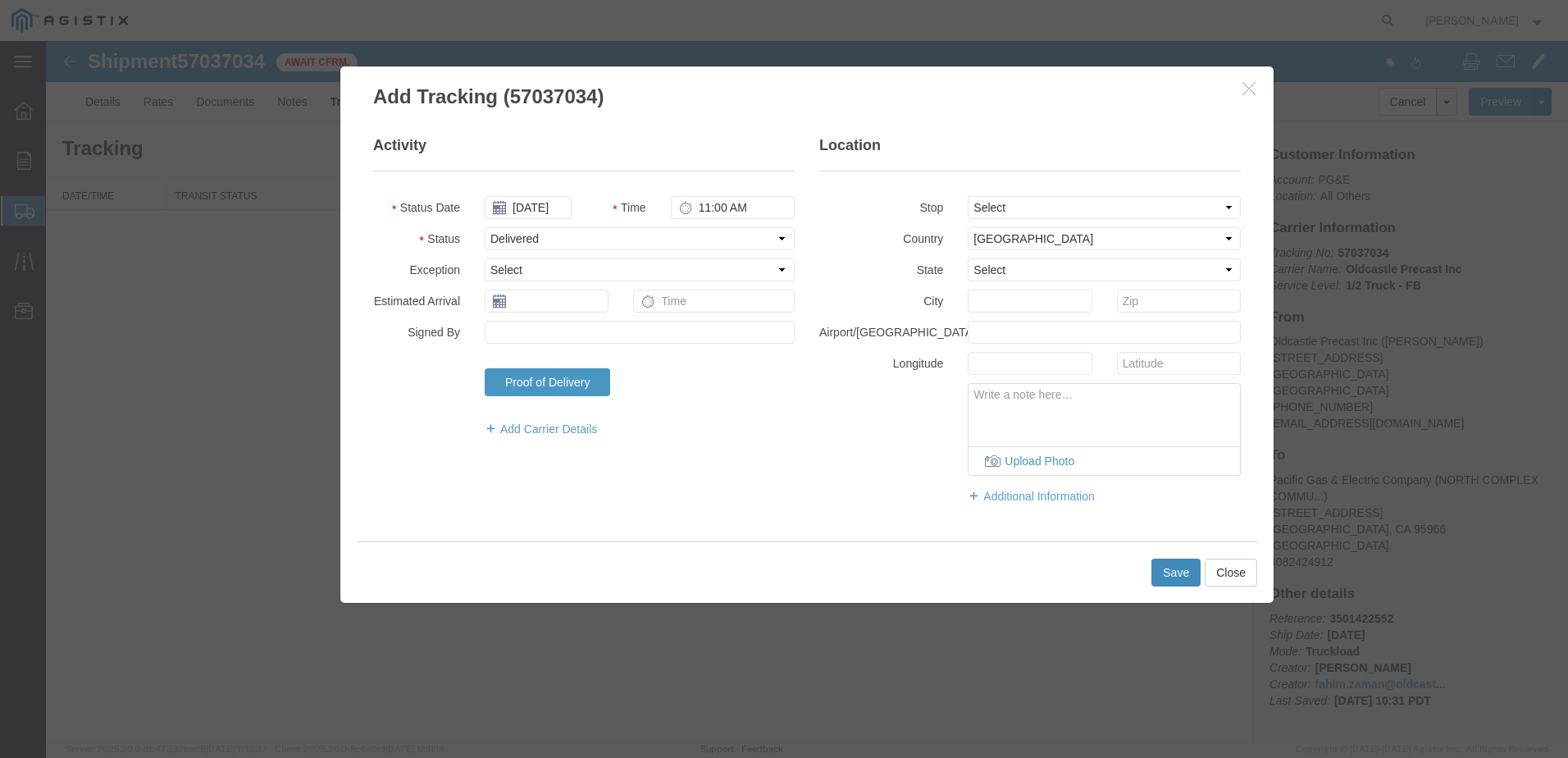
click at [1160, 567] on button "Save" at bounding box center [1176, 572] width 49 height 28
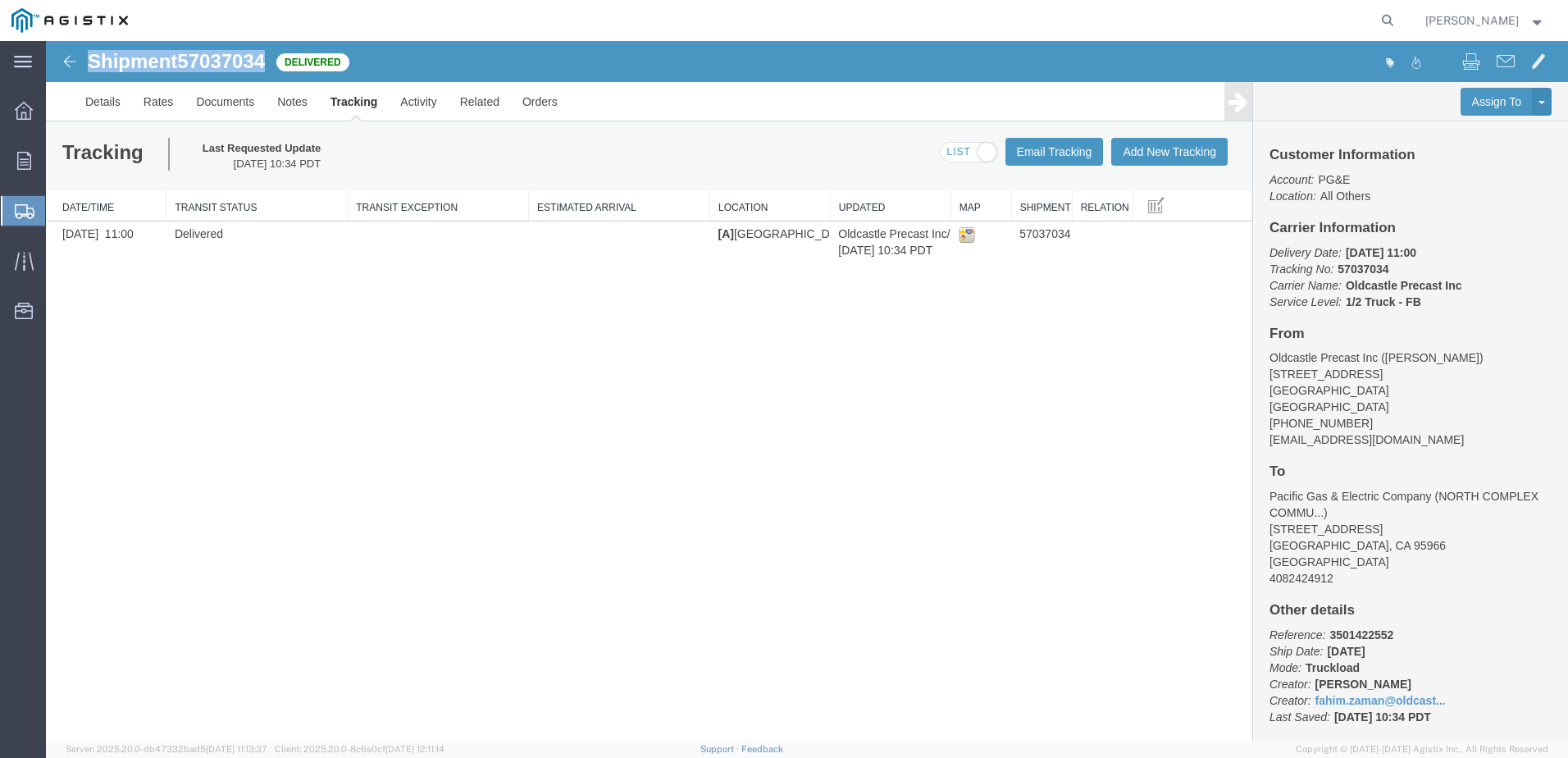
drag, startPoint x: 271, startPoint y: 58, endPoint x: 83, endPoint y: 68, distance: 188.3
click at [82, 68] on div "Shipment 57037034 1 of 1 Delivered" at bounding box center [427, 66] width 759 height 31
copy h1 "Shipment 57037034"
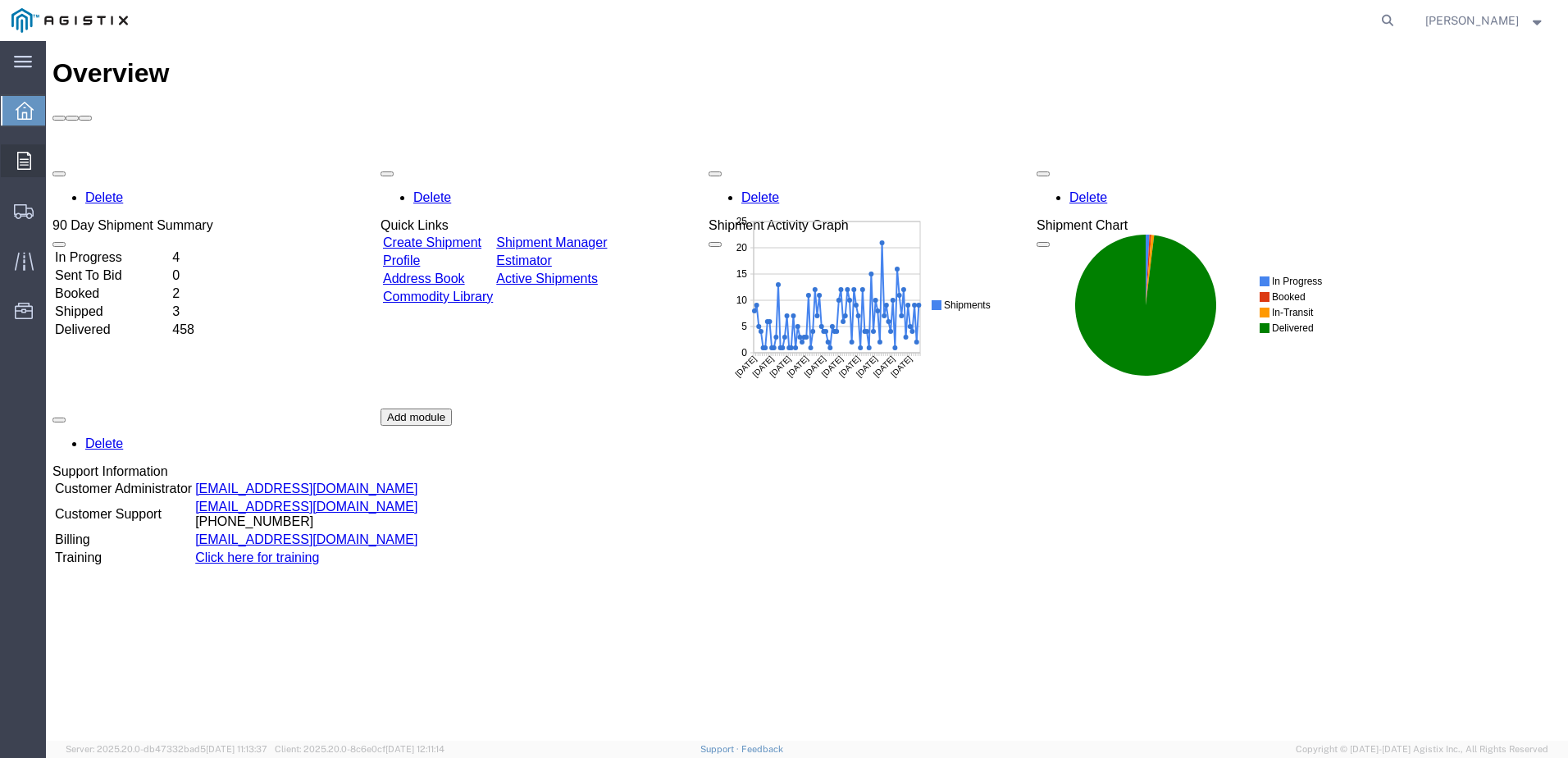
click at [56, 165] on span "Orders" at bounding box center [50, 161] width 11 height 32
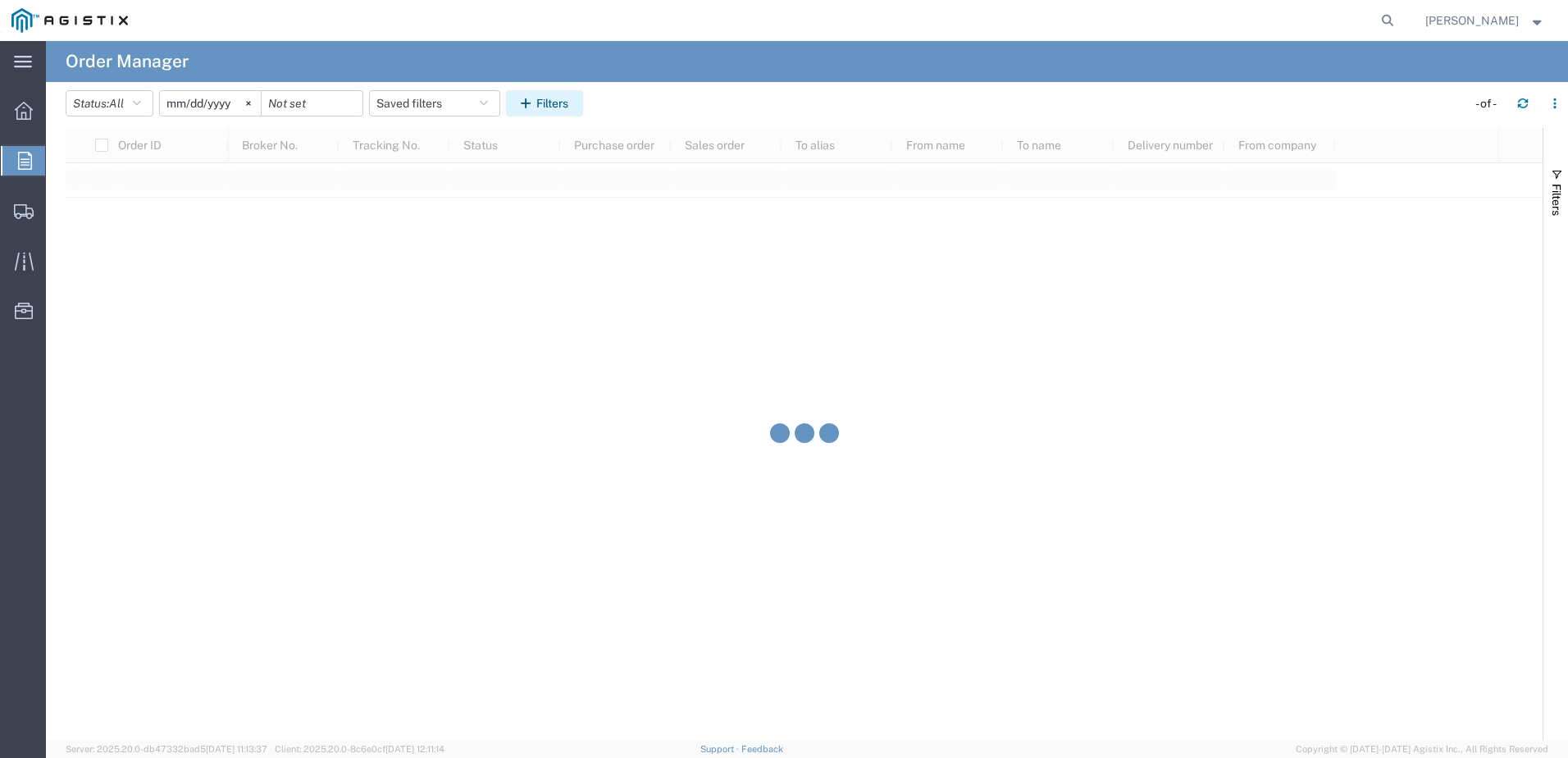
click at [537, 99] on icon "button" at bounding box center [528, 104] width 15 height 11
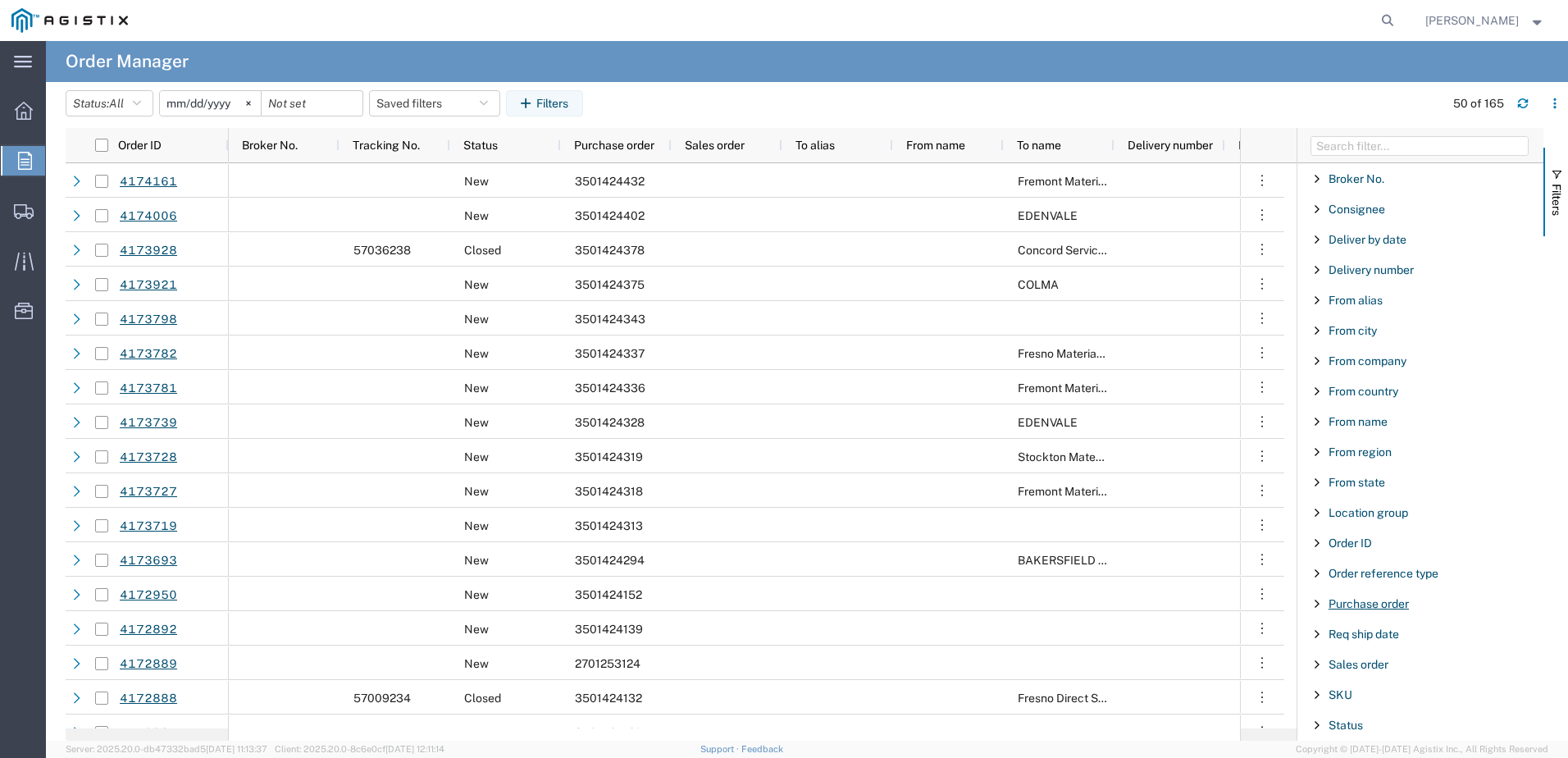
click at [1348, 603] on span "Purchase order" at bounding box center [1369, 604] width 80 height 13
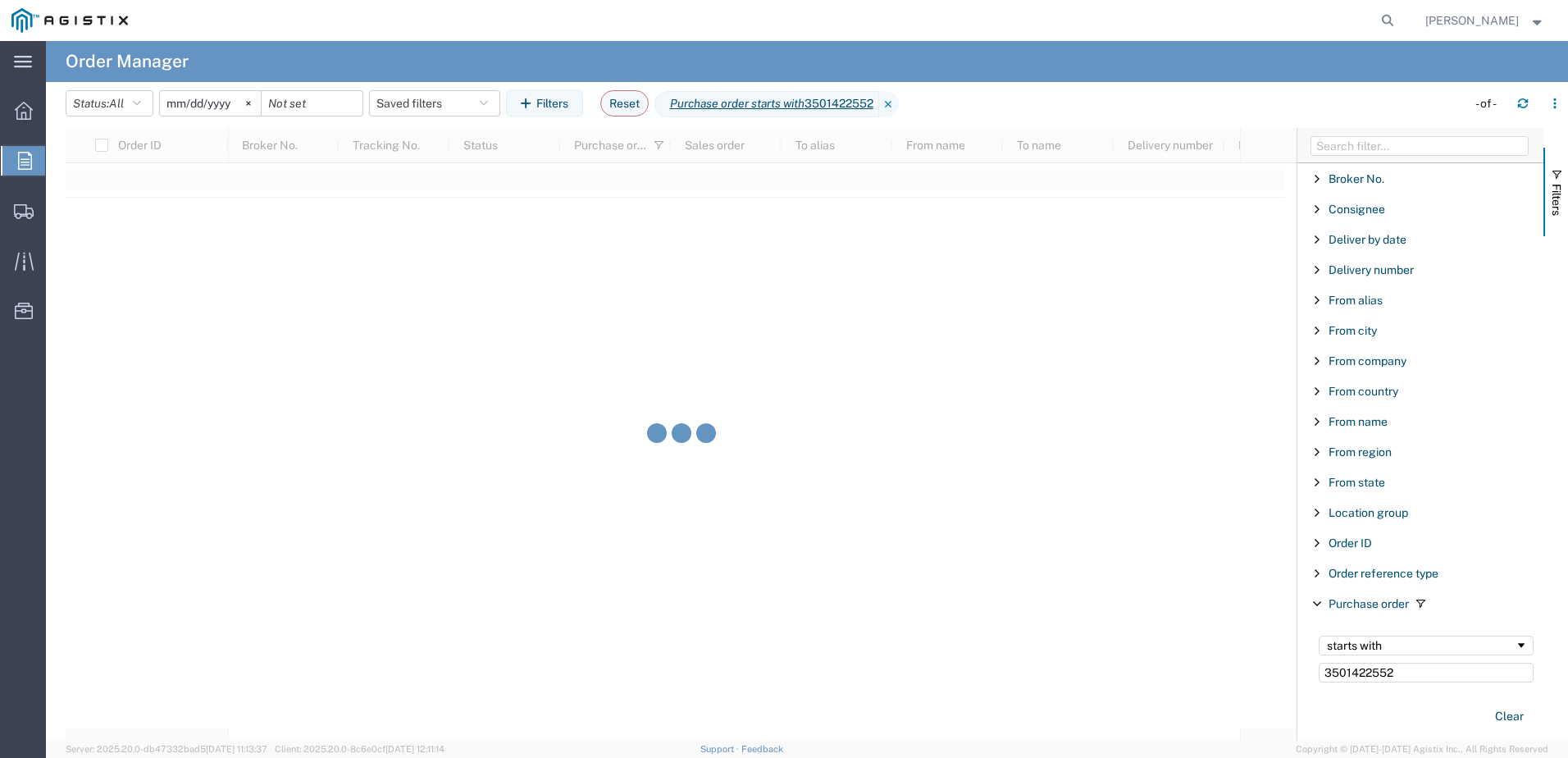
type input "3501422552"
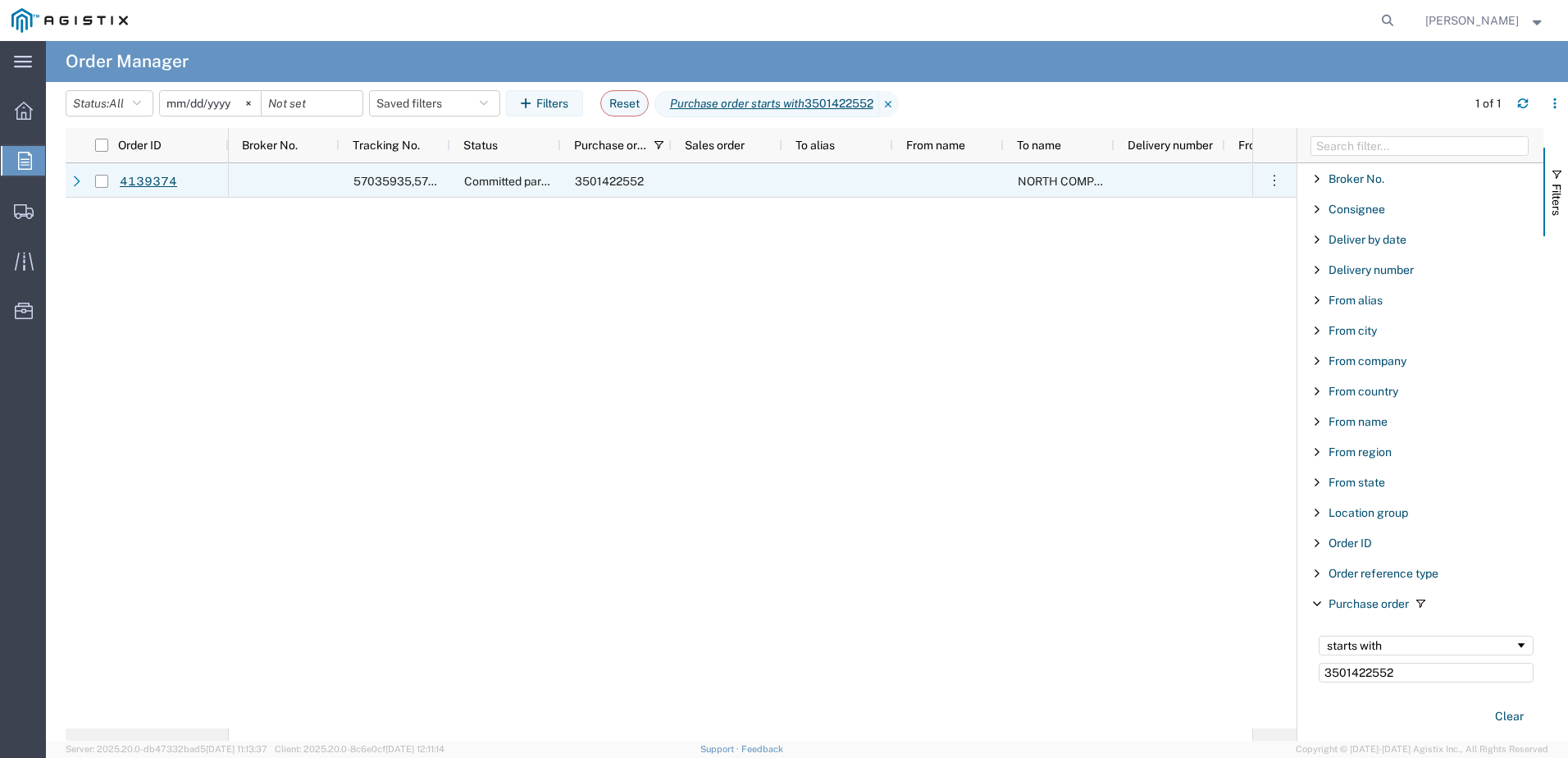
click at [90, 182] on div at bounding box center [102, 181] width 31 height 34
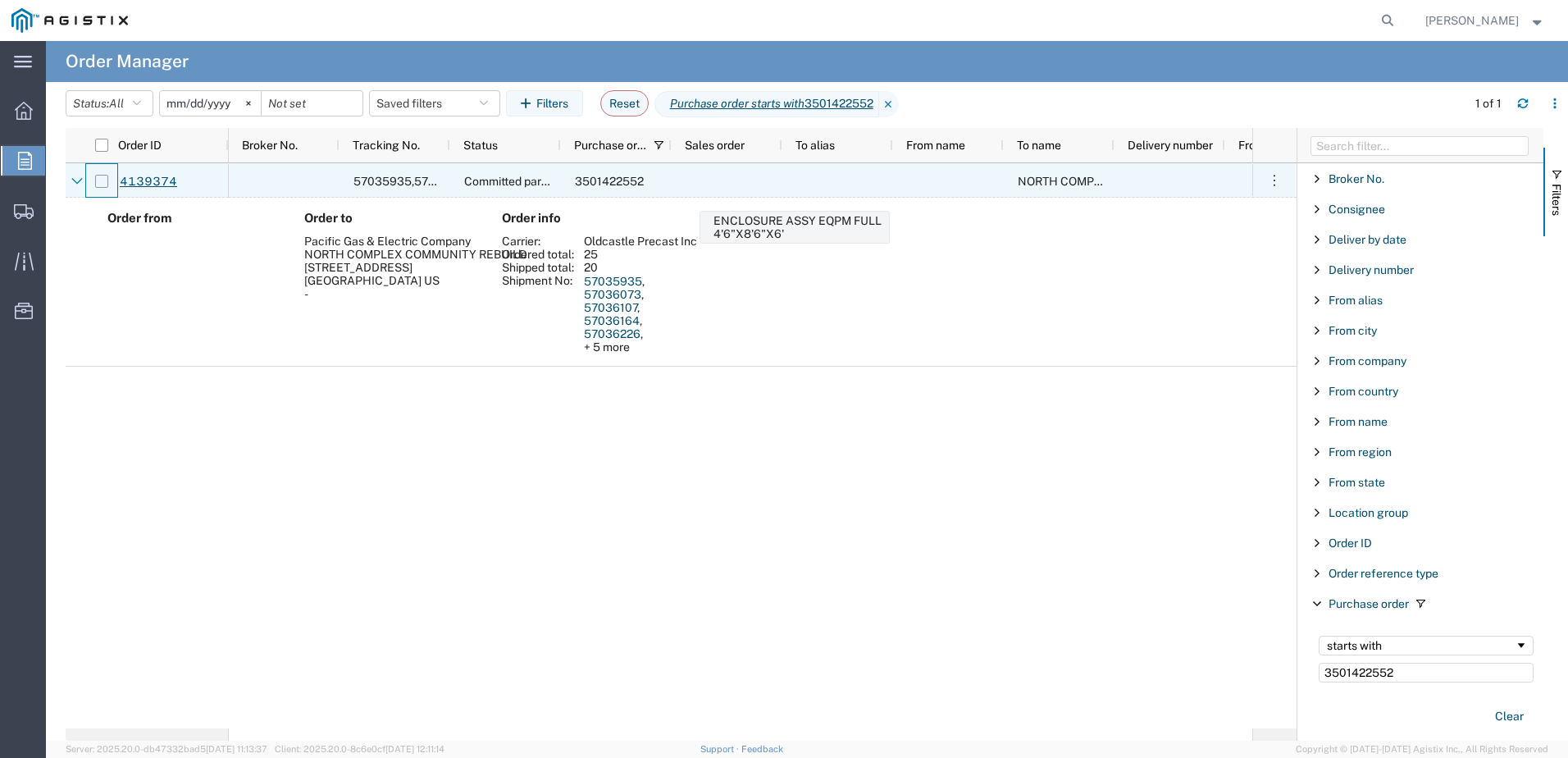
click at [105, 177] on input "Press Space to toggle row selection (unchecked)" at bounding box center [102, 182] width 13 height 13
checkbox input "true"
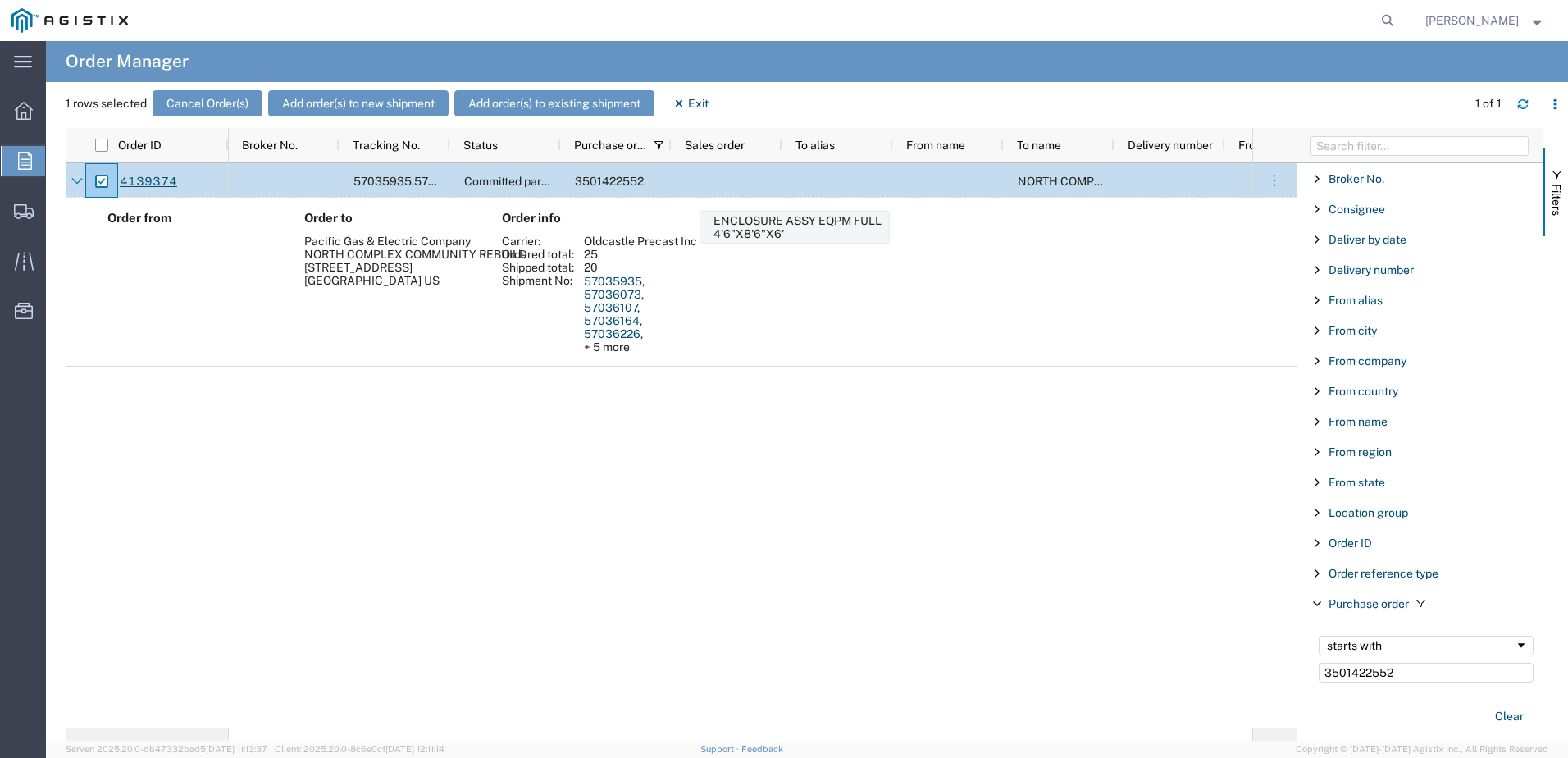
click at [389, 120] on div "1 rows selected Cancel Order(s) Add order(s) to new shipment Add order(s) to ex…" at bounding box center [816, 109] width 1502 height 38
click at [390, 111] on button "Add order(s) to new shipment" at bounding box center [359, 104] width 181 height 27
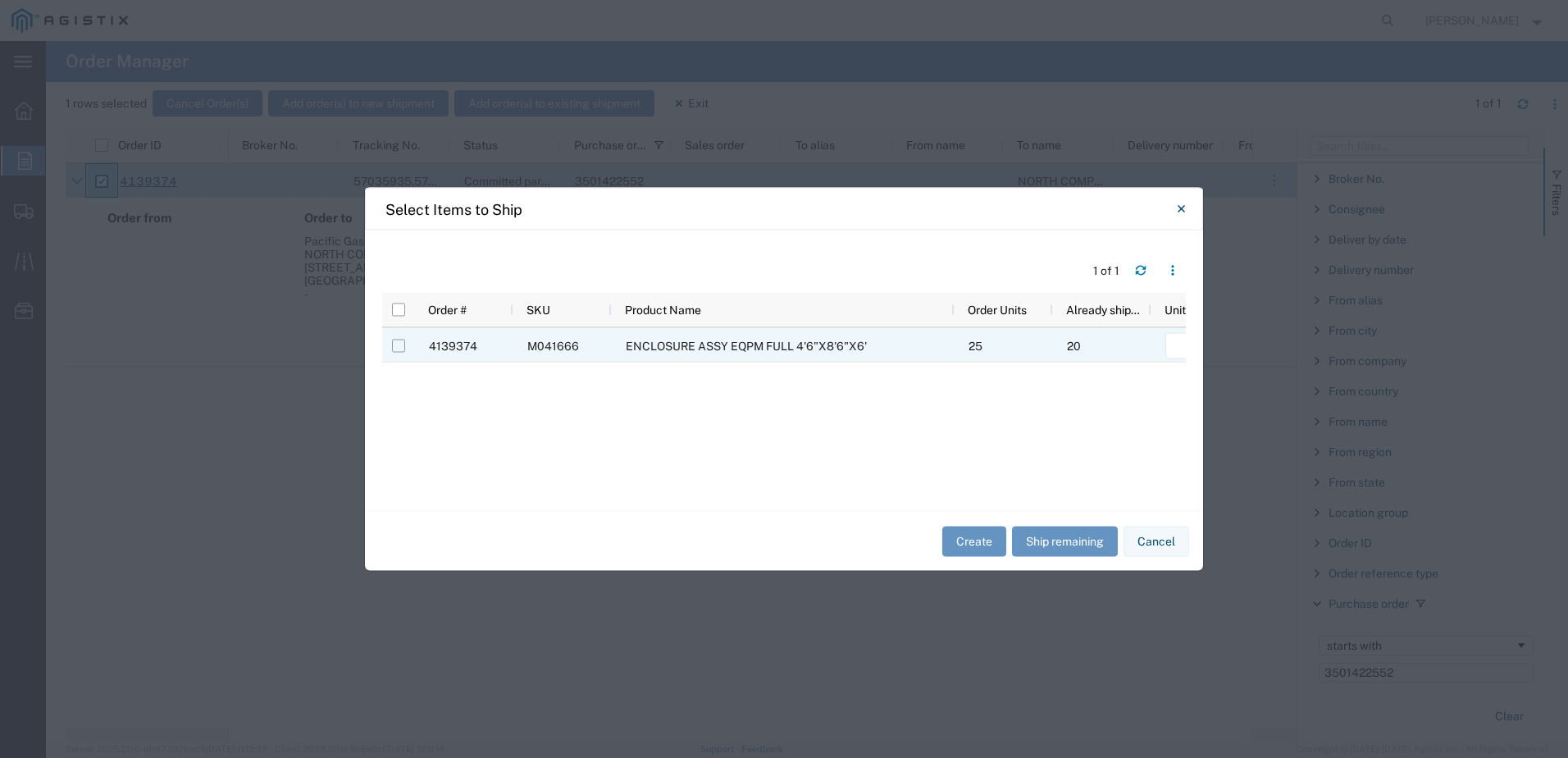
click at [395, 342] on input "Press Space to toggle row selection (unchecked)" at bounding box center [399, 346] width 13 height 13
checkbox input "true"
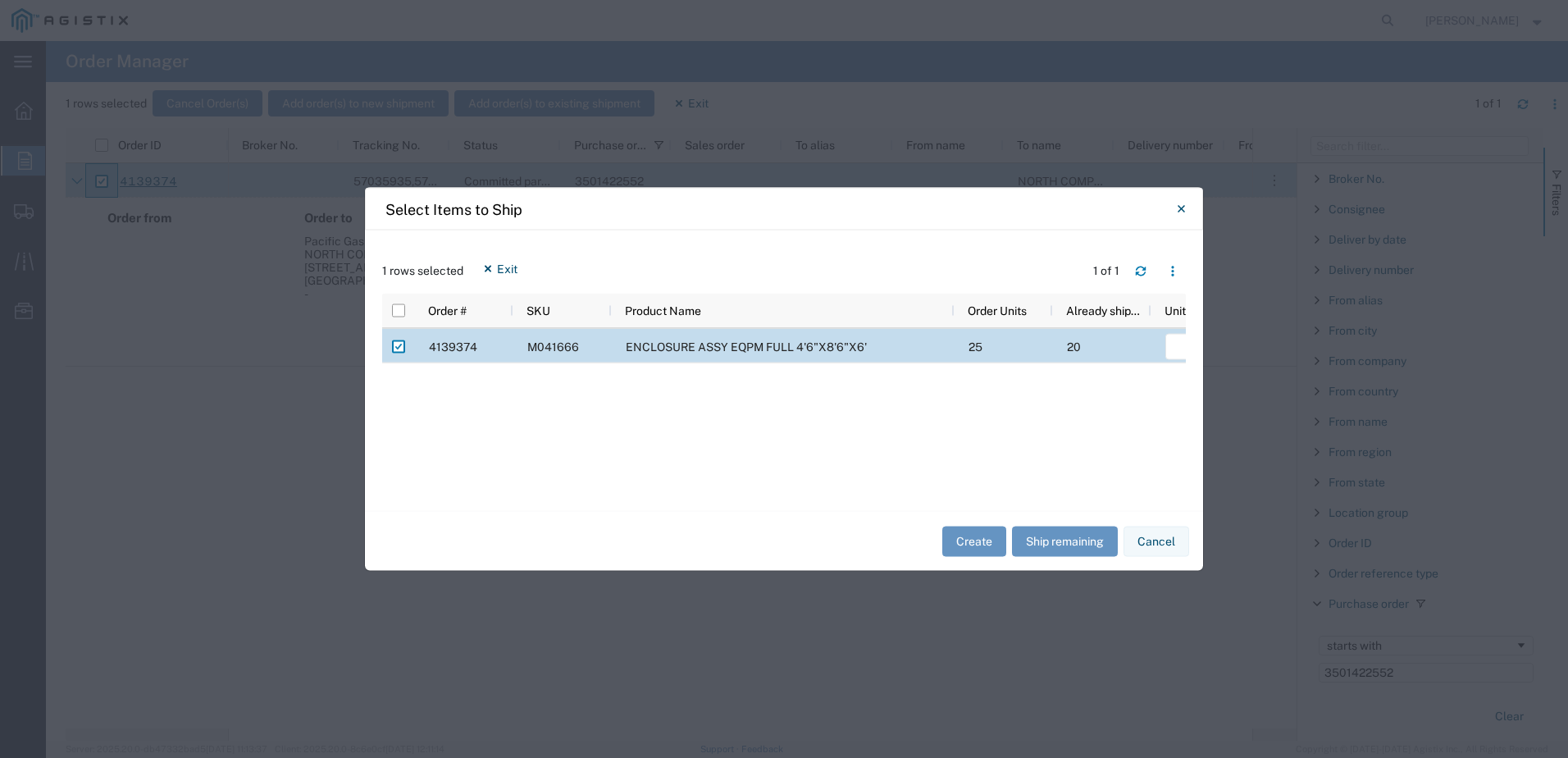
scroll to position [0, 261]
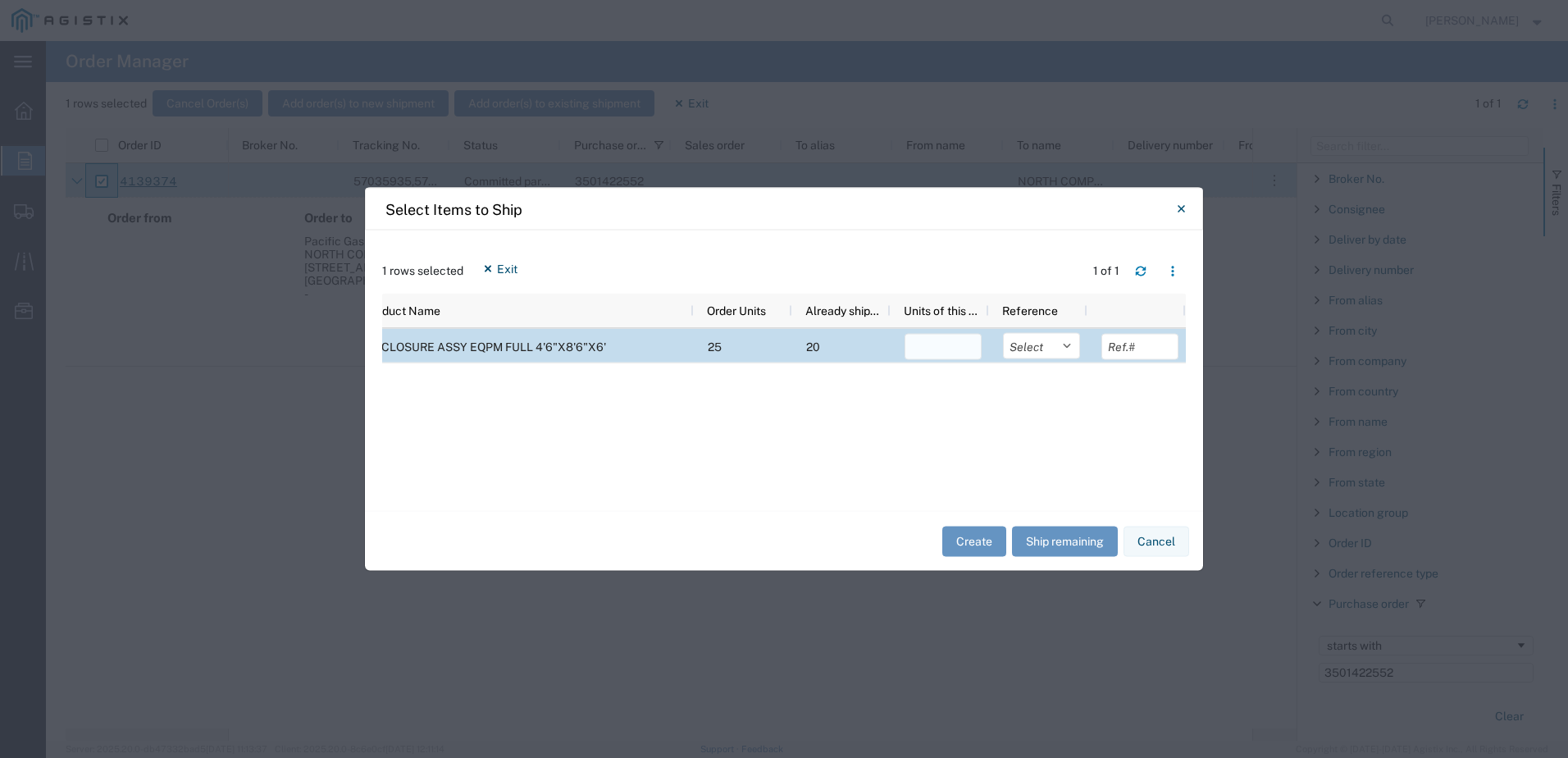
click at [950, 348] on input "number" at bounding box center [943, 347] width 77 height 27
type input "2"
click at [1065, 356] on select "Select Purchase Order Delivery Number" at bounding box center [1041, 346] width 77 height 27
select select "PURCHORD"
click at [1003, 333] on select "Select Purchase Order Delivery Number" at bounding box center [1041, 346] width 77 height 27
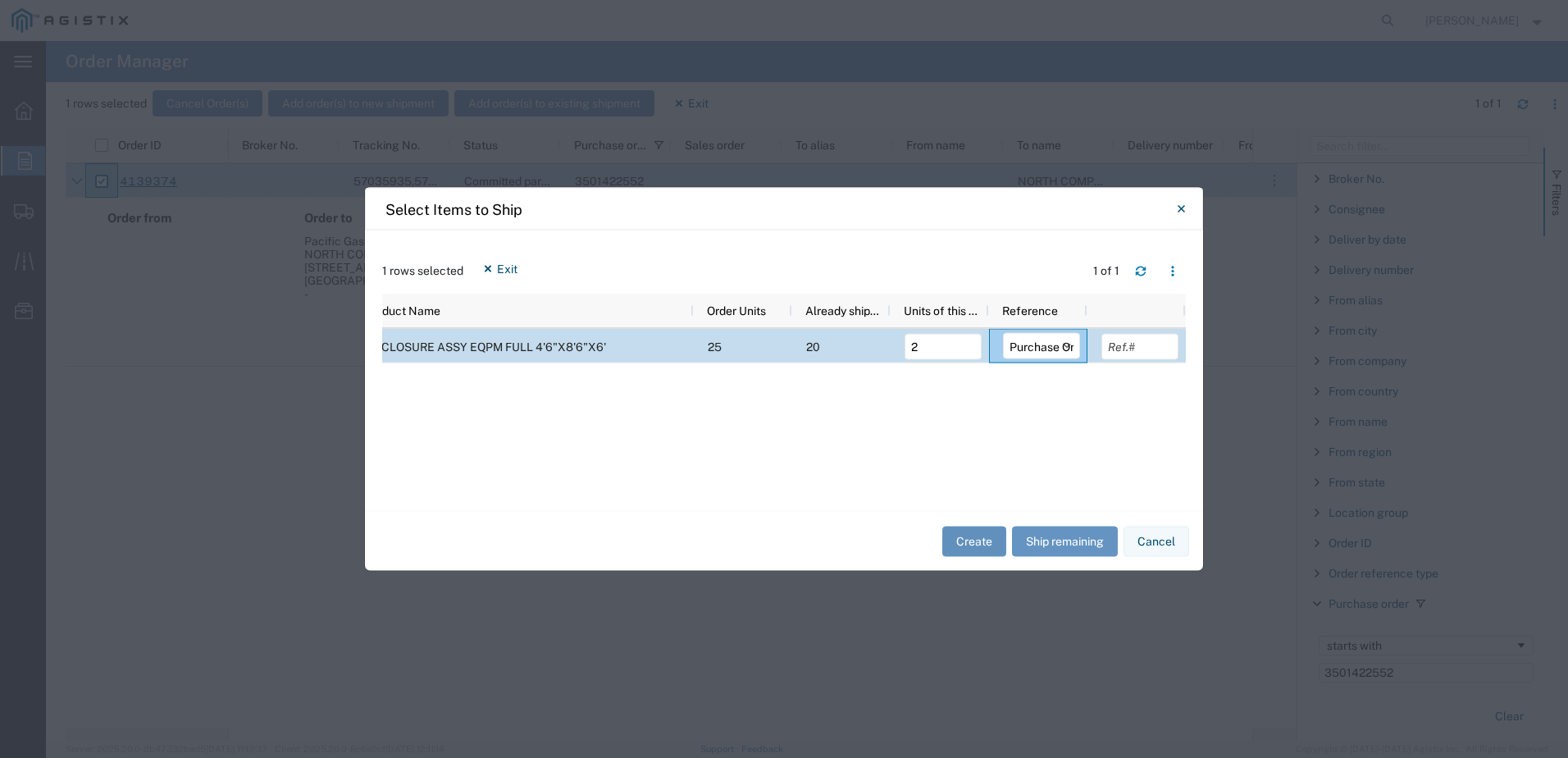
click at [985, 545] on button "Create" at bounding box center [974, 541] width 64 height 30
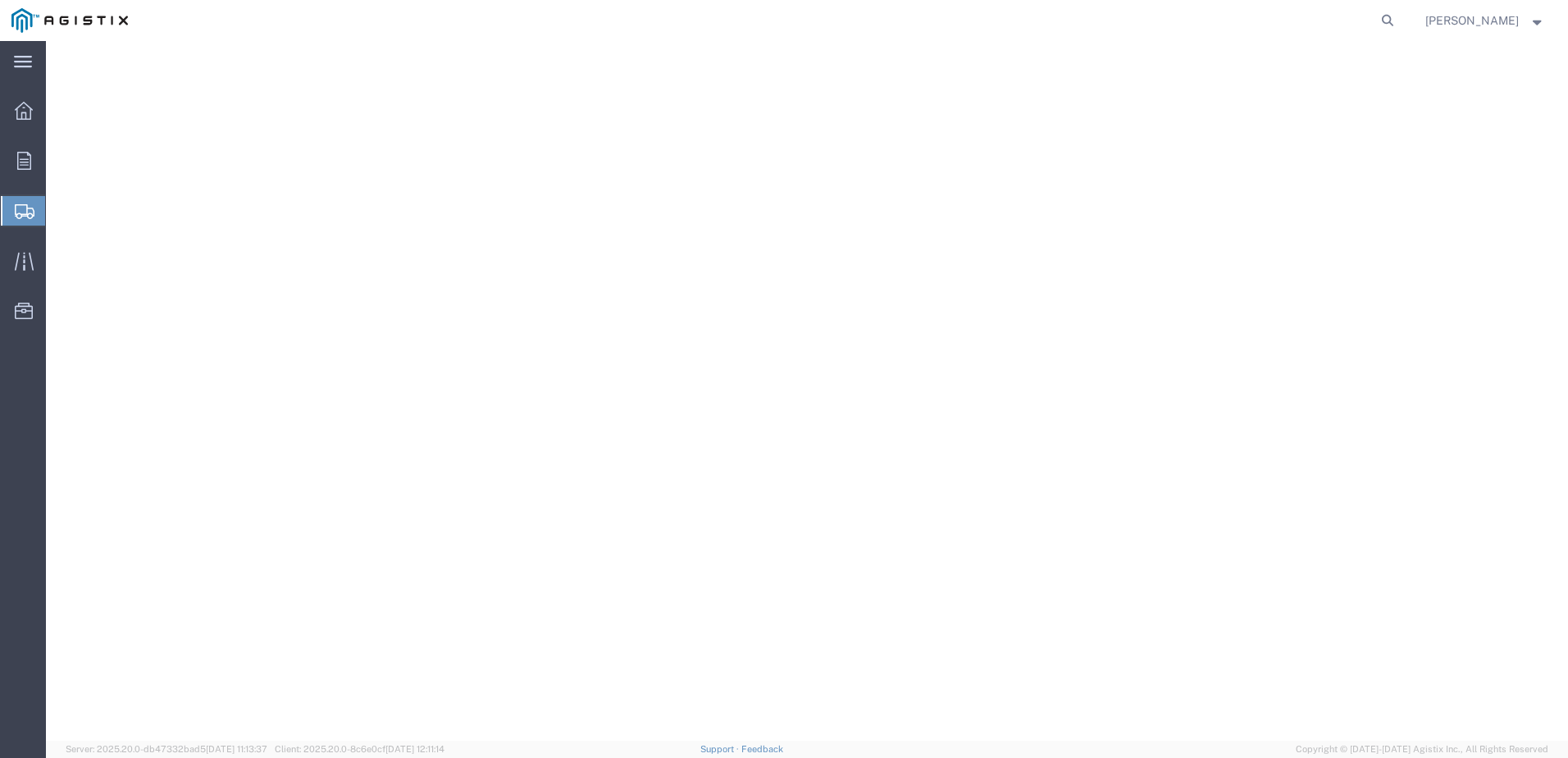
select select
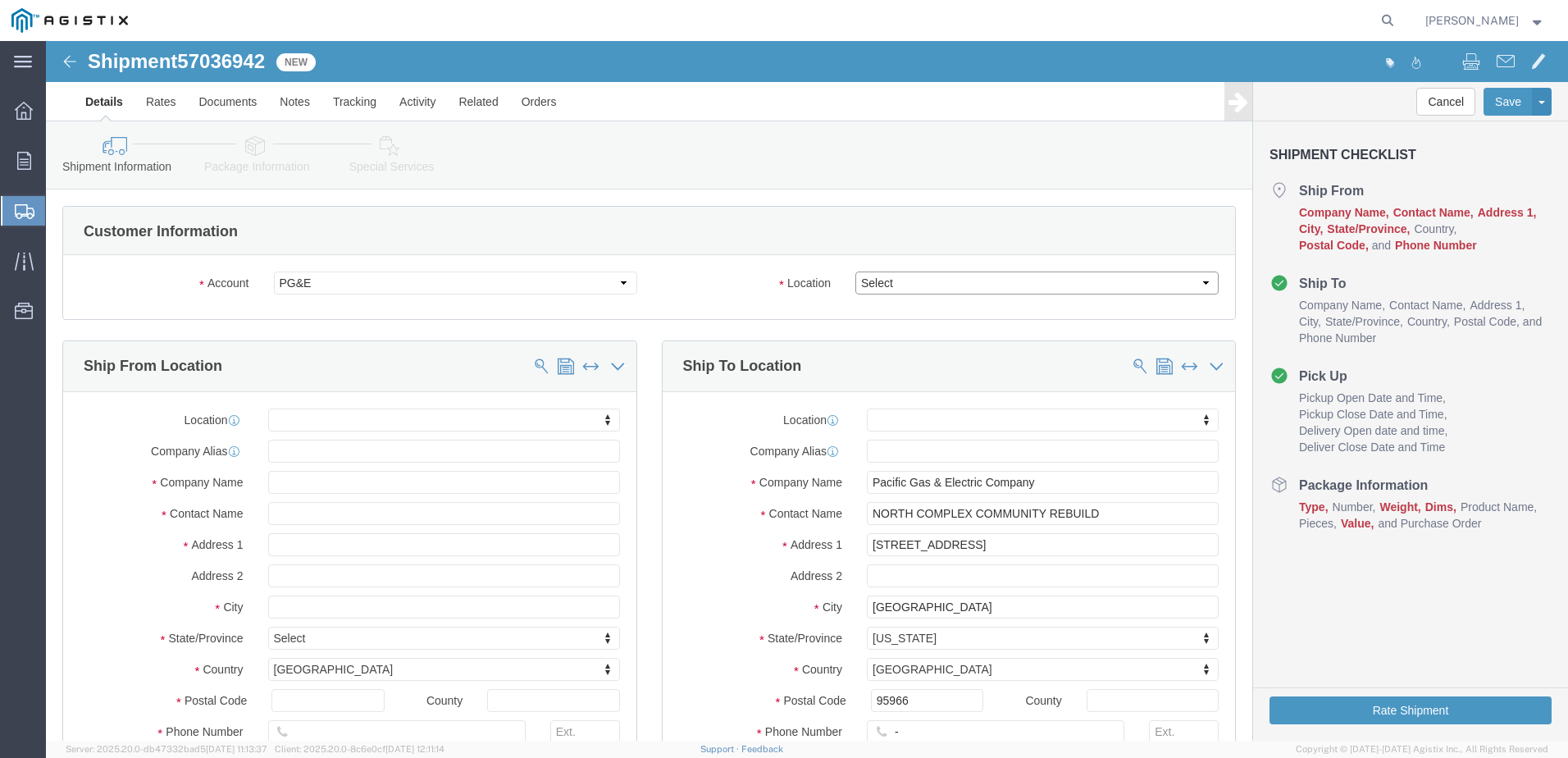
click select "Select All Others [GEOGRAPHIC_DATA] [GEOGRAPHIC_DATA] [GEOGRAPHIC_DATA] [GEOGRA…"
select select "23082"
click select "Select All Others [GEOGRAPHIC_DATA] [GEOGRAPHIC_DATA] [GEOGRAPHIC_DATA] [GEOGRA…"
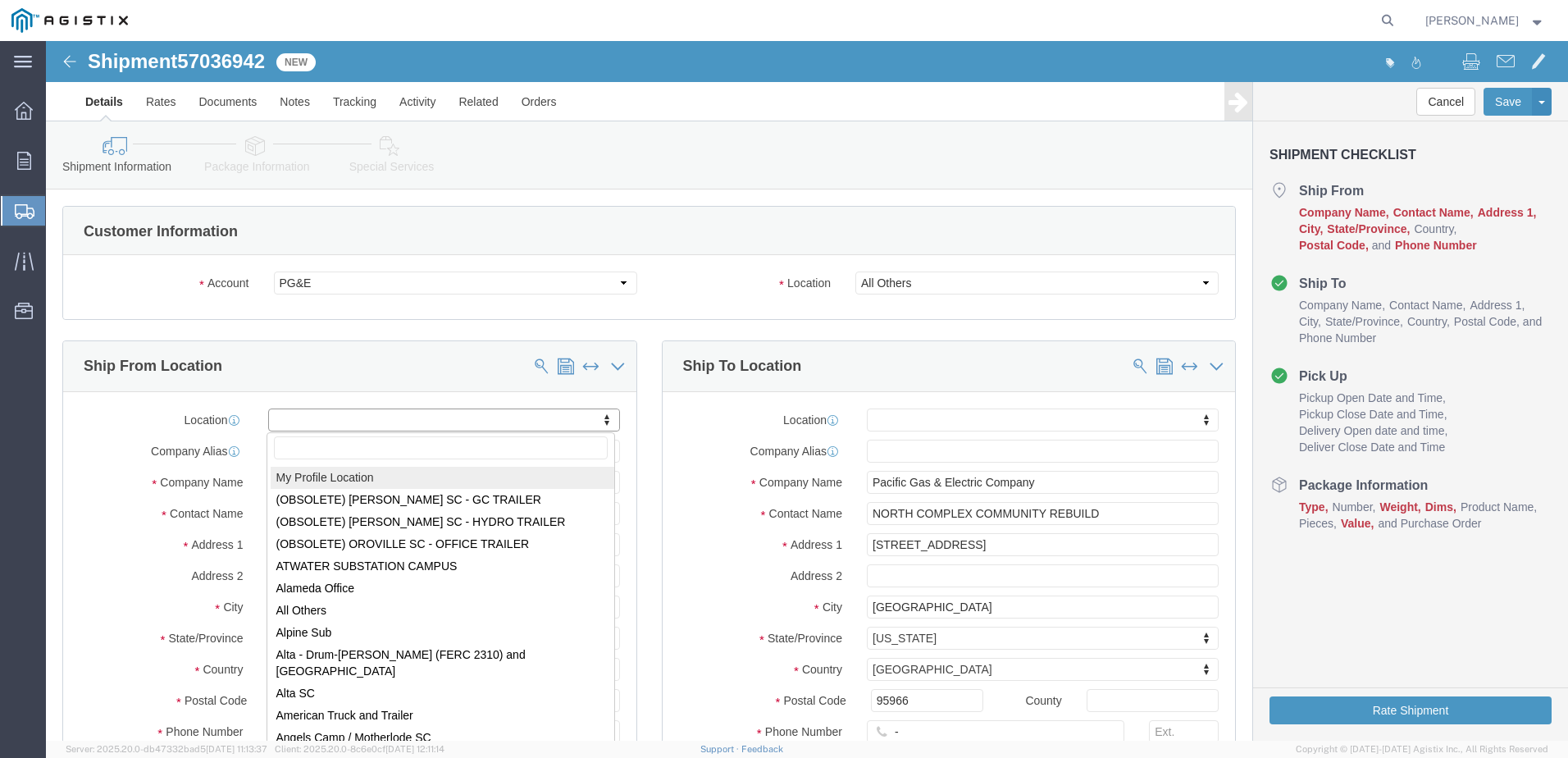
select select "MYPROFILE"
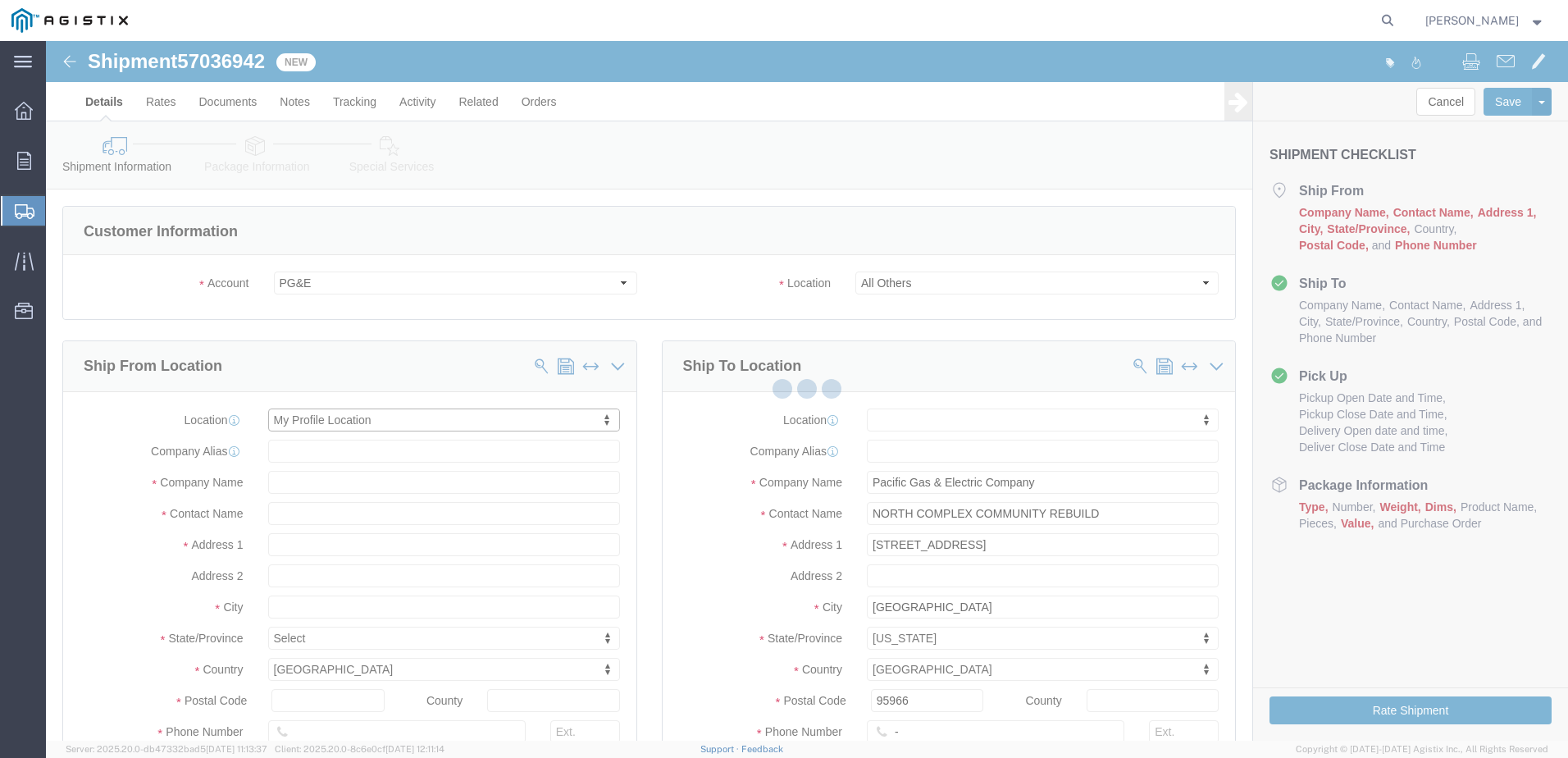
select select "CA"
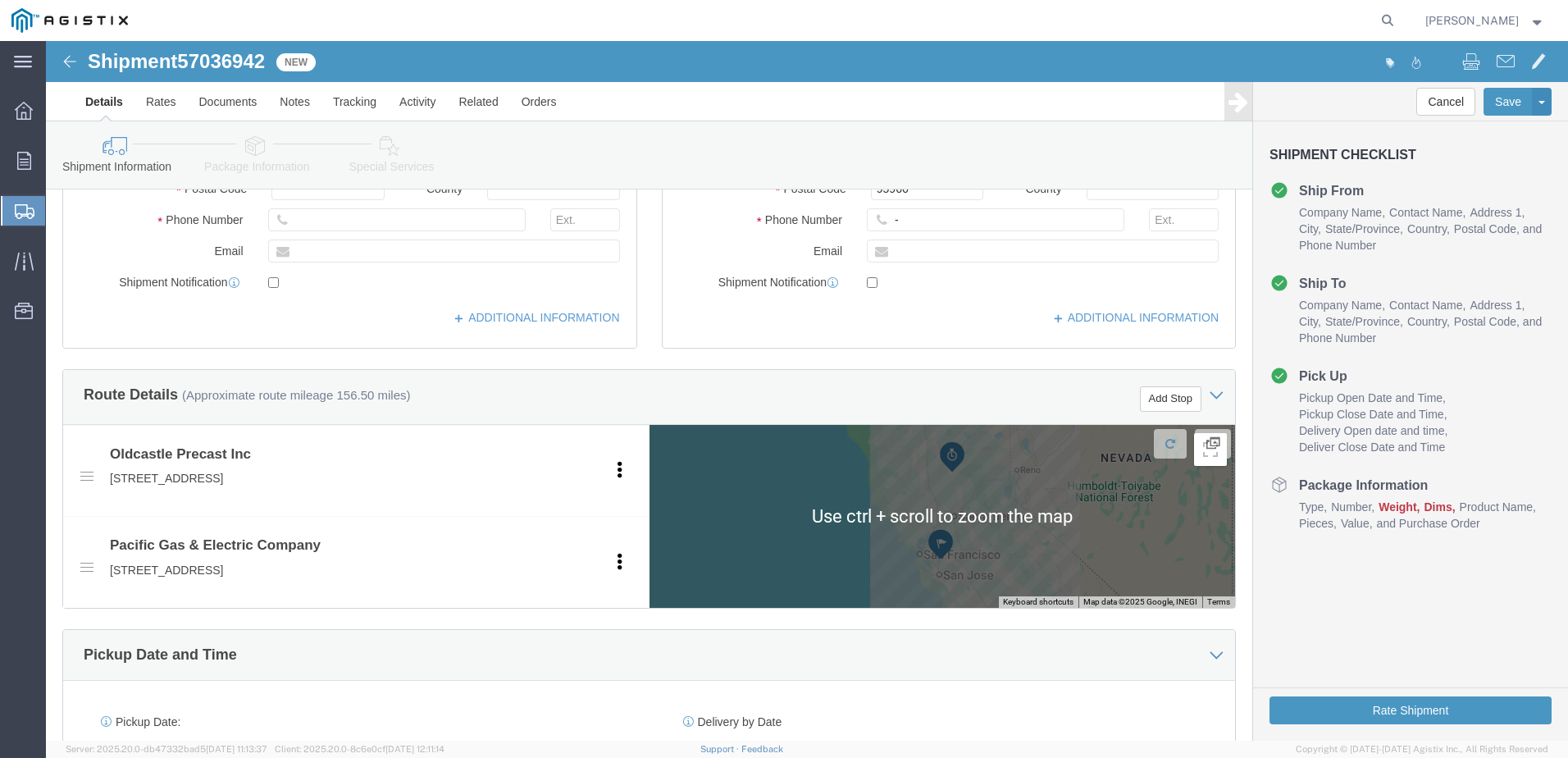
scroll to position [328, 0]
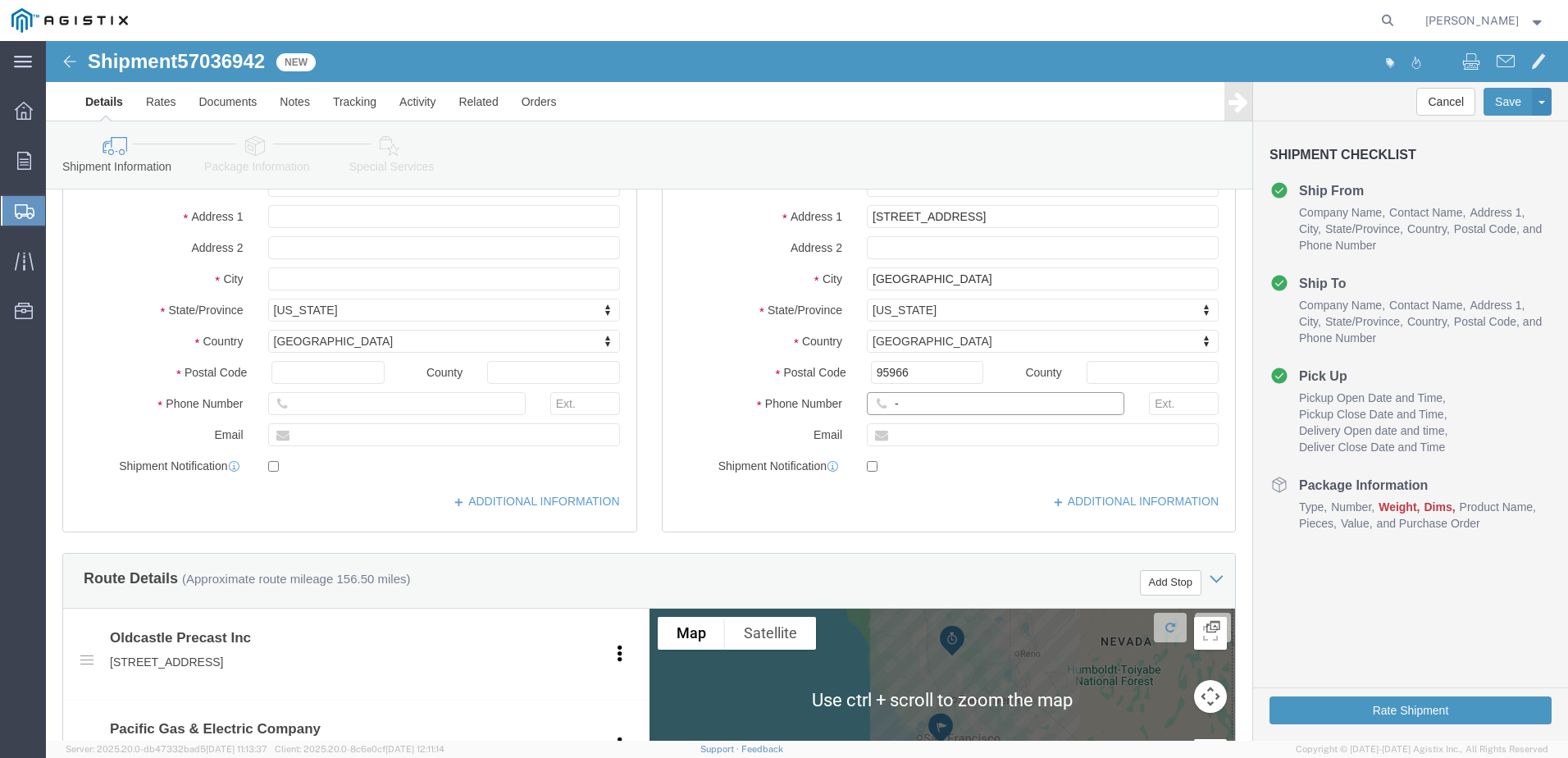
click input "-"
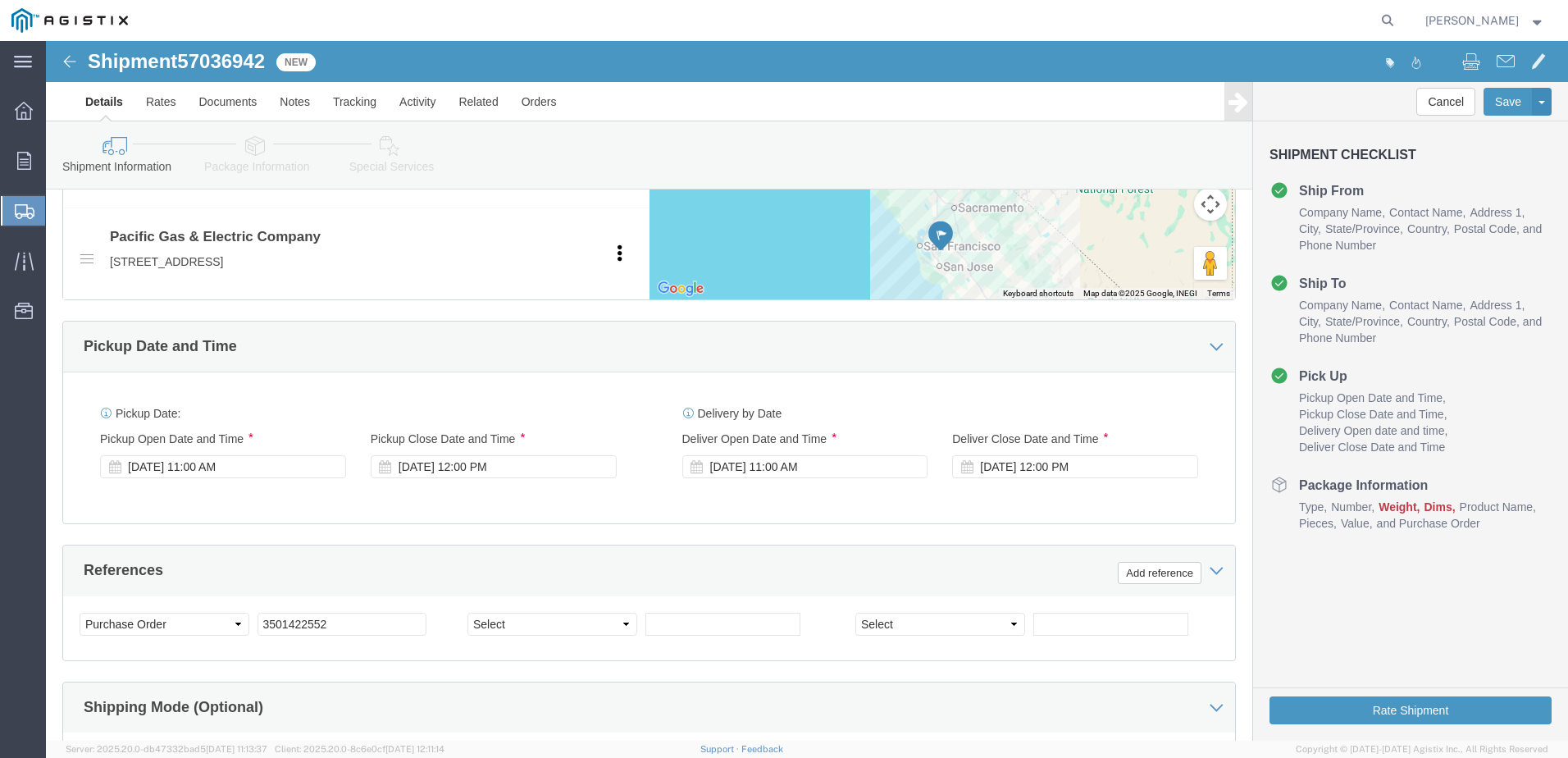
type input "9257852597"
click div "[DATE] 11:00 AM"
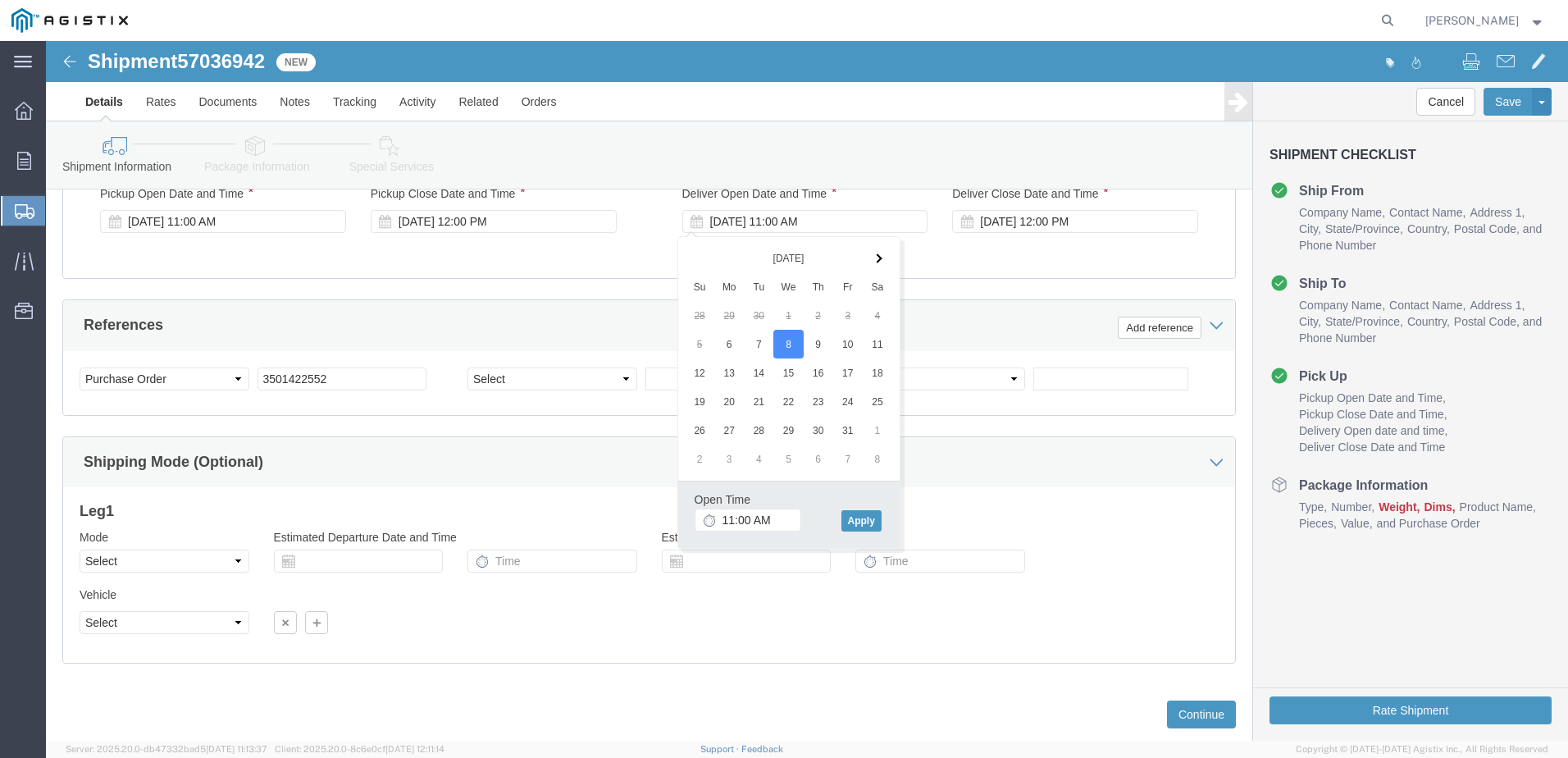
scroll to position [1020, 0]
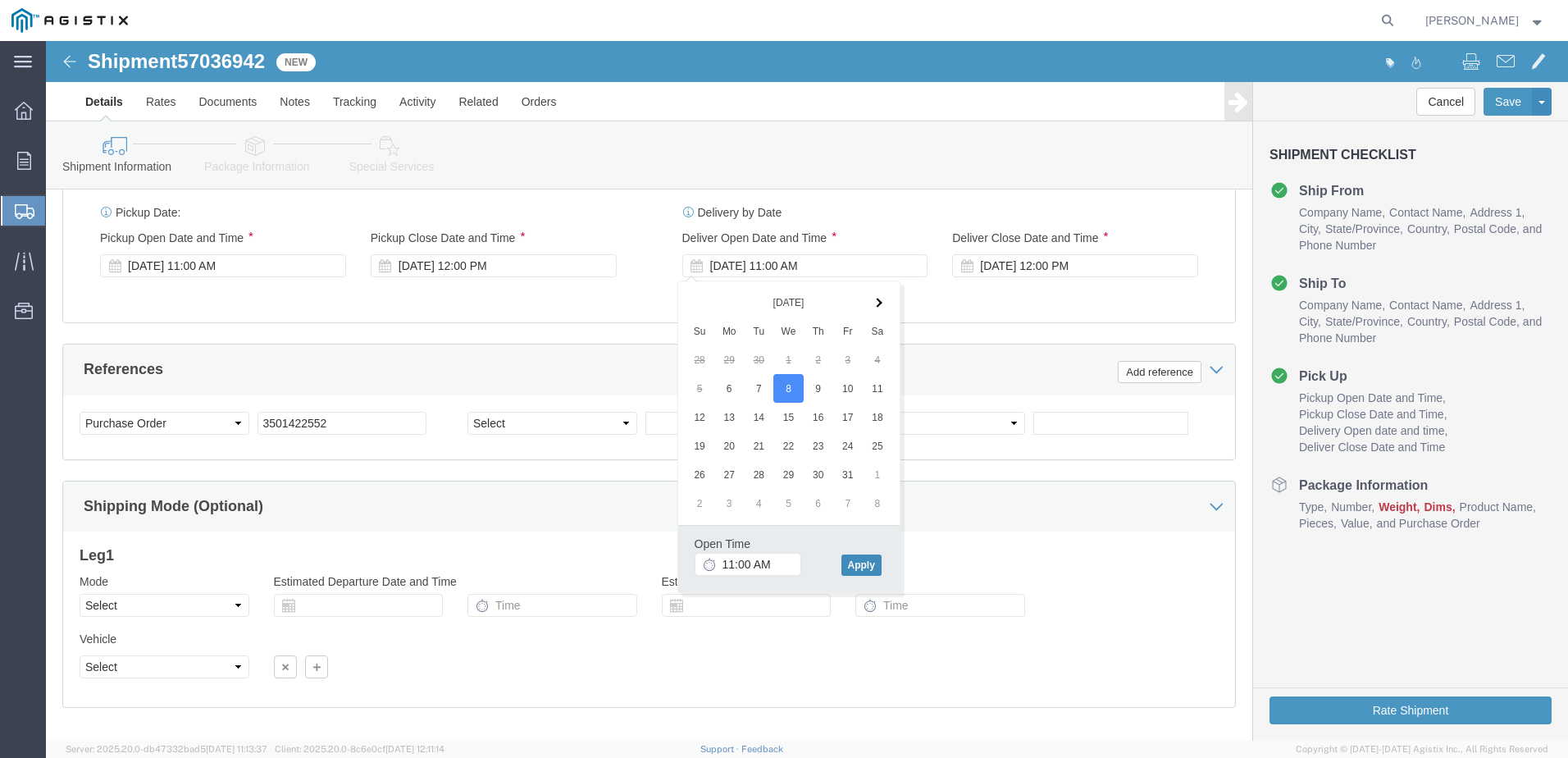
click button "Apply"
click div "[DATE] 12:00 PM"
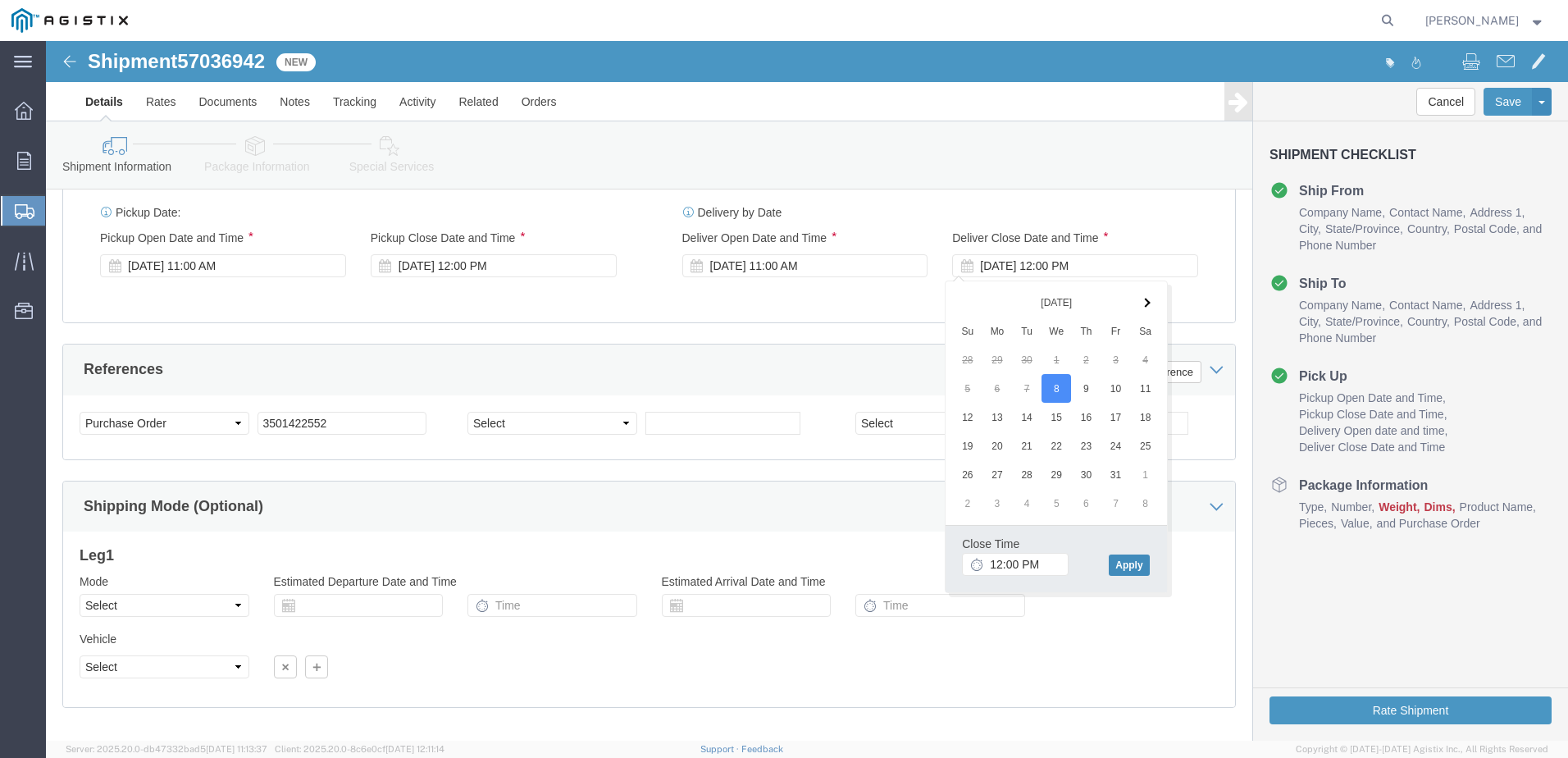
click button "Apply"
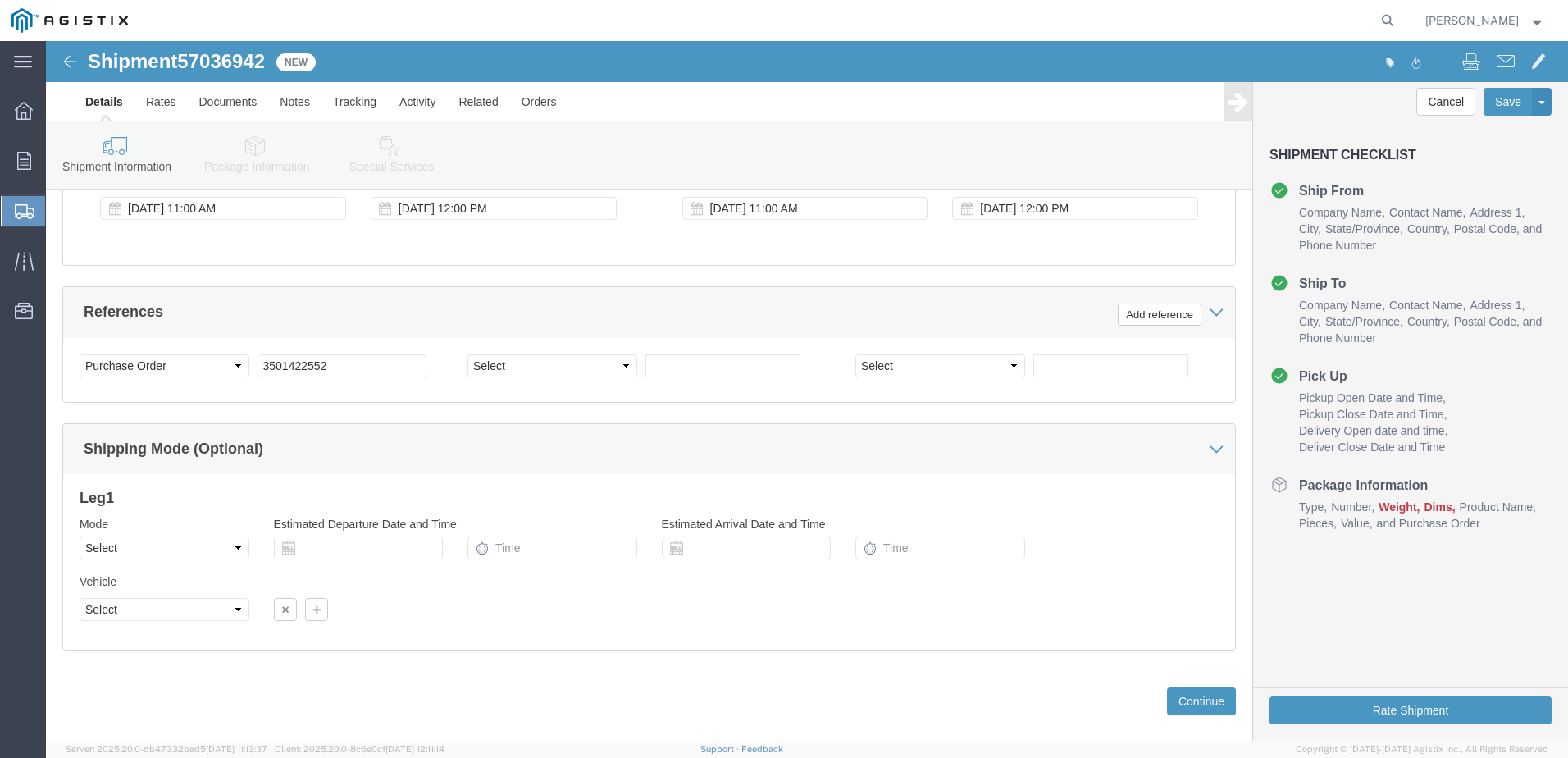
scroll to position [1102, 0]
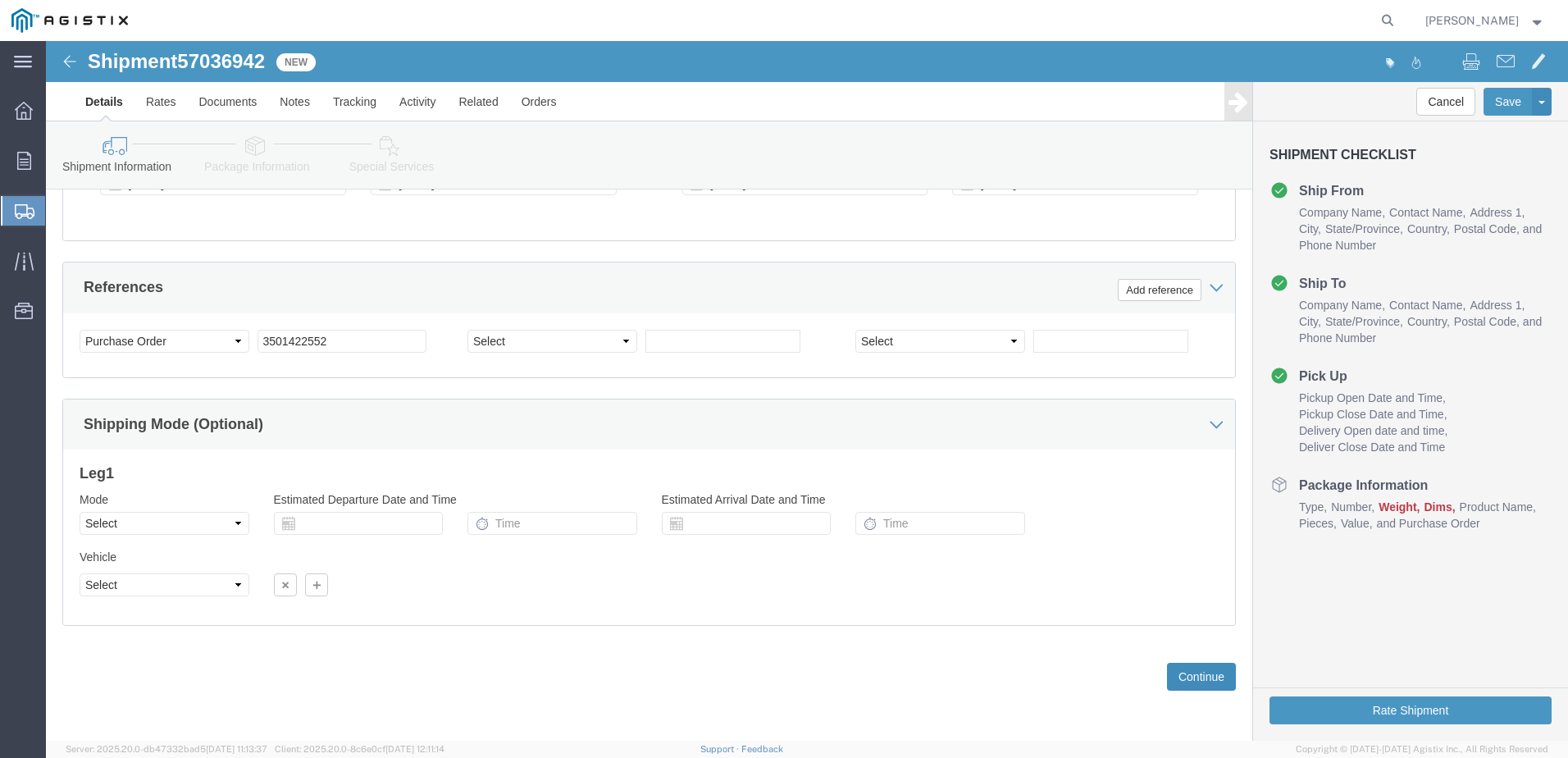
click button "Continue"
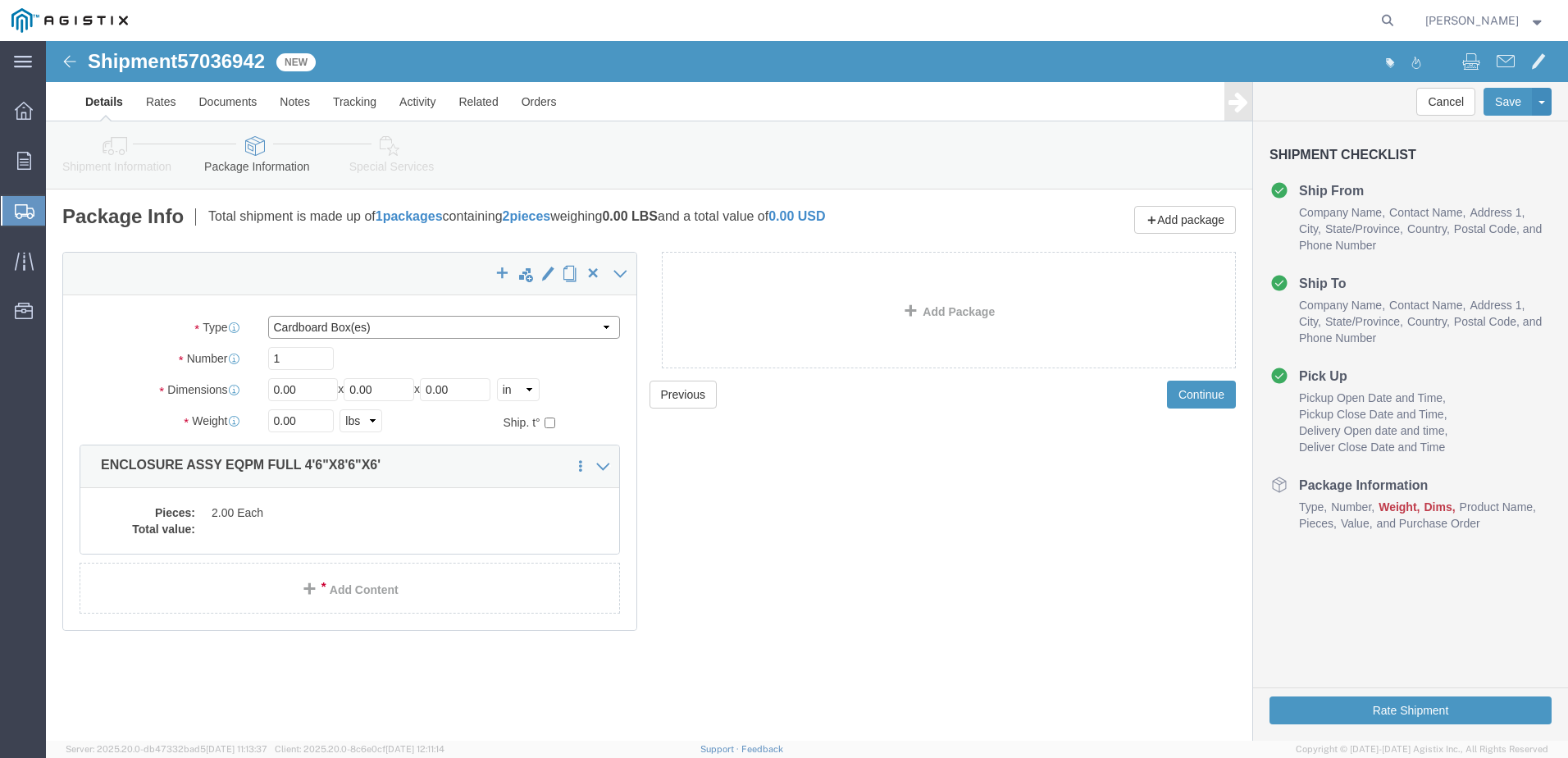
click select "Select Bulk Bundle(s) Cardboard Box(es) Carton(s) Crate(s) Drum(s) (Fiberboard)…"
select select "YRPK"
click select "Select Bulk Bundle(s) Cardboard Box(es) Carton(s) Crate(s) Drum(s) (Fiberboard)…"
click input "0.00"
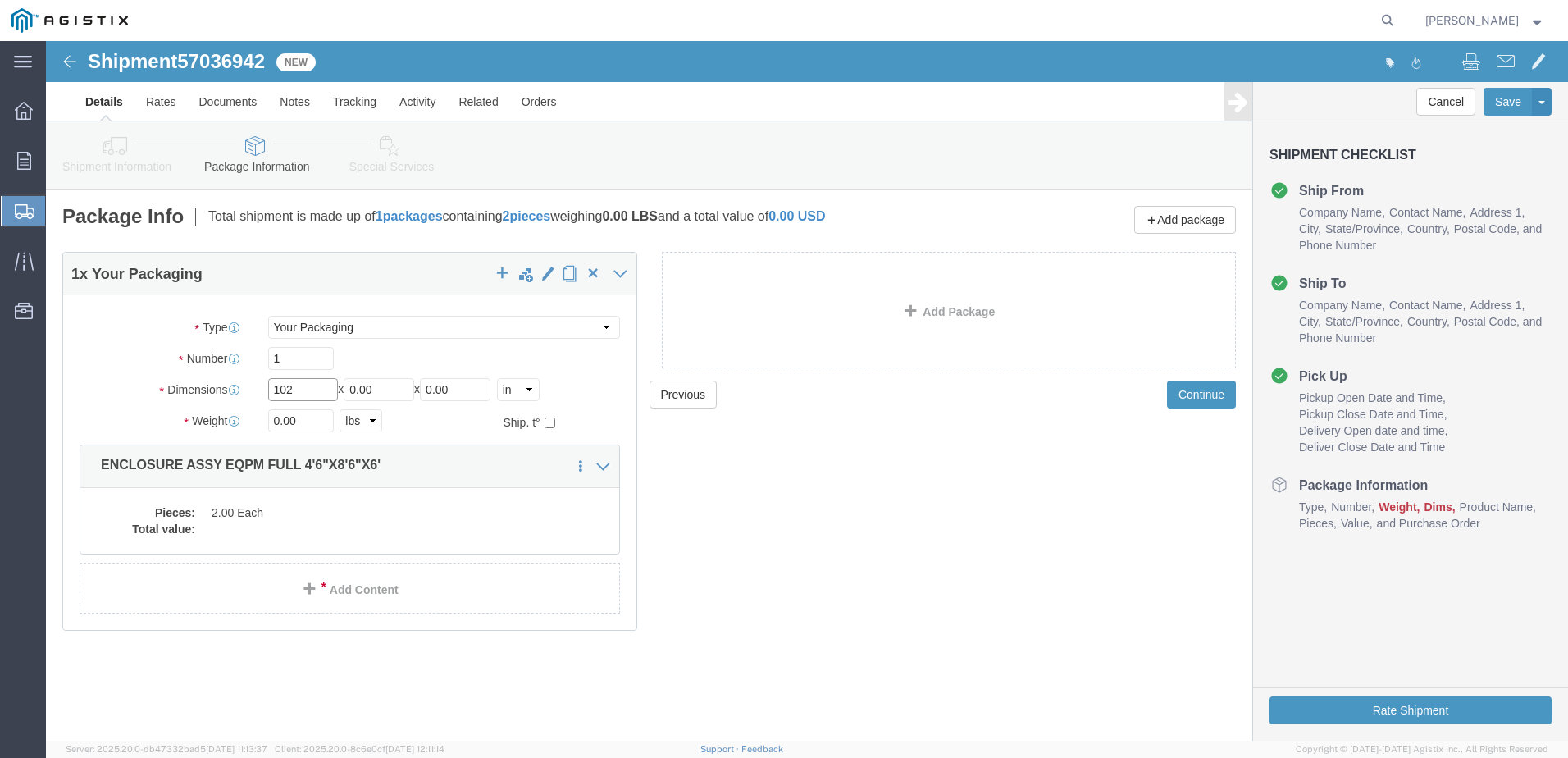
type input "102"
type input "54"
type input "72"
click input "0.00"
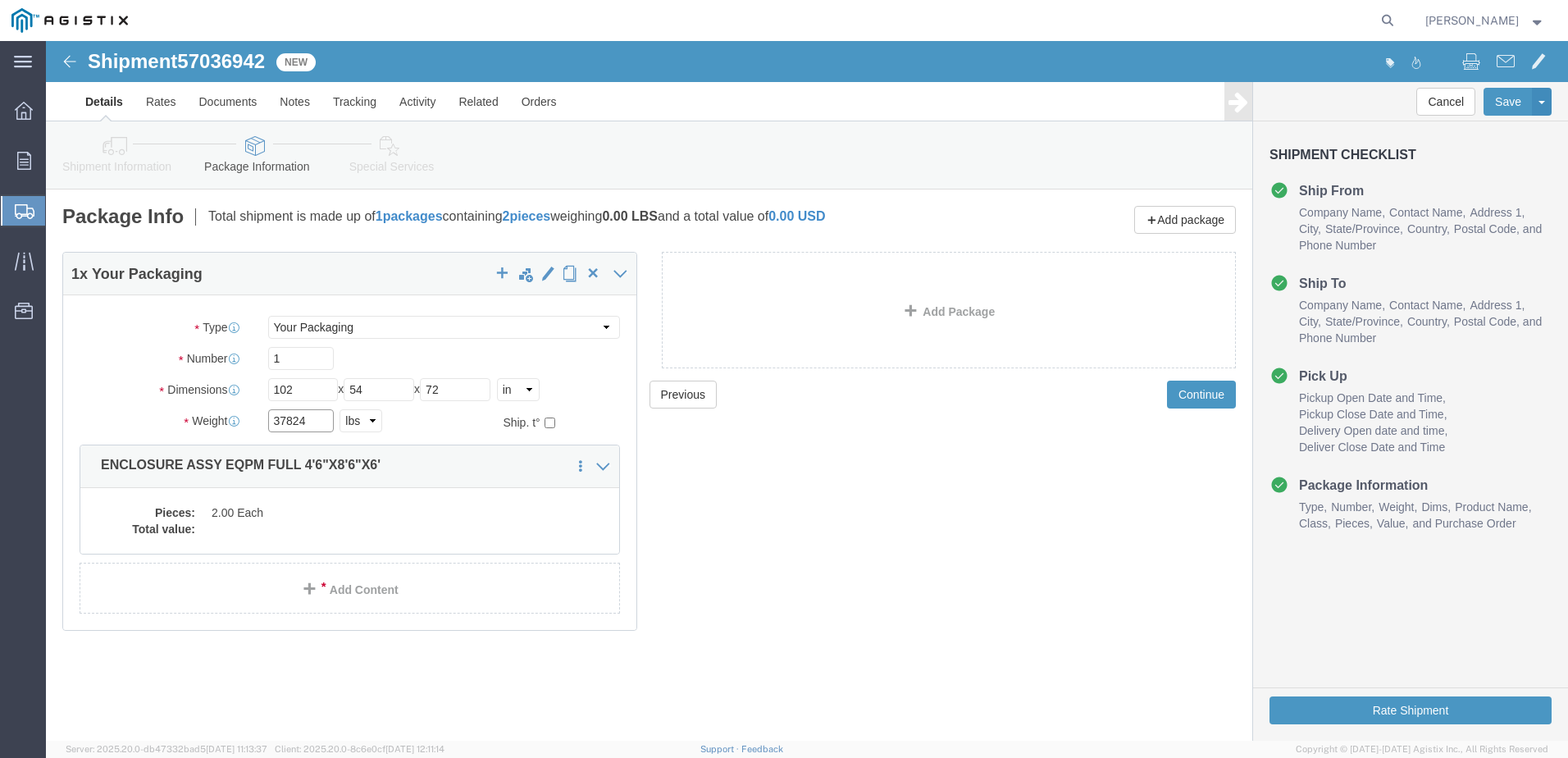
type input "37824"
click dd "2.00 Each"
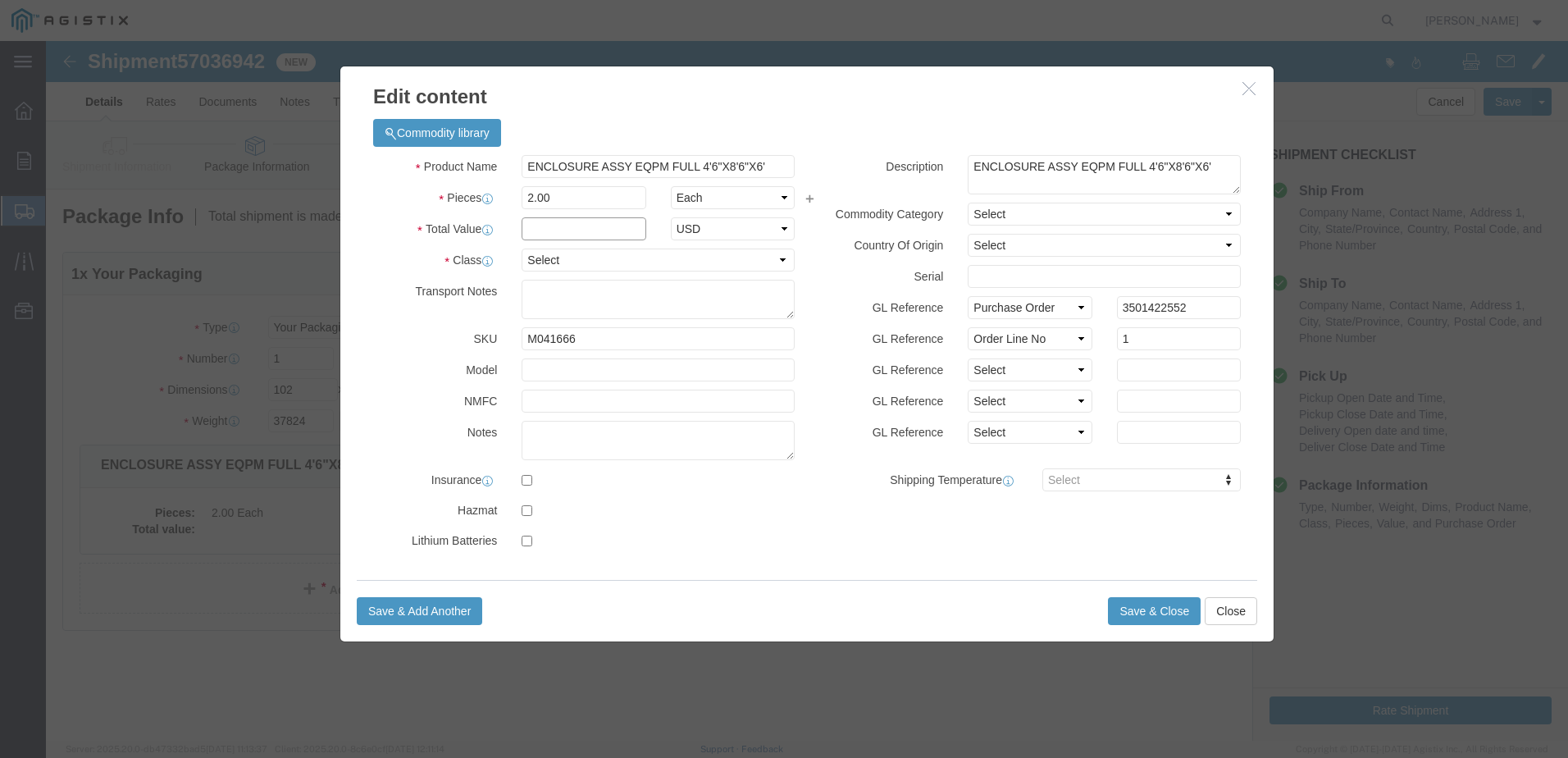
click input "text"
type input "1"
click select "Select 50 55 60 65 70 85 92.5 100 125 175 250 300 400"
select select "55"
click select "Select 50 55 60 65 70 85 92.5 100 125 175 250 300 400"
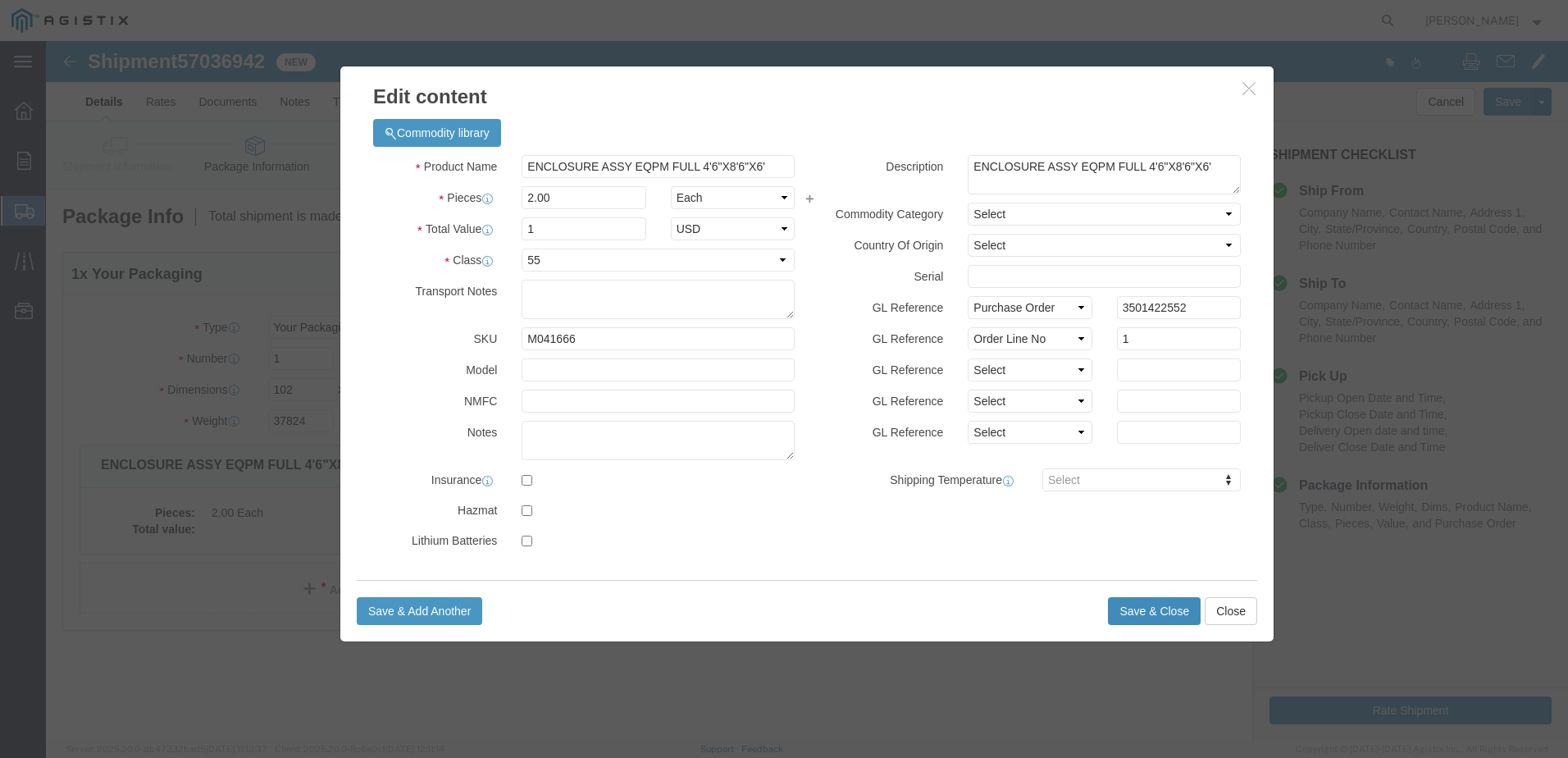
click button "Save & Close"
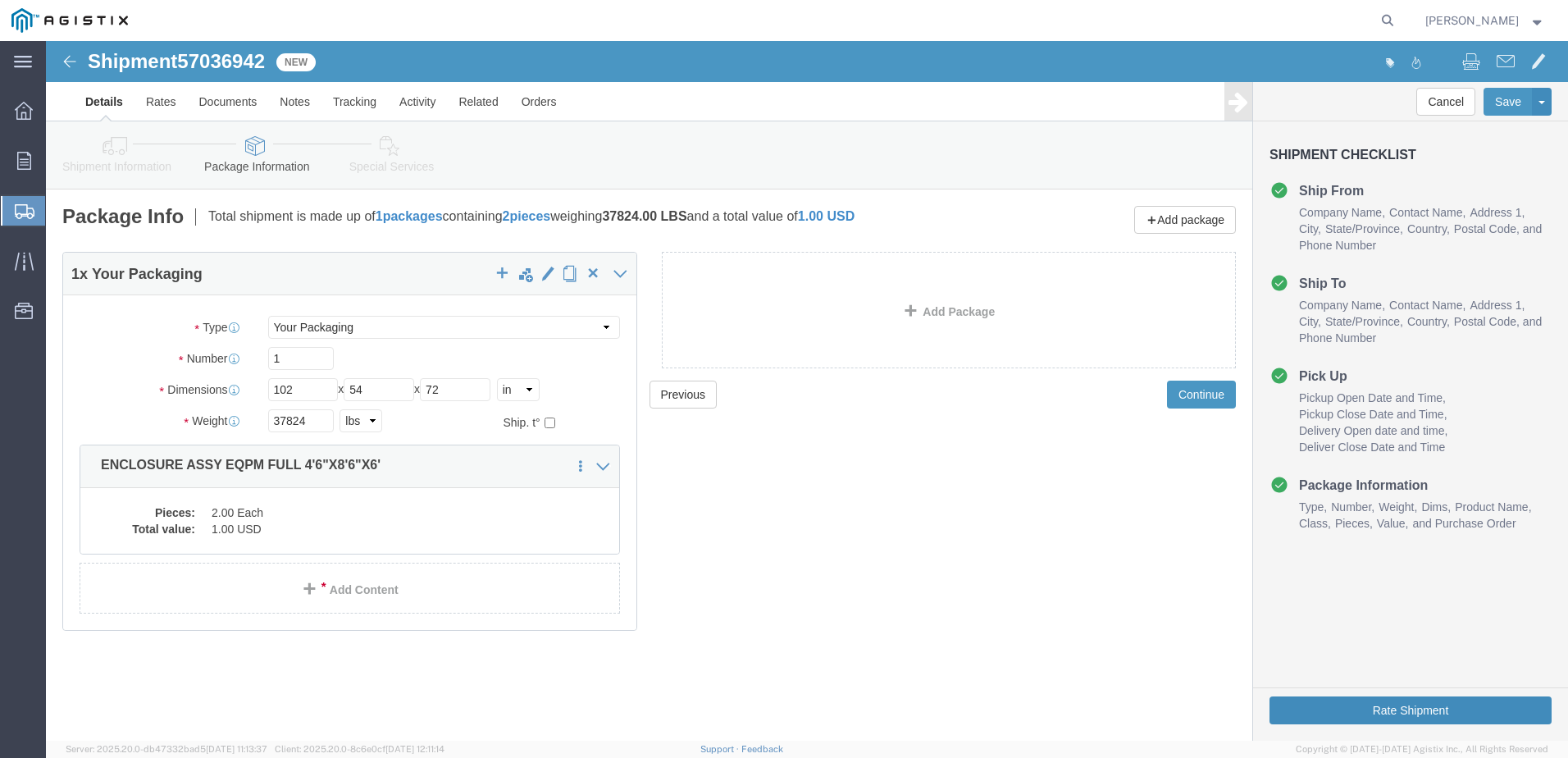
click button "Rate Shipment"
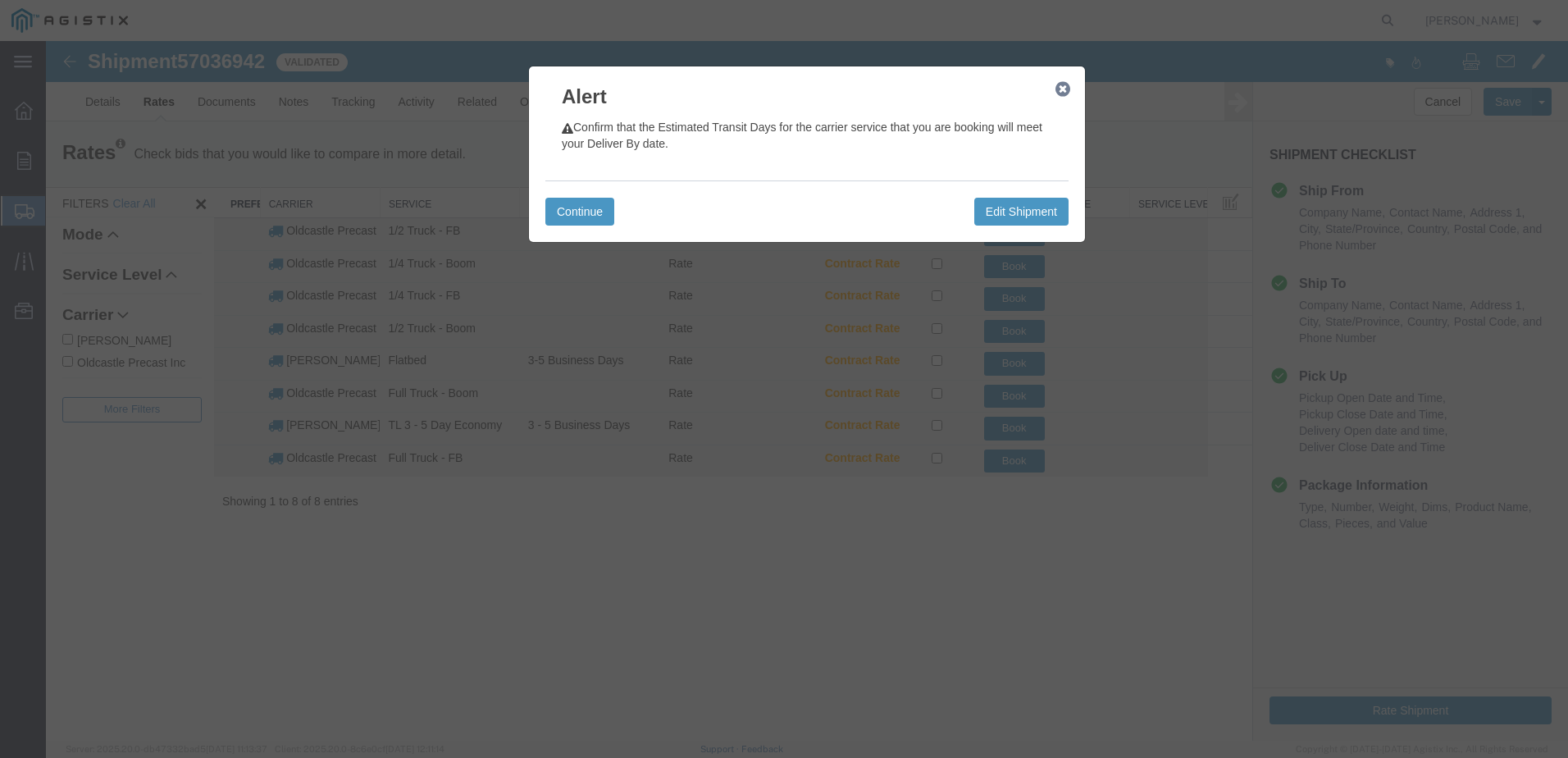
click at [1058, 90] on icon "button" at bounding box center [1063, 89] width 15 height 13
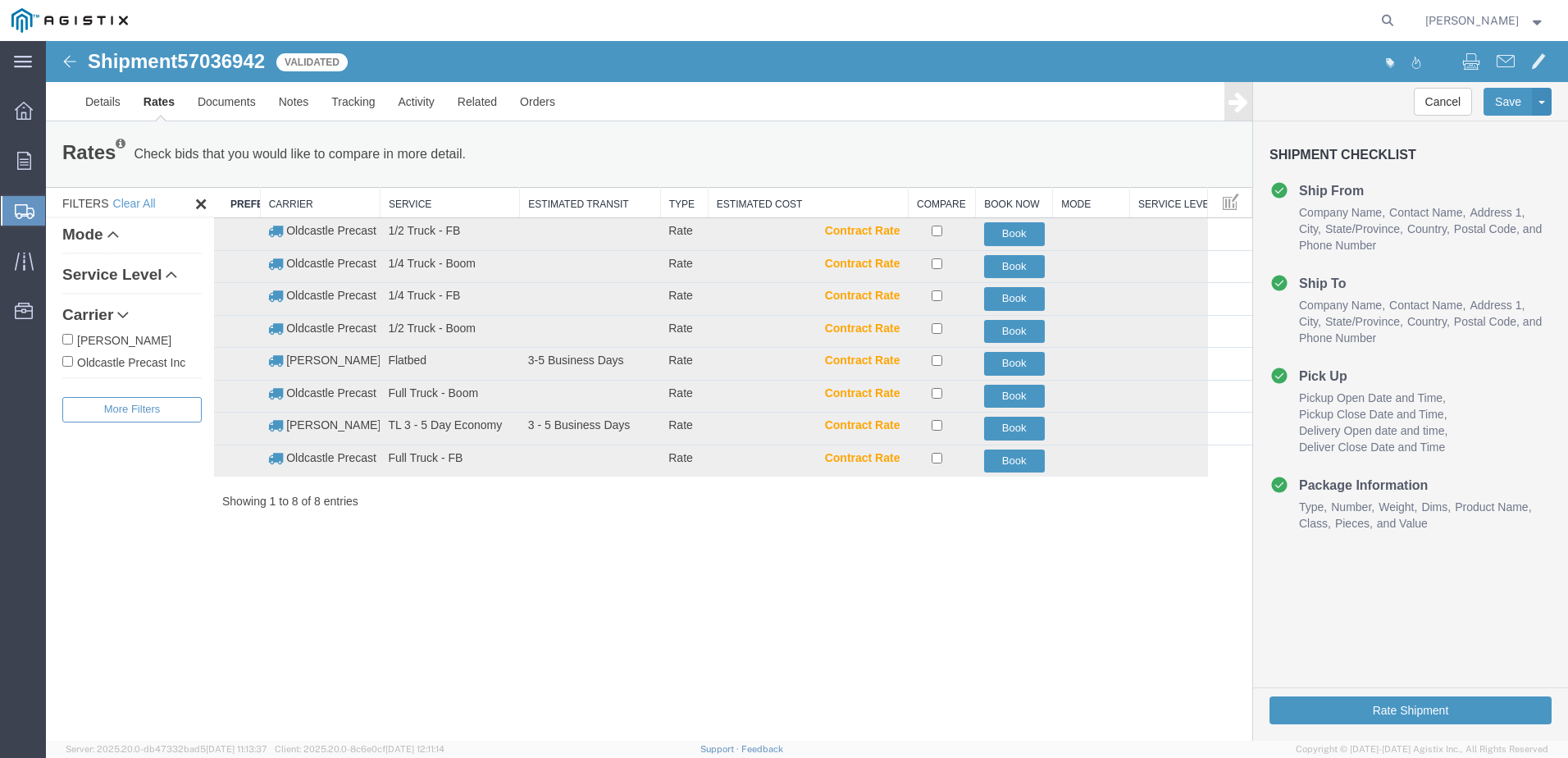
click at [149, 358] on label "Oldcastle Precast Inc" at bounding box center [132, 361] width 140 height 18
click at [73, 358] on input "Oldcastle Precast Inc" at bounding box center [68, 360] width 10 height 10
checkbox input "true"
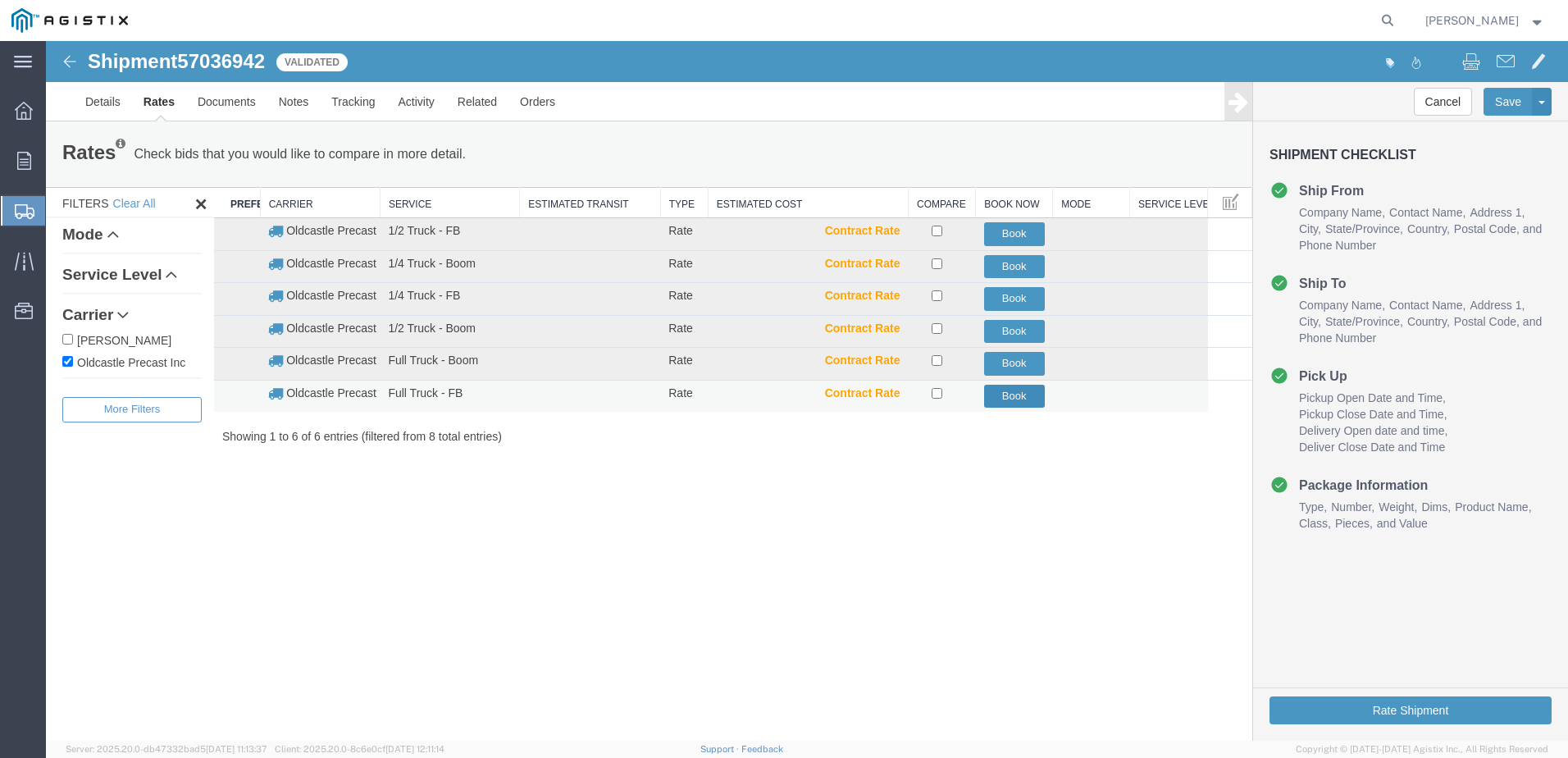
click at [1016, 396] on button "Book" at bounding box center [1014, 396] width 61 height 24
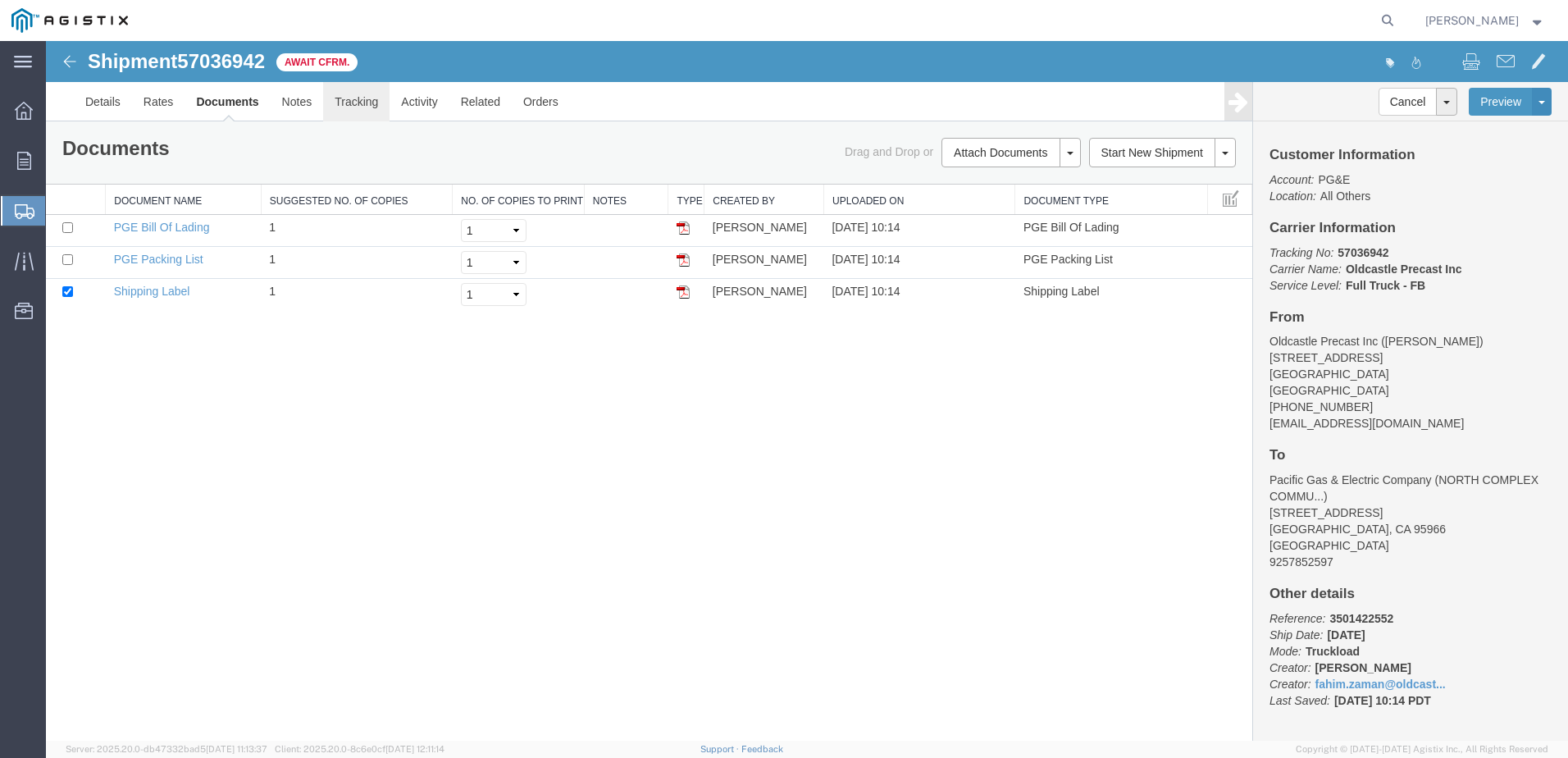
click at [370, 101] on link "Tracking" at bounding box center [357, 101] width 67 height 39
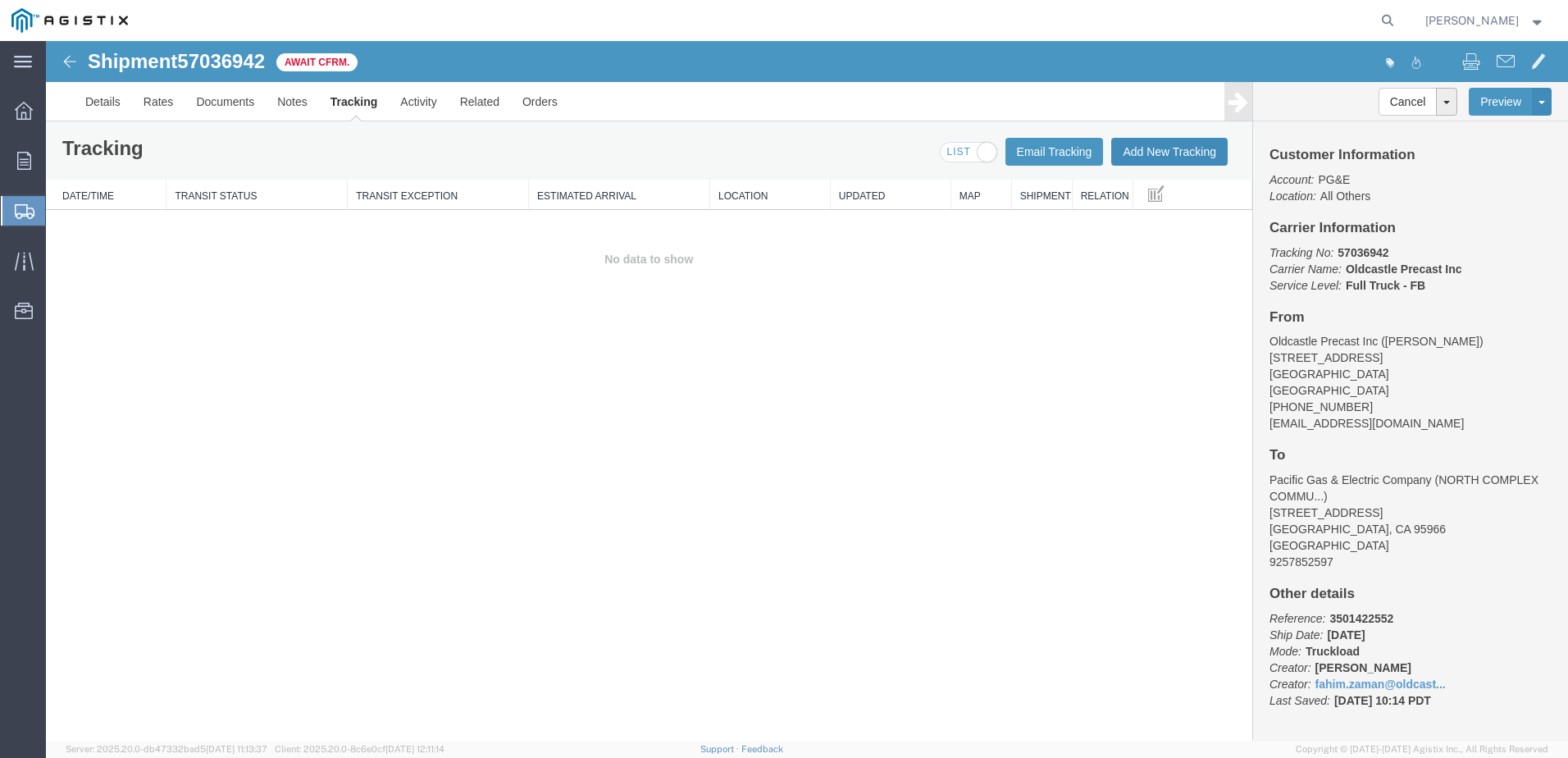
click at [1158, 163] on button "Add New Tracking" at bounding box center [1169, 151] width 116 height 28
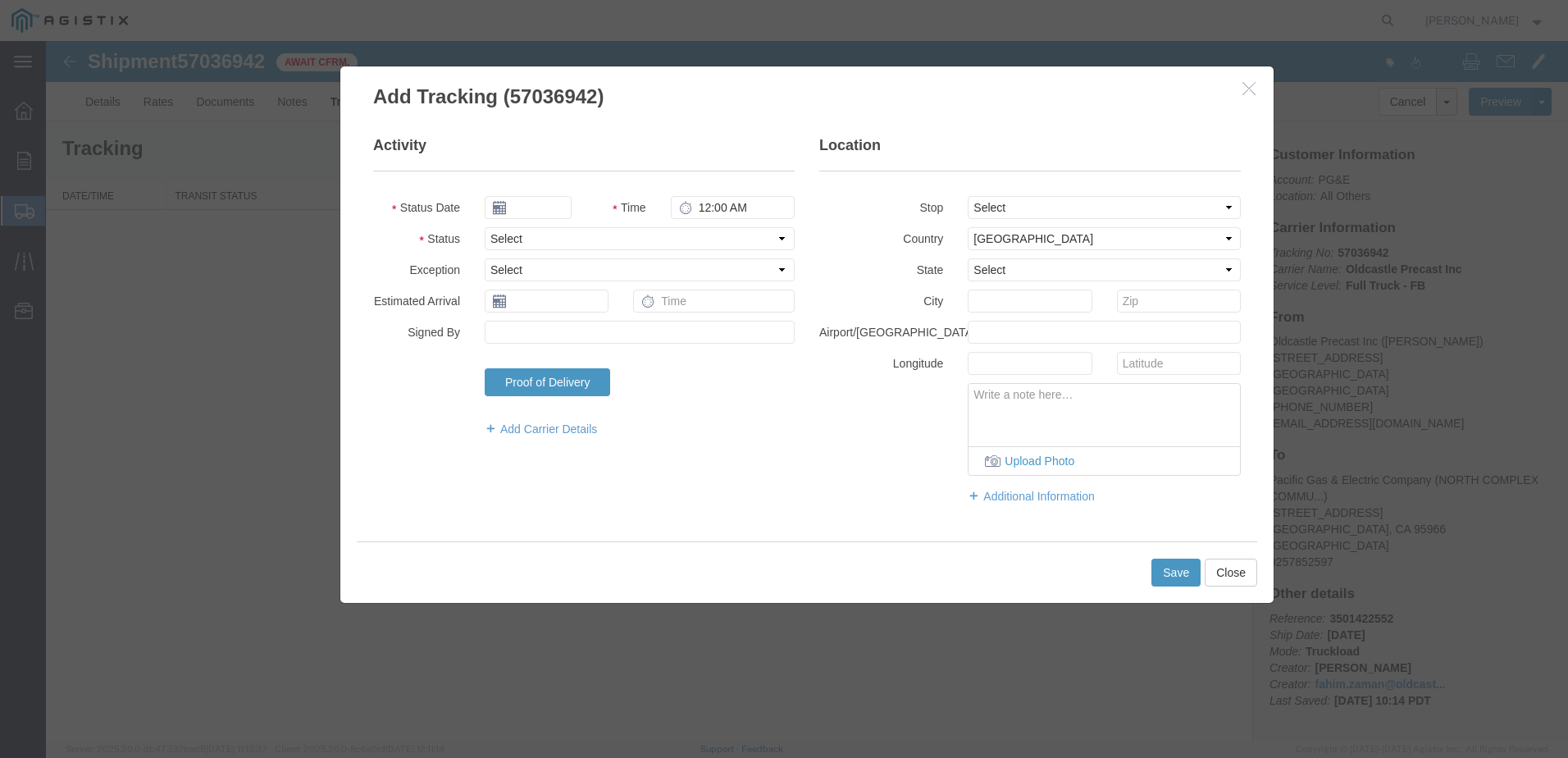
type input "[DATE]"
type input "11:00 AM"
click at [533, 229] on select "Select Arrival Notice Available Arrival Notice Imported Arrive at Delivery Loca…" at bounding box center [639, 239] width 310 height 23
select select "DELIVRED"
click at [484, 227] on select "Select Arrival Notice Available Arrival Notice Imported Arrive at Delivery Loca…" at bounding box center [639, 239] width 310 height 23
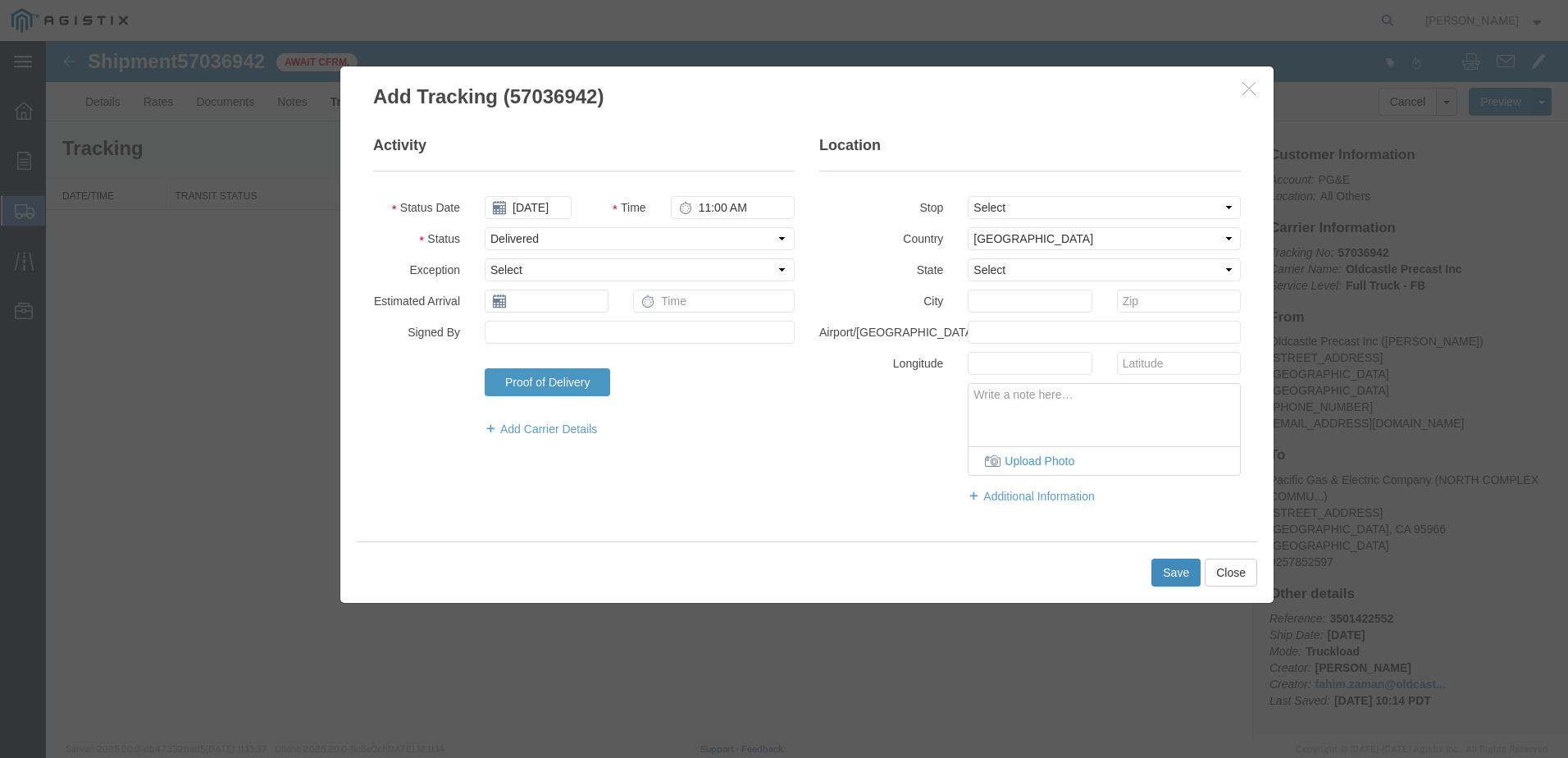
click at [1175, 569] on button "Save" at bounding box center [1176, 572] width 49 height 28
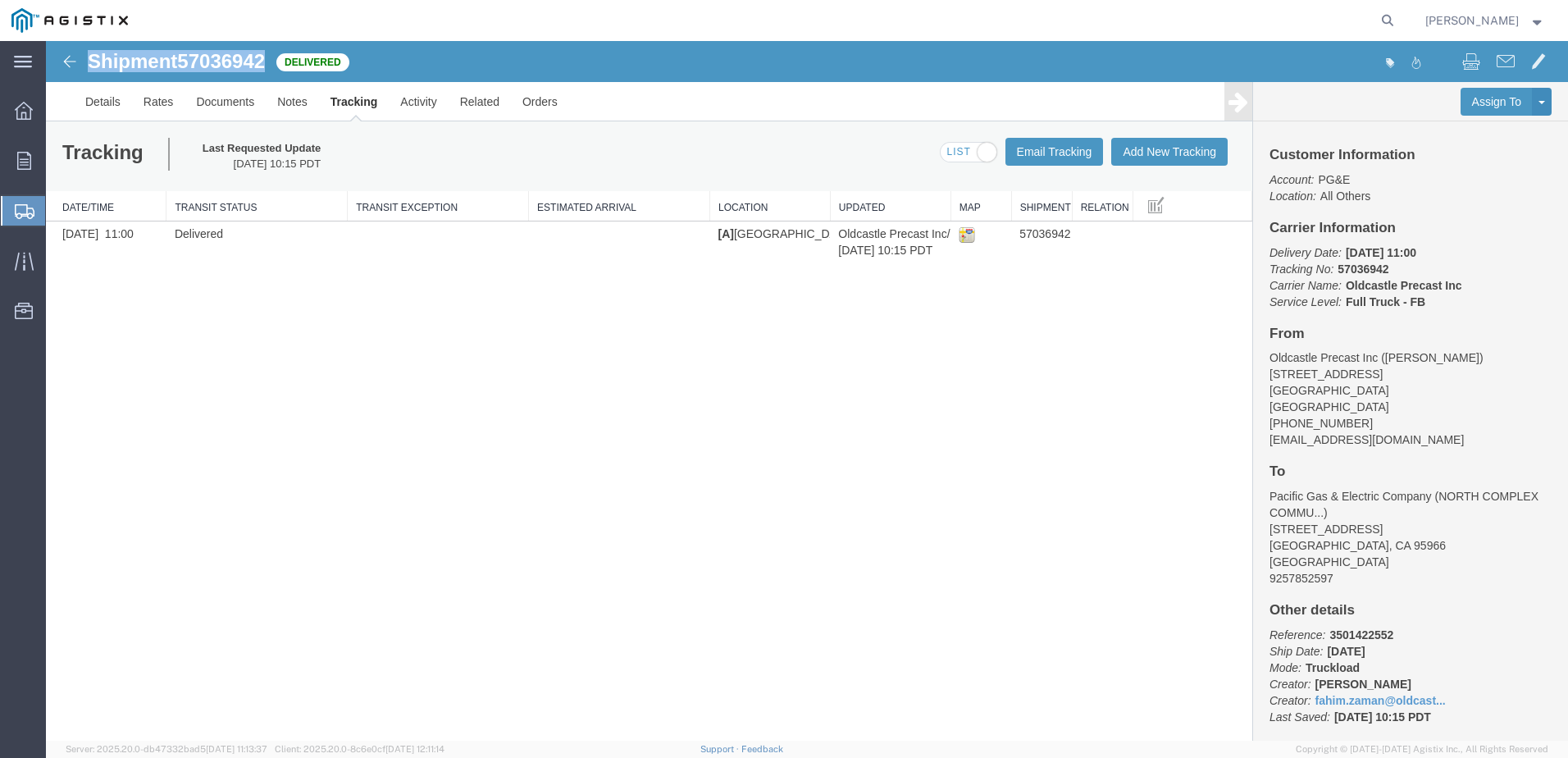
drag, startPoint x: 270, startPoint y: 64, endPoint x: 93, endPoint y: 64, distance: 177.0
click at [93, 64] on h1 "Shipment 57036942" at bounding box center [176, 61] width 177 height 21
copy h1 "Shipment 57036942"
